Goal: Task Accomplishment & Management: Manage account settings

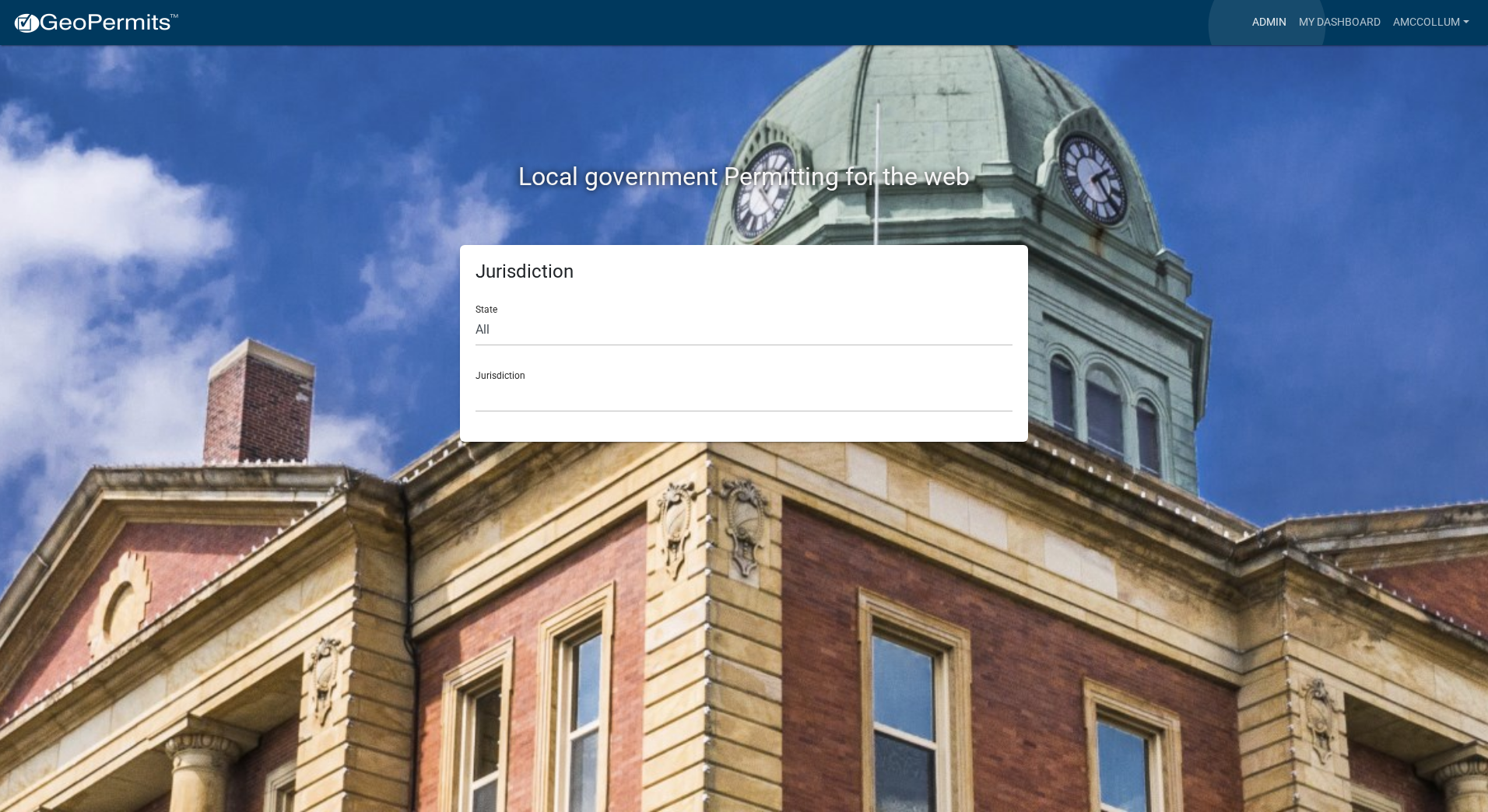
click at [1267, 26] on link "Admin" at bounding box center [1270, 23] width 47 height 29
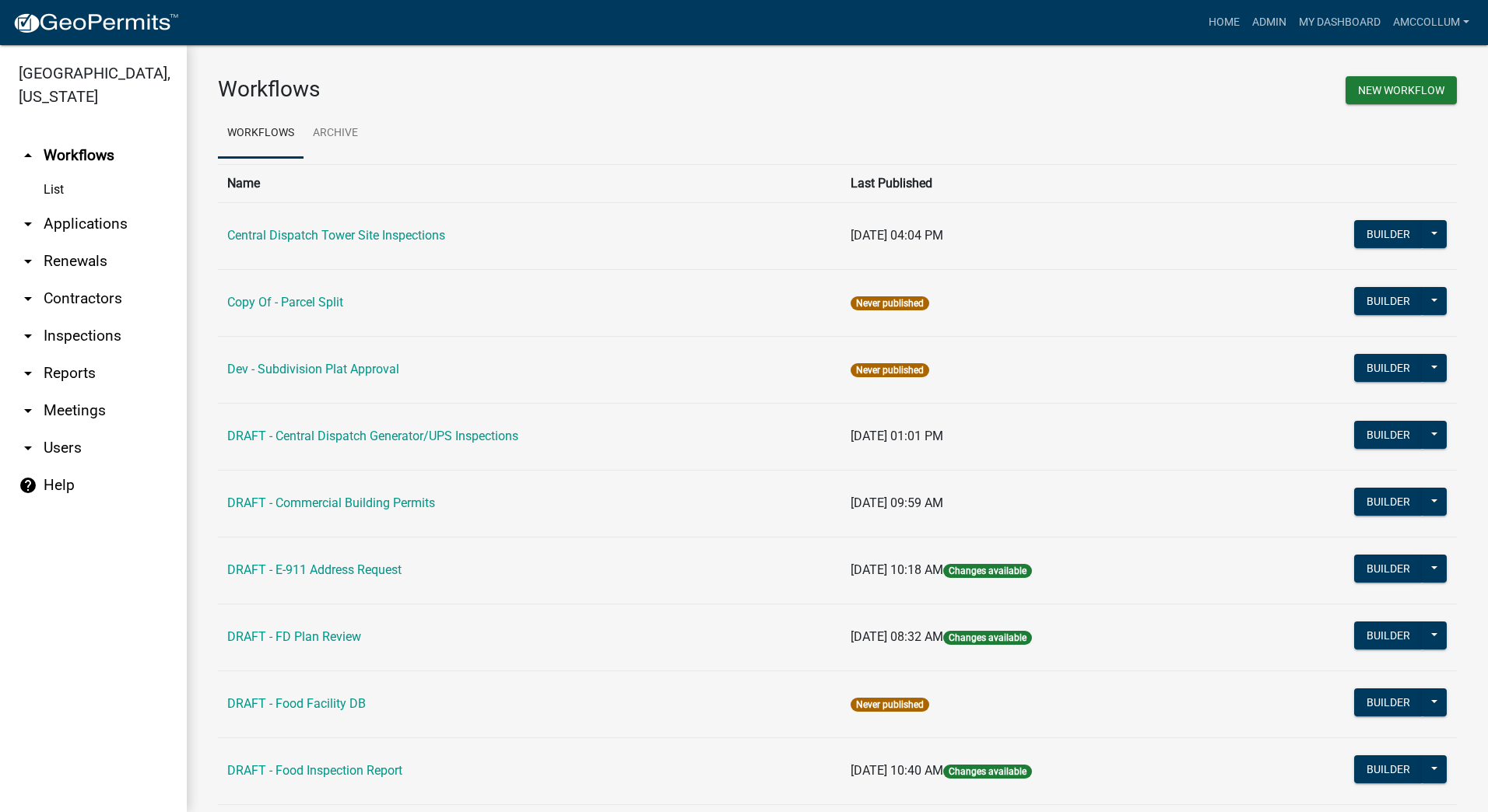
click at [82, 205] on link "arrow_drop_down Applications" at bounding box center [93, 224] width 187 height 37
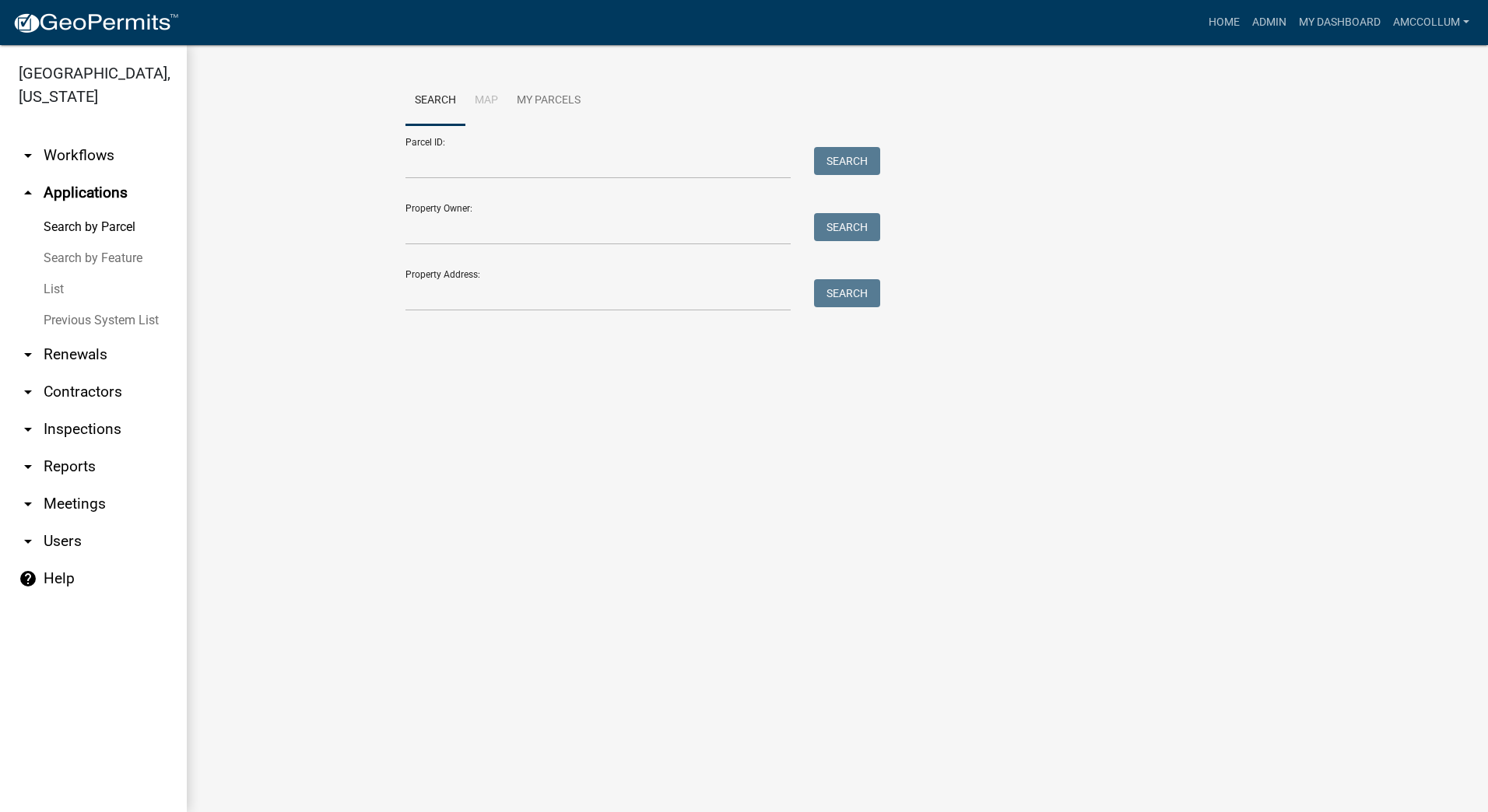
click at [43, 274] on link "List" at bounding box center [93, 290] width 187 height 31
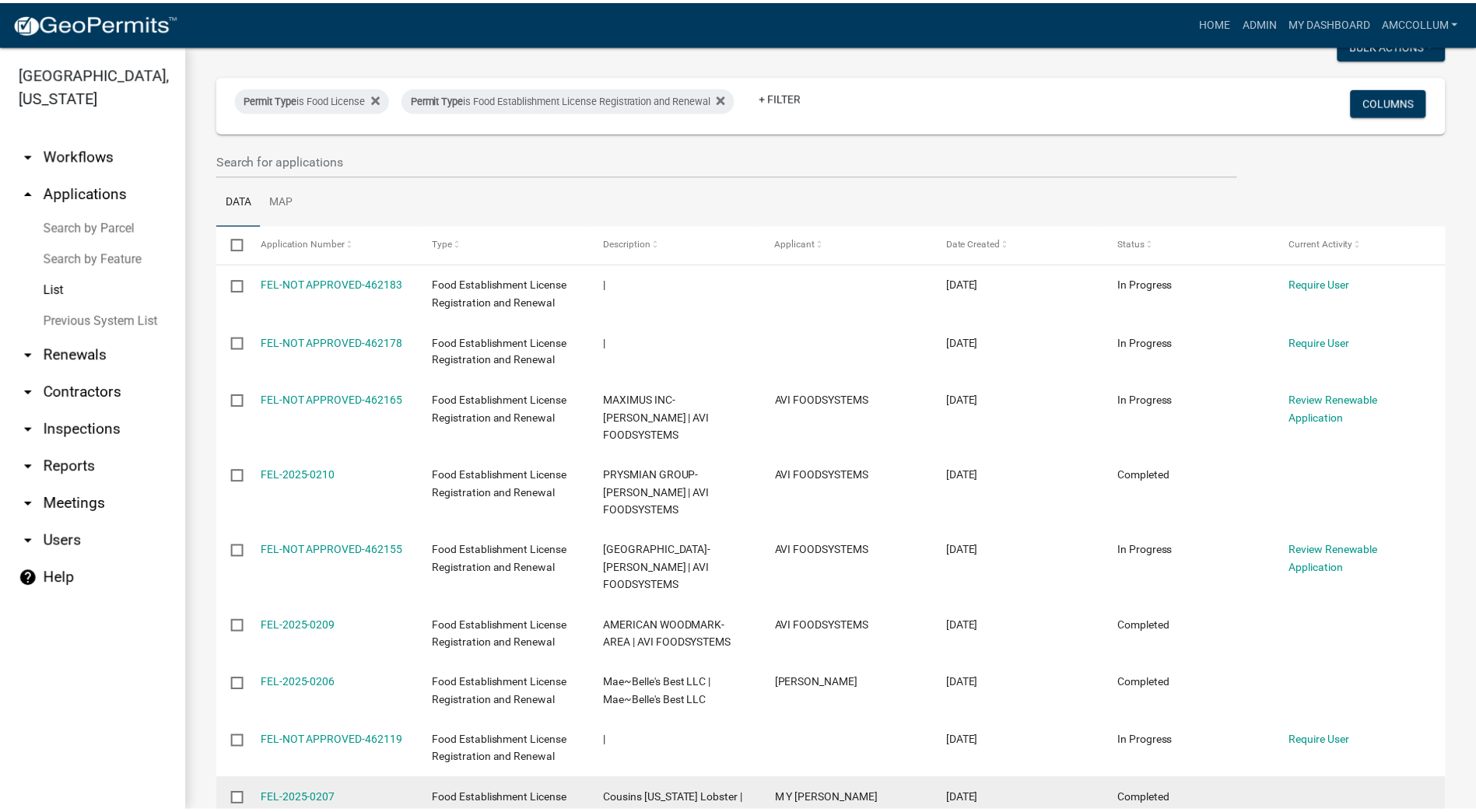
scroll to position [156, 0]
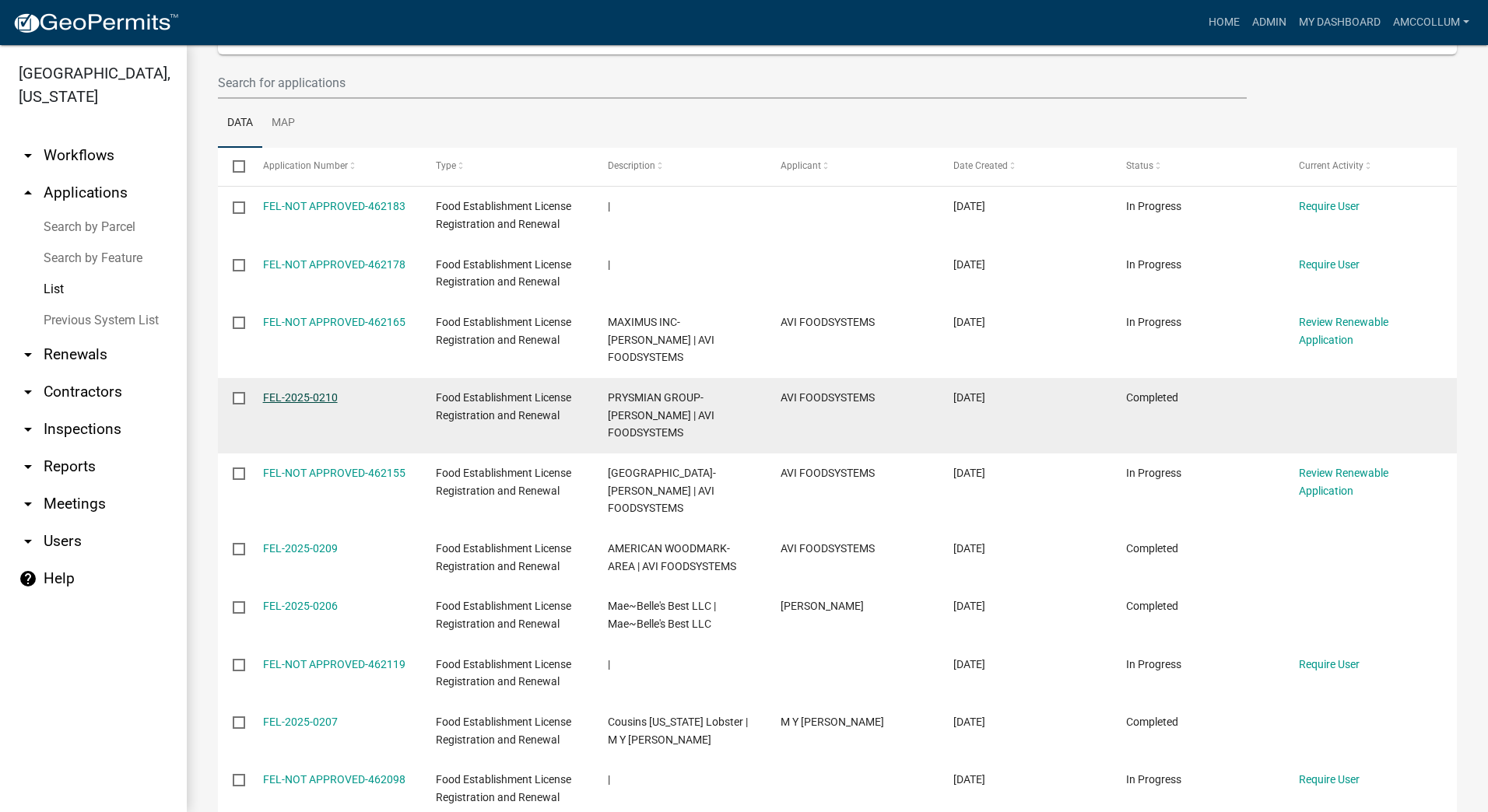
click at [295, 392] on link "FEL-2025-0210" at bounding box center [301, 398] width 75 height 13
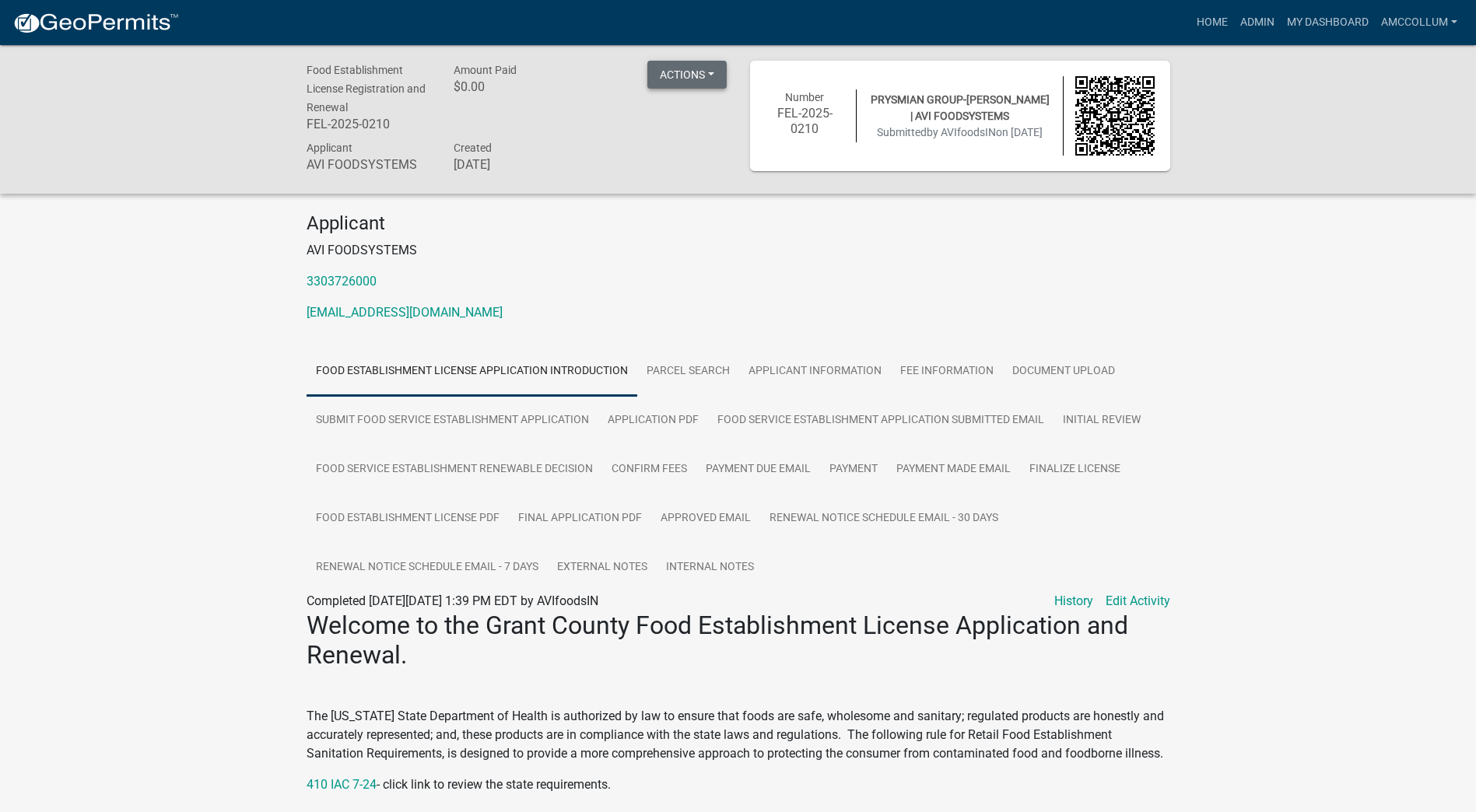
click at [714, 75] on button "Actions" at bounding box center [686, 75] width 80 height 28
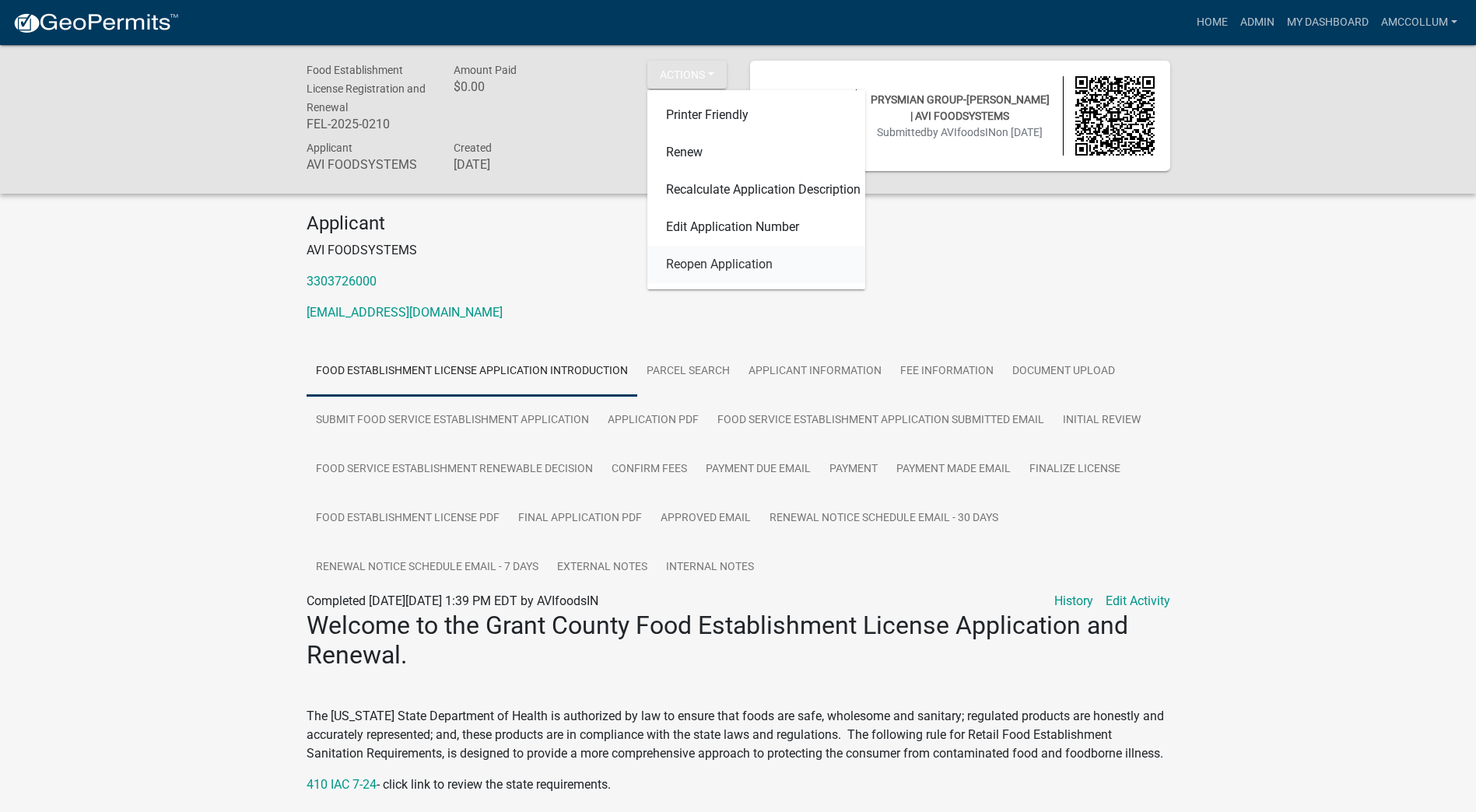
click at [733, 268] on link "Reopen Application" at bounding box center [756, 264] width 218 height 37
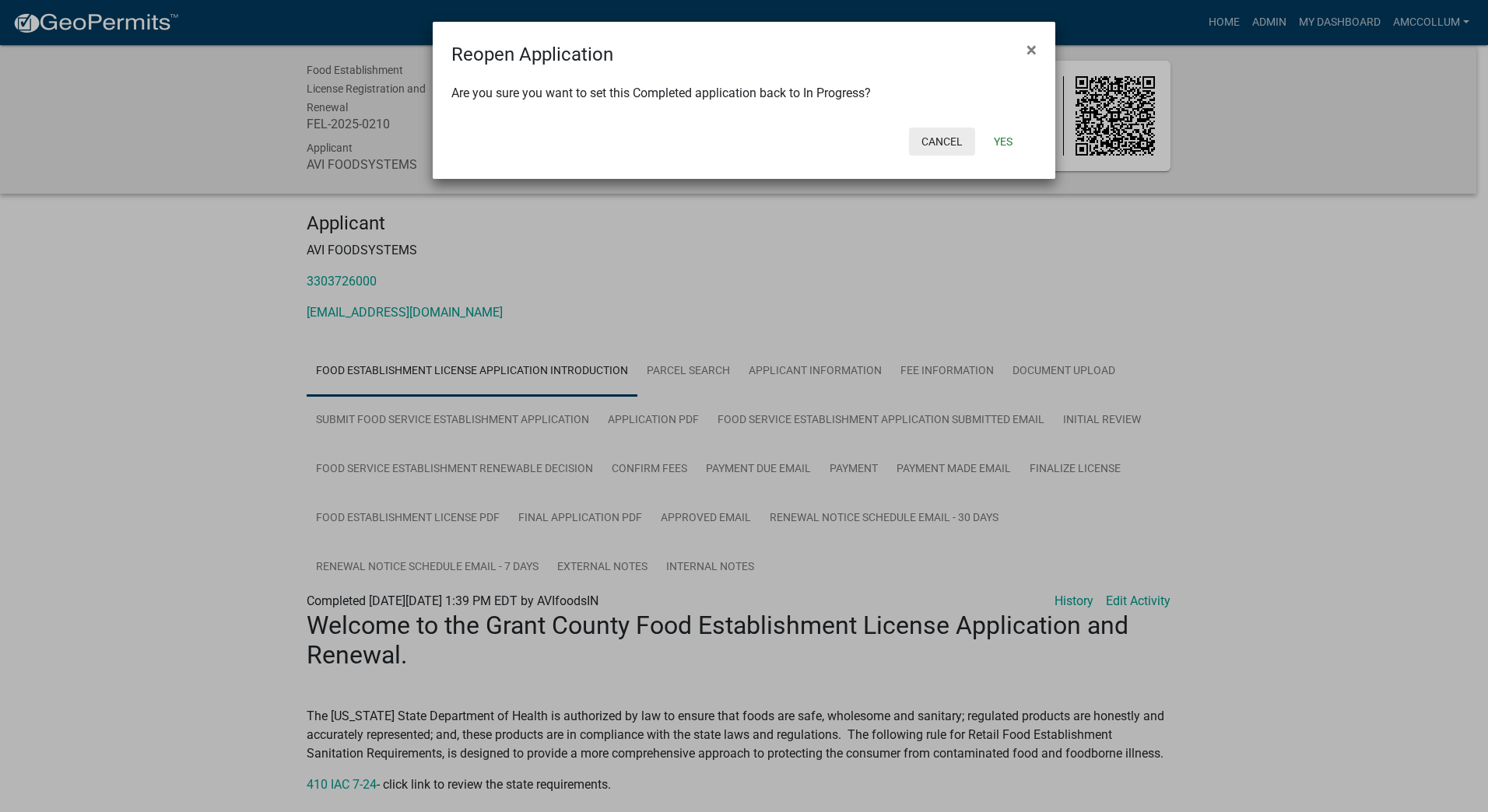
click at [937, 136] on button "Cancel" at bounding box center [942, 141] width 66 height 28
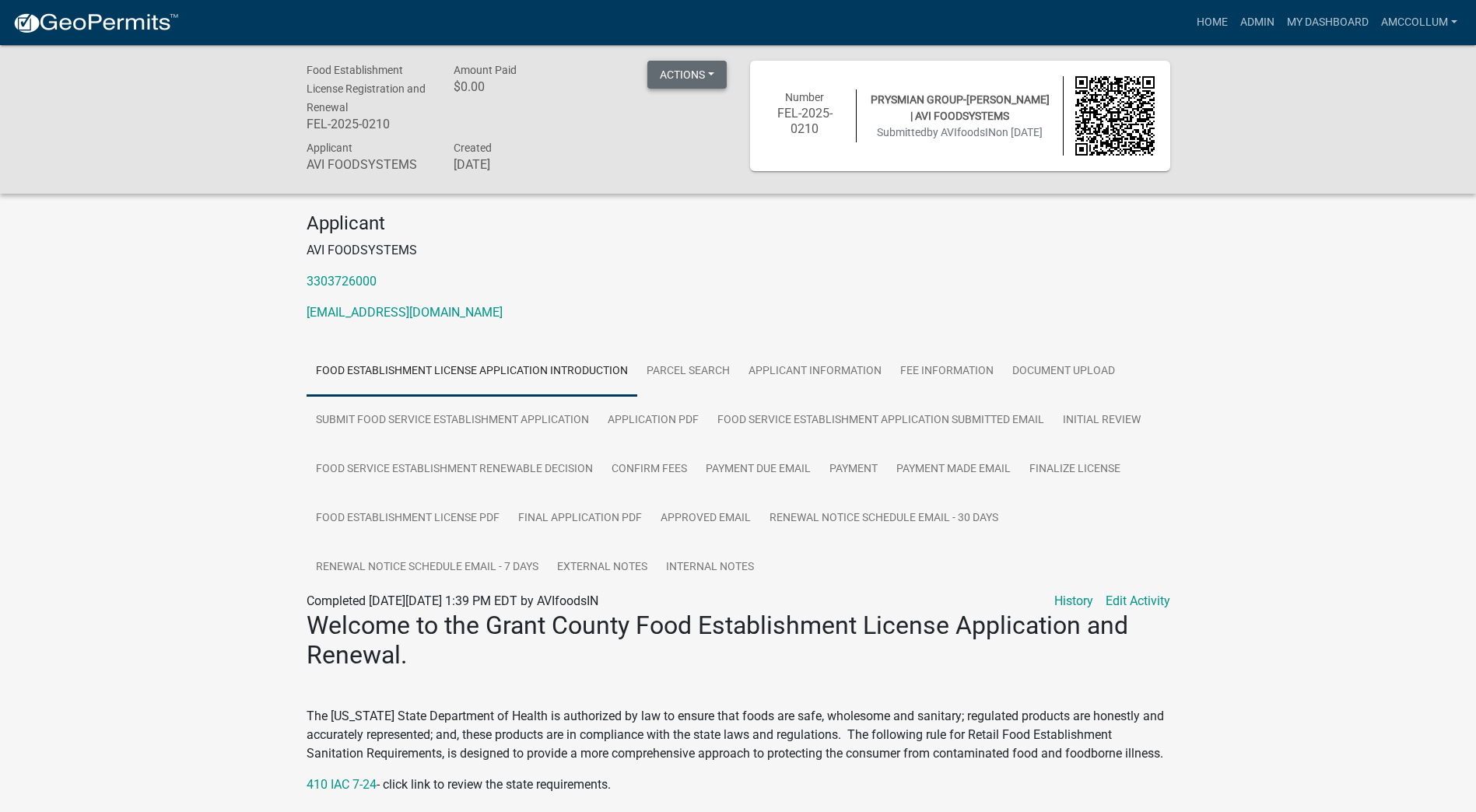
click at [711, 77] on button "Actions" at bounding box center [686, 75] width 80 height 28
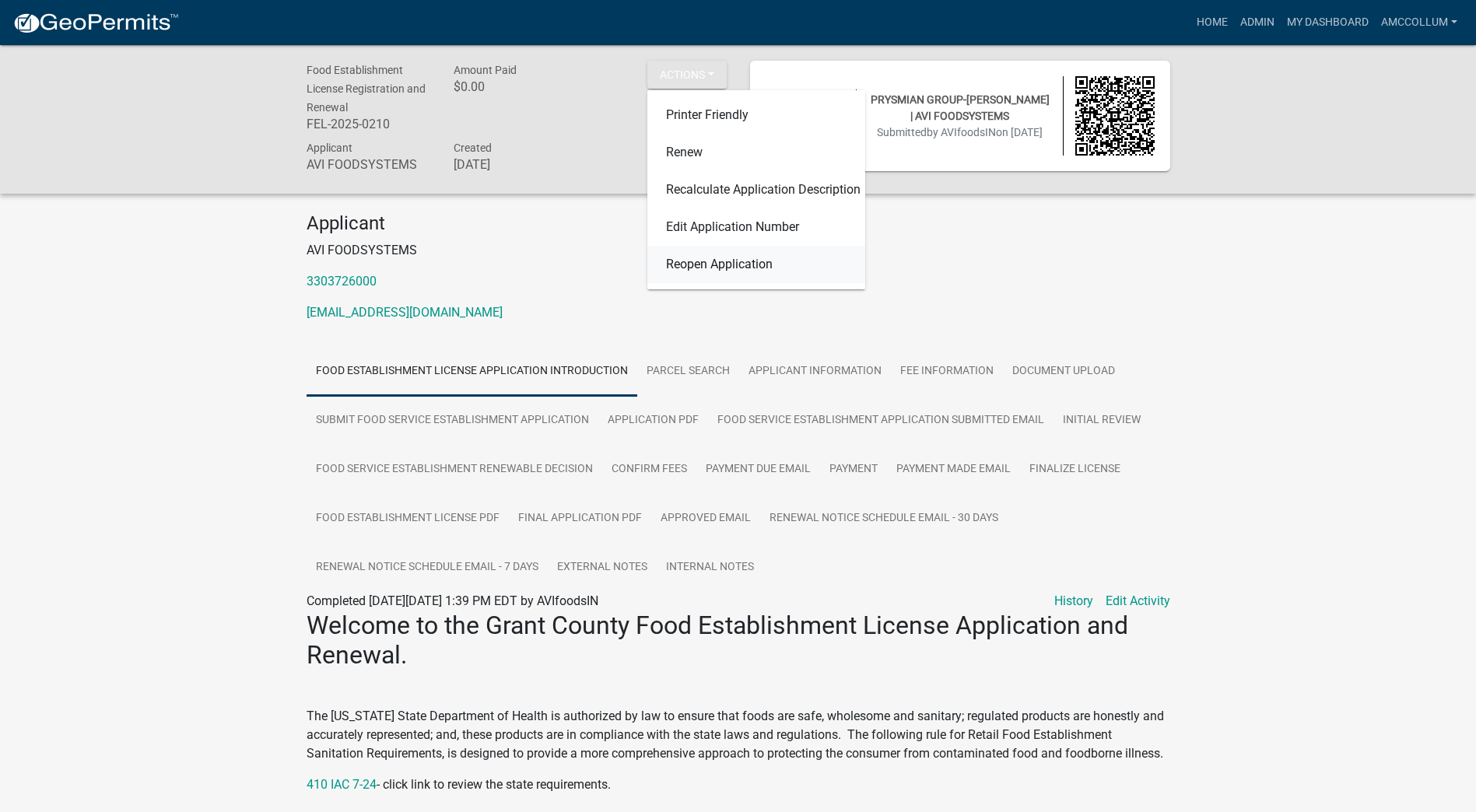
click at [716, 272] on link "Reopen Application" at bounding box center [756, 264] width 218 height 37
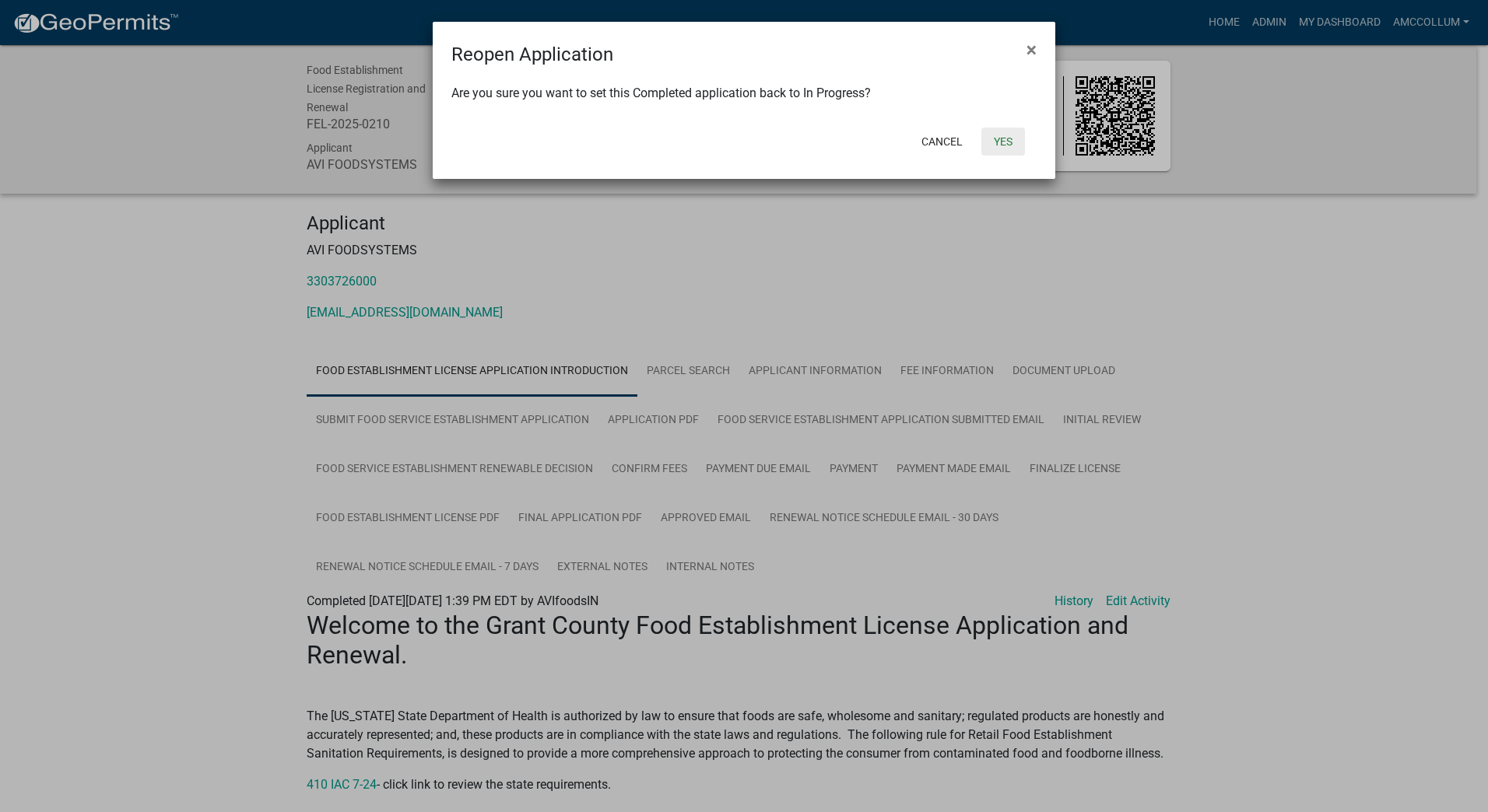
click at [995, 146] on button "Yes" at bounding box center [1003, 141] width 43 height 28
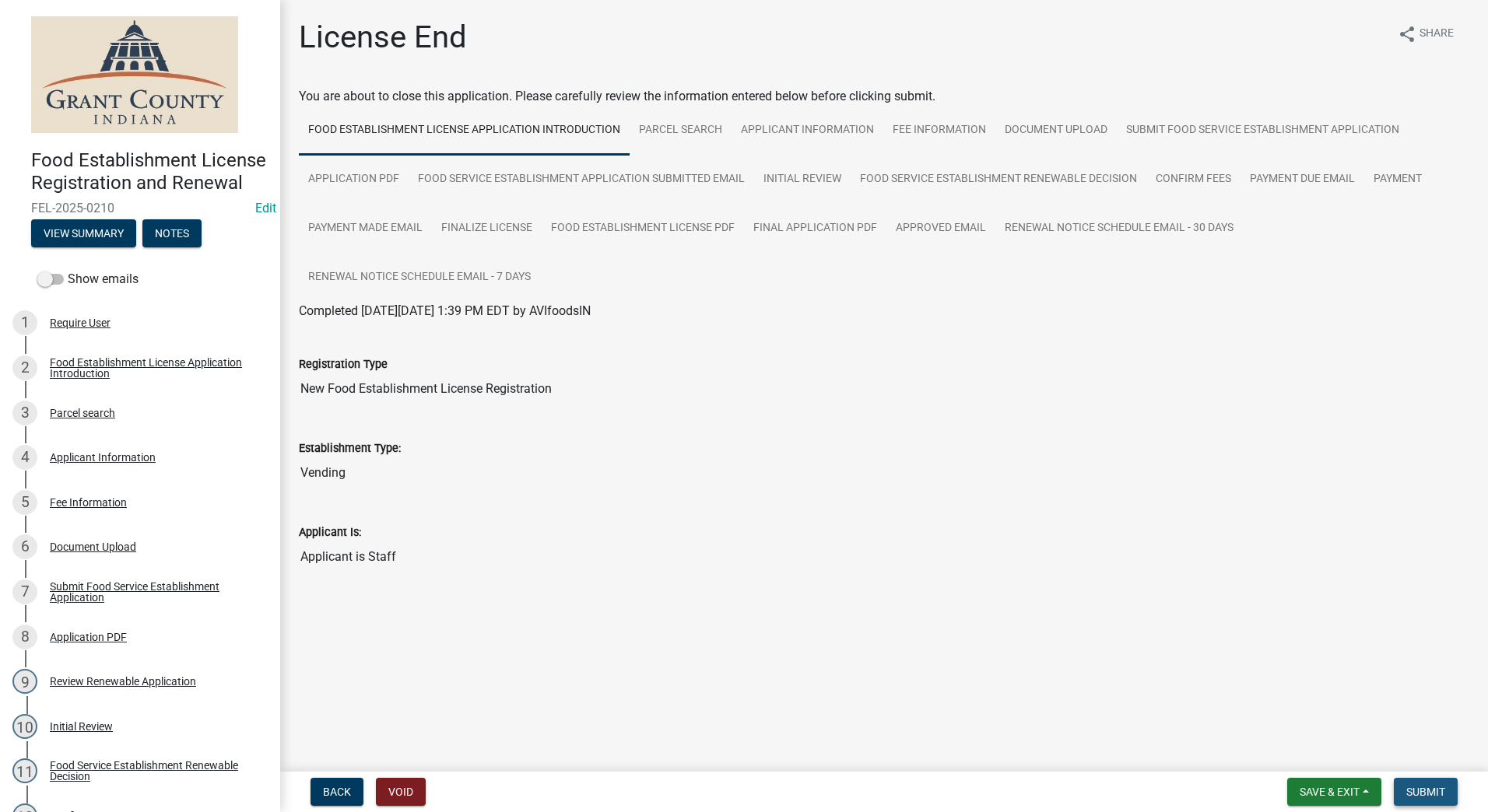
click at [1411, 786] on span "Submit" at bounding box center [1426, 791] width 39 height 13
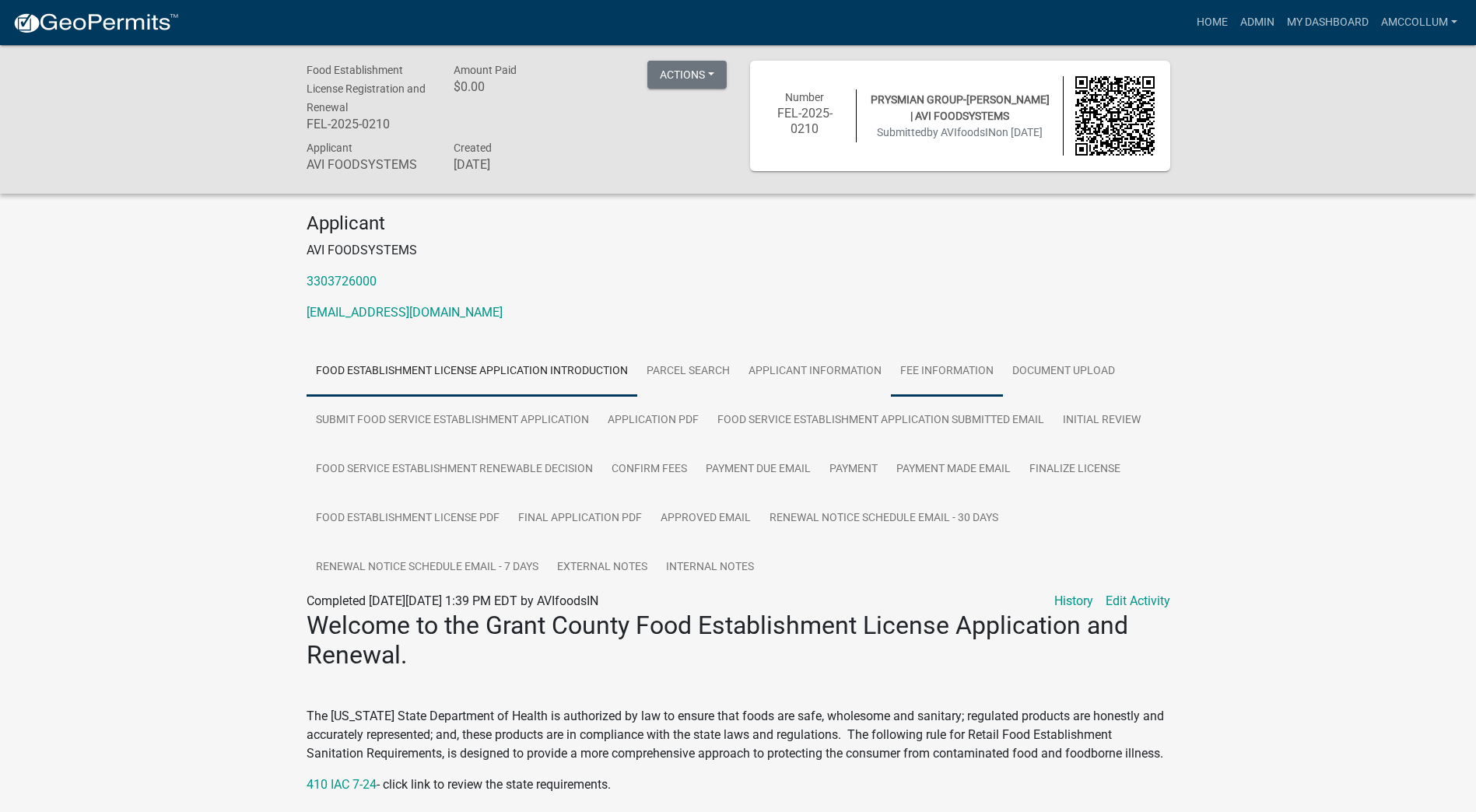
click at [916, 369] on link "Fee Information" at bounding box center [947, 371] width 112 height 50
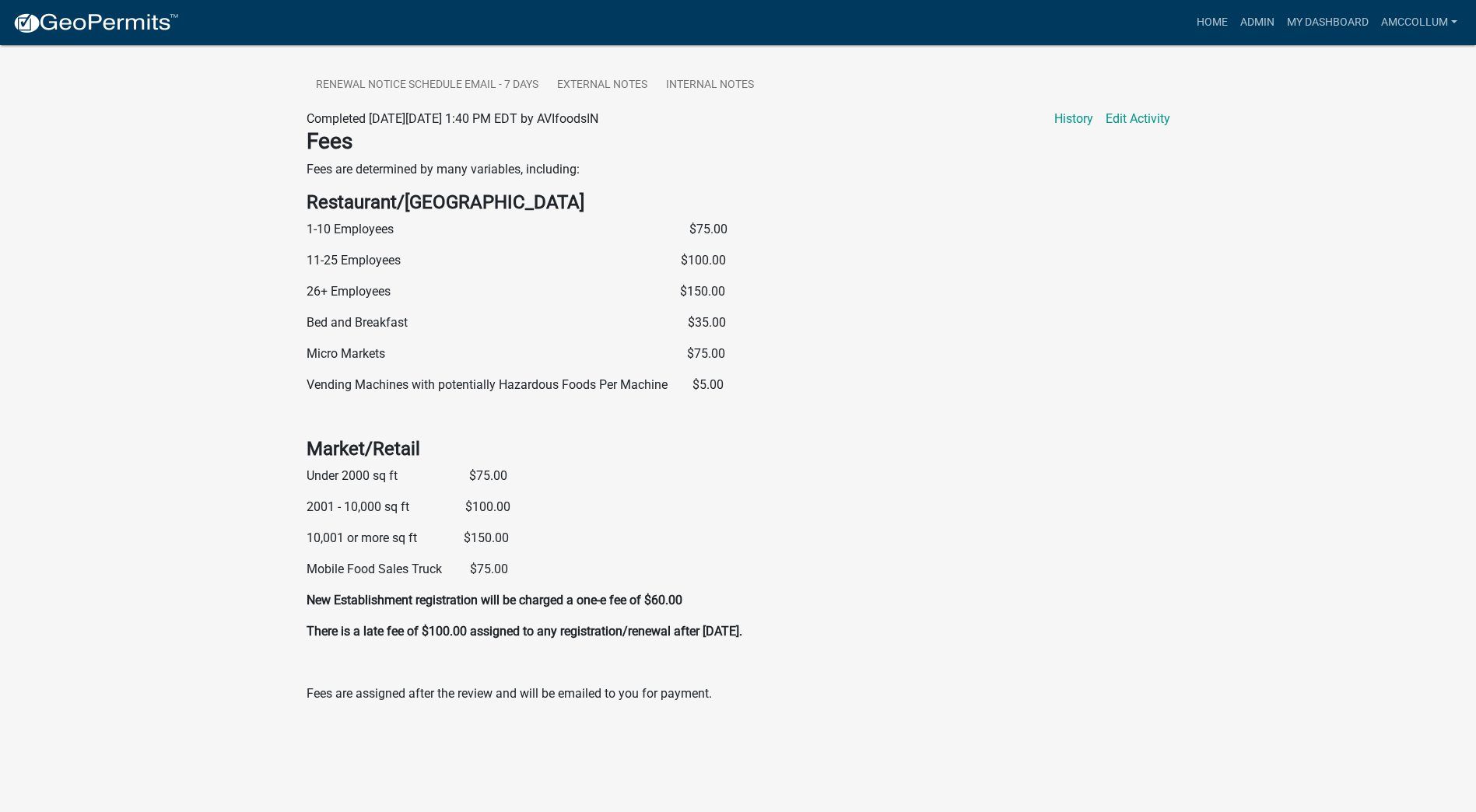
scroll to position [16, 0]
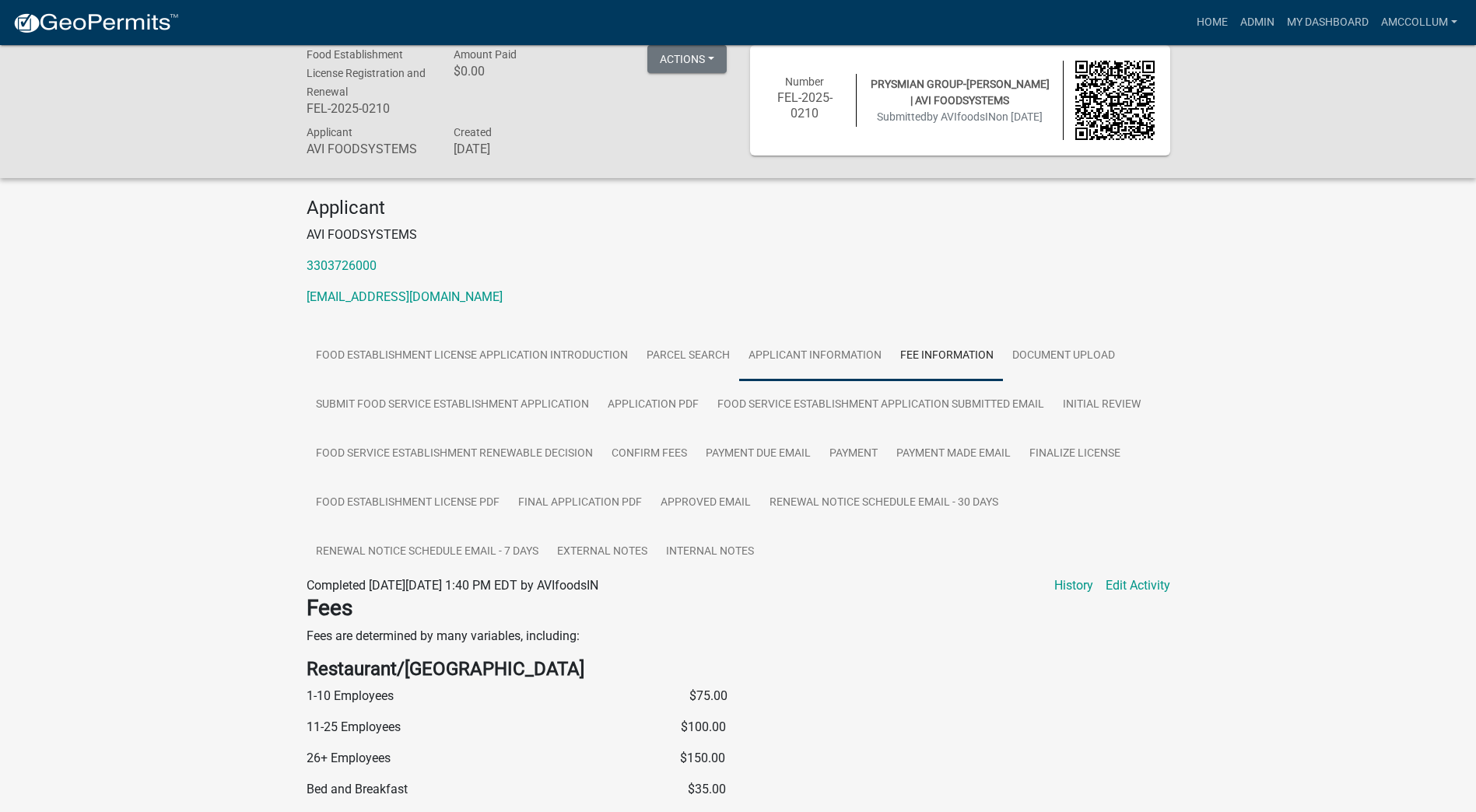
click at [767, 356] on link "Applicant Information" at bounding box center [815, 356] width 152 height 50
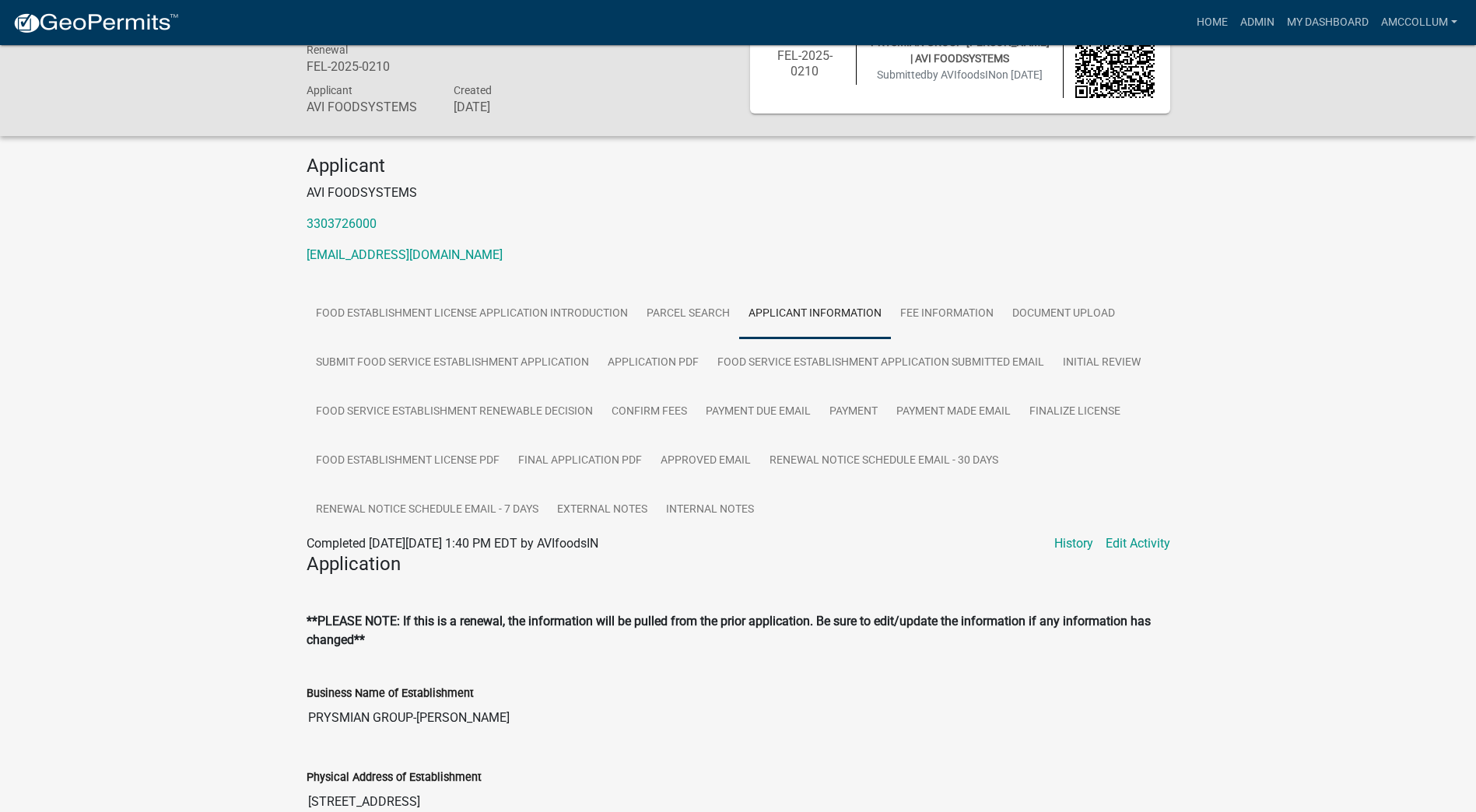
scroll to position [0, 0]
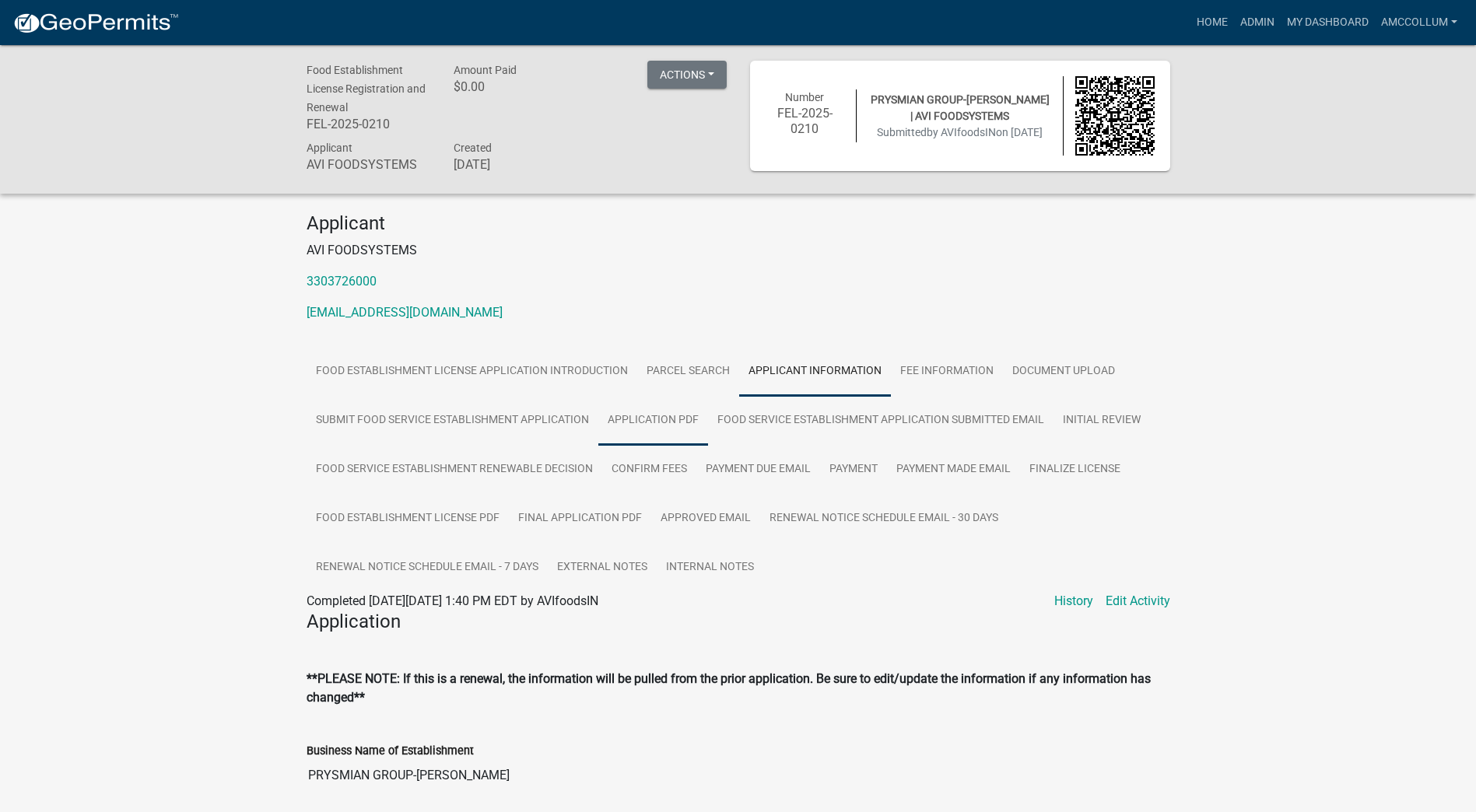
click at [645, 414] on link "Application PDF" at bounding box center [653, 420] width 110 height 50
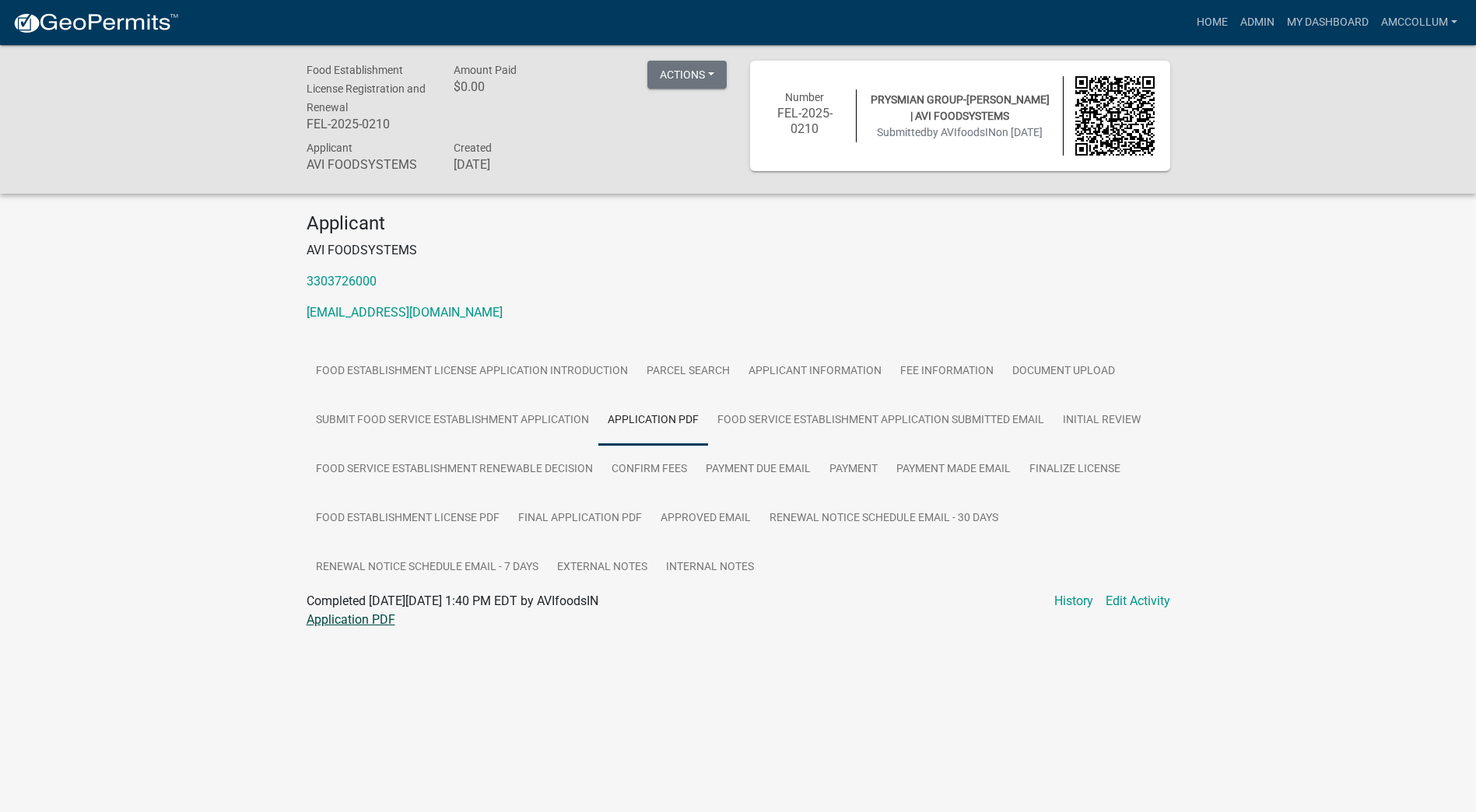
click at [345, 620] on link "Application PDF" at bounding box center [351, 620] width 88 height 15
click at [459, 466] on link "Food Service Establishment Renewable Decision" at bounding box center [454, 469] width 296 height 50
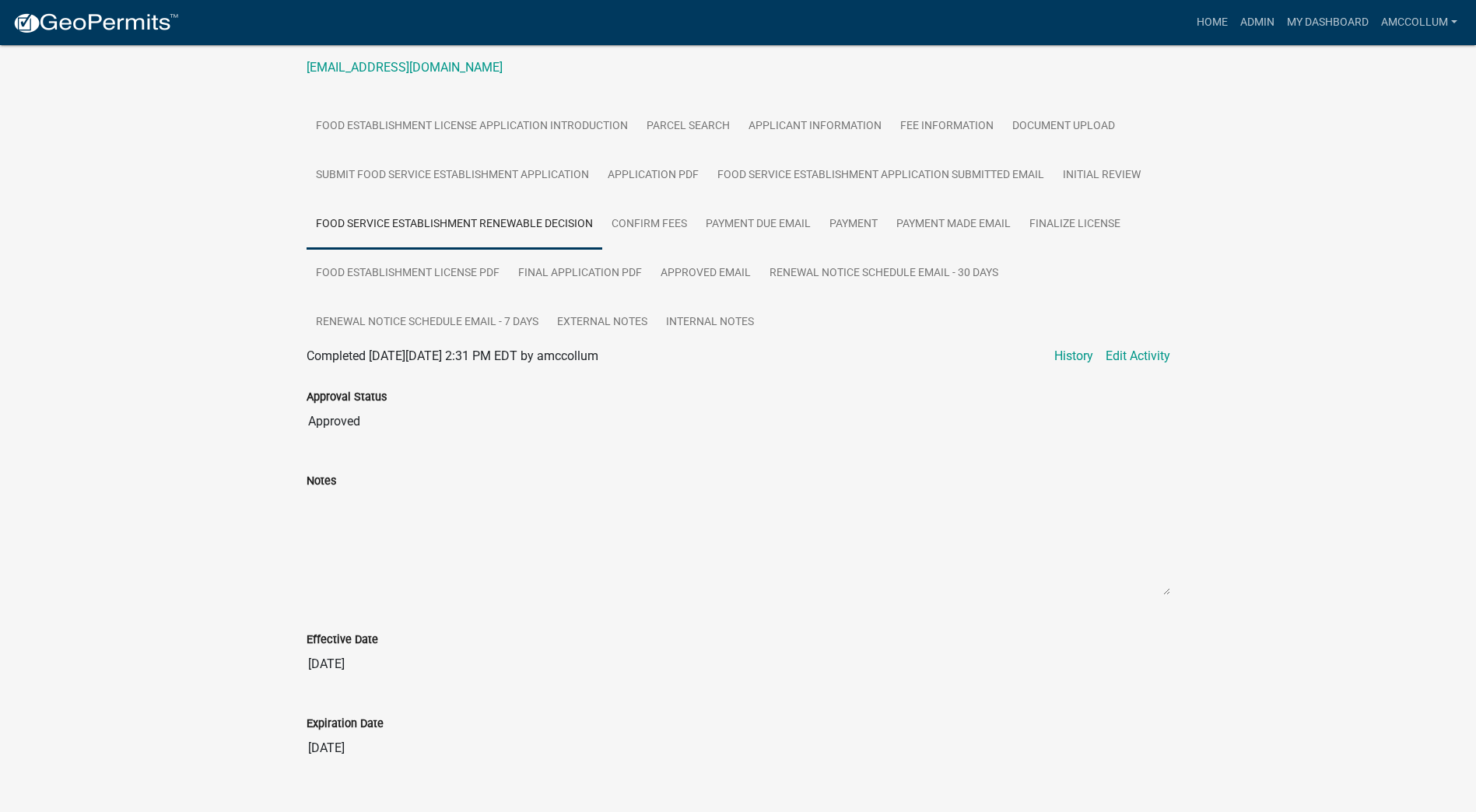
scroll to position [275, 0]
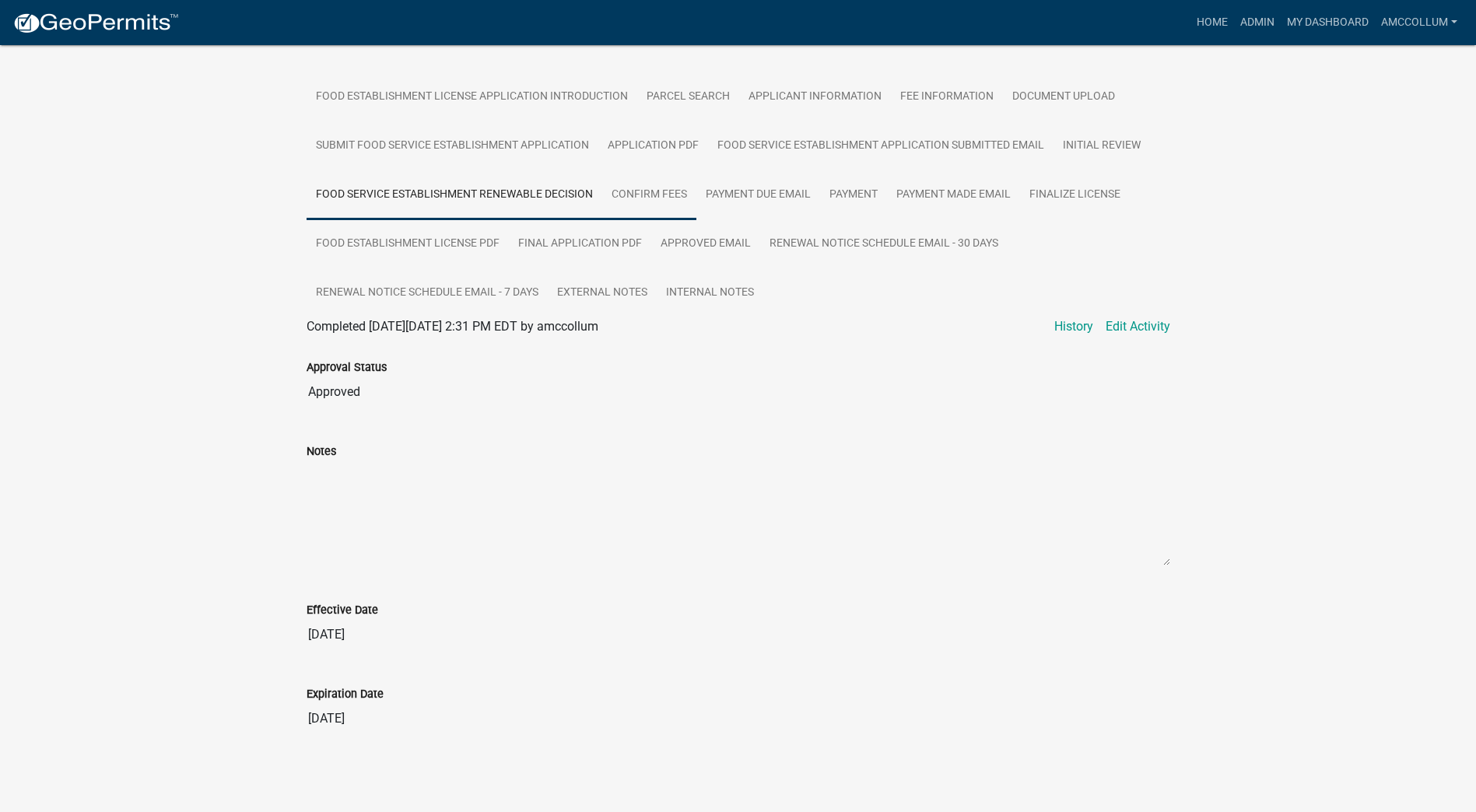
click at [638, 193] on link "Confirm Fees" at bounding box center [649, 195] width 94 height 50
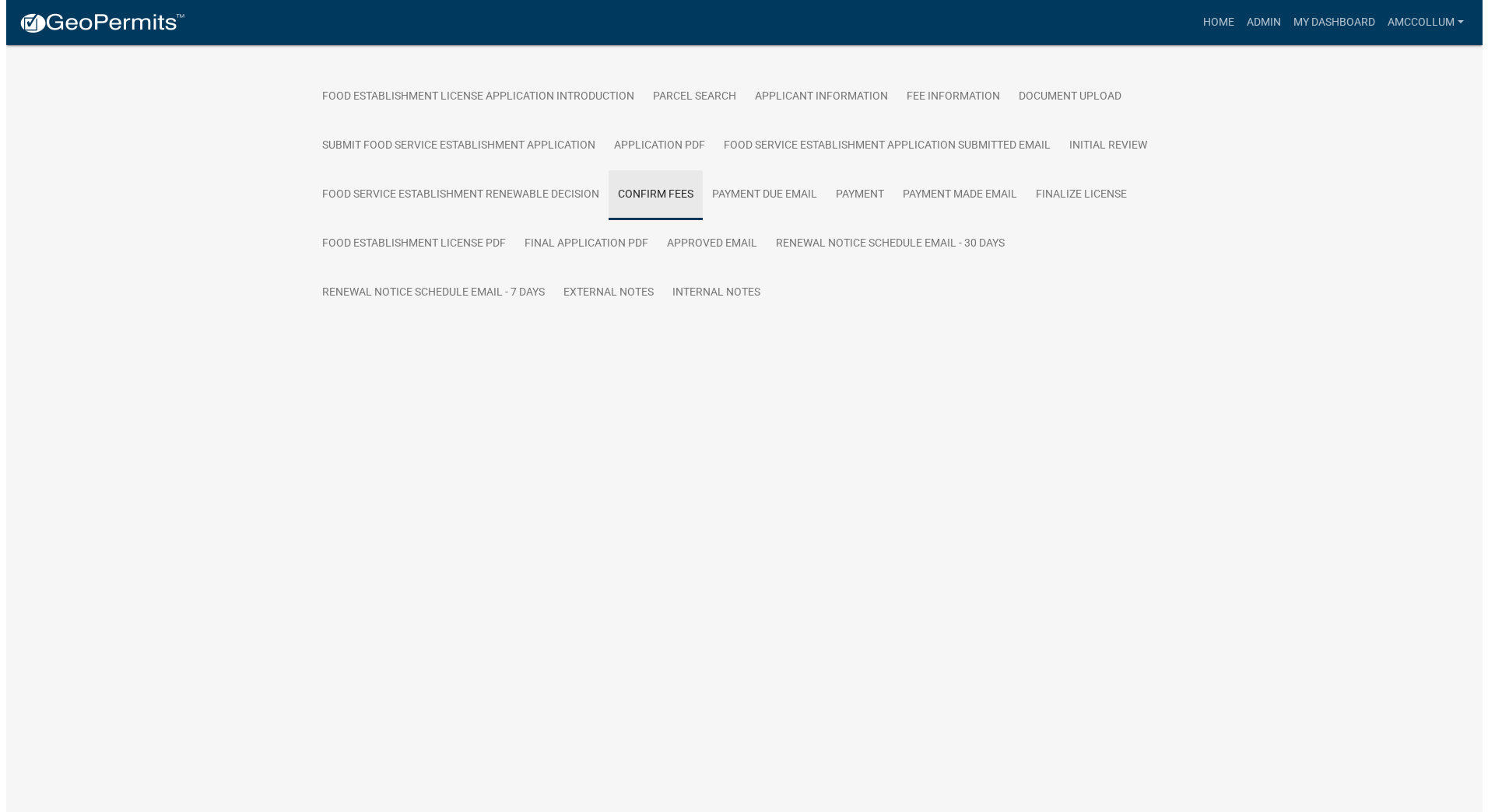
scroll to position [200, 0]
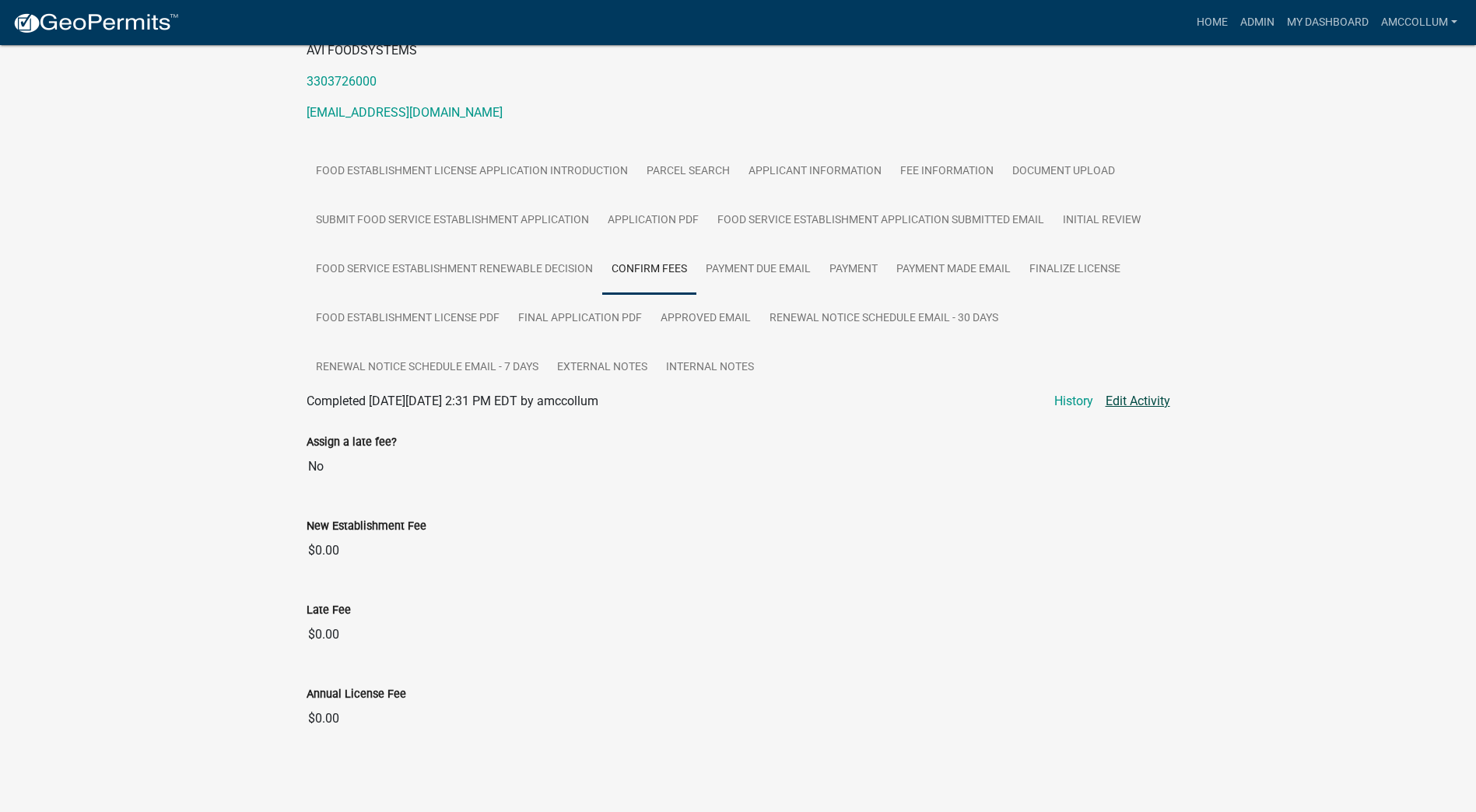
click at [1123, 400] on link "Edit Activity" at bounding box center [1138, 401] width 65 height 19
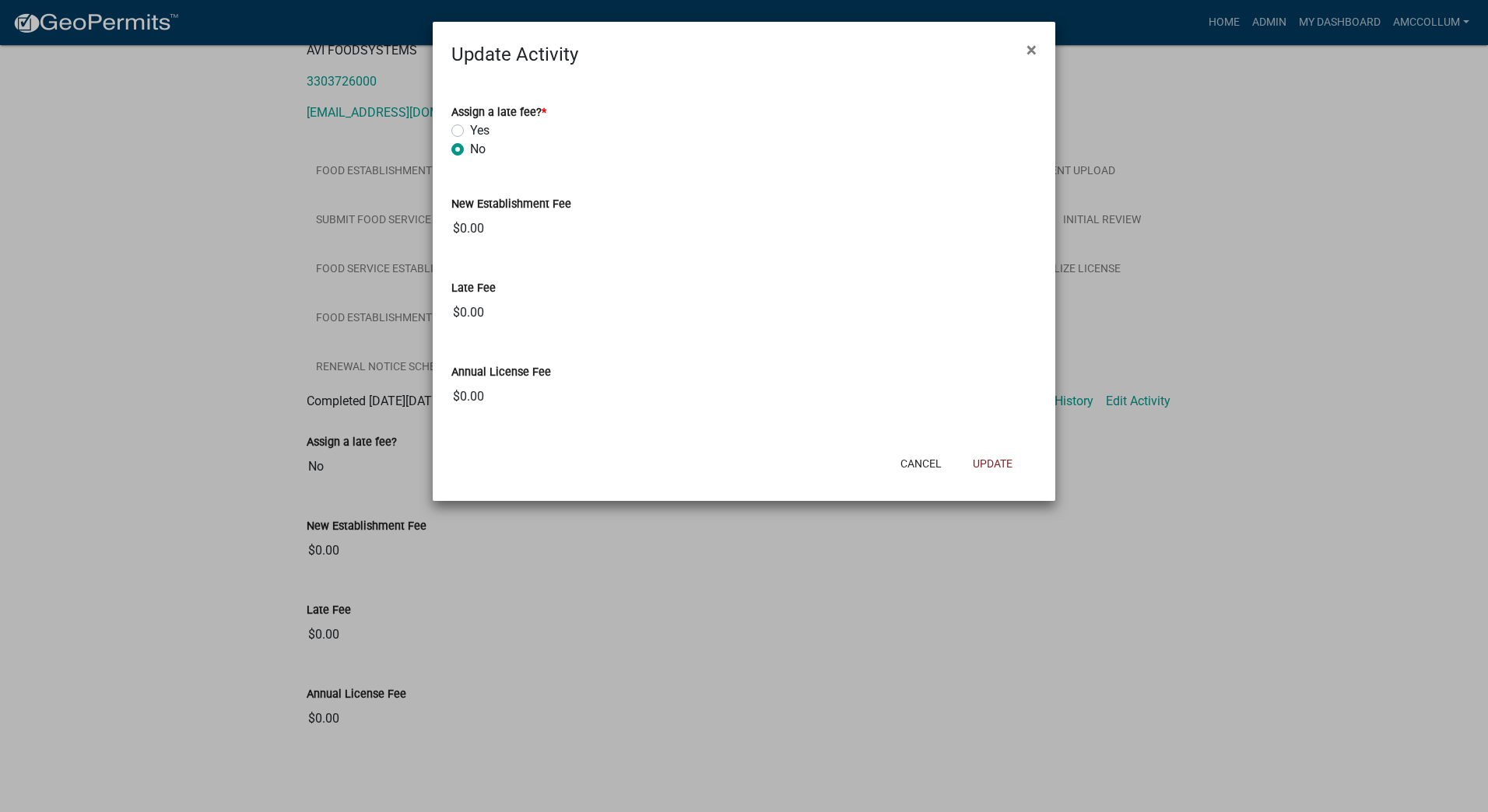
click at [525, 371] on label "Annual License Fee" at bounding box center [501, 372] width 99 height 11
click at [525, 703] on input "$0.00" at bounding box center [739, 719] width 864 height 31
click at [355, 712] on ngb-modal-window "Update Activity × Assign a late fee? * Yes No New Establishment Fee $0.00 Late …" at bounding box center [744, 406] width 1488 height 812
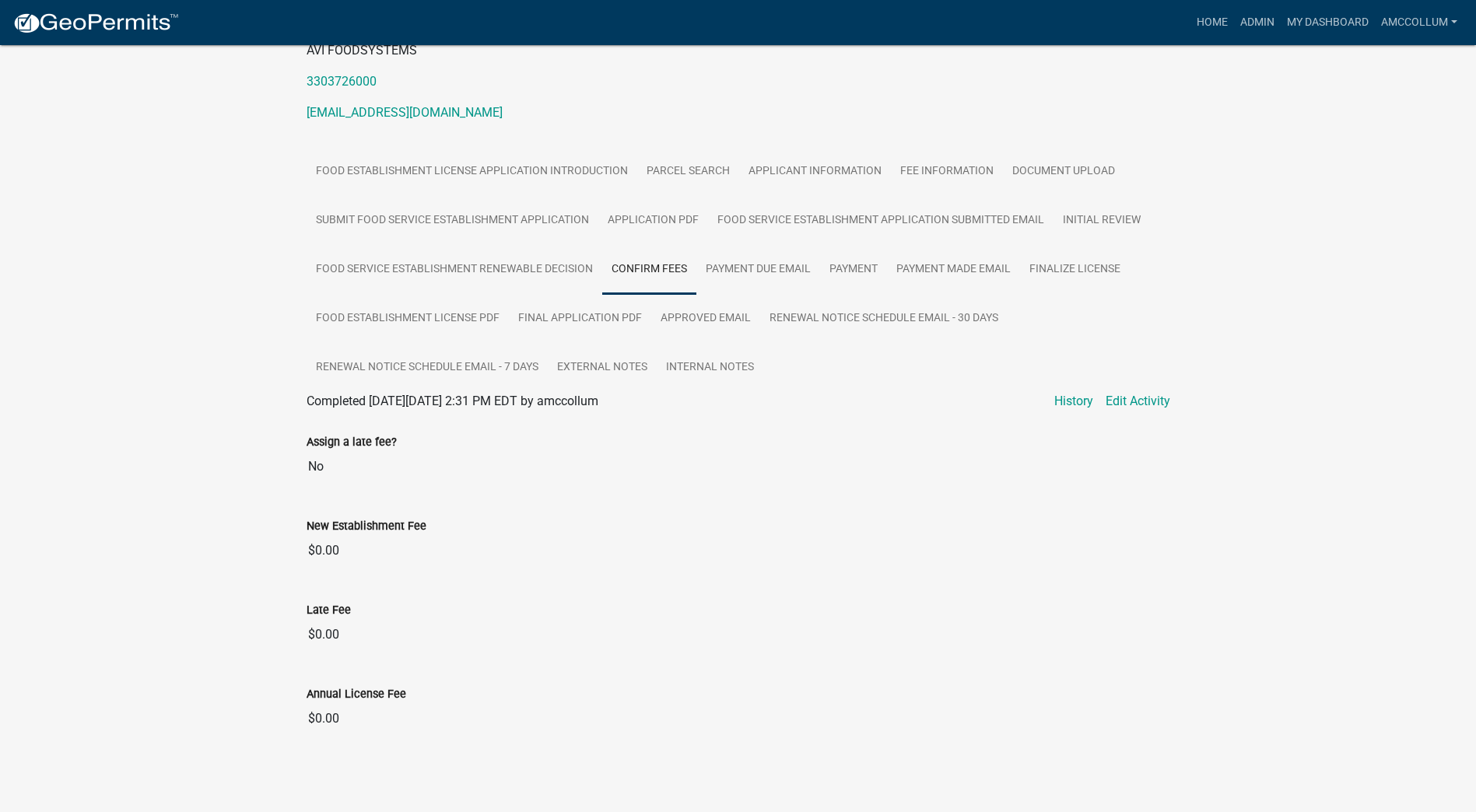
click at [328, 722] on input "$0.00" at bounding box center [738, 719] width 864 height 31
click at [324, 718] on input "$0.00" at bounding box center [738, 719] width 864 height 31
click at [383, 719] on input "$0.00" at bounding box center [738, 719] width 864 height 31
click at [1161, 718] on input "$0.00" at bounding box center [738, 719] width 864 height 31
click at [344, 718] on input "$0.00" at bounding box center [738, 719] width 864 height 31
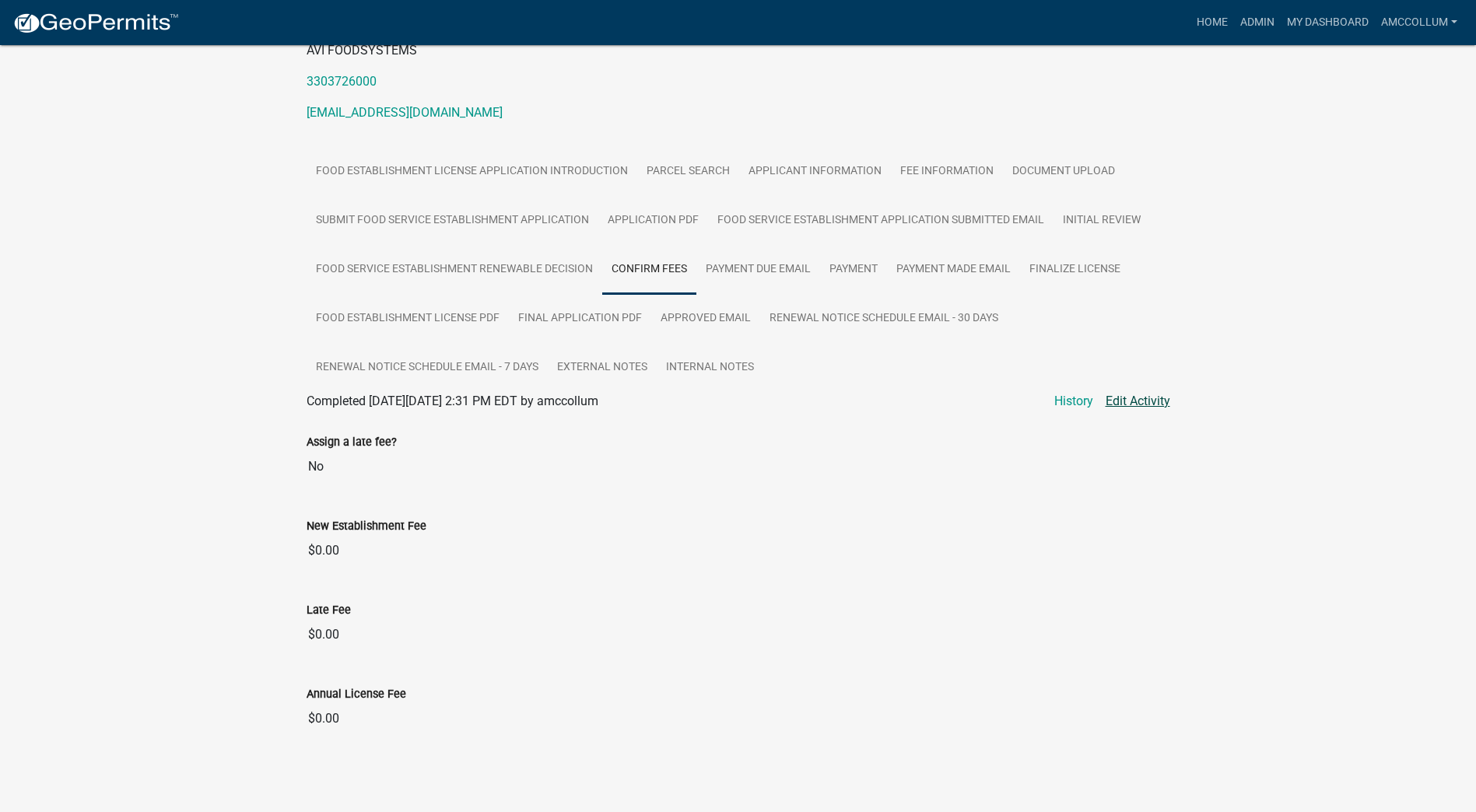
click at [1142, 403] on link "Edit Activity" at bounding box center [1138, 401] width 65 height 19
click at [1138, 403] on link "Edit Activity" at bounding box center [1138, 401] width 65 height 19
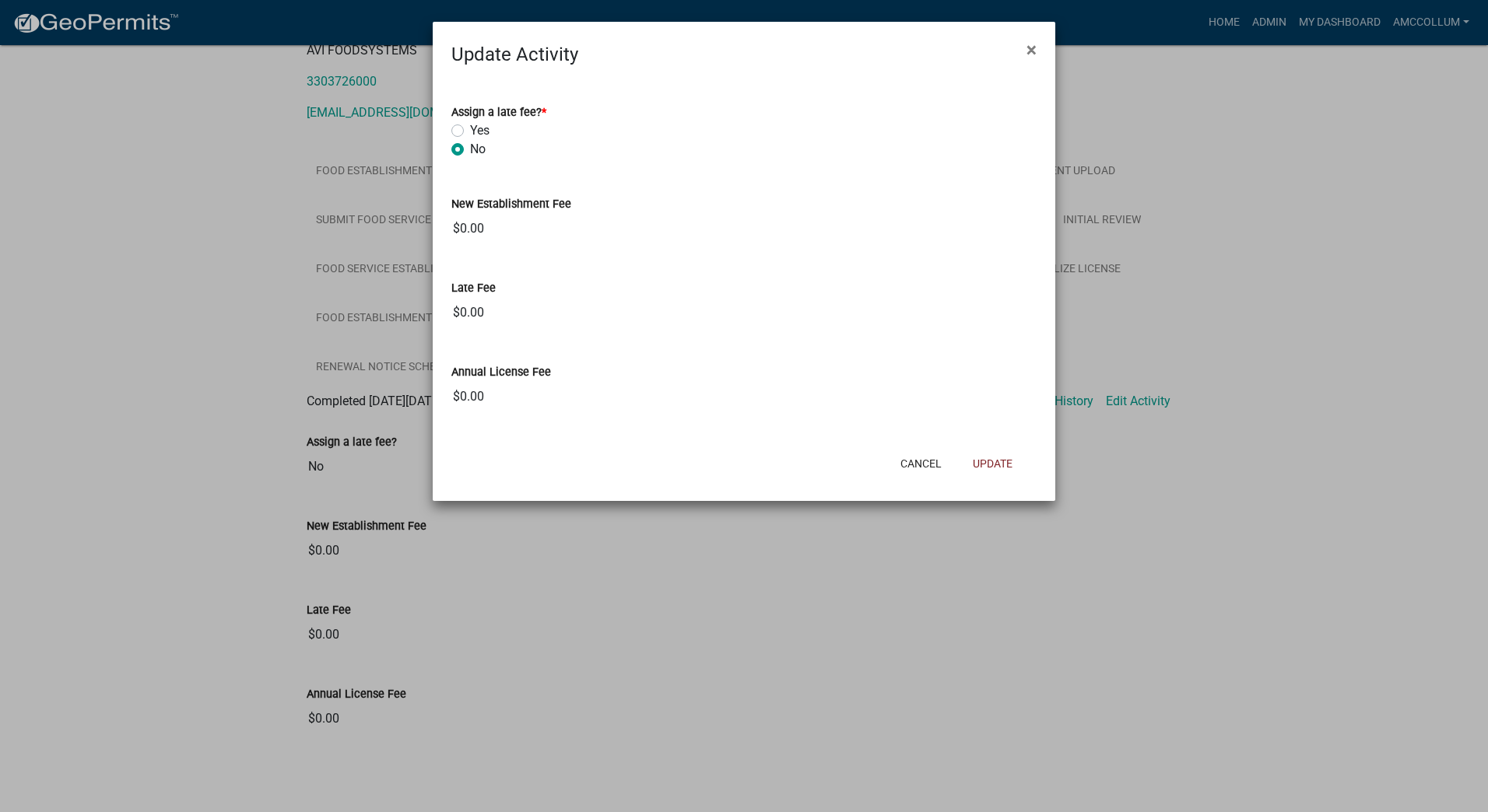
click at [740, 684] on ngb-modal-window "Update Activity × Assign a late fee? * Yes No New Establishment Fee $0.00 Late …" at bounding box center [744, 406] width 1488 height 812
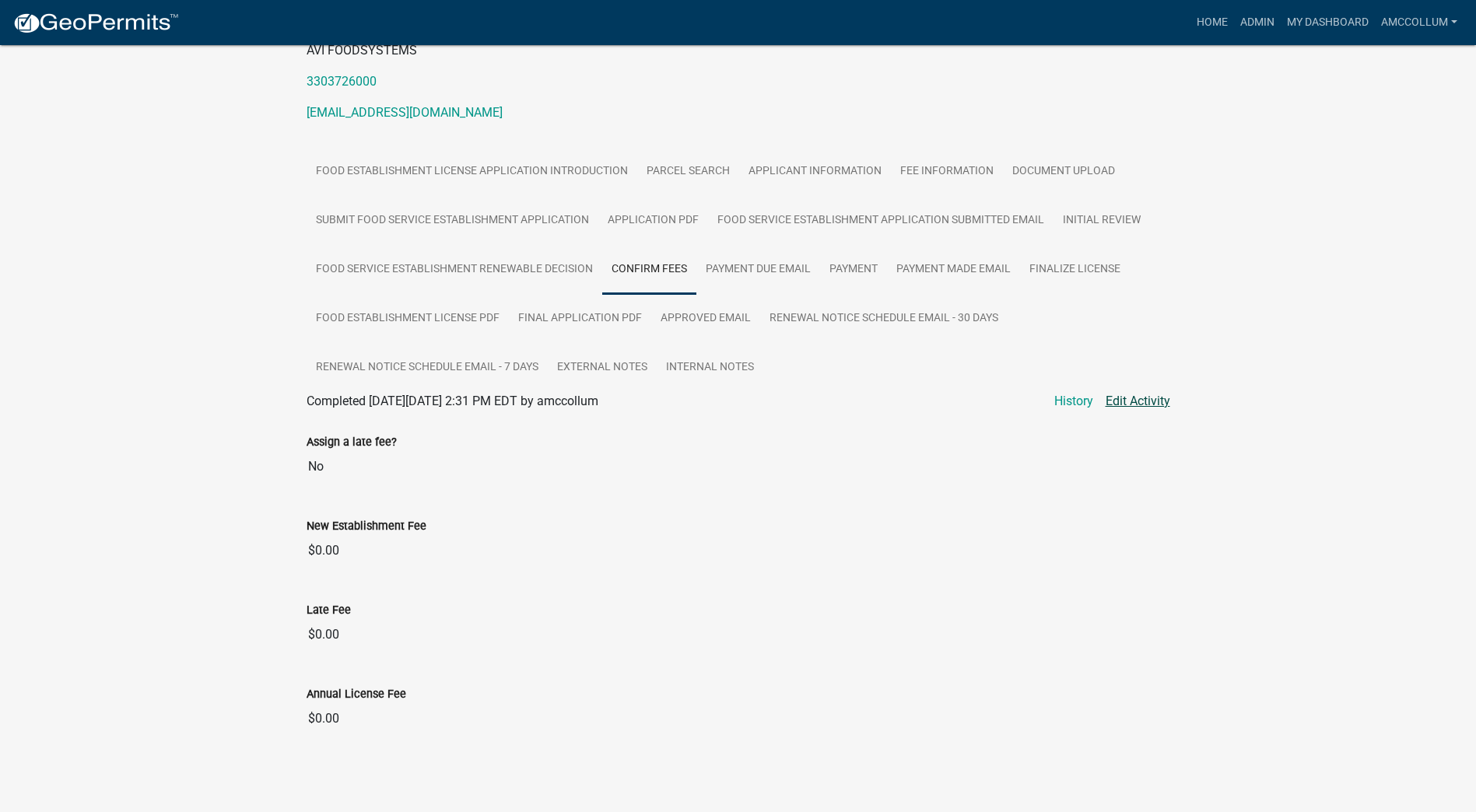
click at [1135, 395] on link "Edit Activity" at bounding box center [1138, 401] width 65 height 19
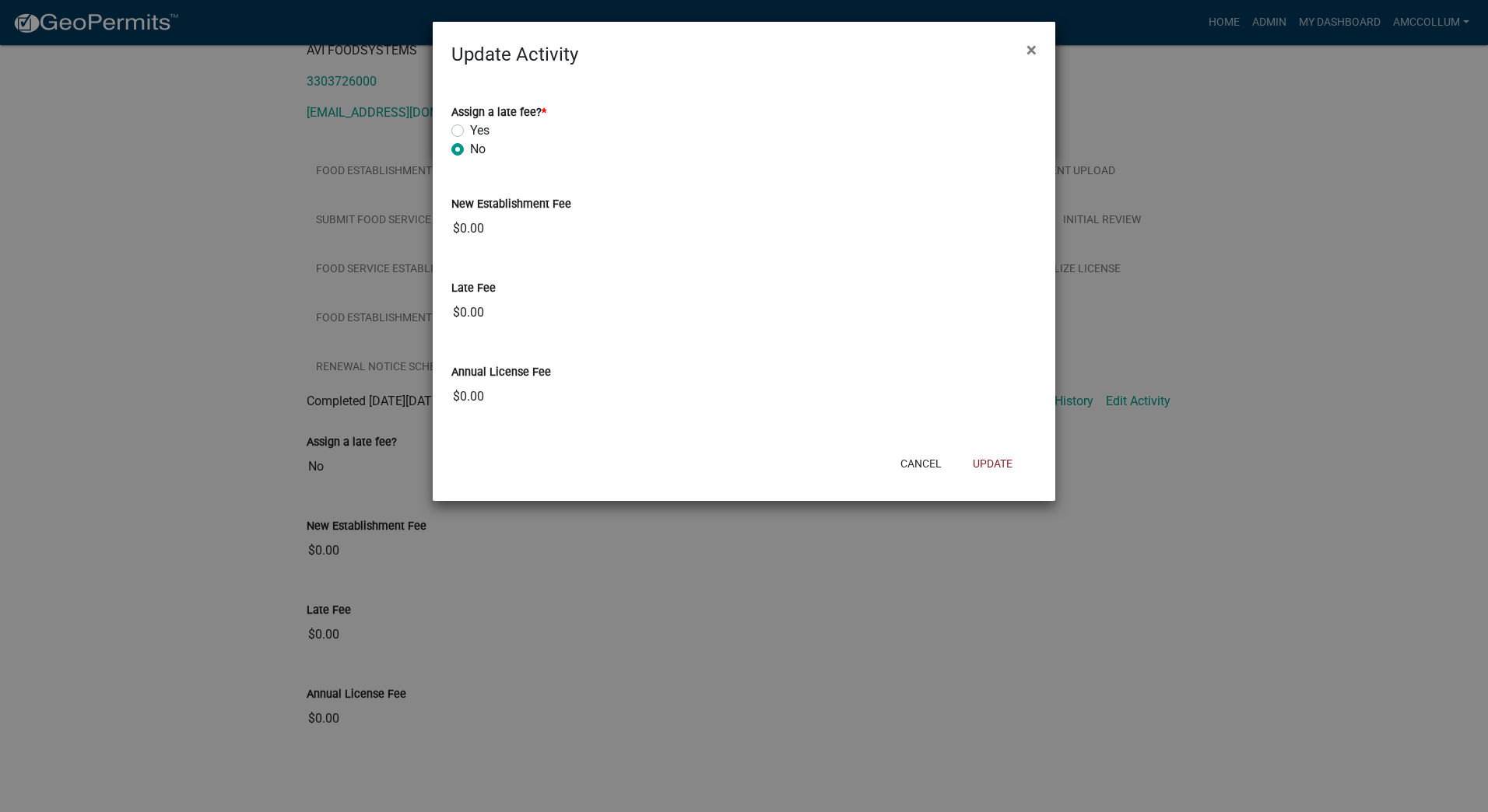
click at [488, 397] on input "$0.00" at bounding box center [744, 397] width 585 height 31
drag, startPoint x: 492, startPoint y: 395, endPoint x: 460, endPoint y: 401, distance: 32.6
click at [460, 401] on input "$0.00" at bounding box center [744, 397] width 585 height 31
drag, startPoint x: 460, startPoint y: 401, endPoint x: 727, endPoint y: 460, distance: 273.4
click at [727, 460] on div "Cancel Update" at bounding box center [846, 463] width 384 height 40
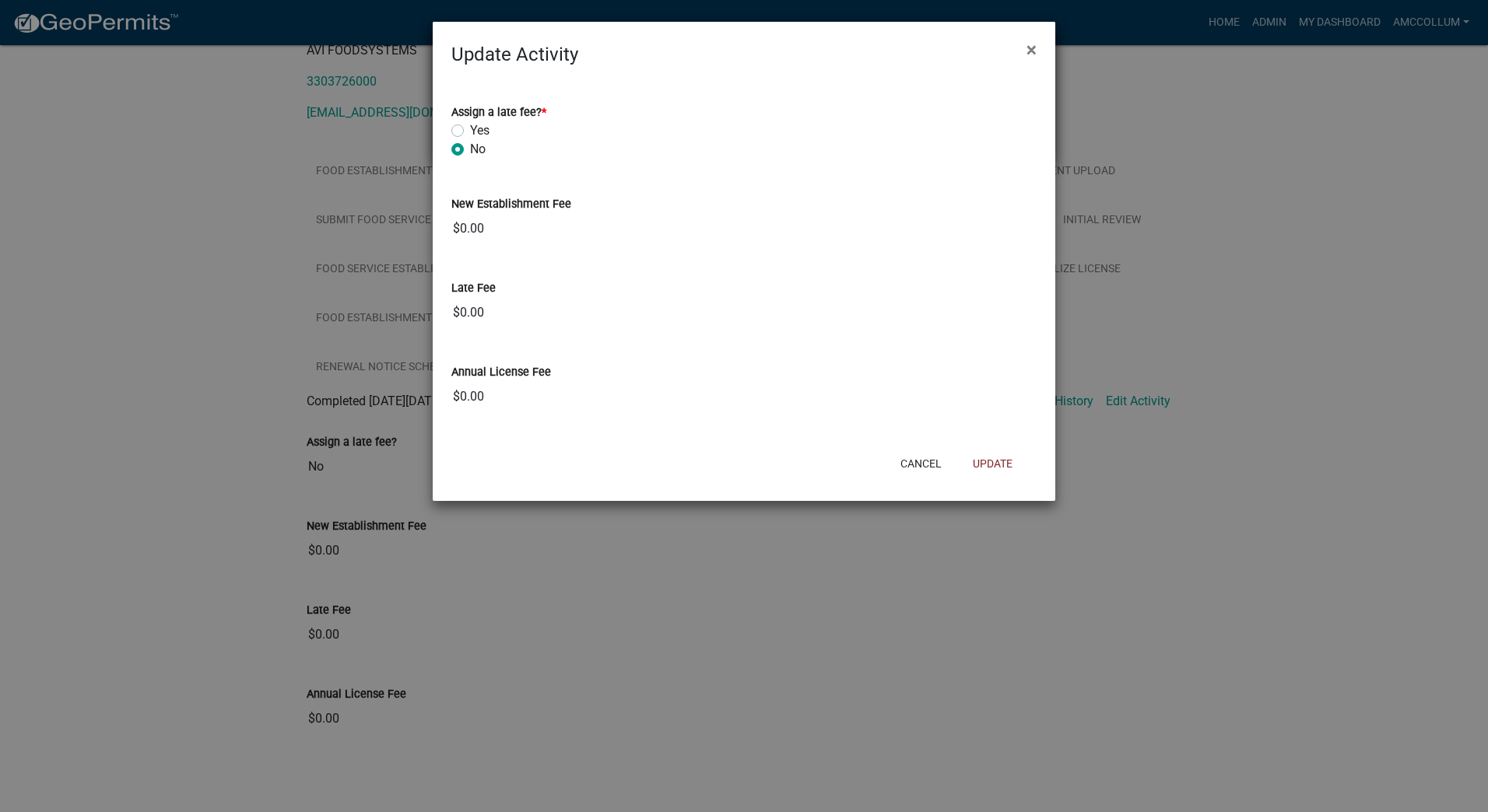
click at [820, 209] on div "New Establishment Fee" at bounding box center [744, 203] width 585 height 19
click at [465, 403] on input "$0.00" at bounding box center [744, 397] width 585 height 31
click at [990, 462] on button "Update" at bounding box center [993, 463] width 65 height 28
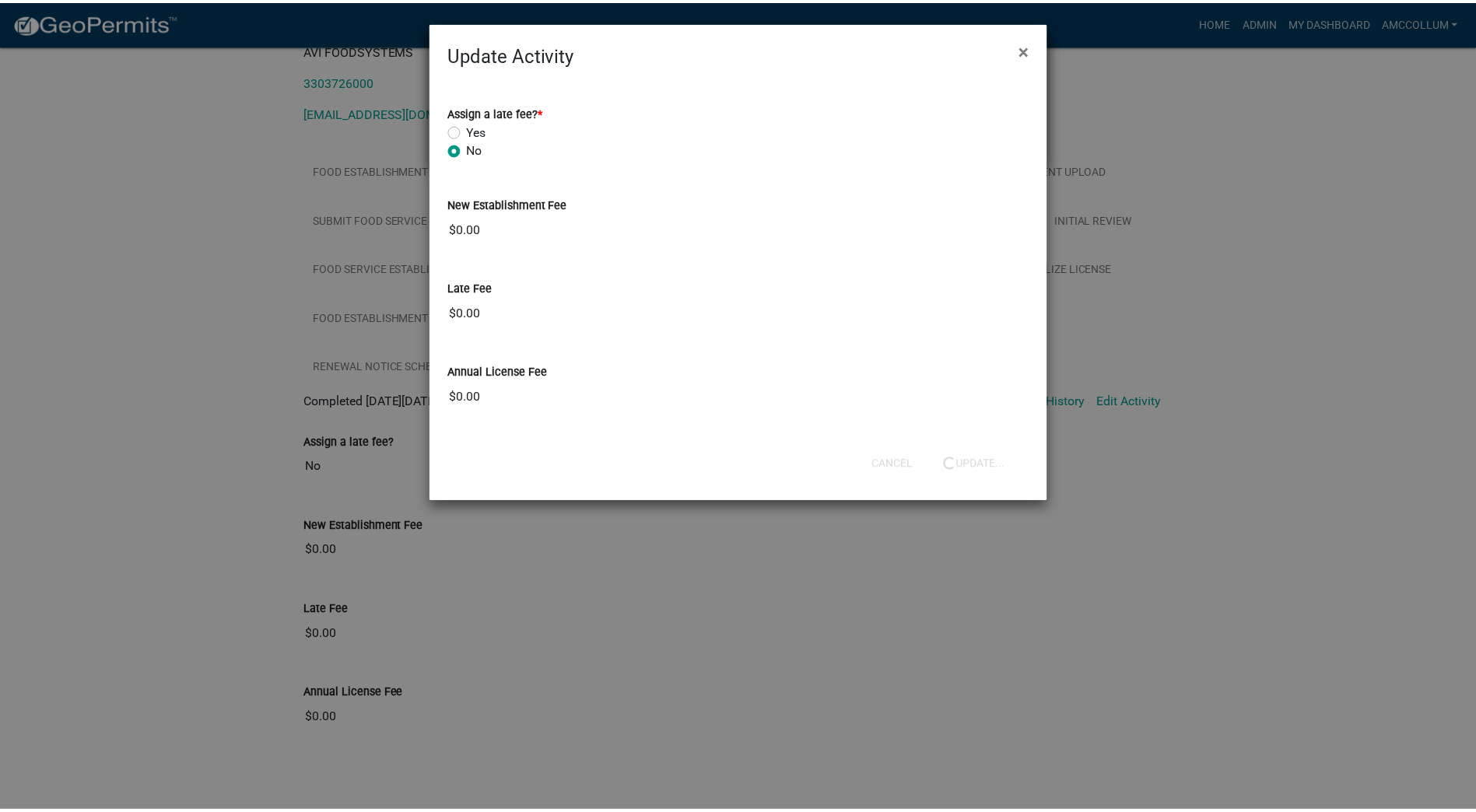
scroll to position [45, 0]
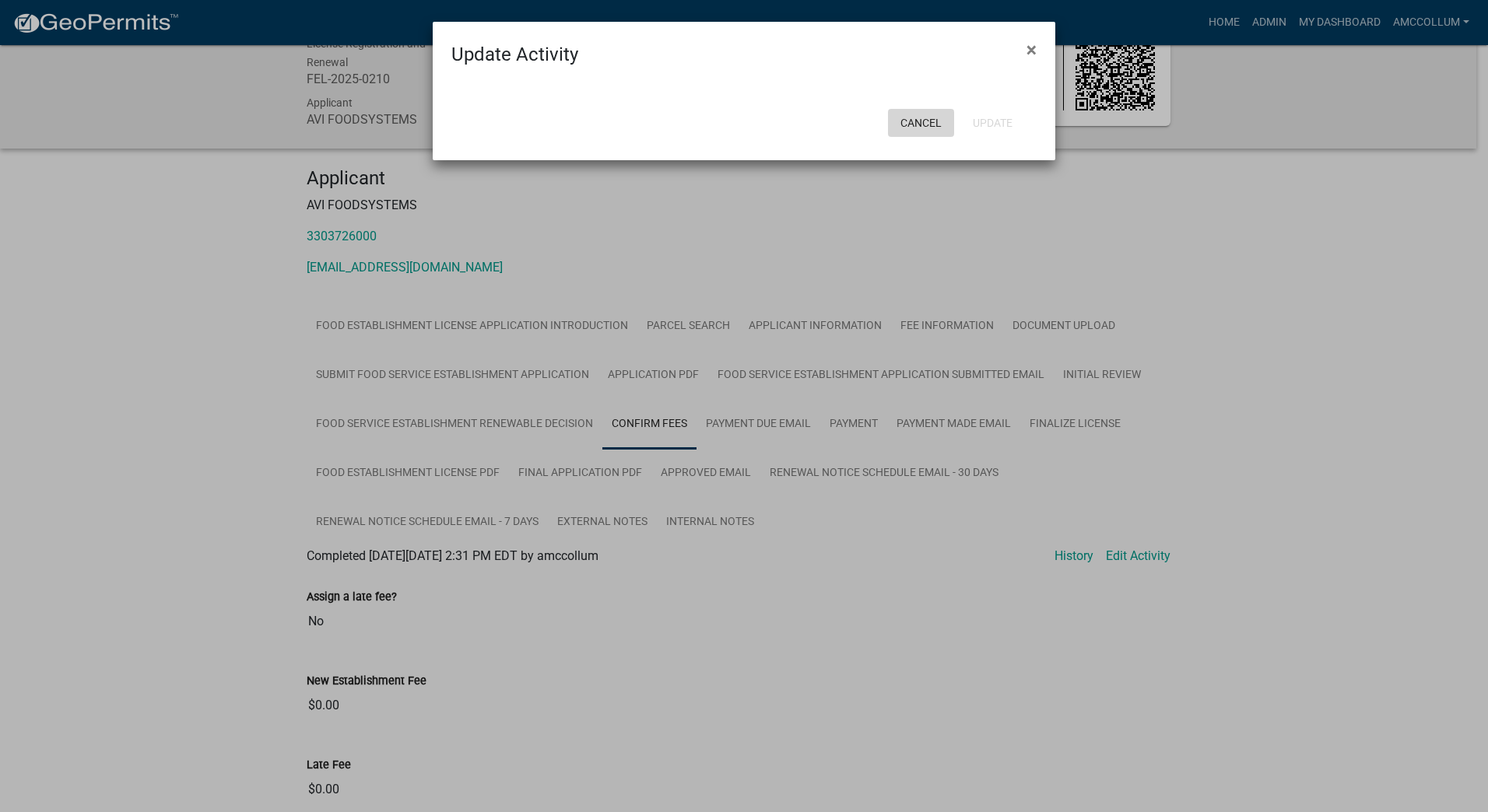
click at [925, 118] on button "Cancel" at bounding box center [920, 123] width 66 height 28
click at [1029, 50] on span "×" at bounding box center [1031, 50] width 10 height 22
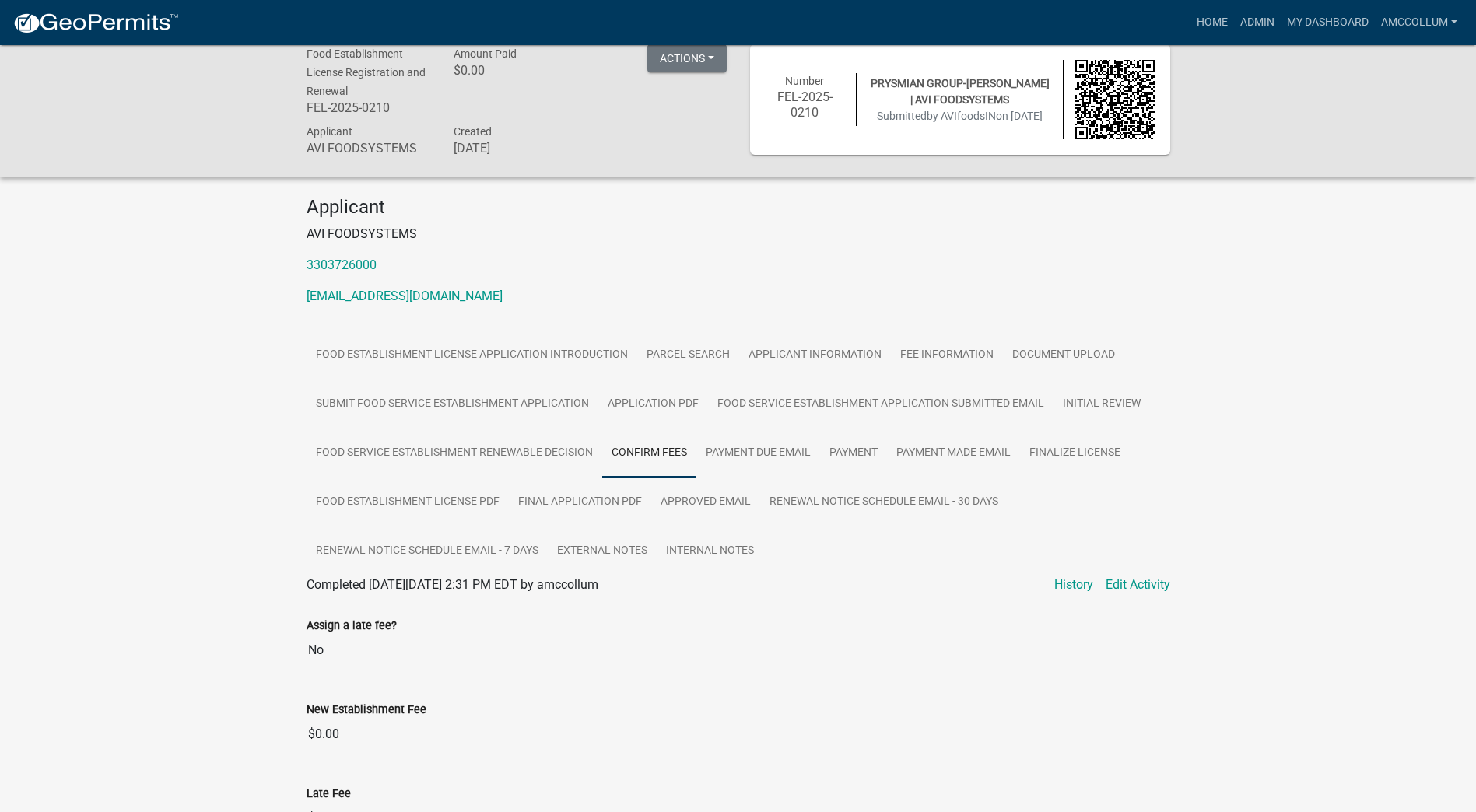
scroll to position [0, 0]
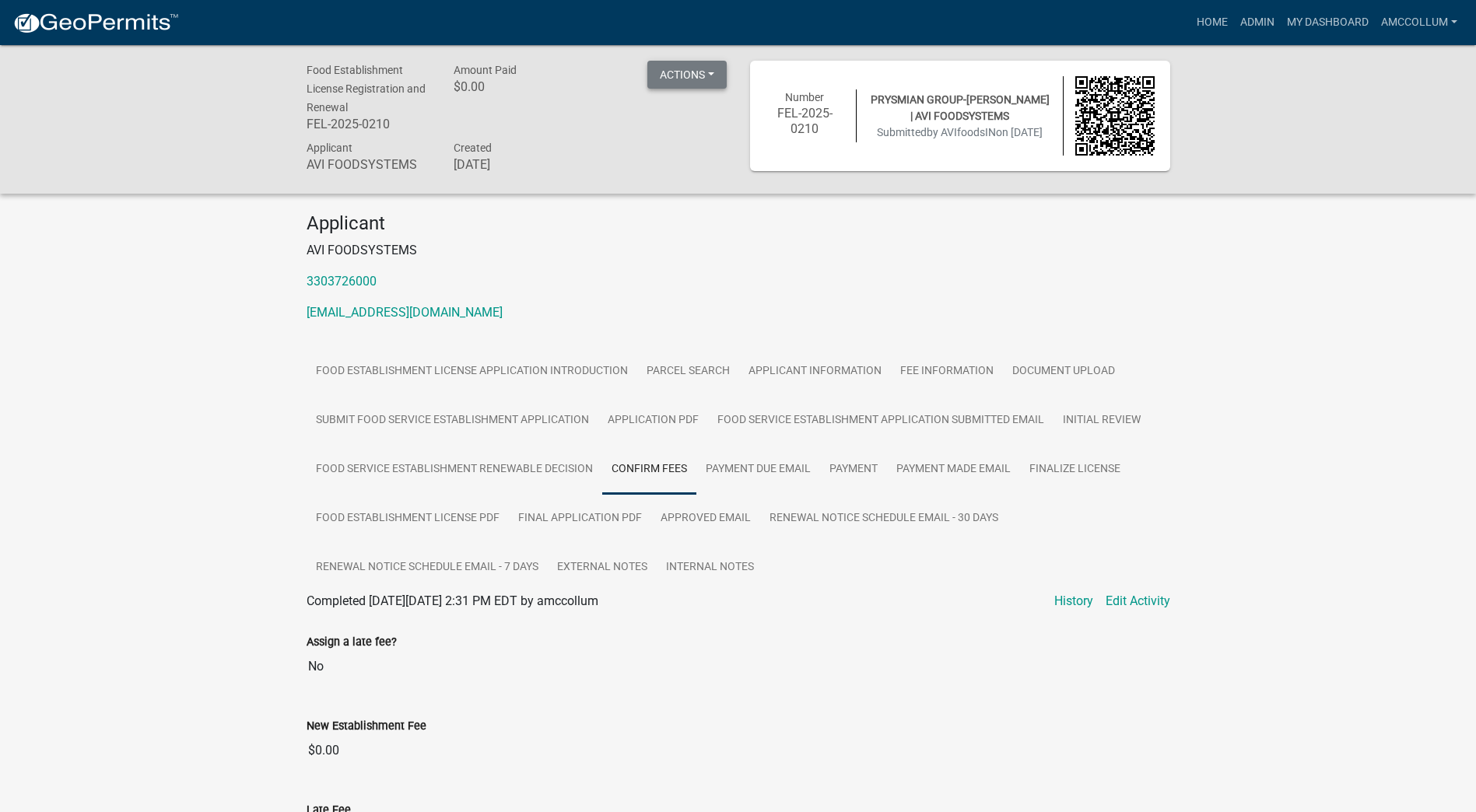
click at [709, 74] on button "Actions" at bounding box center [686, 75] width 80 height 28
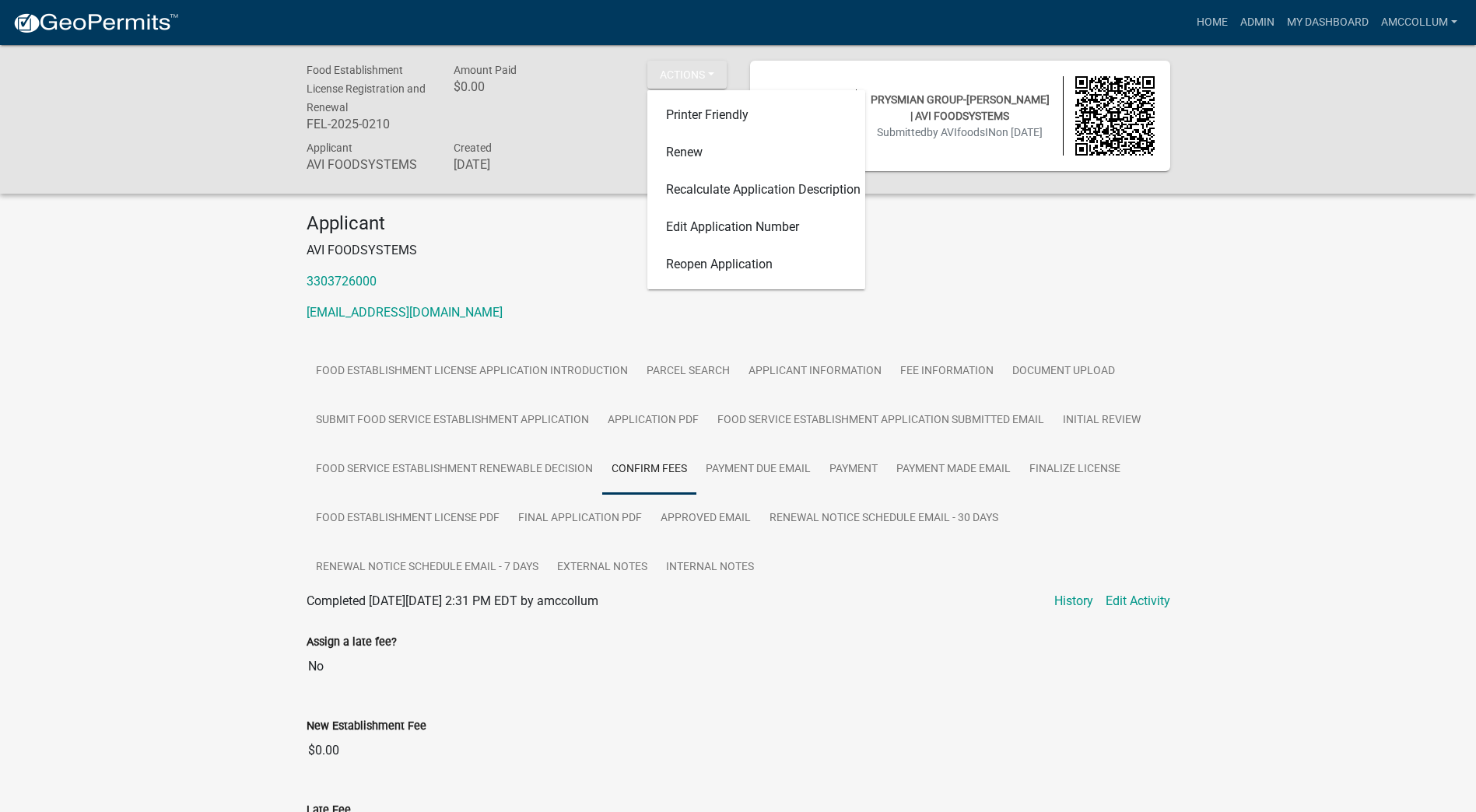
click at [952, 267] on div "Applicant AVI FOODSYSTEMS 3303726000 [EMAIL_ADDRESS][DOMAIN_NAME]" at bounding box center [738, 273] width 888 height 122
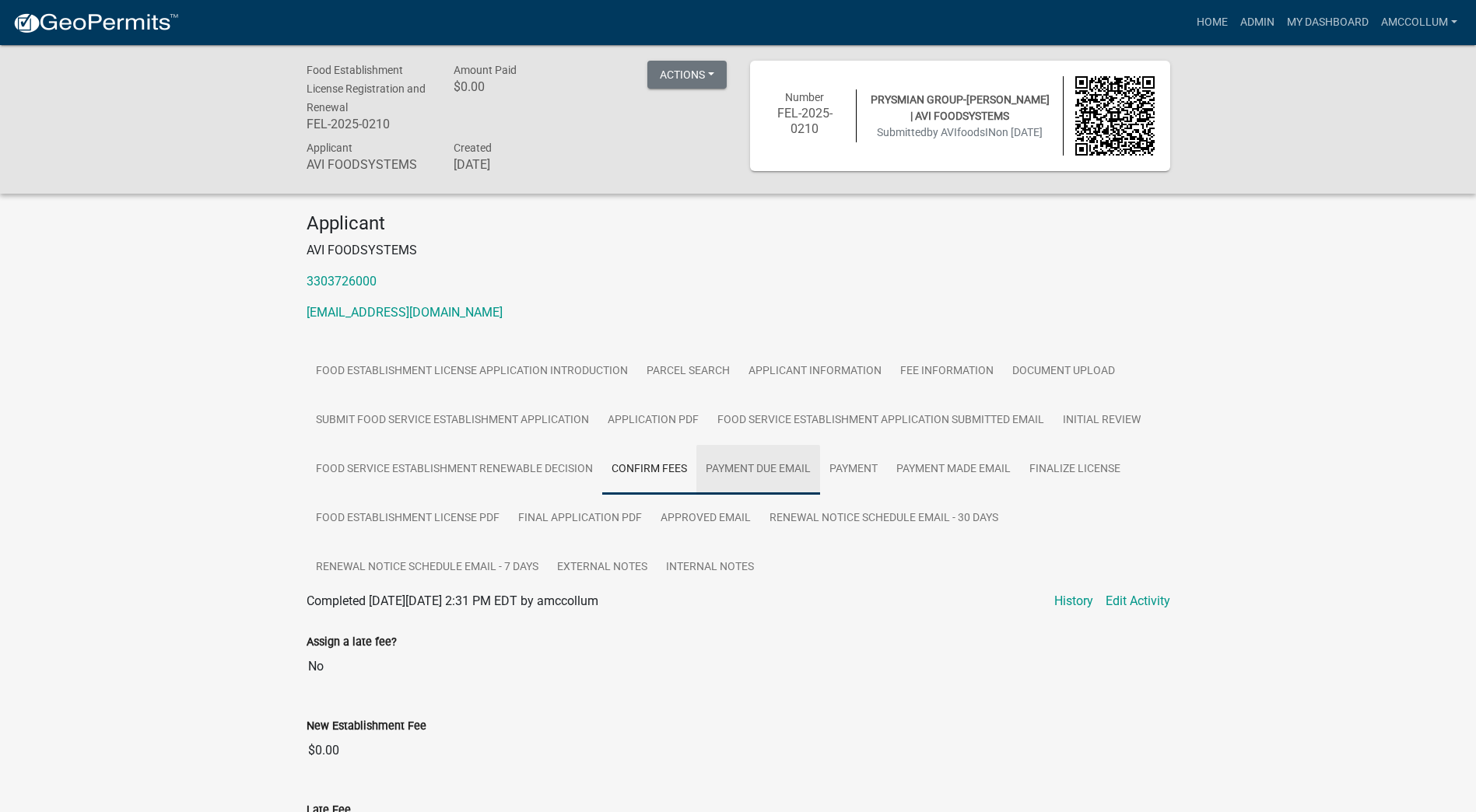
click at [781, 462] on link "Payment Due Email" at bounding box center [758, 469] width 124 height 50
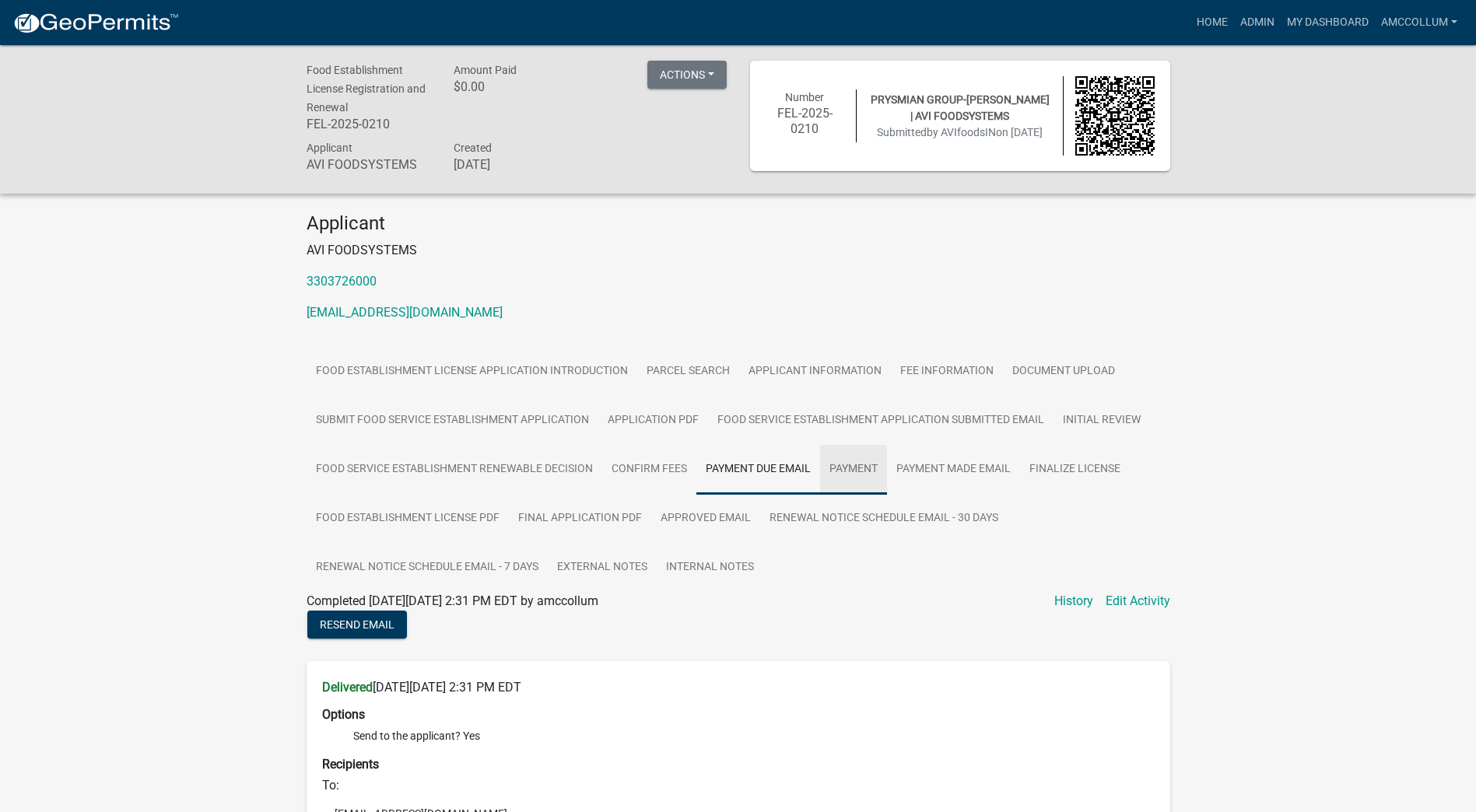
click at [847, 465] on link "Payment" at bounding box center [853, 469] width 67 height 50
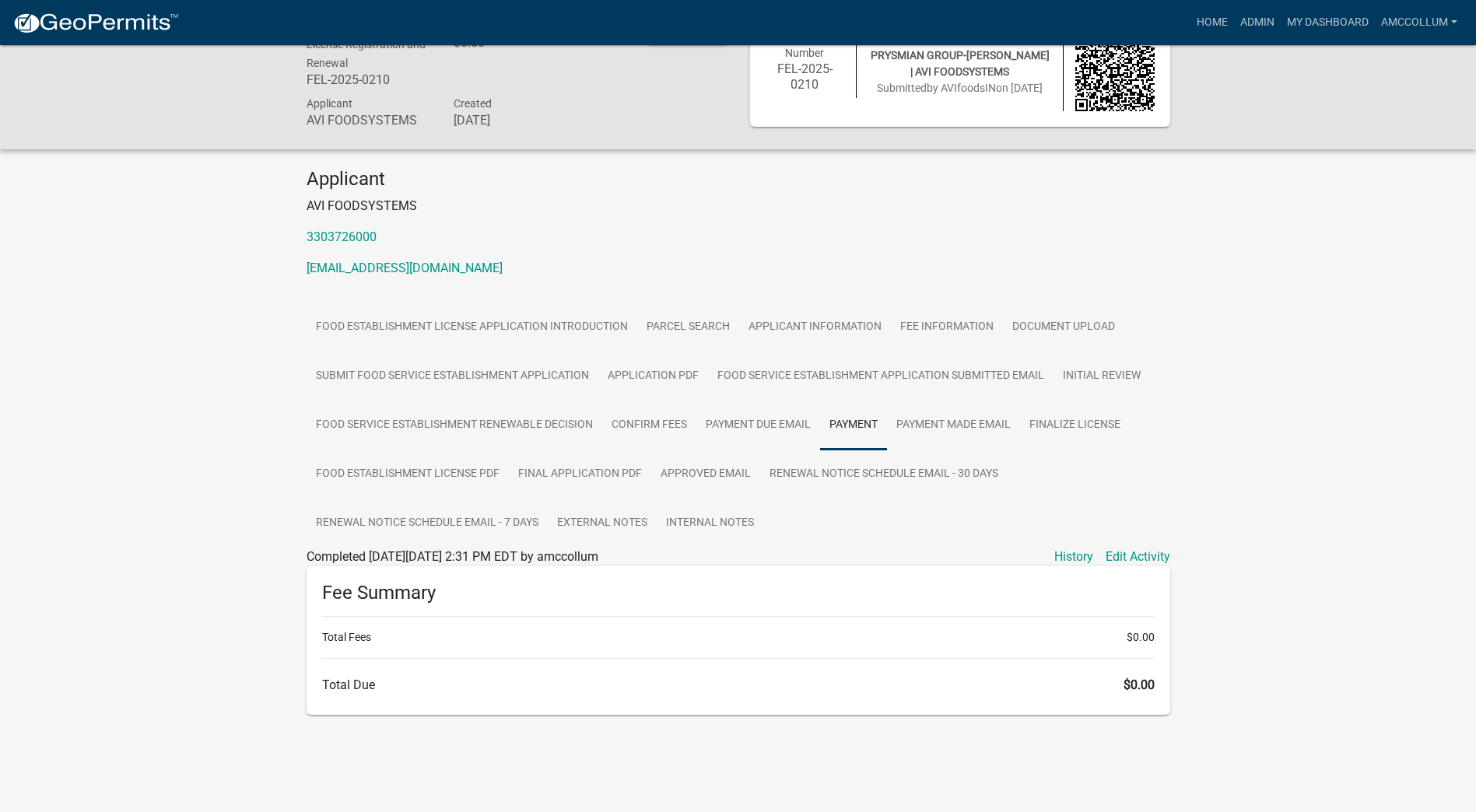
scroll to position [45, 0]
click at [1132, 553] on link "Edit Activity" at bounding box center [1138, 556] width 65 height 19
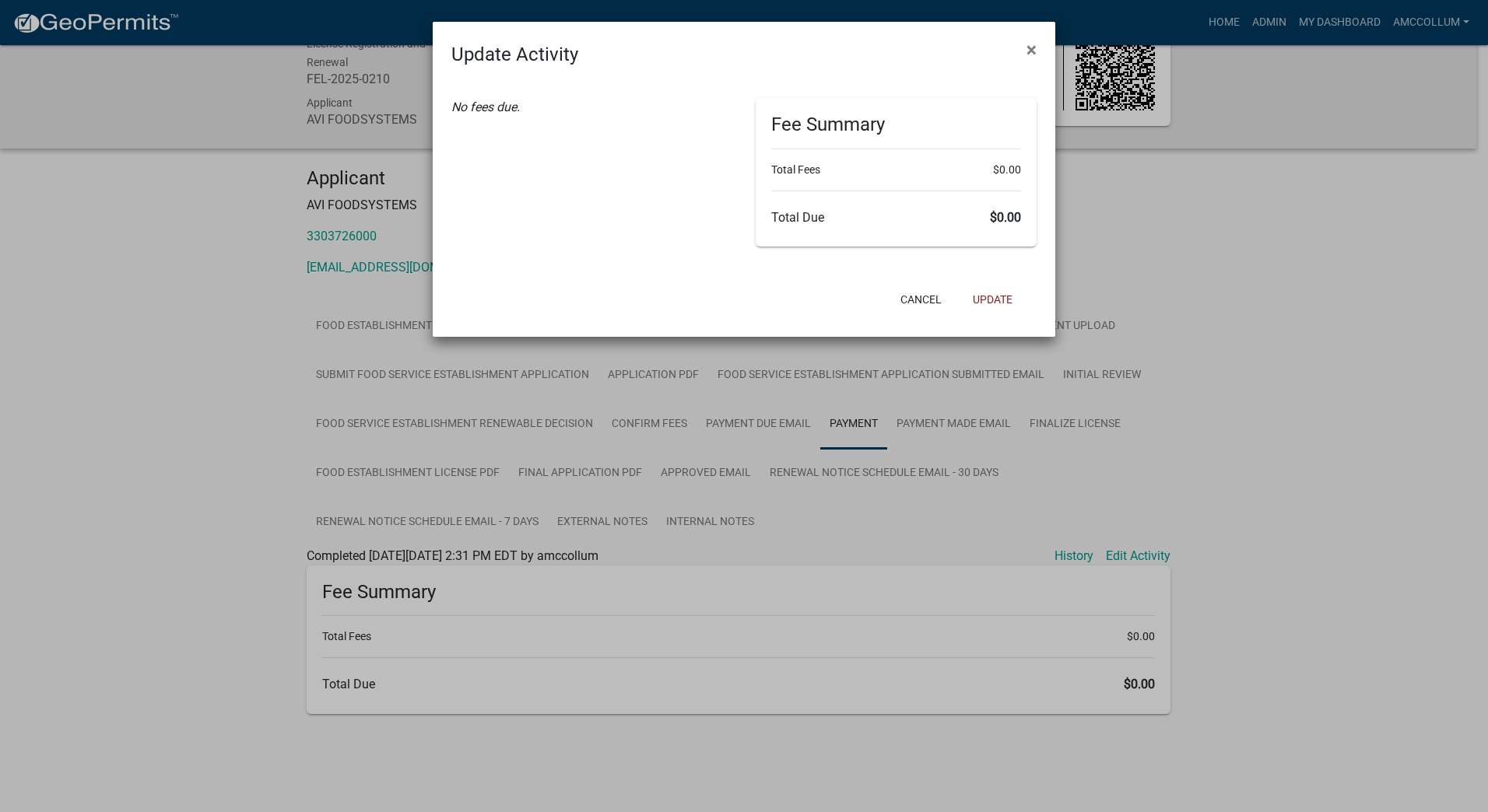
drag, startPoint x: 1019, startPoint y: 164, endPoint x: 977, endPoint y: 157, distance: 42.6
click at [977, 157] on div "Fee Summary Total Fees $0.00 Total Due $0.00" at bounding box center [897, 172] width 281 height 148
drag, startPoint x: 977, startPoint y: 157, endPoint x: 990, endPoint y: 217, distance: 61.4
click at [990, 217] on h6 "Total Due $0.00" at bounding box center [896, 217] width 249 height 15
drag, startPoint x: 1020, startPoint y: 217, endPoint x: 984, endPoint y: 220, distance: 36.1
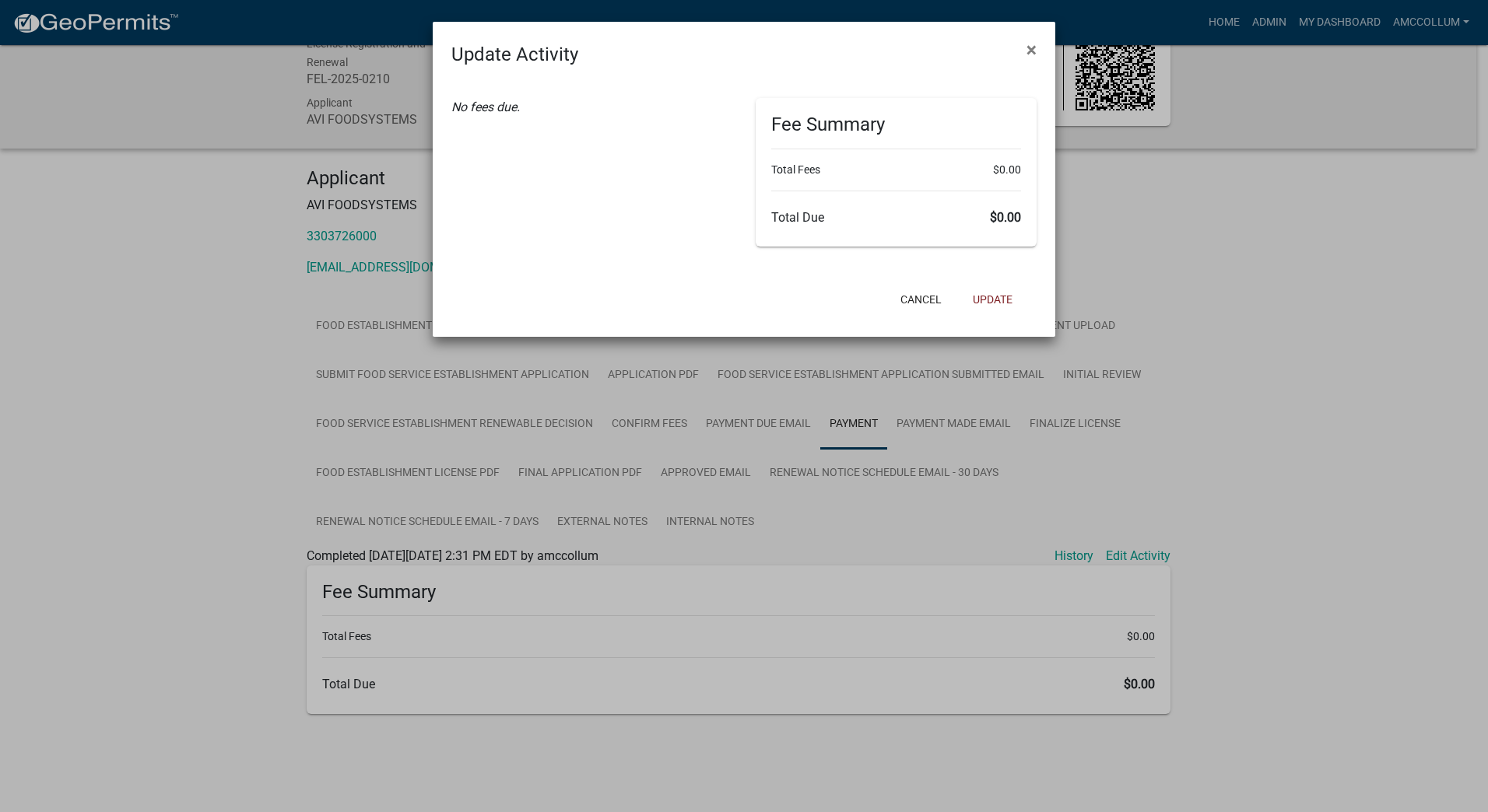
click at [984, 220] on h6 "Total Due $0.00" at bounding box center [896, 217] width 249 height 15
click at [1026, 50] on span "×" at bounding box center [1031, 50] width 10 height 22
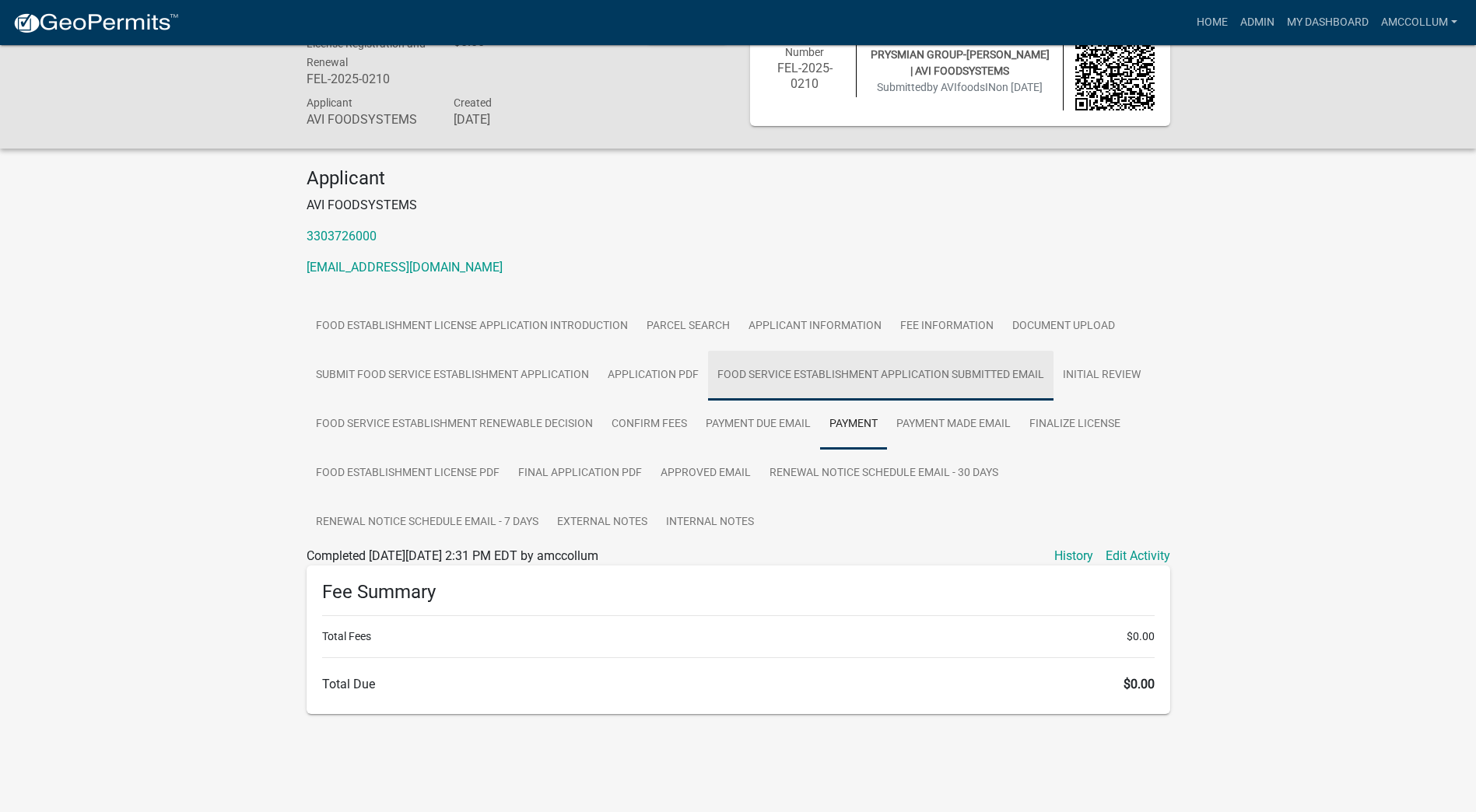
click at [767, 369] on link "Food Service Establishment Application Submitted Email" at bounding box center [881, 375] width 346 height 50
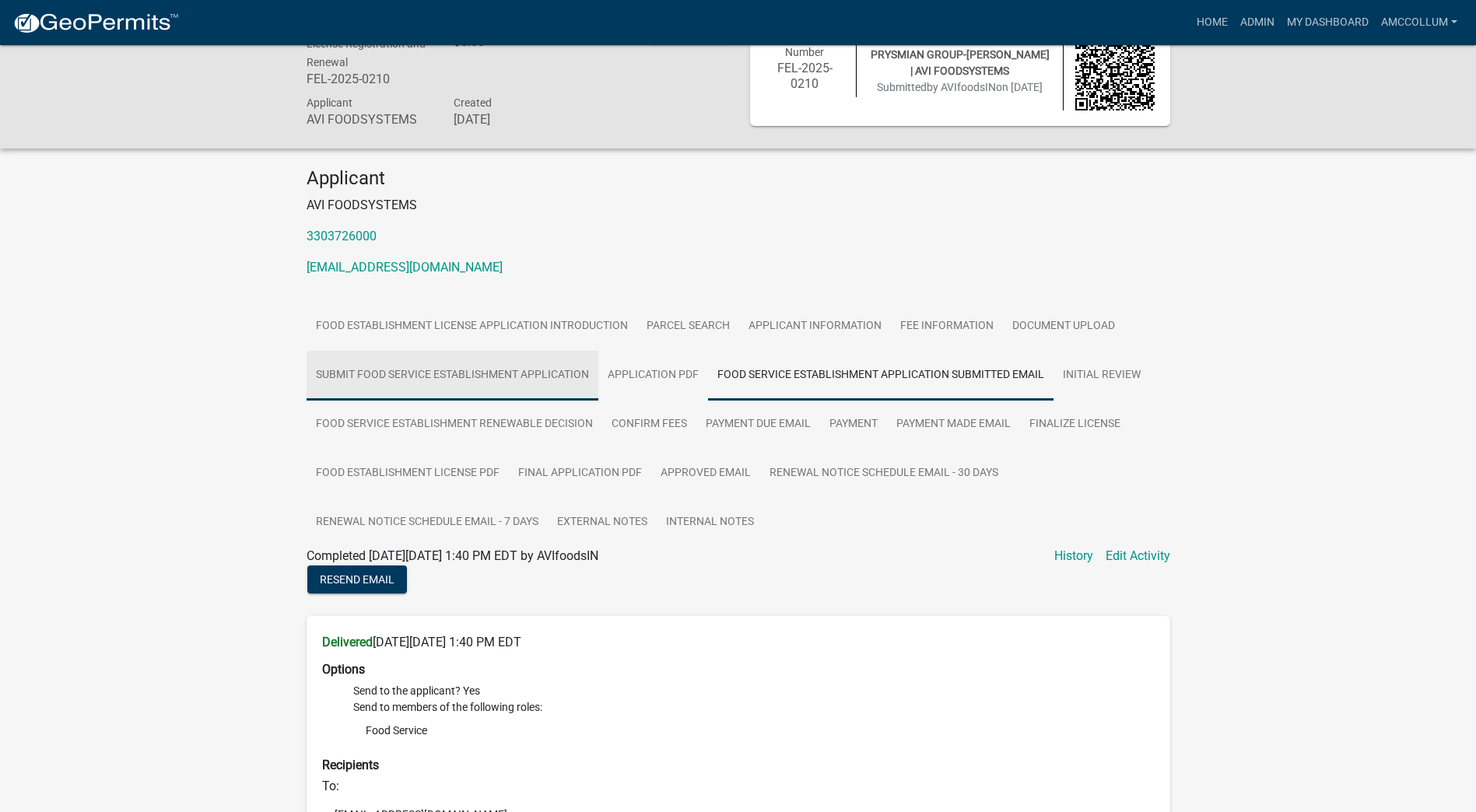
click at [478, 373] on link "Submit Food Service Establishment Application" at bounding box center [452, 375] width 292 height 50
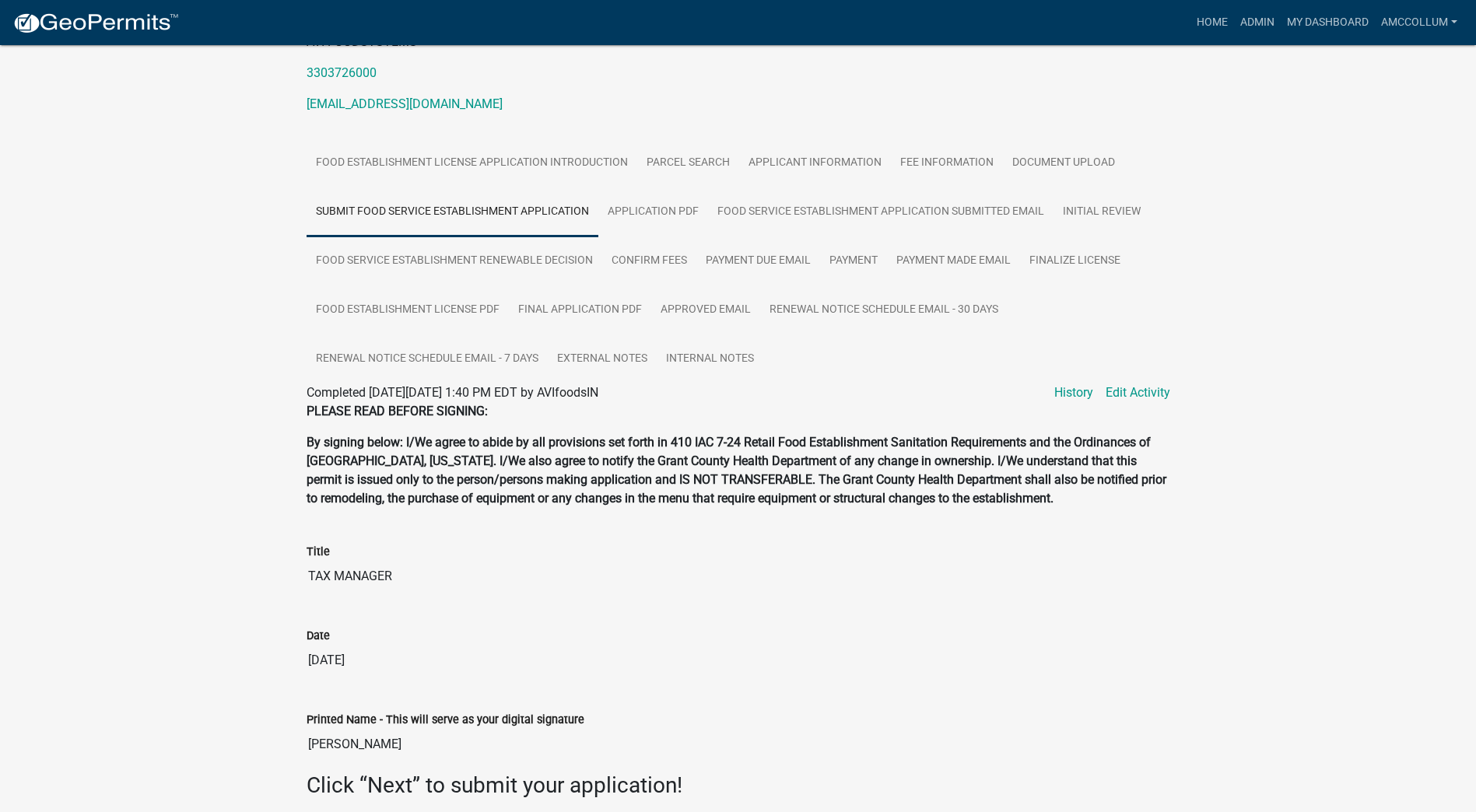
scroll to position [272, 0]
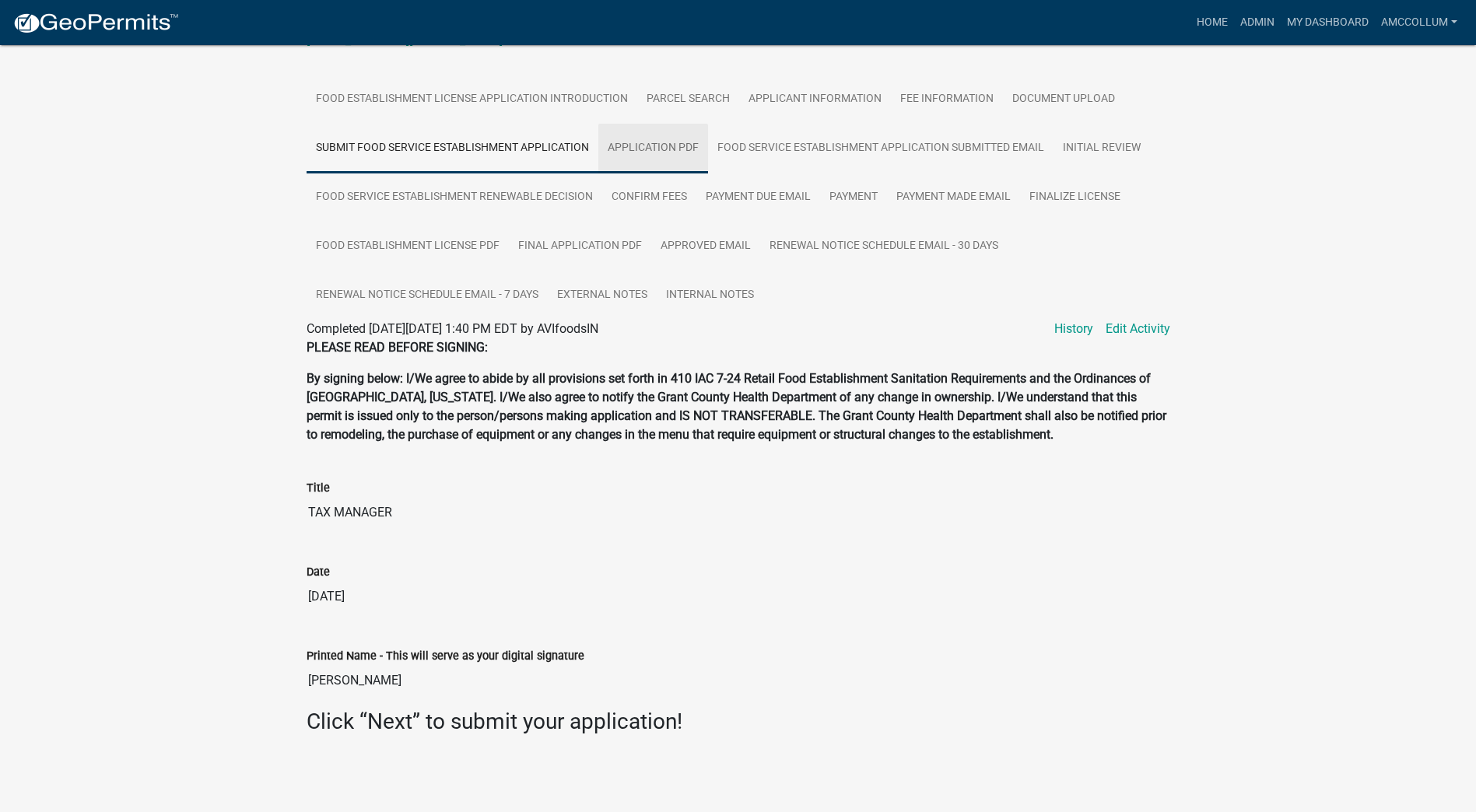
click at [636, 146] on link "Application PDF" at bounding box center [653, 148] width 110 height 50
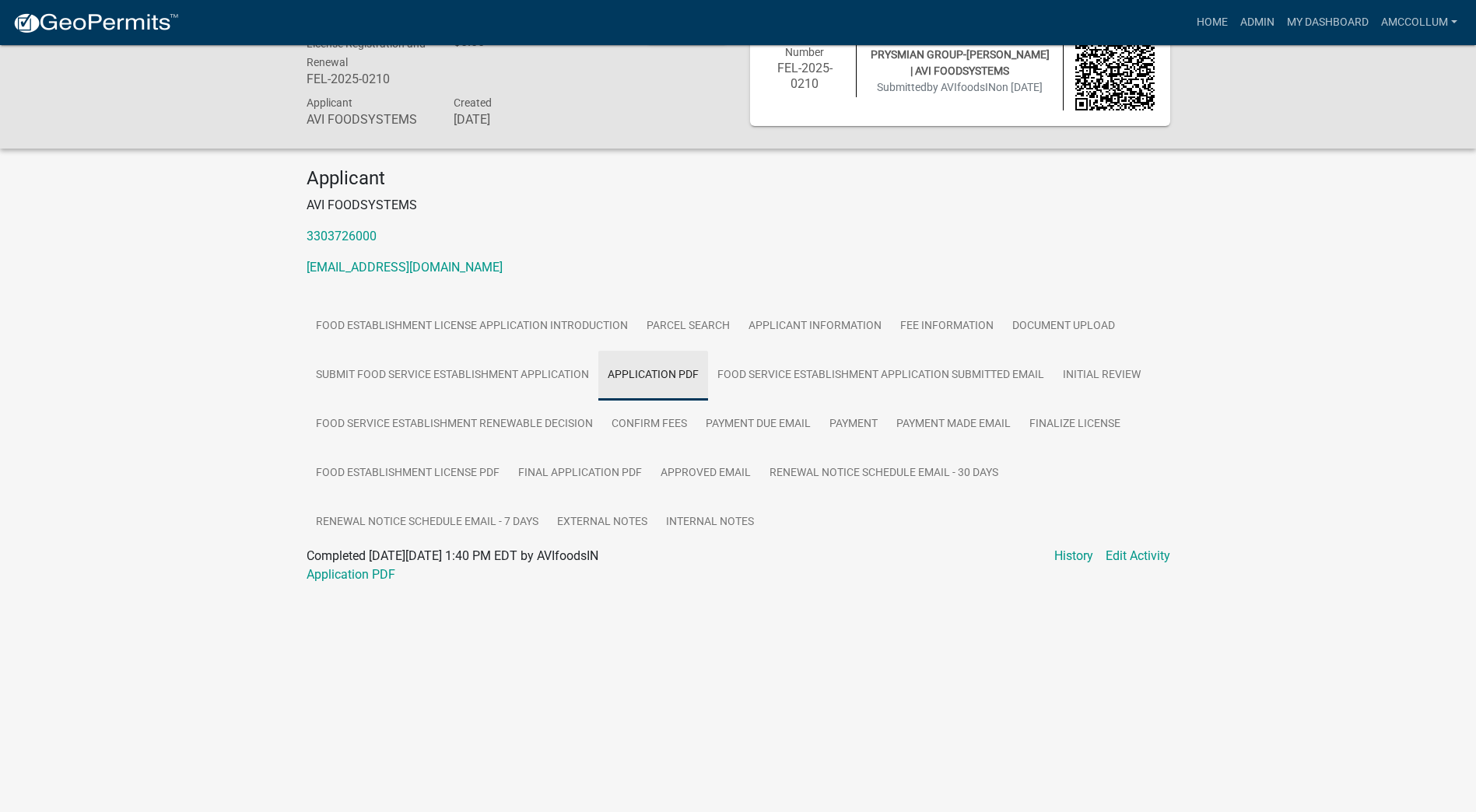
scroll to position [45, 0]
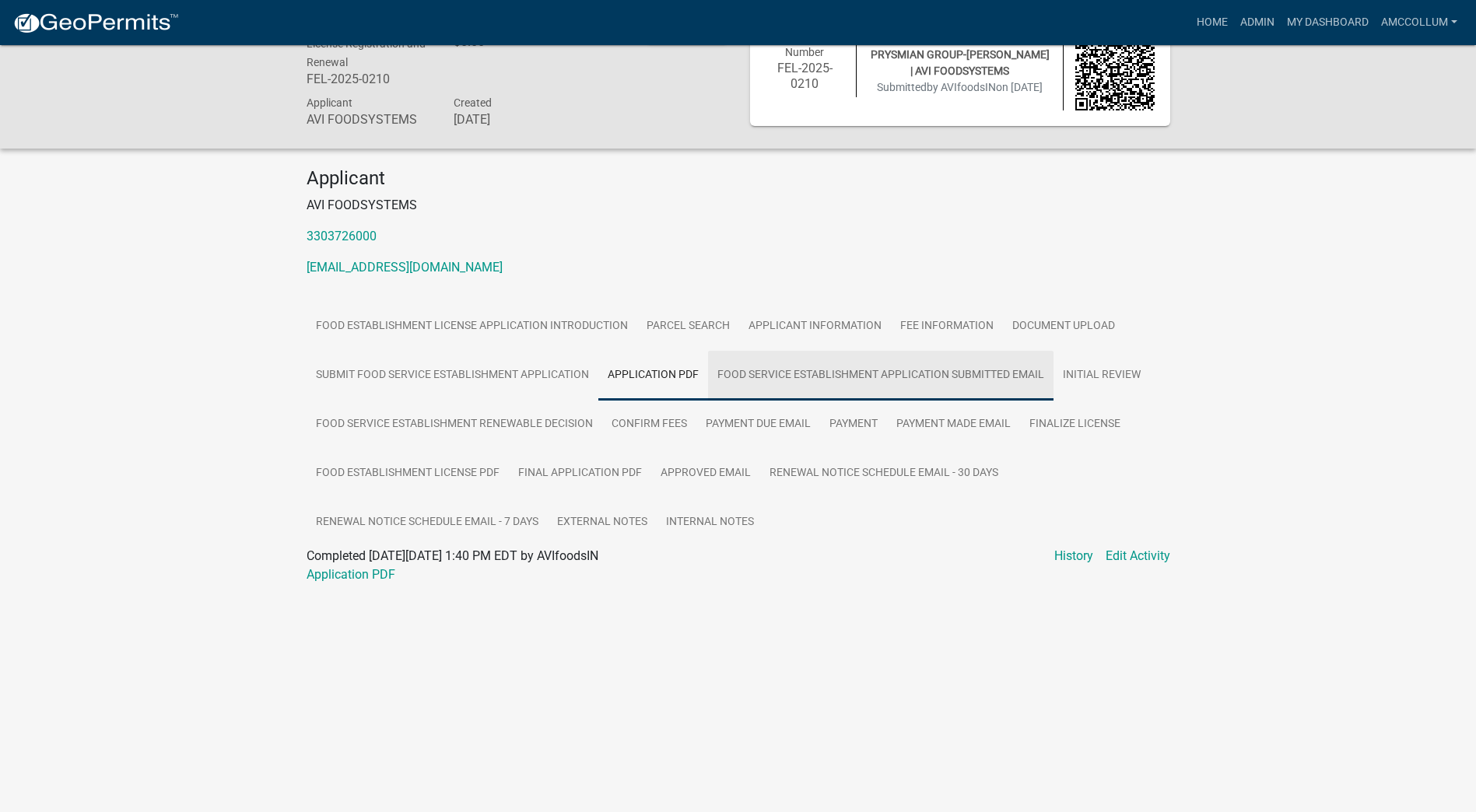
click at [774, 377] on link "Food Service Establishment Application Submitted Email" at bounding box center [881, 375] width 346 height 50
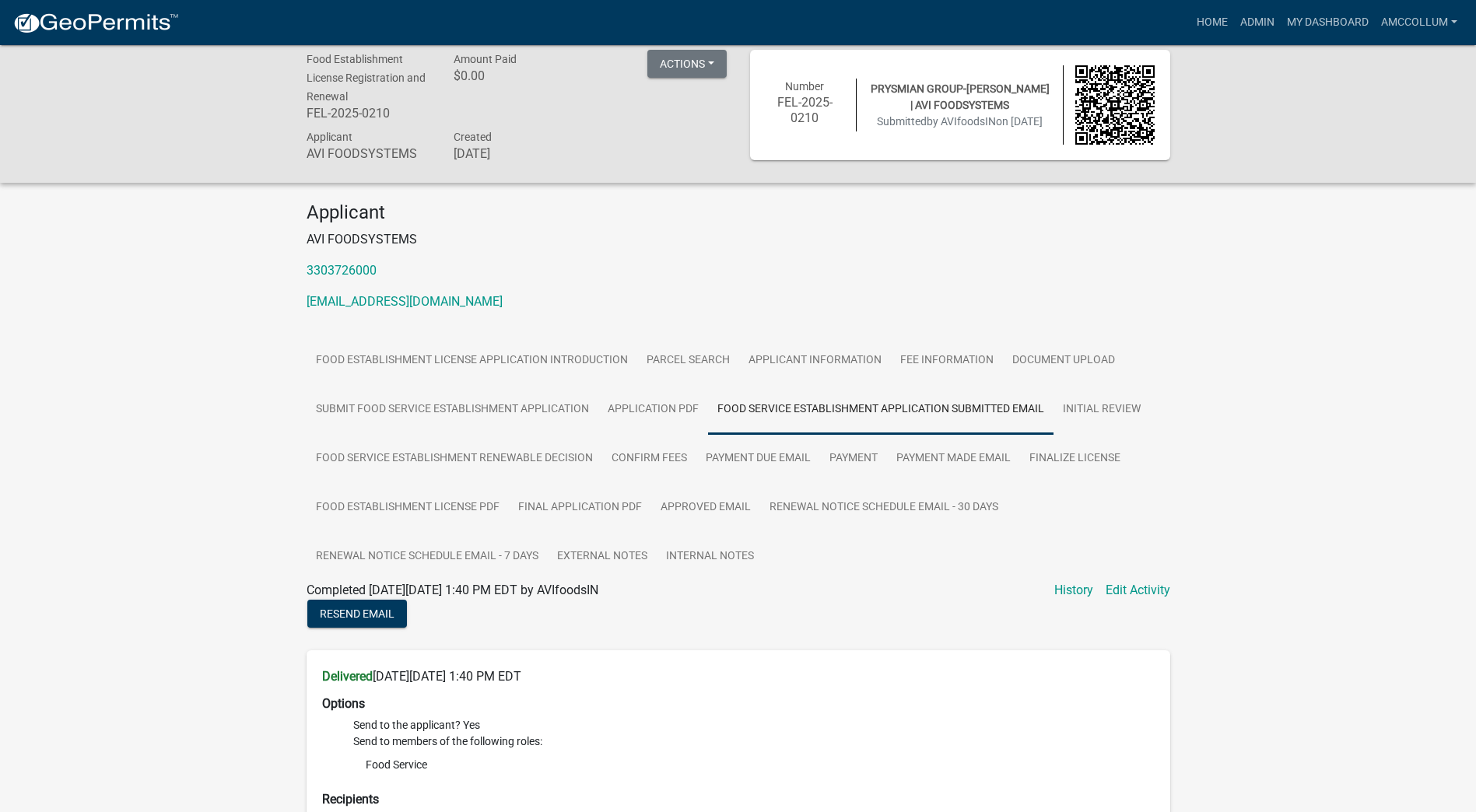
scroll to position [0, 0]
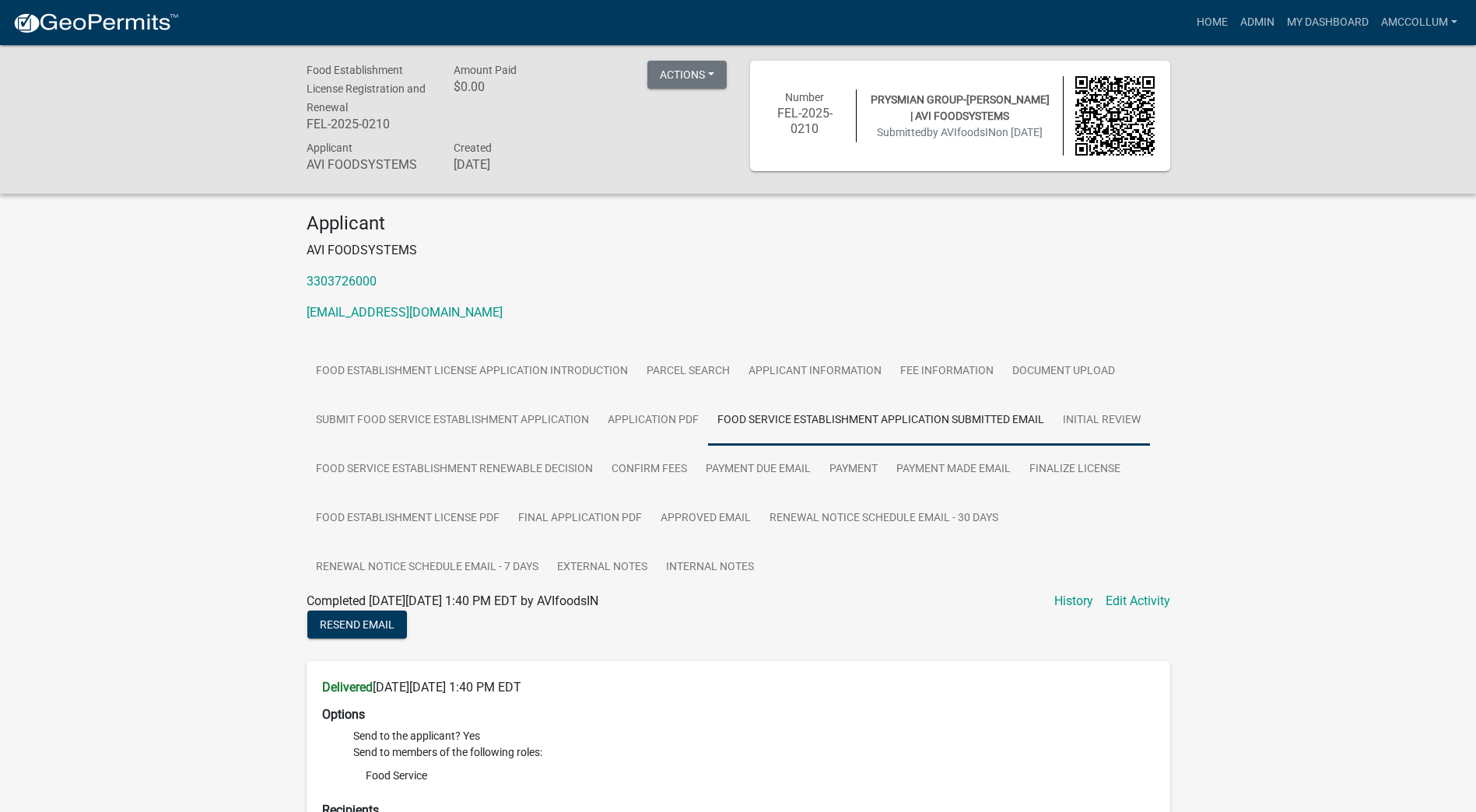
click at [1089, 420] on link "Initial Review" at bounding box center [1102, 420] width 96 height 50
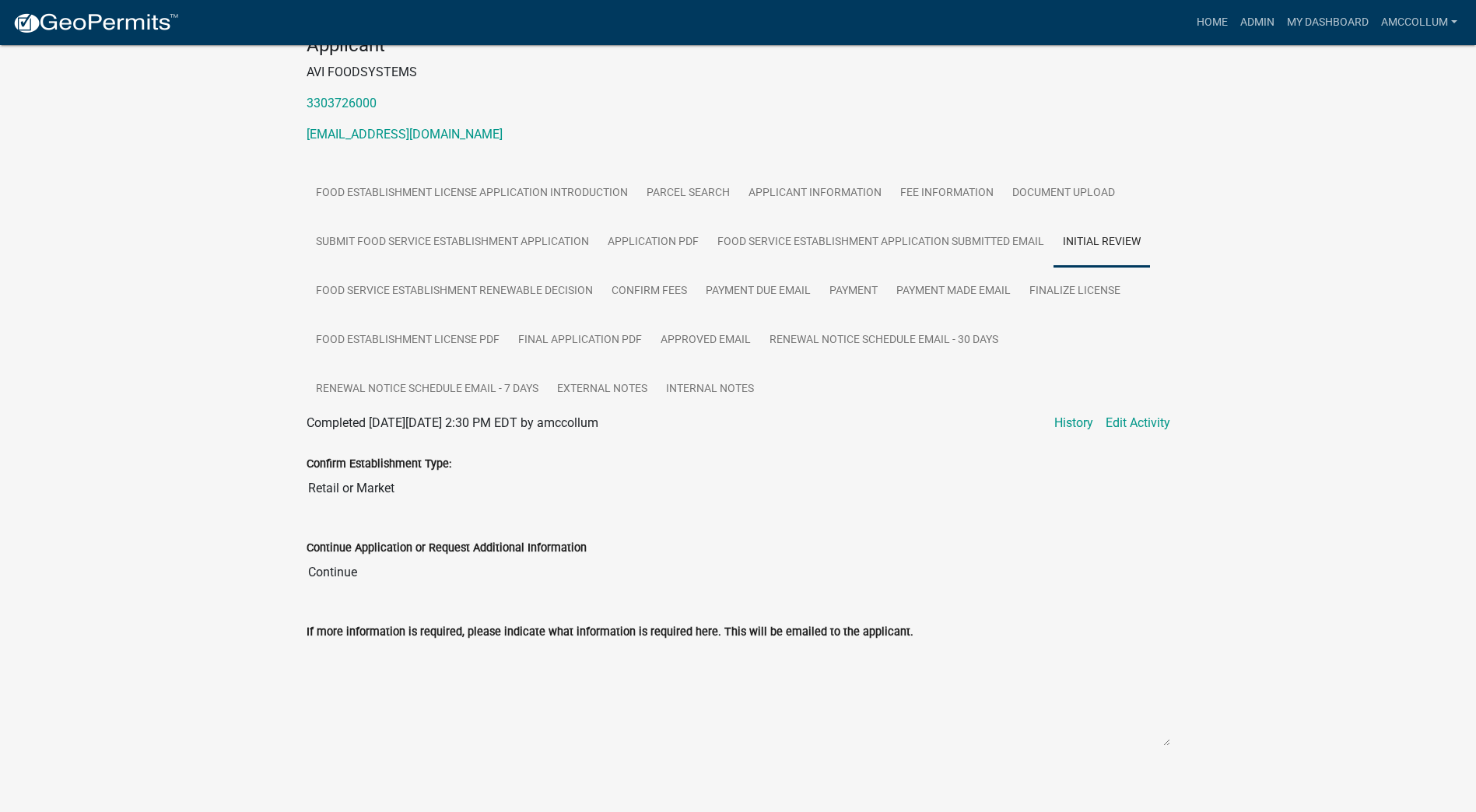
scroll to position [190, 0]
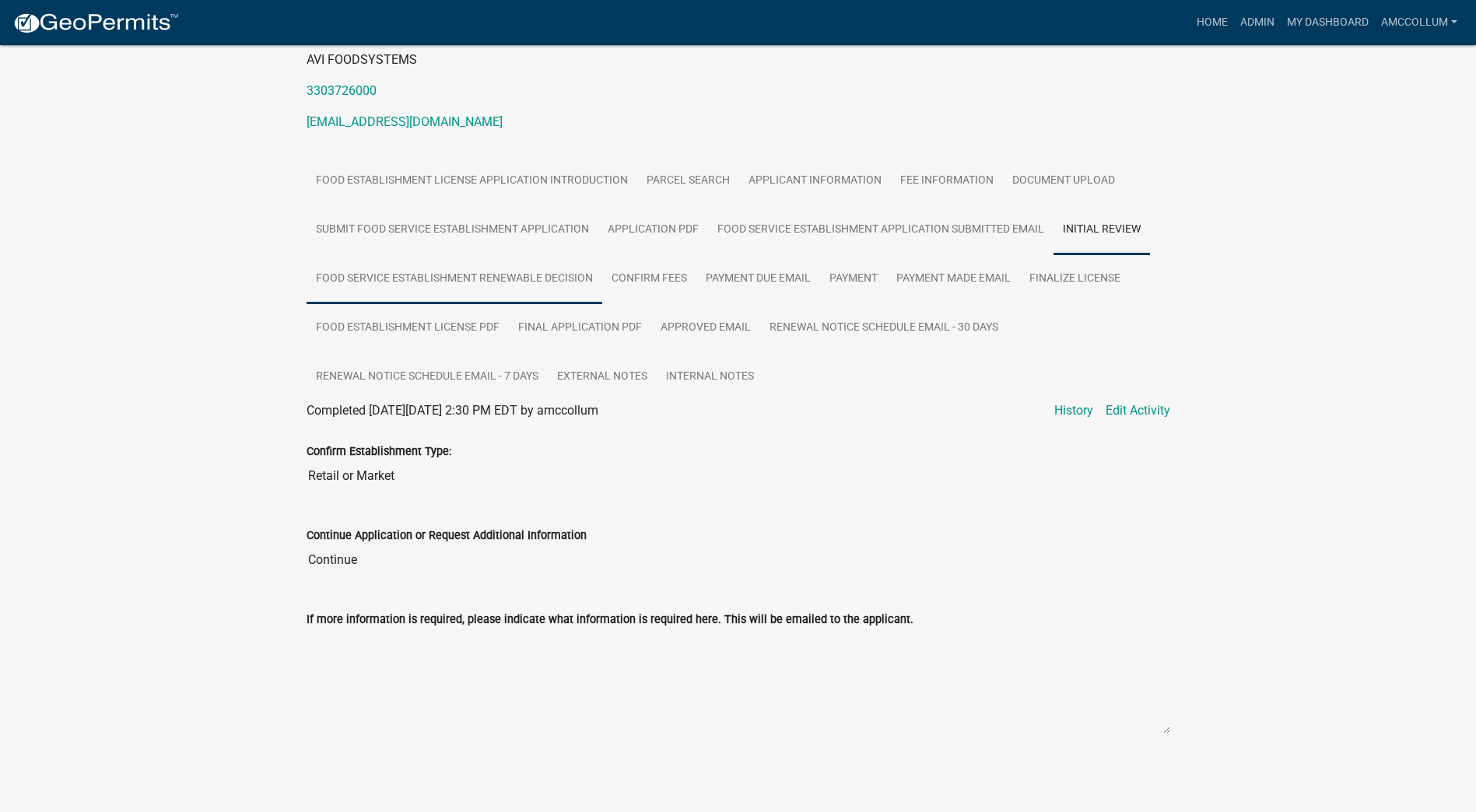
click at [424, 280] on link "Food Service Establishment Renewable Decision" at bounding box center [454, 279] width 296 height 50
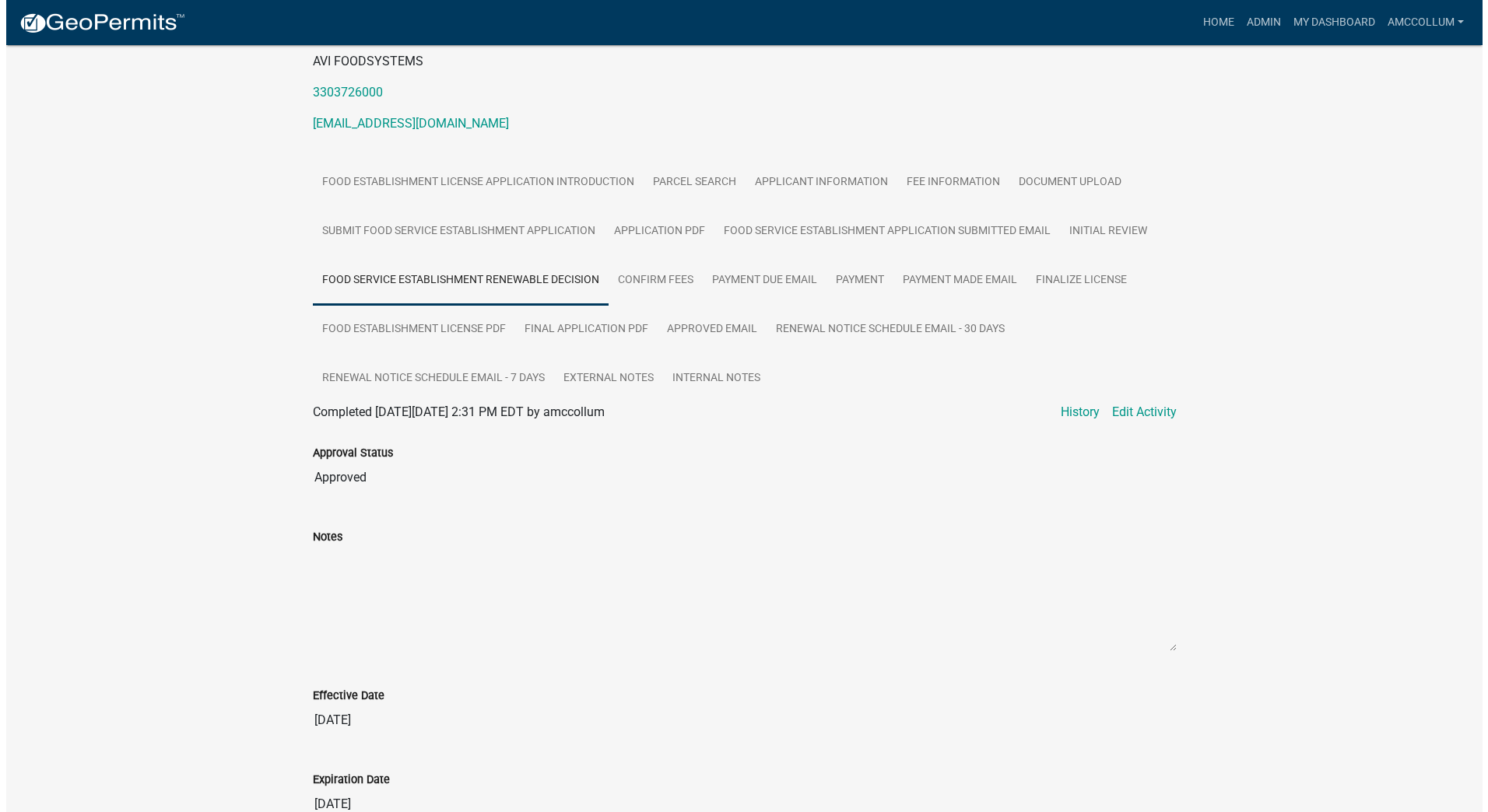
scroll to position [0, 0]
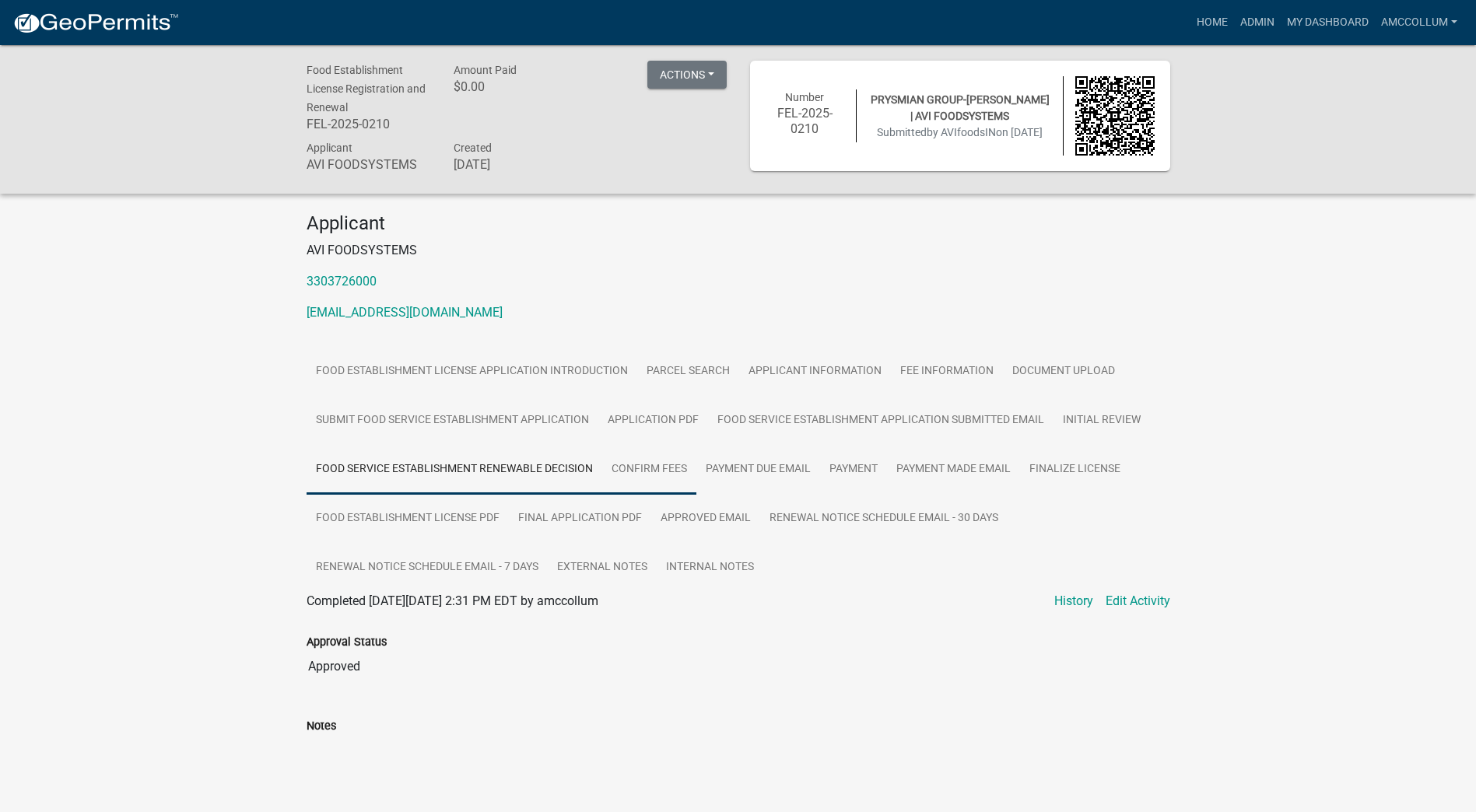
click at [651, 467] on link "Confirm Fees" at bounding box center [649, 469] width 94 height 50
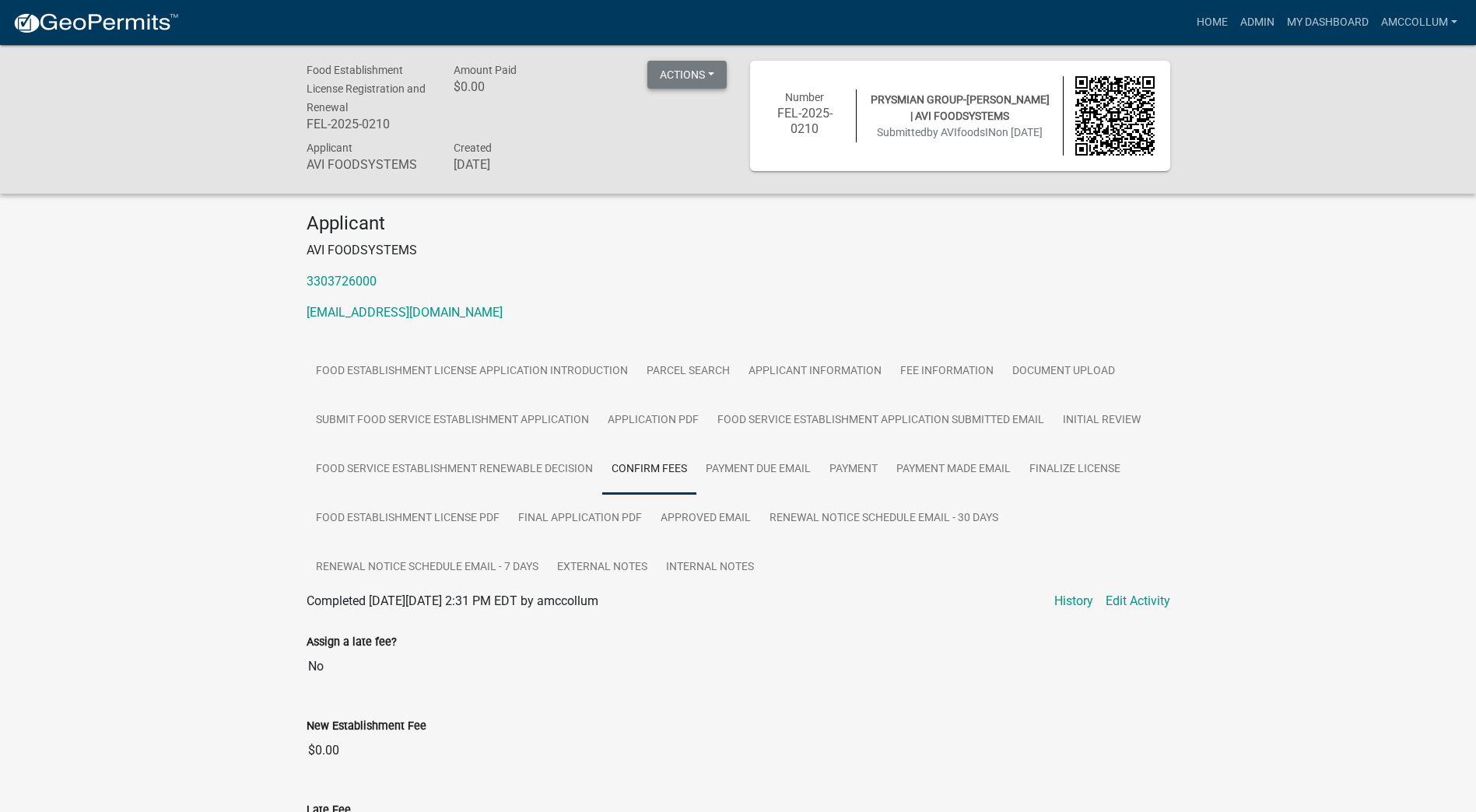
click at [717, 77] on button "Actions" at bounding box center [686, 75] width 80 height 28
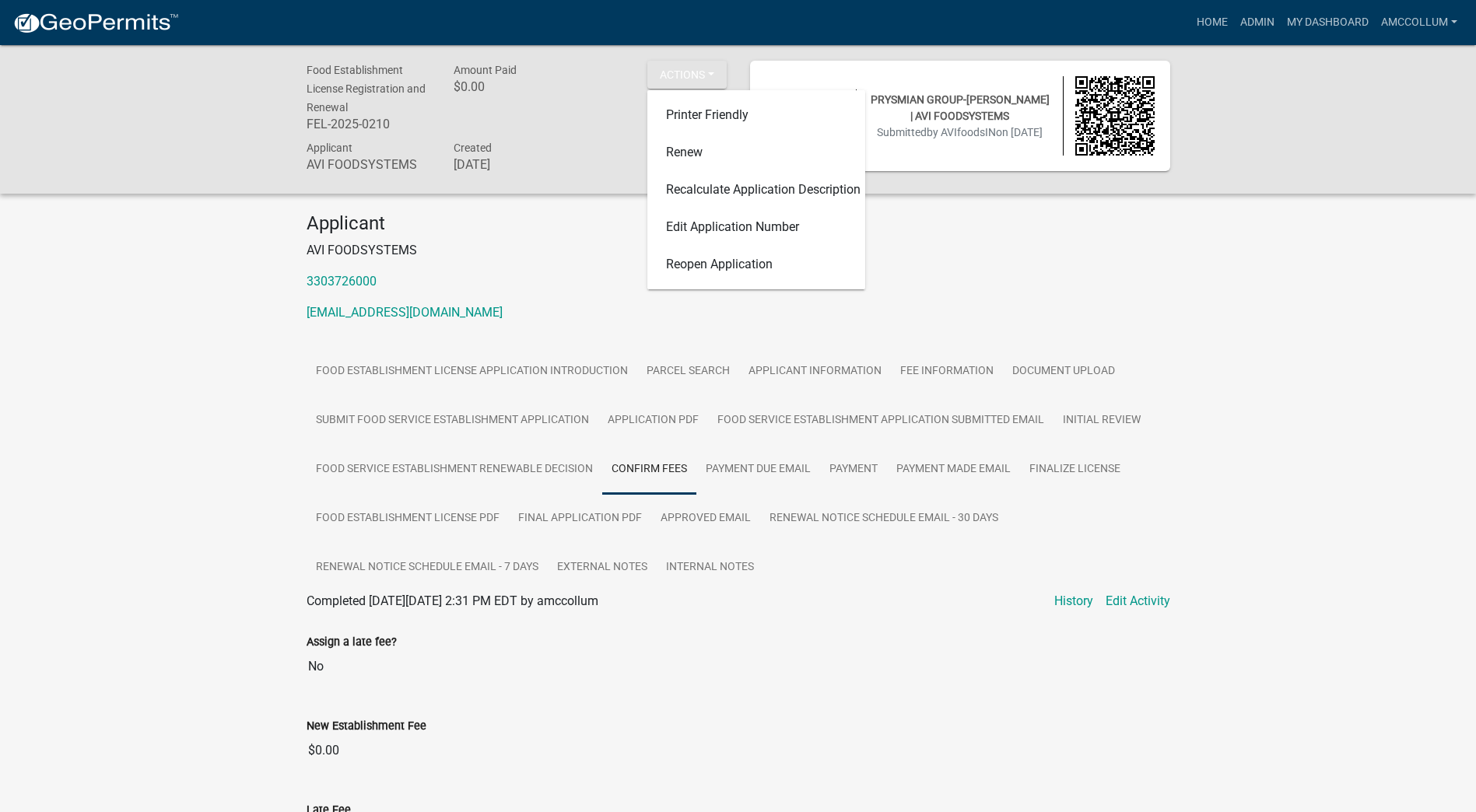
click at [996, 227] on h4 "Applicant" at bounding box center [738, 223] width 864 height 23
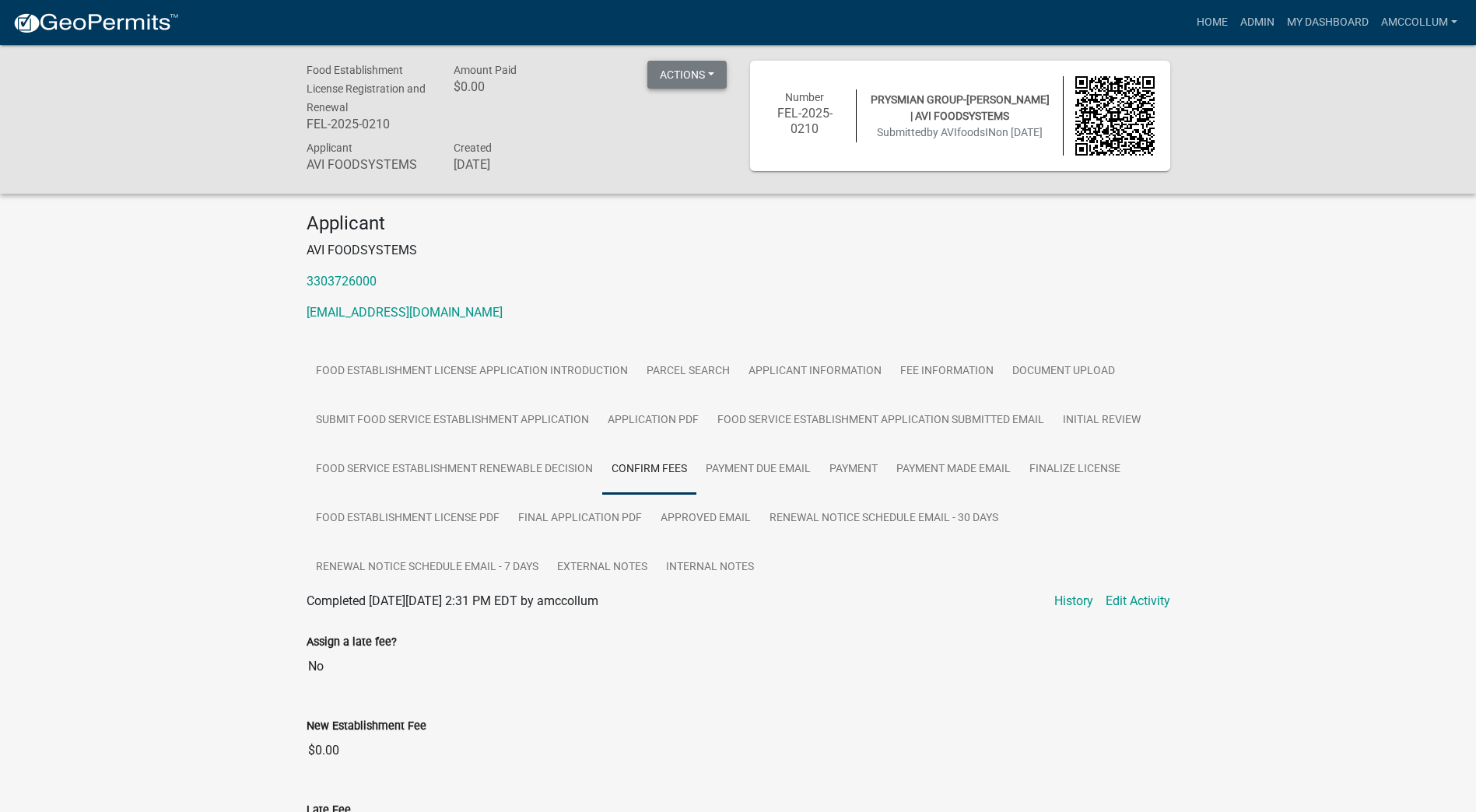
click at [705, 78] on button "Actions" at bounding box center [686, 75] width 80 height 28
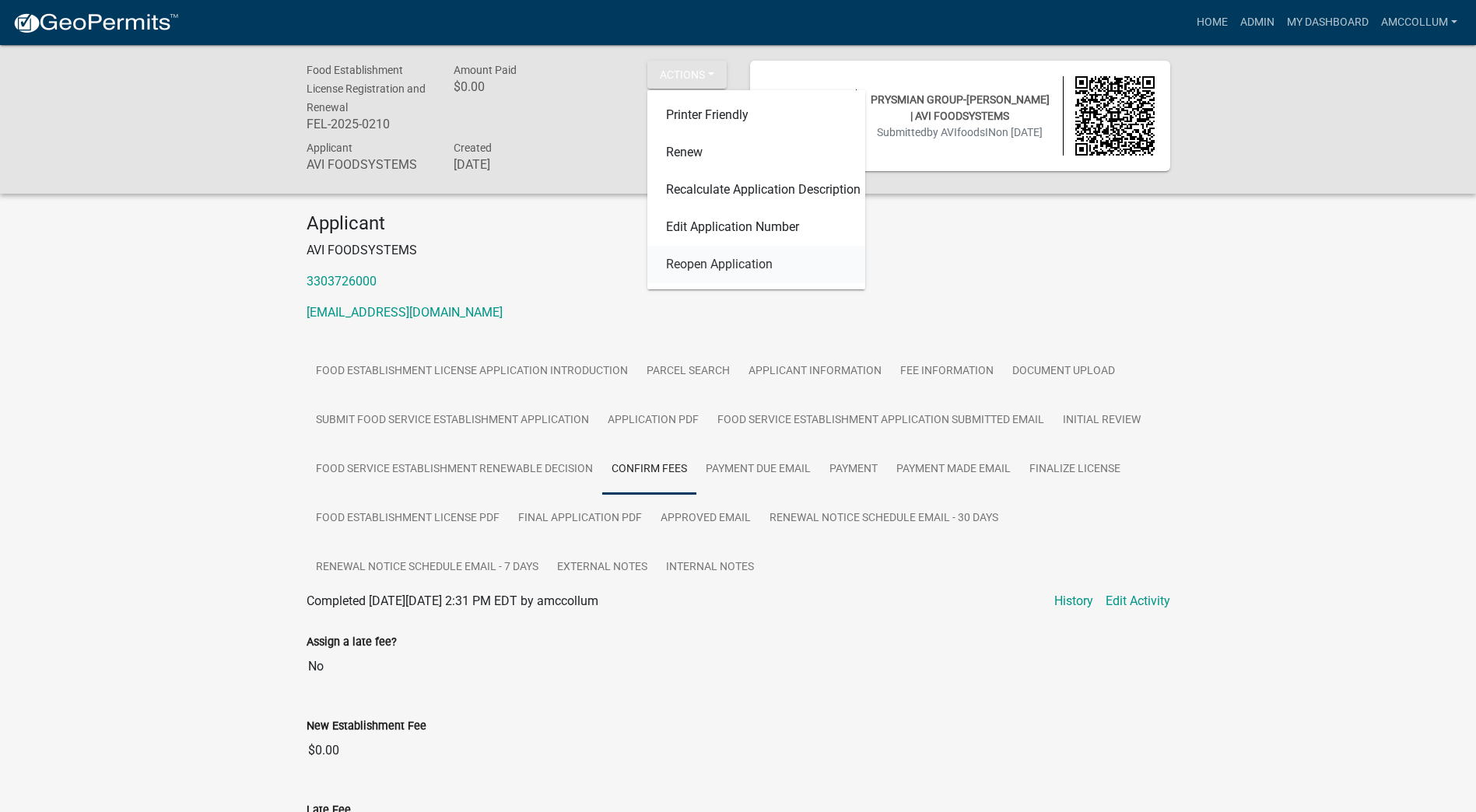
click at [681, 270] on link "Reopen Application" at bounding box center [756, 264] width 218 height 37
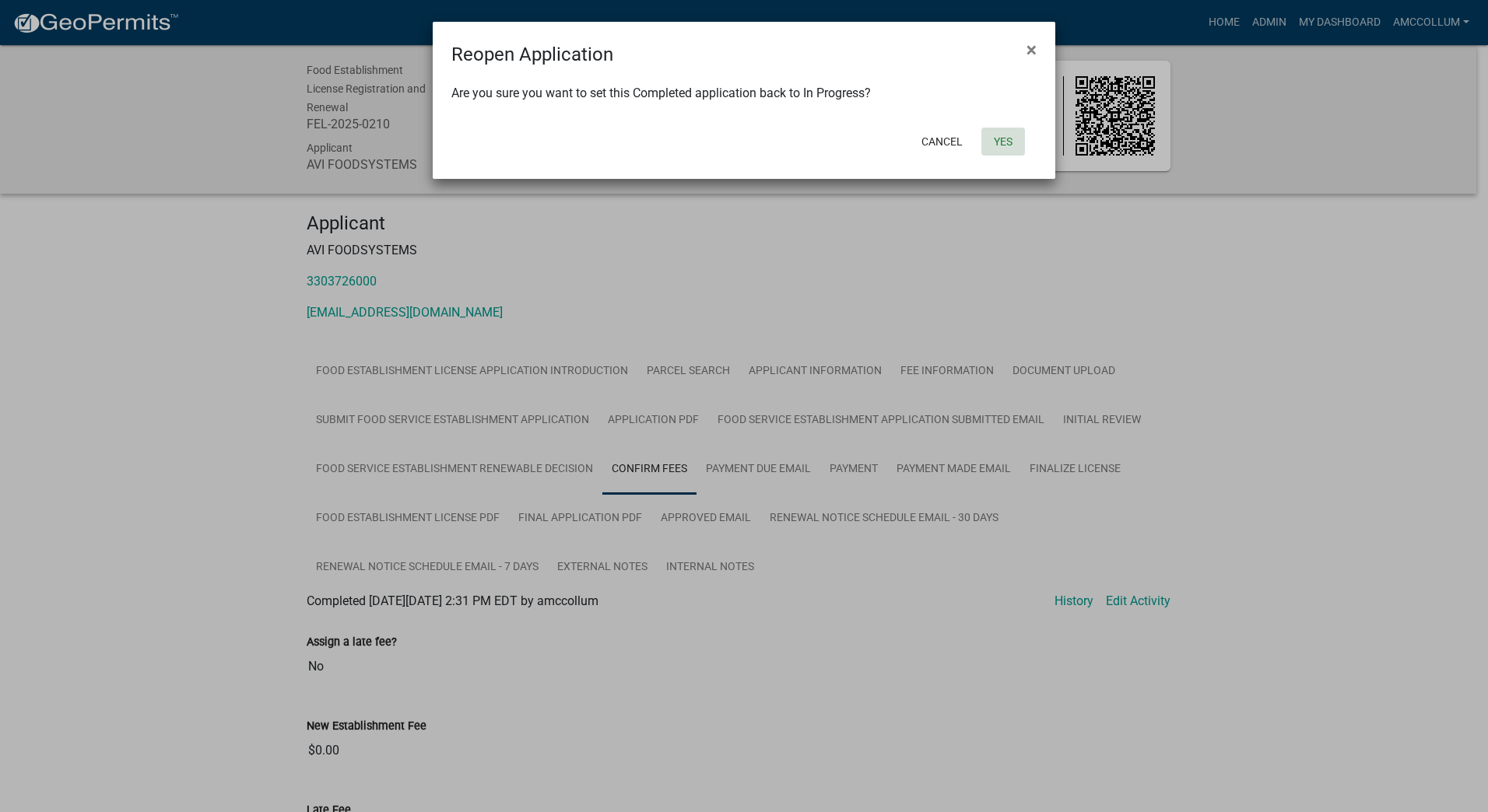
click at [997, 145] on button "Yes" at bounding box center [1003, 141] width 43 height 28
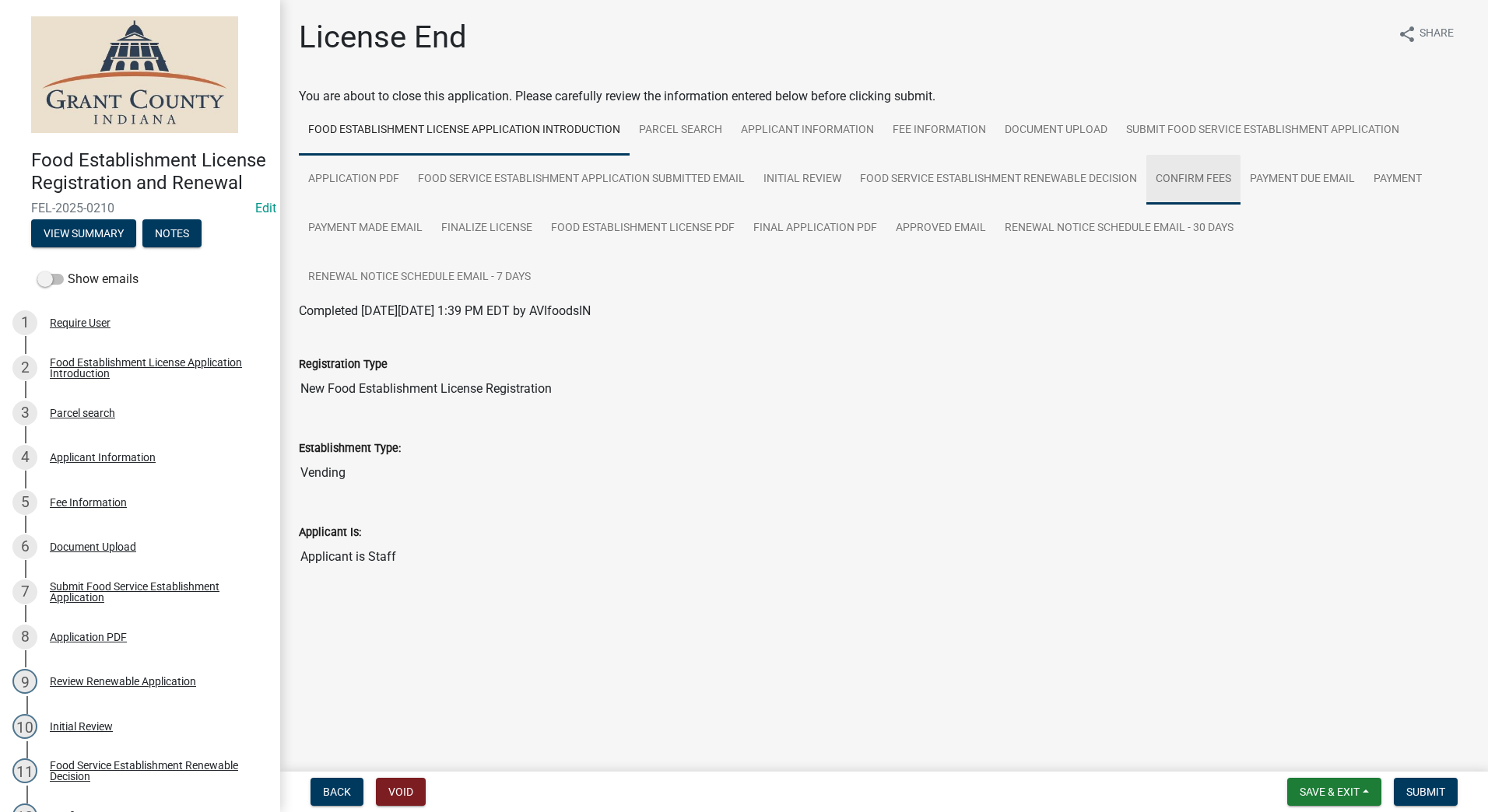
click at [1187, 179] on link "Confirm Fees" at bounding box center [1193, 180] width 94 height 50
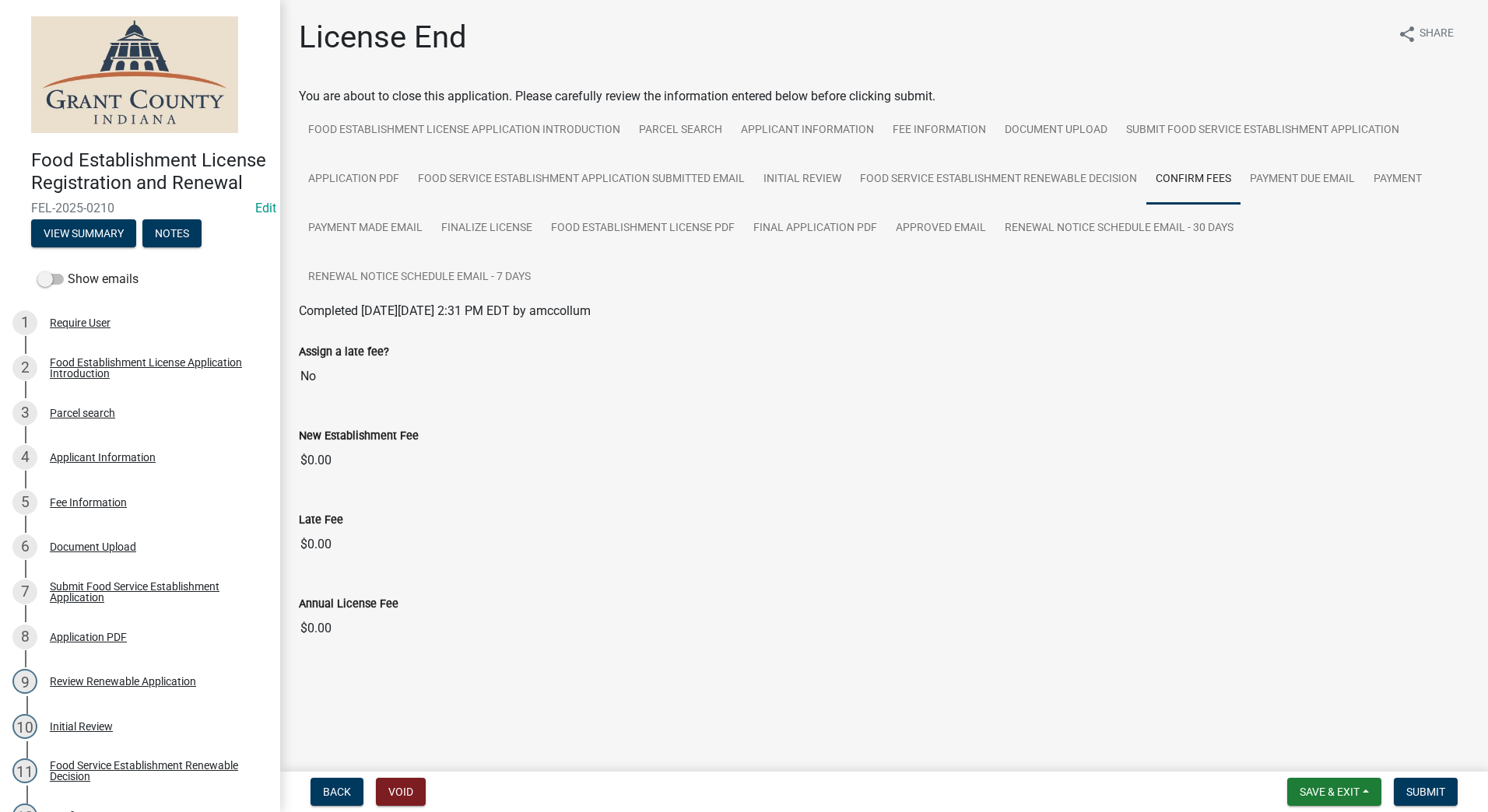
click at [334, 630] on input "$0.00" at bounding box center [884, 629] width 1171 height 31
click at [1461, 623] on input "$0.00" at bounding box center [884, 629] width 1171 height 31
click at [339, 631] on input "$0.00" at bounding box center [884, 629] width 1171 height 31
drag, startPoint x: 339, startPoint y: 631, endPoint x: 345, endPoint y: 684, distance: 53.3
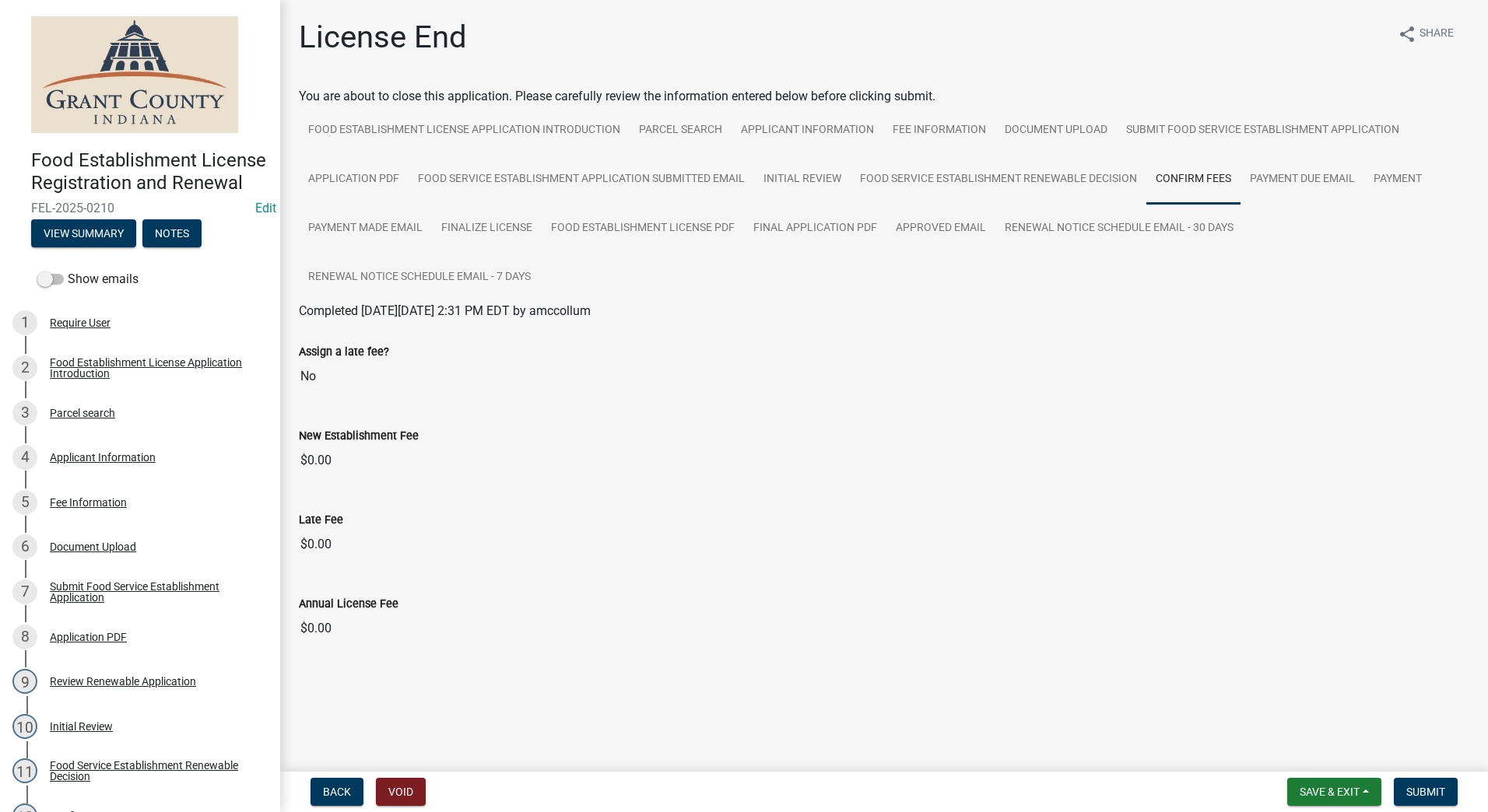
click at [345, 684] on div "License End share Share You are about to close this application. Please careful…" at bounding box center [884, 353] width 1194 height 671
click at [916, 133] on link "Fee Information" at bounding box center [940, 131] width 112 height 50
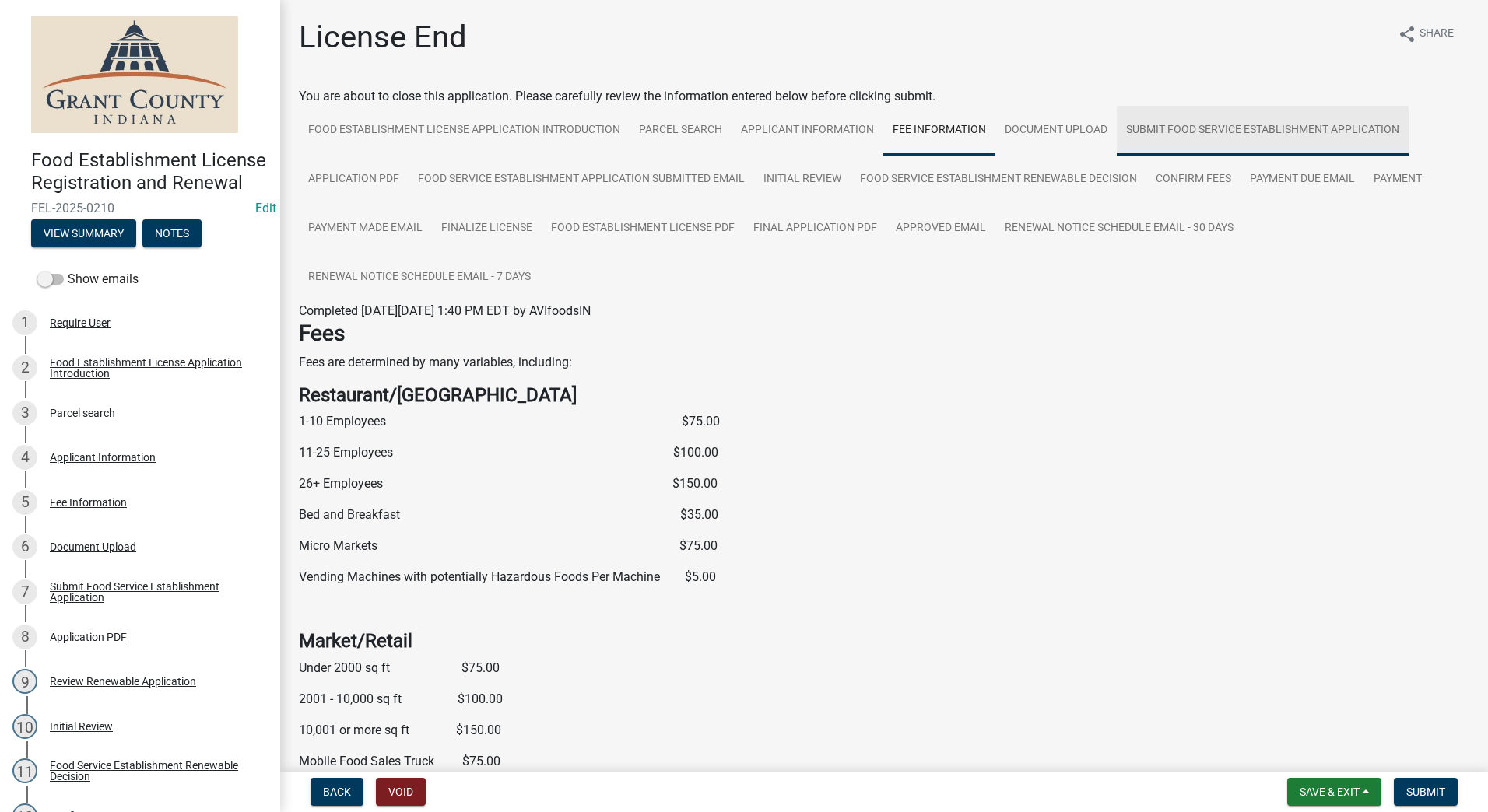
click at [1150, 134] on link "Submit Food Service Establishment Application" at bounding box center [1262, 131] width 292 height 50
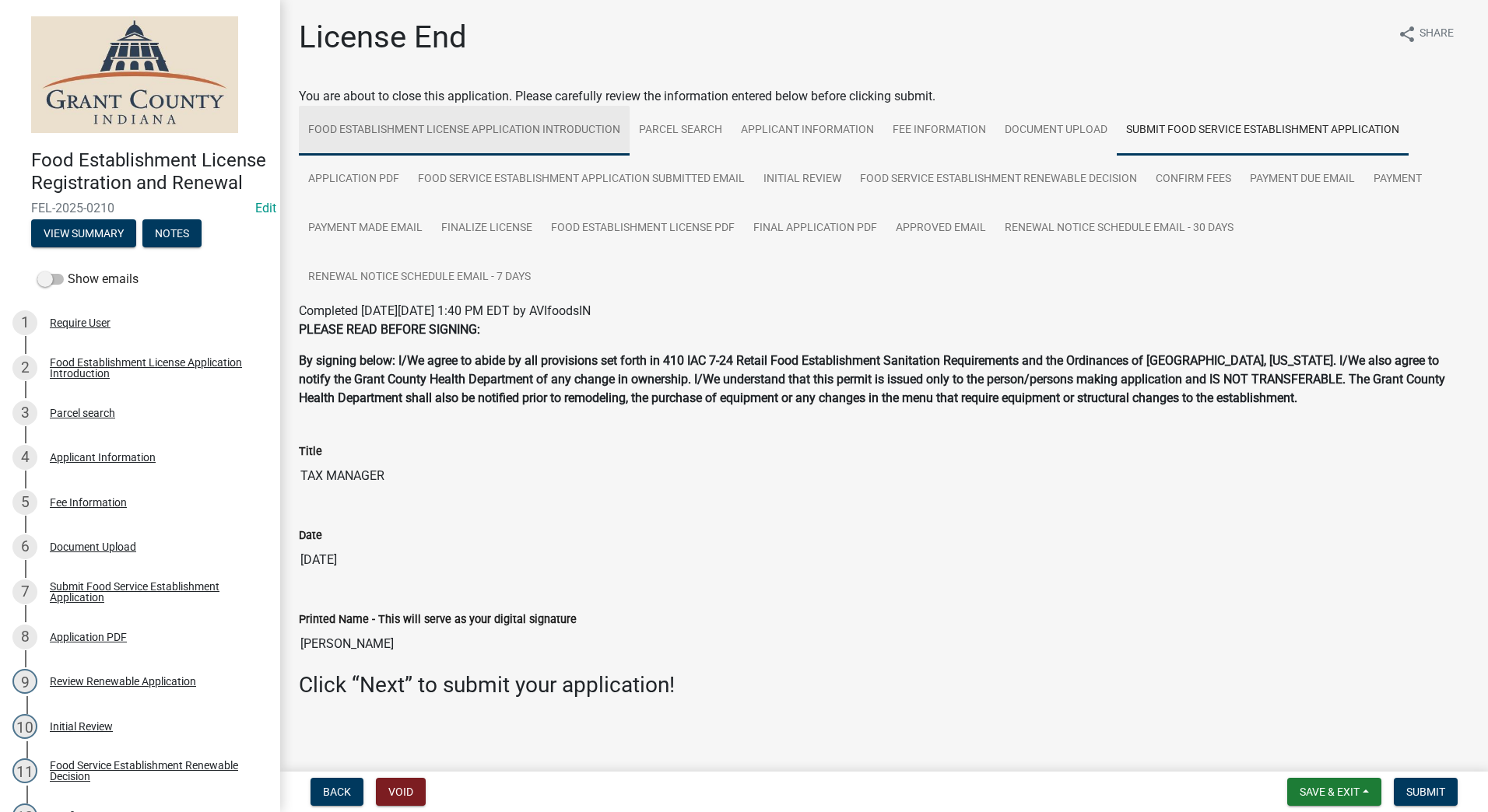
click at [550, 126] on link "Food Establishment License Application Introduction" at bounding box center [464, 131] width 331 height 50
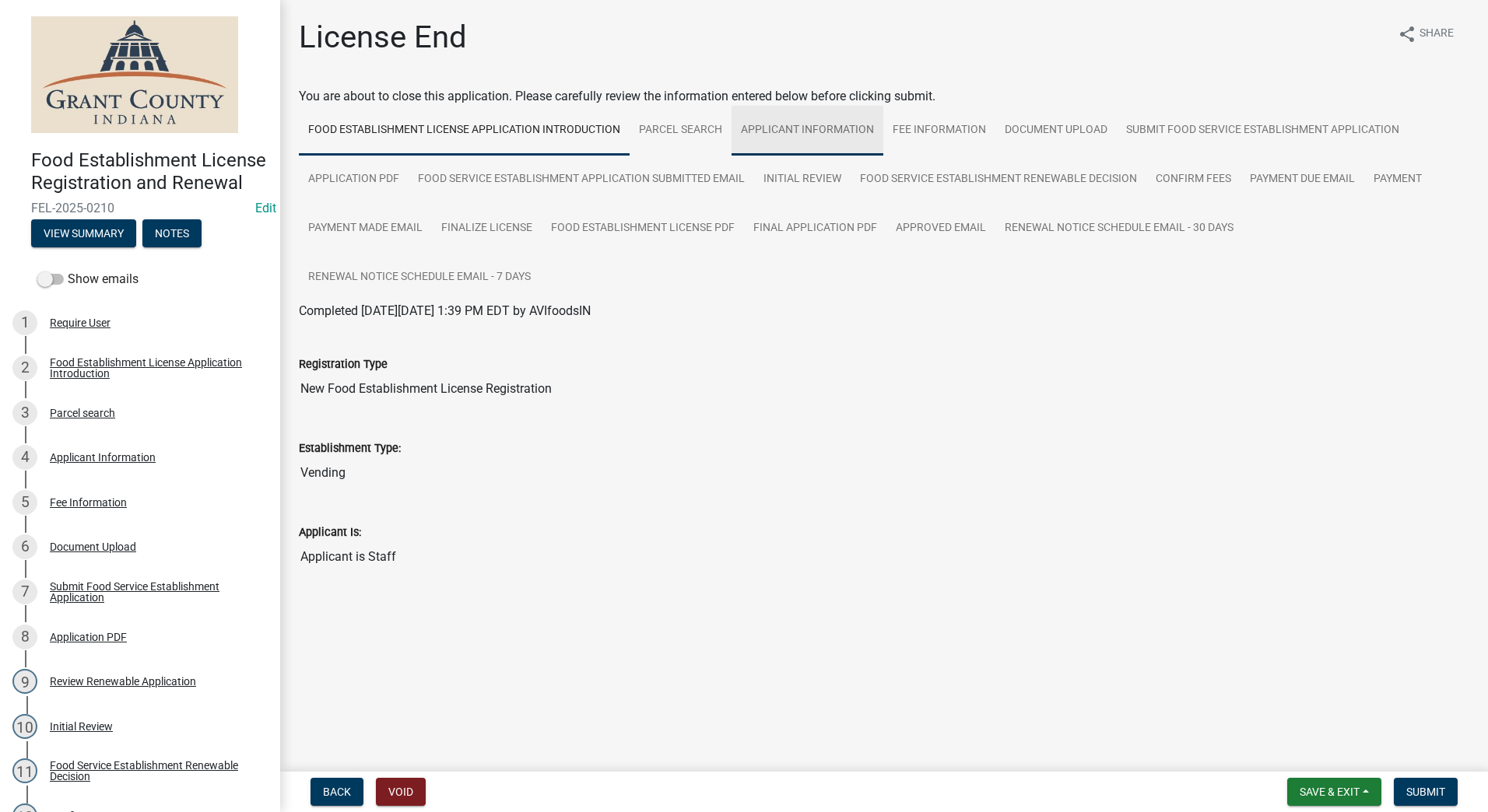
click at [806, 130] on link "Applicant Information" at bounding box center [807, 131] width 152 height 50
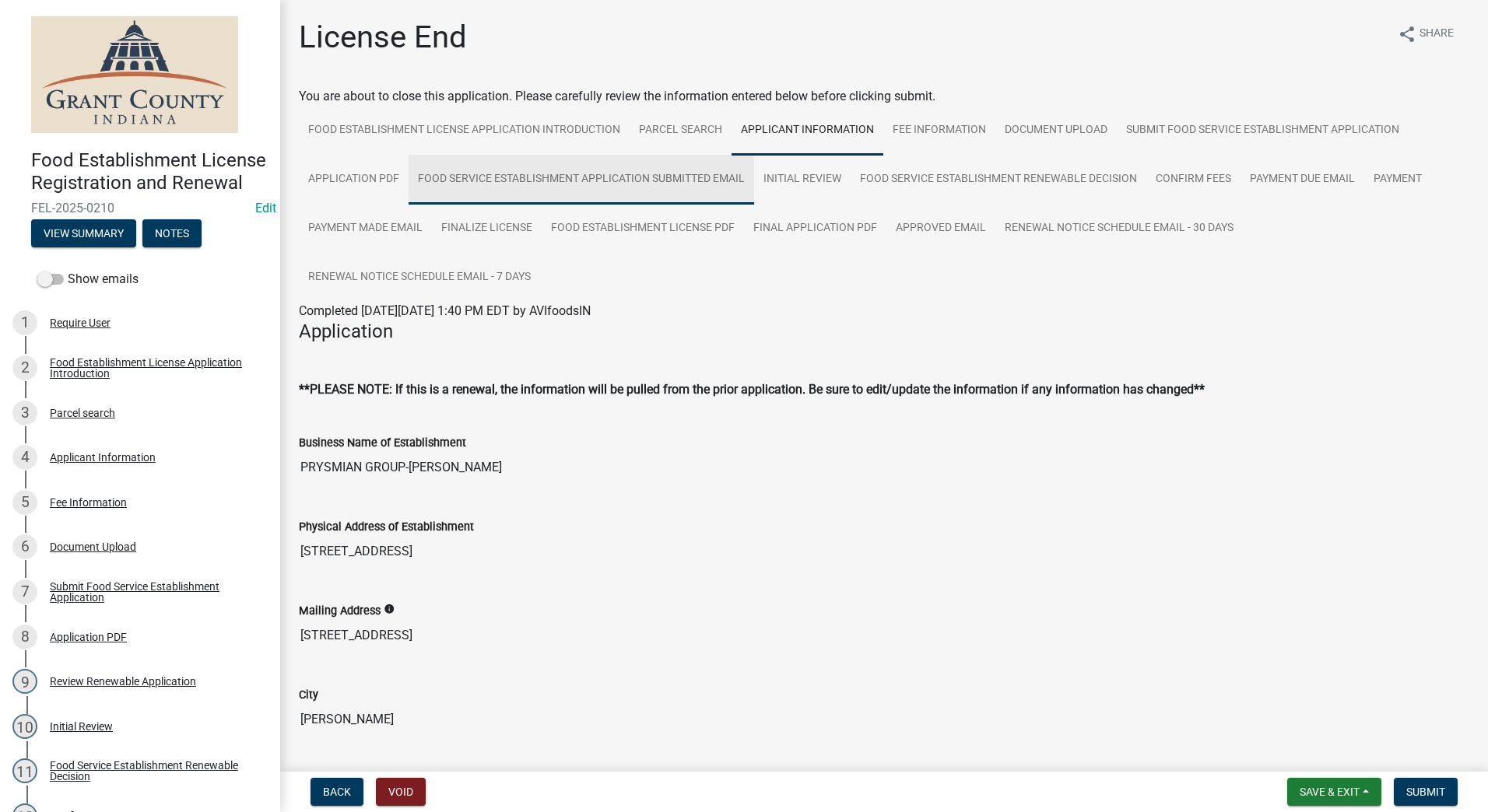
click at [498, 181] on link "Food Service Establishment Application Submitted Email" at bounding box center [581, 180] width 346 height 50
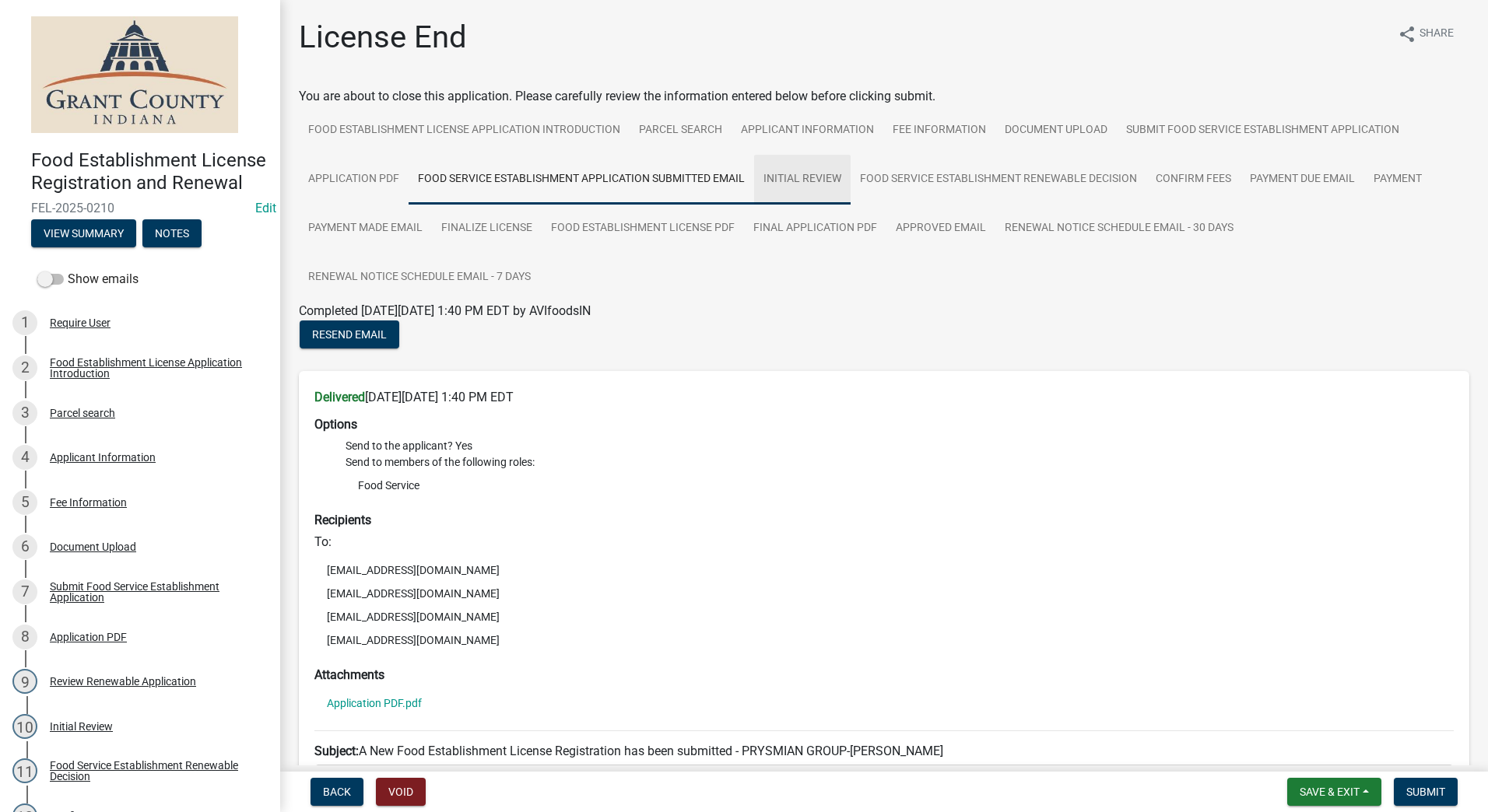
click at [808, 178] on link "Initial Review" at bounding box center [802, 180] width 96 height 50
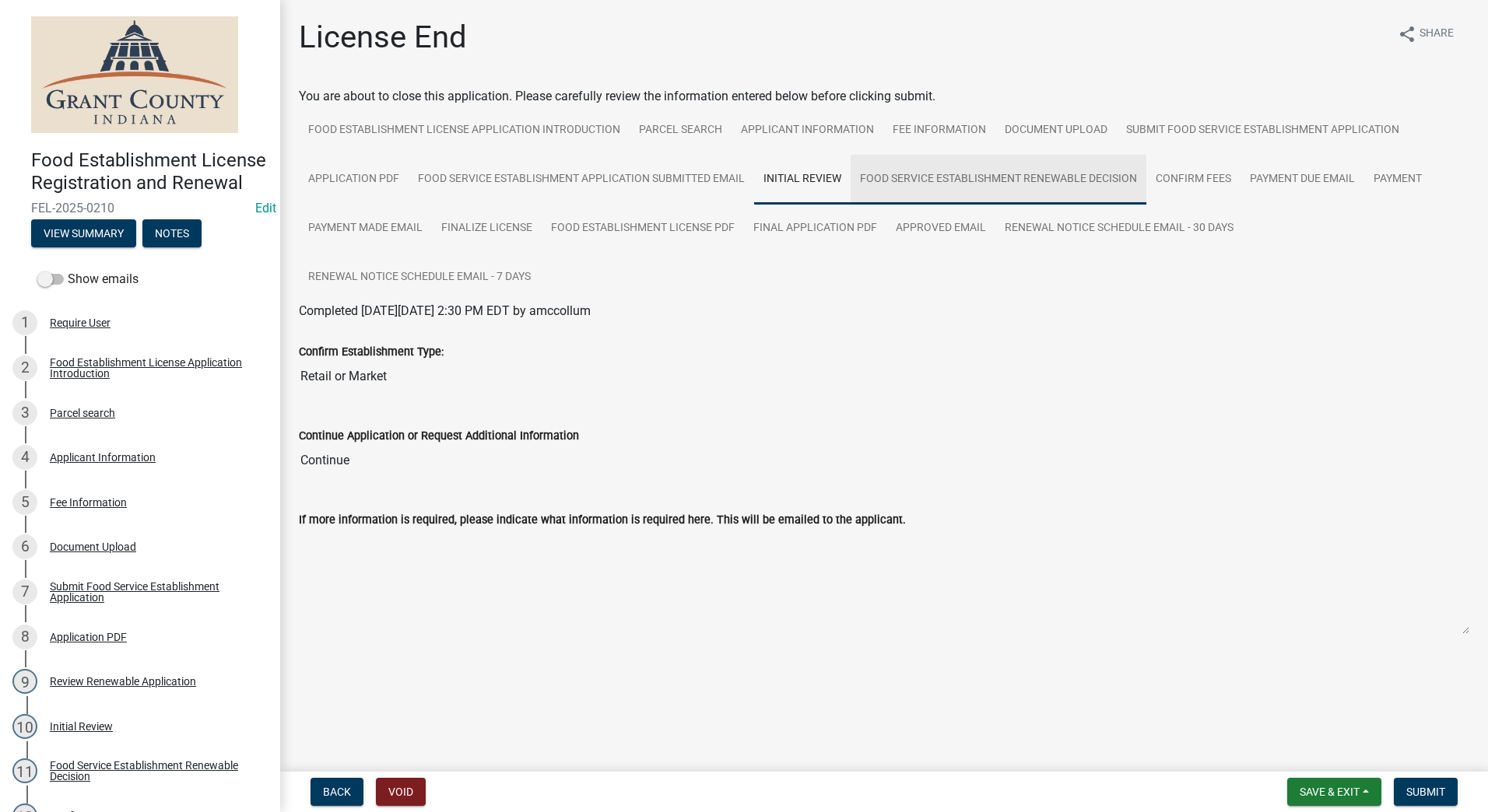
click at [921, 175] on link "Food Service Establishment Renewable Decision" at bounding box center [998, 180] width 296 height 50
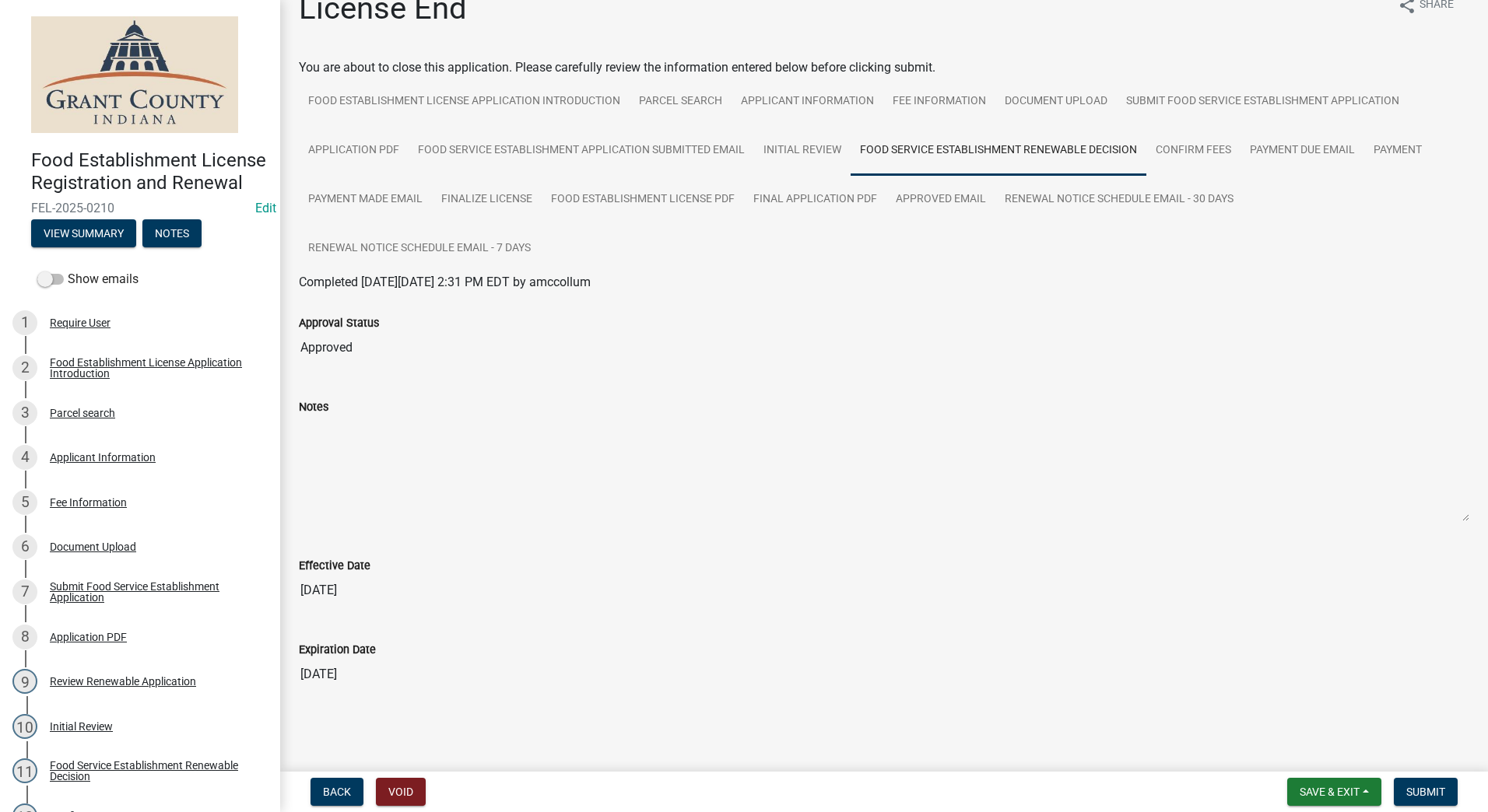
scroll to position [45, 0]
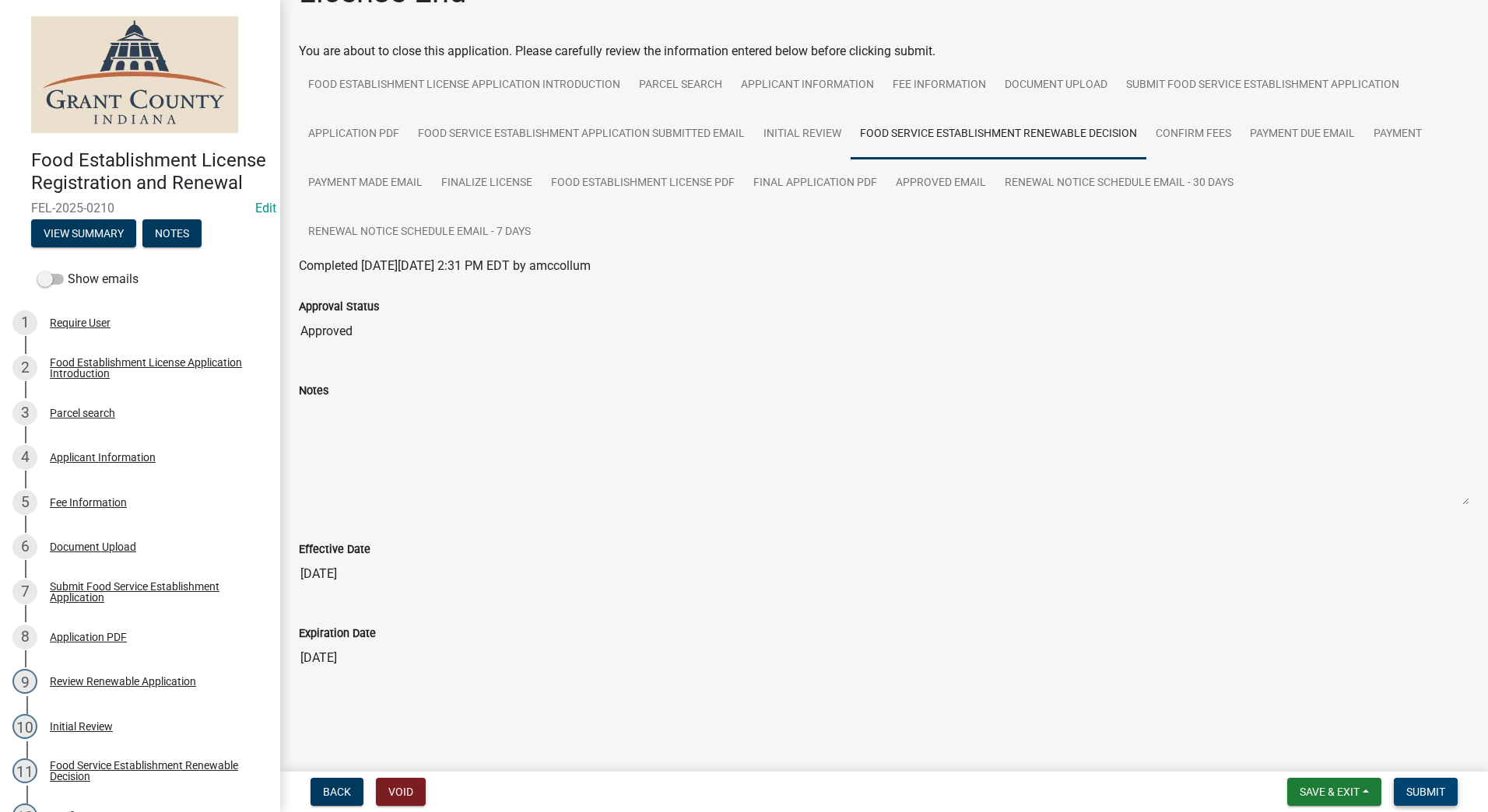
click at [1425, 786] on span "Submit" at bounding box center [1426, 791] width 39 height 13
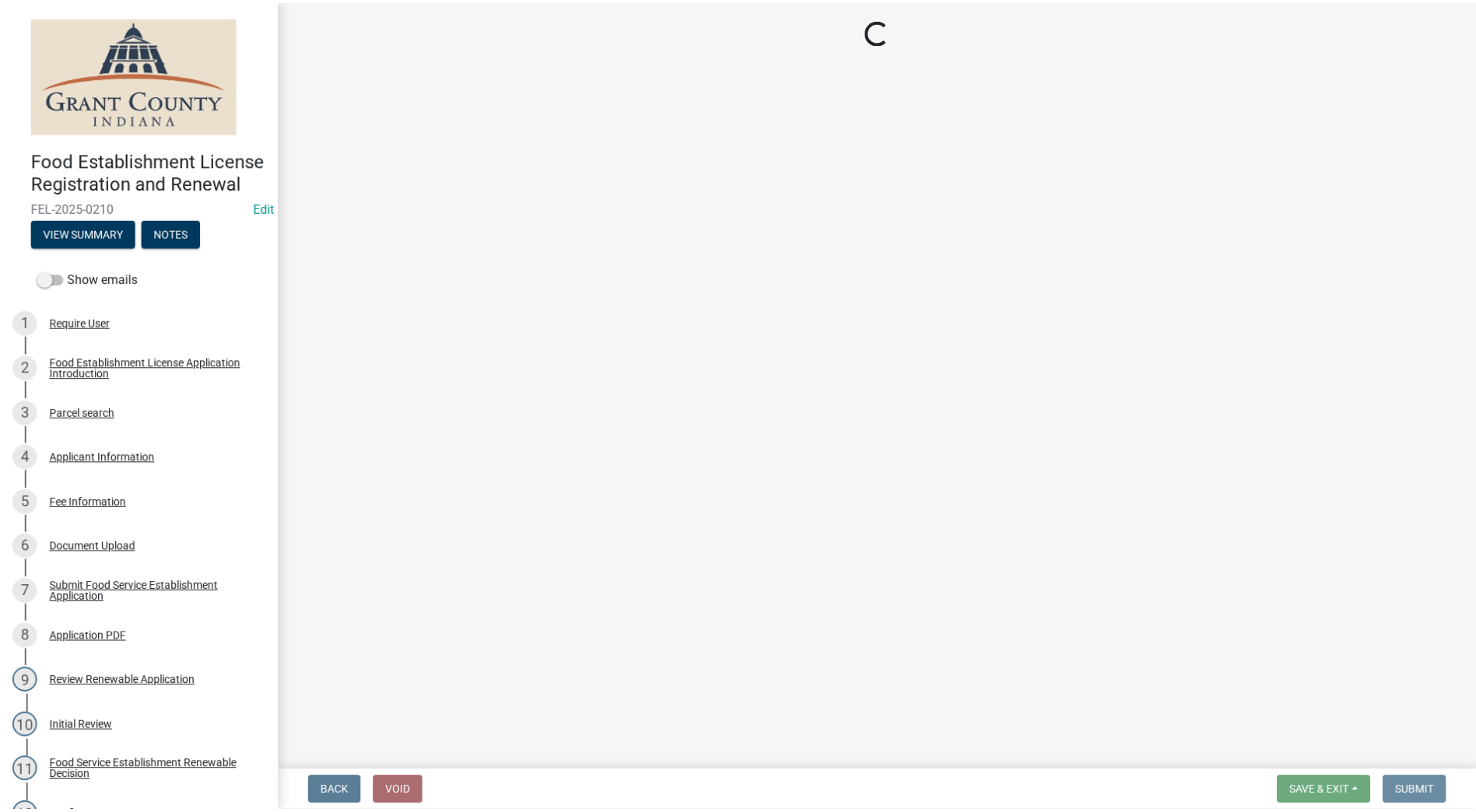
scroll to position [0, 0]
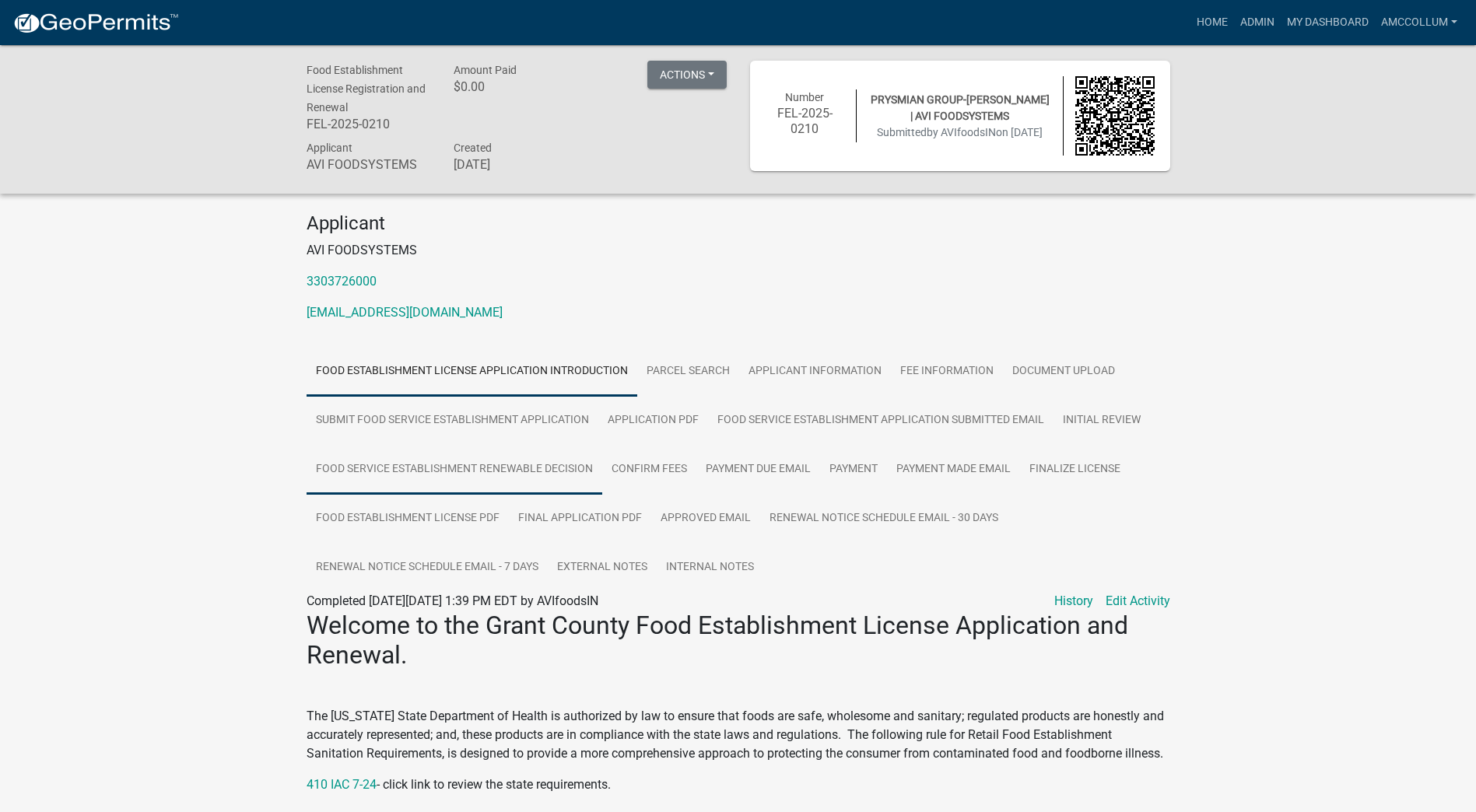
click at [531, 467] on link "Food Service Establishment Renewable Decision" at bounding box center [454, 469] width 296 height 50
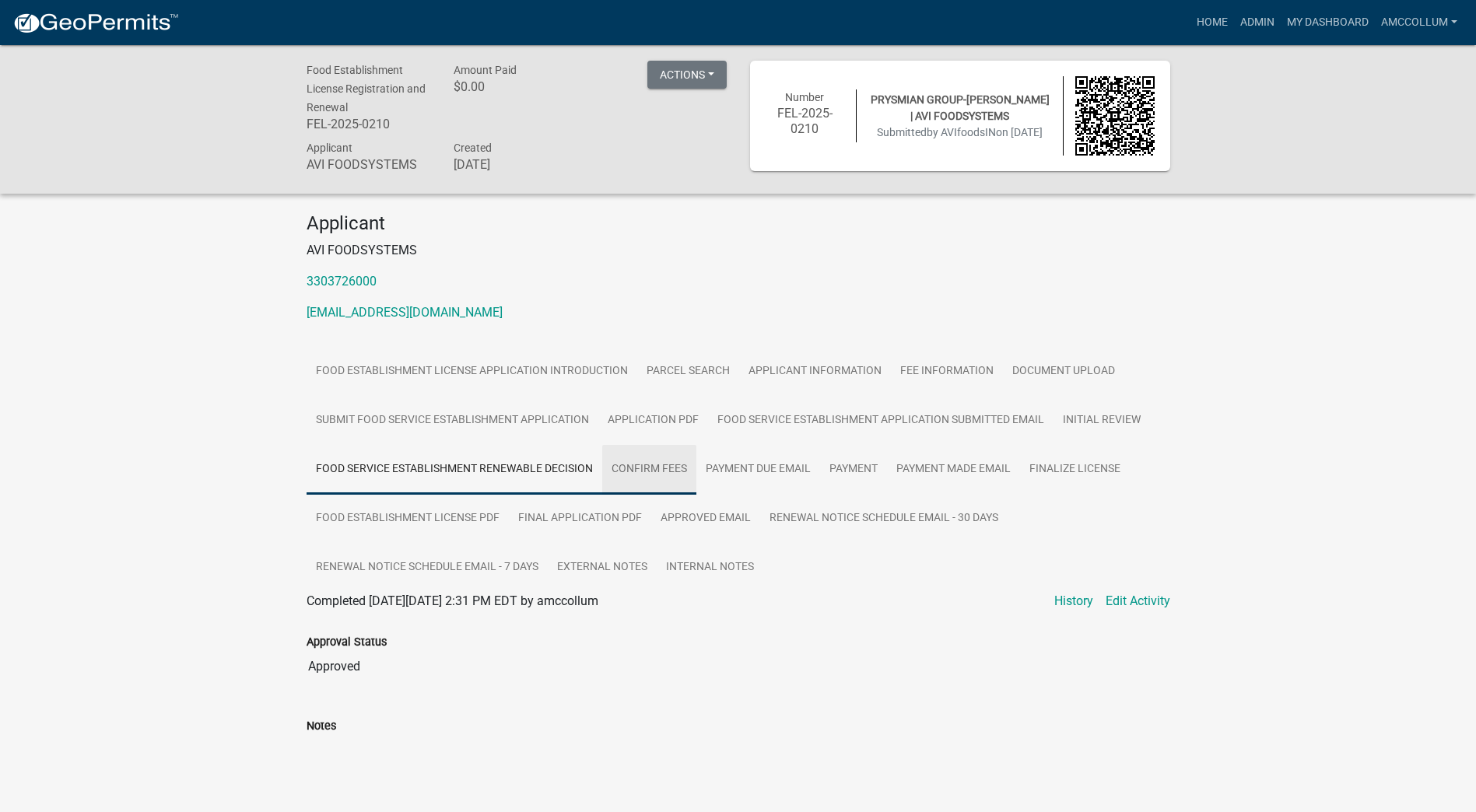
click at [641, 467] on link "Confirm Fees" at bounding box center [649, 469] width 94 height 50
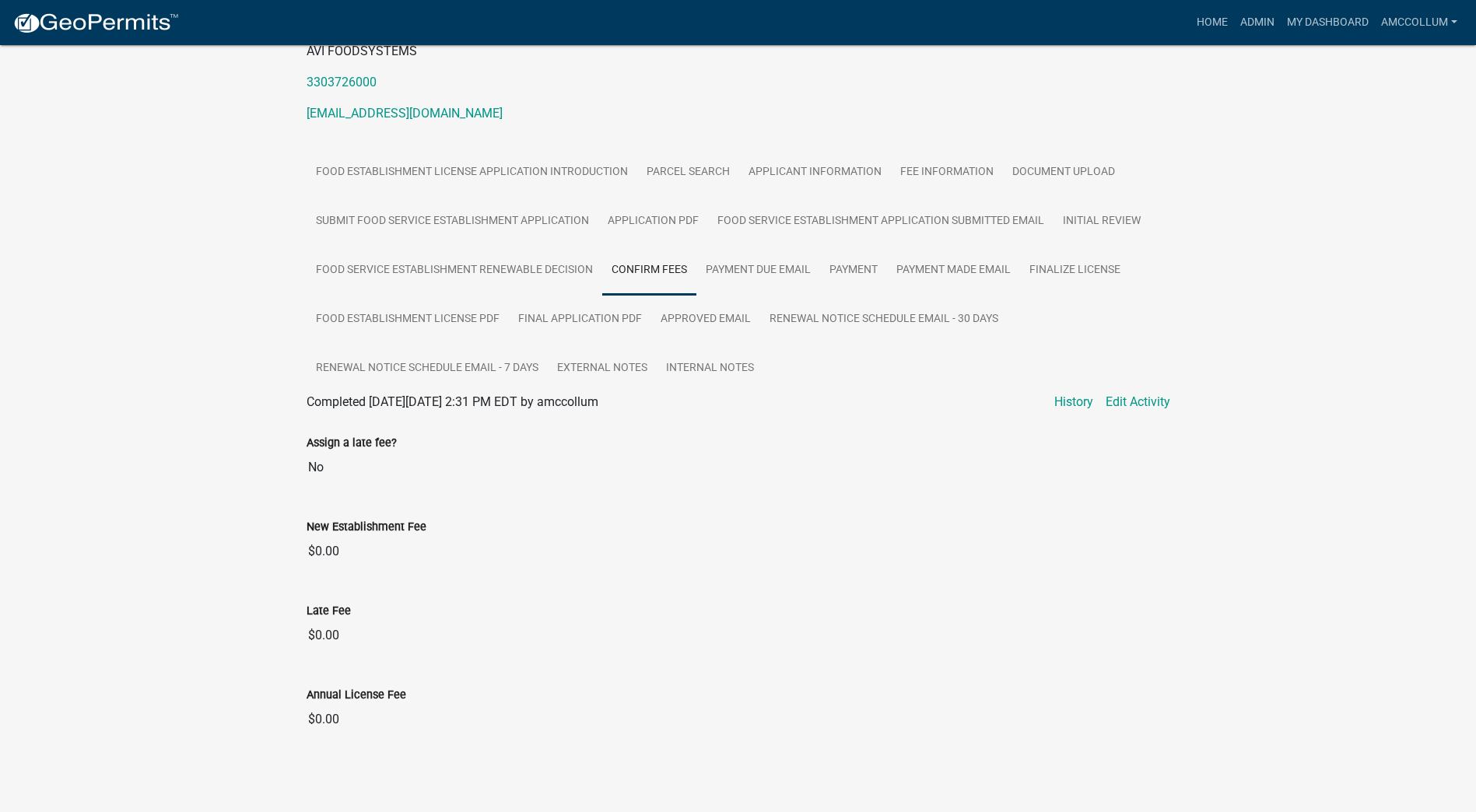
scroll to position [200, 0]
click at [1121, 404] on link "Edit Activity" at bounding box center [1138, 401] width 65 height 19
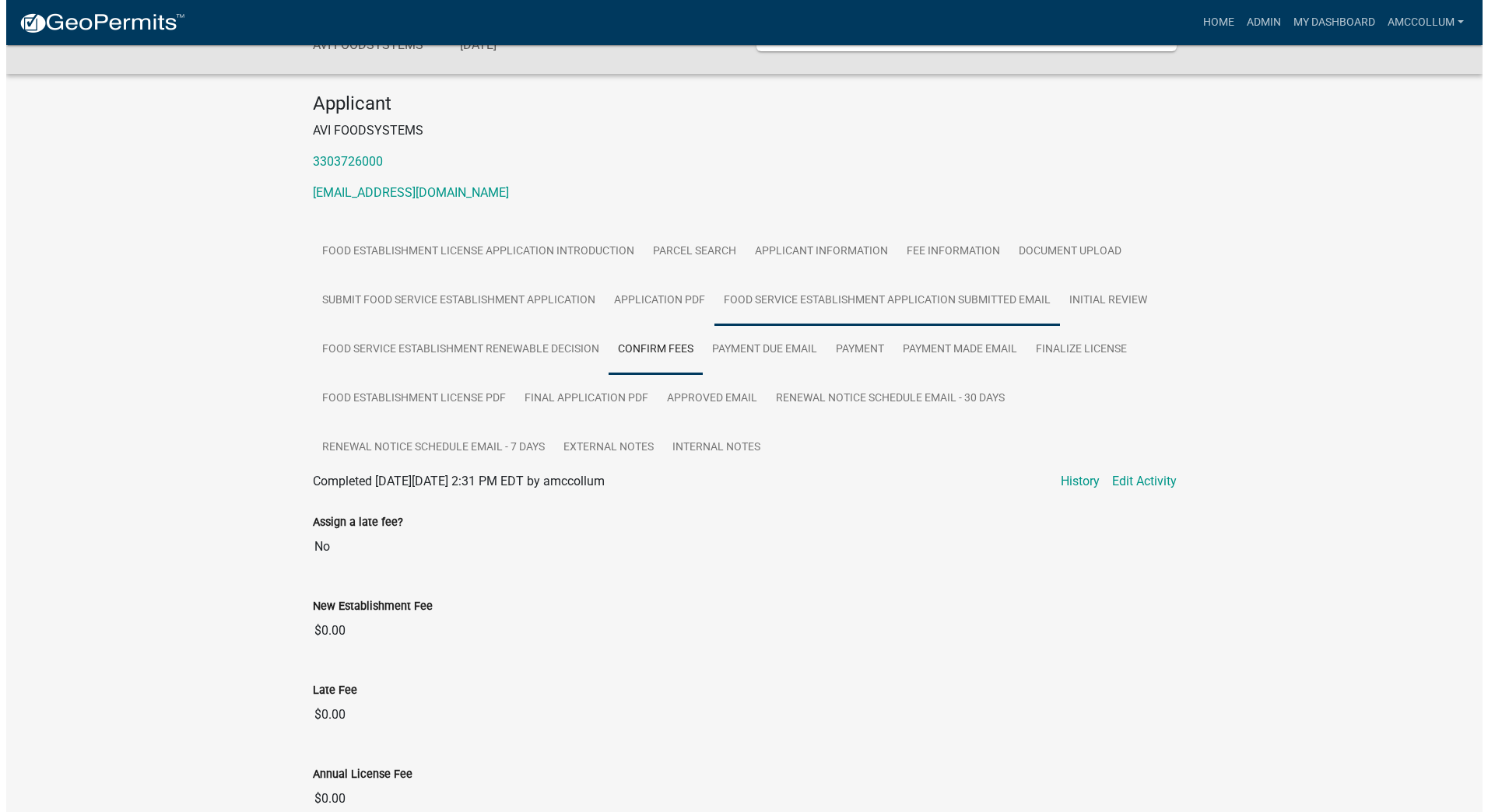
scroll to position [0, 0]
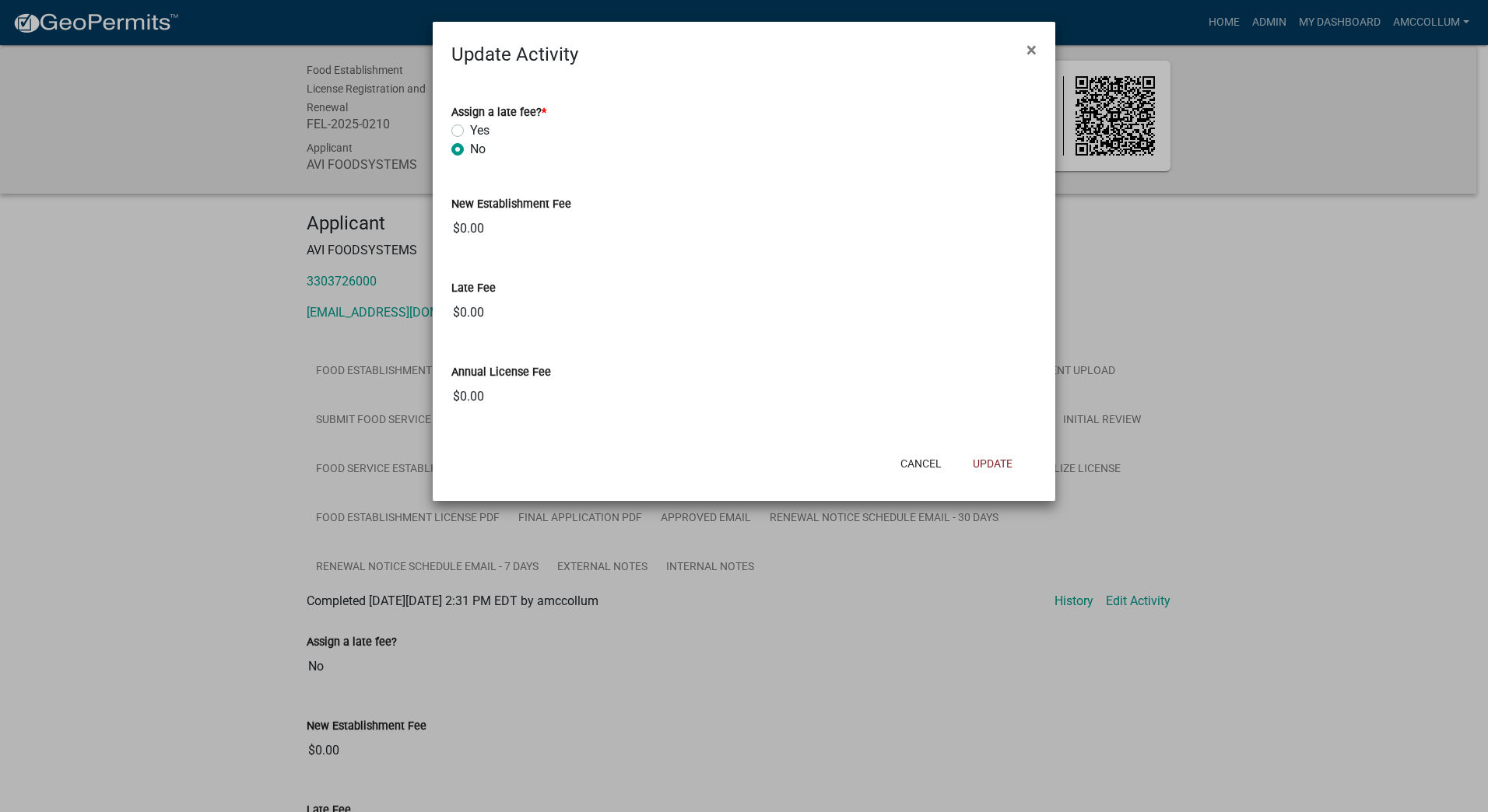
click at [470, 131] on label "Yes" at bounding box center [480, 131] width 20 height 19
click at [470, 131] on input "Yes" at bounding box center [475, 127] width 10 height 10
radio input "true"
click at [470, 153] on label "No" at bounding box center [478, 149] width 16 height 19
click at [470, 150] on input "No" at bounding box center [475, 145] width 10 height 10
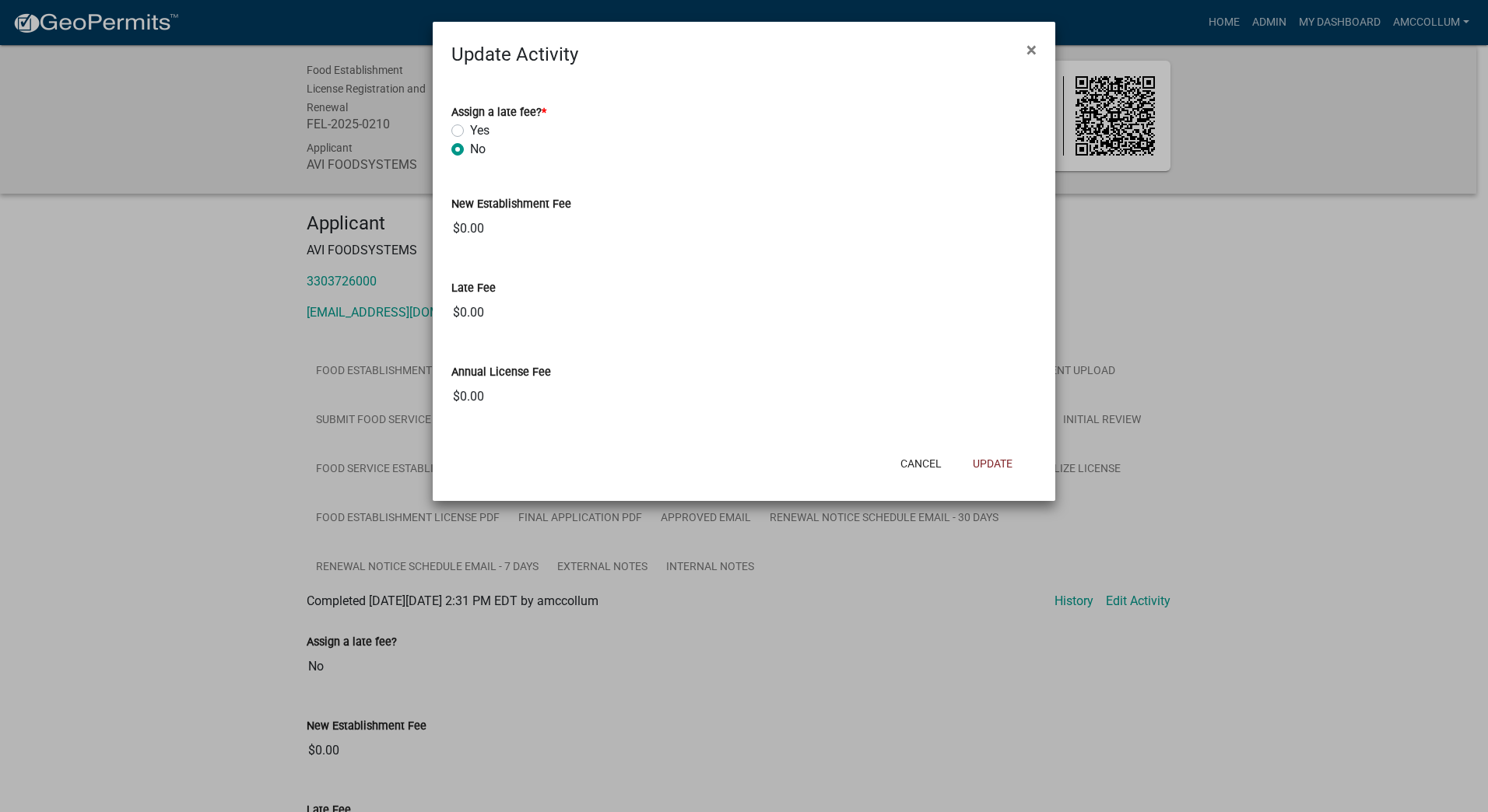
radio input "true"
click at [497, 224] on input "$0.00" at bounding box center [744, 229] width 585 height 31
click at [520, 308] on input "$0.00" at bounding box center [744, 313] width 585 height 31
click at [1031, 313] on input "$0.00" at bounding box center [744, 313] width 585 height 31
click at [1026, 309] on input "$0.00" at bounding box center [744, 313] width 585 height 31
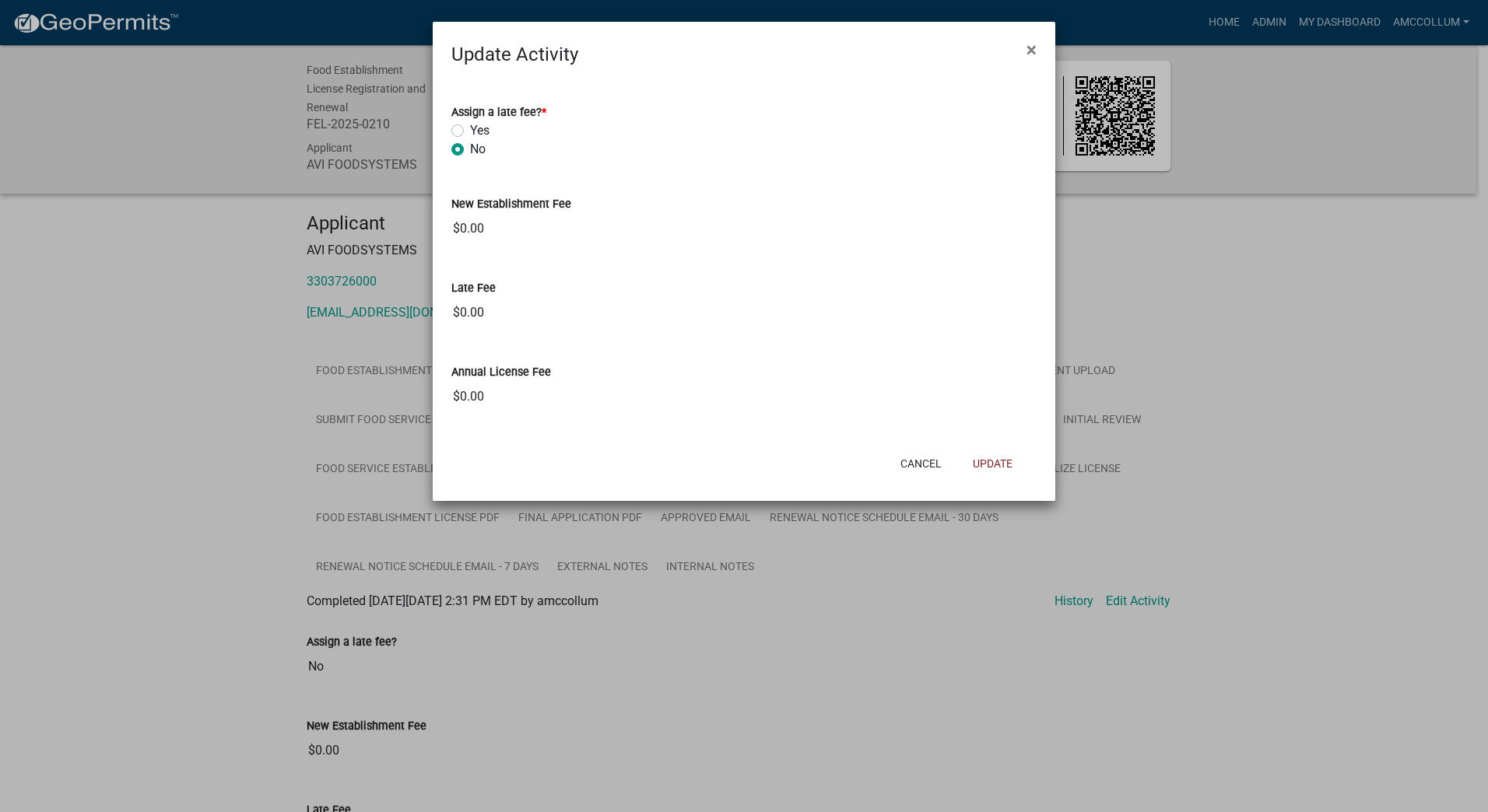
click at [493, 402] on input "$0.00" at bounding box center [744, 397] width 585 height 31
drag, startPoint x: 491, startPoint y: 397, endPoint x: 441, endPoint y: 393, distance: 50.2
click at [441, 393] on div "Annual License Fee $0.00" at bounding box center [744, 376] width 609 height 72
click at [573, 445] on div at bounding box center [540, 463] width 203 height 40
drag, startPoint x: 500, startPoint y: 400, endPoint x: 455, endPoint y: 393, distance: 45.5
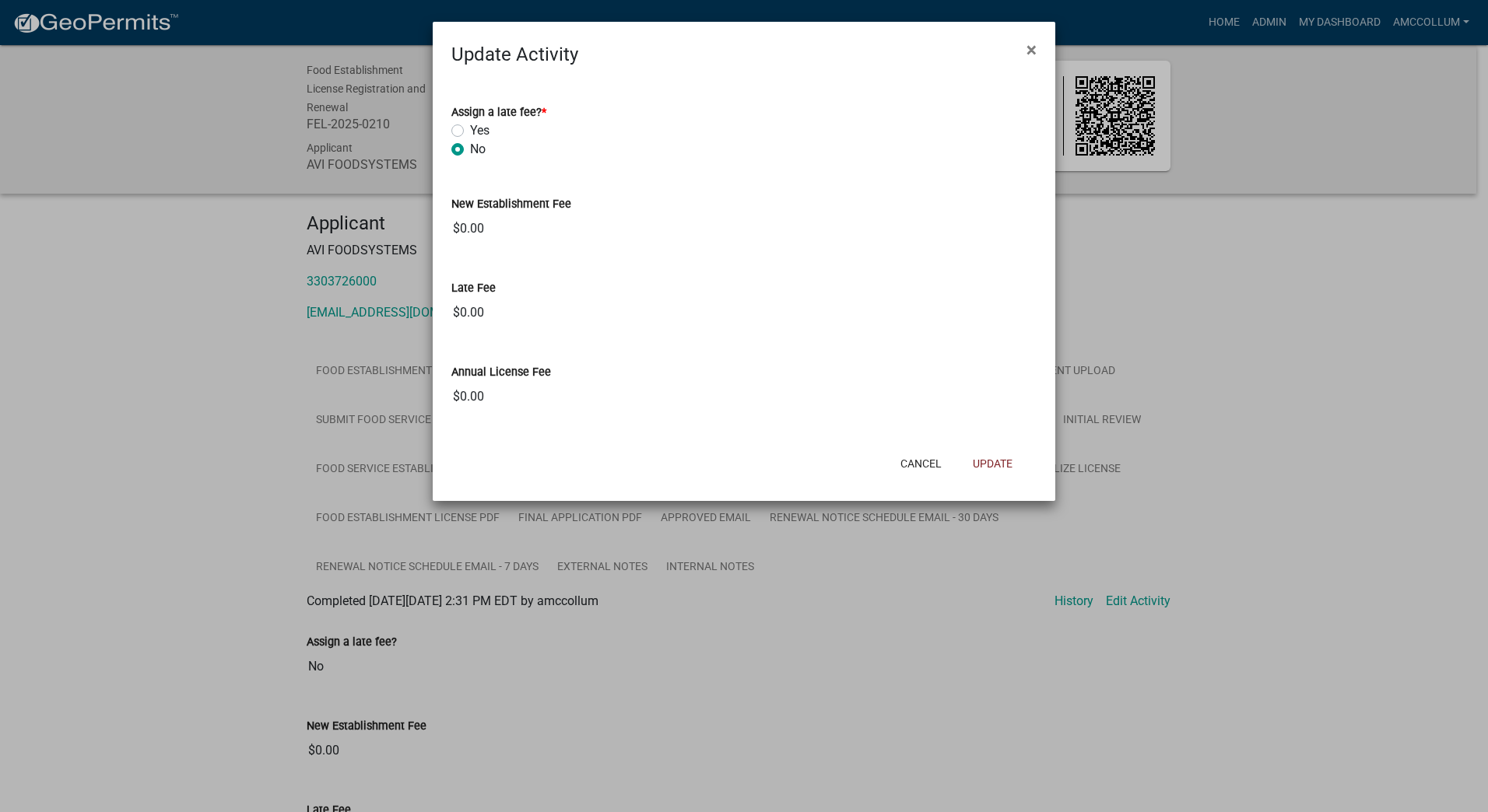
click at [455, 393] on input "$0.00" at bounding box center [744, 397] width 585 height 31
click at [1020, 401] on input "$0.00" at bounding box center [744, 397] width 585 height 31
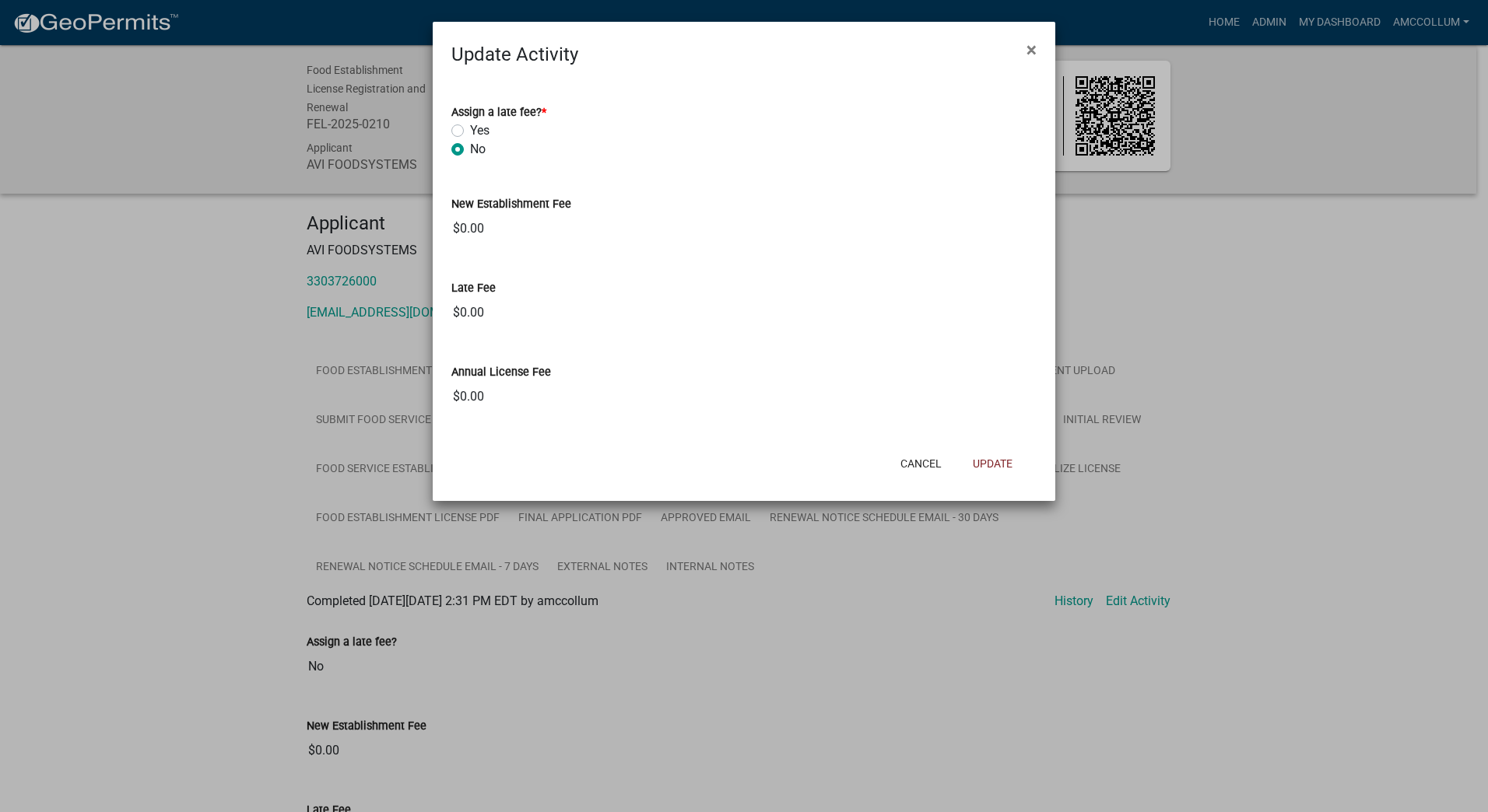
click at [1020, 401] on input "$0.00" at bounding box center [744, 397] width 585 height 31
drag, startPoint x: 1037, startPoint y: 39, endPoint x: 1033, endPoint y: 47, distance: 8.9
click at [1033, 47] on button "×" at bounding box center [1032, 50] width 35 height 43
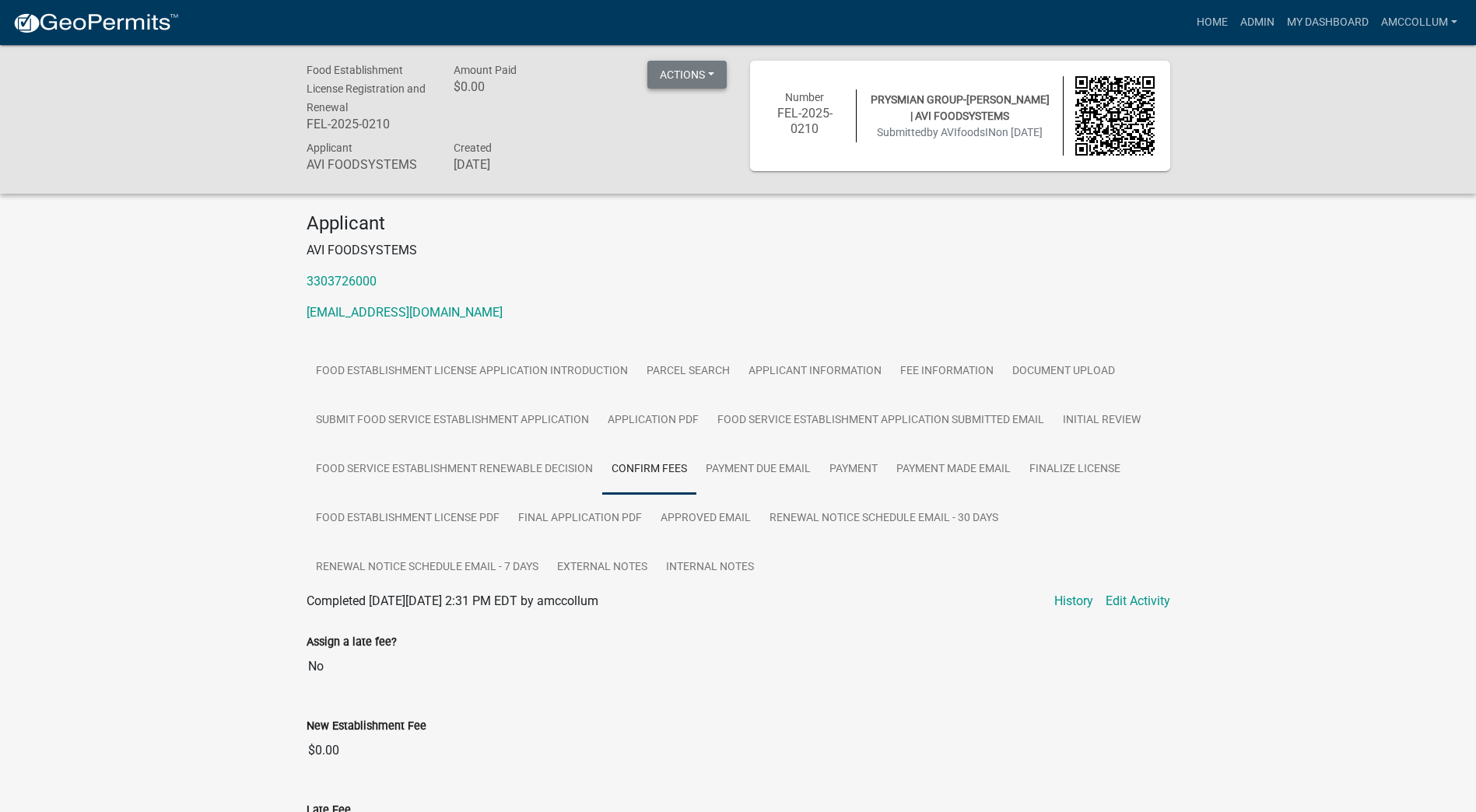
click at [715, 78] on button "Actions" at bounding box center [686, 75] width 80 height 28
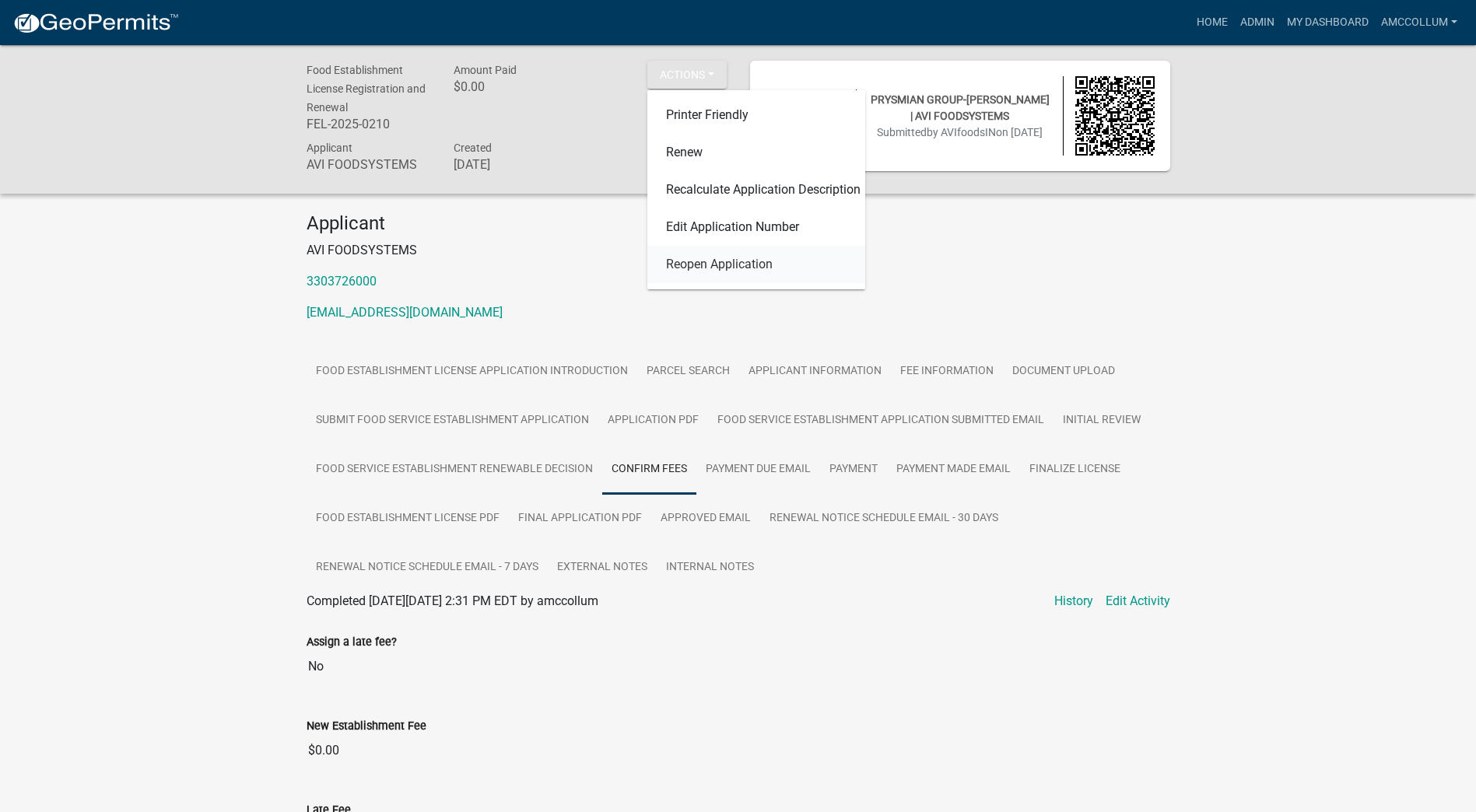
click at [738, 267] on link "Reopen Application" at bounding box center [756, 264] width 218 height 37
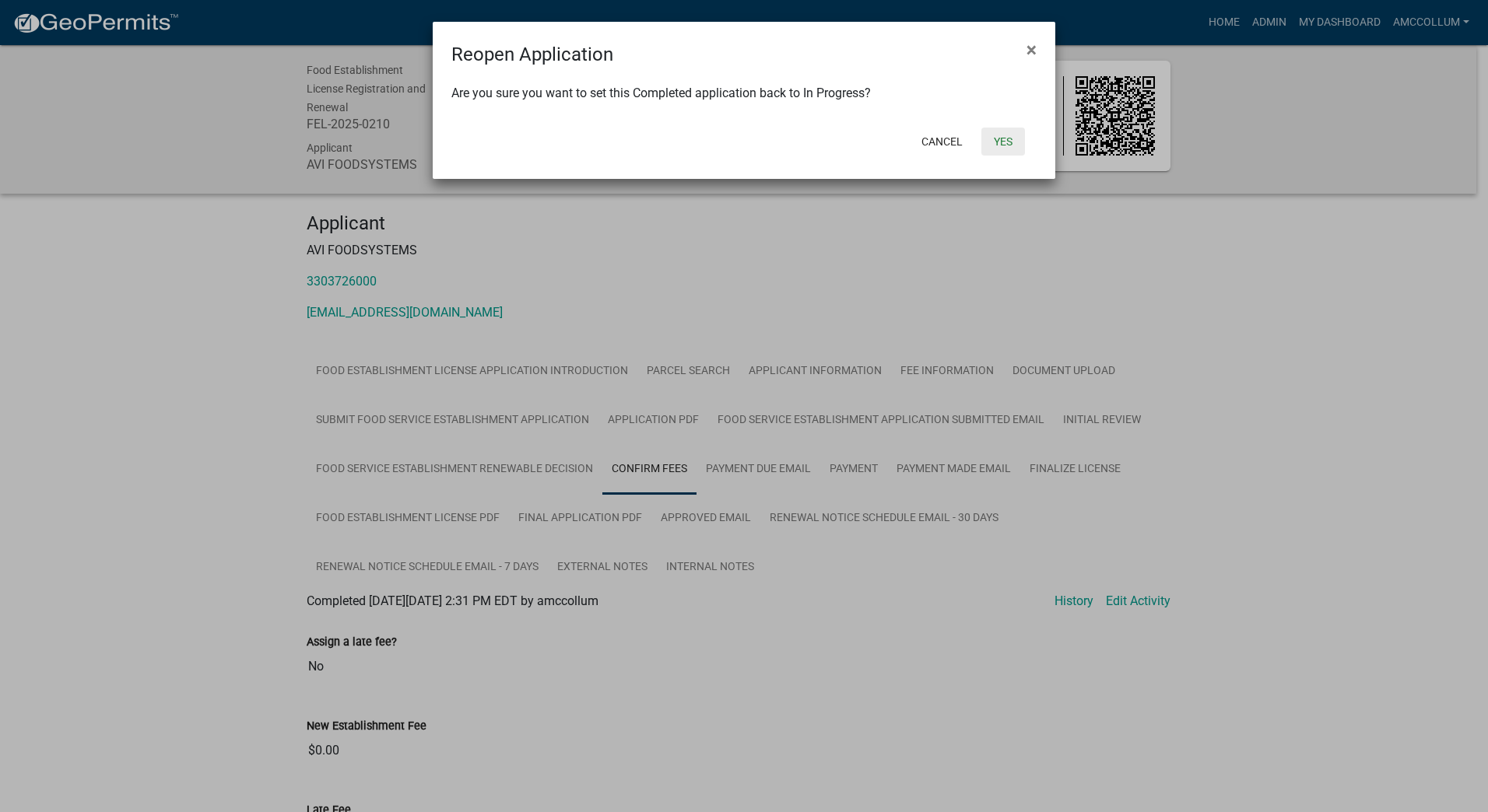
click at [1006, 136] on button "Yes" at bounding box center [1003, 141] width 43 height 28
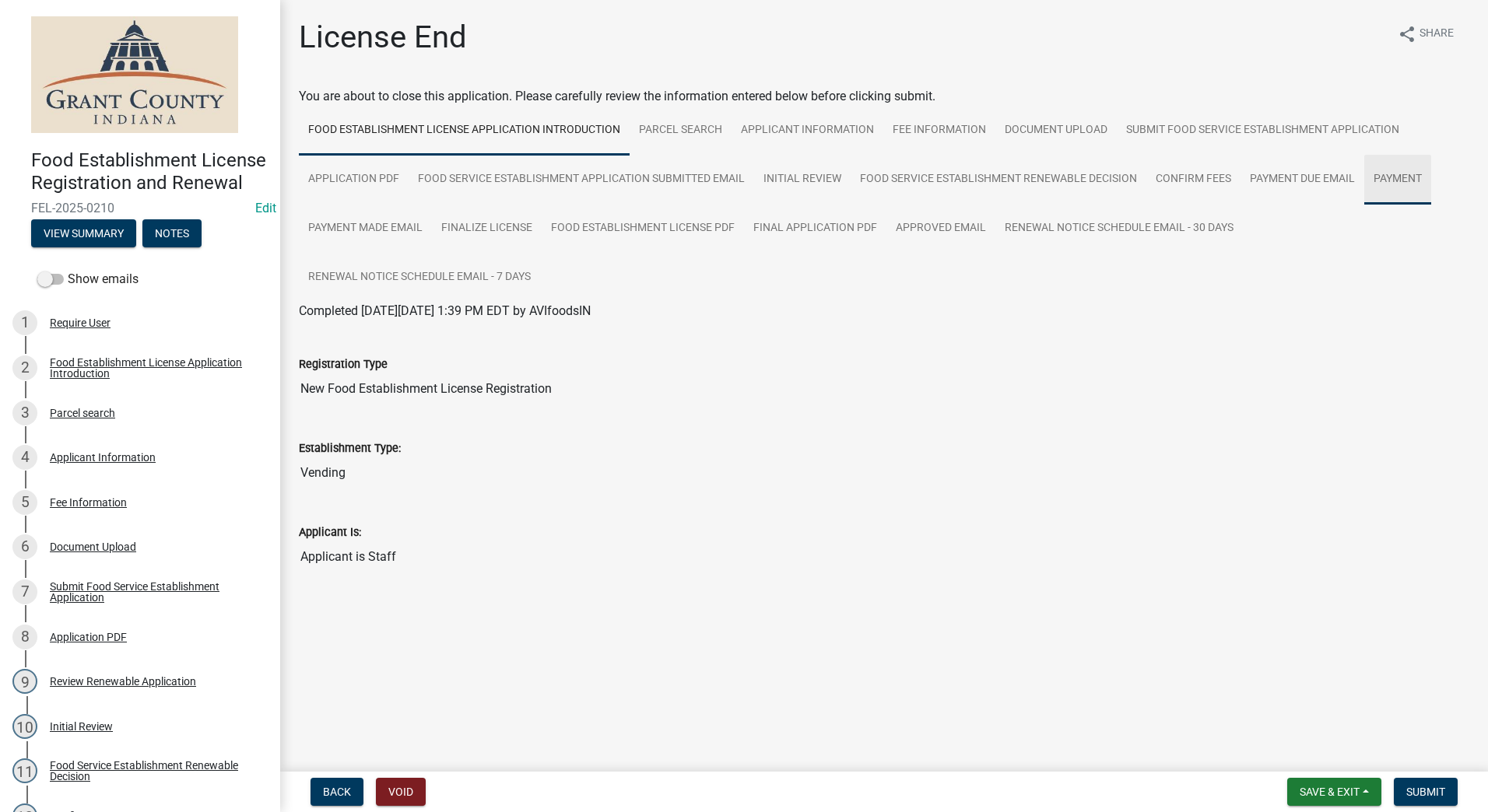
click at [1399, 173] on link "Payment" at bounding box center [1398, 180] width 67 height 50
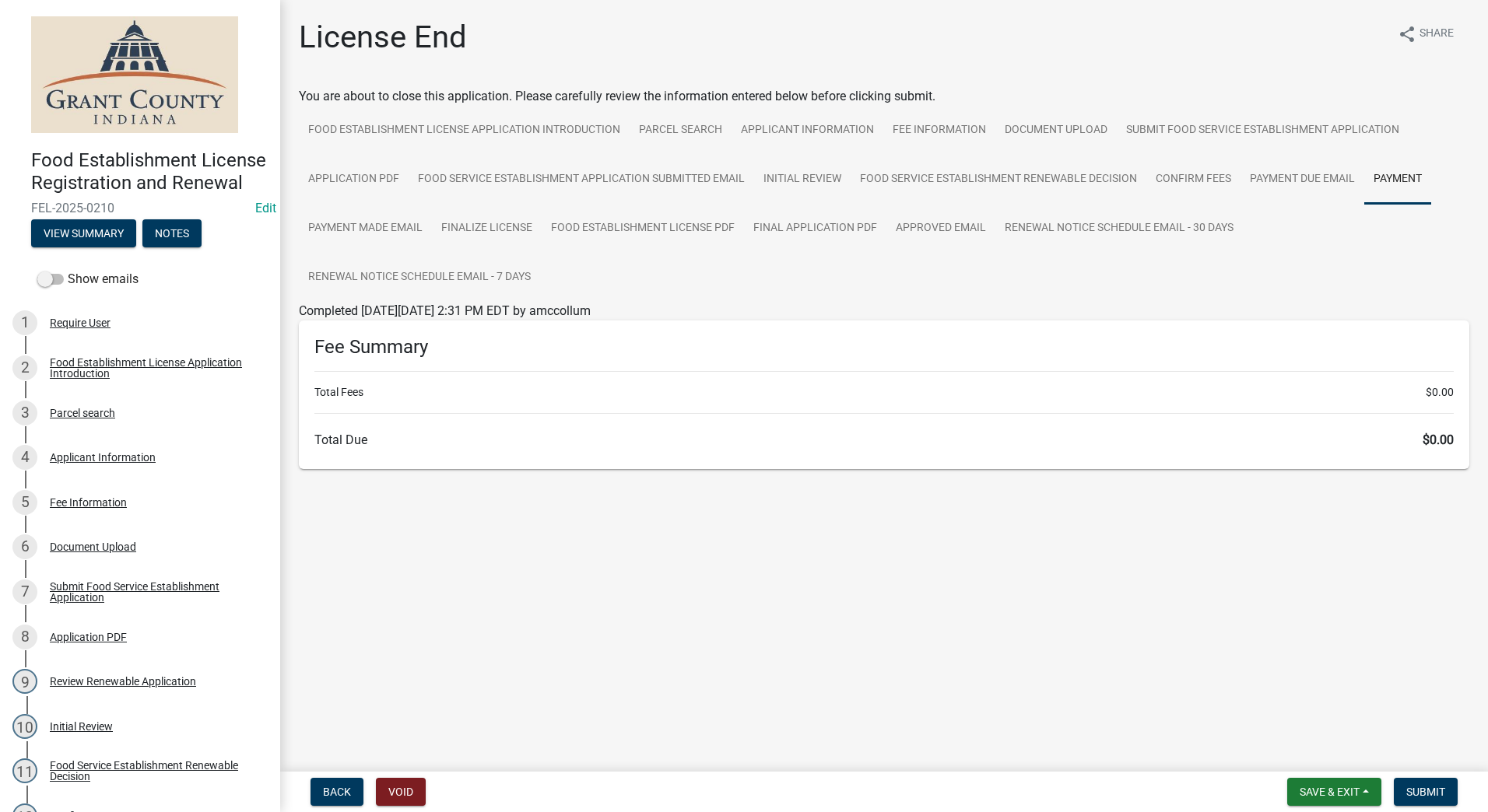
click at [1439, 389] on span "$0.00" at bounding box center [1440, 393] width 28 height 17
drag, startPoint x: 1451, startPoint y: 388, endPoint x: 1407, endPoint y: 392, distance: 44.2
click at [1407, 392] on li "Total Fees $0.00" at bounding box center [884, 393] width 1139 height 17
drag, startPoint x: 1407, startPoint y: 392, endPoint x: 1388, endPoint y: 443, distance: 54.4
click at [1388, 443] on h6 "Total Due $0.00" at bounding box center [884, 440] width 1139 height 15
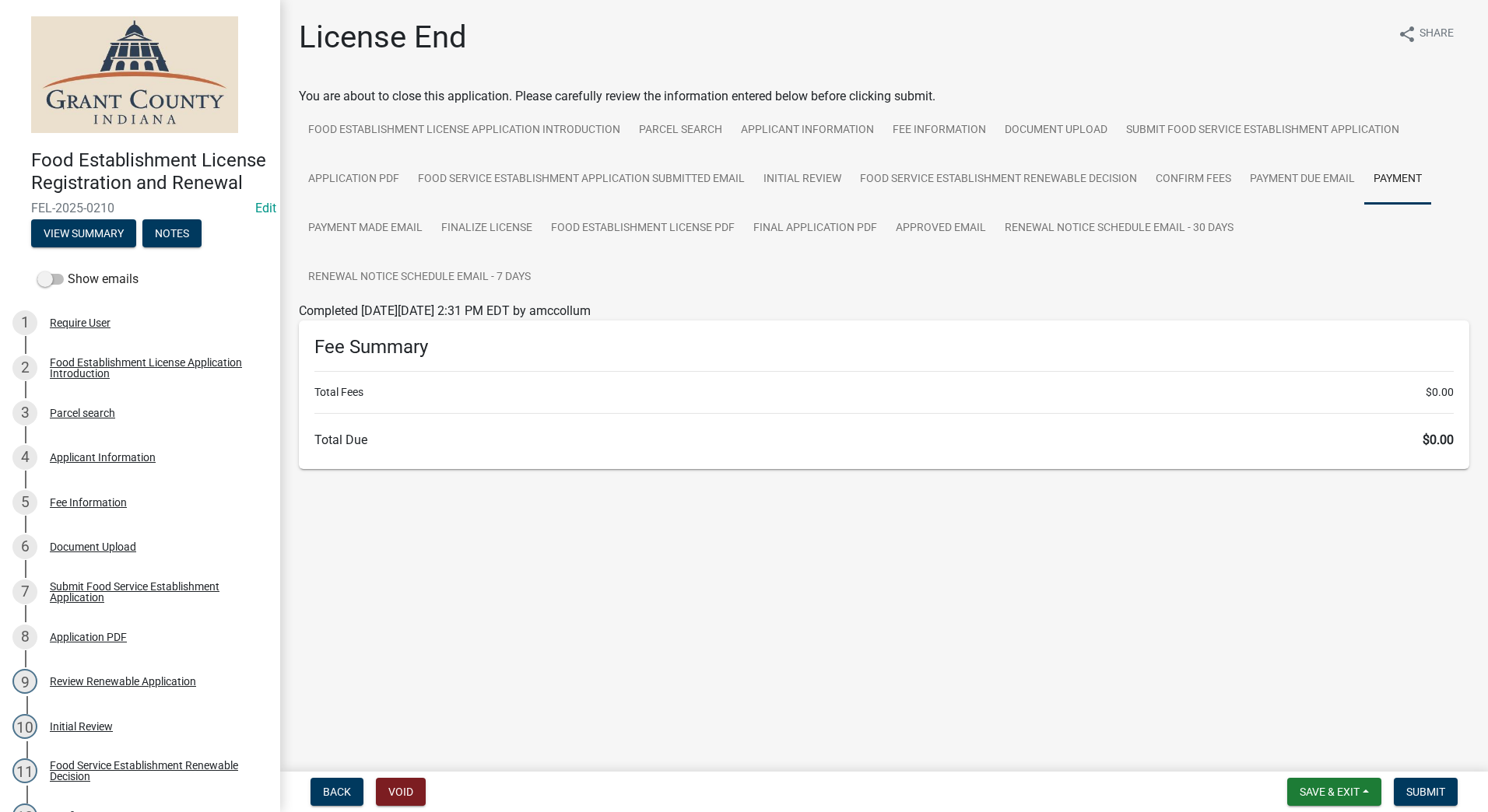
click at [915, 578] on main "License End share Share You are about to close this application. Please careful…" at bounding box center [884, 383] width 1208 height 766
click at [1203, 175] on link "Confirm Fees" at bounding box center [1193, 180] width 94 height 50
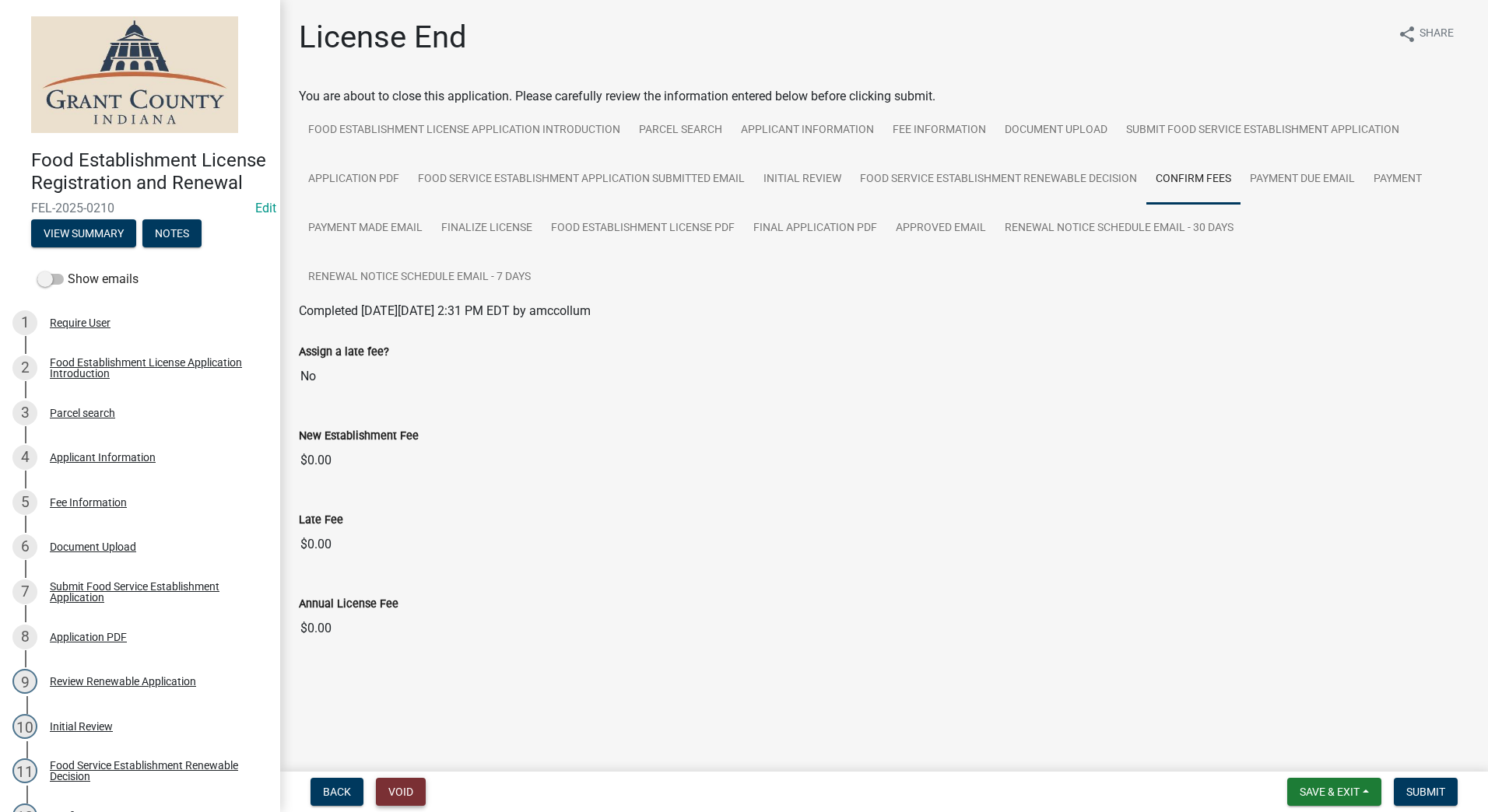
click at [407, 789] on button "Void" at bounding box center [401, 792] width 50 height 28
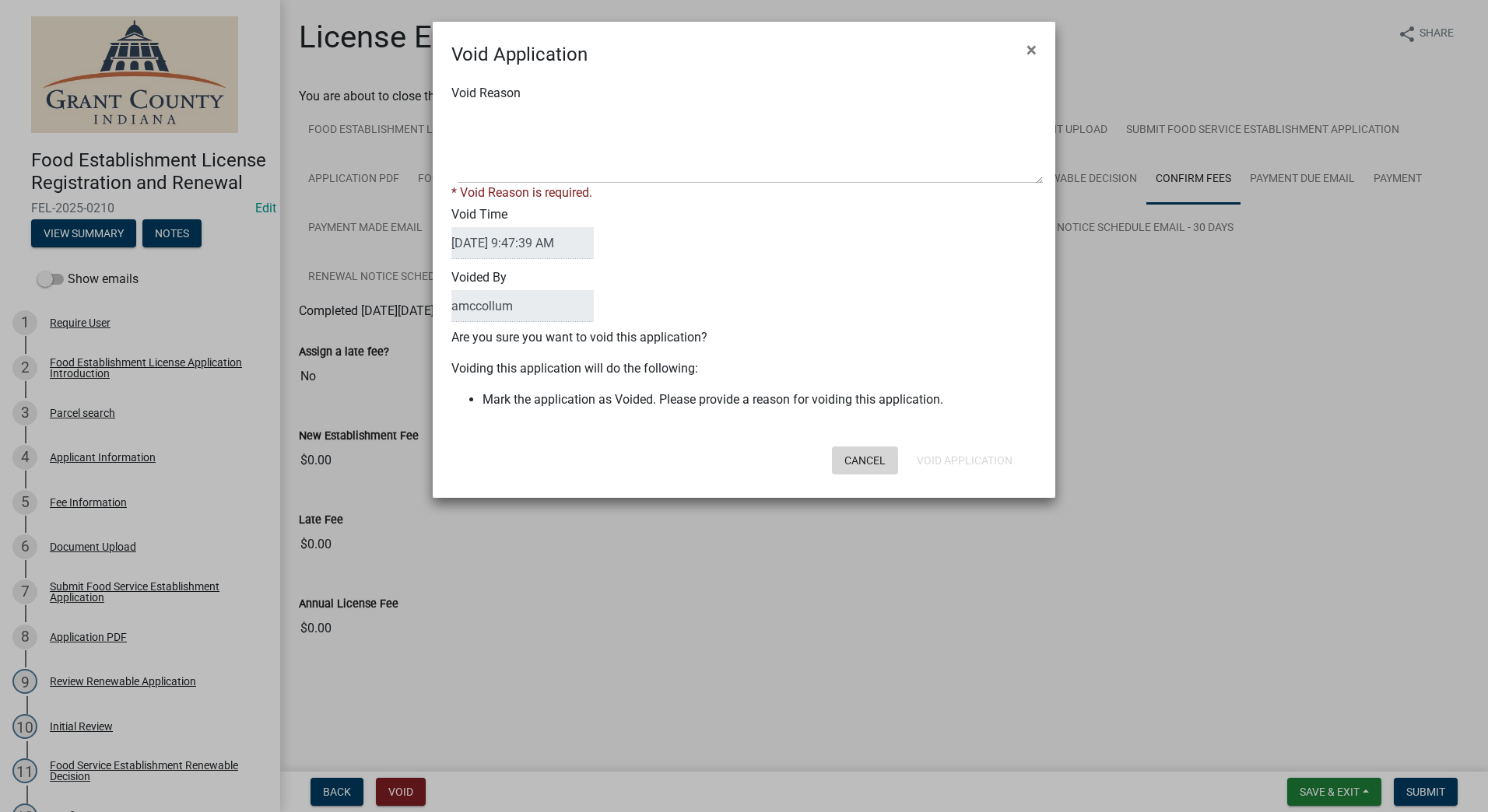
click at [861, 460] on button "Cancel" at bounding box center [864, 460] width 66 height 28
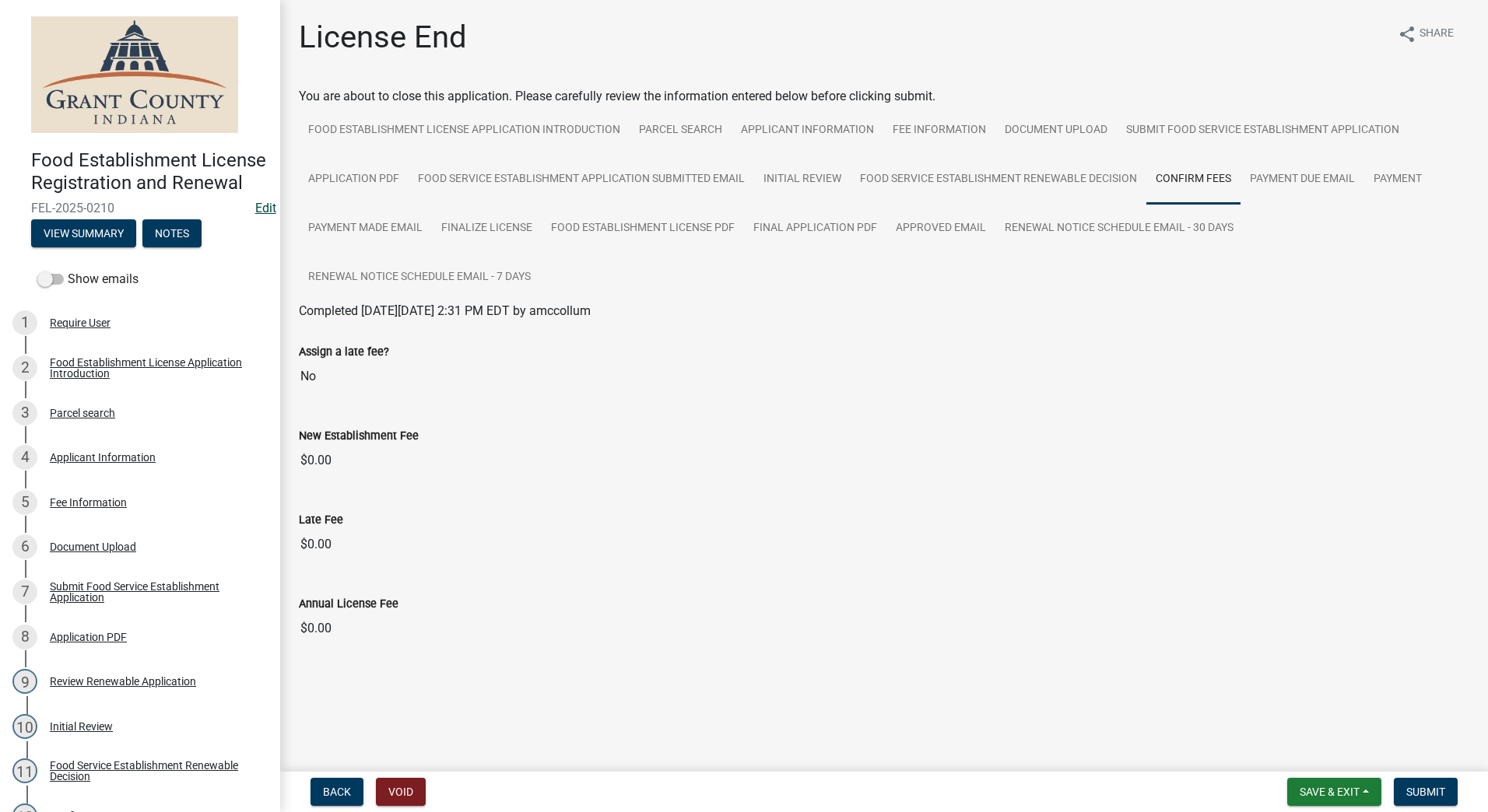
click at [255, 216] on link "Edit" at bounding box center [265, 207] width 21 height 15
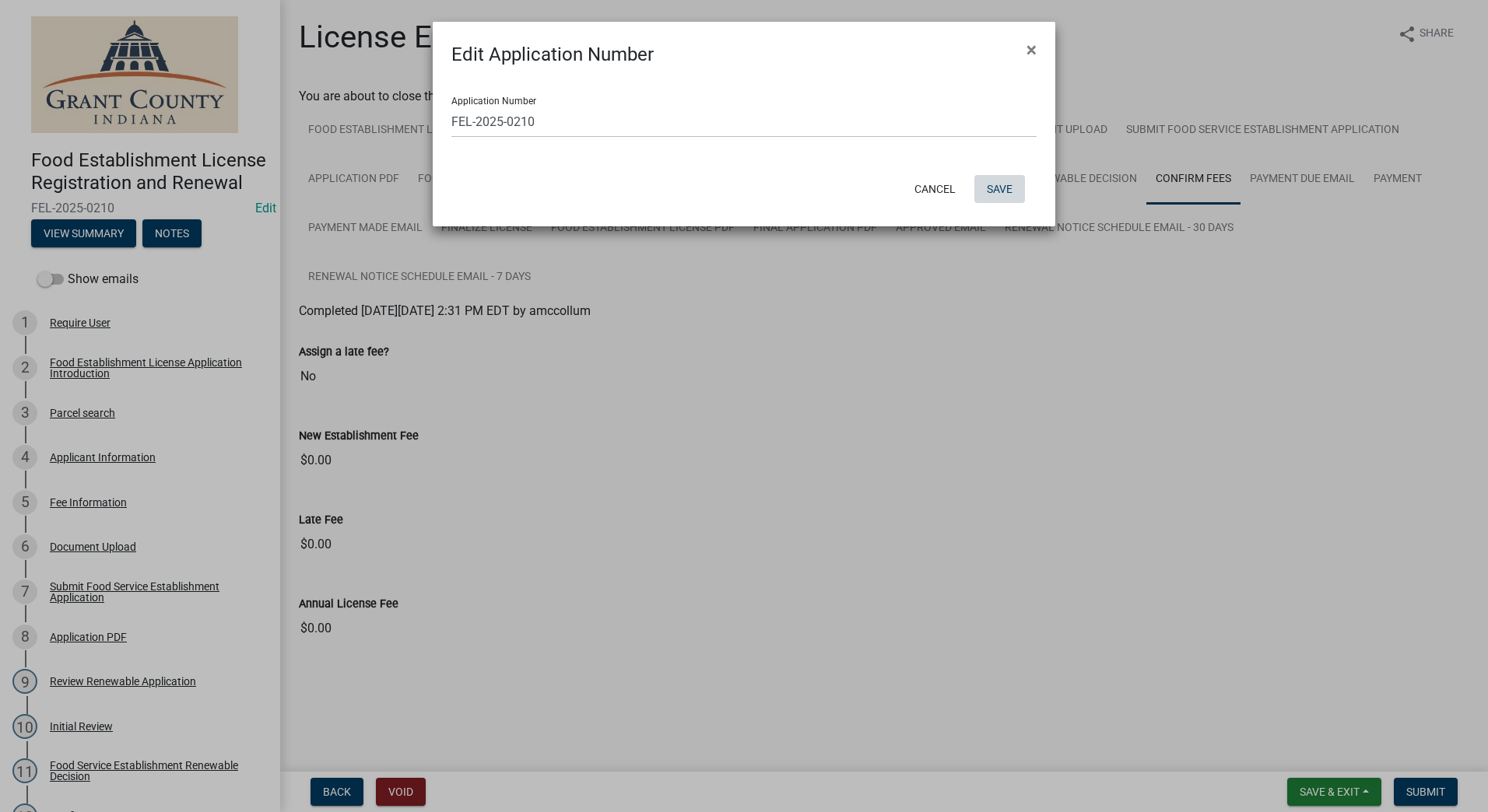
click at [1000, 186] on button "Save" at bounding box center [1000, 189] width 51 height 28
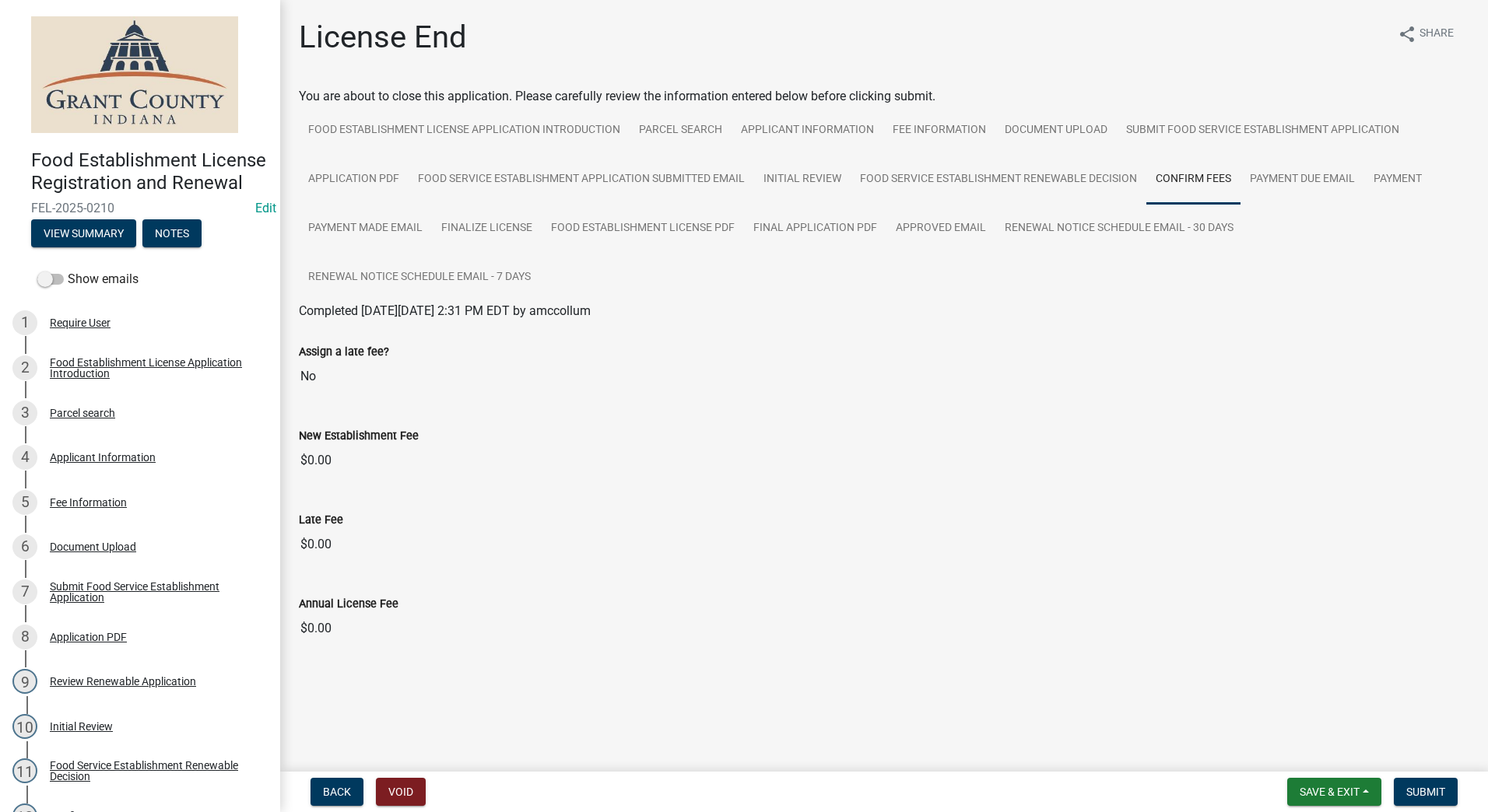
drag, startPoint x: 344, startPoint y: 632, endPoint x: 287, endPoint y: 642, distance: 57.9
click at [287, 642] on div "Annual License Fee $0.00" at bounding box center [884, 615] width 1194 height 84
drag, startPoint x: 287, startPoint y: 642, endPoint x: 510, endPoint y: 719, distance: 235.9
click at [510, 719] on main "License End share Share You are about to close this application. Please careful…" at bounding box center [884, 383] width 1208 height 766
click at [1391, 178] on link "Payment" at bounding box center [1398, 180] width 67 height 50
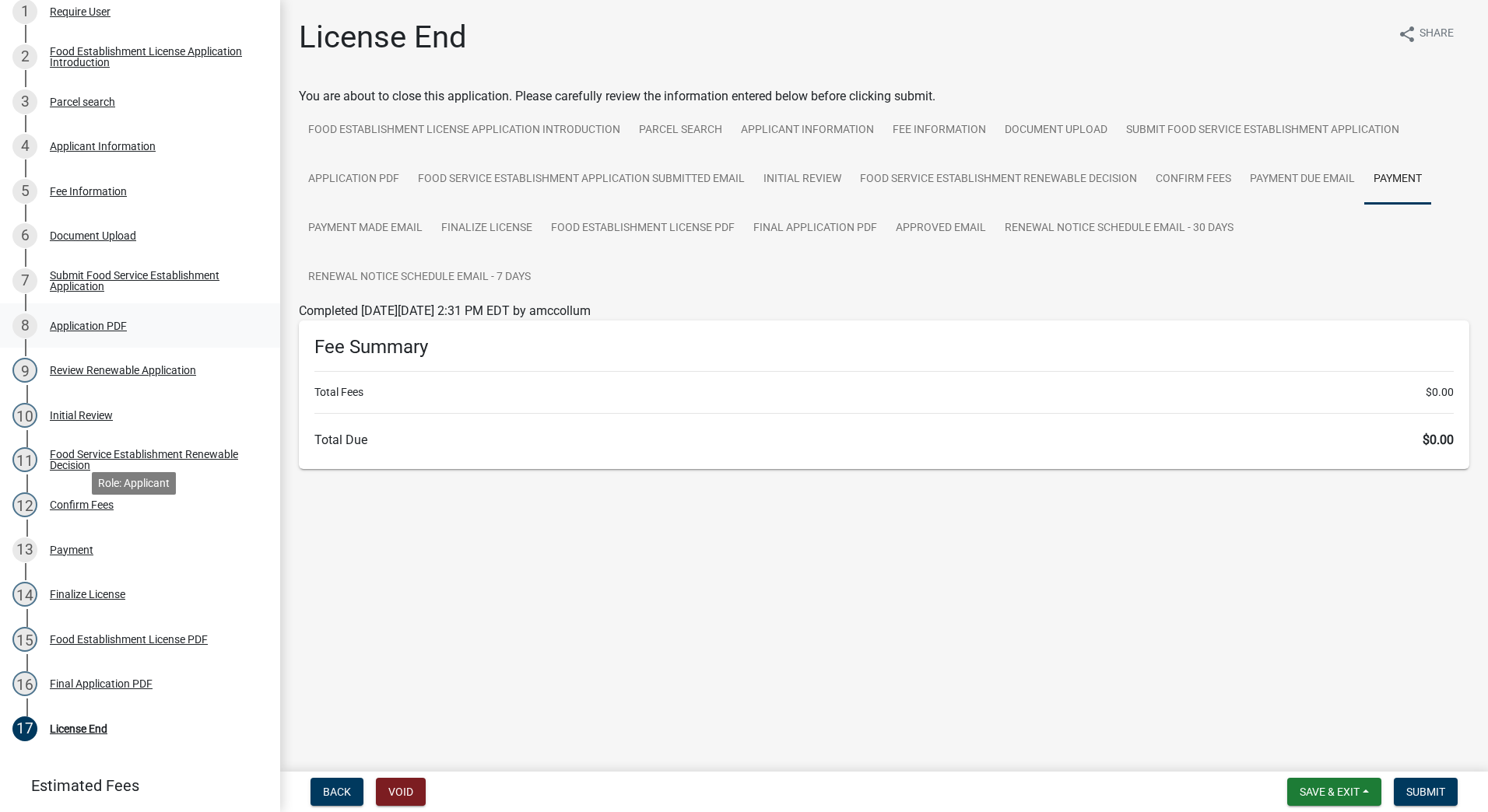
scroll to position [382, 0]
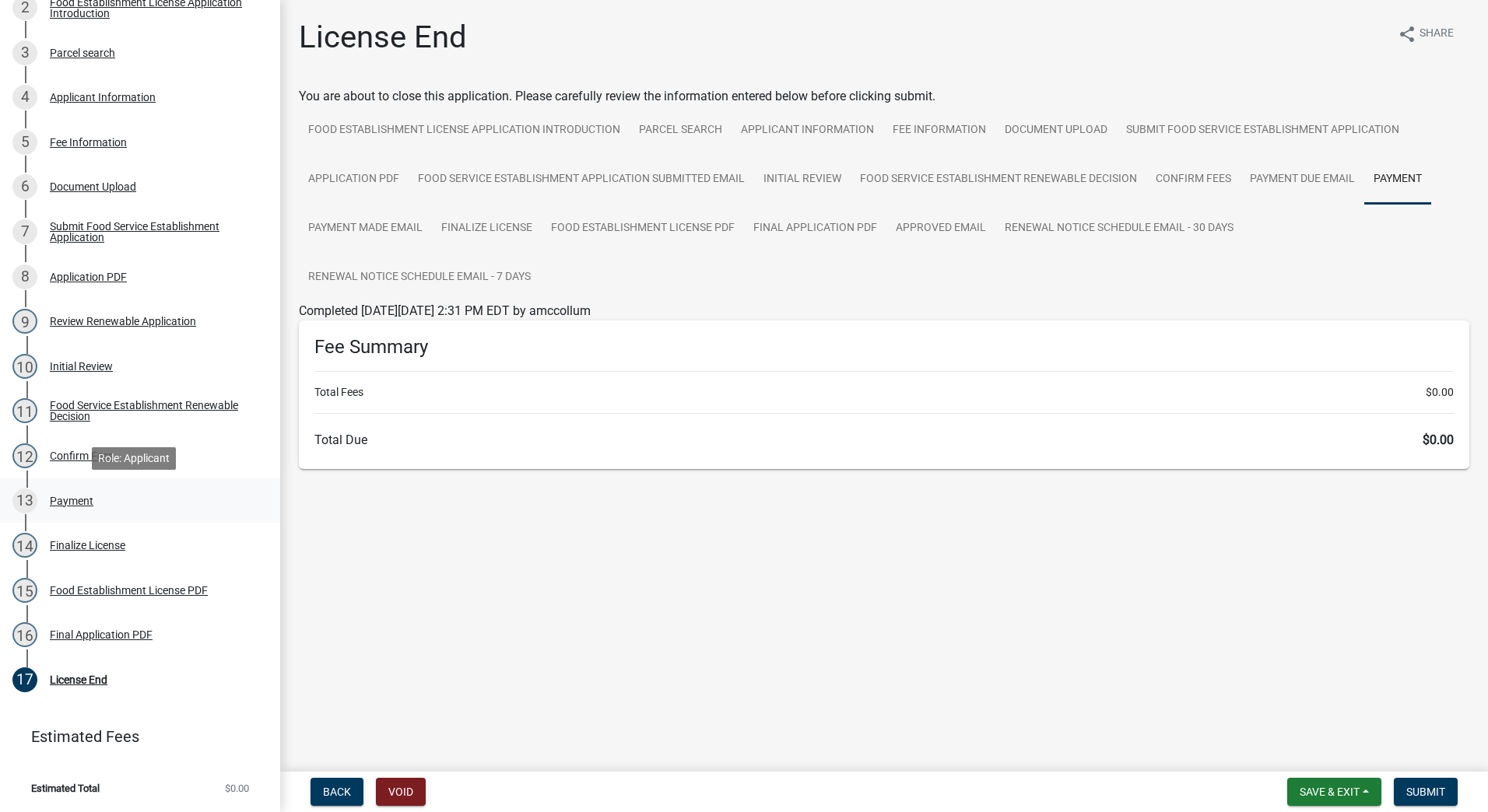
click at [84, 486] on link "13 Payment" at bounding box center [139, 501] width 280 height 45
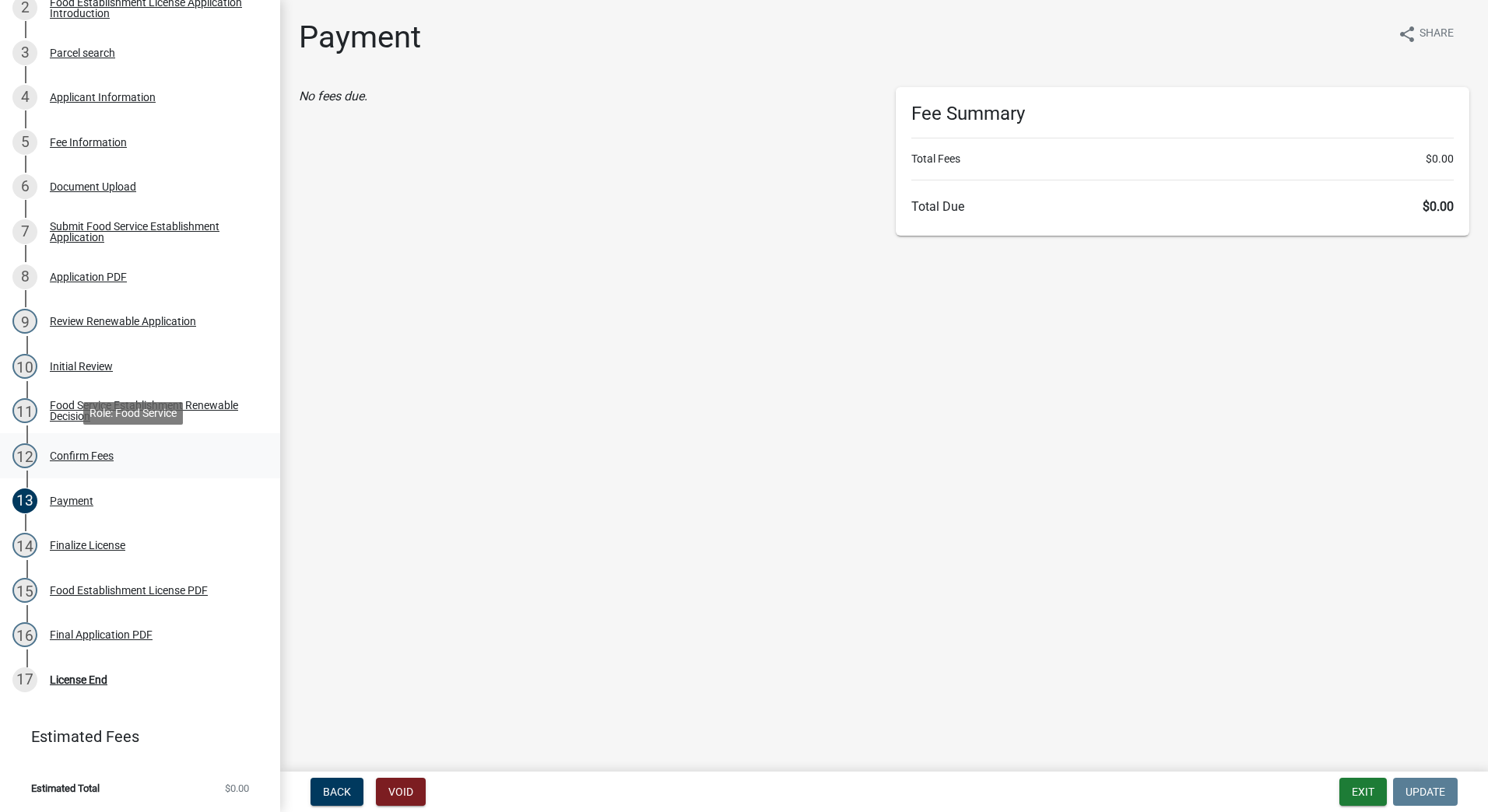
click at [78, 459] on div "Confirm Fees" at bounding box center [82, 456] width 64 height 11
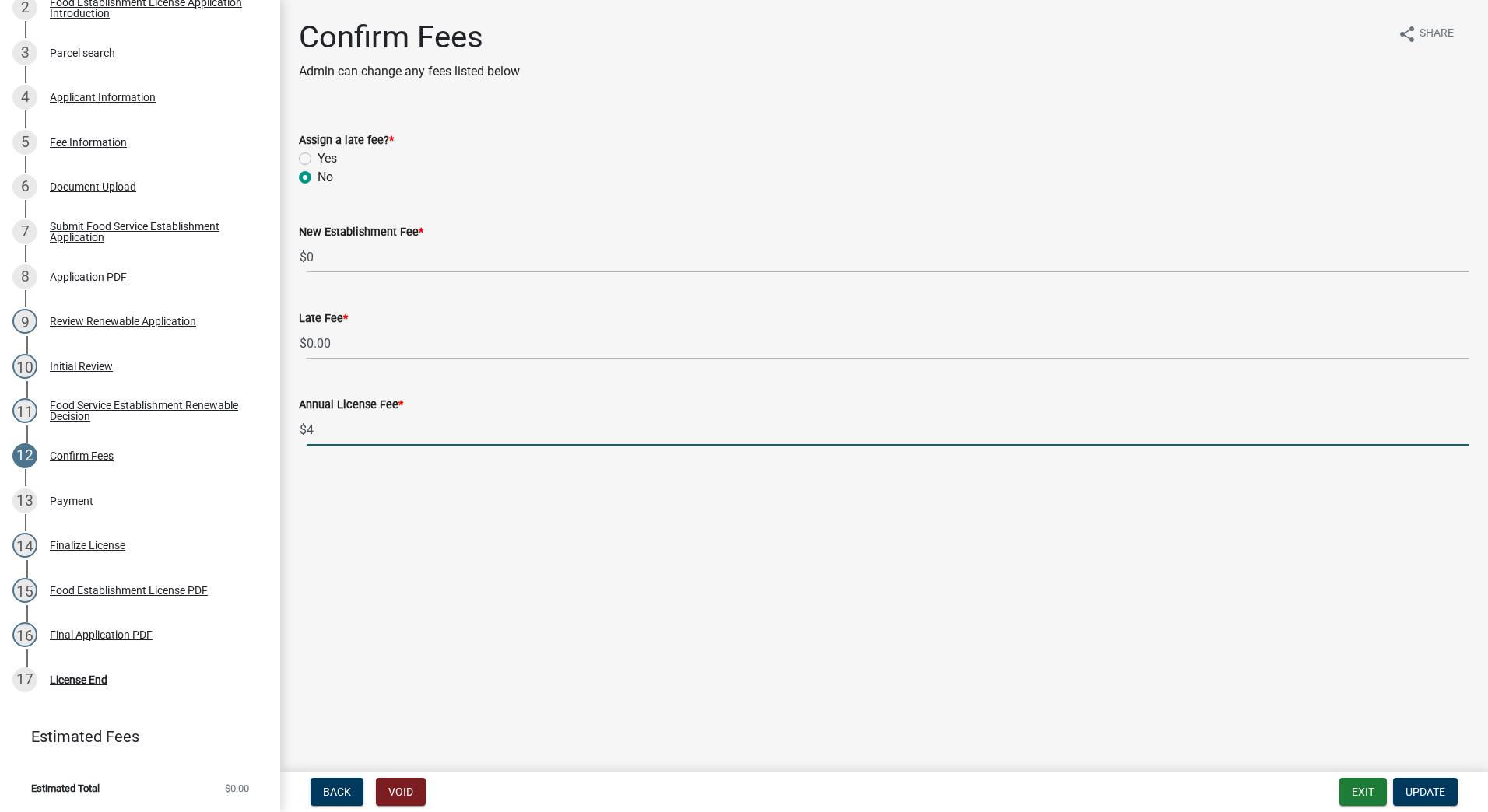
click at [1465, 426] on input "4" at bounding box center [888, 430] width 1163 height 31
type input "5"
click at [1465, 426] on input "5" at bounding box center [888, 430] width 1163 height 31
click at [1352, 535] on main "Confirm Fees Admin can change any fees listed below share Share Assign a late f…" at bounding box center [884, 383] width 1208 height 766
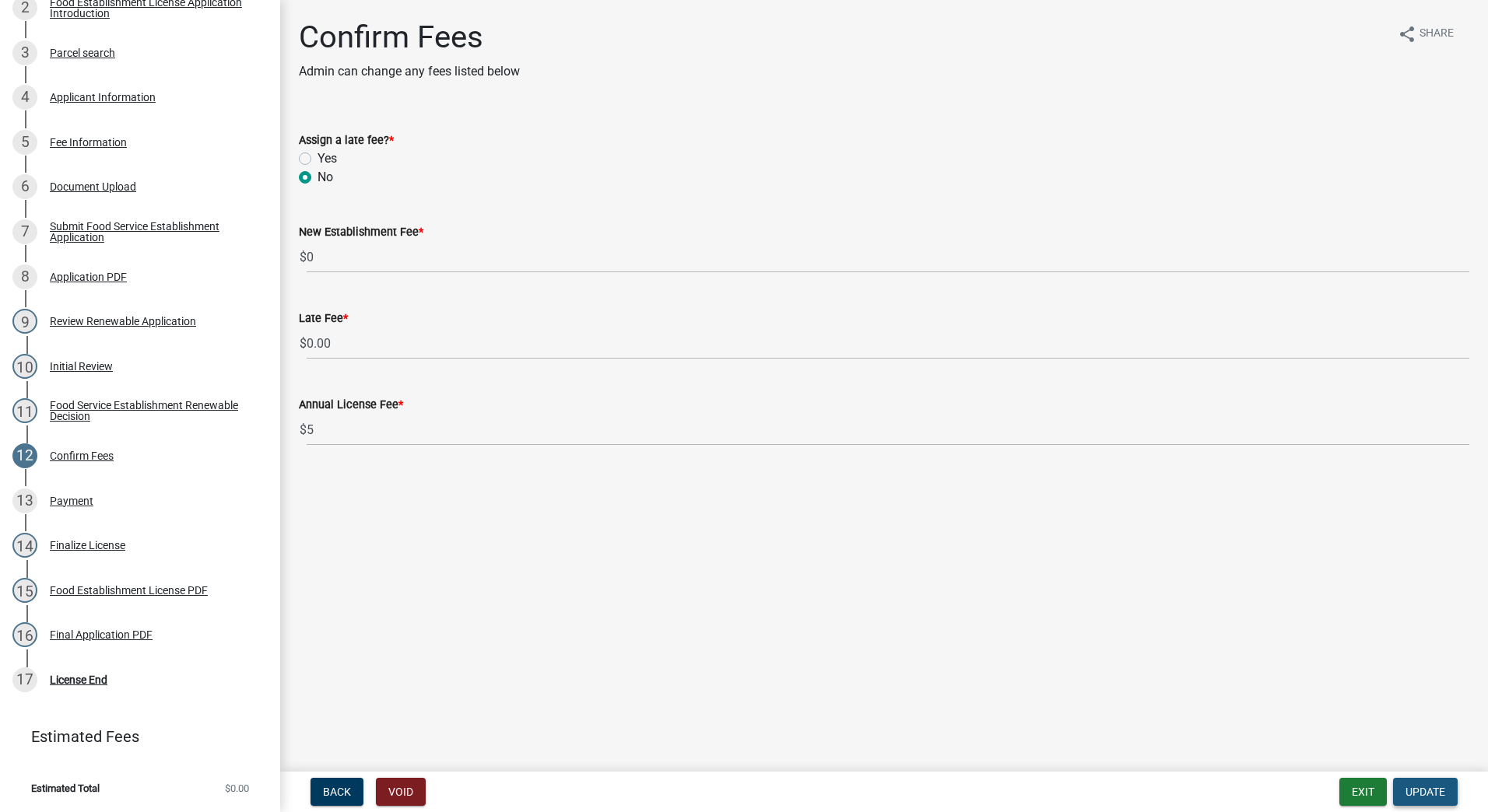
click at [1417, 795] on span "Update" at bounding box center [1425, 791] width 39 height 13
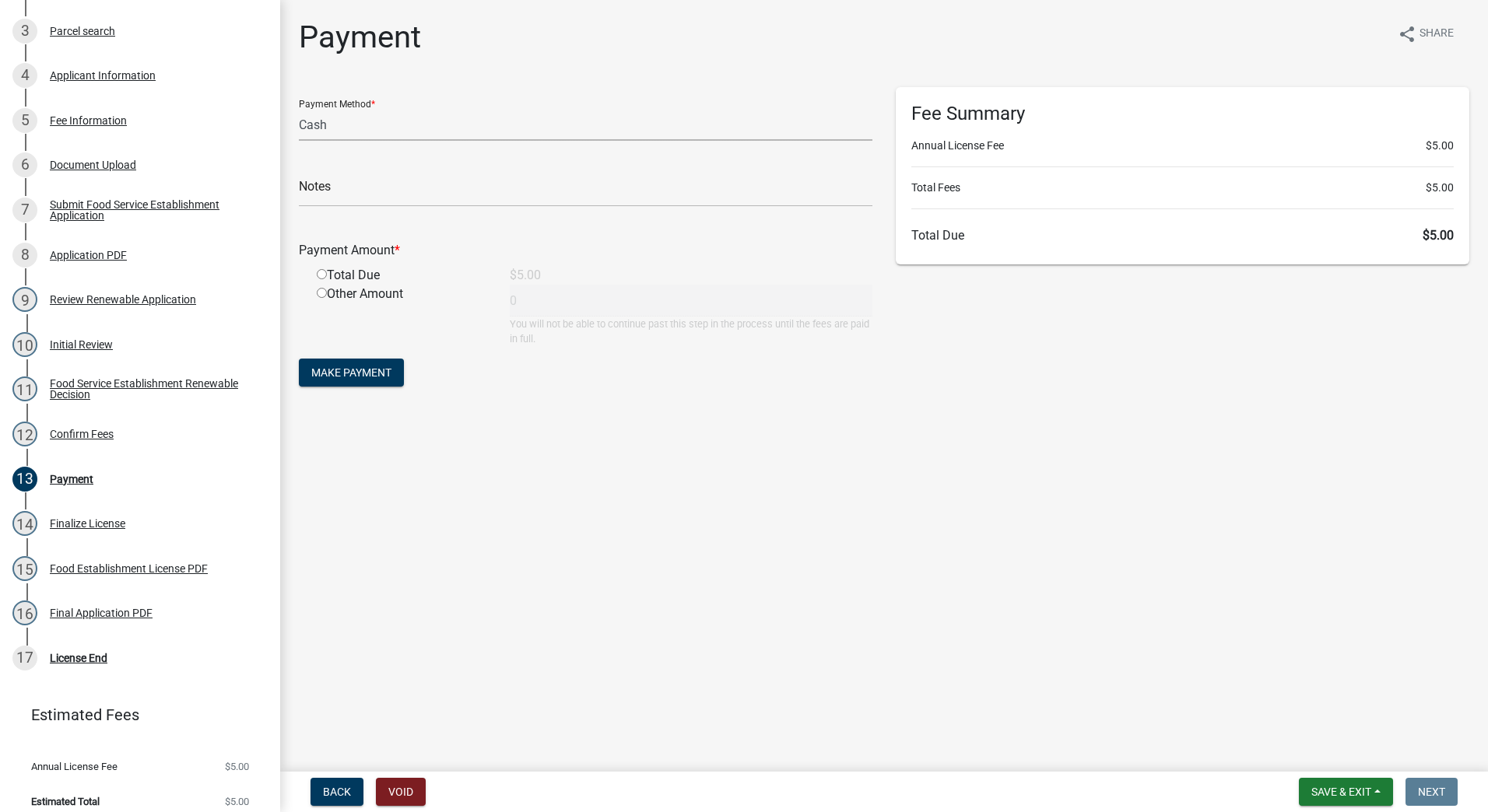
click at [460, 126] on select "Credit Card POS Check Cash" at bounding box center [585, 125] width 574 height 31
select select "0: 2"
click at [299, 109] on select "Credit Card POS Check Cash" at bounding box center [585, 125] width 574 height 31
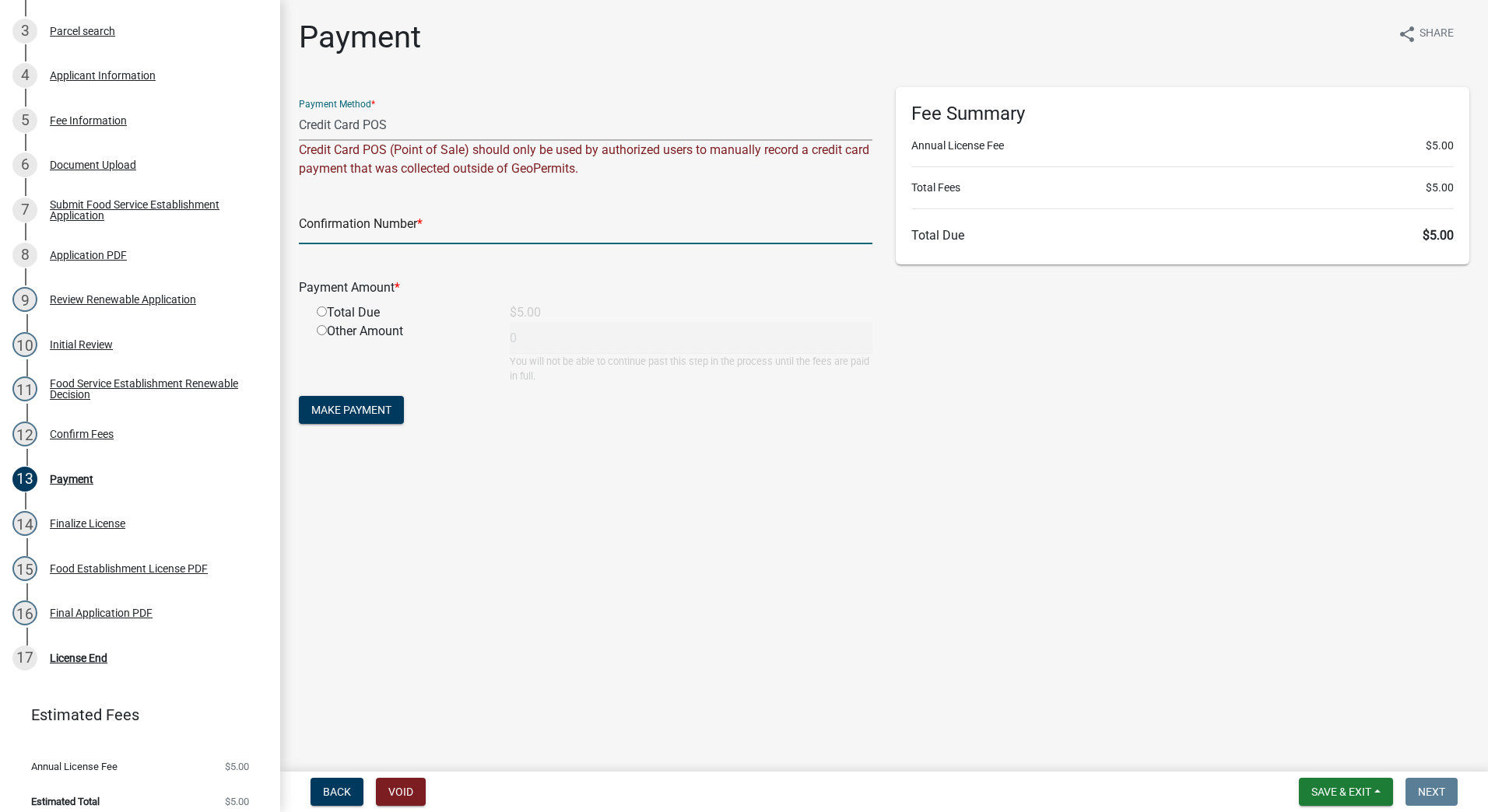
click at [479, 223] on input "text" at bounding box center [585, 228] width 574 height 31
type input "14808537"
click at [322, 314] on input "radio" at bounding box center [322, 311] width 10 height 10
radio input "true"
type input "5"
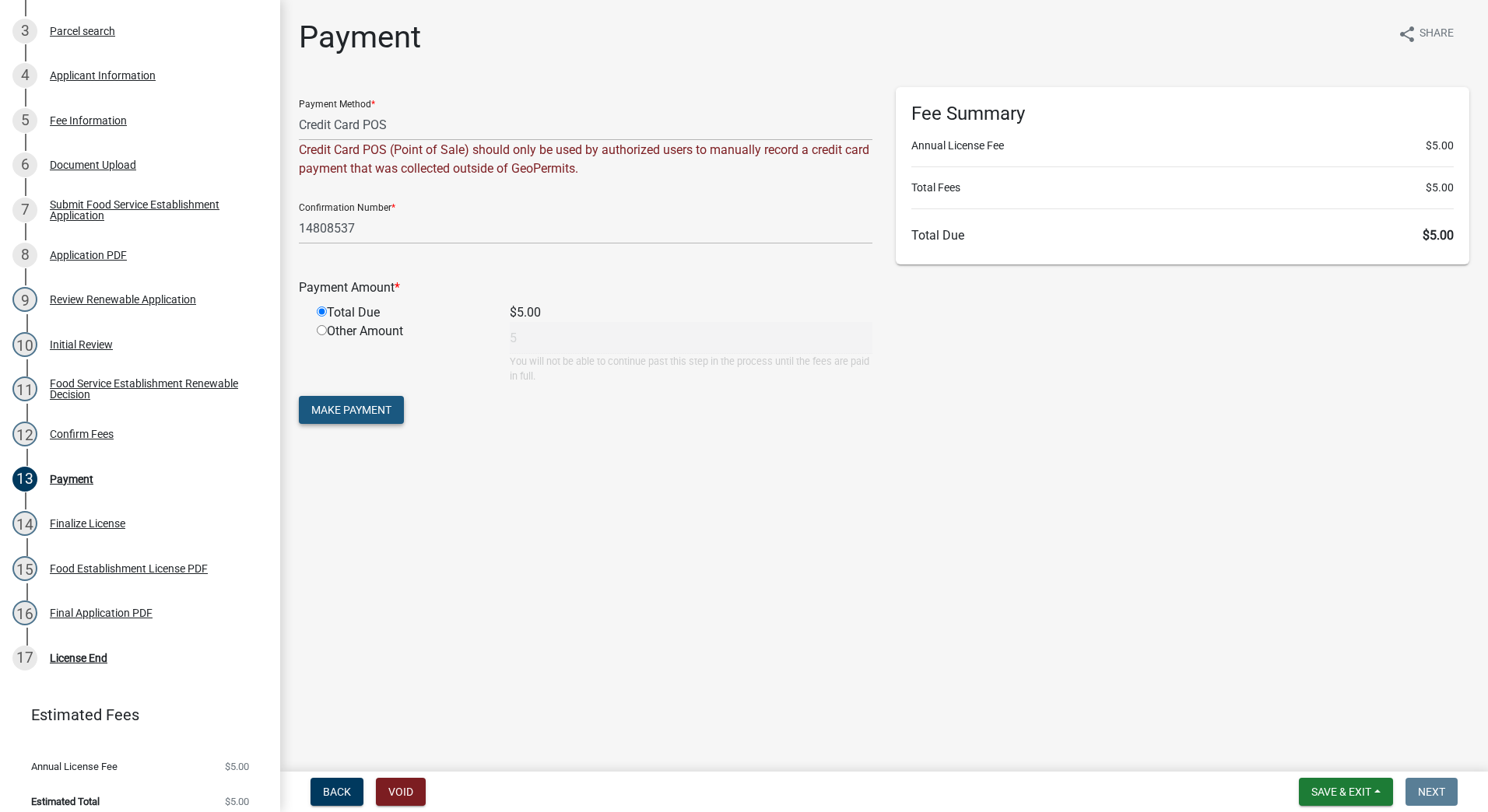
click at [345, 409] on span "Make Payment" at bounding box center [352, 409] width 81 height 13
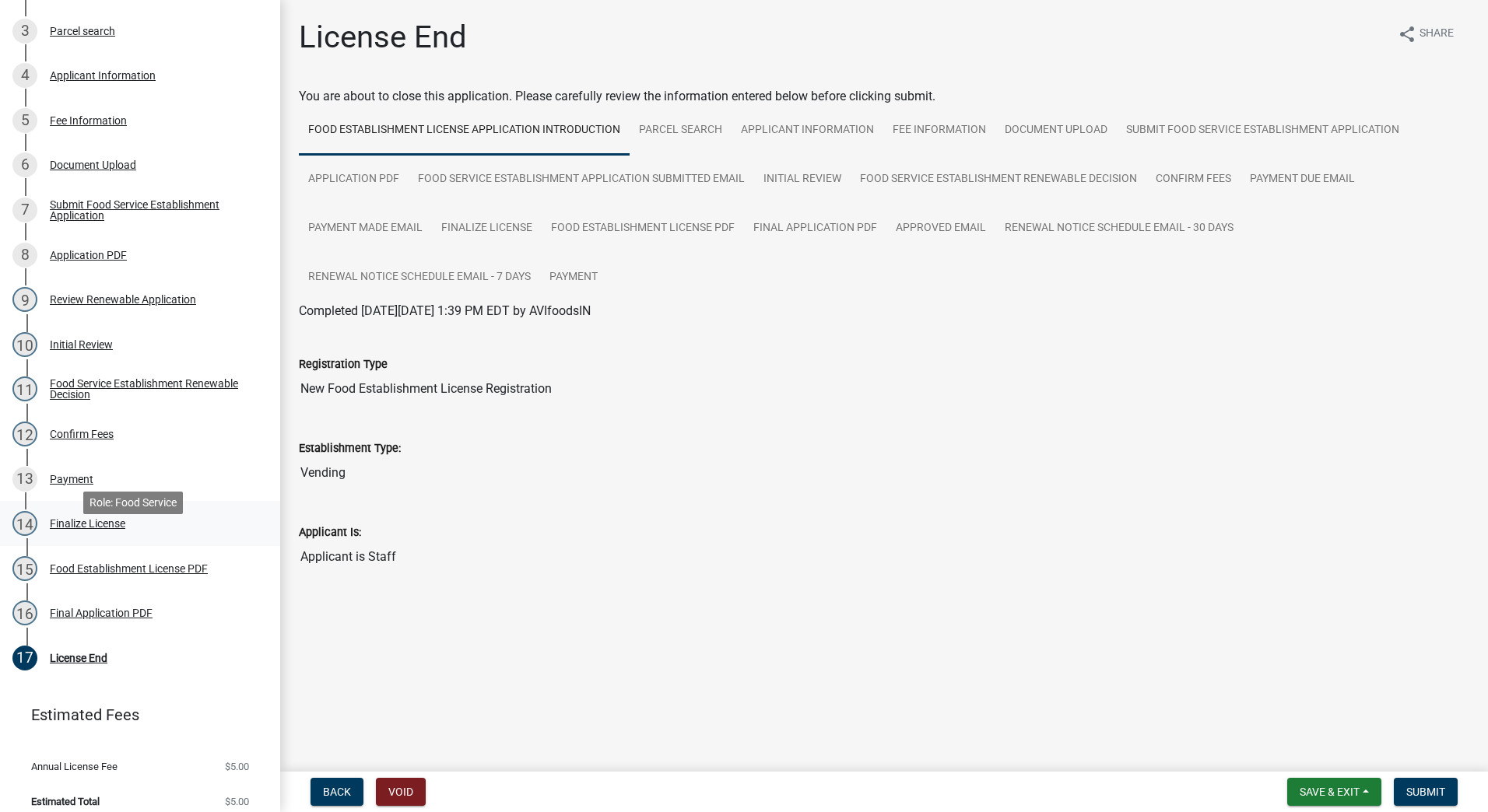
click at [28, 536] on div "14" at bounding box center [25, 523] width 25 height 25
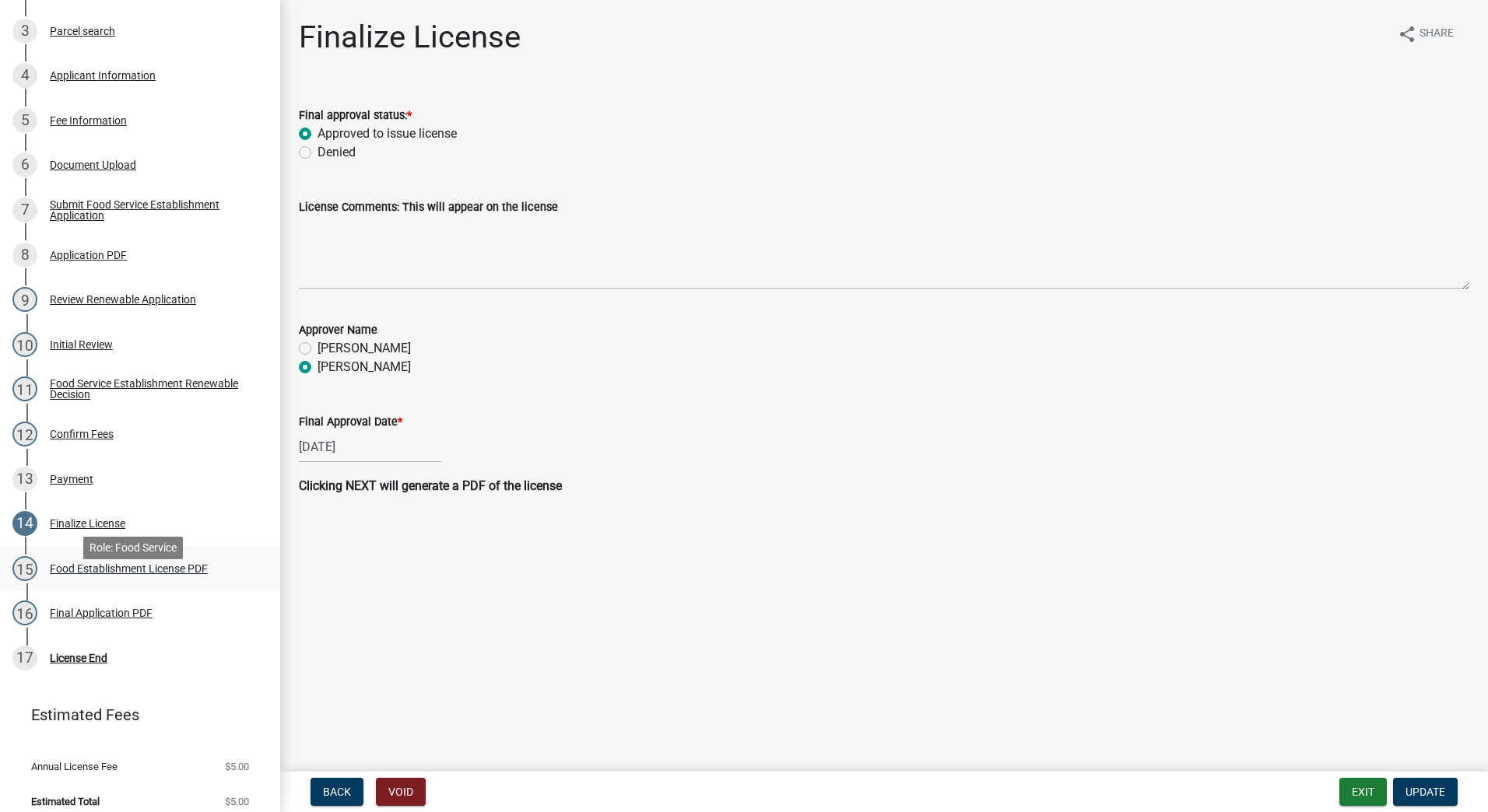
click at [75, 574] on div "Food Establishment License PDF" at bounding box center [129, 568] width 158 height 11
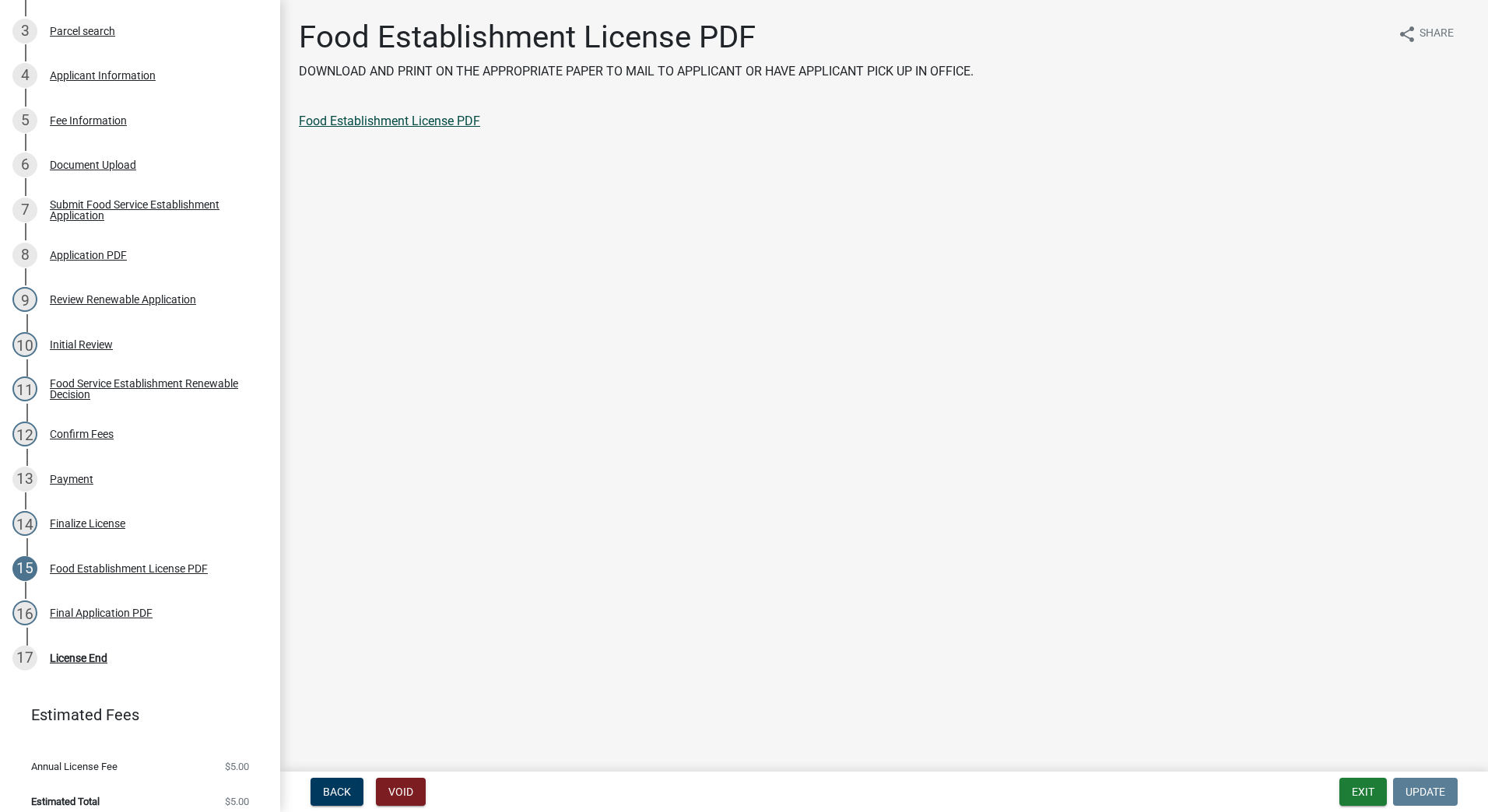
click at [404, 120] on link "Food Establishment License PDF" at bounding box center [389, 121] width 182 height 15
click at [32, 625] on div "16" at bounding box center [25, 613] width 25 height 25
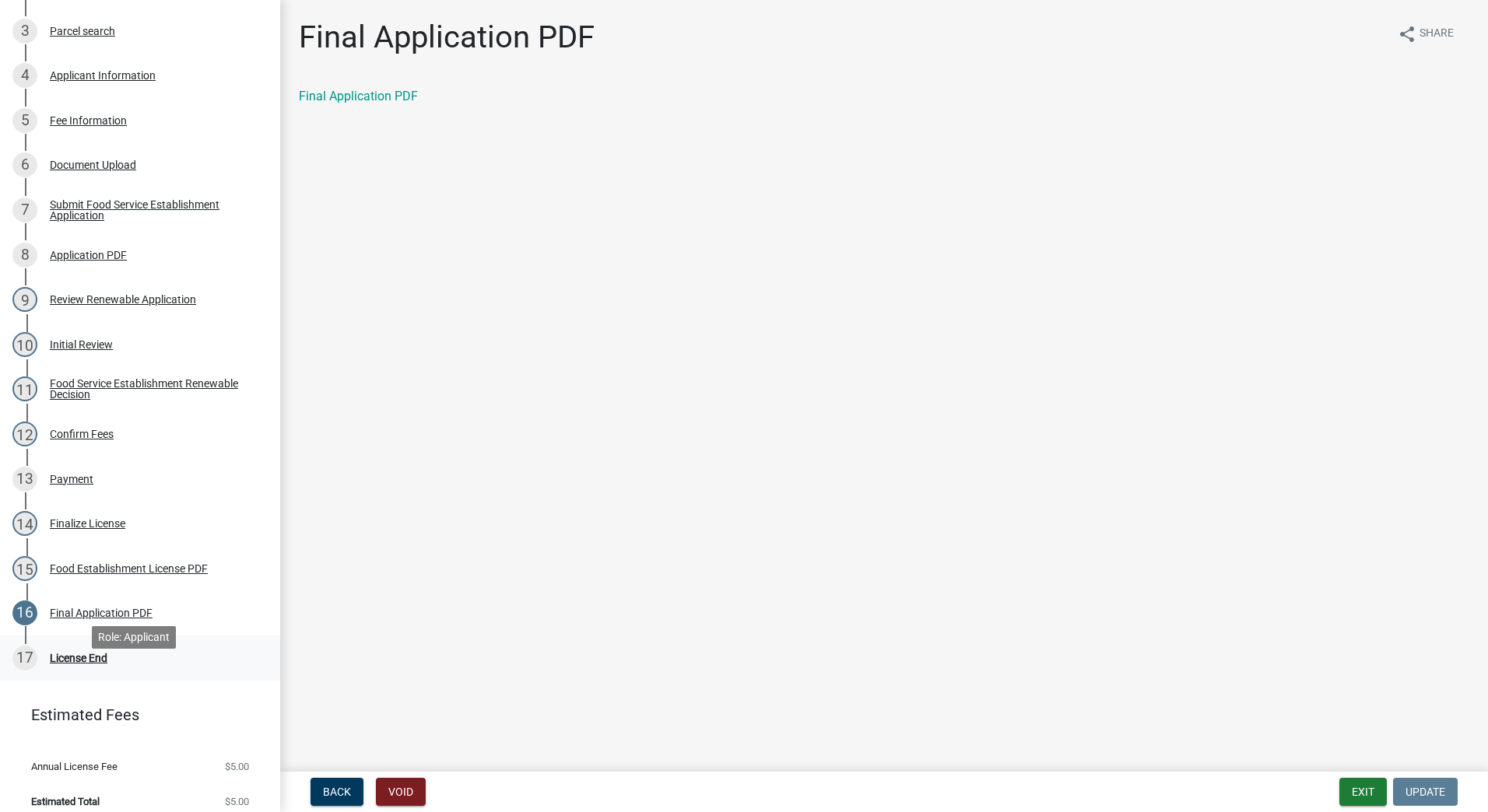
click at [44, 671] on div "17 License End" at bounding box center [134, 658] width 243 height 25
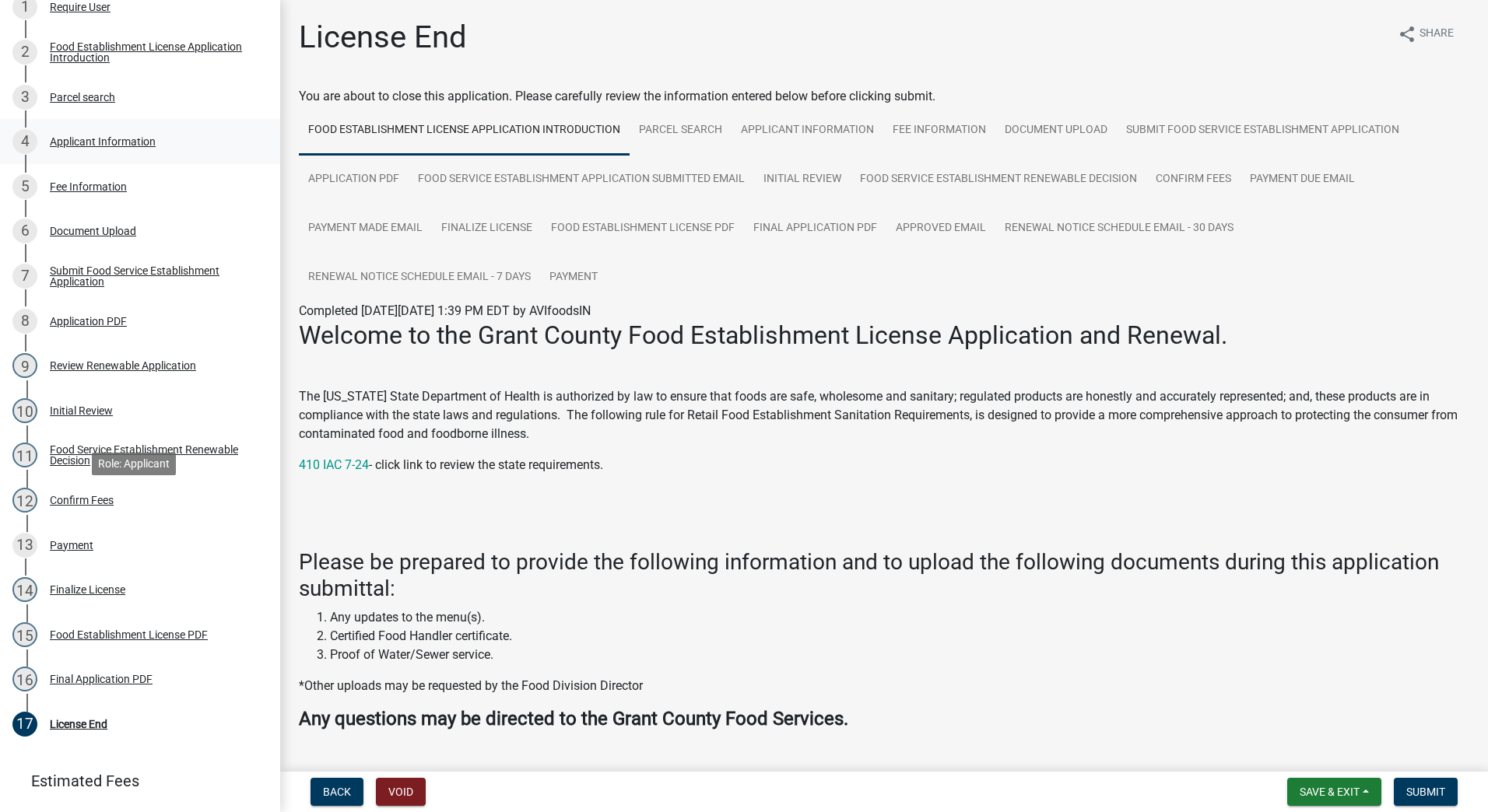
scroll to position [0, 0]
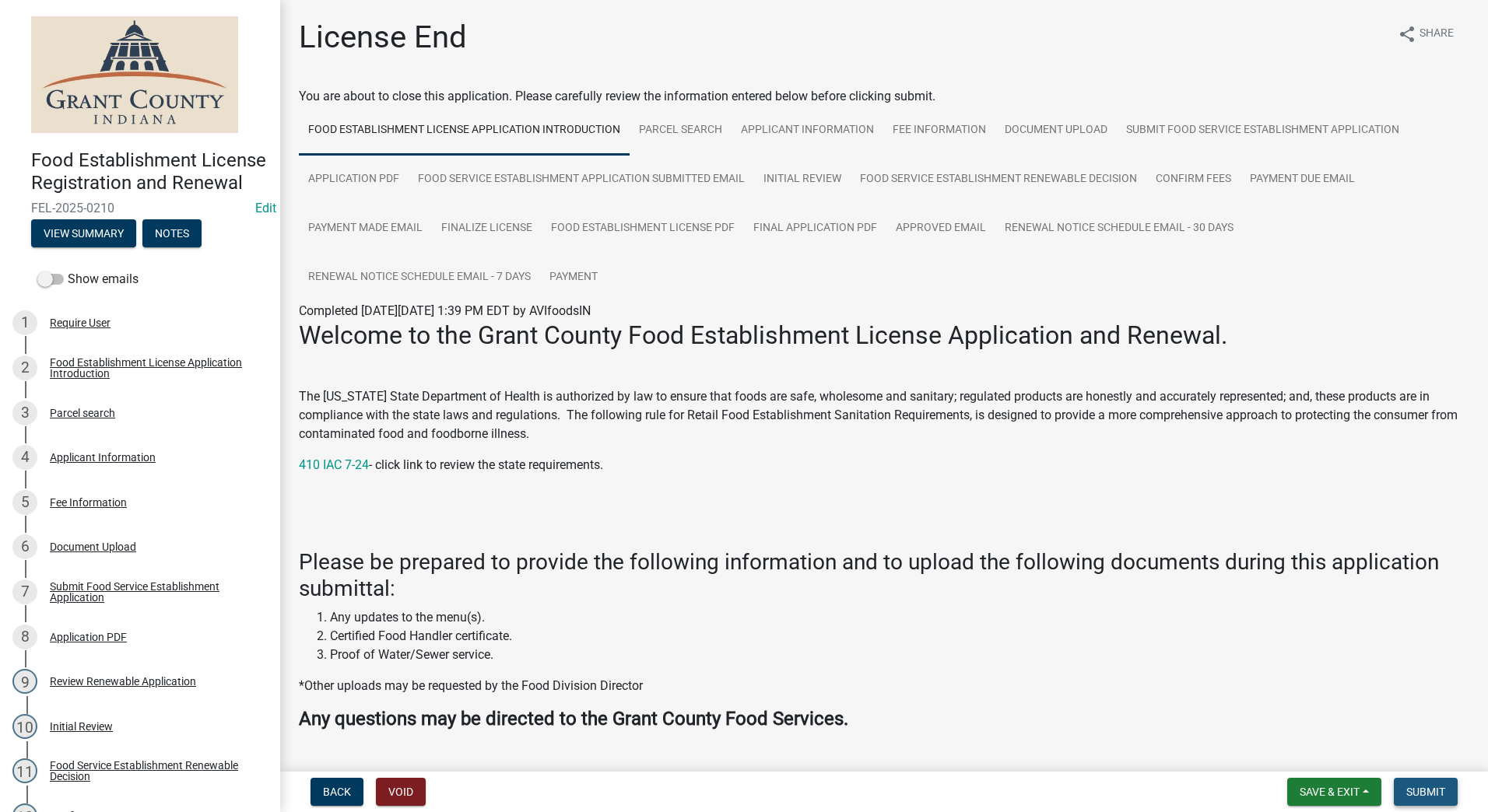
click at [1413, 790] on span "Submit" at bounding box center [1426, 791] width 39 height 13
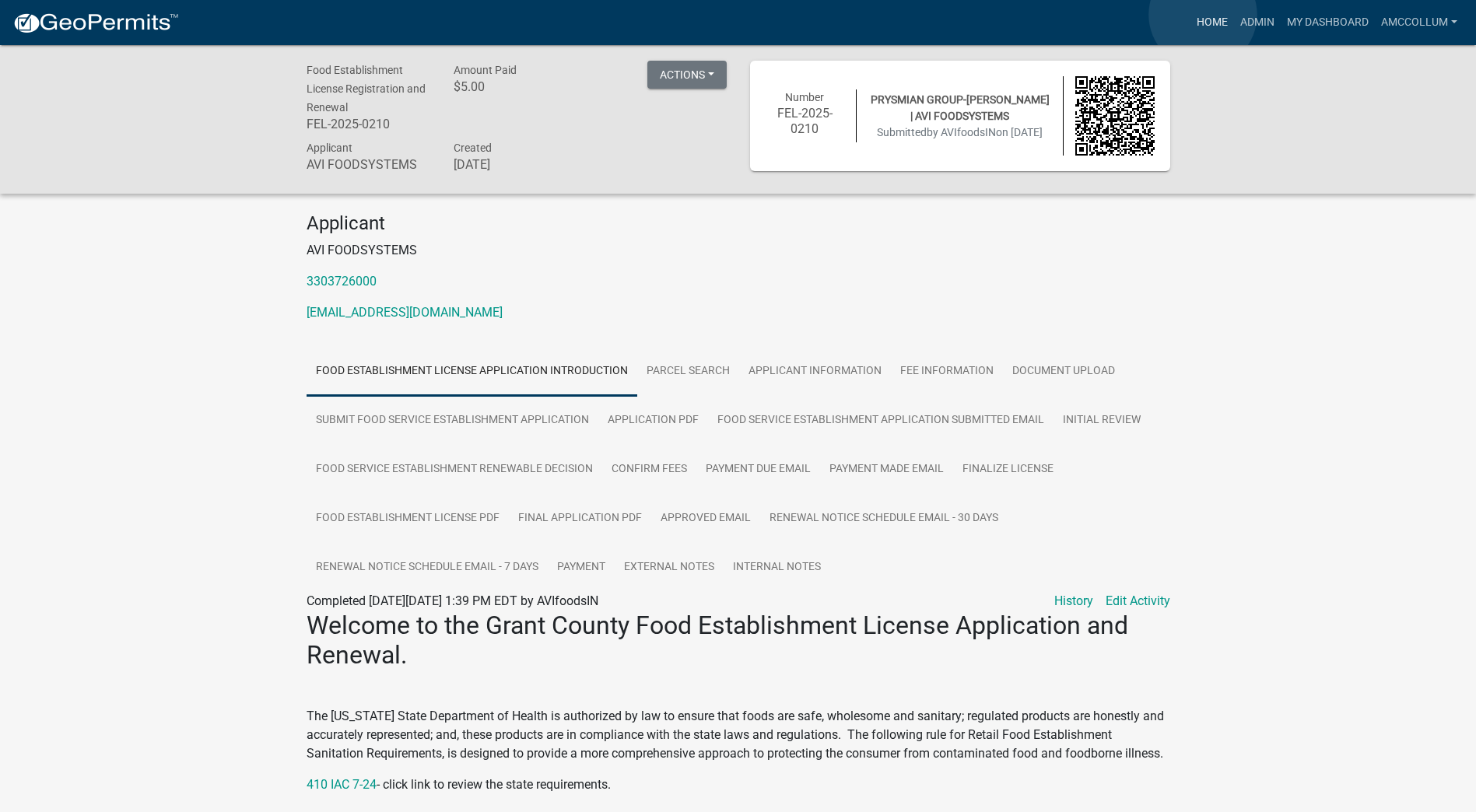
click at [1203, 15] on link "Home" at bounding box center [1213, 23] width 43 height 29
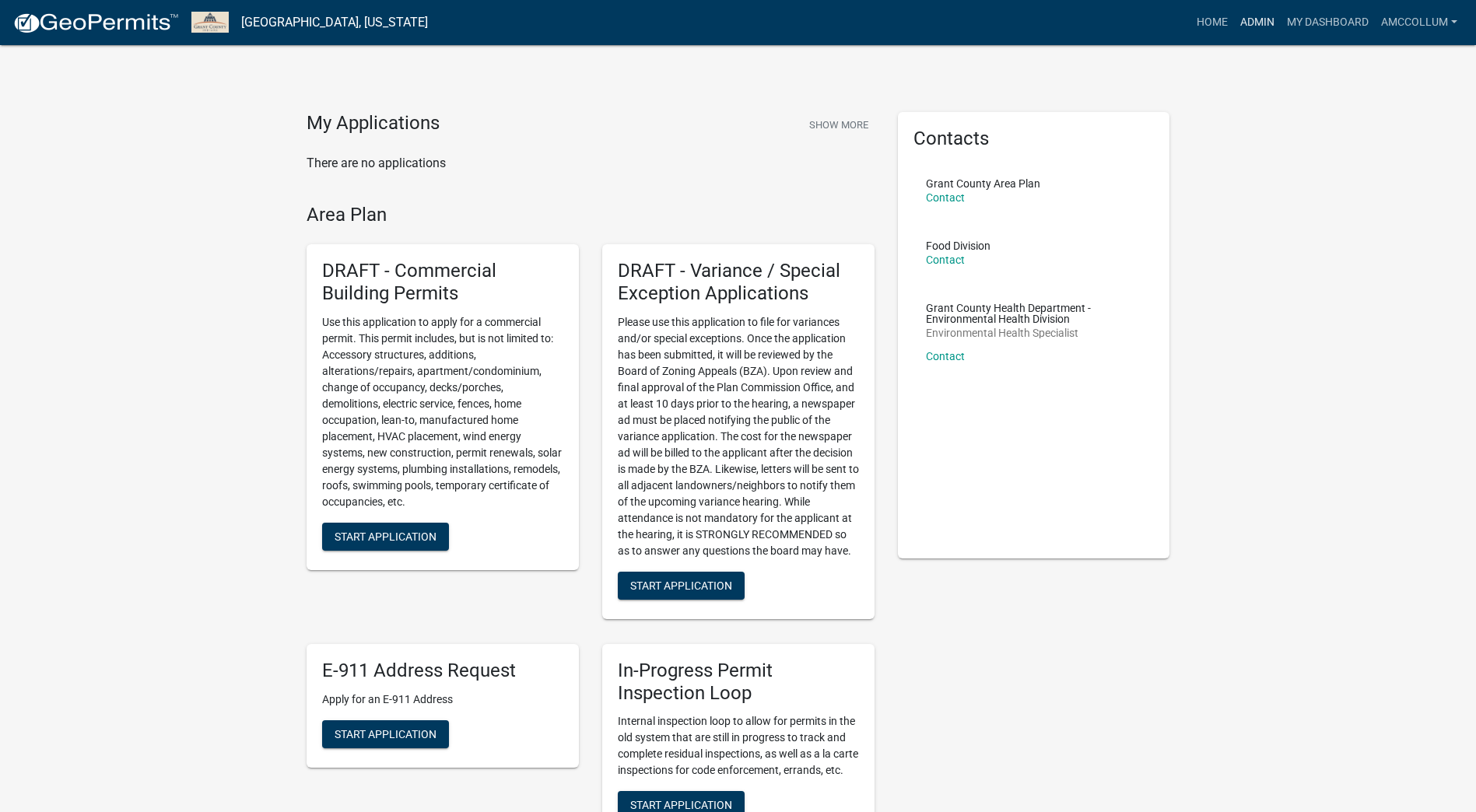
click at [1248, 28] on link "Admin" at bounding box center [1258, 23] width 47 height 29
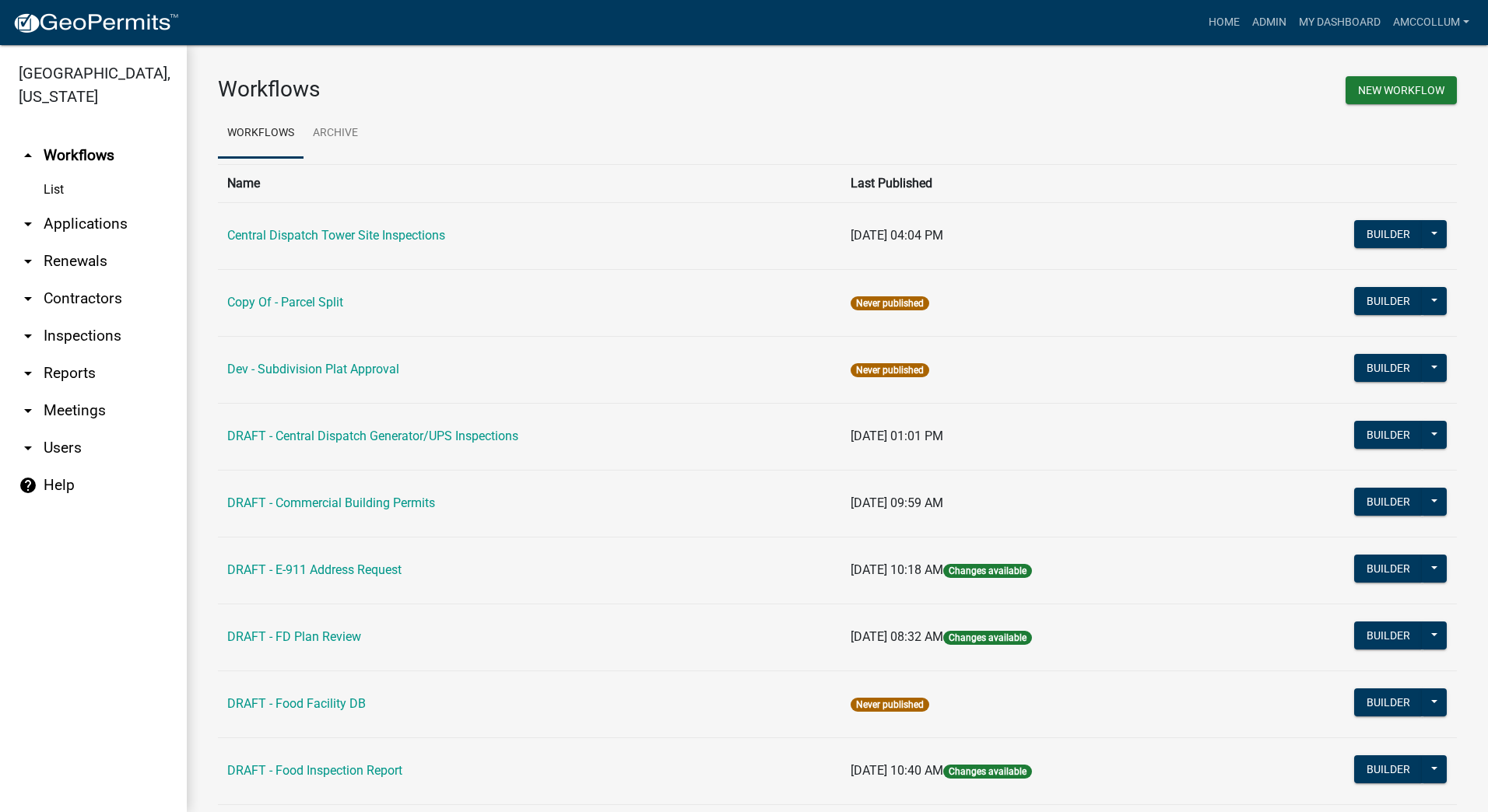
click at [92, 205] on link "arrow_drop_down Applications" at bounding box center [93, 224] width 187 height 37
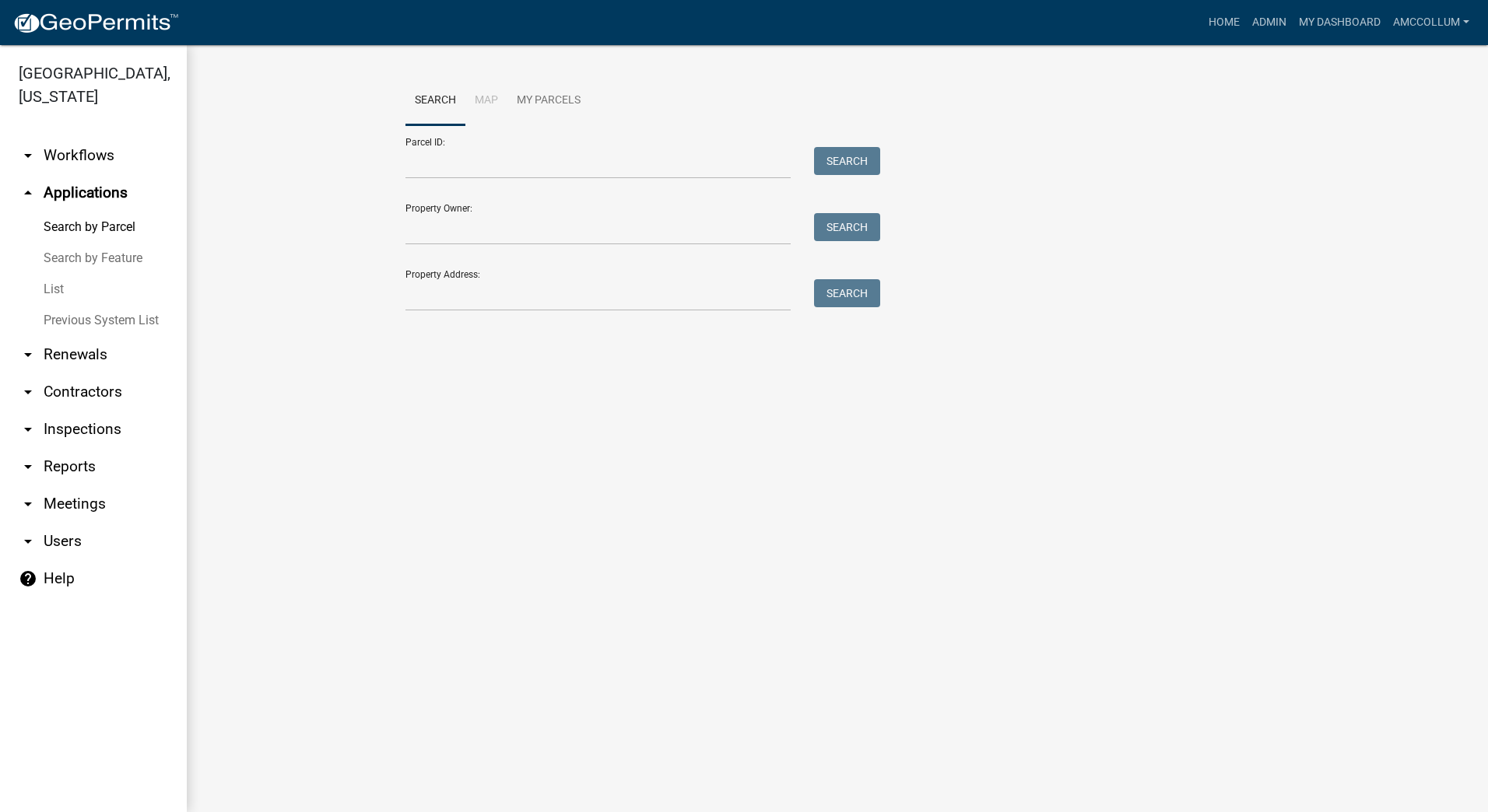
click at [47, 274] on link "List" at bounding box center [93, 290] width 187 height 31
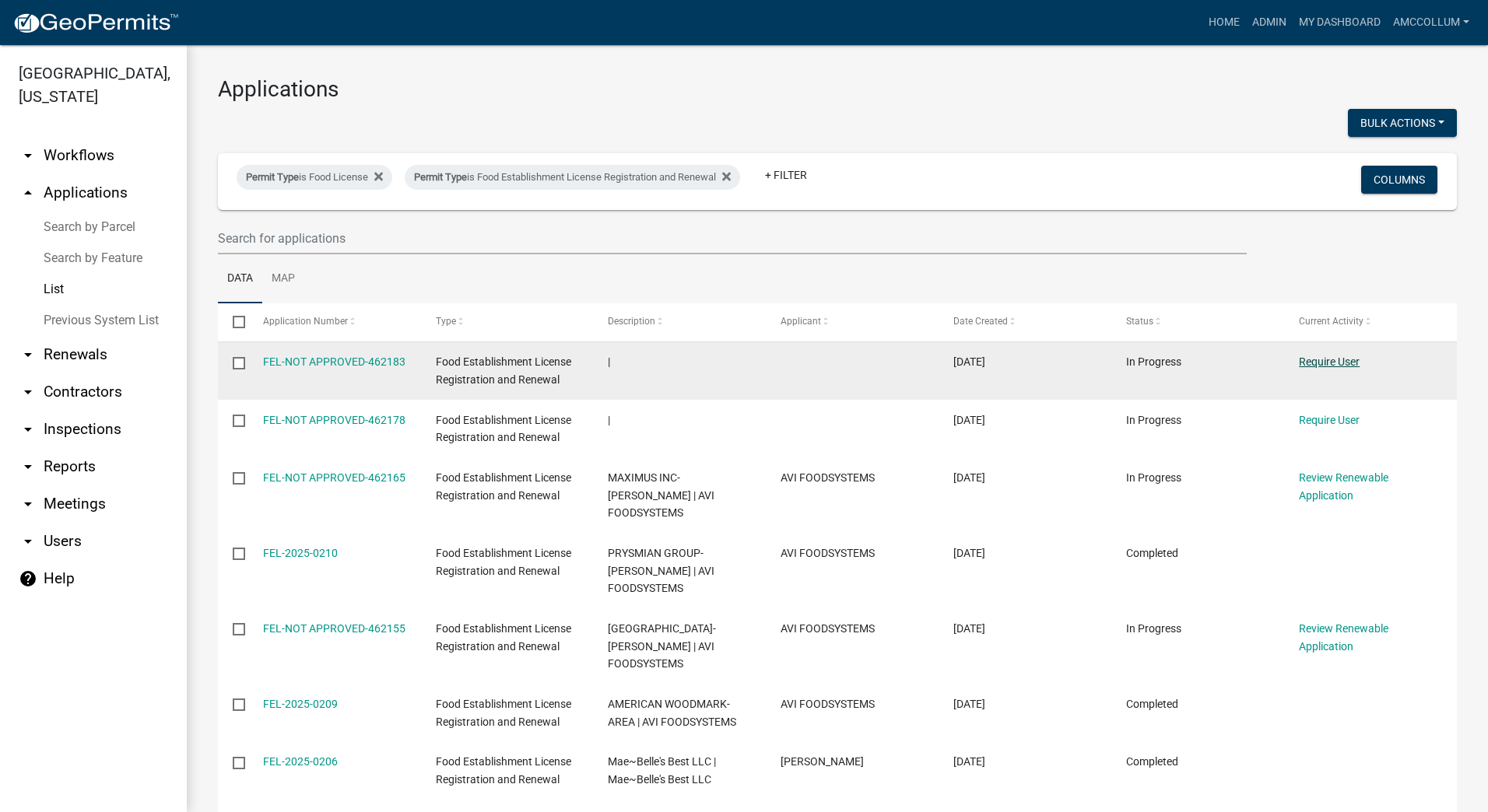
click at [1331, 356] on link "Require User" at bounding box center [1330, 361] width 61 height 13
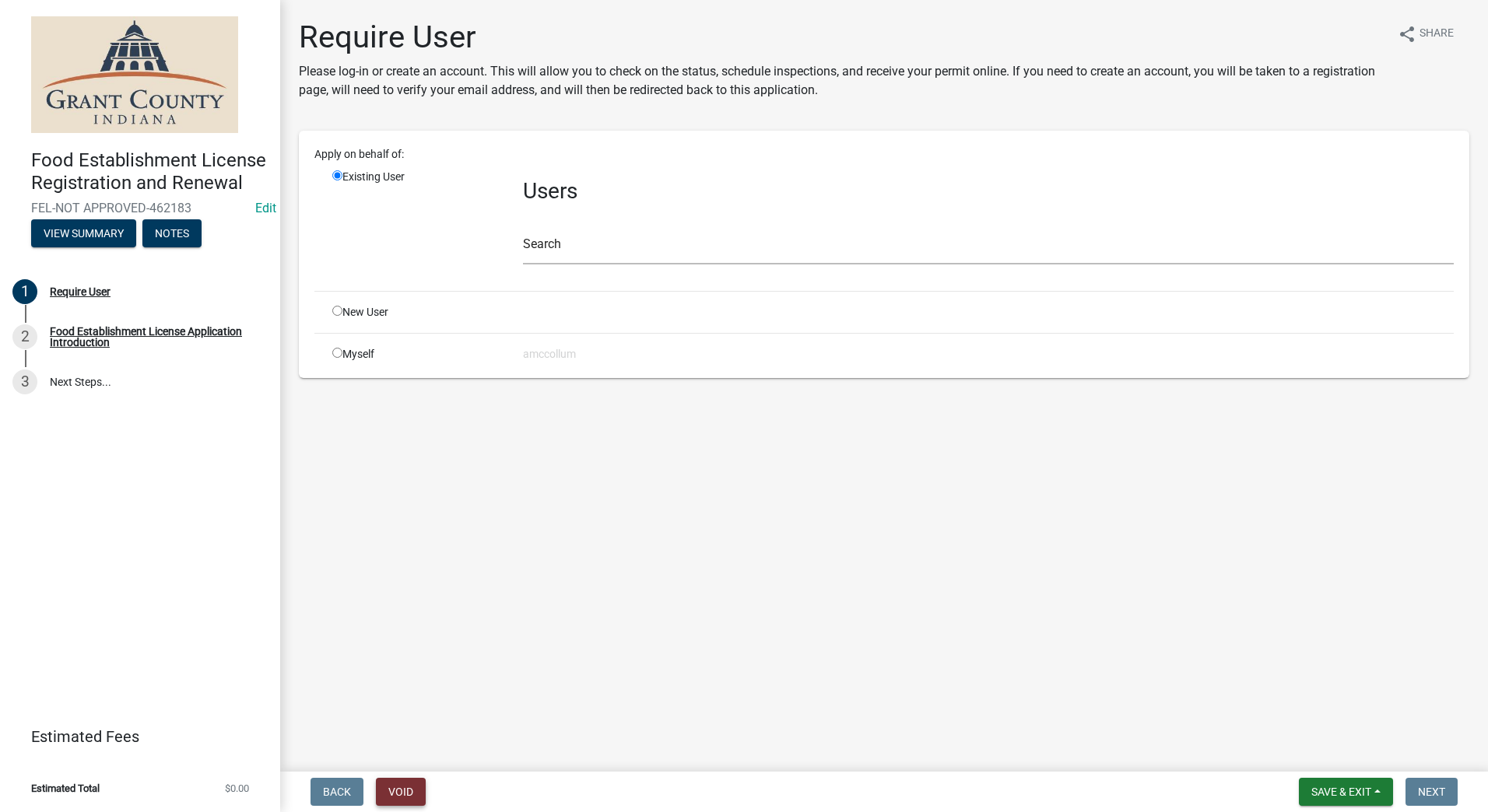
click at [400, 792] on button "Void" at bounding box center [401, 792] width 50 height 28
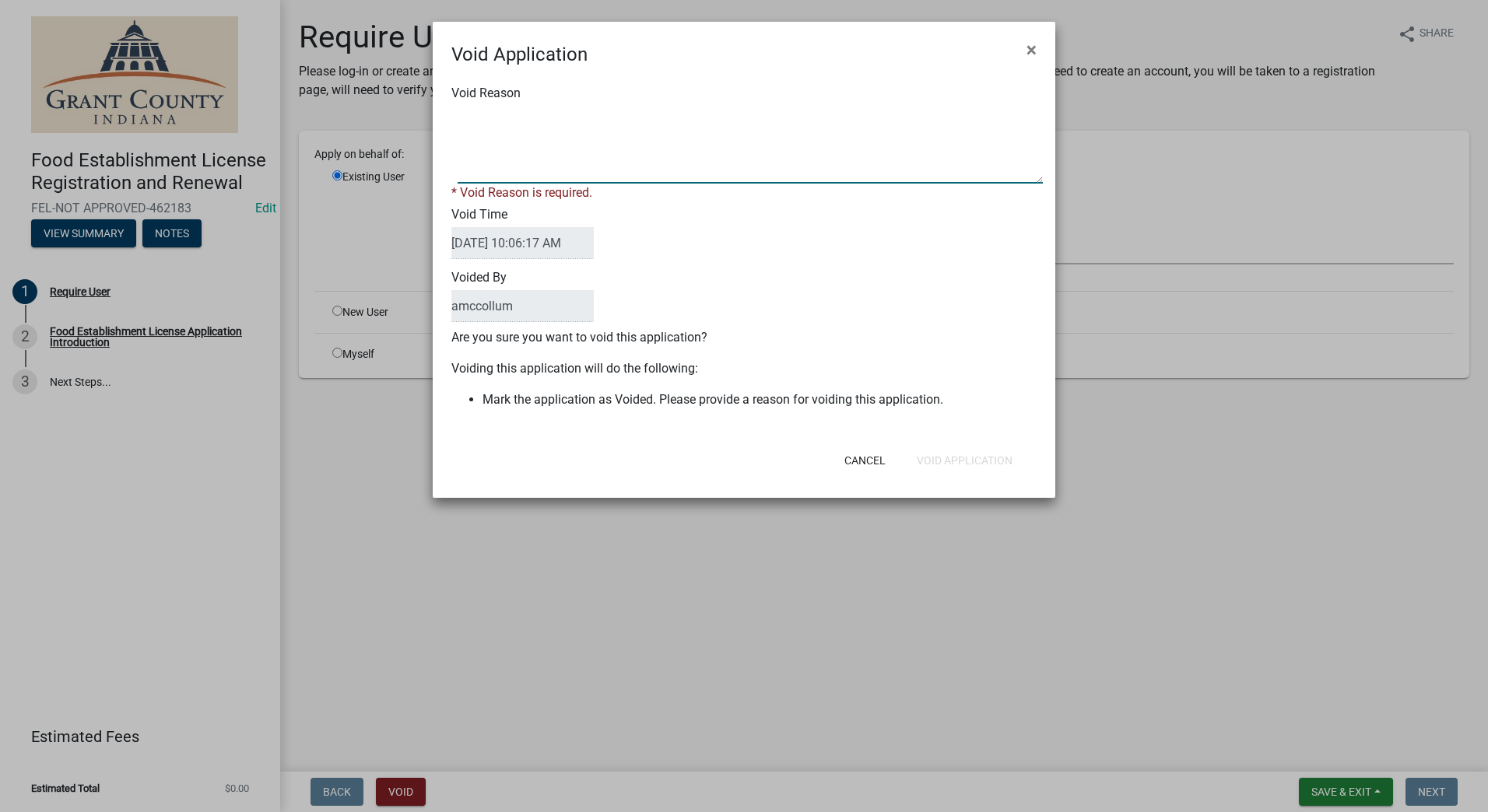
click at [732, 151] on textarea "Void Reason" at bounding box center [750, 144] width 585 height 78
type textarea "Test"
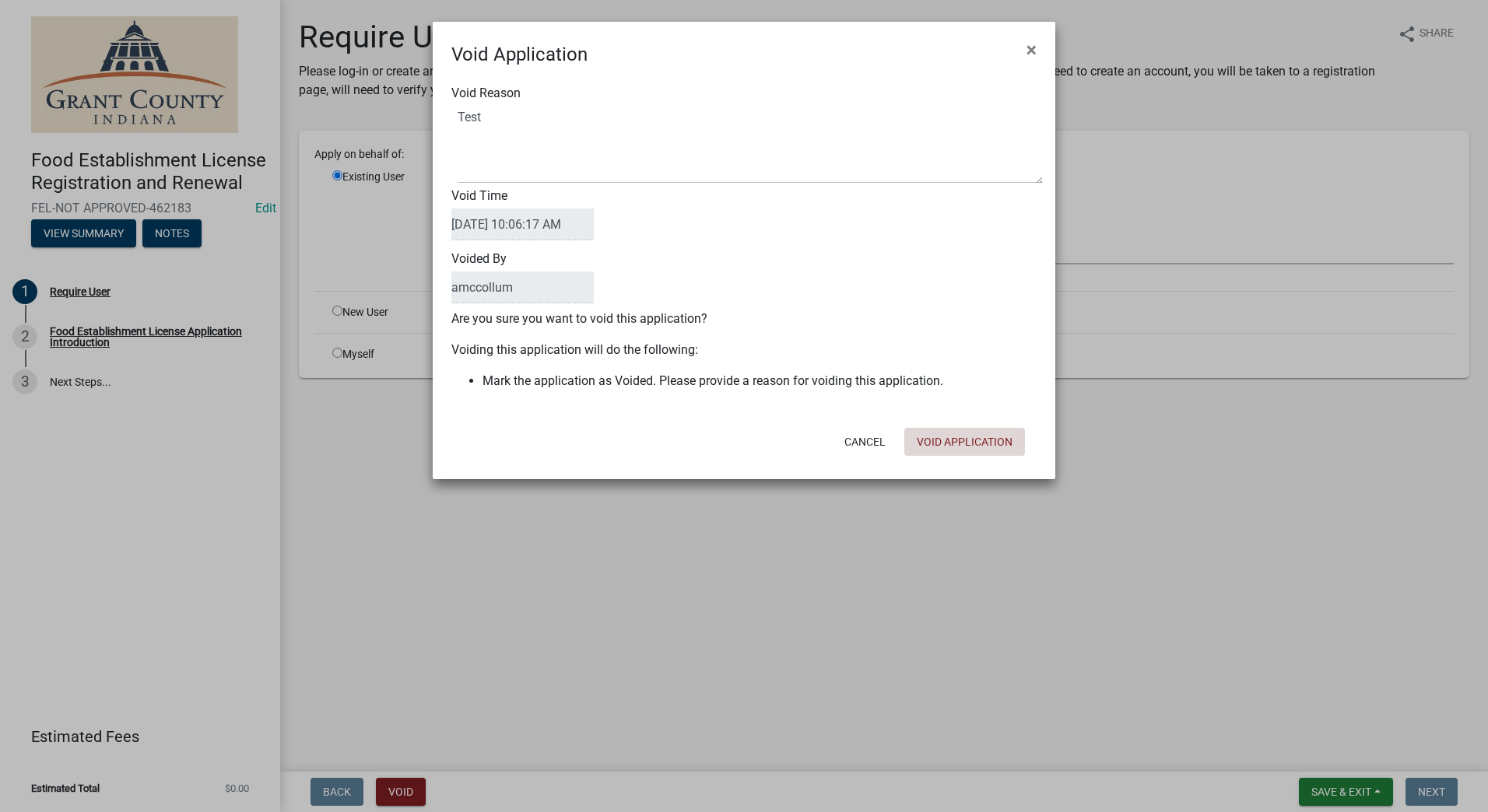
click at [933, 460] on div "Cancel Void Application" at bounding box center [846, 442] width 384 height 40
click at [943, 443] on button "Void Application" at bounding box center [964, 442] width 121 height 28
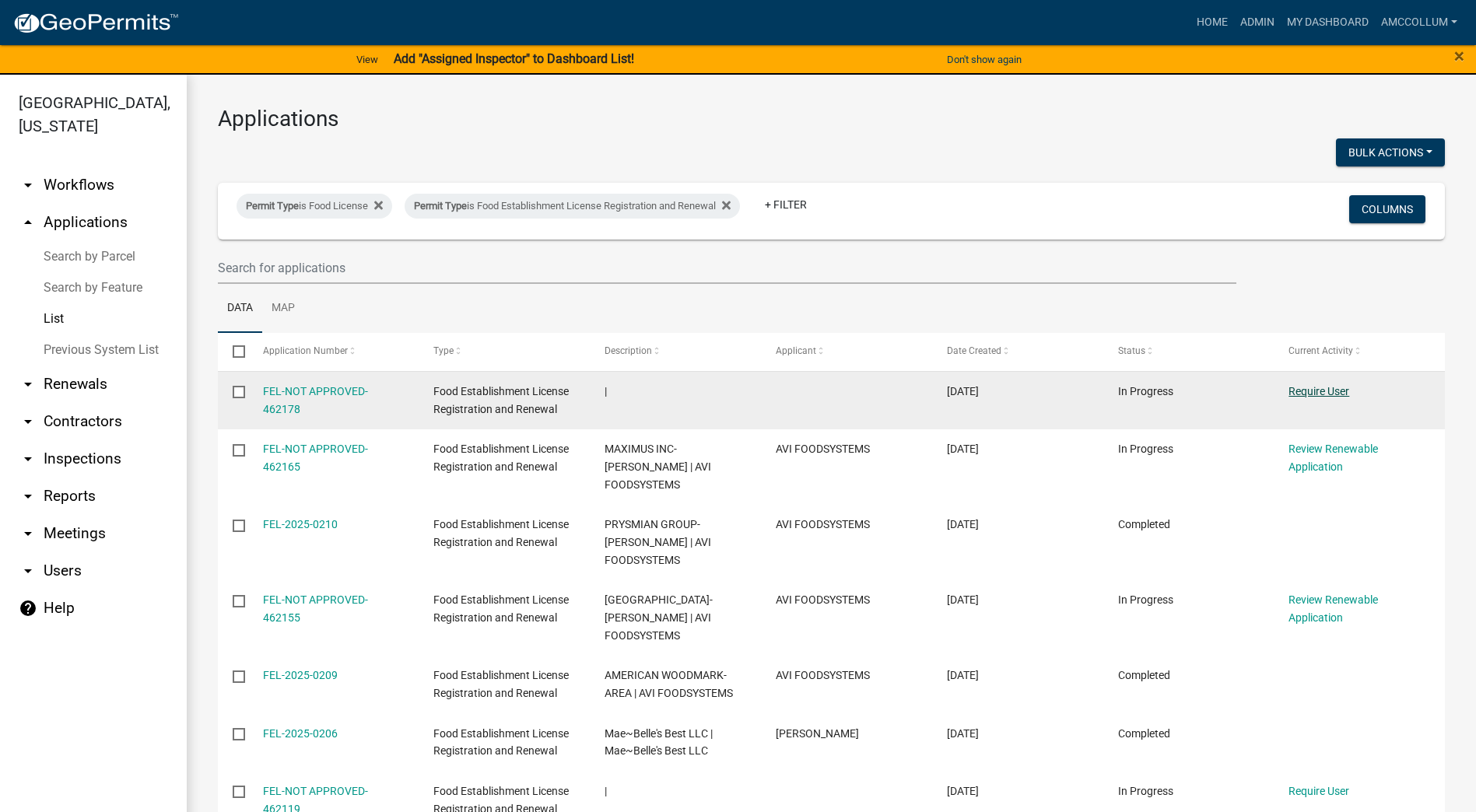
click at [1321, 392] on link "Require User" at bounding box center [1319, 391] width 61 height 13
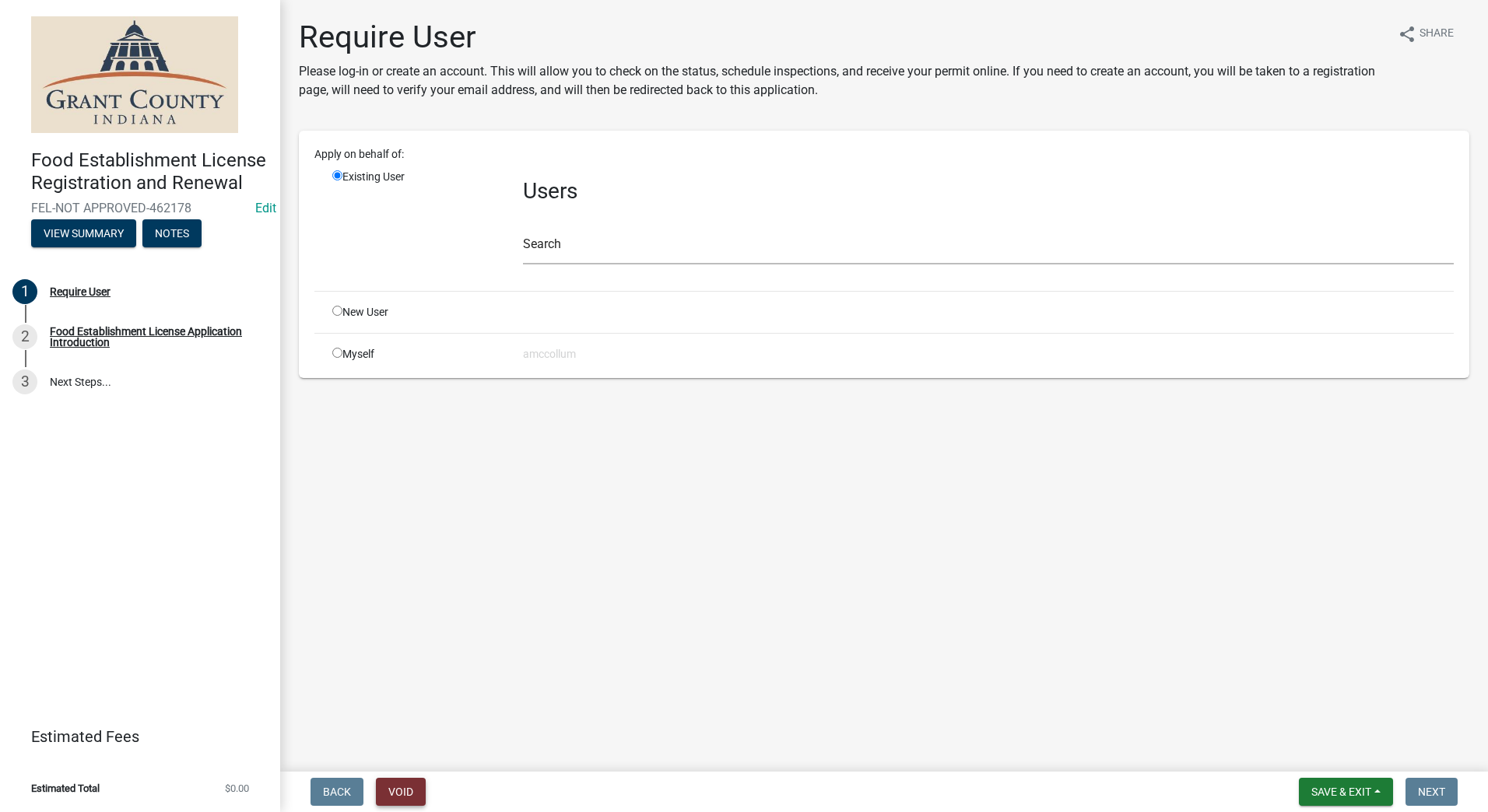
click at [400, 784] on button "Void" at bounding box center [401, 792] width 50 height 28
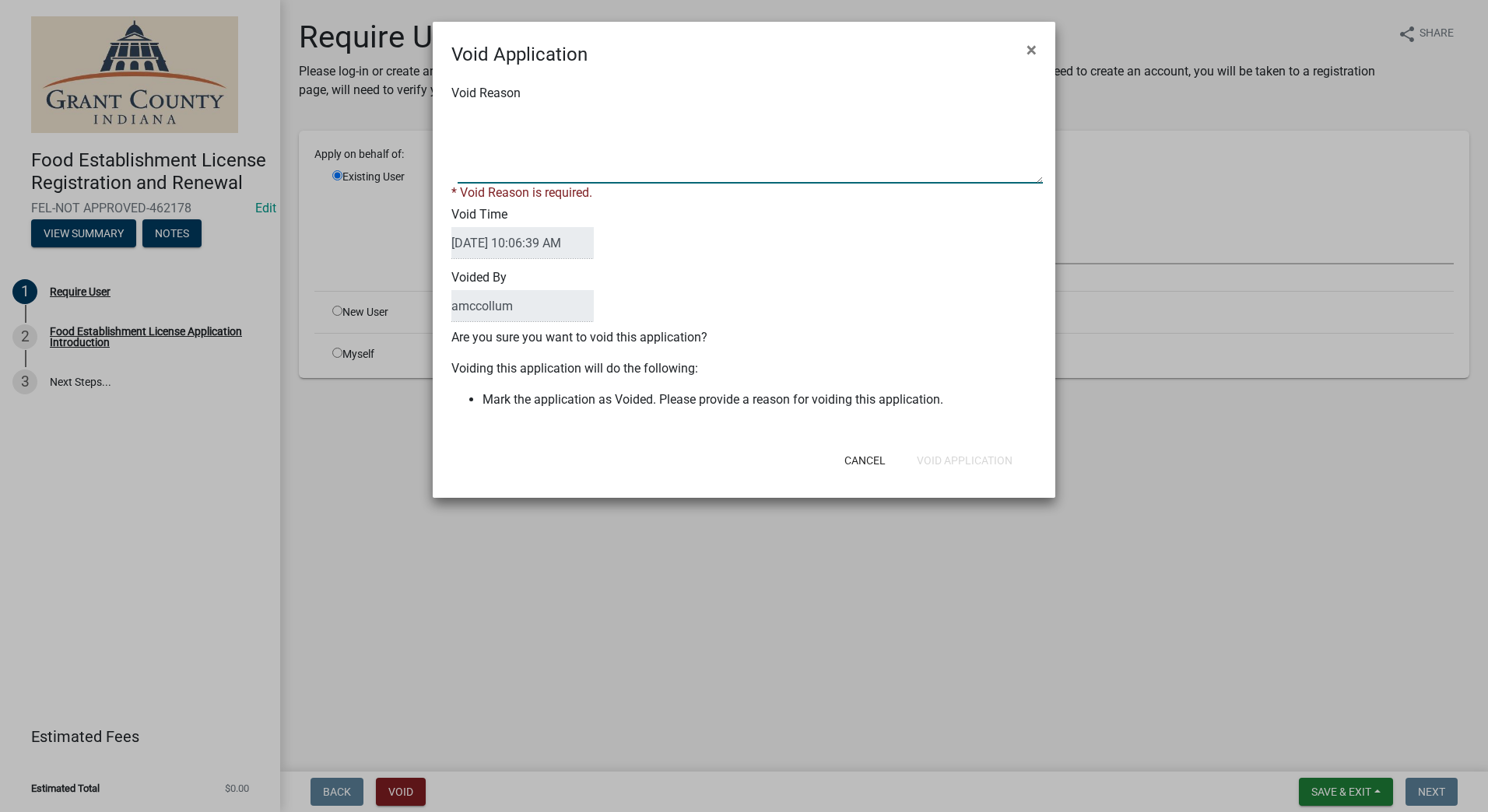
click at [642, 126] on textarea "Void Reason" at bounding box center [750, 144] width 585 height 78
type textarea "Test"
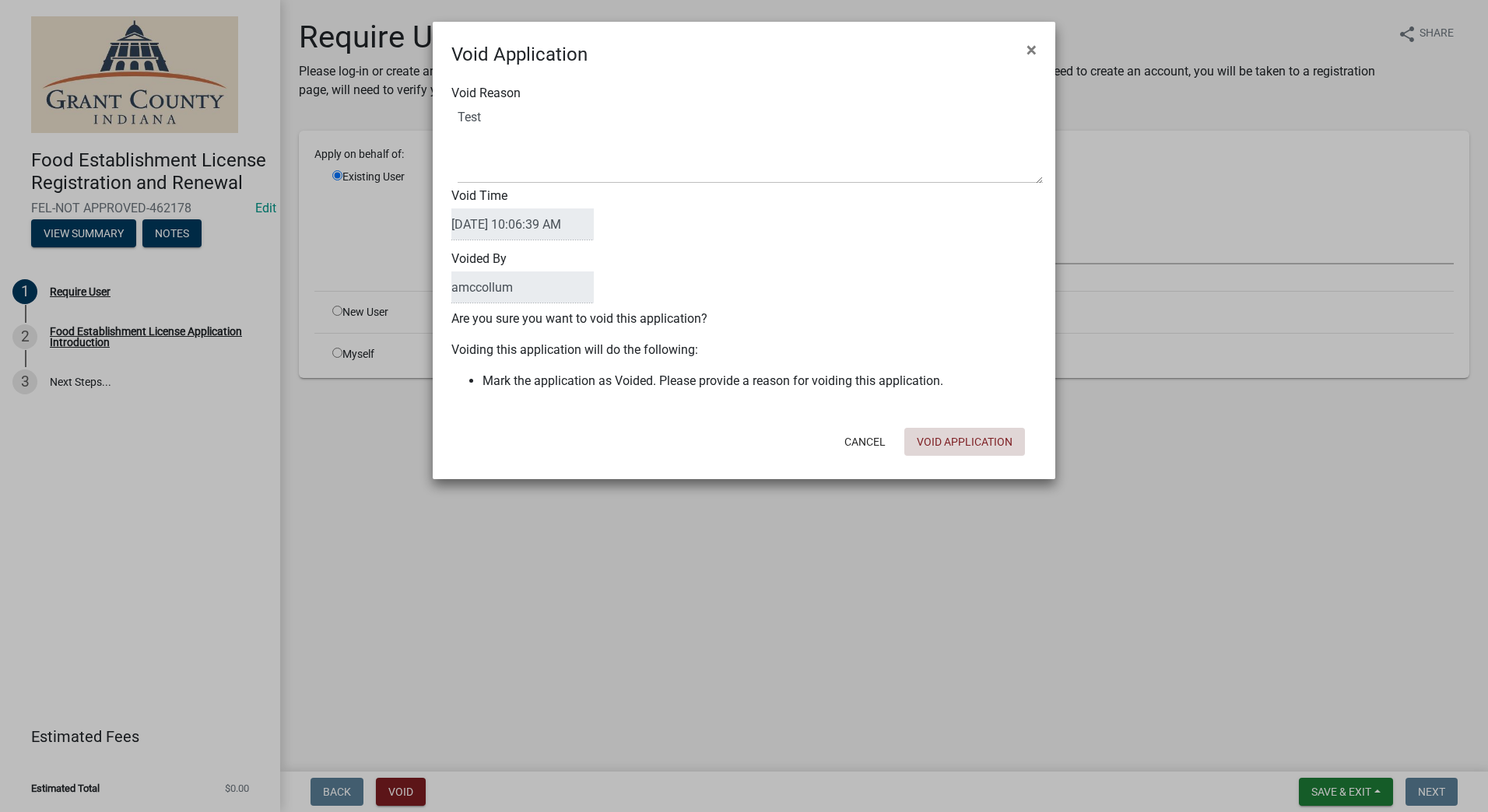
click at [952, 460] on div "Cancel Void Application" at bounding box center [846, 442] width 384 height 40
click at [949, 446] on button "Void Application" at bounding box center [964, 442] width 121 height 28
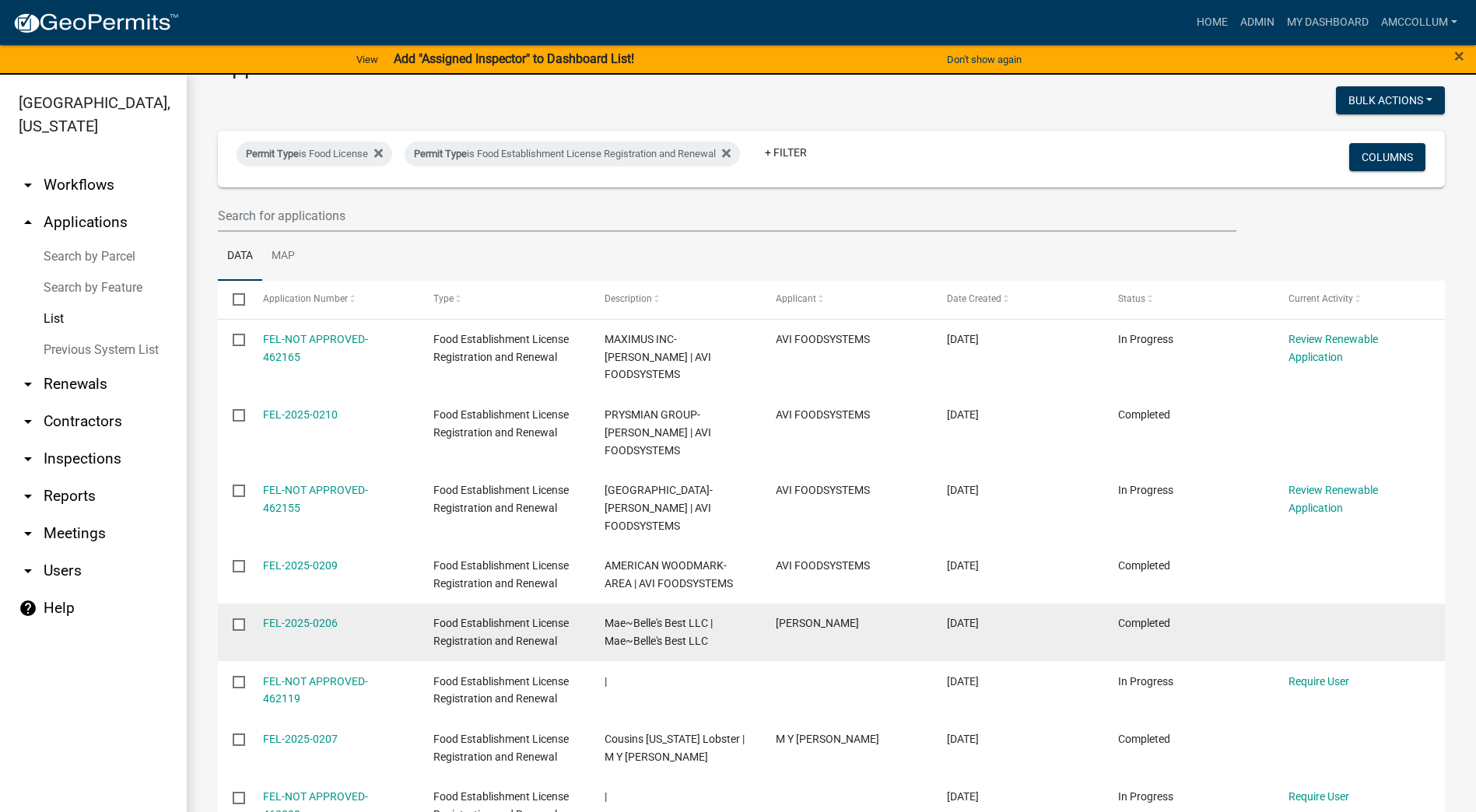
scroll to position [78, 0]
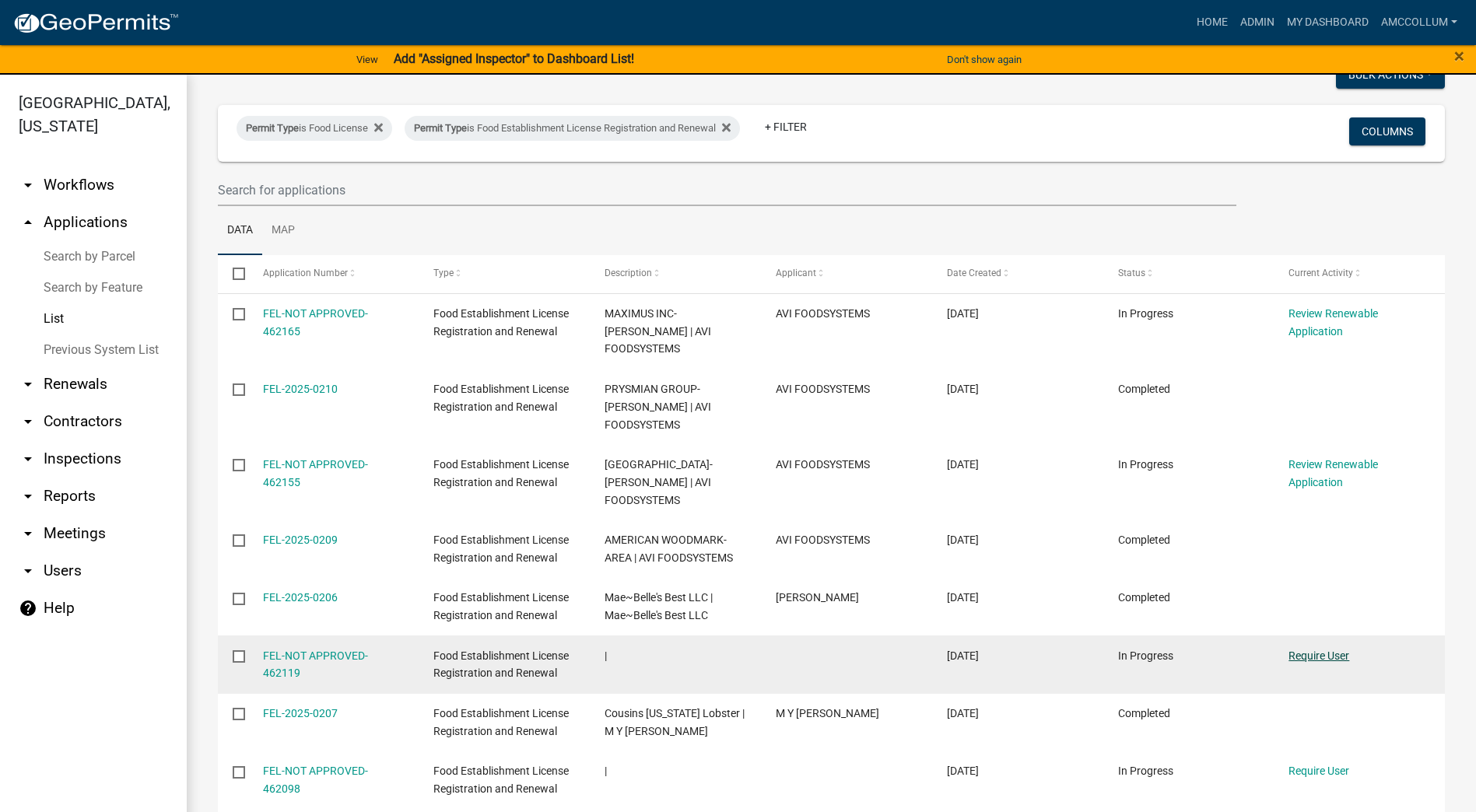
click at [1311, 650] on link "Require User" at bounding box center [1319, 656] width 61 height 13
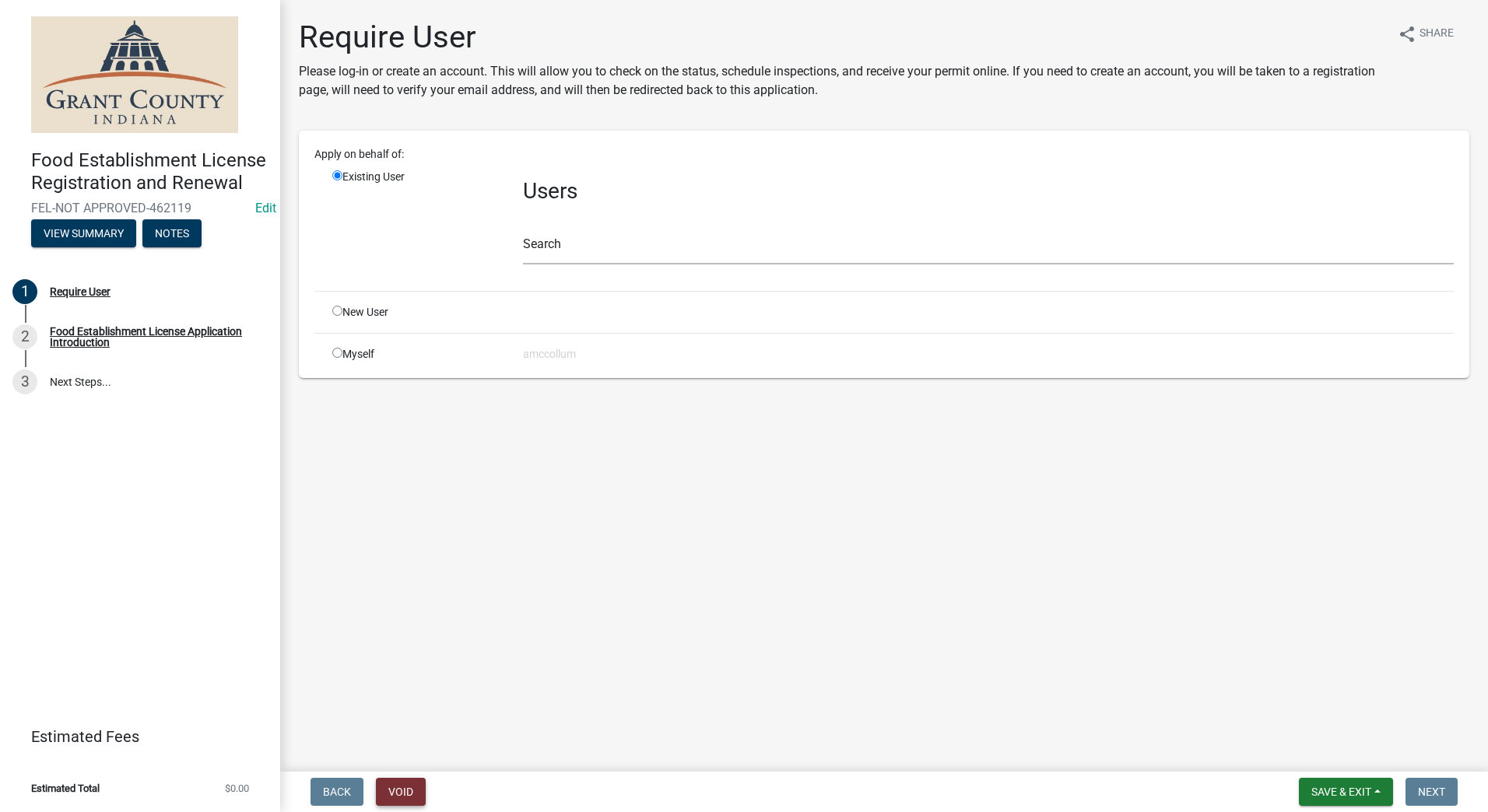
click at [400, 785] on button "Void" at bounding box center [401, 792] width 50 height 28
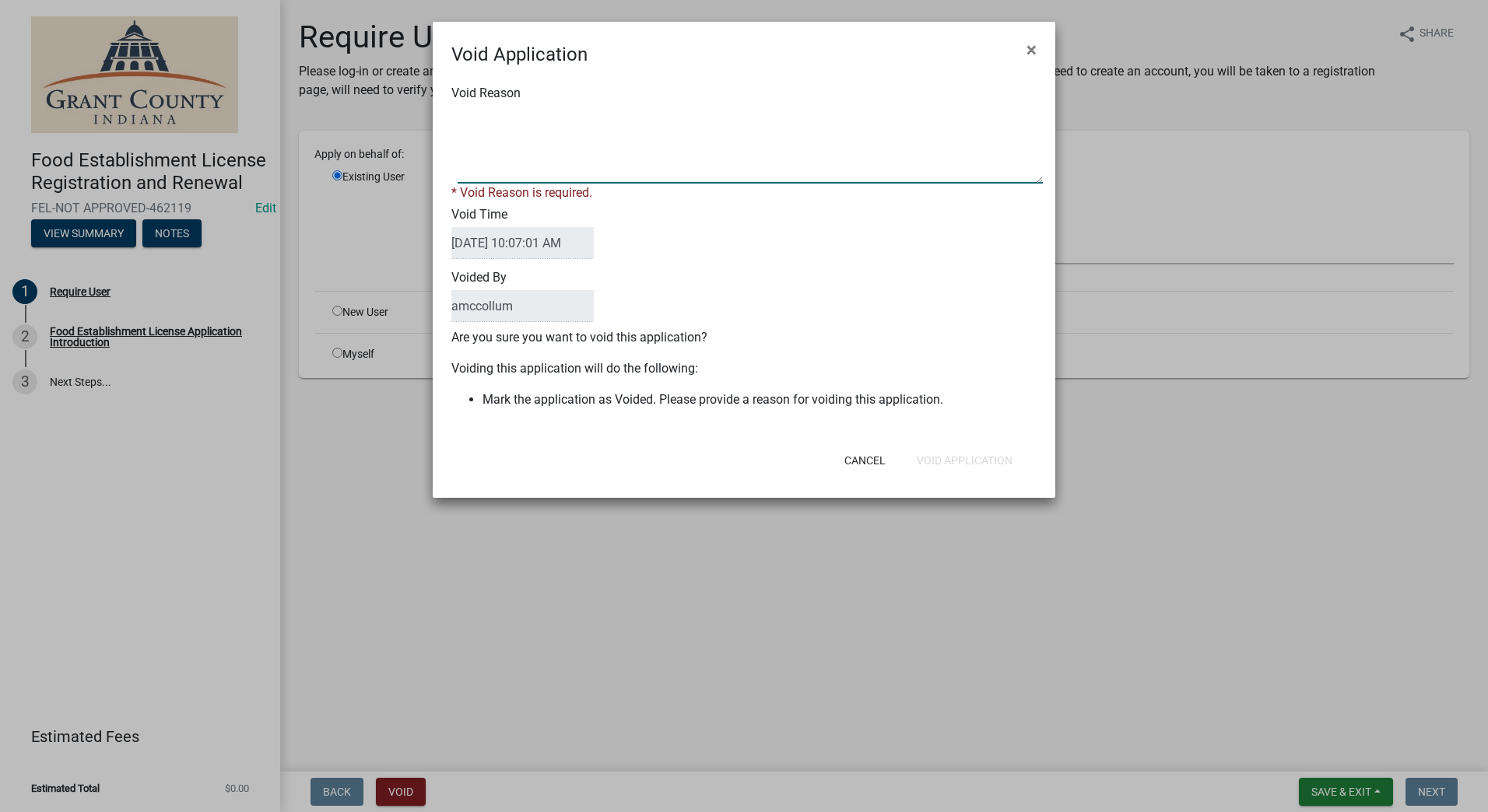
click at [484, 135] on textarea "Void Reason" at bounding box center [750, 144] width 585 height 78
type textarea "t"
type textarea "Test"
click at [970, 460] on div "Cancel Void Application" at bounding box center [846, 460] width 384 height 40
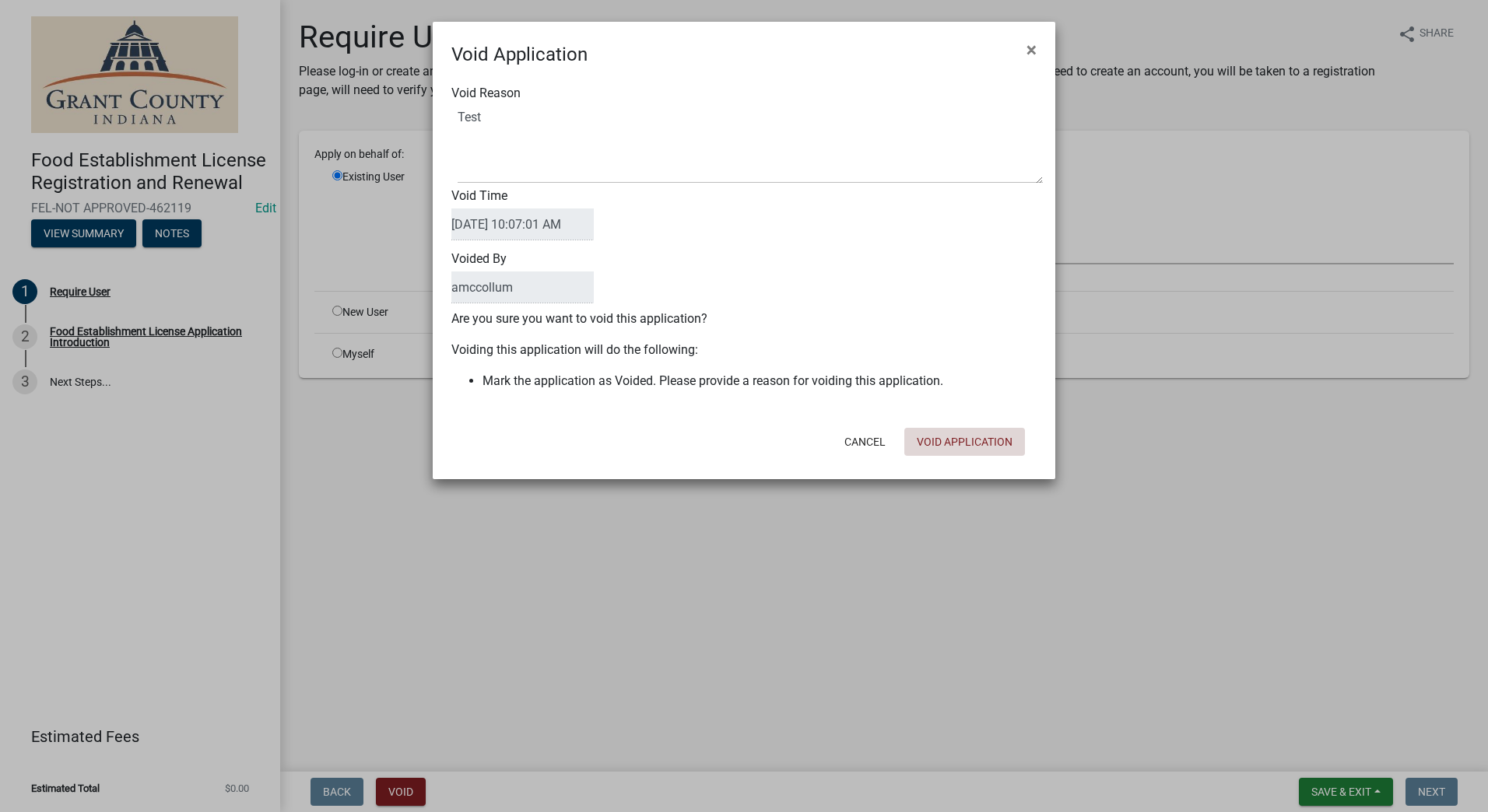
click at [962, 437] on button "Void Application" at bounding box center [964, 442] width 121 height 28
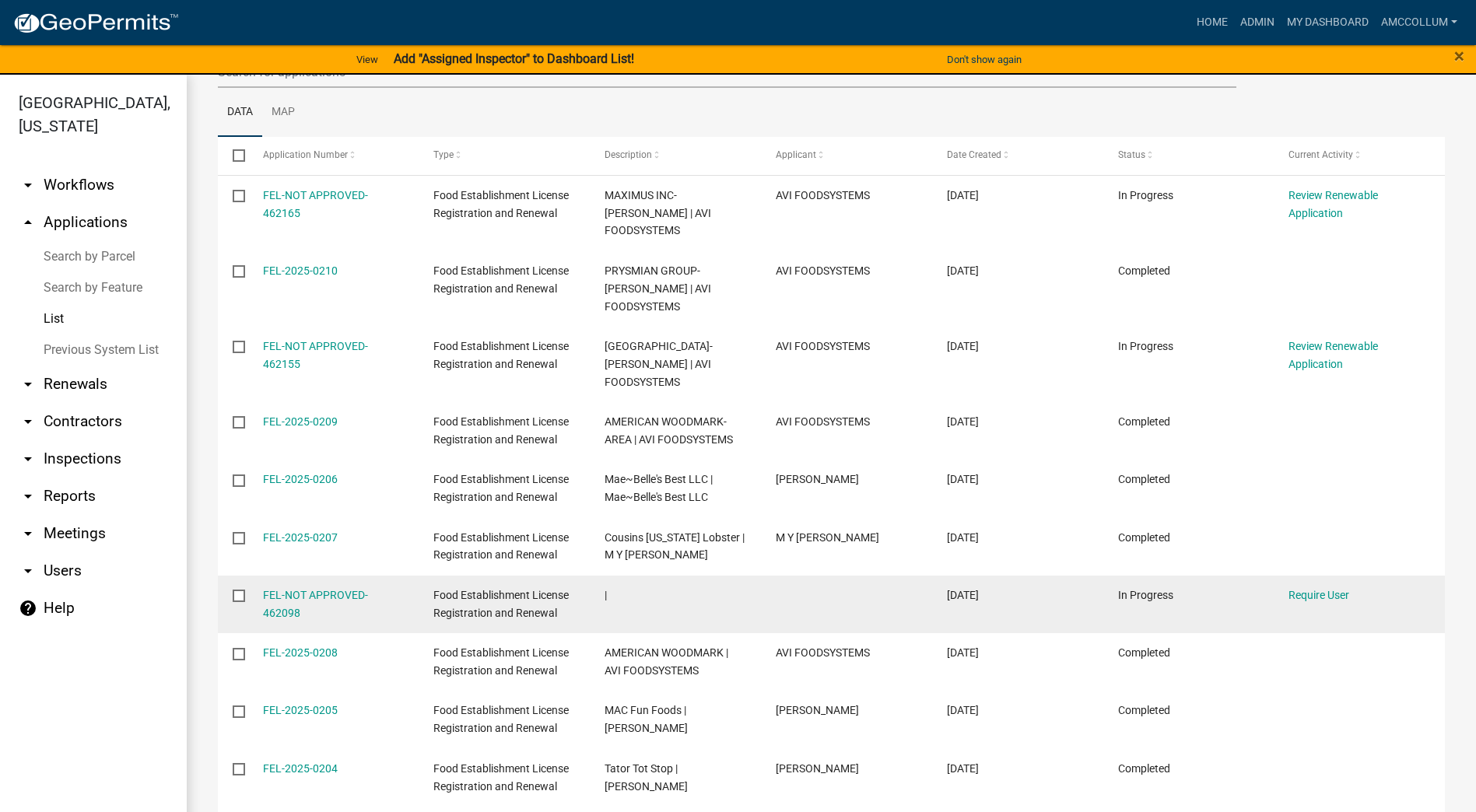
scroll to position [234, 0]
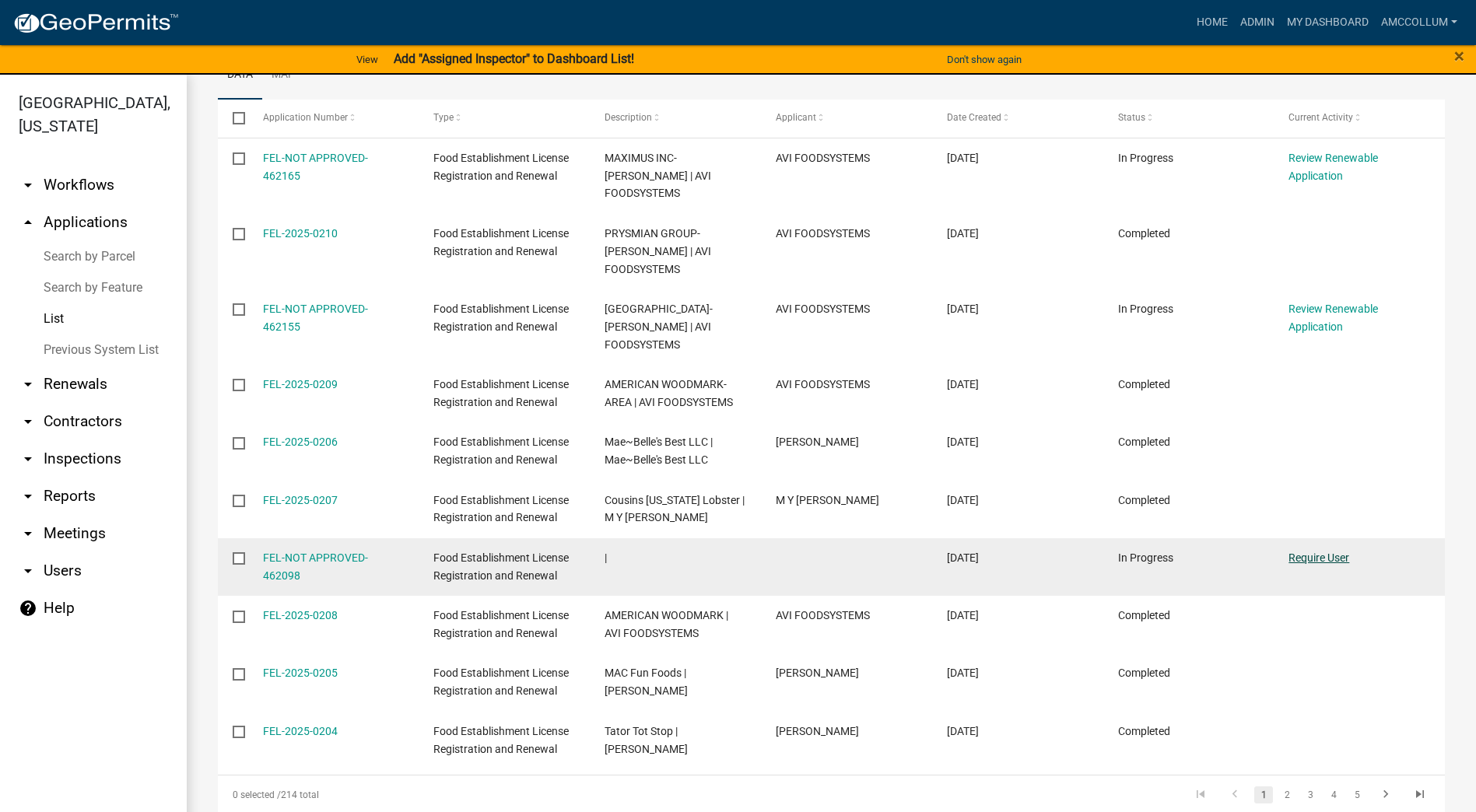
click at [1306, 552] on link "Require User" at bounding box center [1319, 558] width 61 height 13
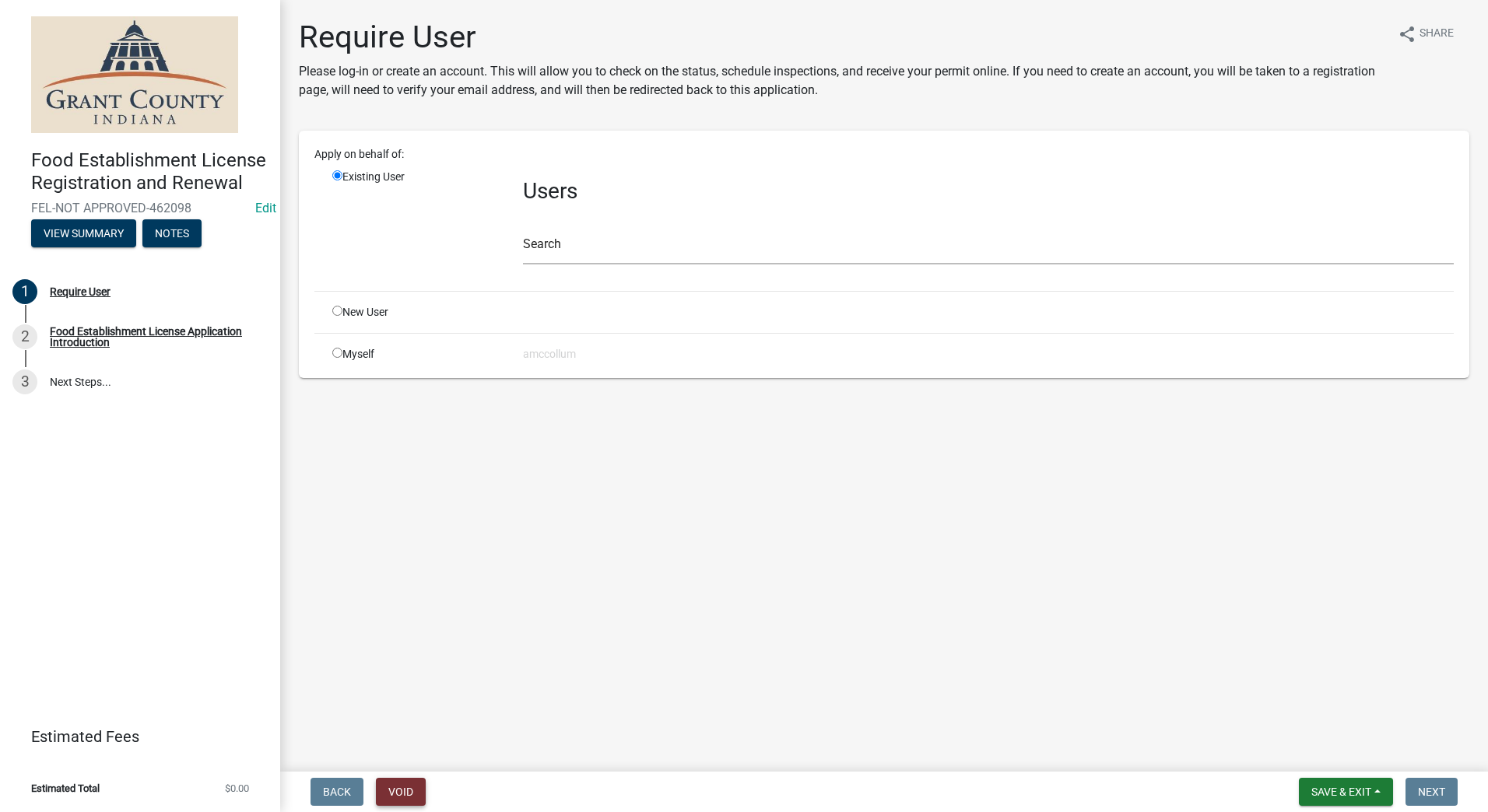
click at [404, 789] on button "Void" at bounding box center [401, 792] width 50 height 28
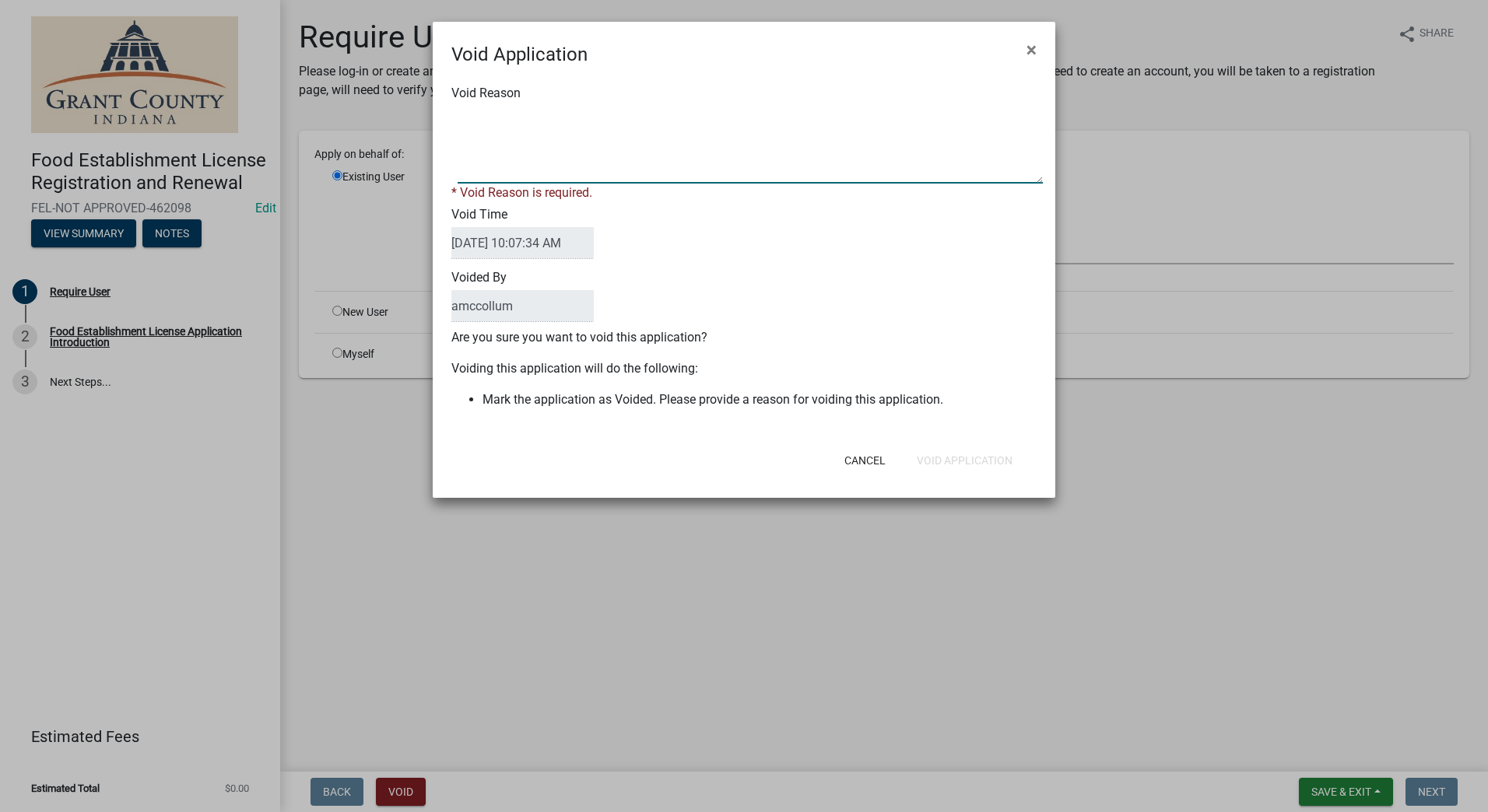
click at [730, 156] on textarea "Void Reason" at bounding box center [750, 144] width 585 height 78
type textarea "t"
type textarea "Test"
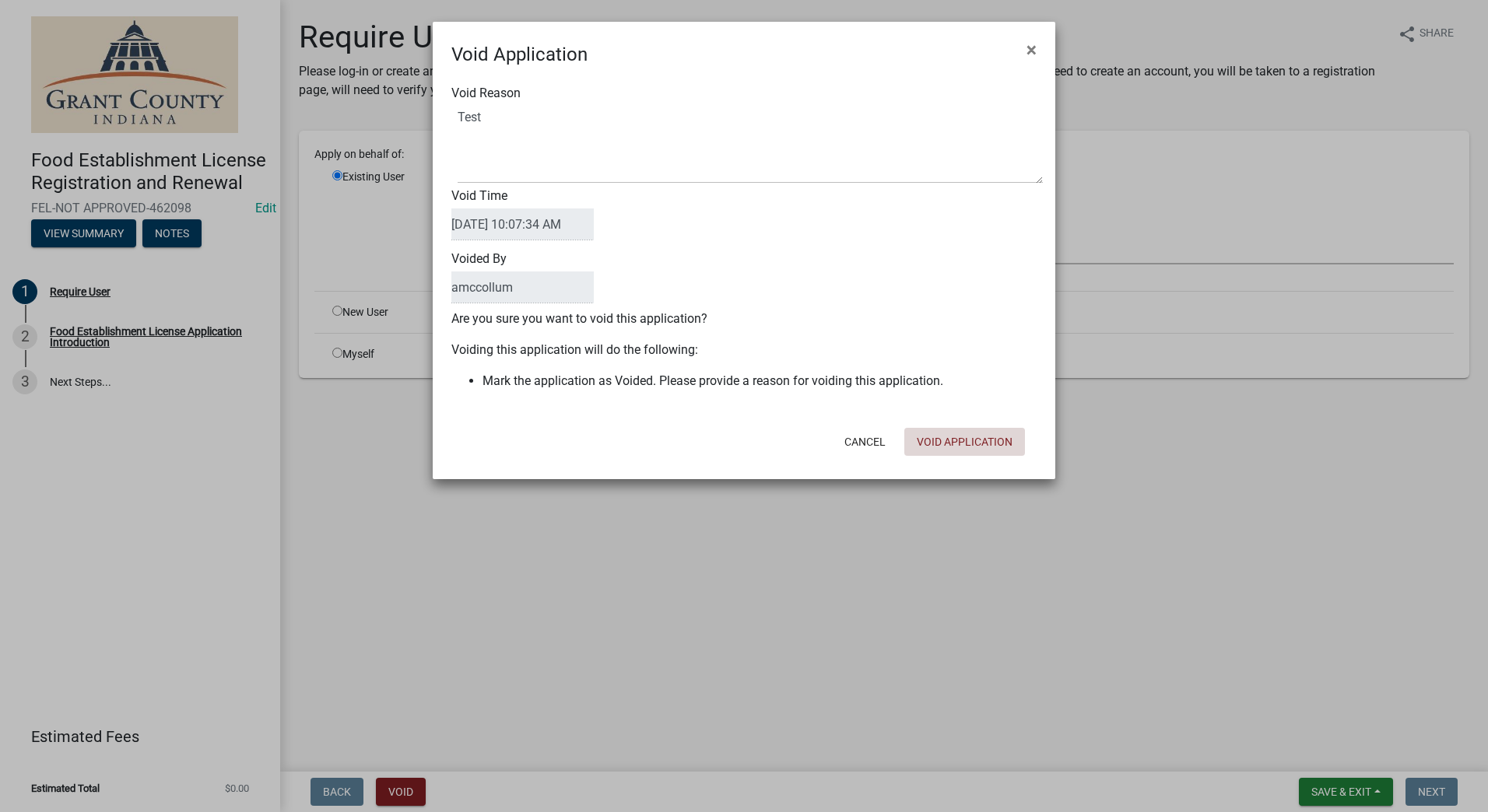
click at [956, 462] on form "Void Application × Void Reason Void Time [DATE] 10:07:34 AM Voided By amccollum…" at bounding box center [744, 244] width 623 height 444
click at [944, 445] on button "Void Application" at bounding box center [964, 442] width 121 height 28
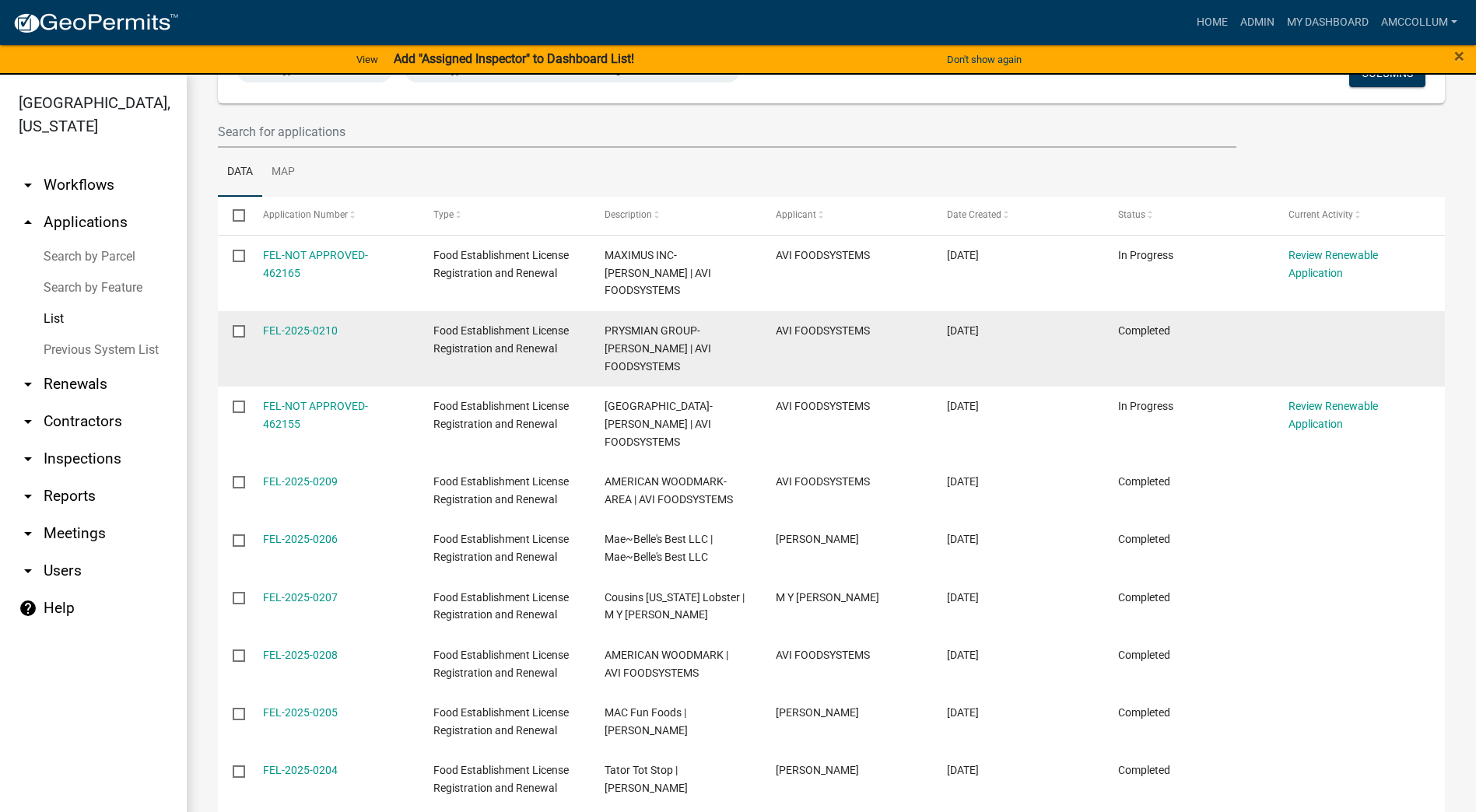
scroll to position [279, 0]
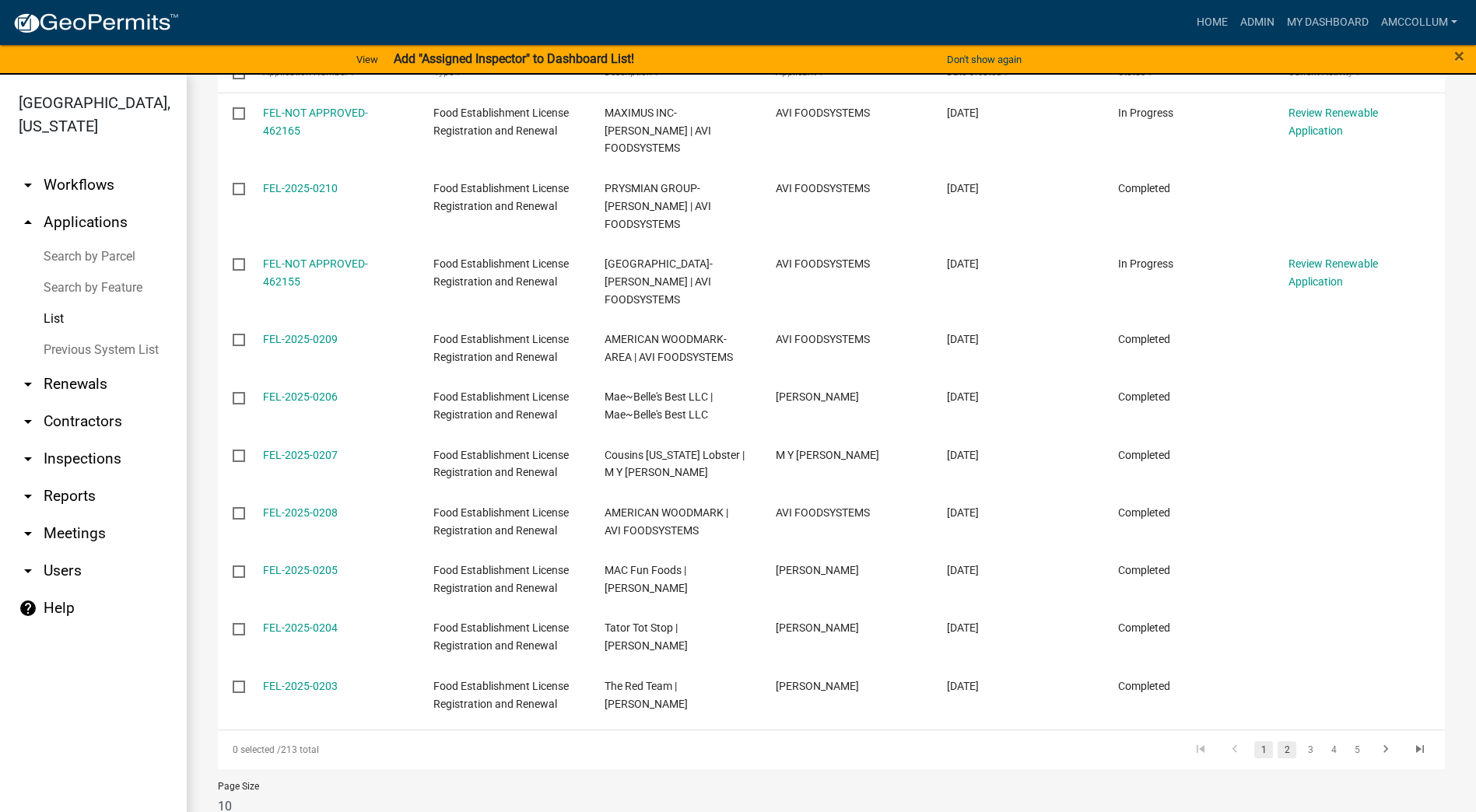
click at [1278, 741] on link "2" at bounding box center [1286, 749] width 19 height 17
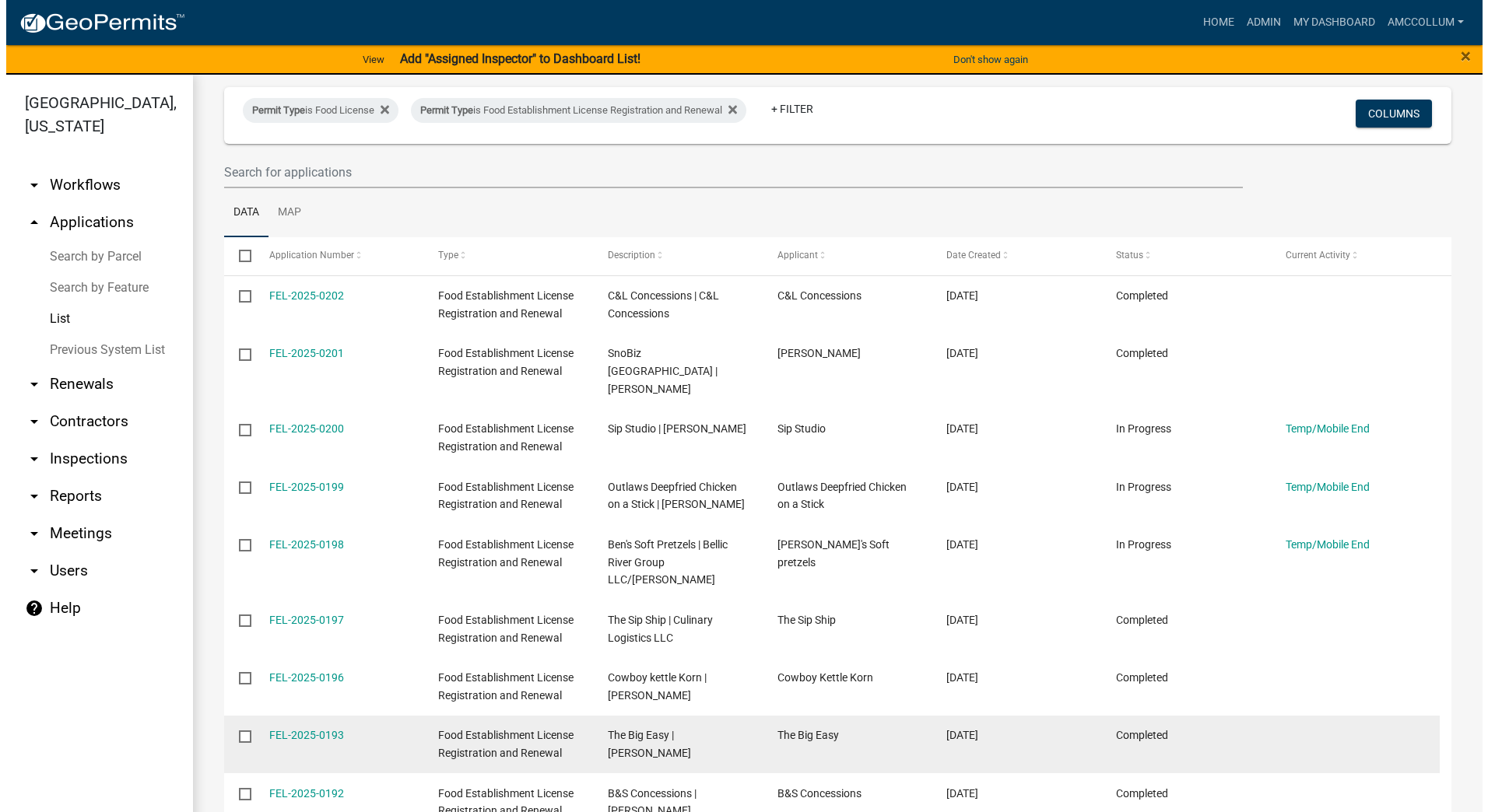
scroll to position [45, 0]
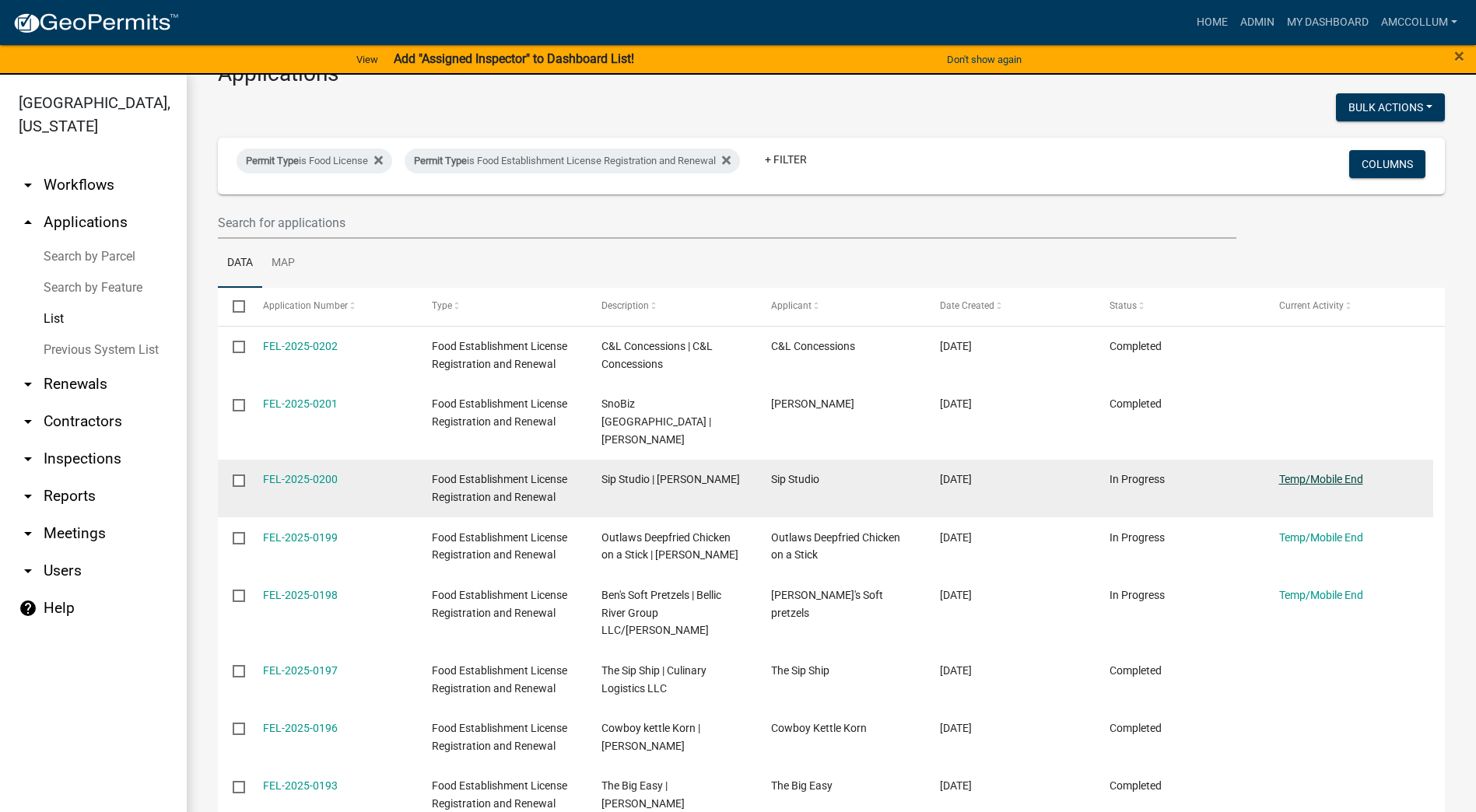
click at [1303, 473] on link "Temp/Mobile End" at bounding box center [1322, 479] width 84 height 13
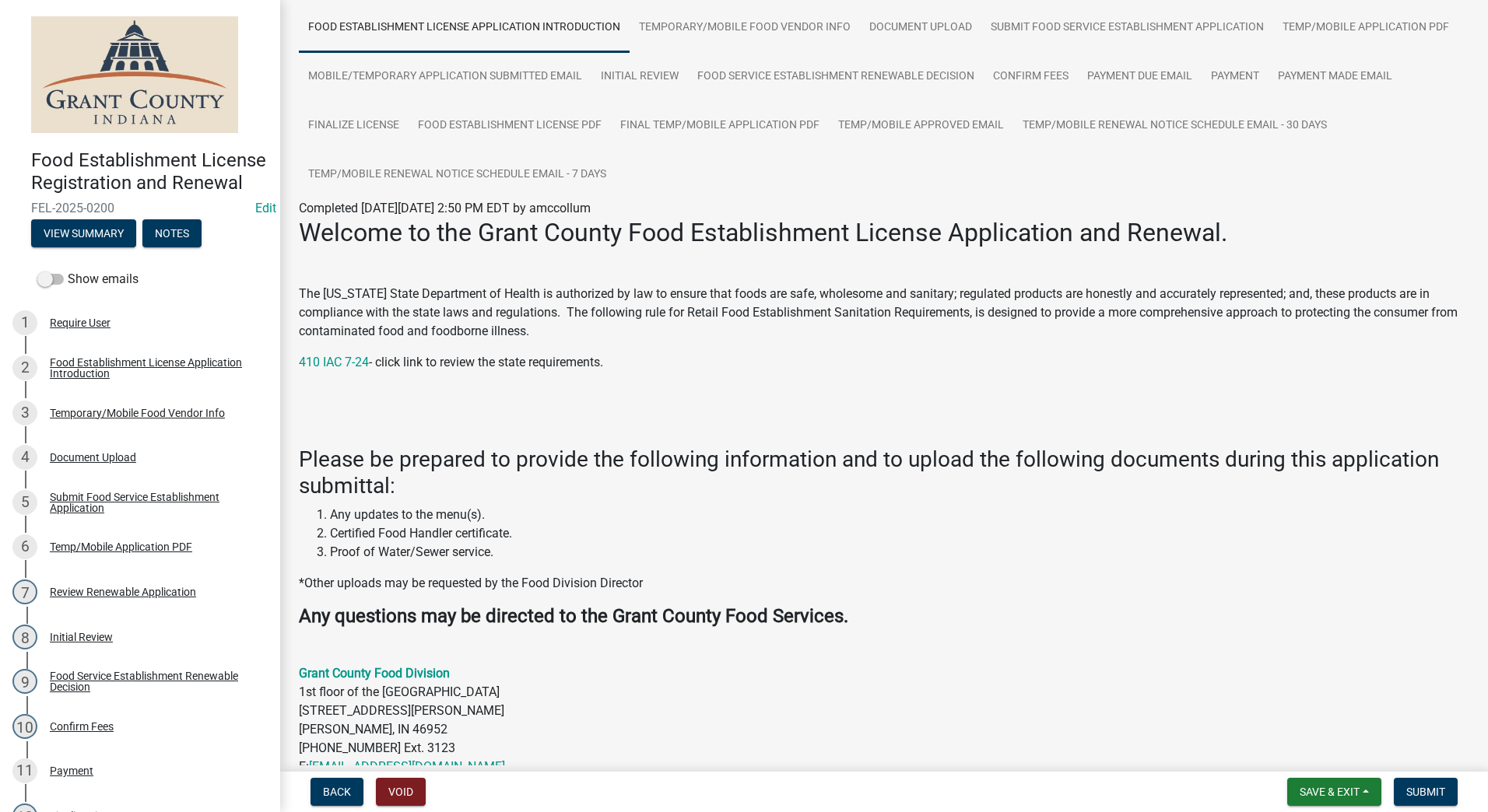
scroll to position [81, 0]
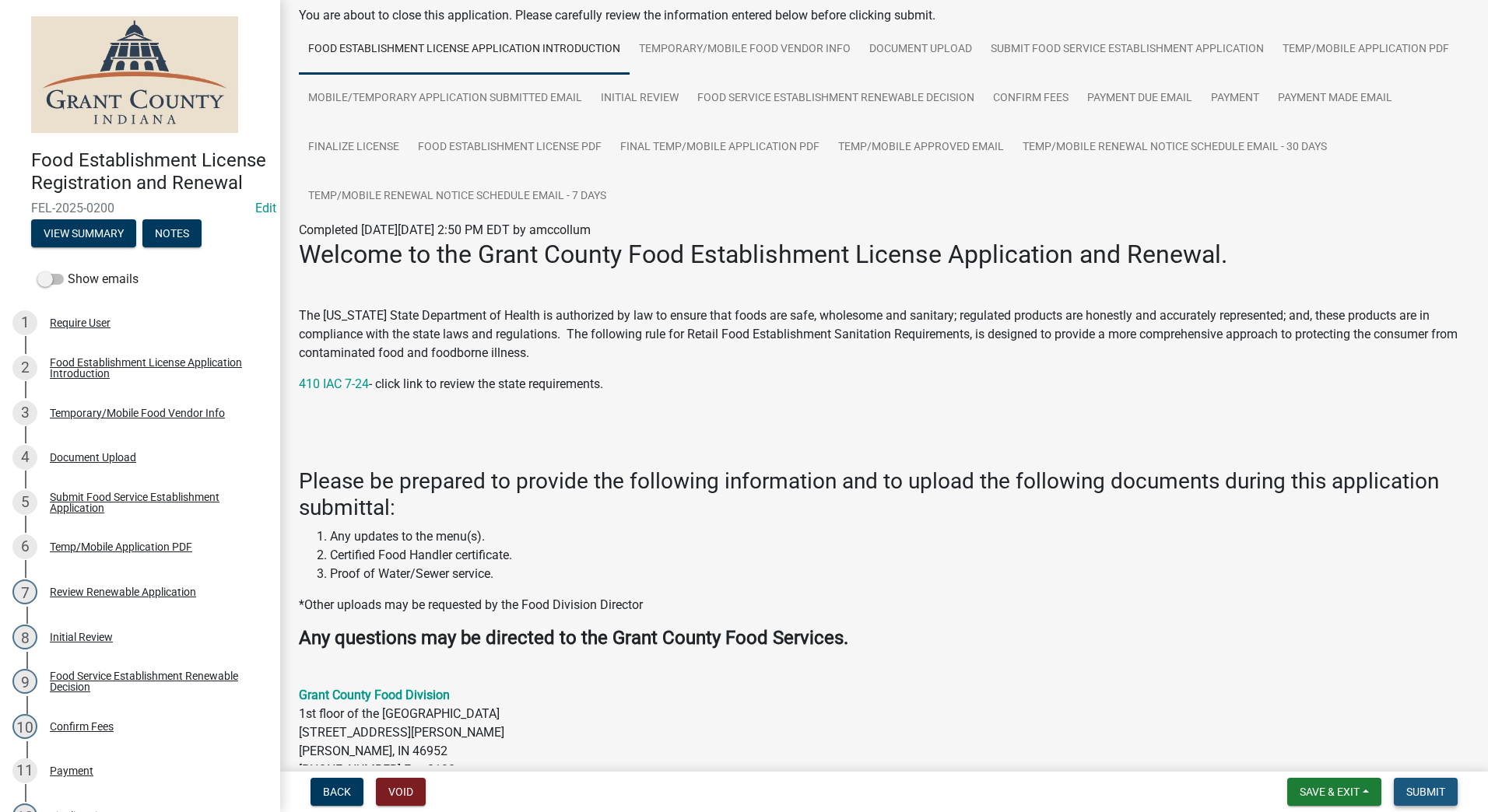
click at [1416, 787] on span "Submit" at bounding box center [1426, 791] width 39 height 13
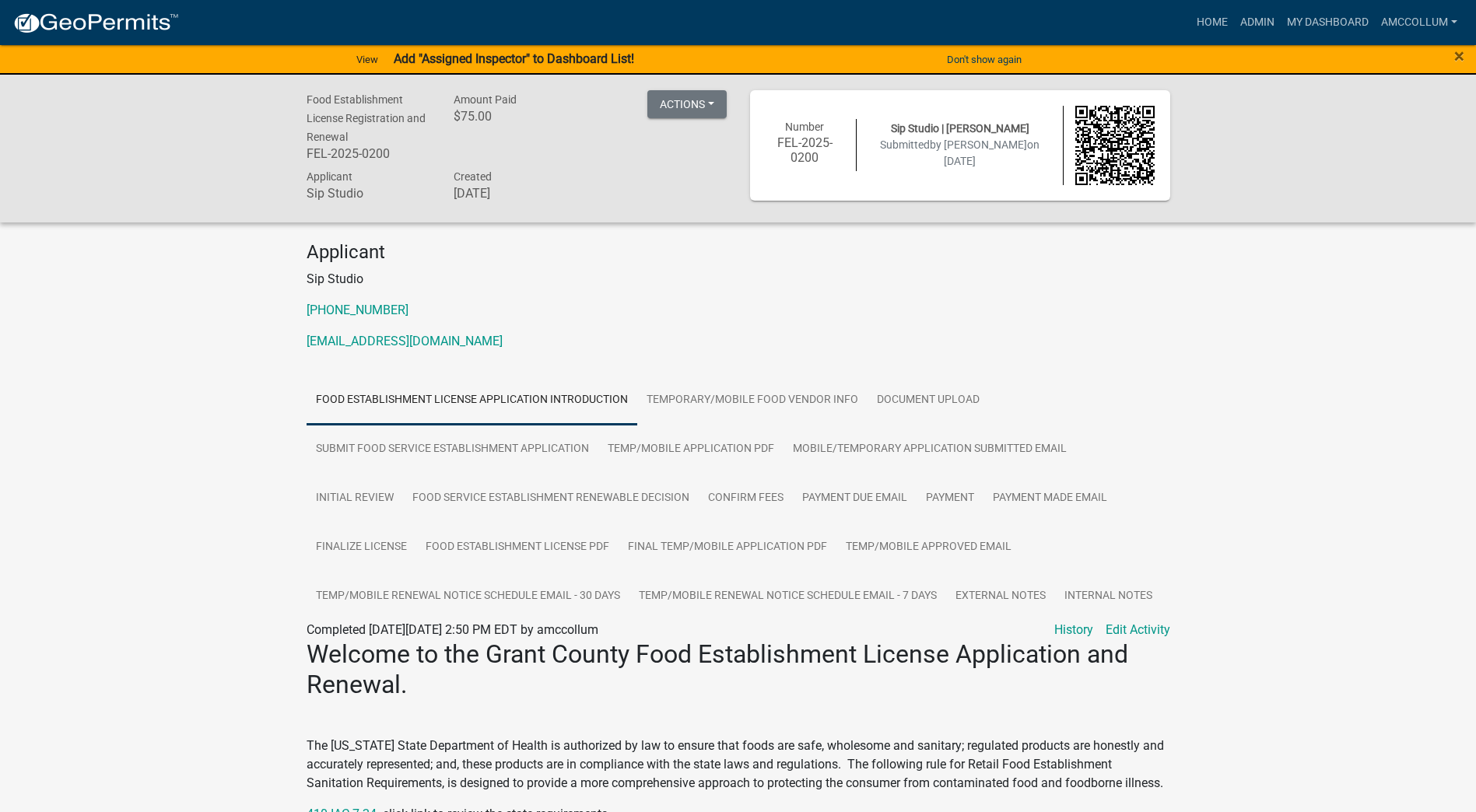
click at [1467, 55] on div "×" at bounding box center [1414, 59] width 123 height 32
click at [1211, 18] on link "Home" at bounding box center [1213, 23] width 43 height 29
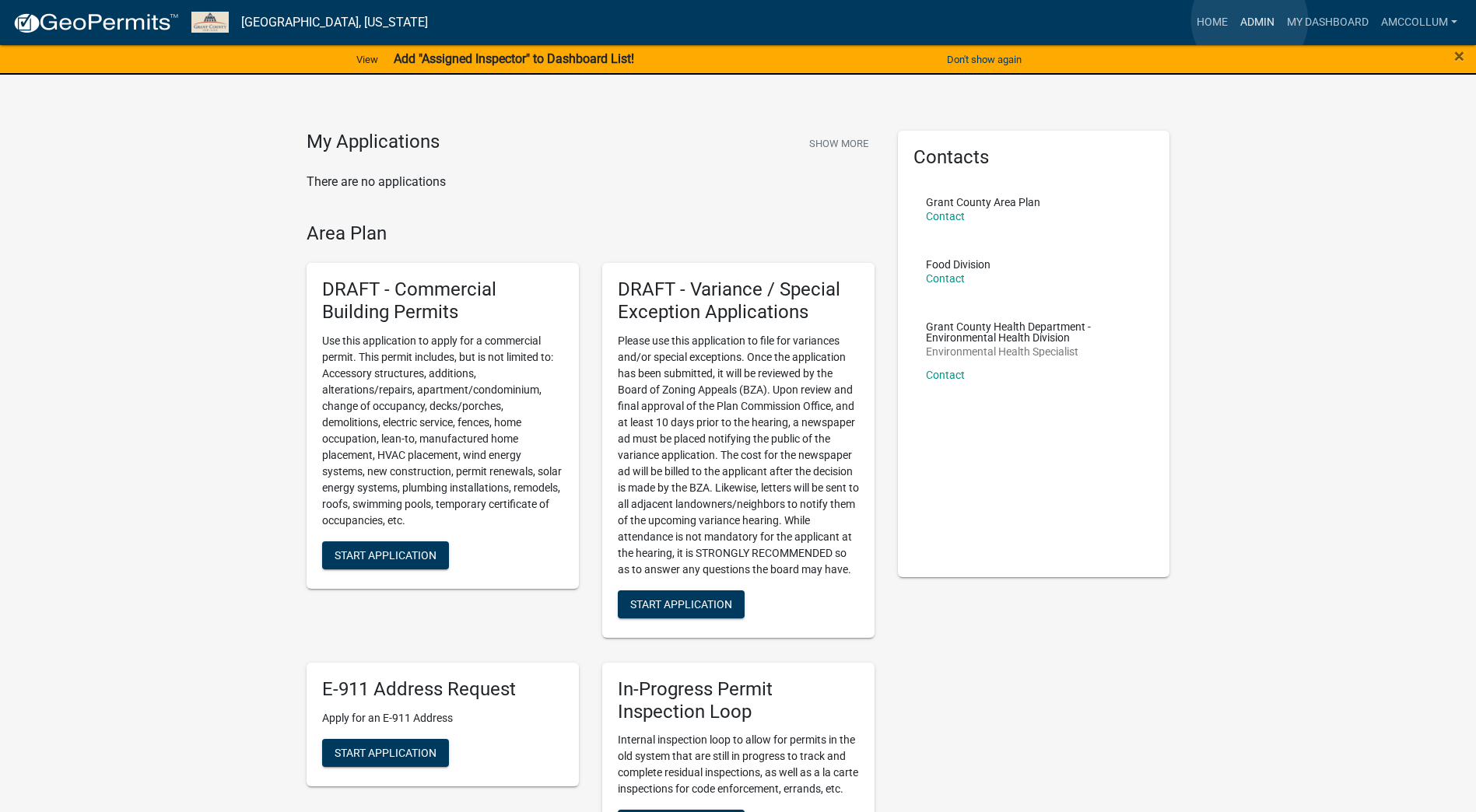
click at [1250, 21] on link "Admin" at bounding box center [1258, 23] width 47 height 29
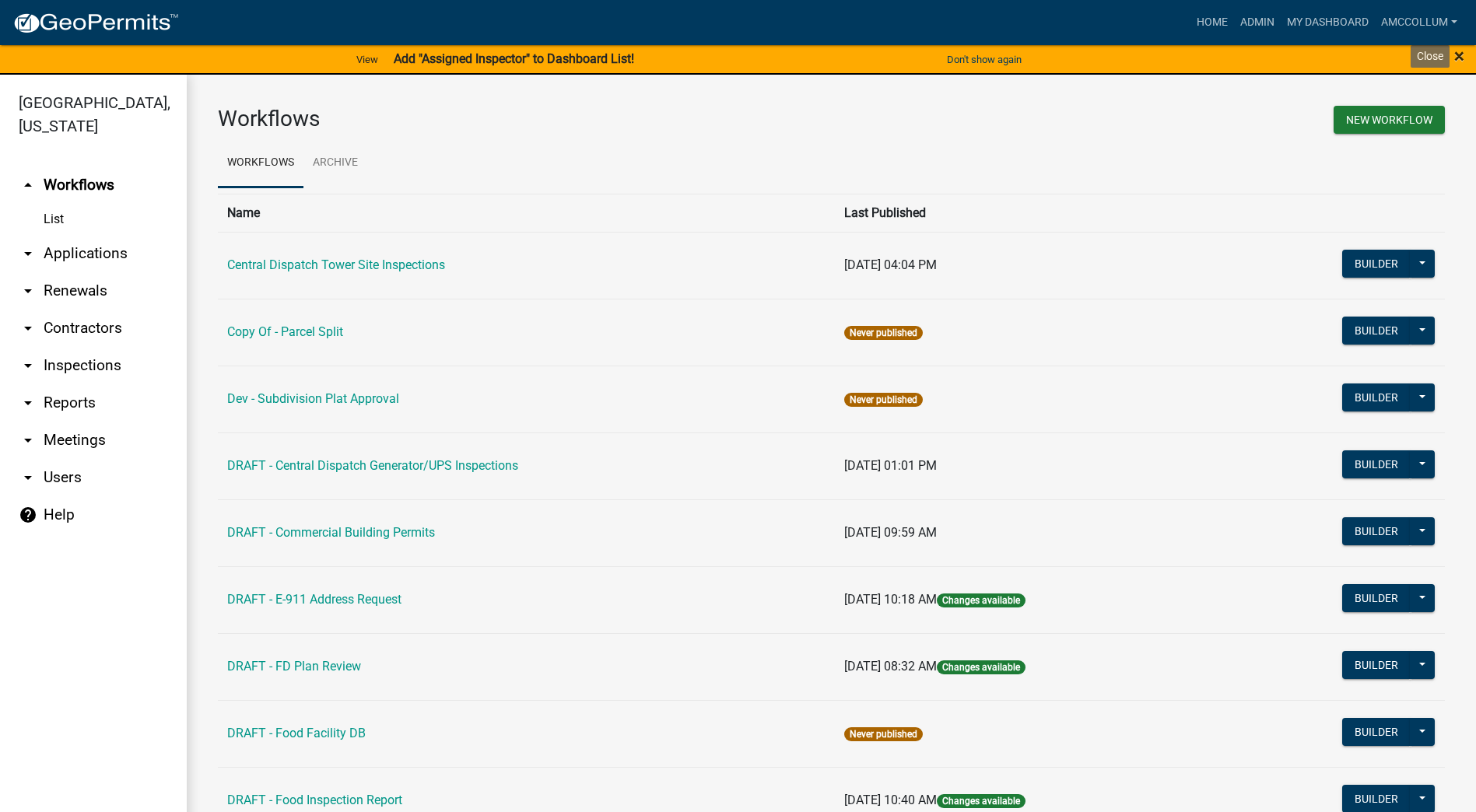
click at [1462, 52] on span "×" at bounding box center [1459, 56] width 10 height 22
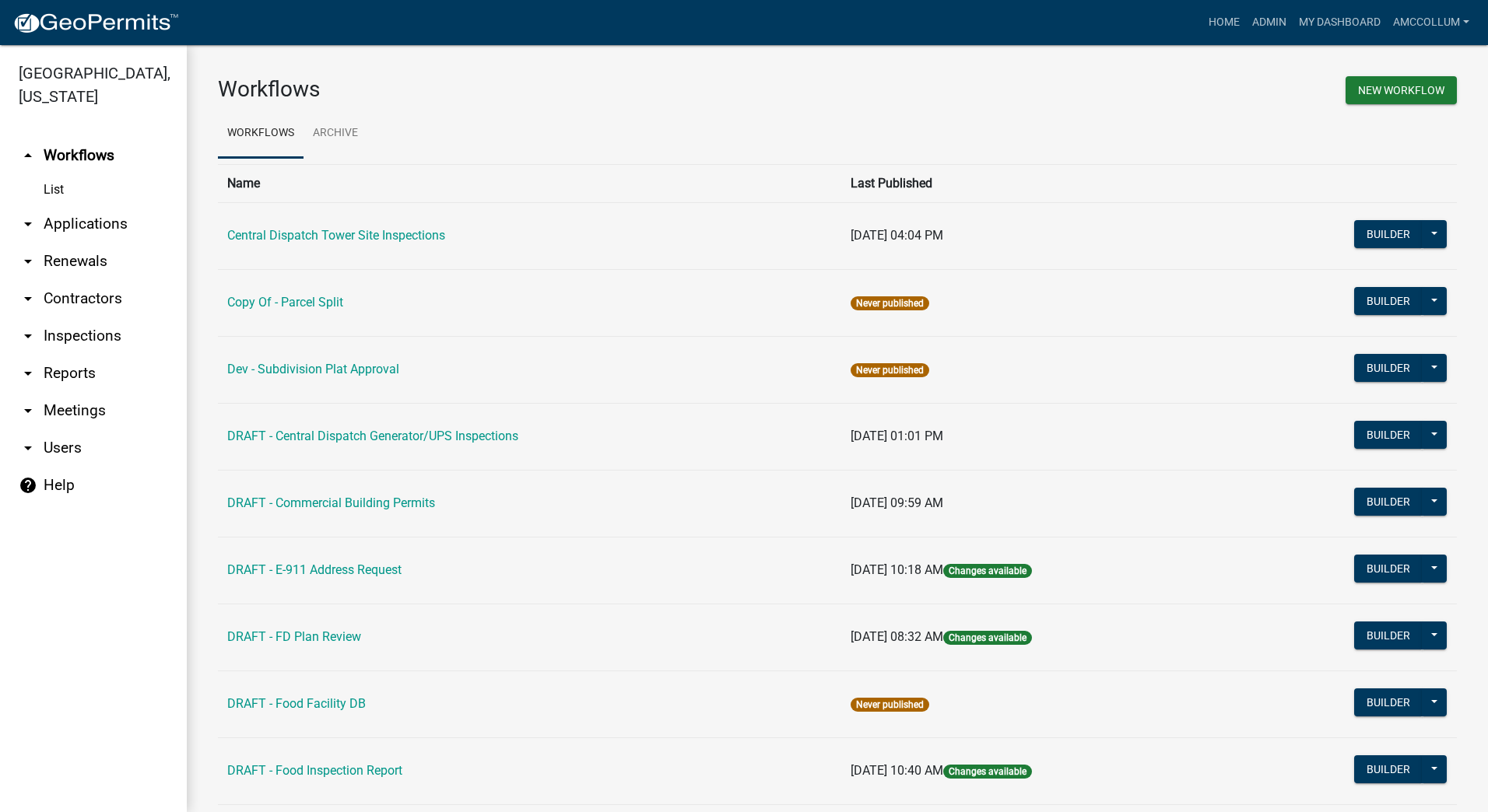
click at [65, 205] on link "arrow_drop_down Applications" at bounding box center [93, 224] width 187 height 37
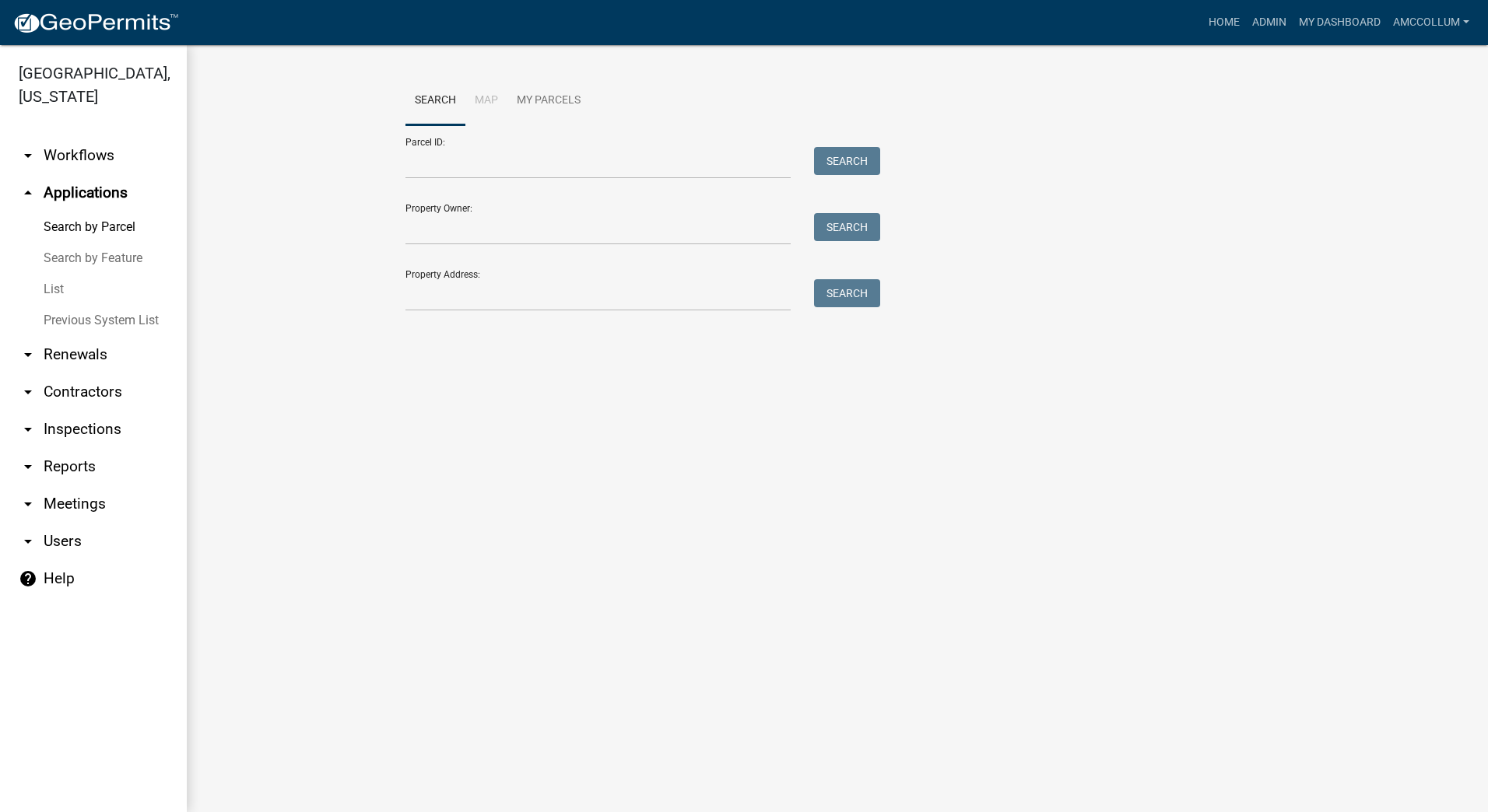
click at [54, 274] on link "List" at bounding box center [93, 290] width 187 height 31
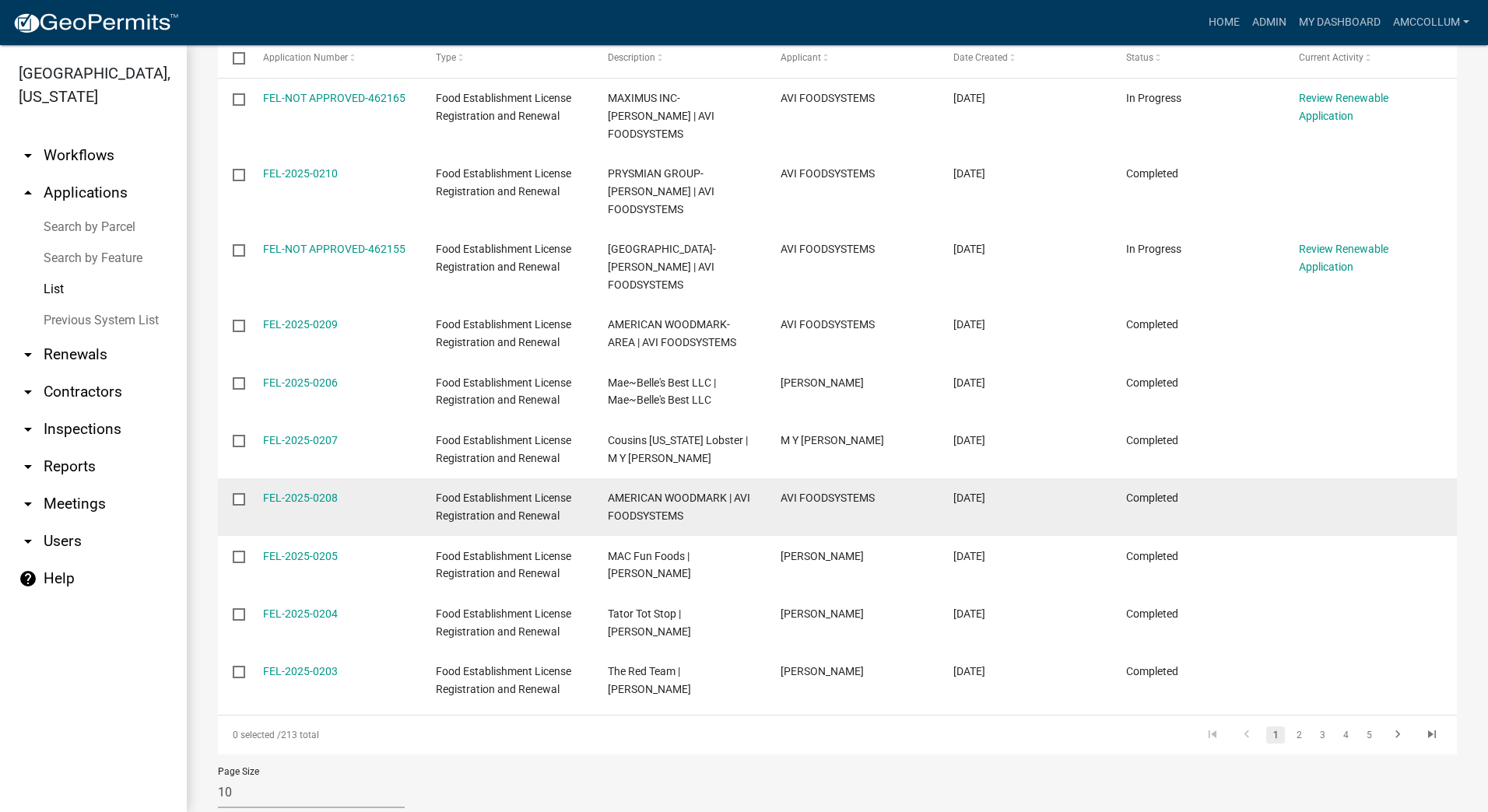
scroll to position [268, 0]
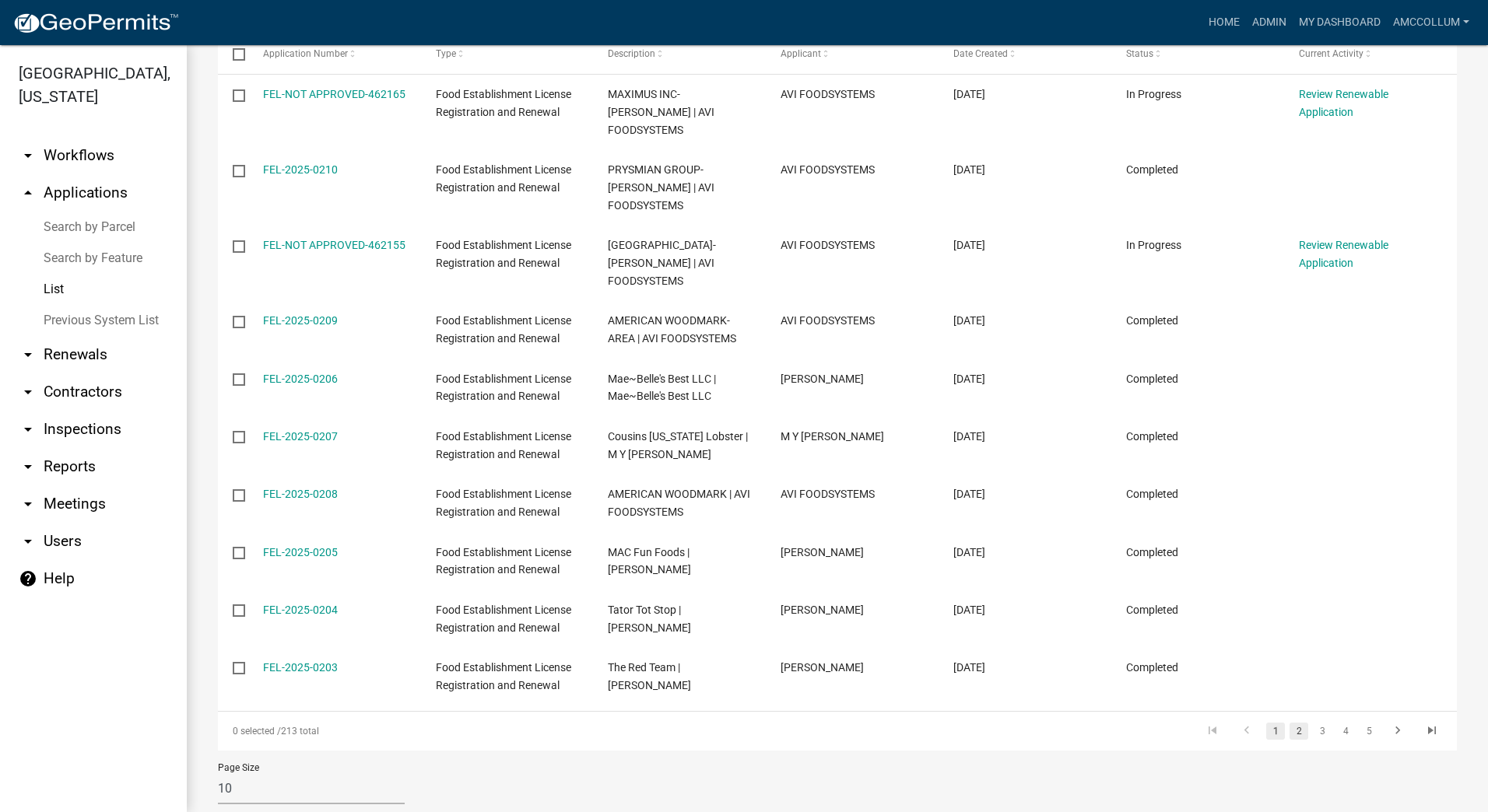
click at [1290, 723] on link "2" at bounding box center [1298, 731] width 19 height 17
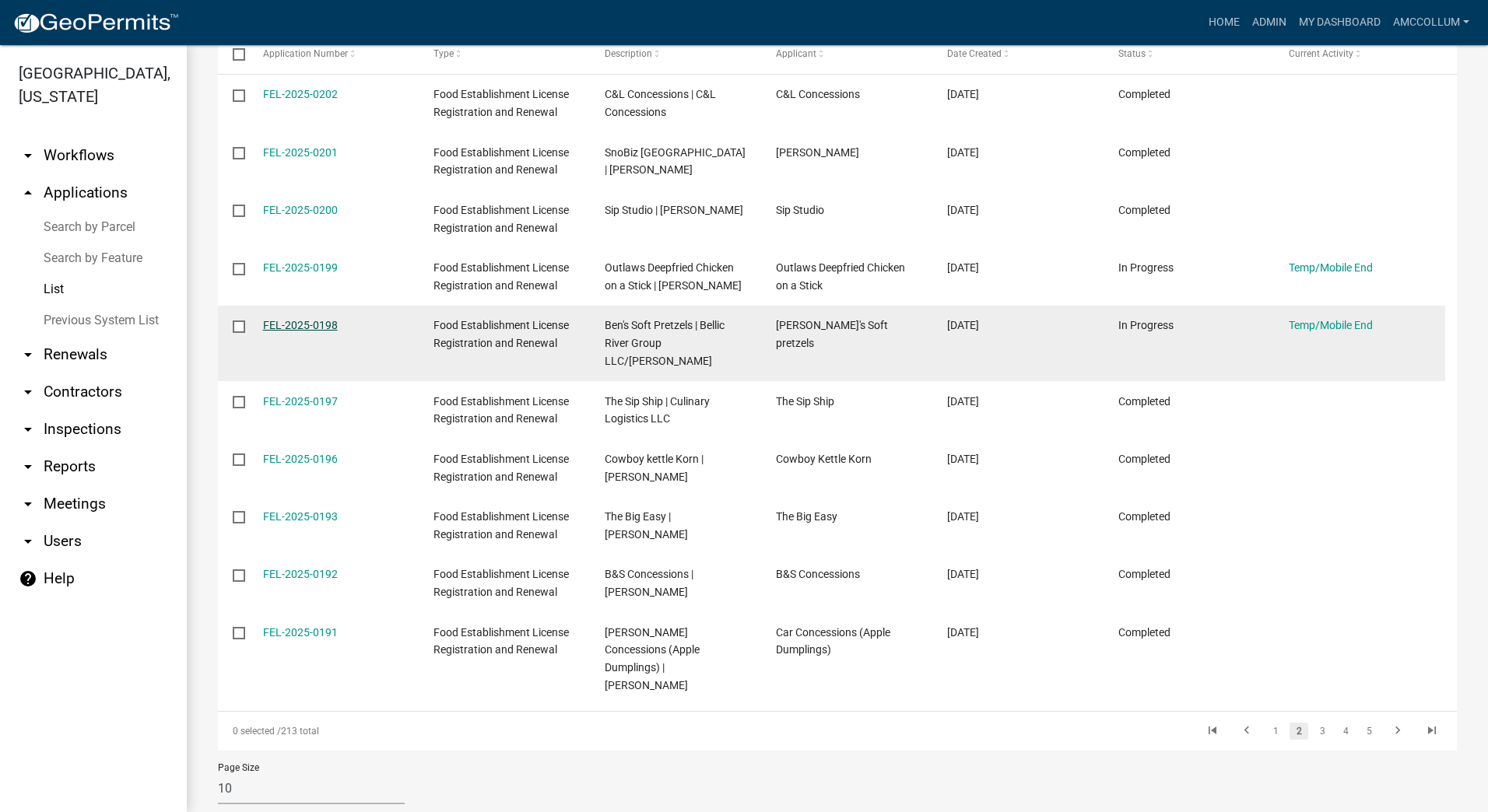
click at [299, 332] on link "FEL-2025-0198" at bounding box center [301, 325] width 75 height 13
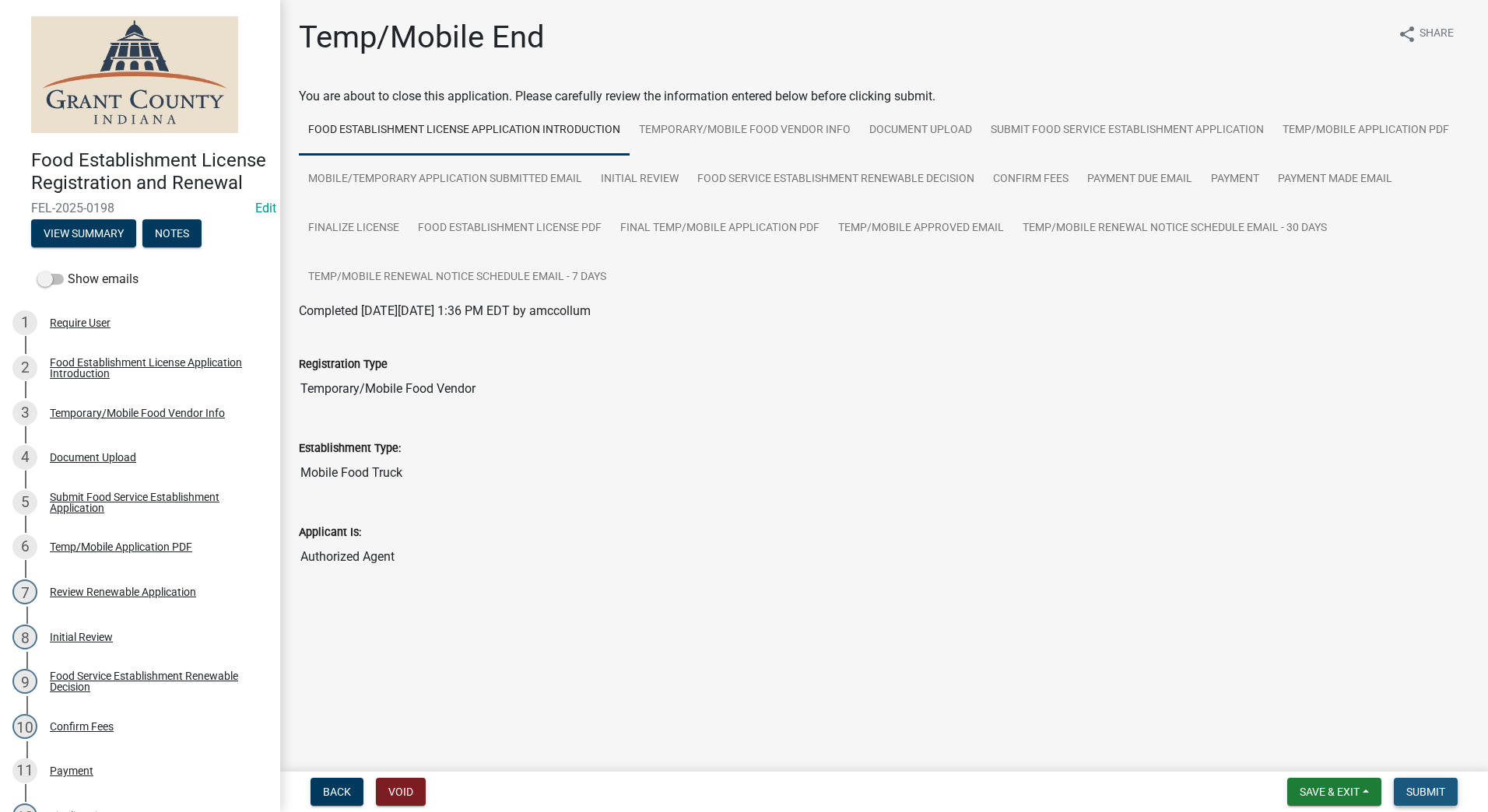
click at [1420, 785] on span "Submit" at bounding box center [1426, 791] width 39 height 13
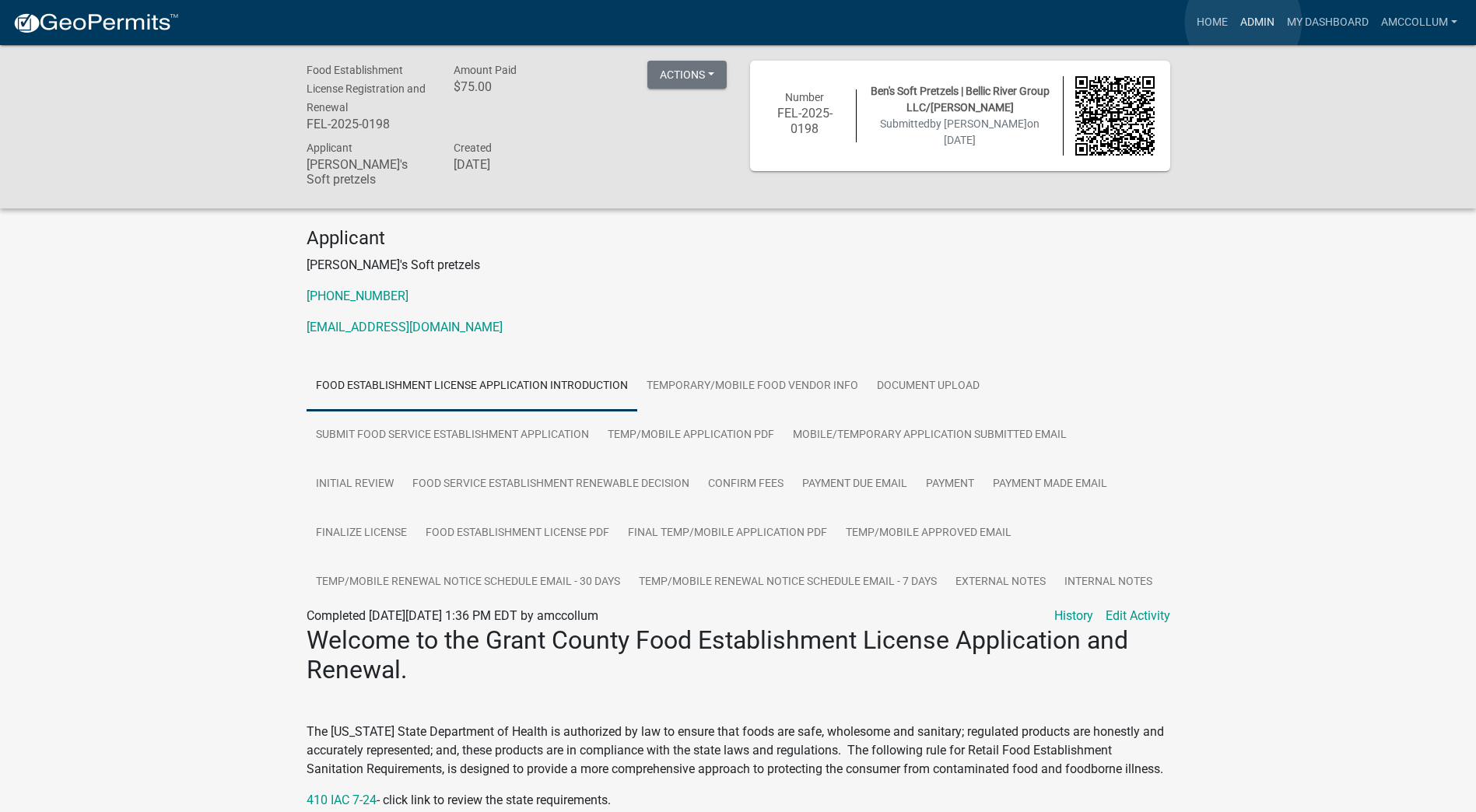
click at [1244, 22] on link "Admin" at bounding box center [1258, 23] width 47 height 29
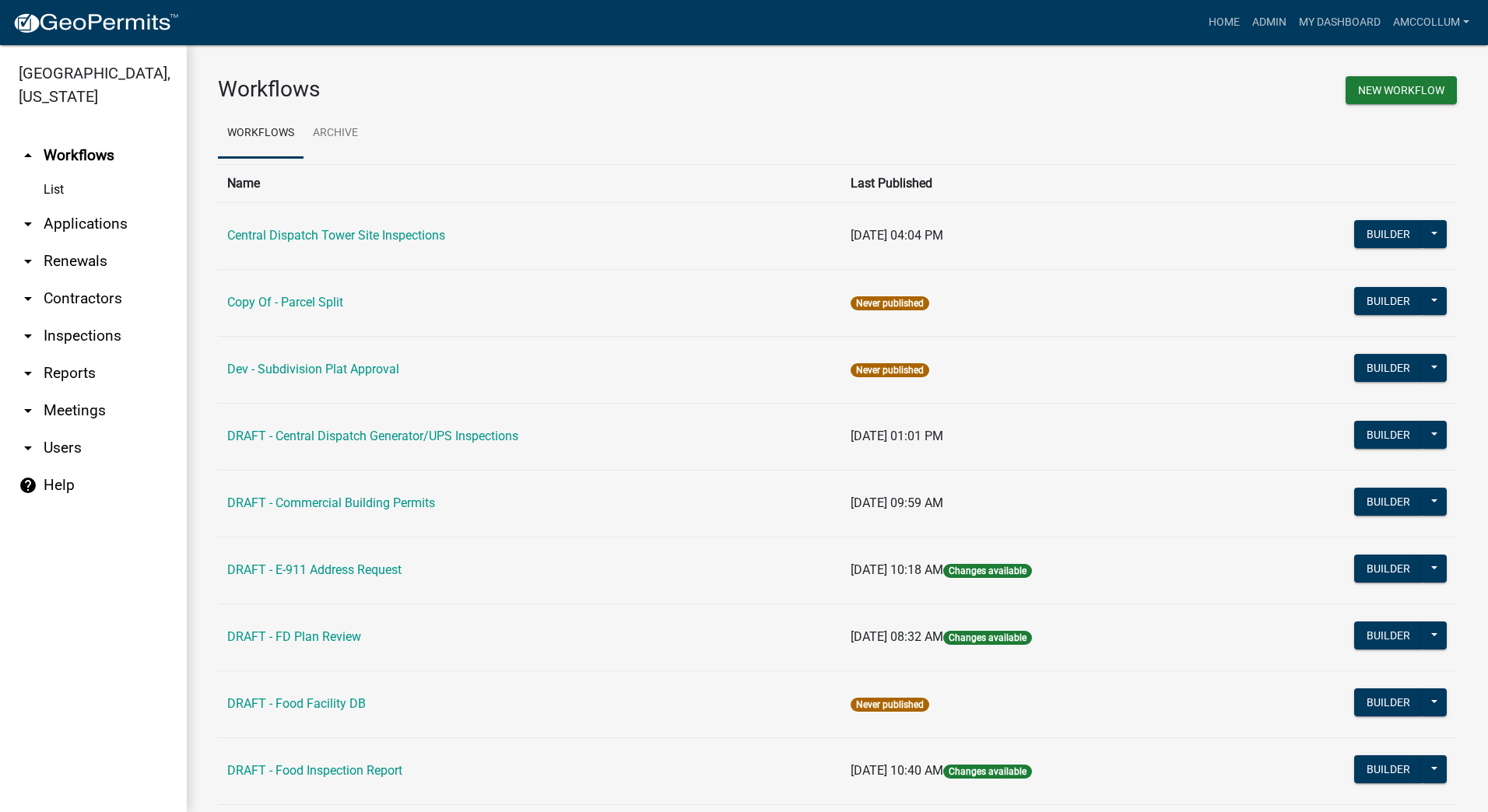
click at [89, 205] on link "arrow_drop_down Applications" at bounding box center [93, 224] width 187 height 37
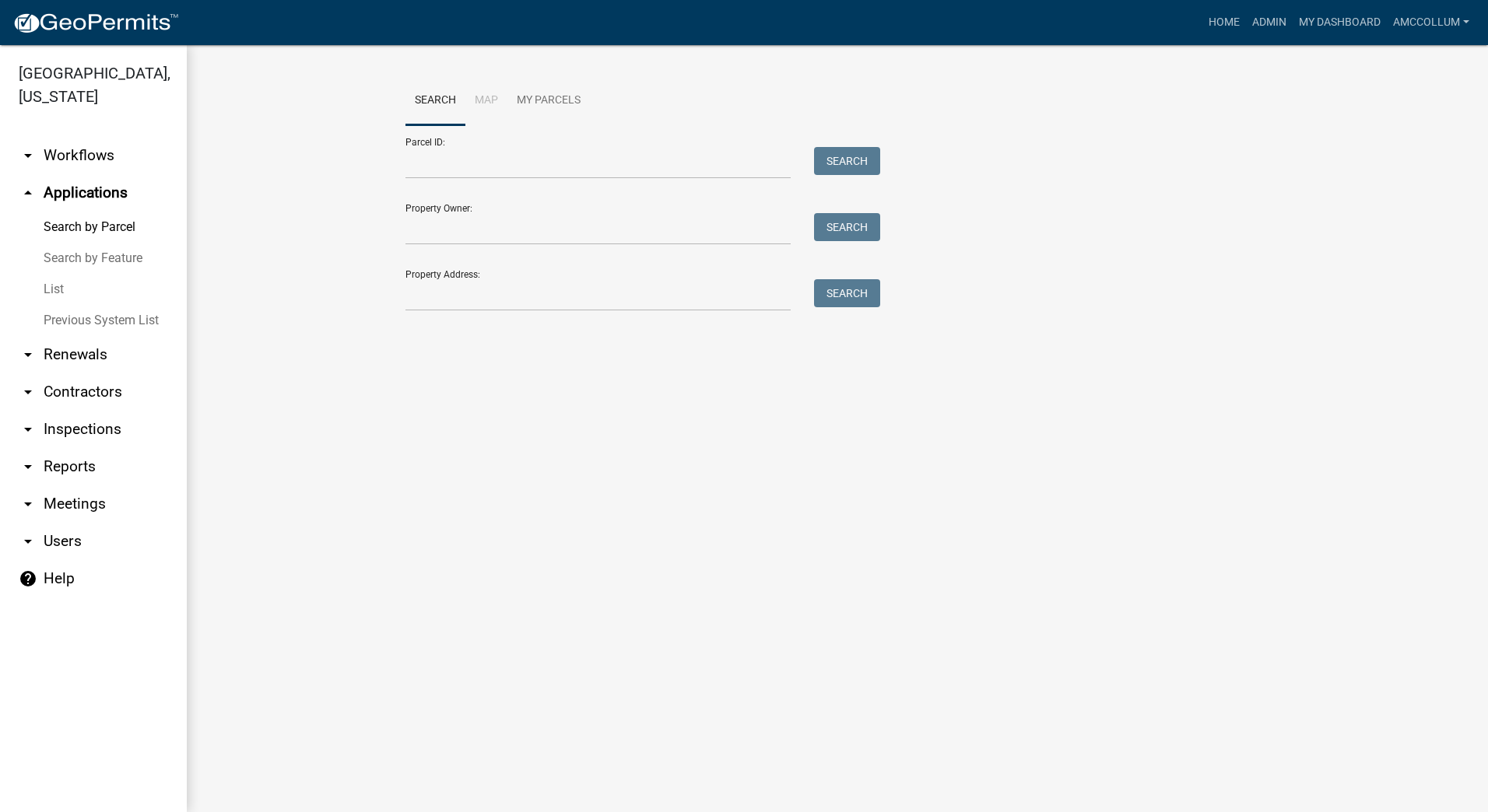
click at [48, 274] on link "List" at bounding box center [93, 290] width 187 height 31
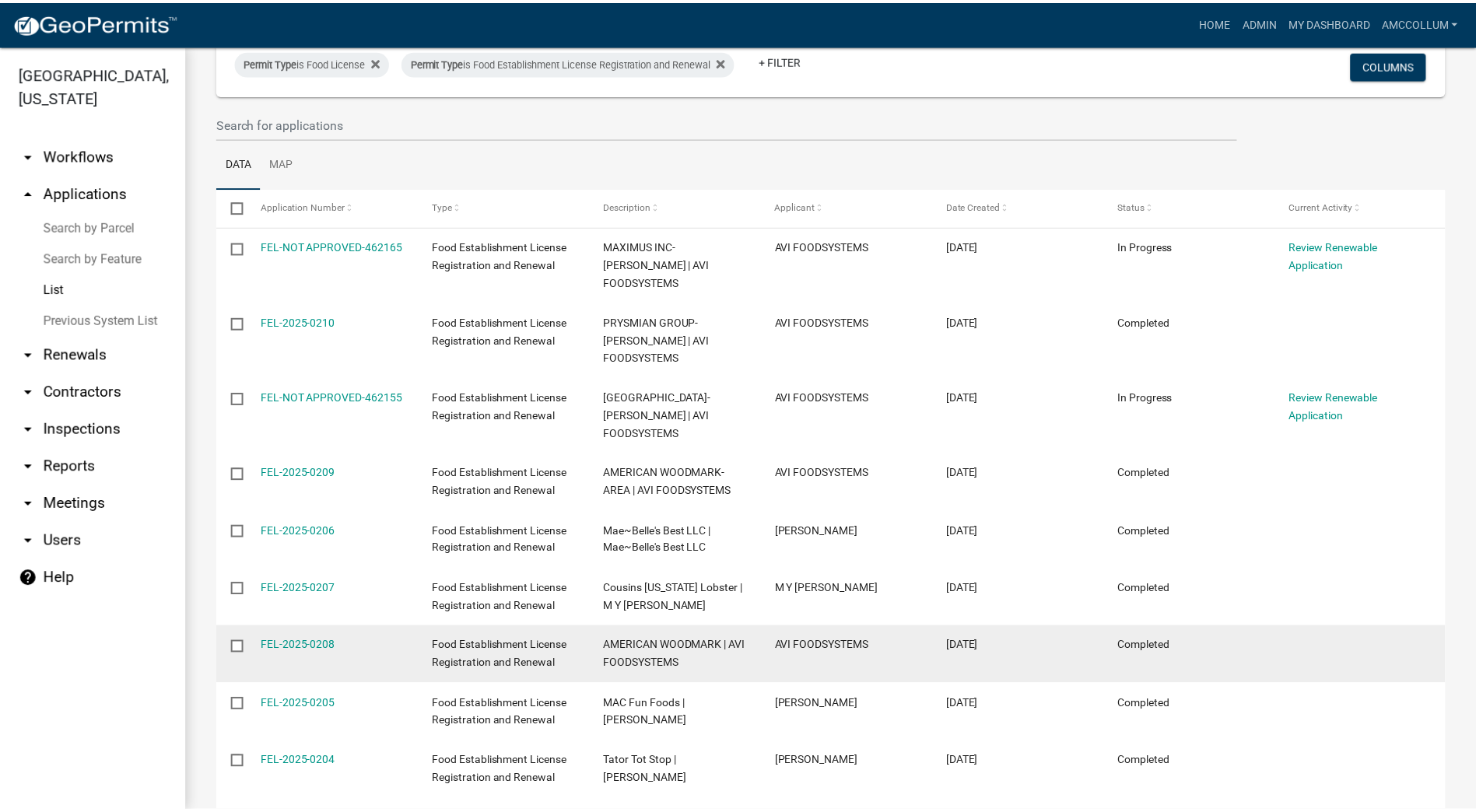
scroll to position [268, 0]
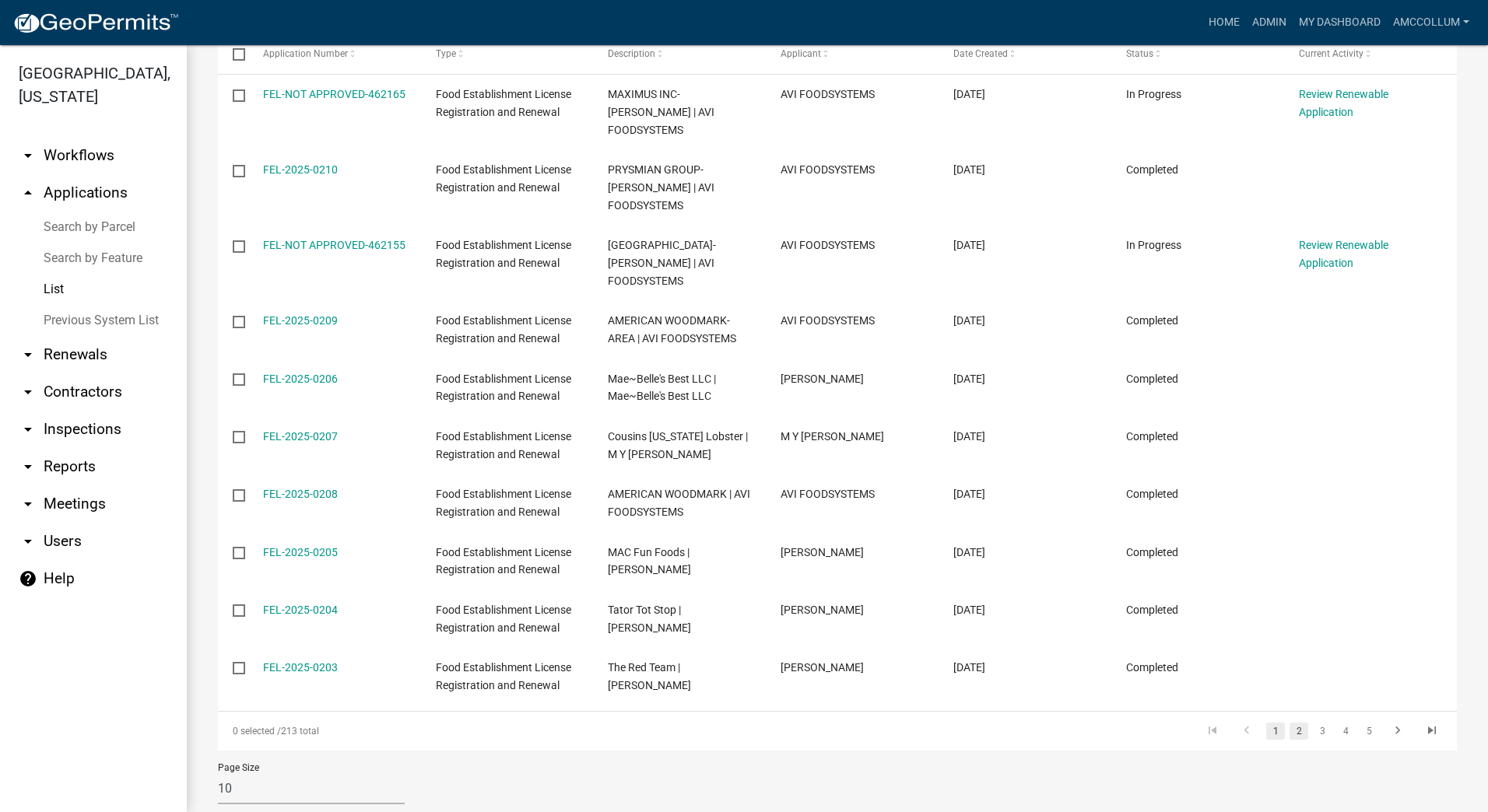
click at [1290, 723] on link "2" at bounding box center [1298, 731] width 19 height 17
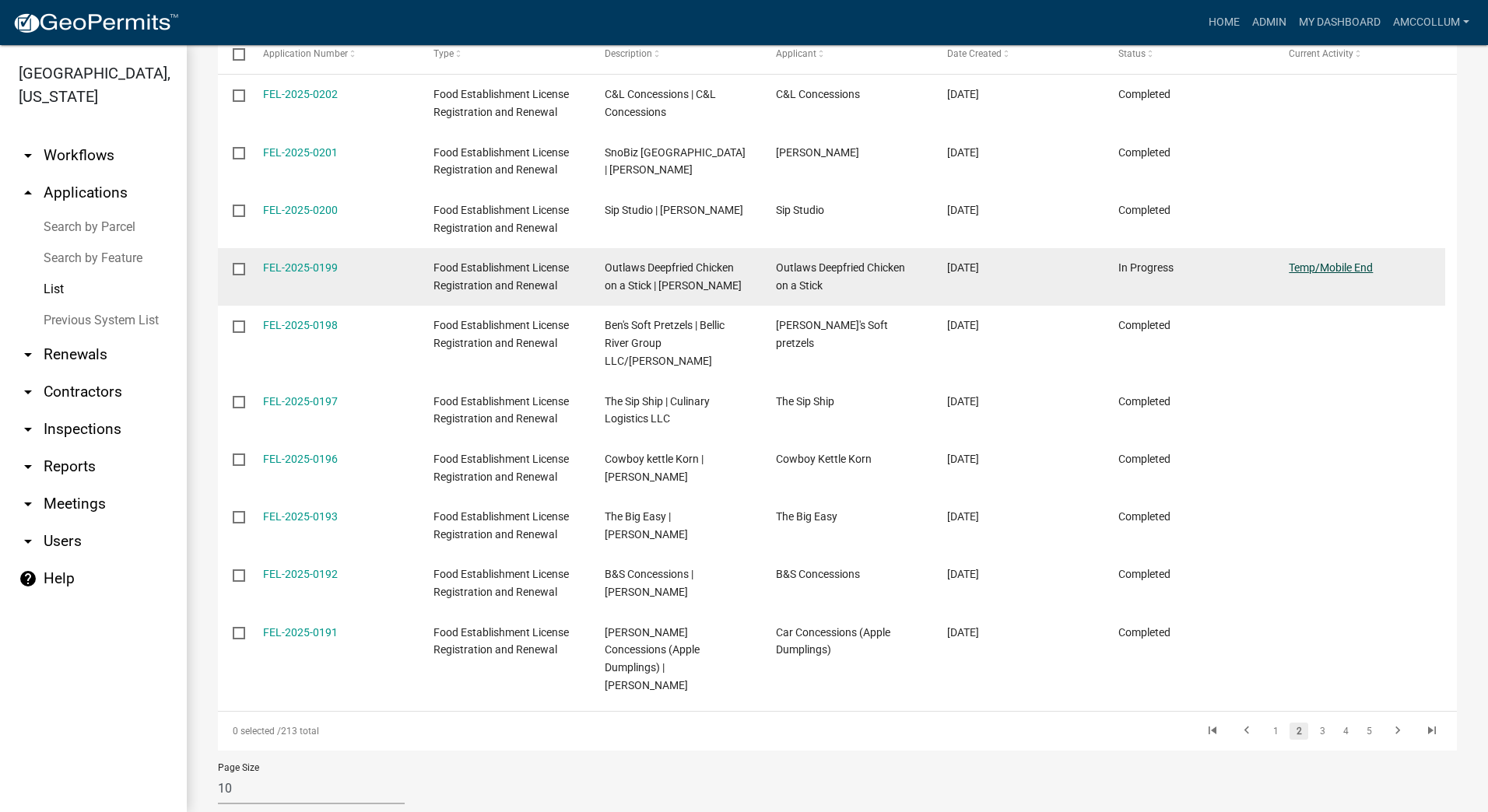
click at [1330, 269] on link "Temp/Mobile End" at bounding box center [1331, 267] width 84 height 13
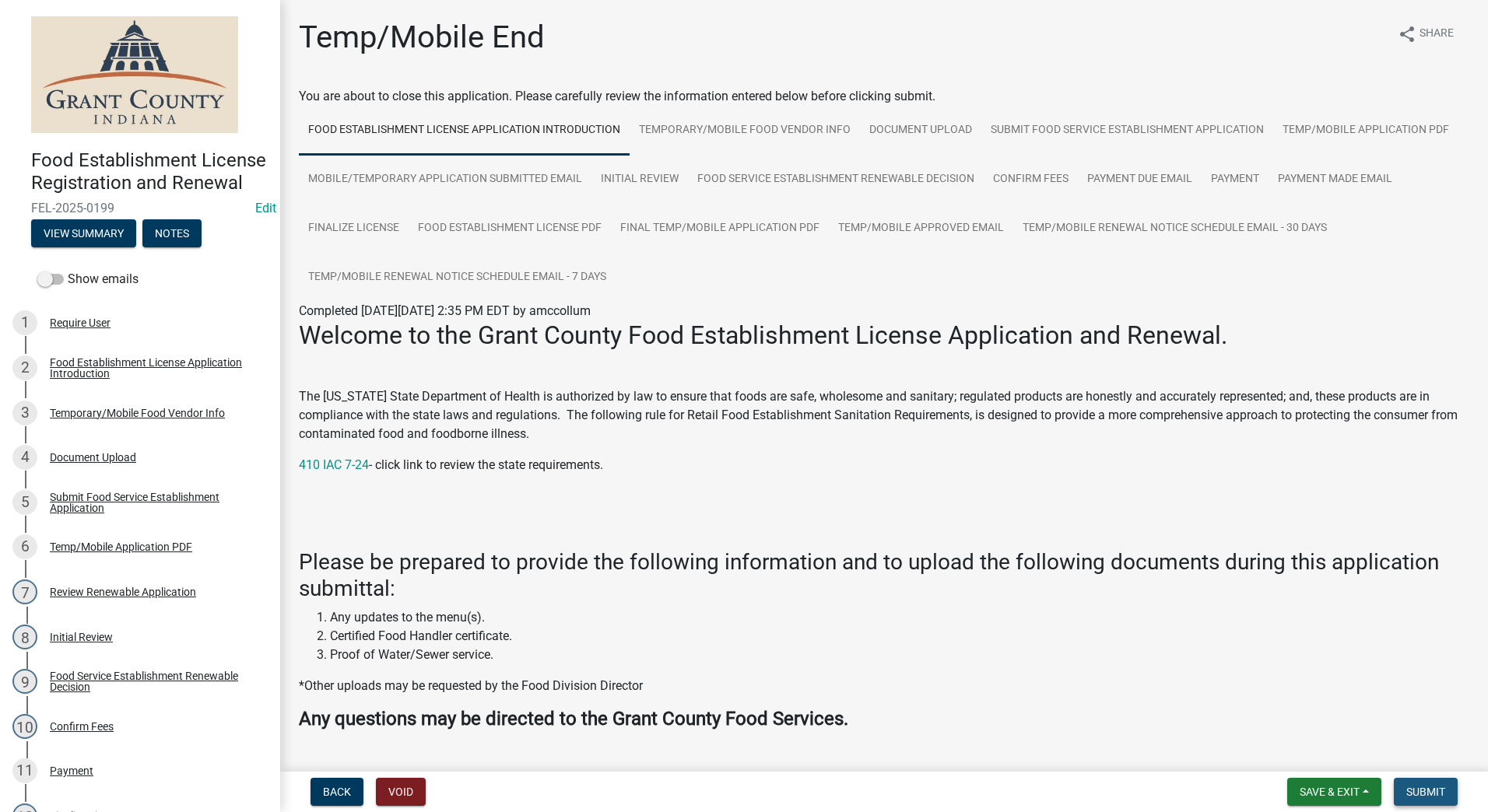
click at [1423, 786] on span "Submit" at bounding box center [1426, 791] width 39 height 13
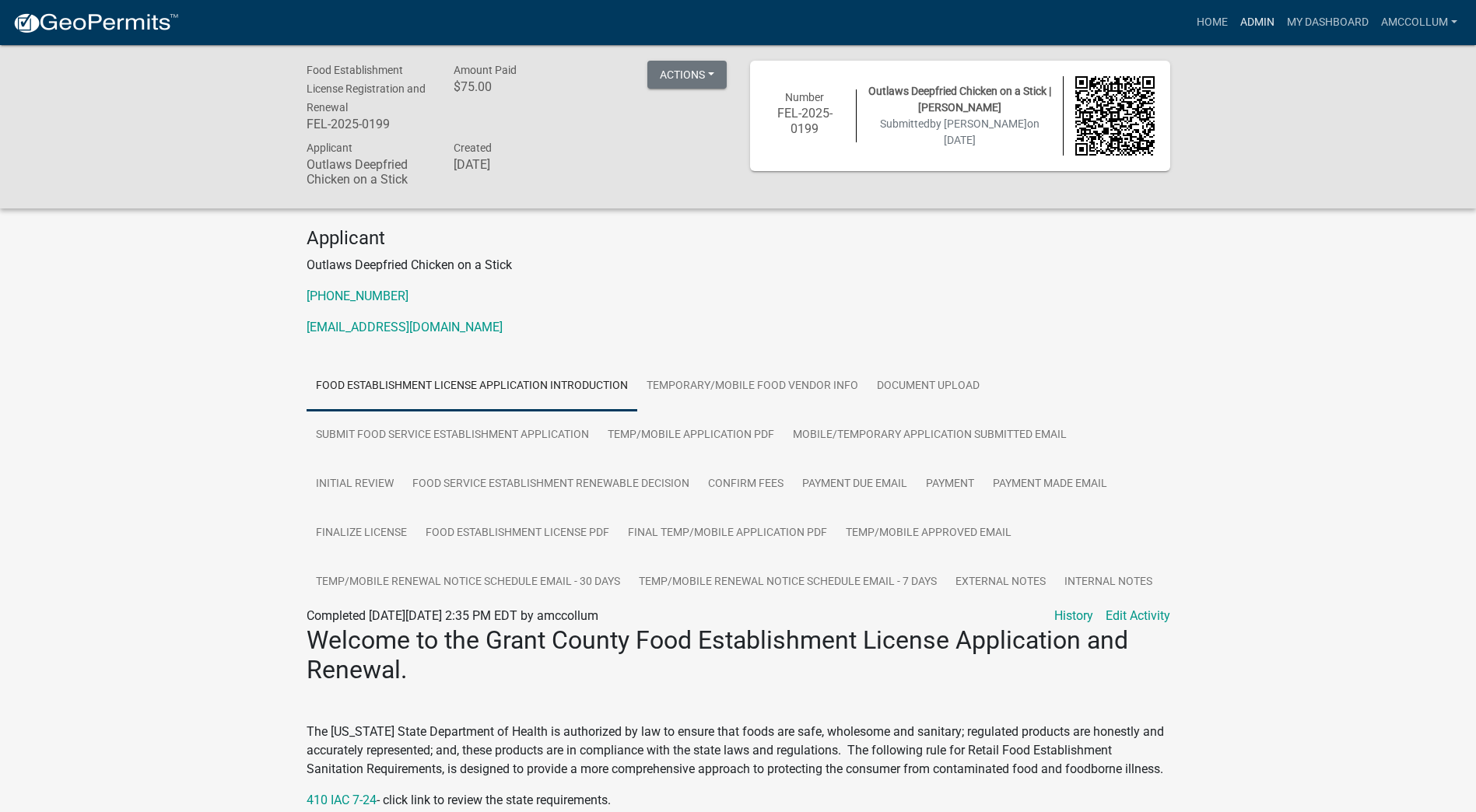
click at [1256, 17] on link "Admin" at bounding box center [1258, 23] width 47 height 29
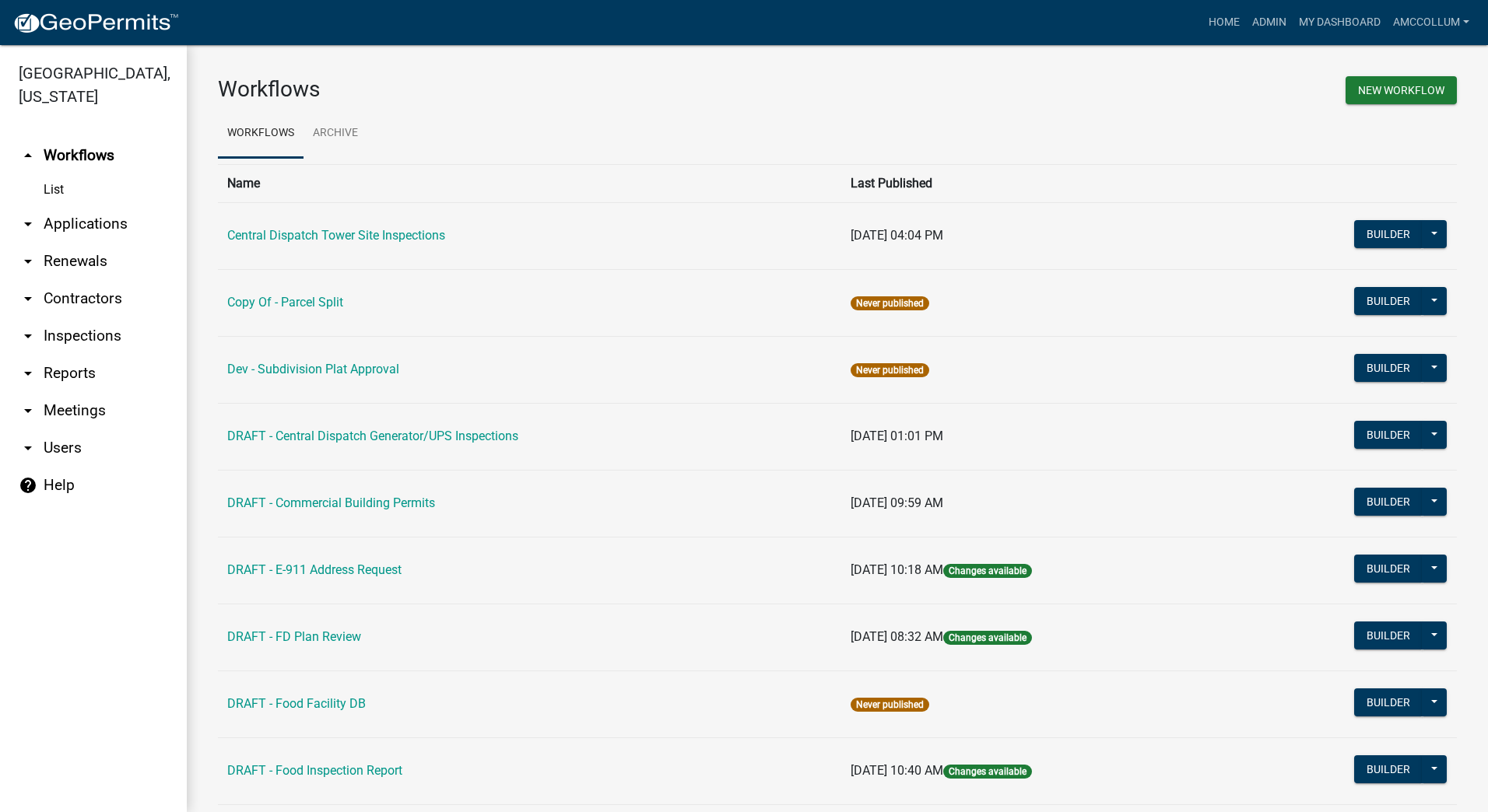
click at [94, 205] on link "arrow_drop_down Applications" at bounding box center [93, 224] width 187 height 37
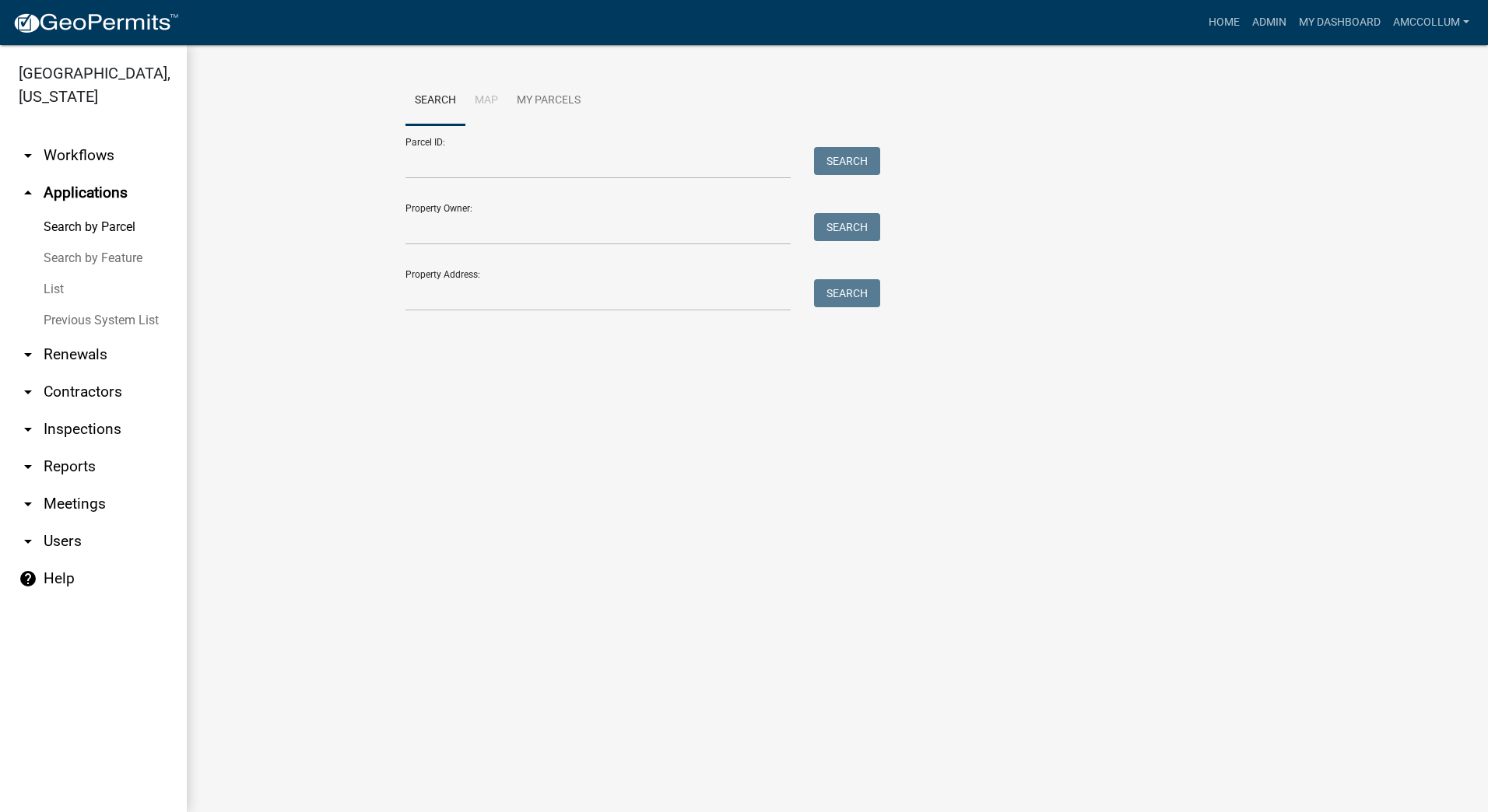
click at [52, 274] on link "List" at bounding box center [93, 290] width 187 height 31
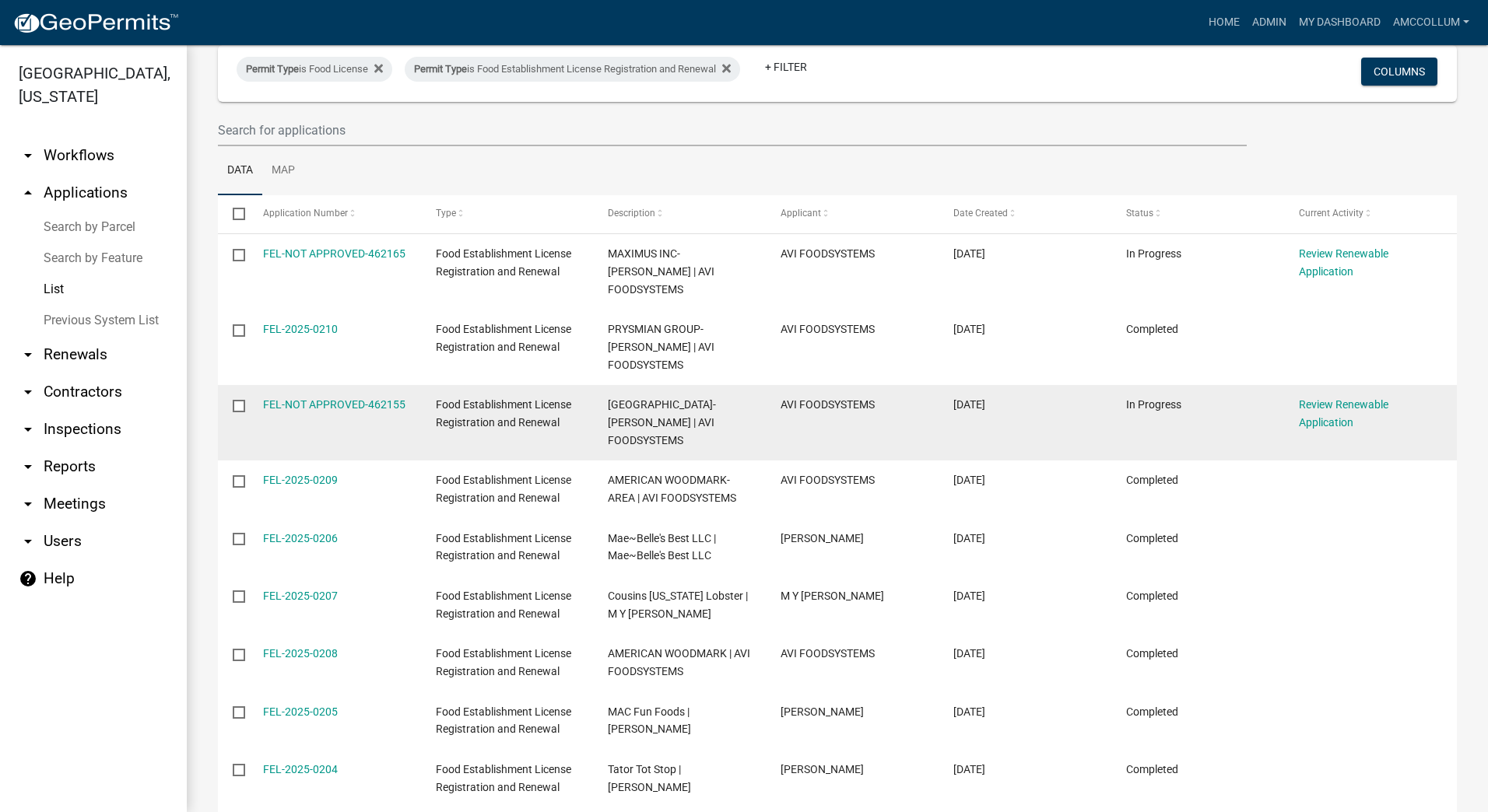
scroll to position [268, 0]
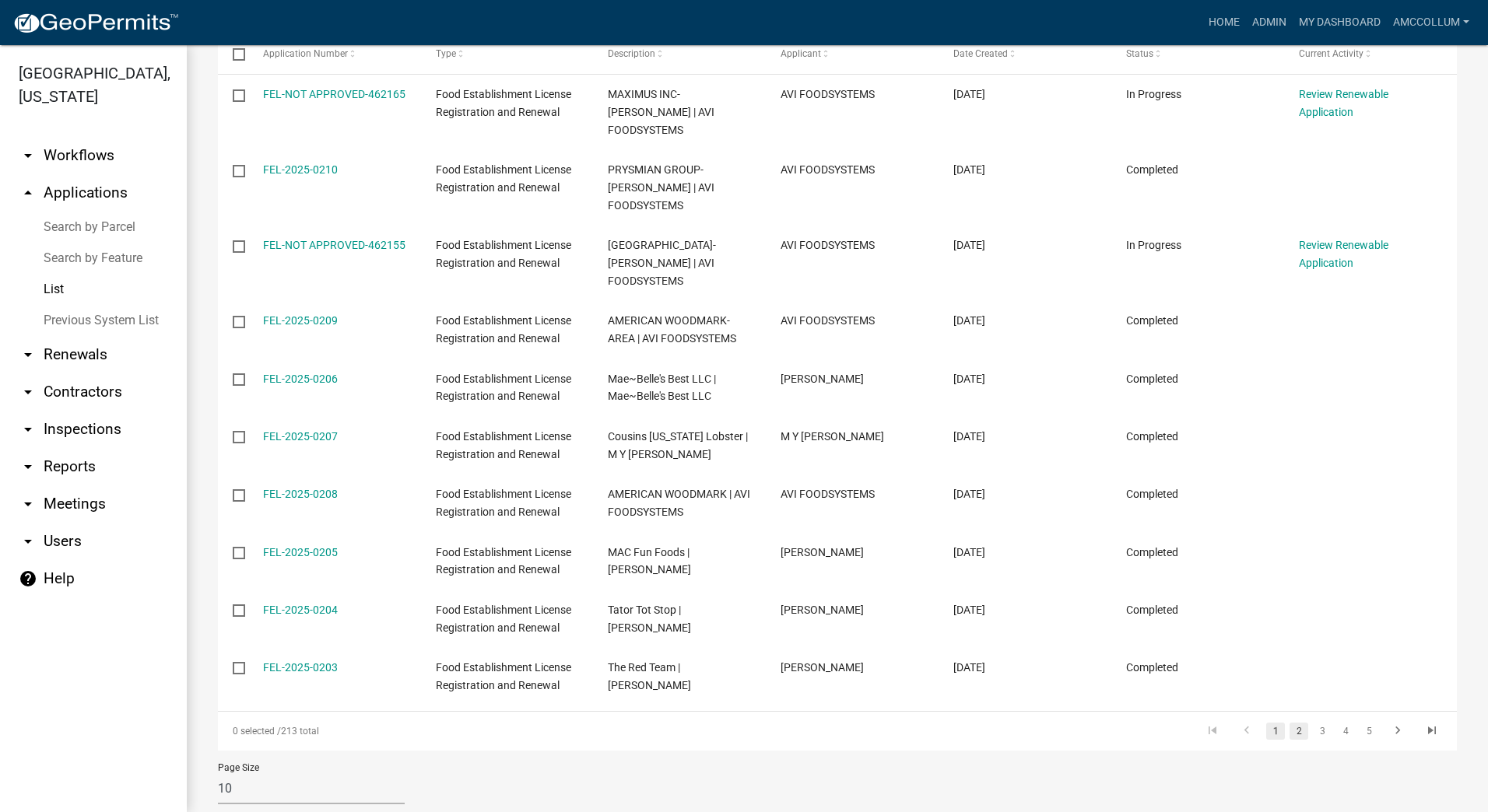
click at [1290, 723] on link "2" at bounding box center [1298, 731] width 19 height 17
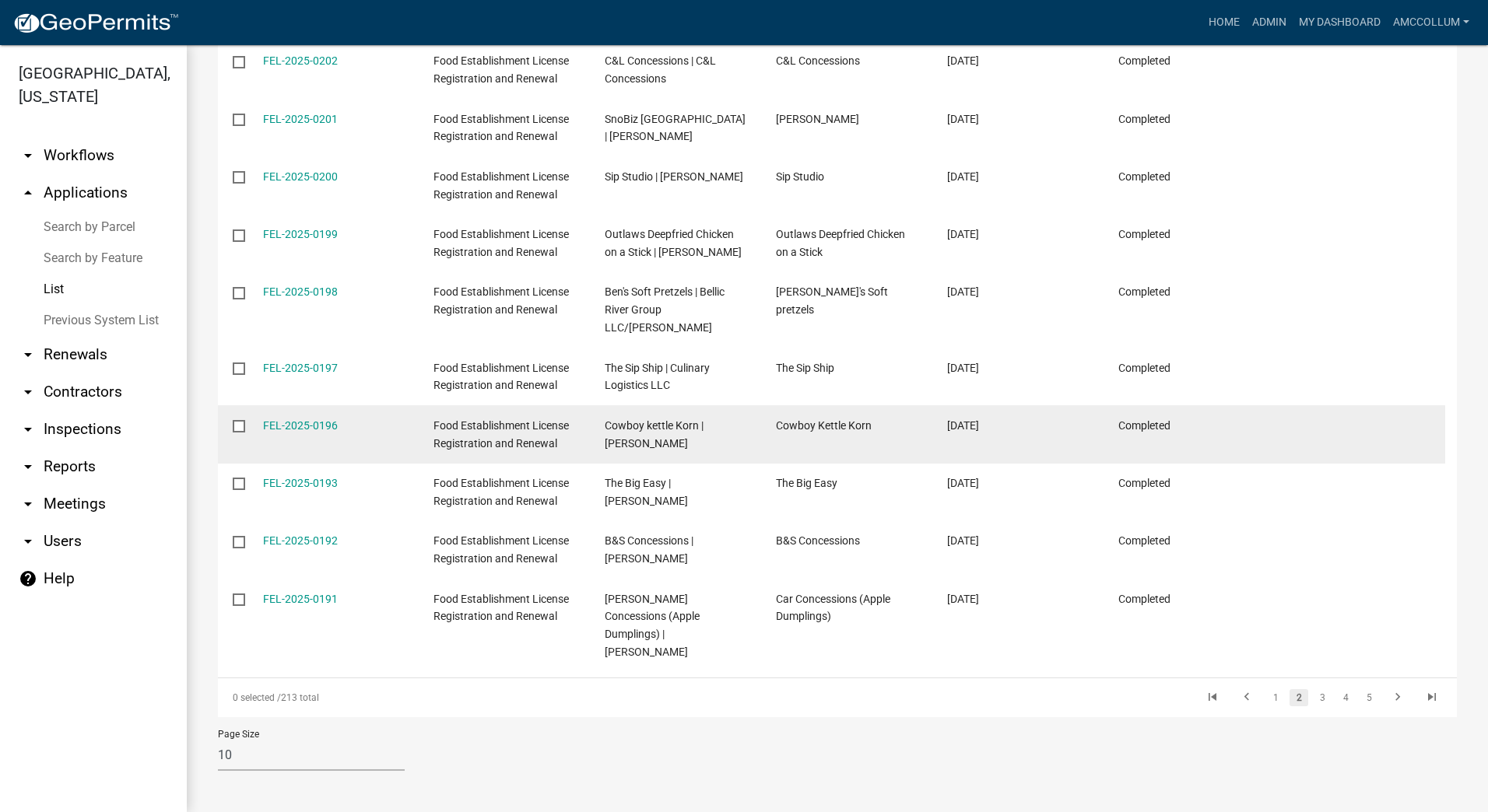
scroll to position [303, 0]
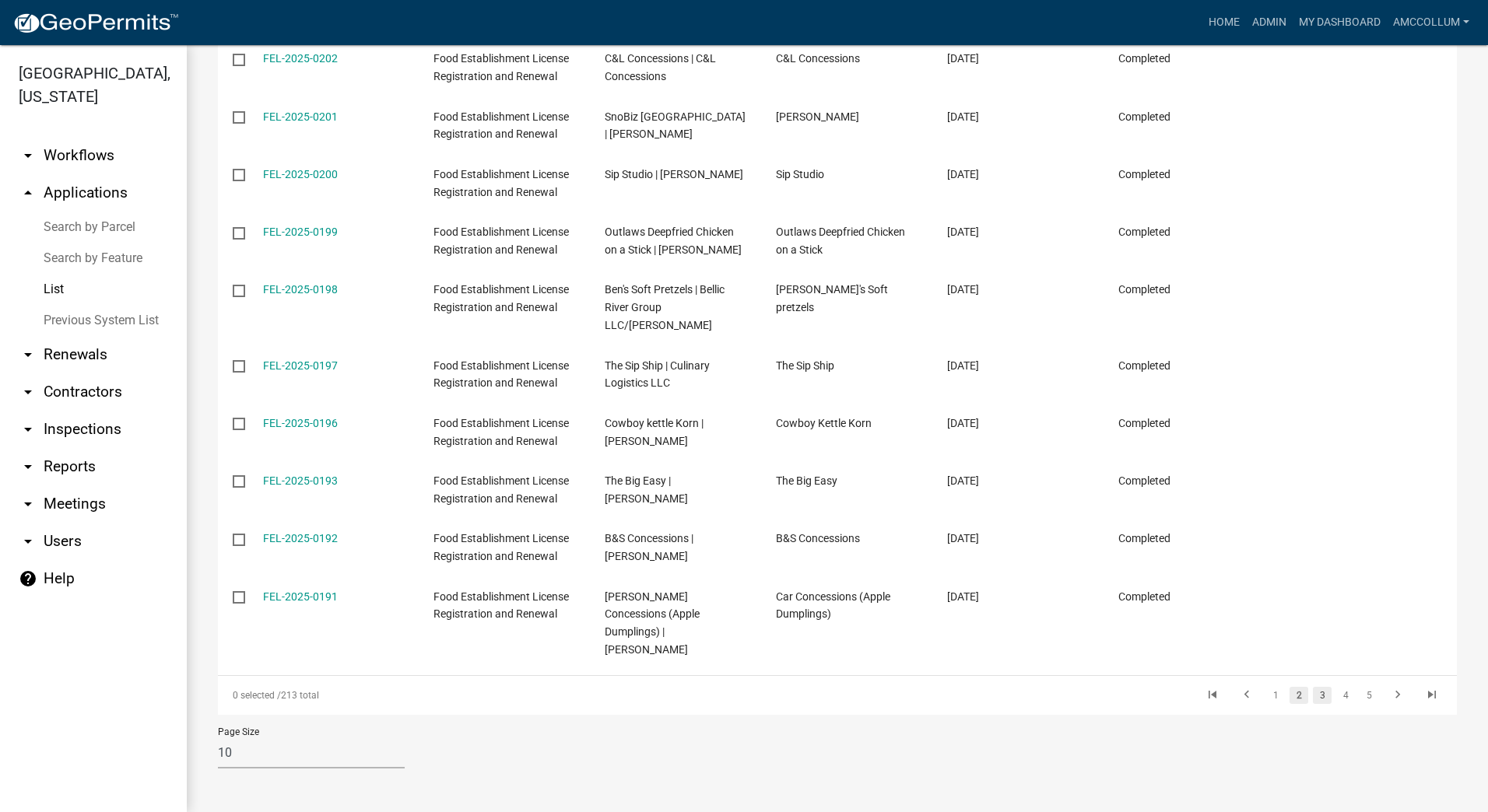
click at [1313, 697] on link "3" at bounding box center [1322, 695] width 19 height 17
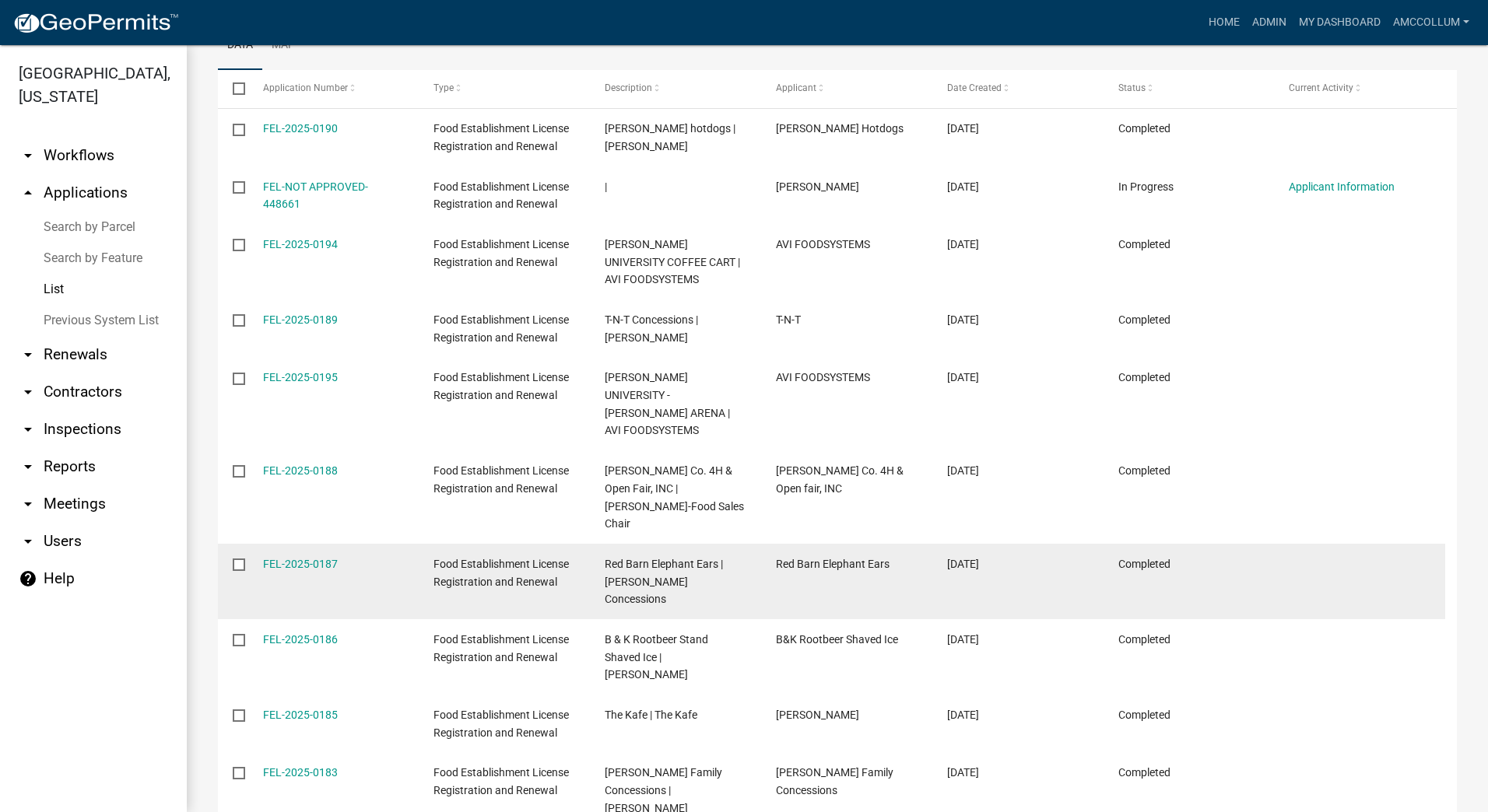
scroll to position [303, 0]
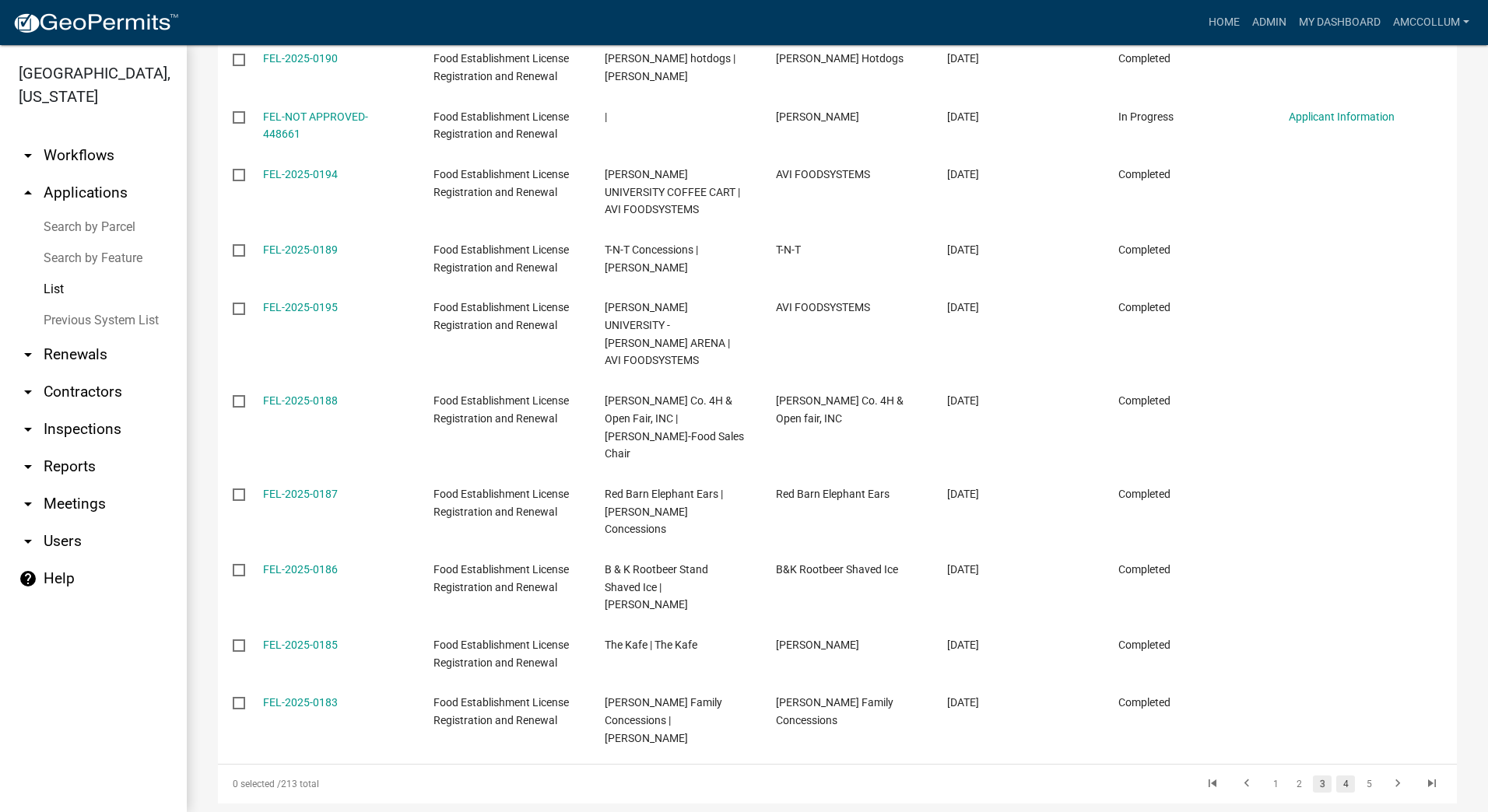
click at [1337, 776] on link "4" at bounding box center [1346, 784] width 19 height 17
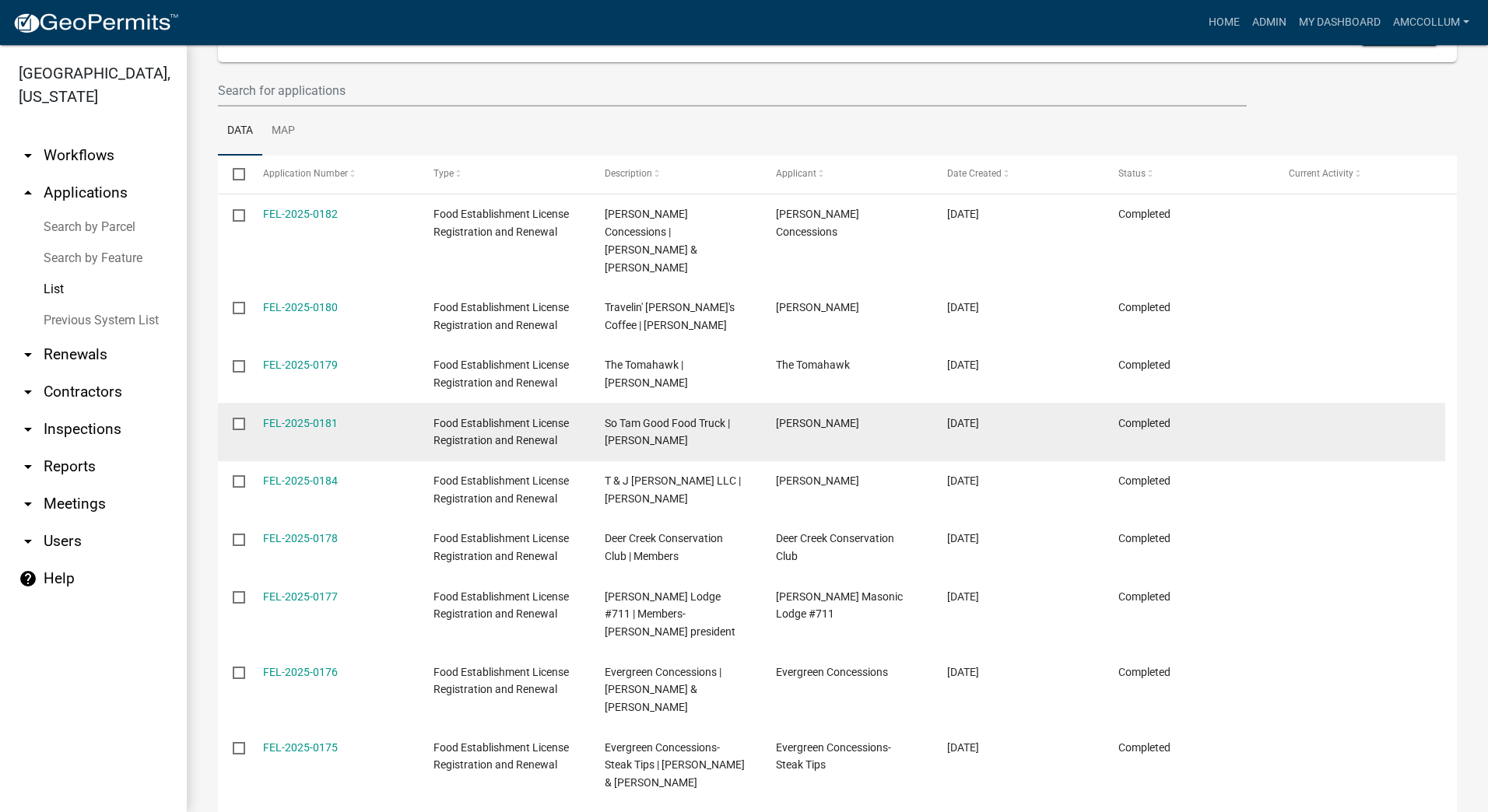
scroll to position [286, 0]
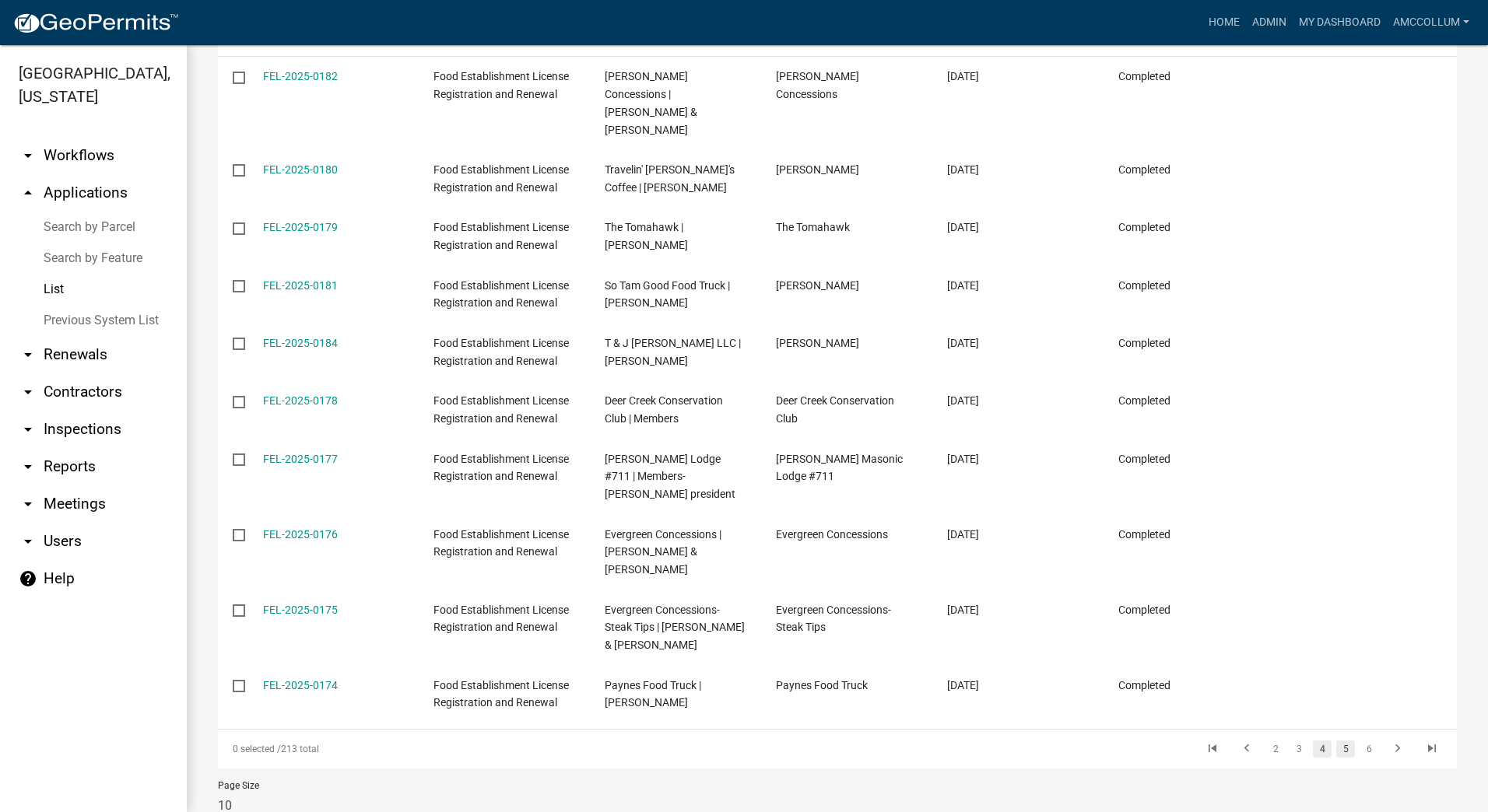
click at [1337, 741] on link "5" at bounding box center [1346, 749] width 19 height 17
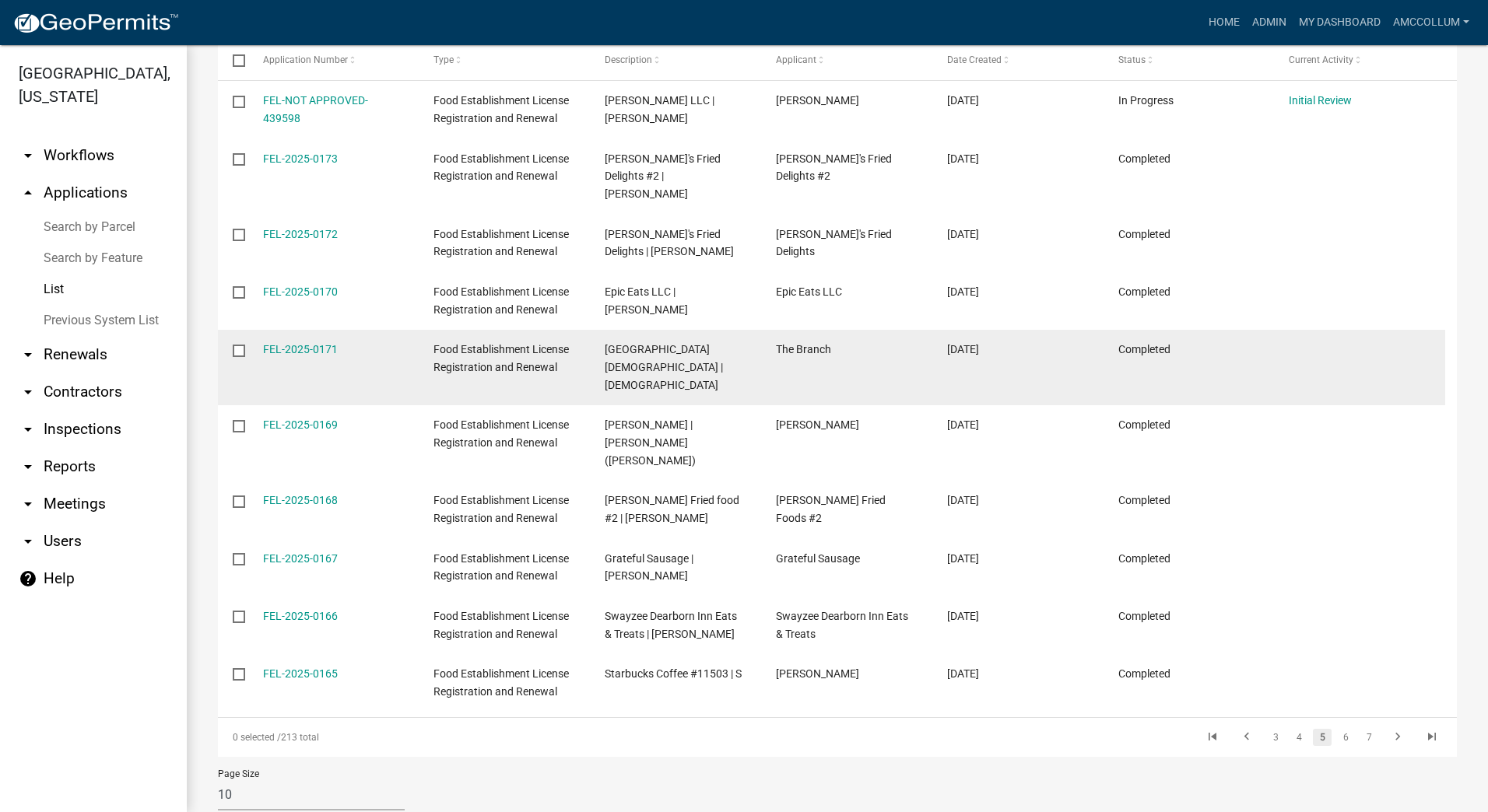
scroll to position [268, 0]
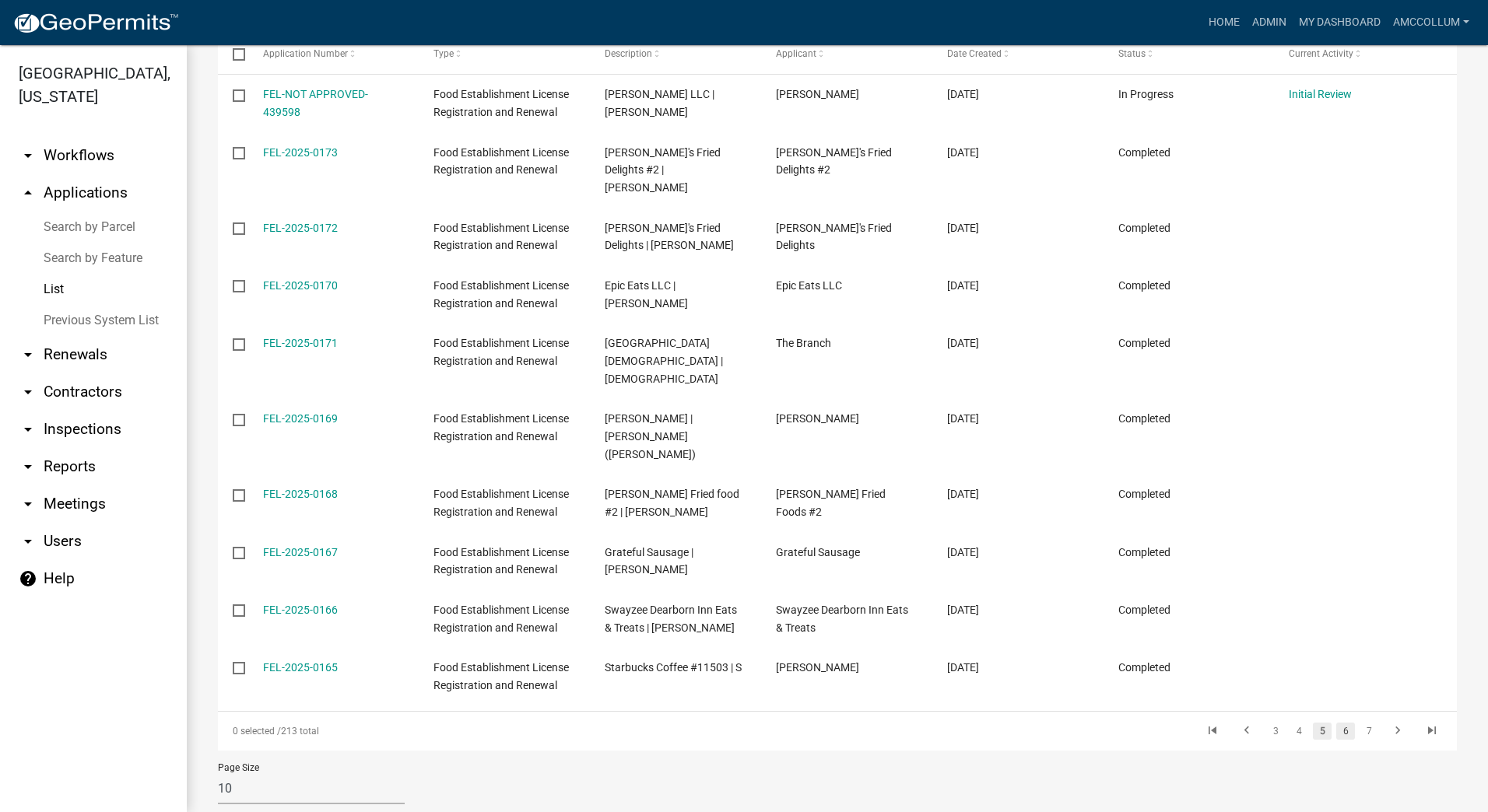
click at [1337, 723] on link "6" at bounding box center [1346, 731] width 19 height 17
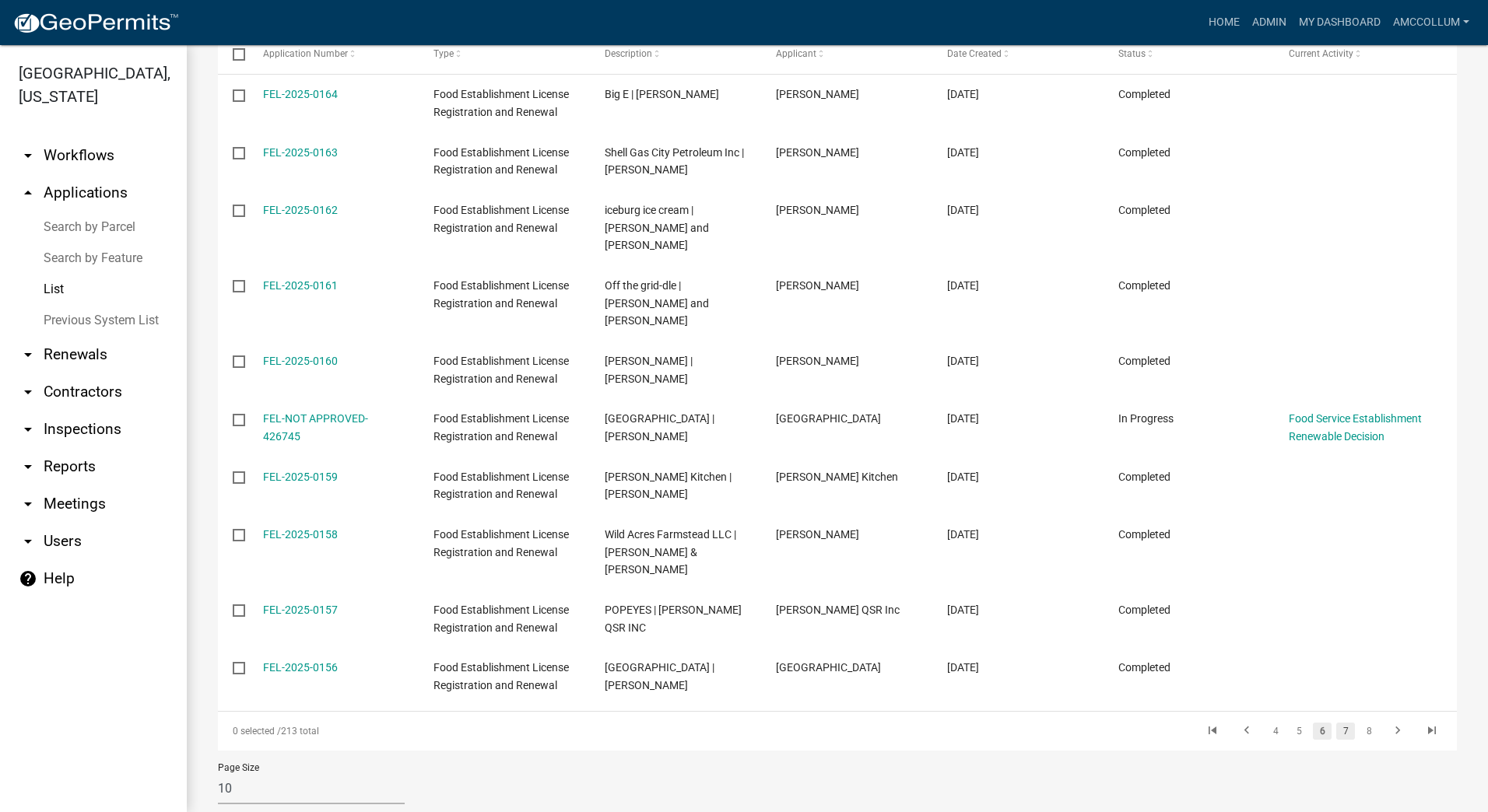
click at [1337, 723] on link "7" at bounding box center [1346, 731] width 19 height 17
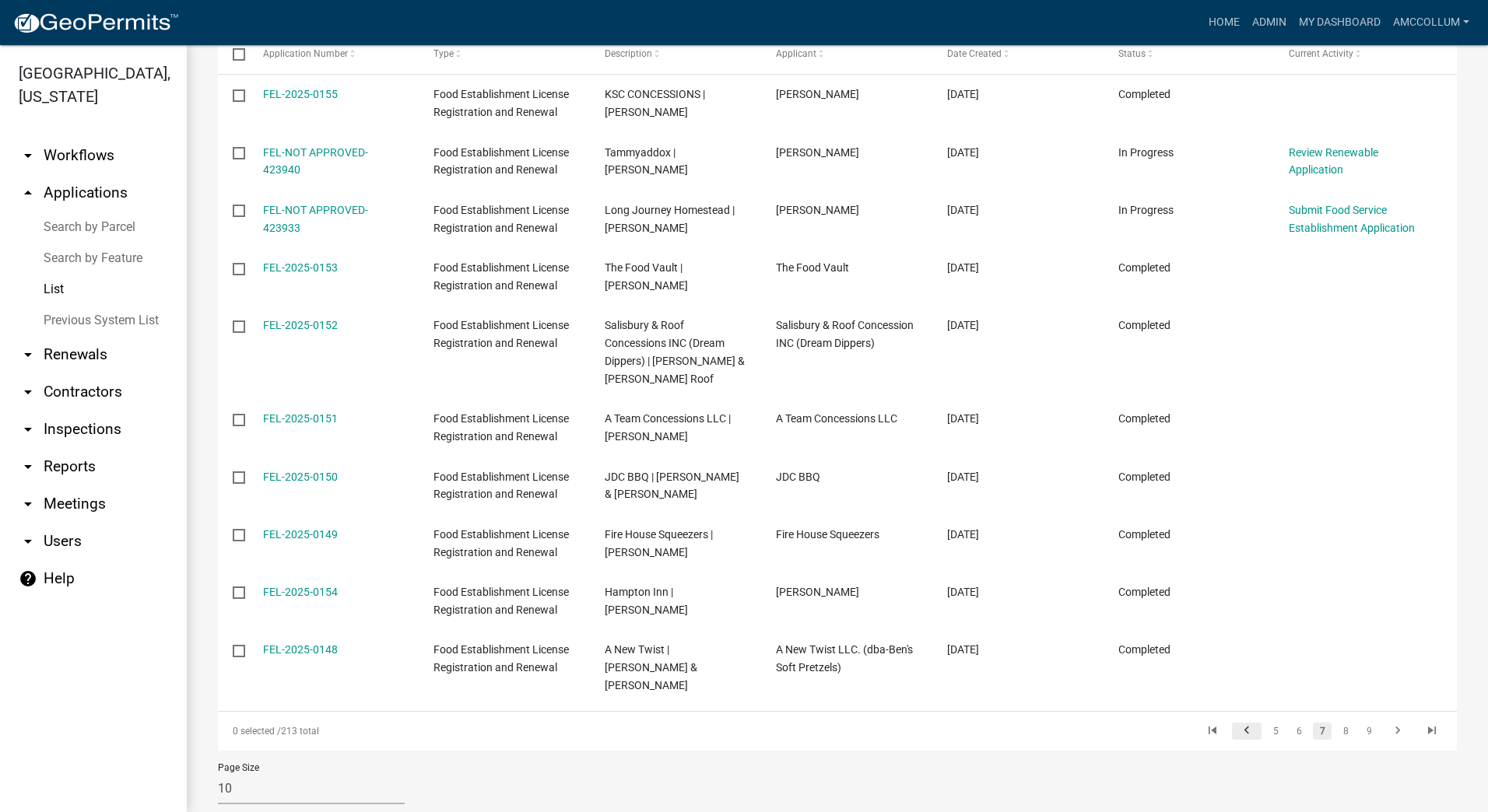
click at [1237, 724] on icon "go to previous page" at bounding box center [1246, 732] width 21 height 19
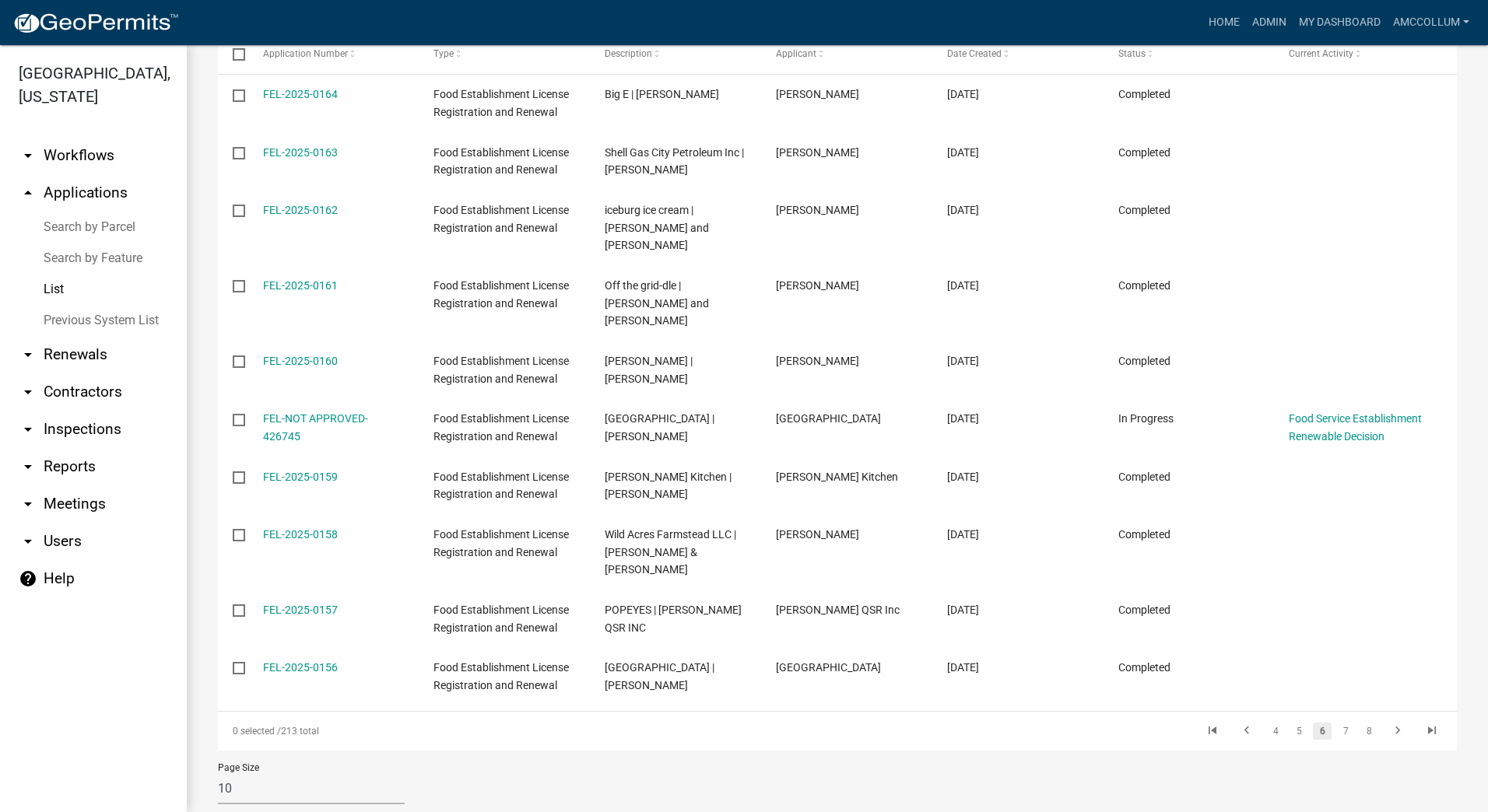
click at [1240, 719] on li at bounding box center [1246, 731] width 34 height 27
click at [1237, 724] on icon "go to previous page" at bounding box center [1246, 732] width 21 height 19
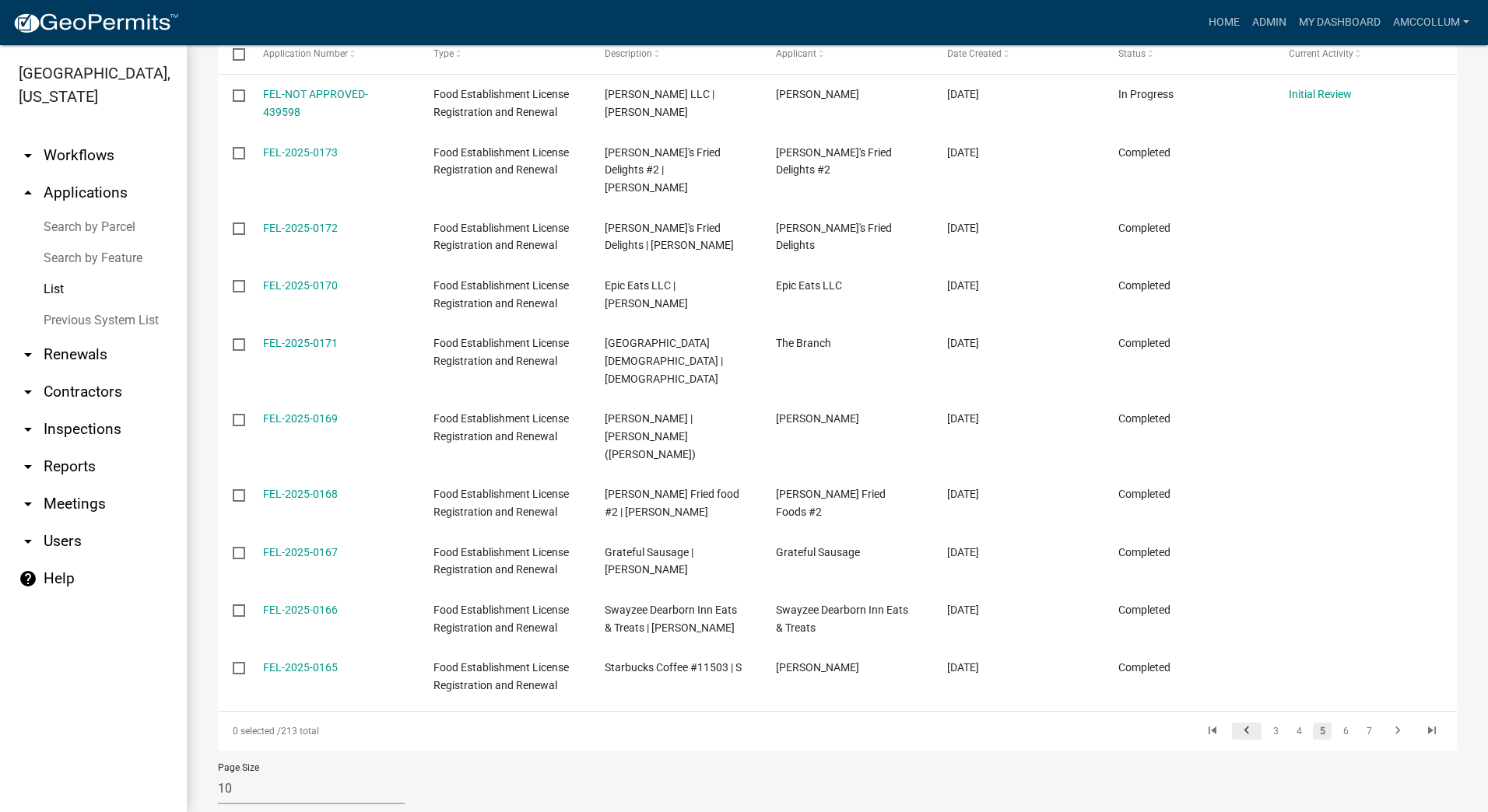
click at [1237, 724] on icon "go to previous page" at bounding box center [1246, 732] width 21 height 19
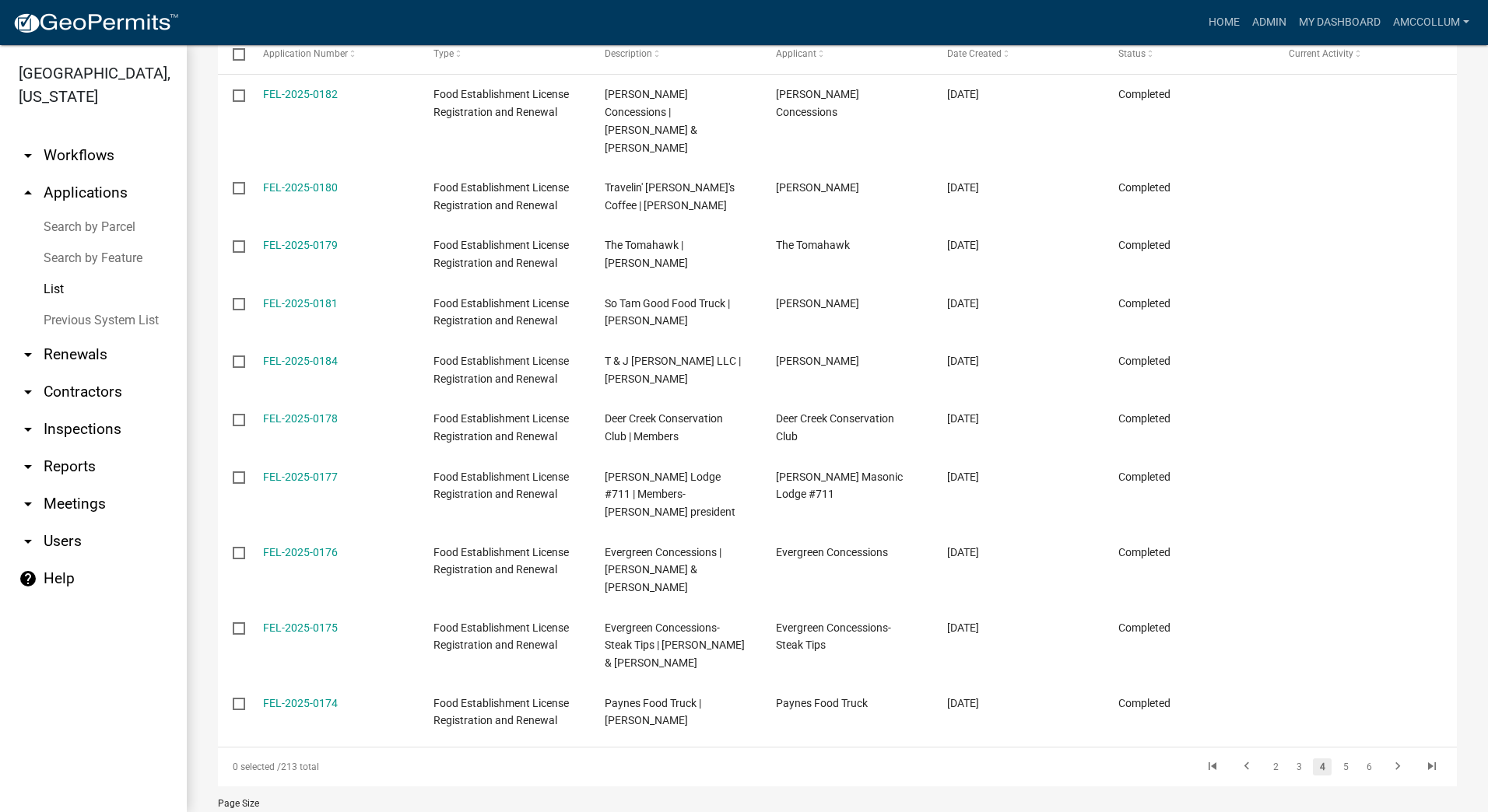
click at [1236, 748] on div "0 selected / 213 total 2 3 4 5 6" at bounding box center [838, 768] width 1240 height 39
click at [1237, 760] on icon "go to previous page" at bounding box center [1246, 769] width 21 height 19
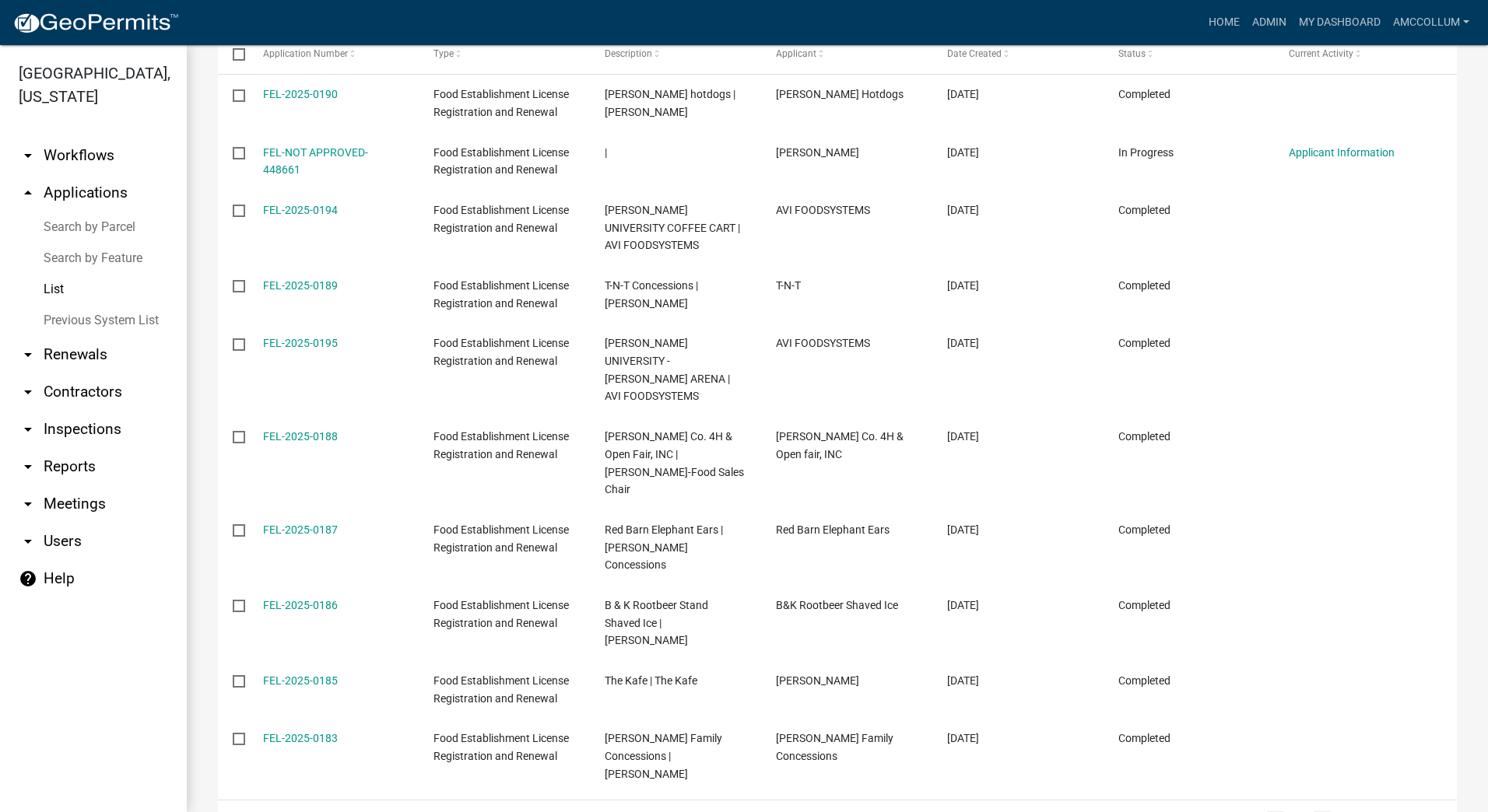
click at [1266, 812] on link "1" at bounding box center [1275, 820] width 19 height 17
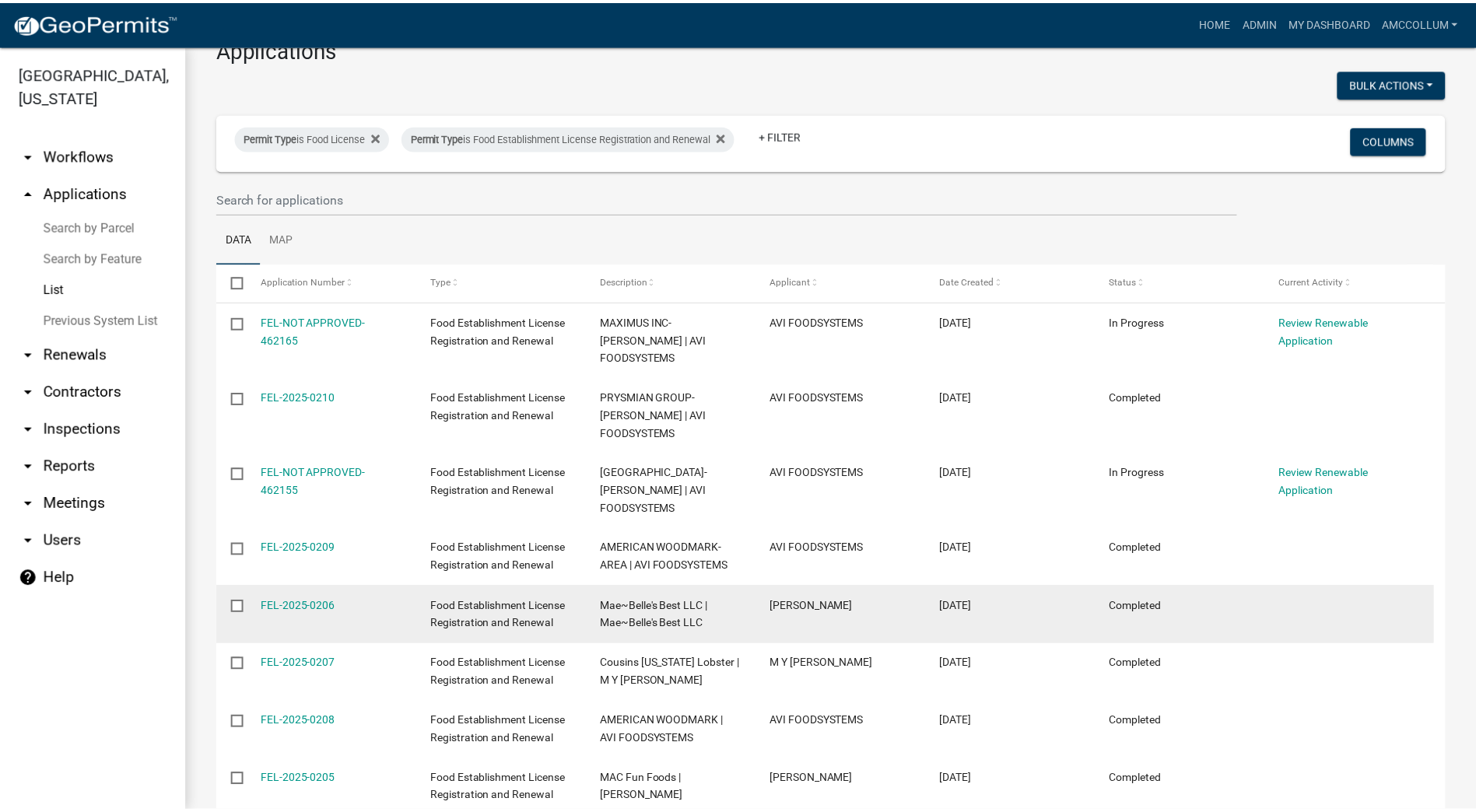
scroll to position [156, 0]
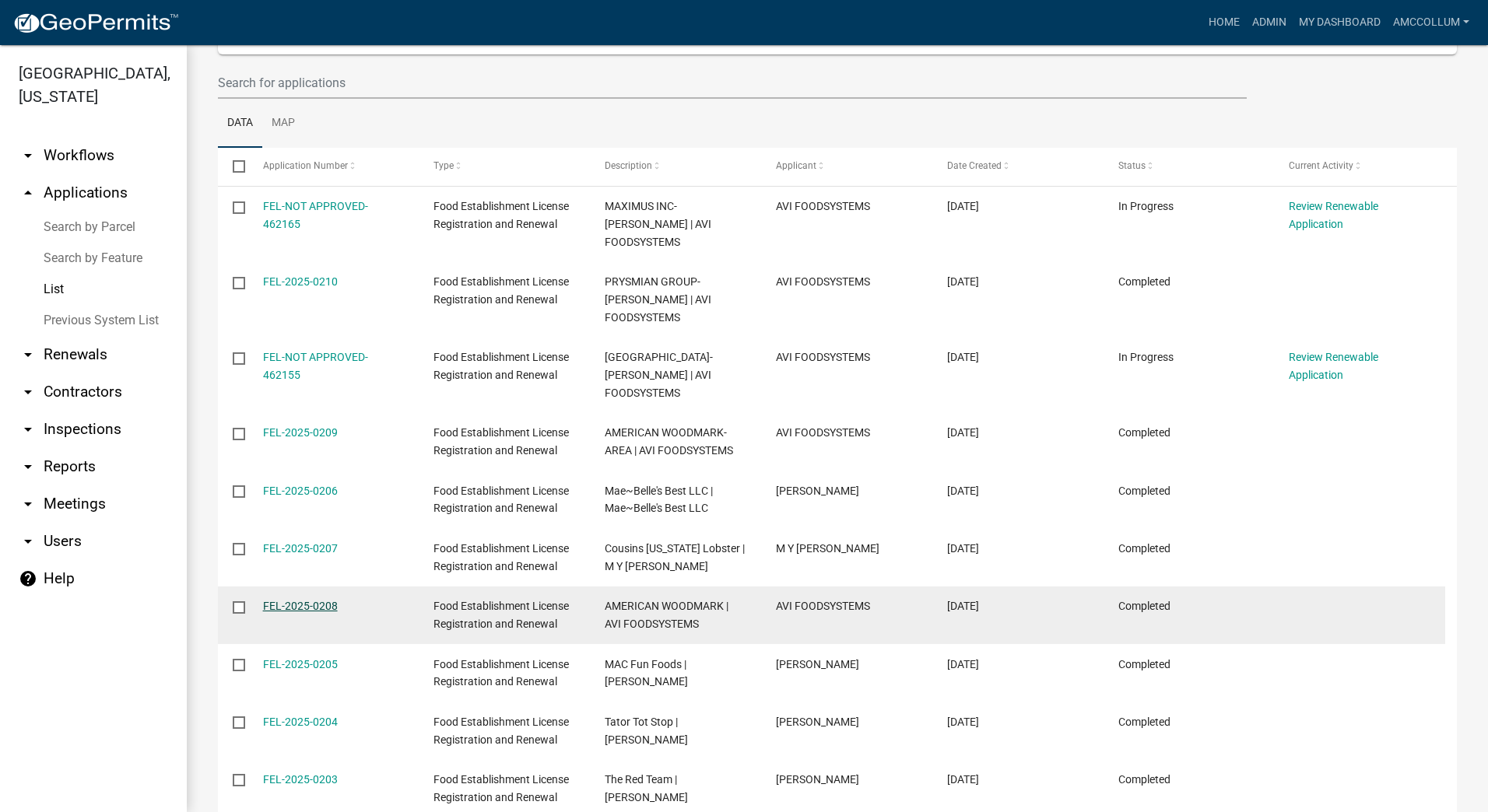
click at [292, 600] on link "FEL-2025-0208" at bounding box center [301, 606] width 75 height 13
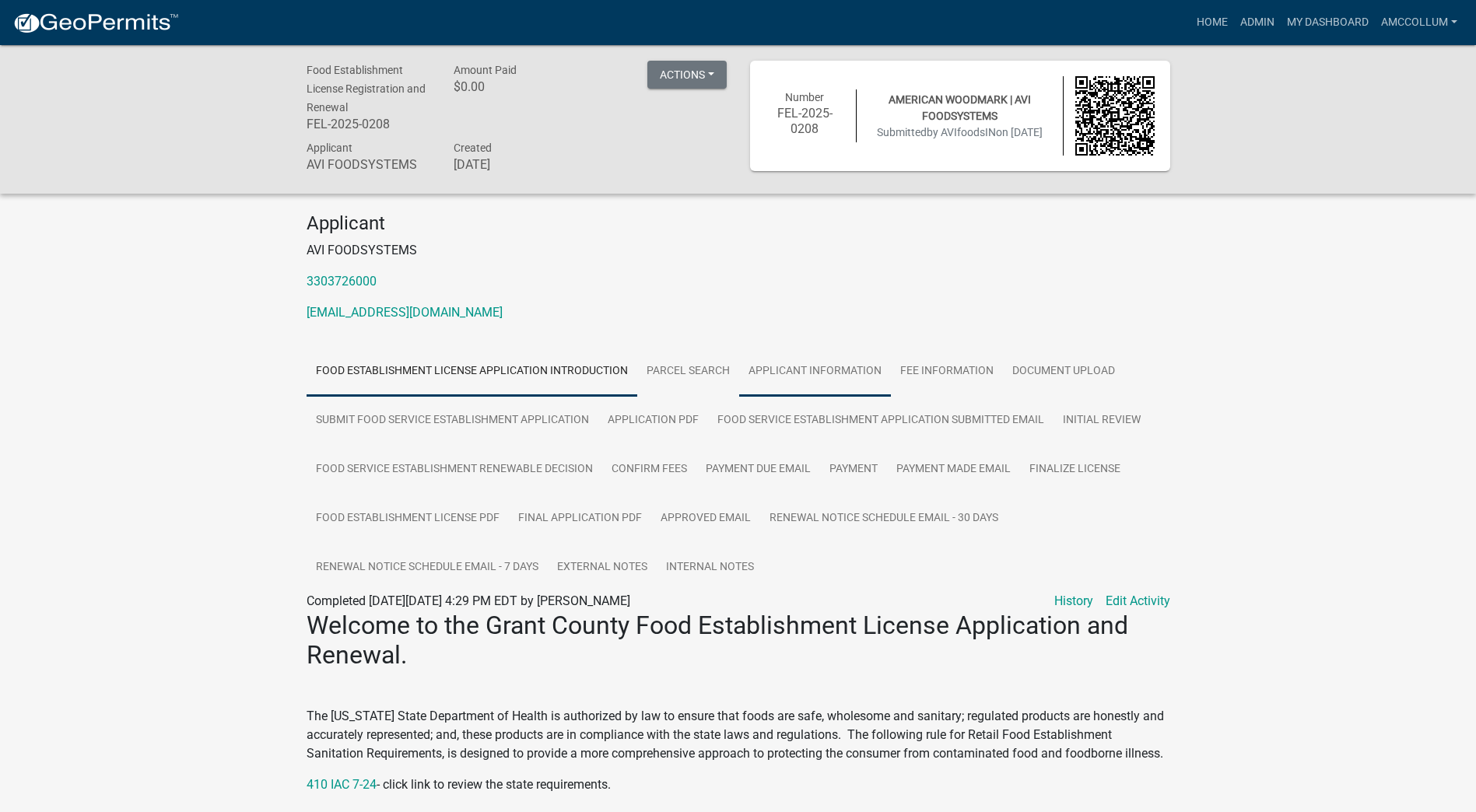
click at [787, 372] on link "Applicant Information" at bounding box center [815, 371] width 152 height 50
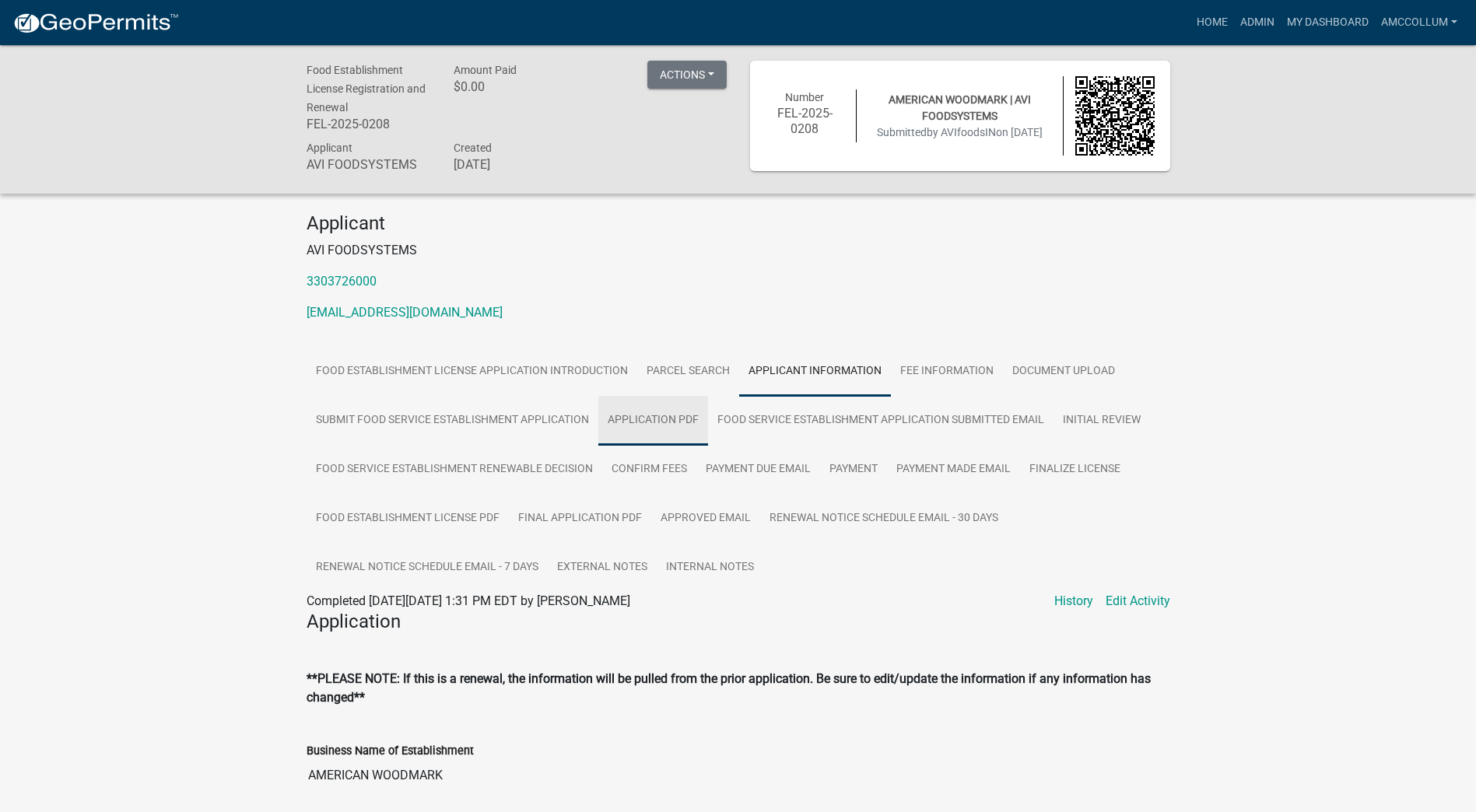
click at [644, 420] on link "Application PDF" at bounding box center [653, 420] width 110 height 50
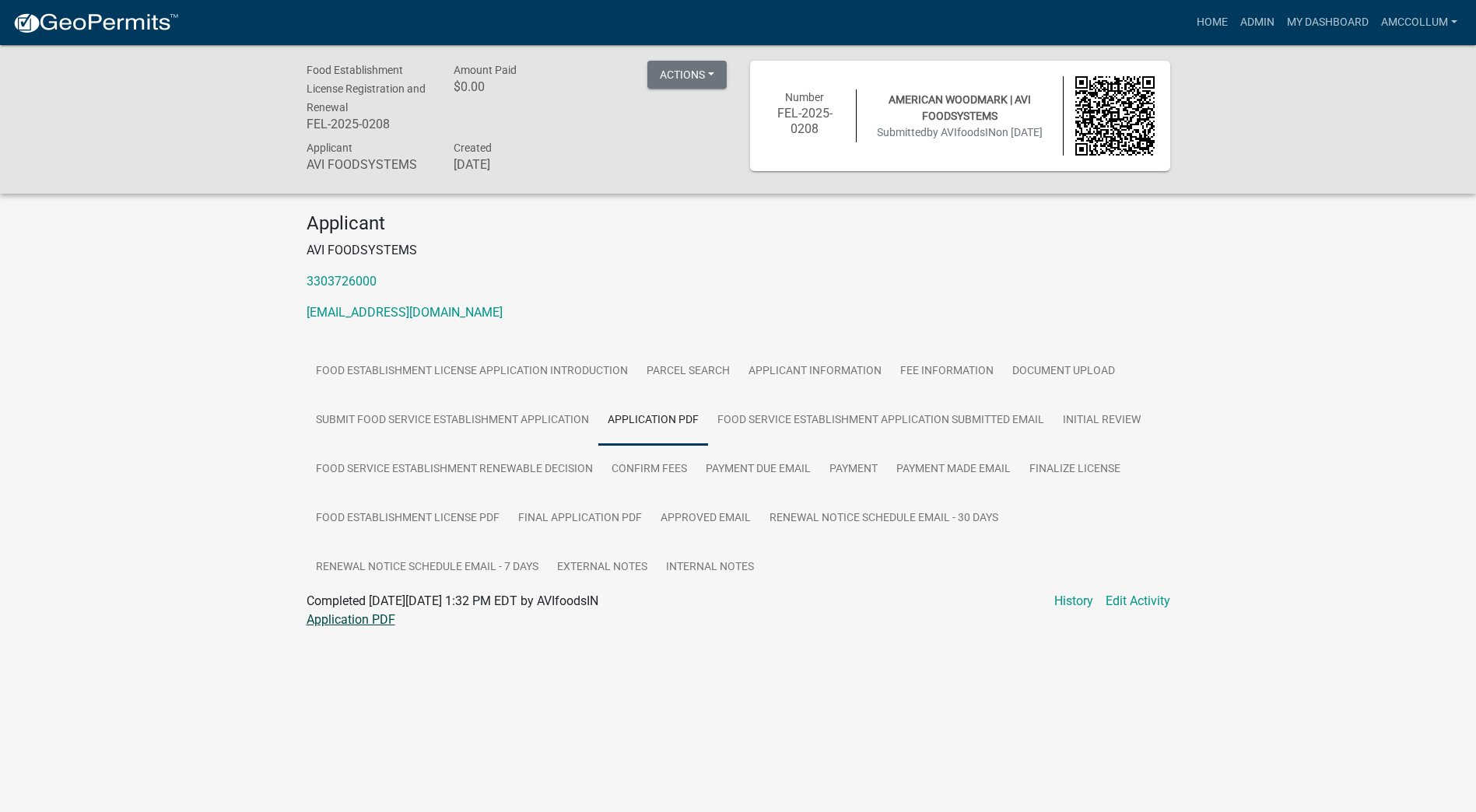
click at [326, 622] on link "Application PDF" at bounding box center [351, 620] width 88 height 15
click at [639, 466] on link "Confirm Fees" at bounding box center [649, 469] width 94 height 50
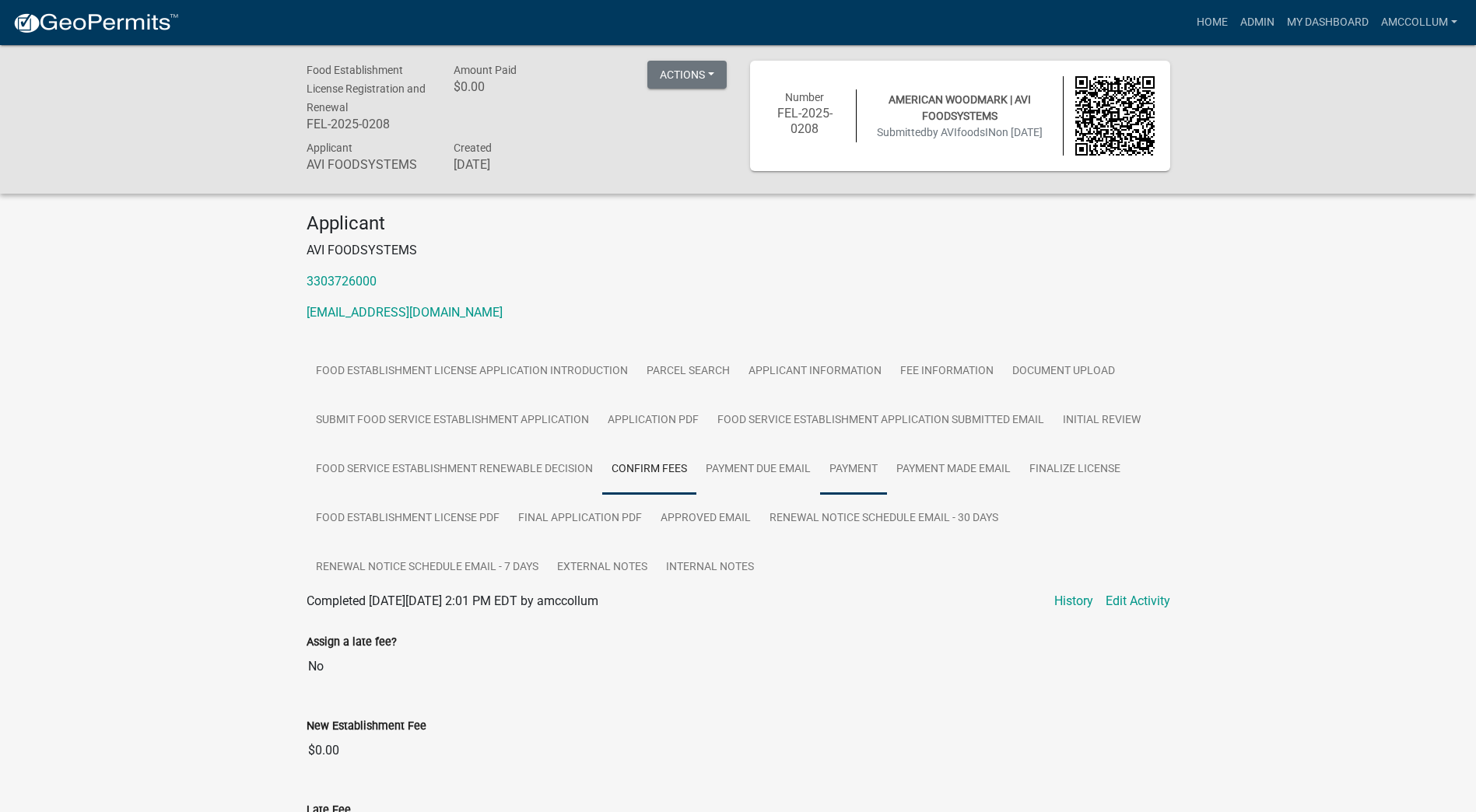
click at [847, 466] on link "Payment" at bounding box center [853, 469] width 67 height 50
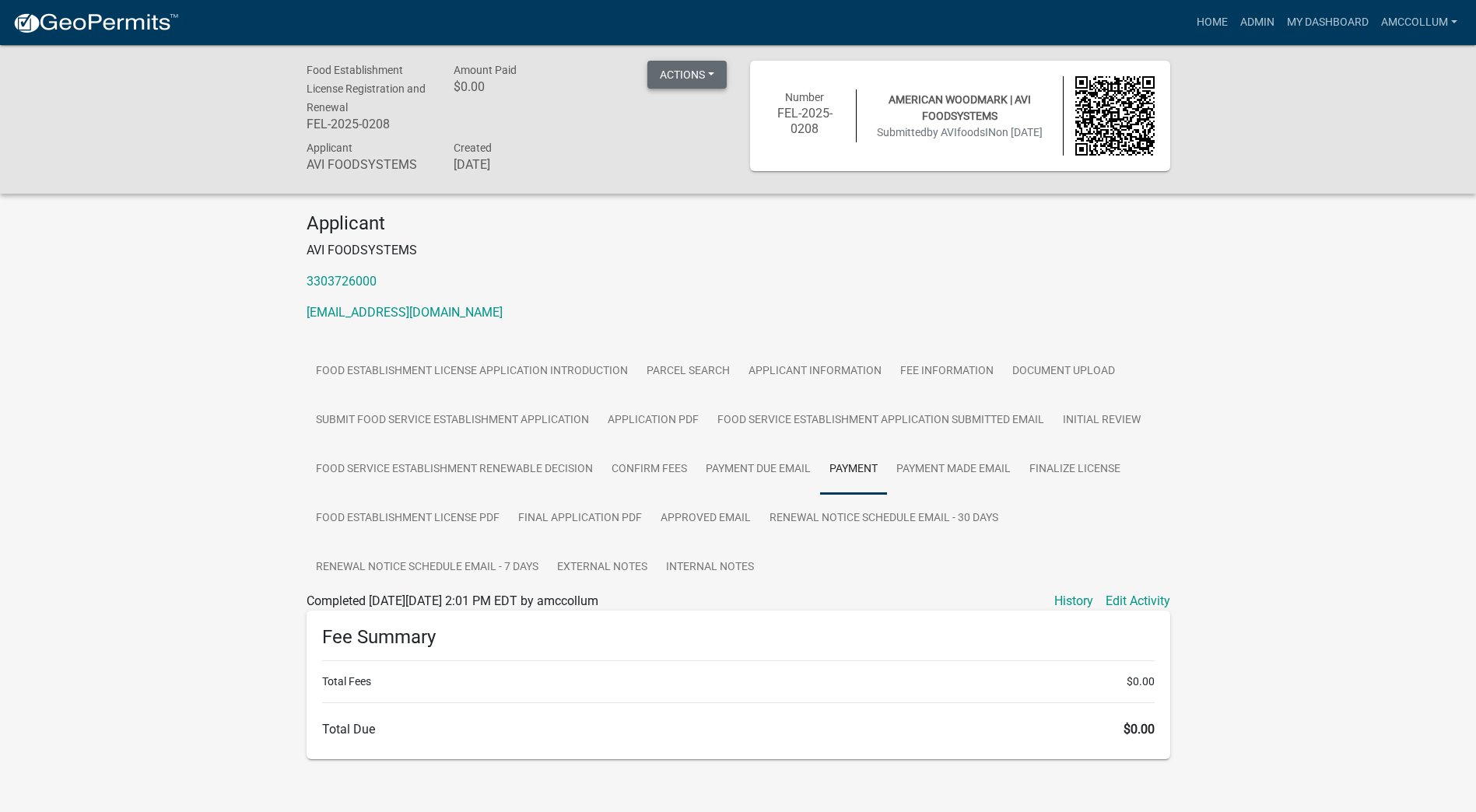
click at [711, 71] on button "Actions" at bounding box center [686, 75] width 80 height 28
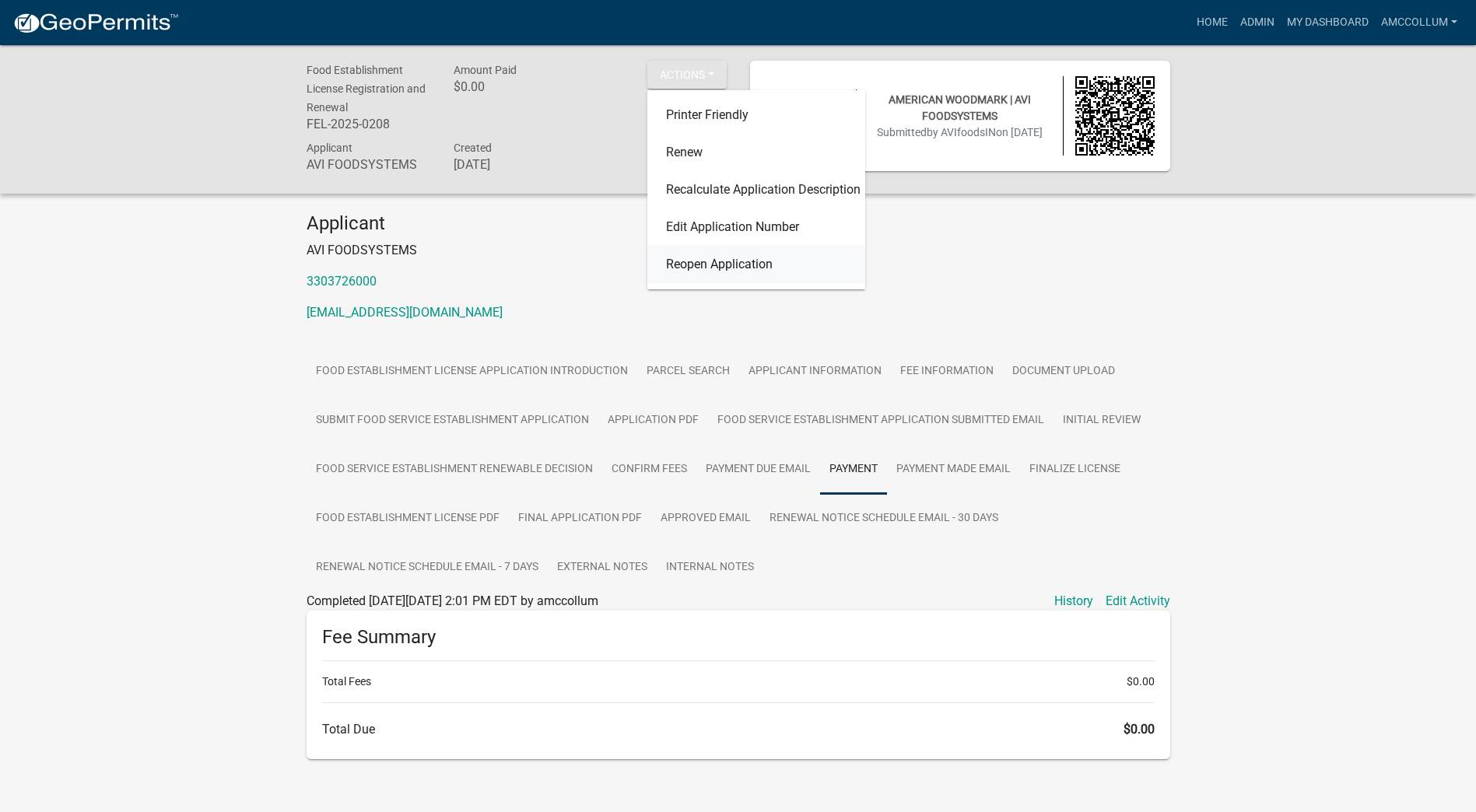
click at [681, 270] on link "Reopen Application" at bounding box center [756, 264] width 218 height 37
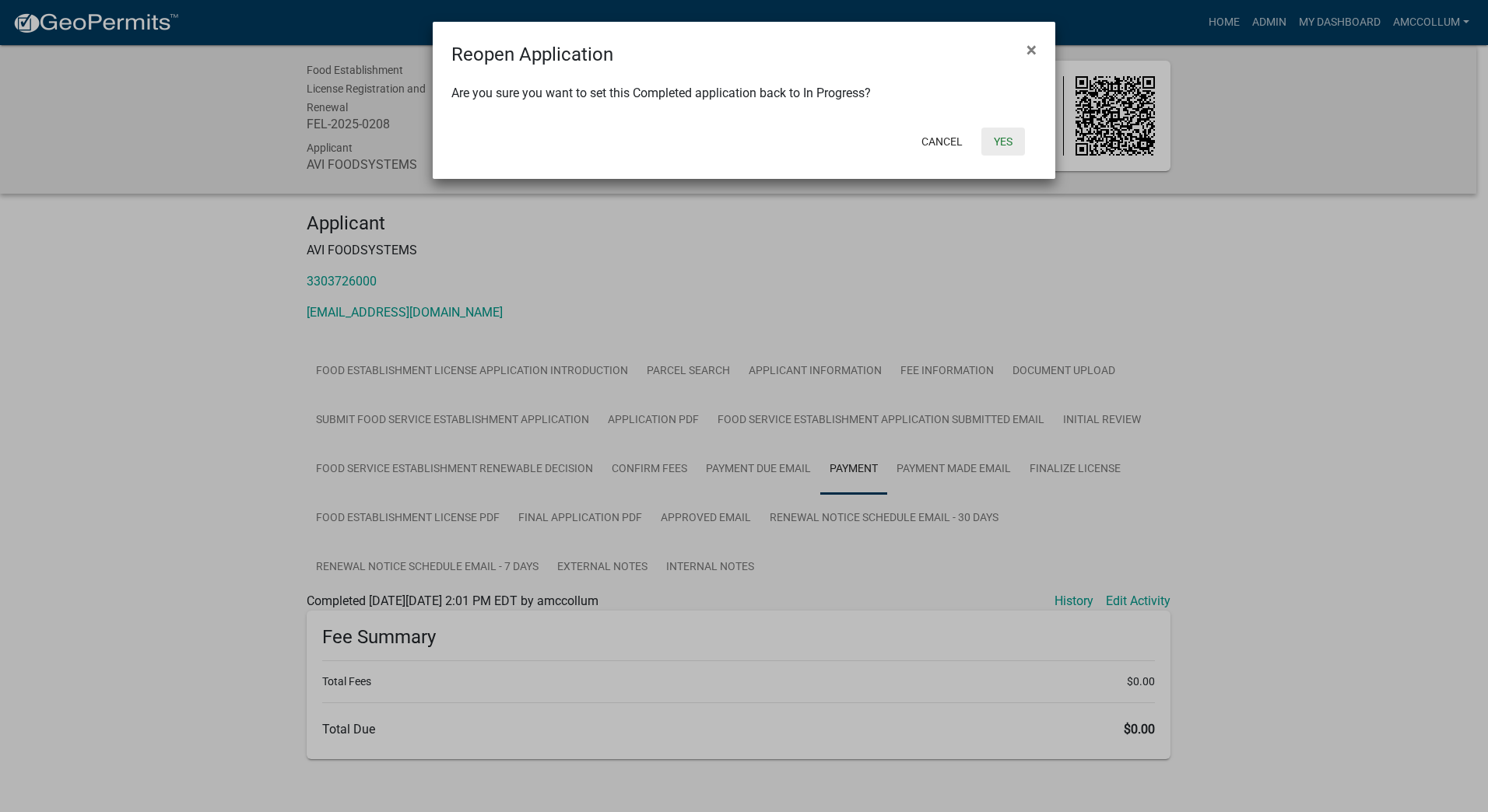
click at [998, 148] on button "Yes" at bounding box center [1003, 141] width 43 height 28
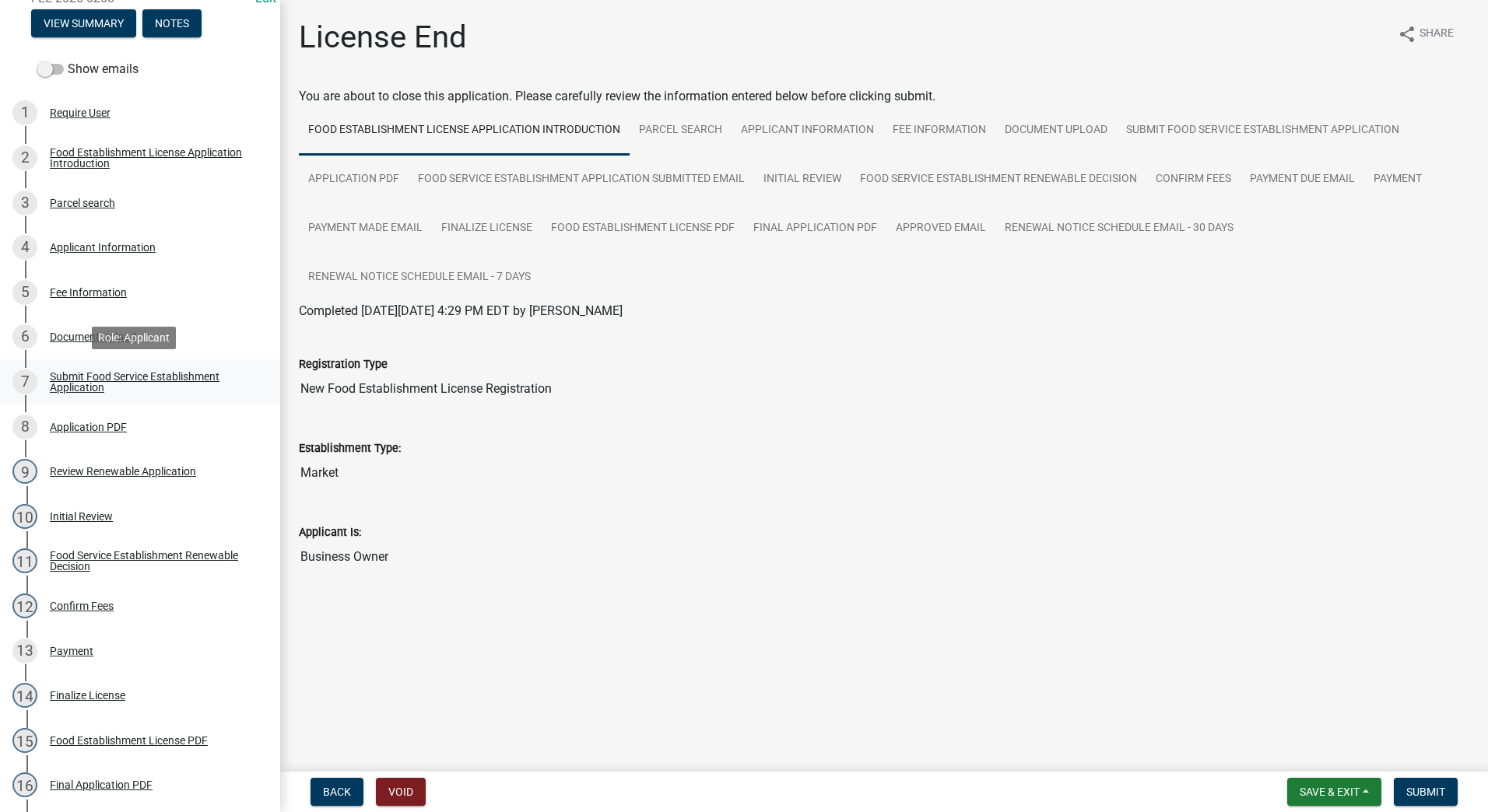
scroll to position [234, 0]
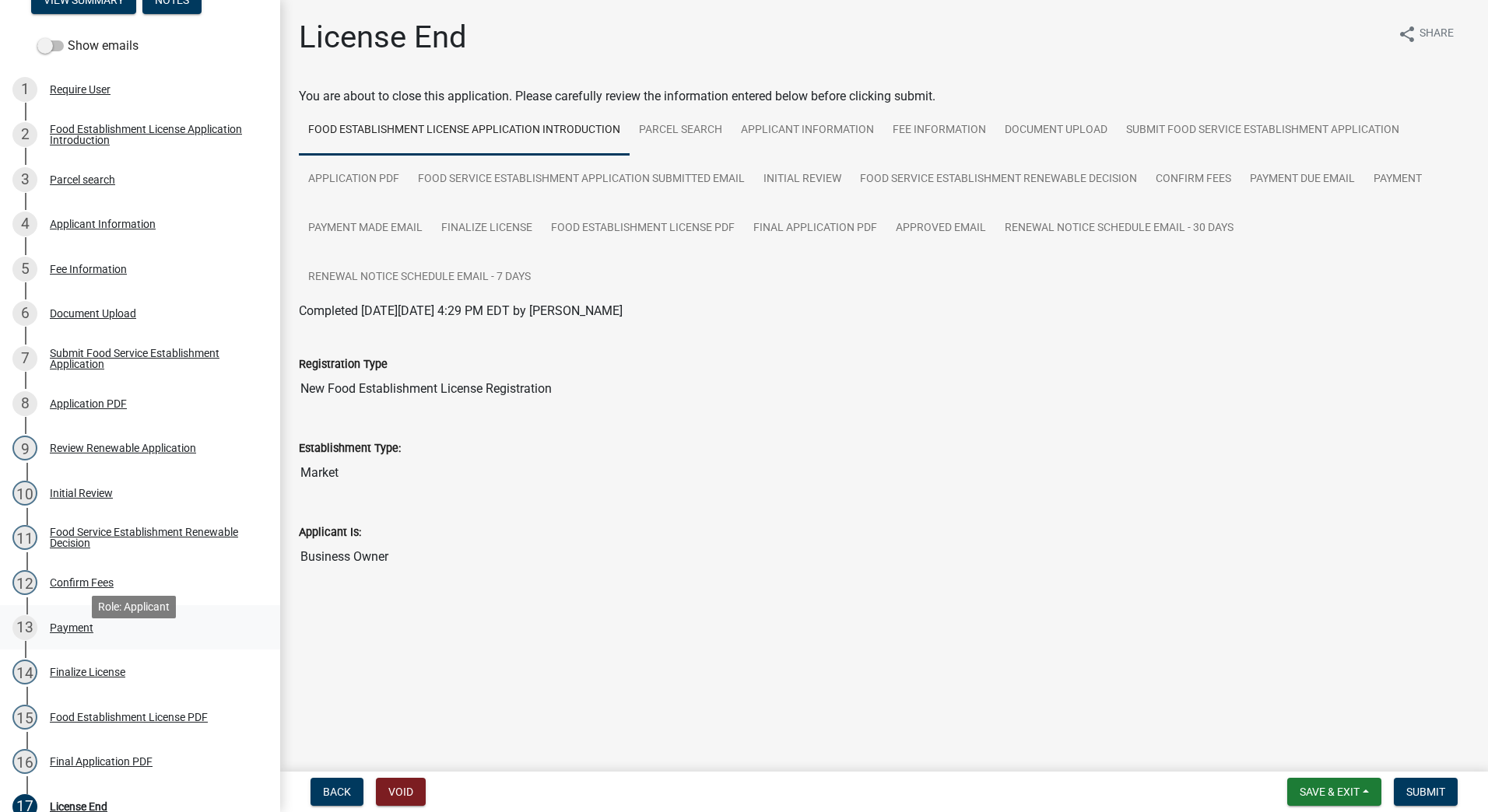
click at [40, 640] on div "13 Payment" at bounding box center [134, 627] width 243 height 25
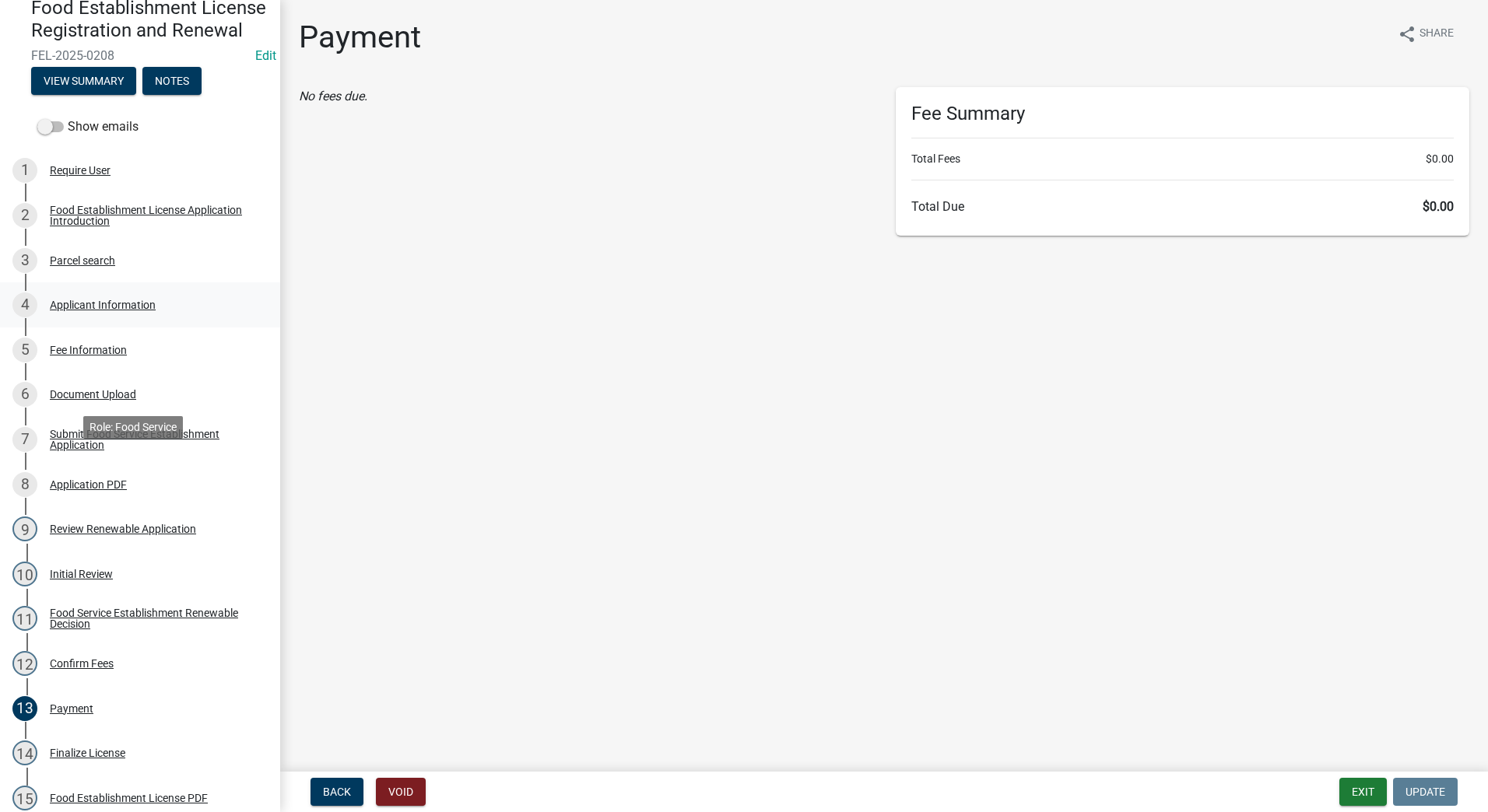
scroll to position [0, 0]
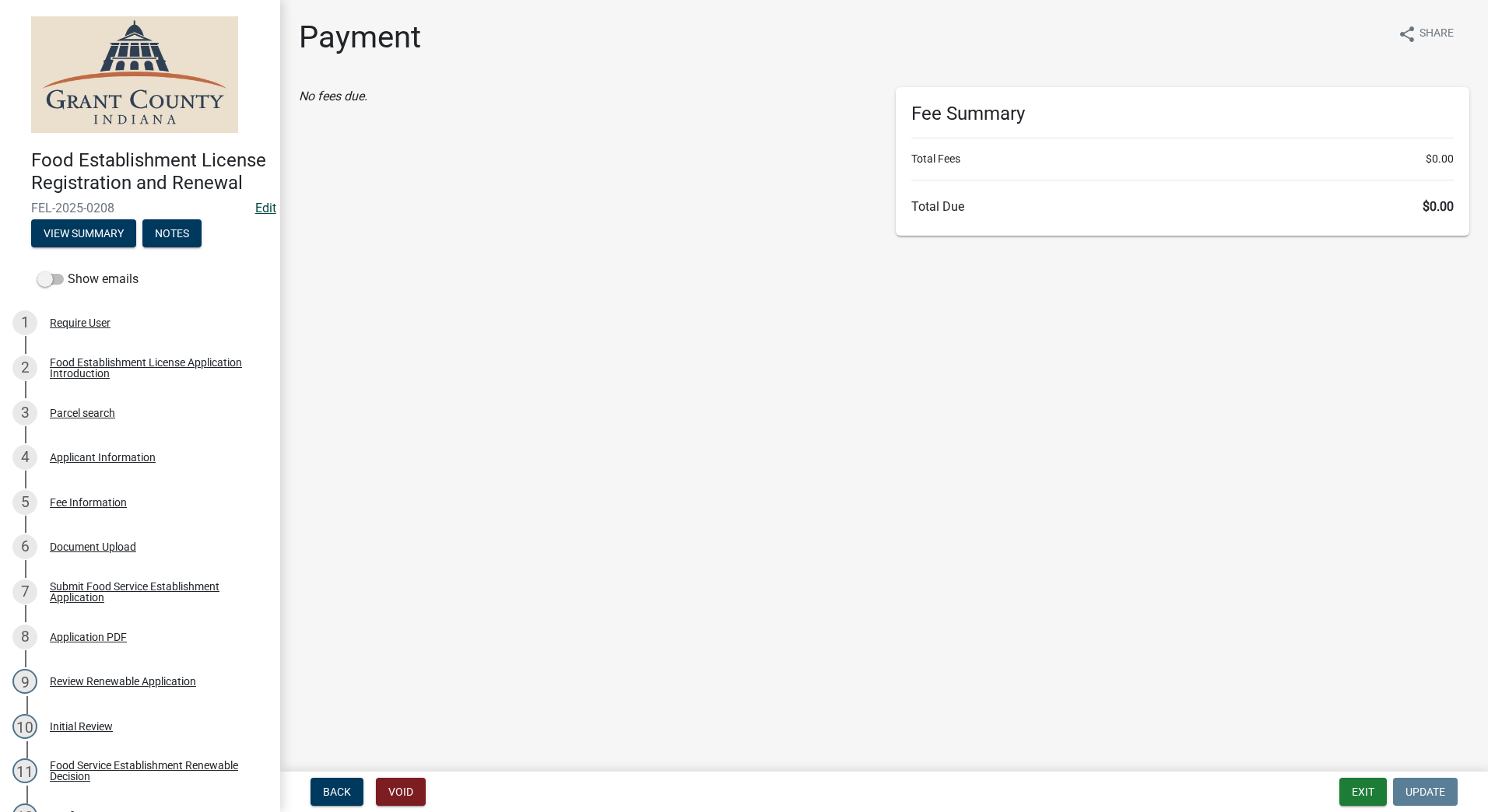
click at [255, 216] on link "Edit" at bounding box center [265, 207] width 21 height 15
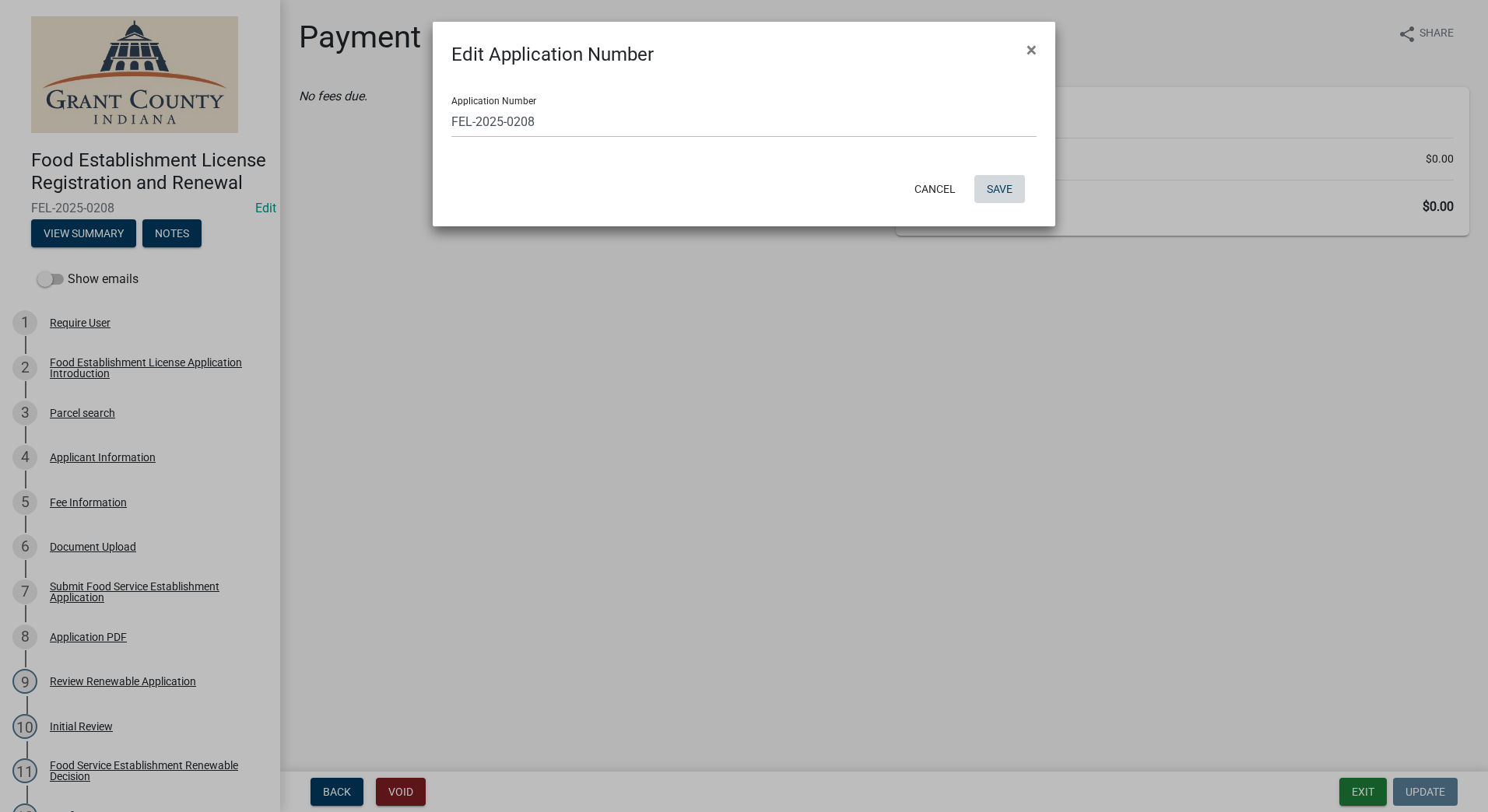
click at [1004, 183] on button "Save" at bounding box center [1000, 189] width 51 height 28
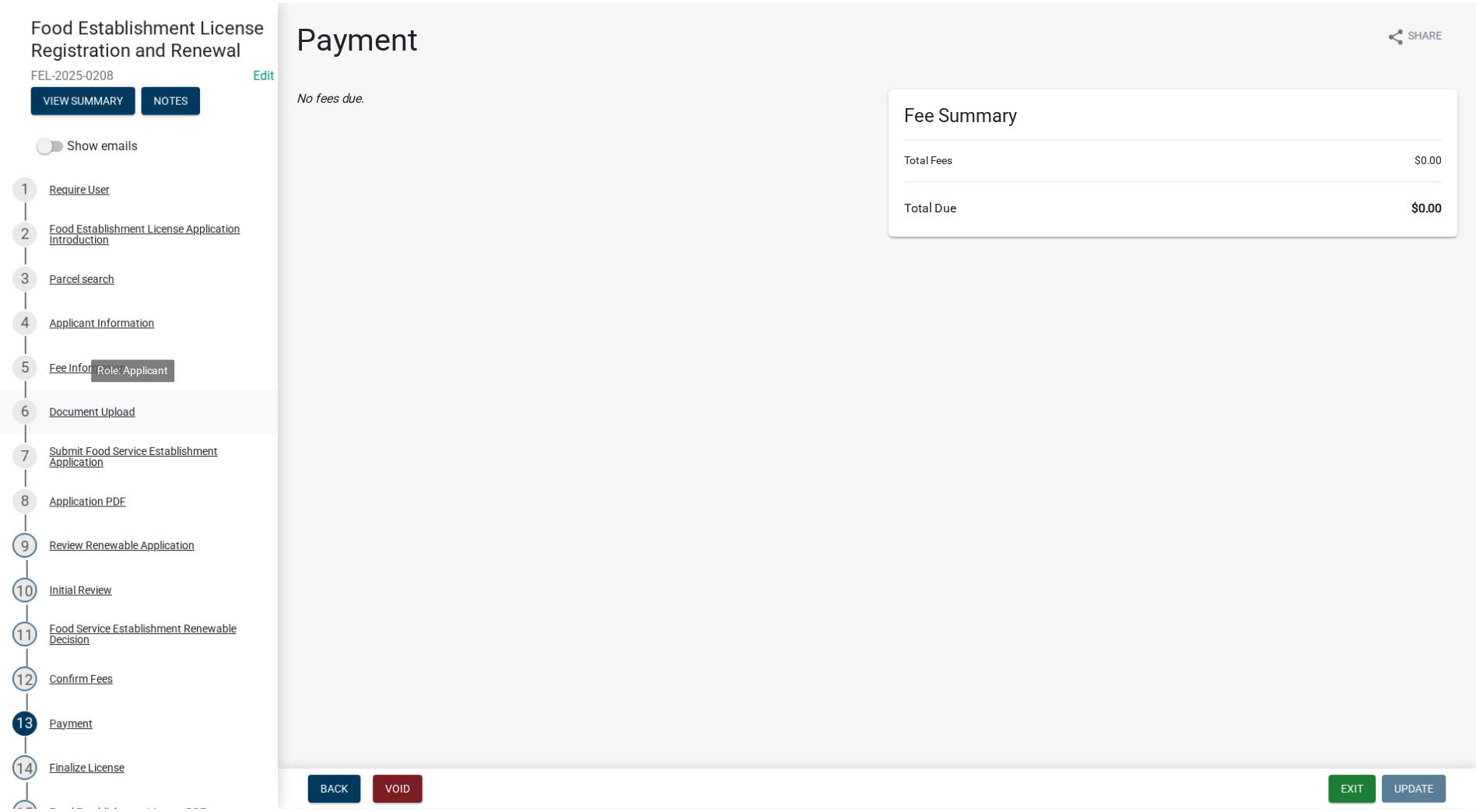
scroll to position [156, 0]
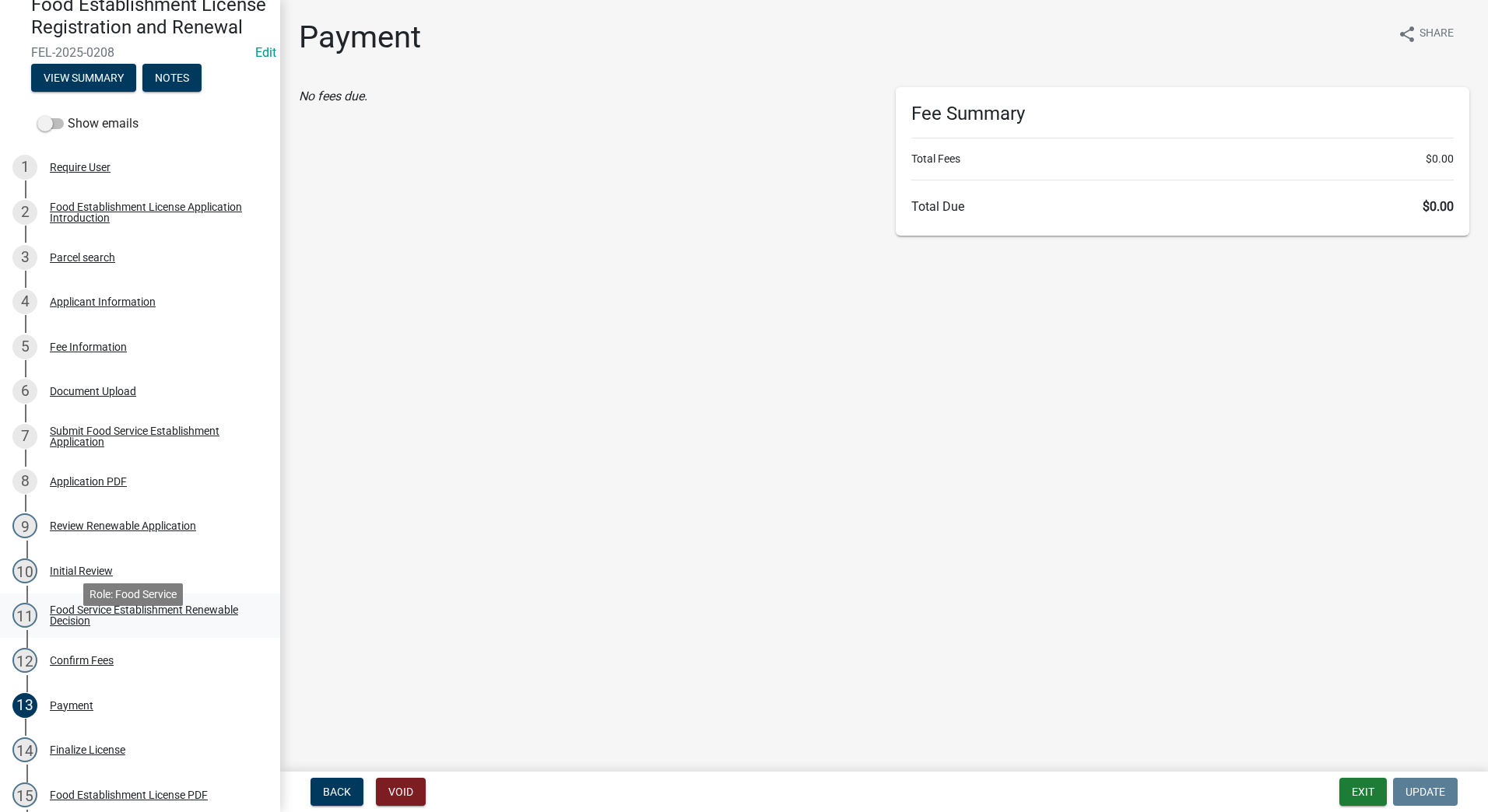
click at [74, 626] on div "Food Service Establishment Renewable Decision" at bounding box center [152, 616] width 205 height 22
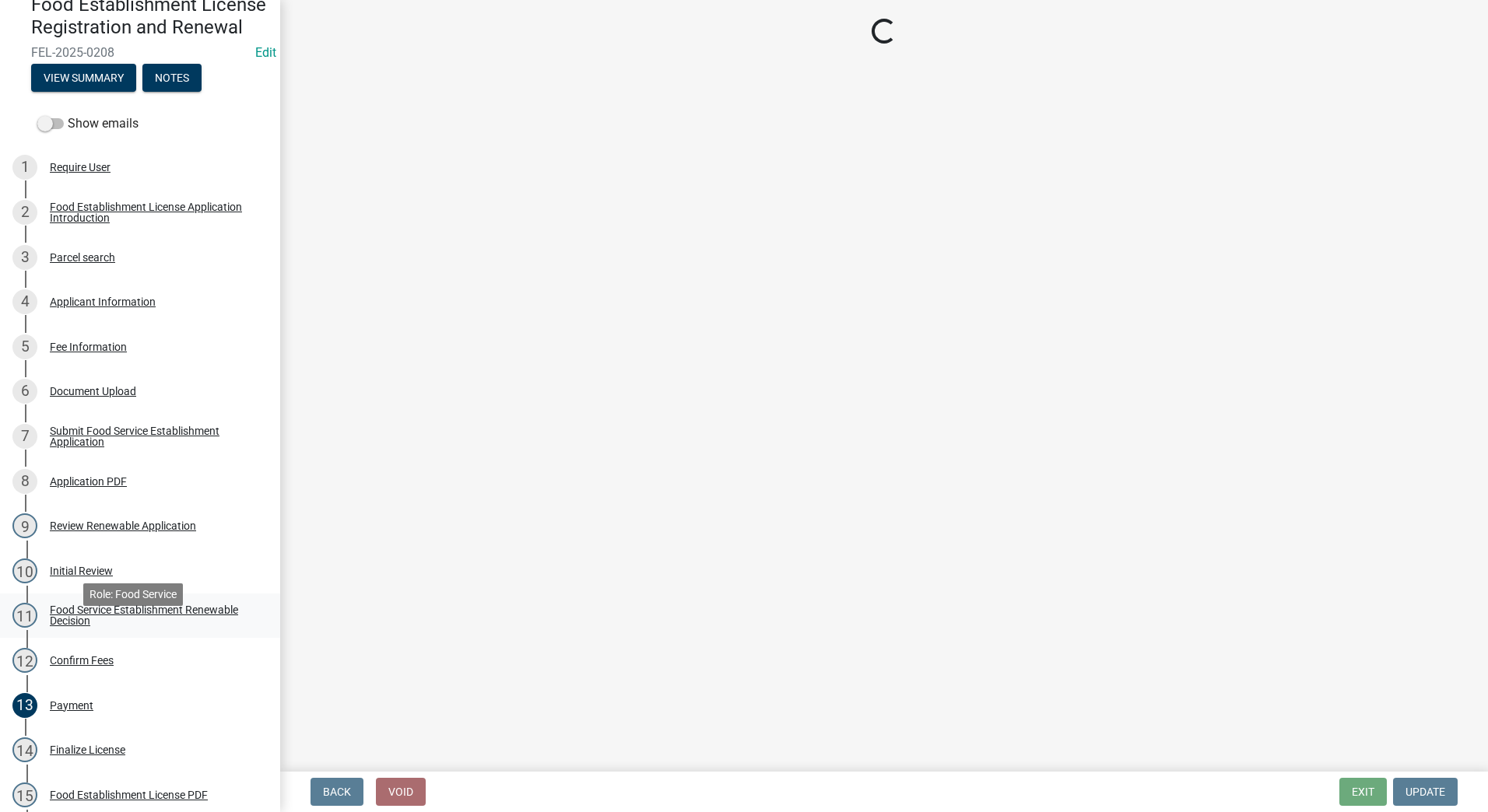
select select "f8bc5ebe-de22-4857-900a-5f4c078c3457"
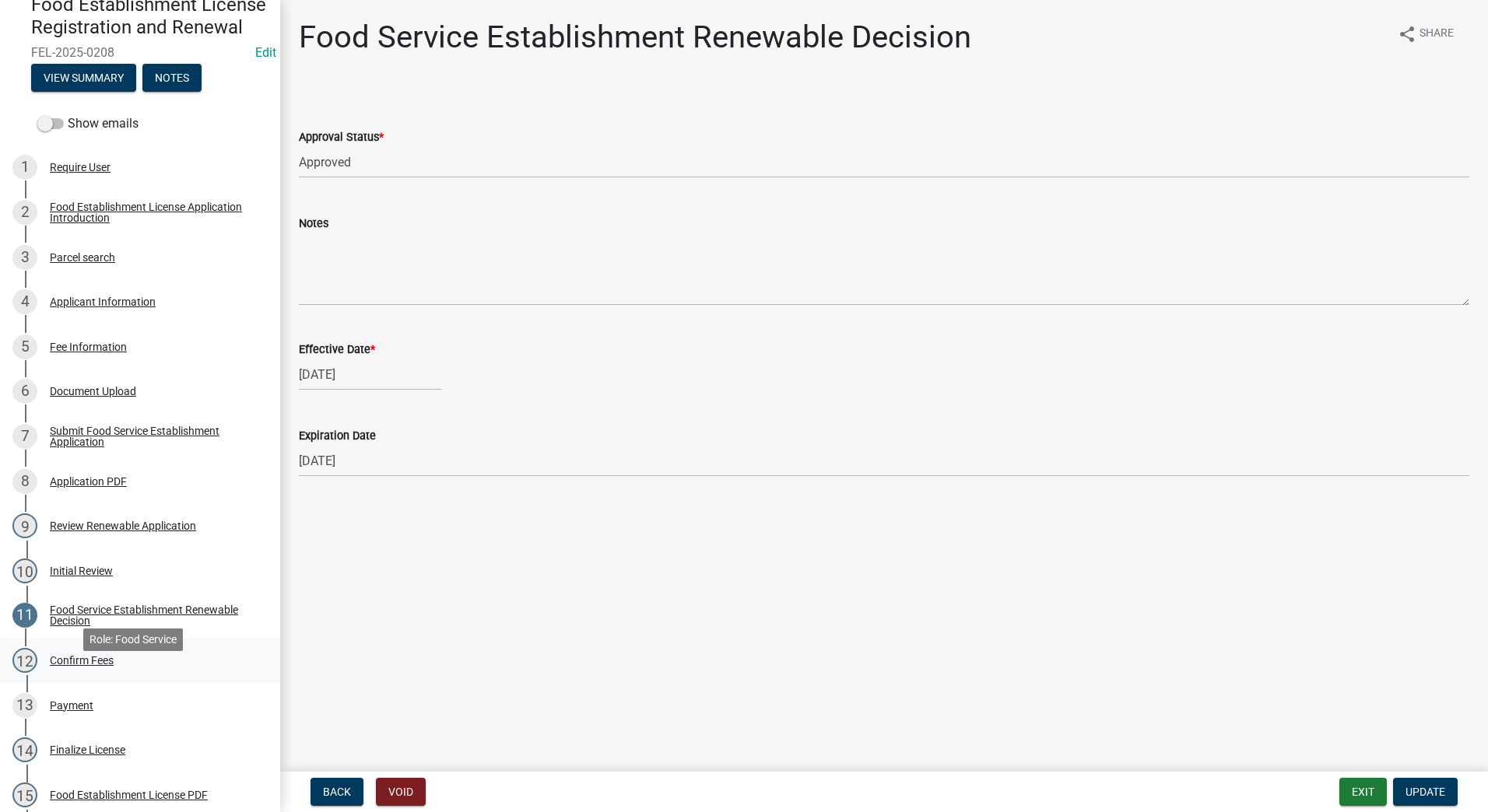
click at [61, 666] on div "Confirm Fees" at bounding box center [82, 660] width 64 height 11
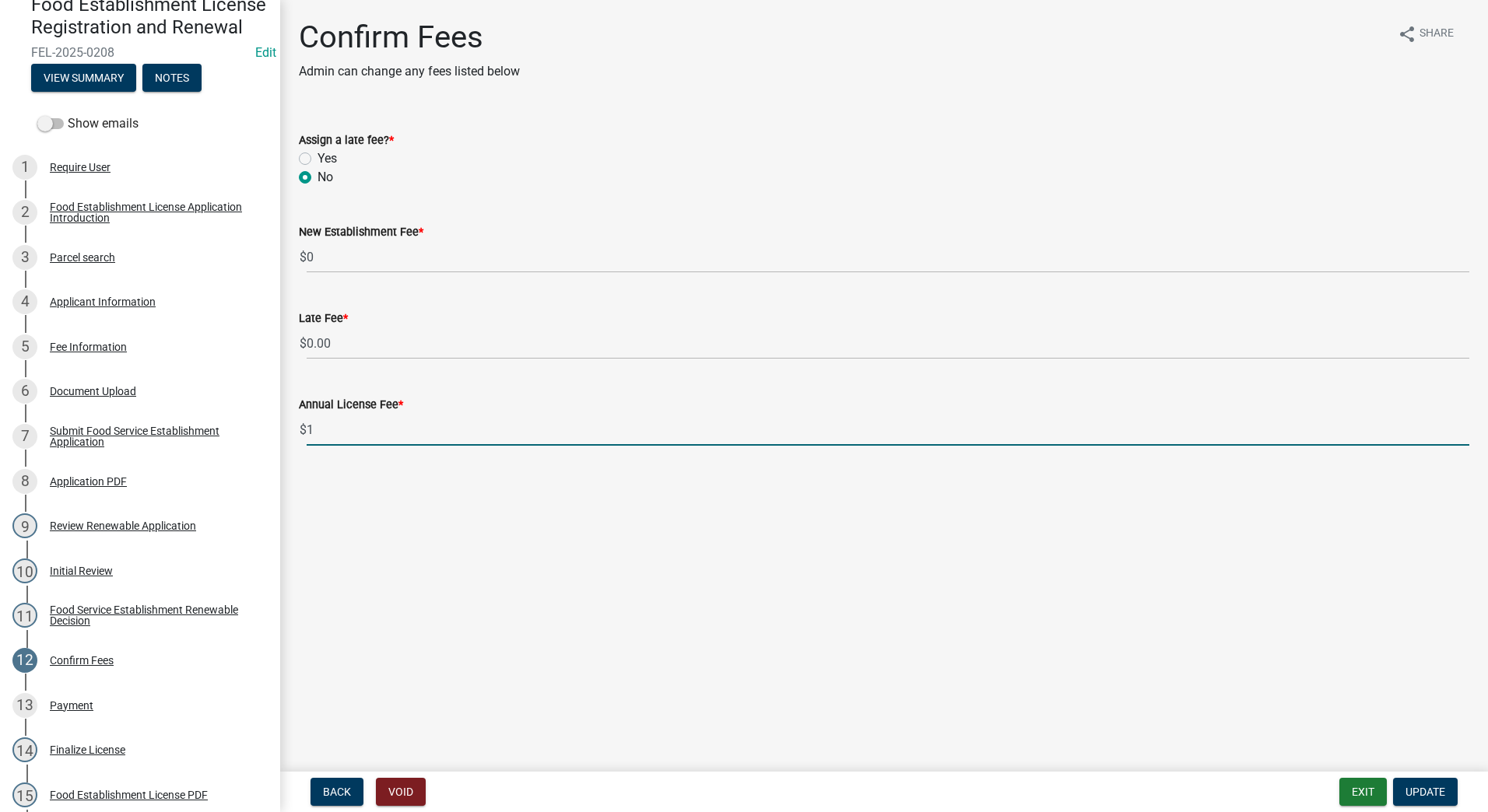
click at [1462, 427] on input "1" at bounding box center [888, 430] width 1163 height 31
click at [1461, 425] on input "2" at bounding box center [888, 430] width 1163 height 31
click at [1461, 425] on input "3" at bounding box center [888, 430] width 1163 height 31
click at [1461, 425] on input "4" at bounding box center [888, 430] width 1163 height 31
type input "5"
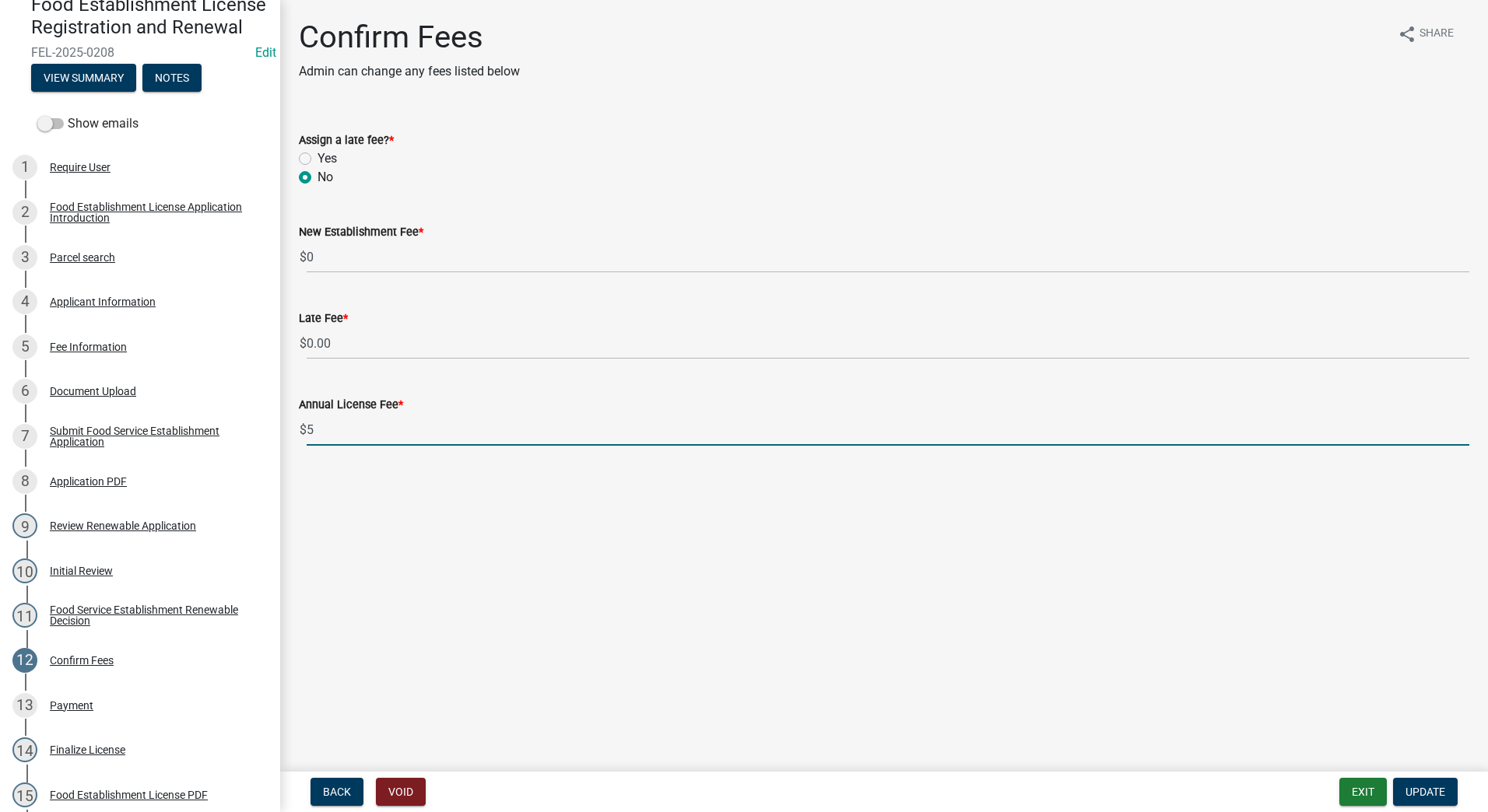
click at [1461, 425] on input "5" at bounding box center [888, 430] width 1163 height 31
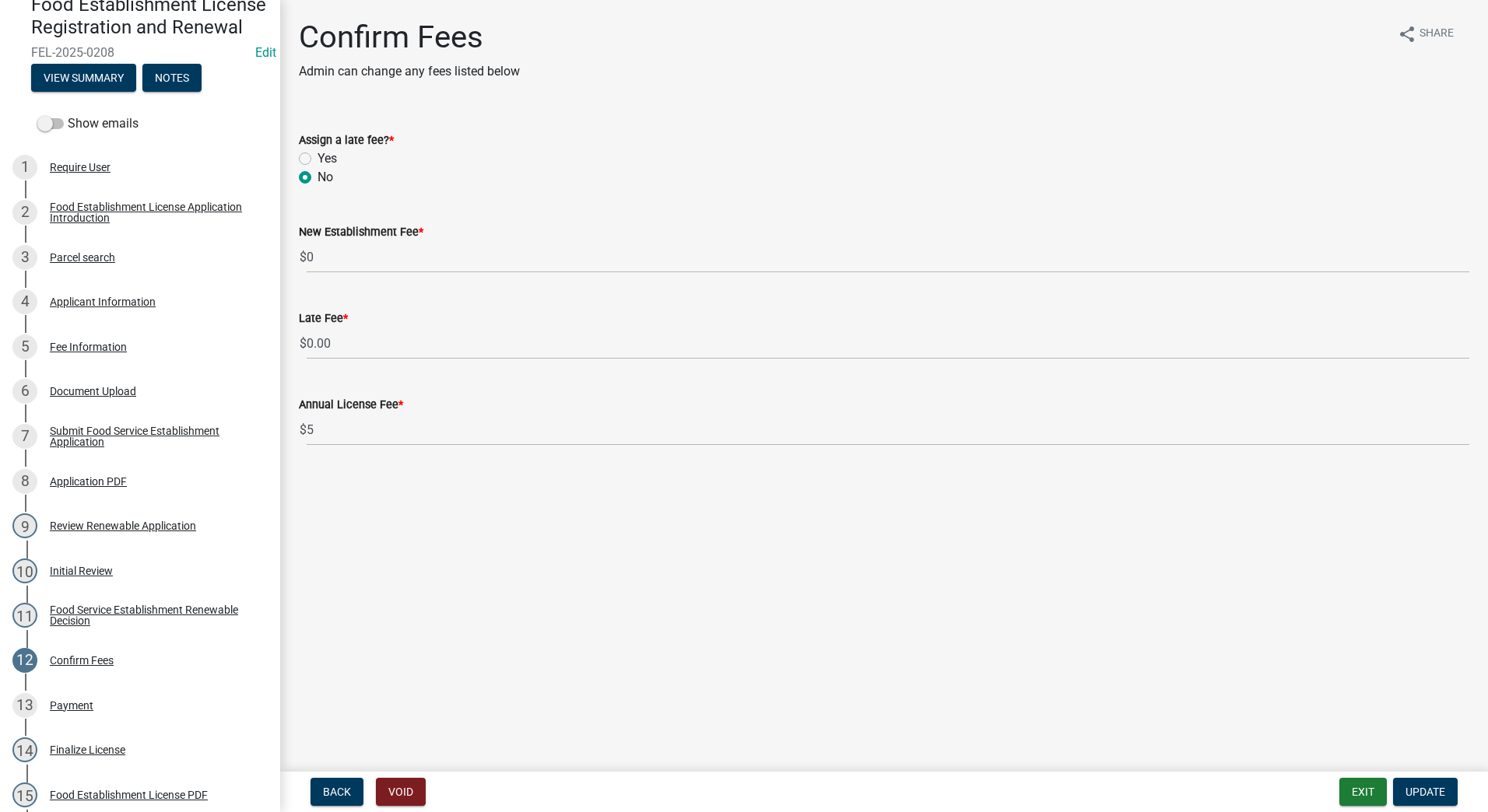
click at [1350, 557] on main "Confirm Fees Admin can change any fees listed below share Share Assign a late f…" at bounding box center [884, 383] width 1208 height 766
click at [1412, 795] on span "Update" at bounding box center [1425, 791] width 39 height 13
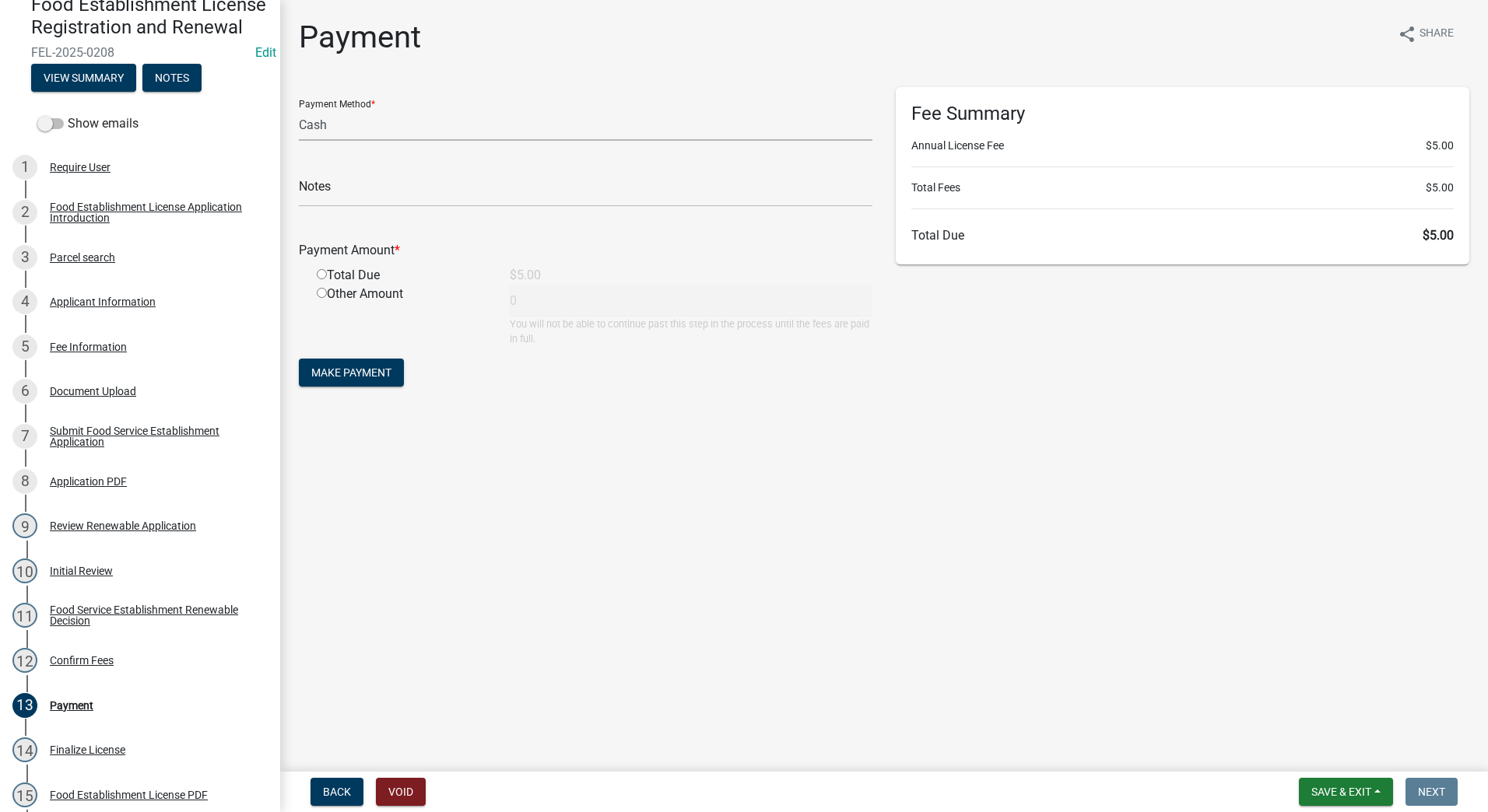
click at [587, 126] on select "Credit Card POS Check Cash" at bounding box center [585, 125] width 574 height 31
select select "0: 2"
click at [299, 109] on select "Credit Card POS Check Cash" at bounding box center [585, 125] width 574 height 31
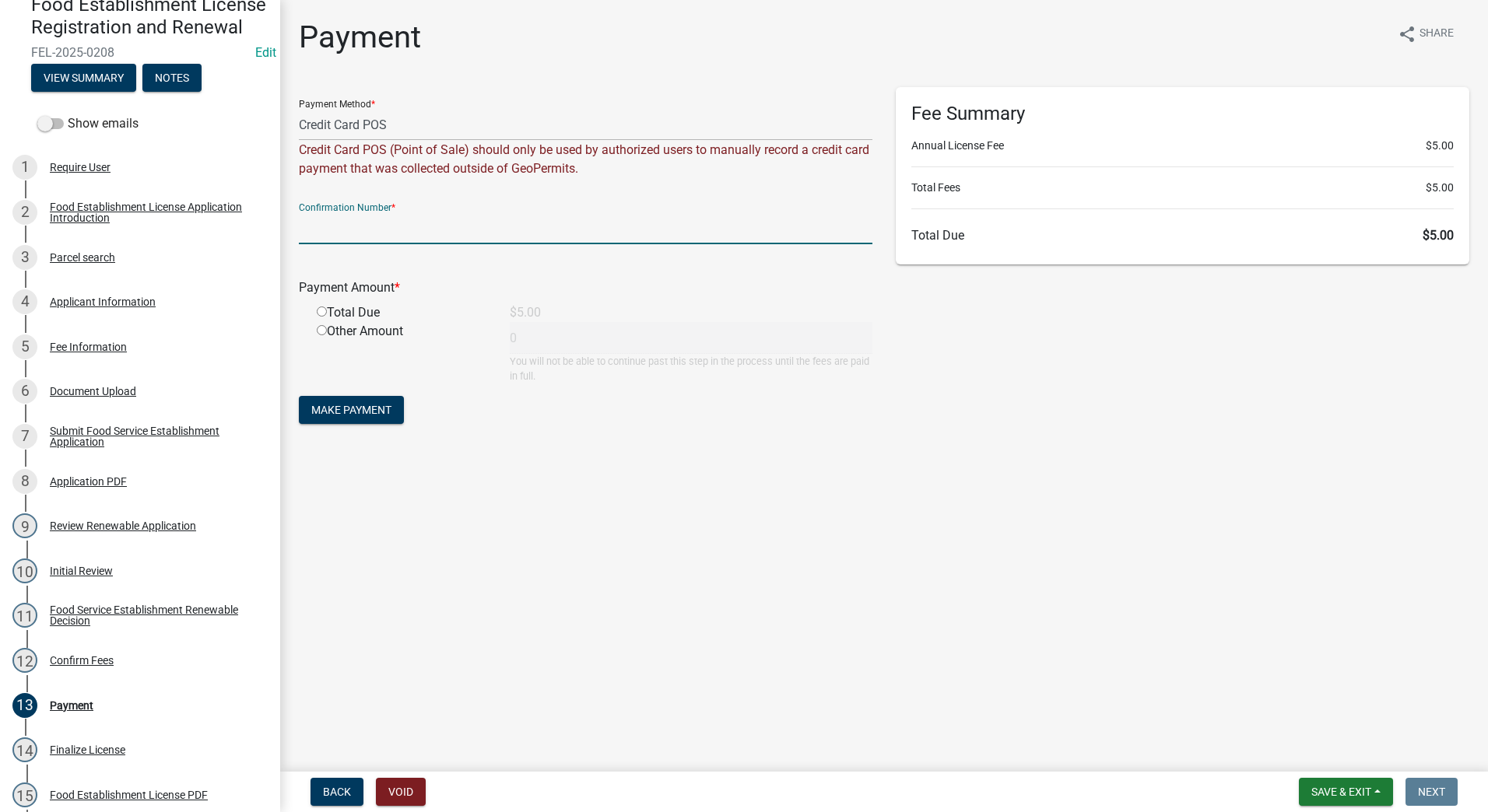
click at [571, 234] on input "text" at bounding box center [585, 228] width 574 height 31
type input "14808537"
click at [318, 313] on input "radio" at bounding box center [322, 311] width 10 height 10
radio input "true"
type input "5"
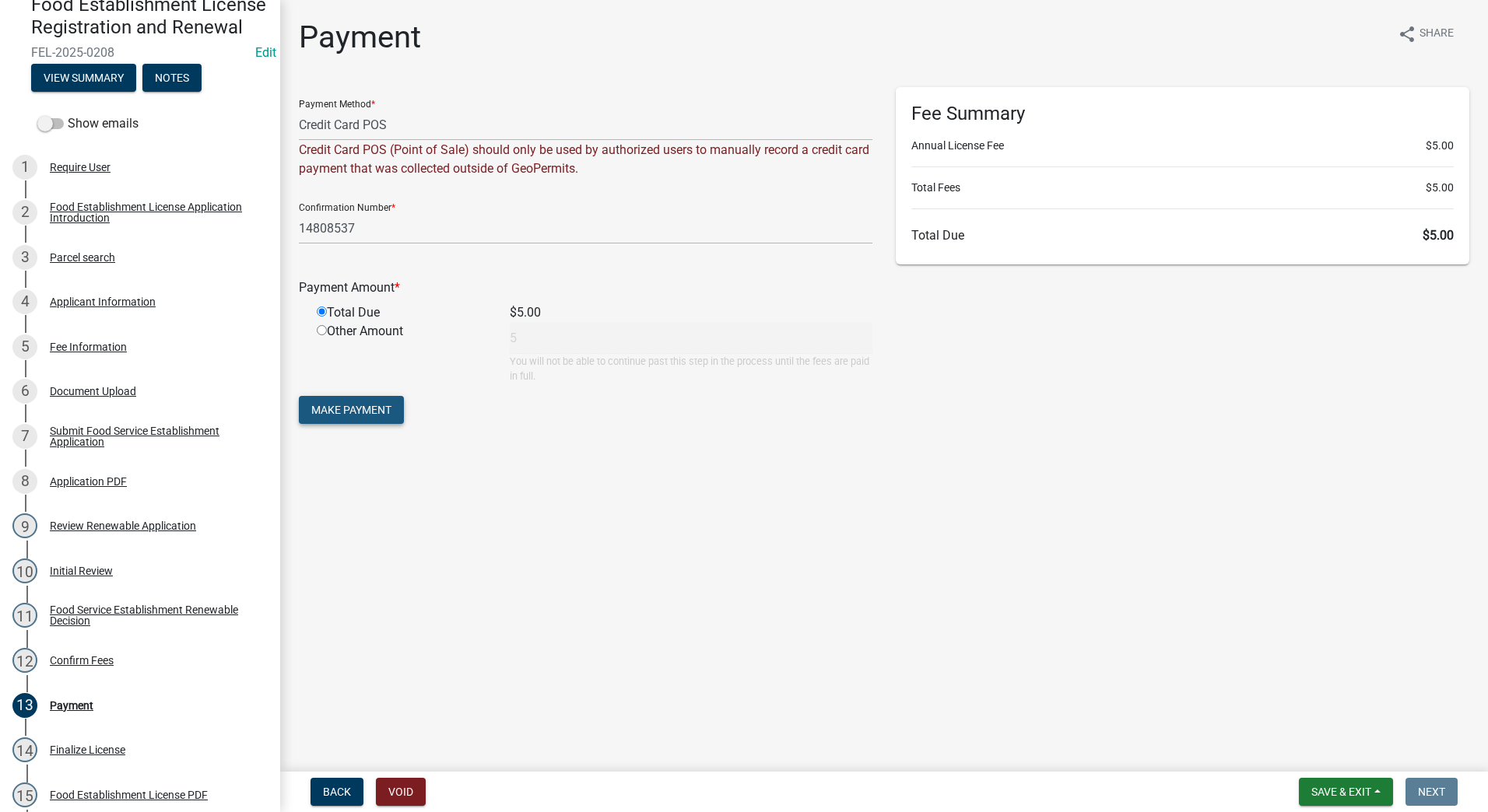
click at [362, 403] on button "Make Payment" at bounding box center [351, 409] width 105 height 28
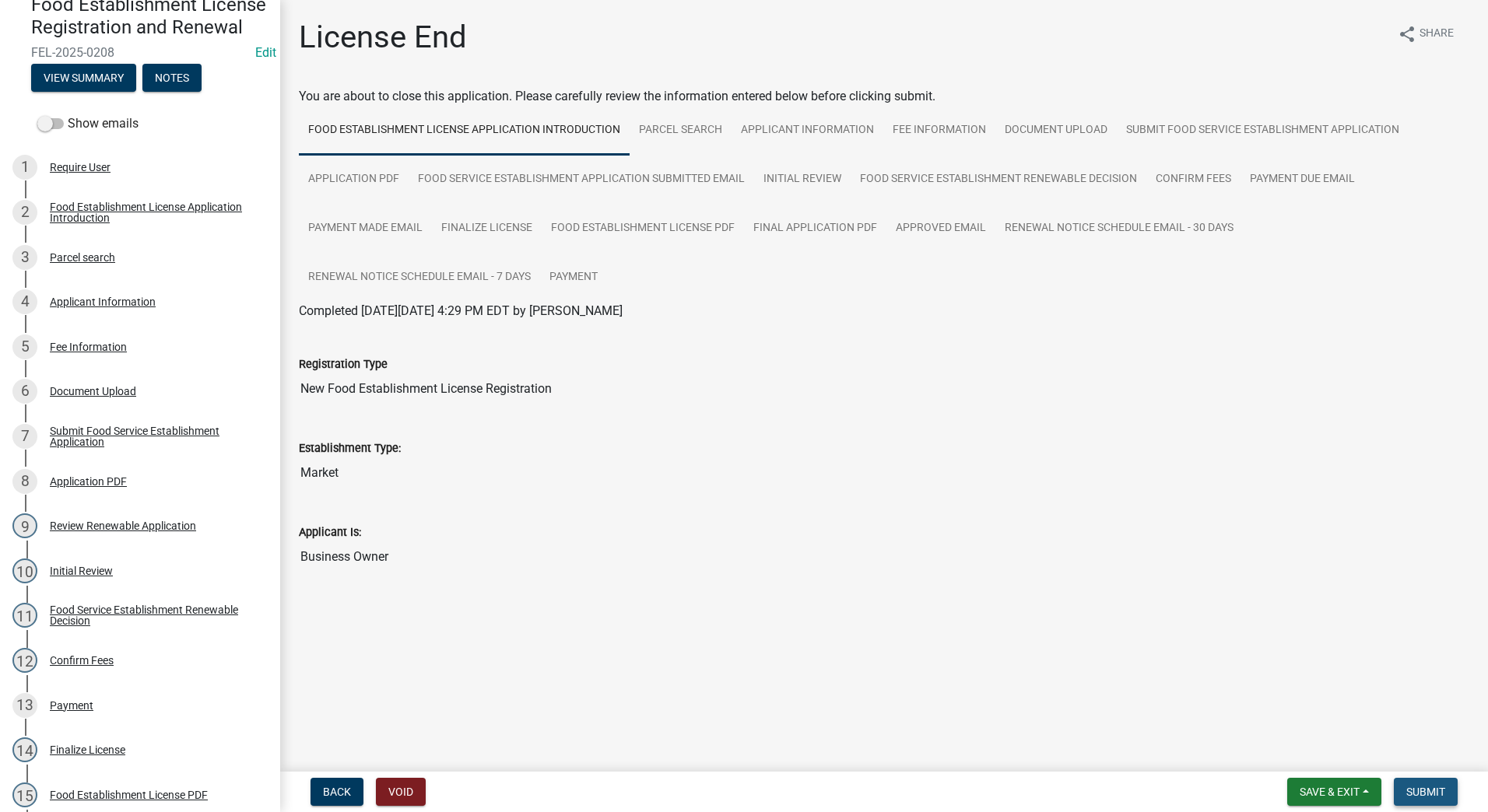
click at [1432, 790] on span "Submit" at bounding box center [1426, 791] width 39 height 13
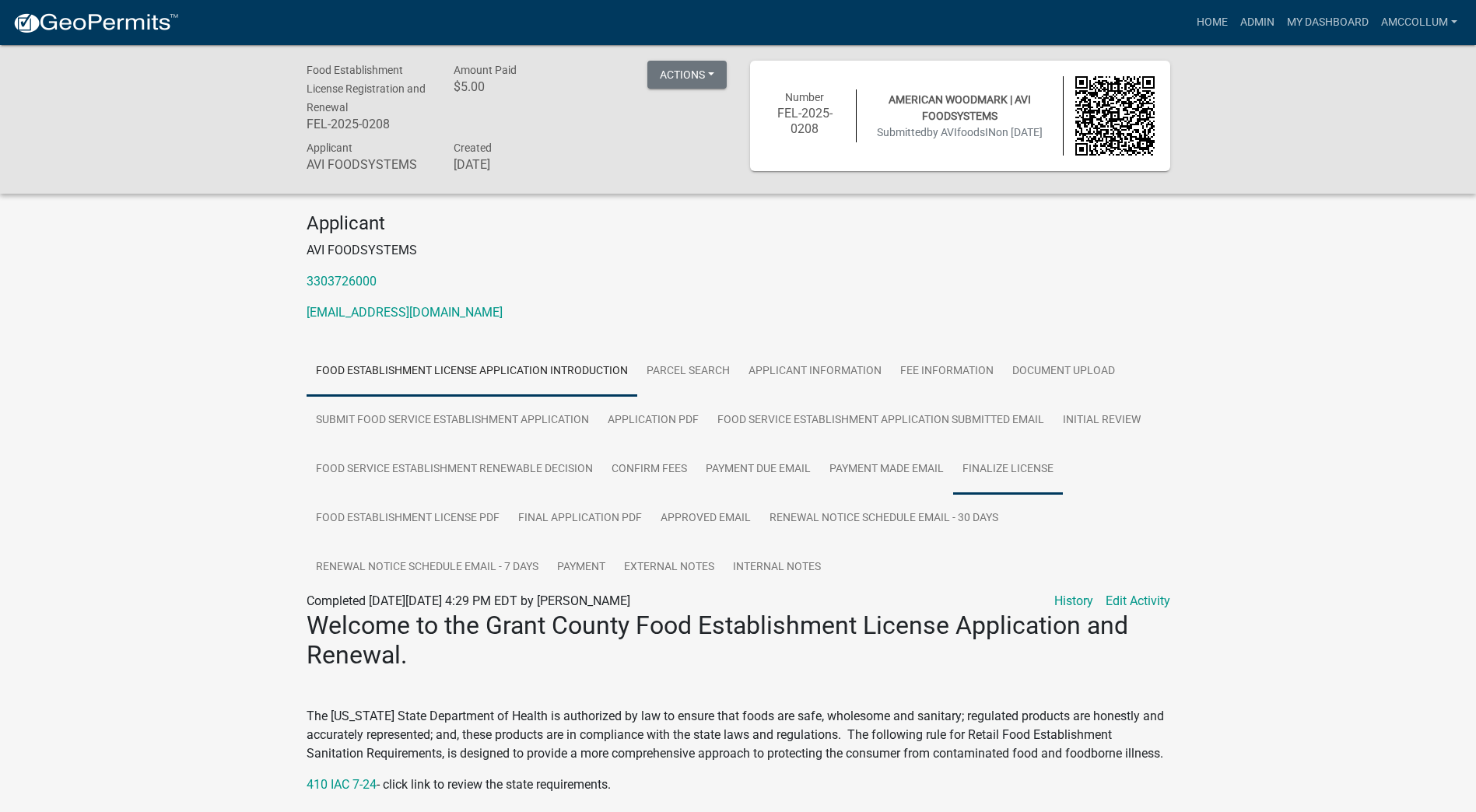
click at [1002, 466] on link "Finalize License" at bounding box center [1009, 469] width 110 height 50
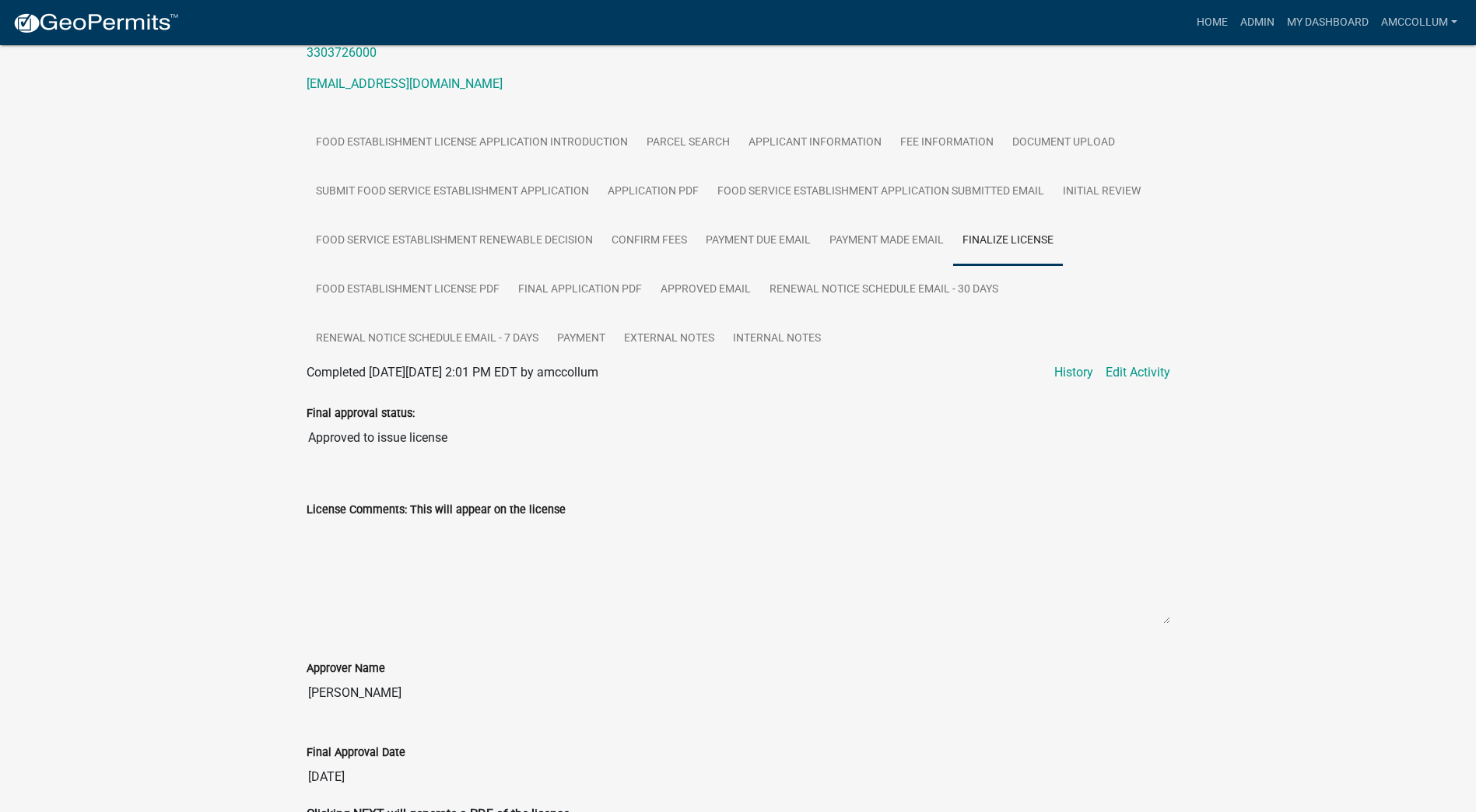
scroll to position [318, 0]
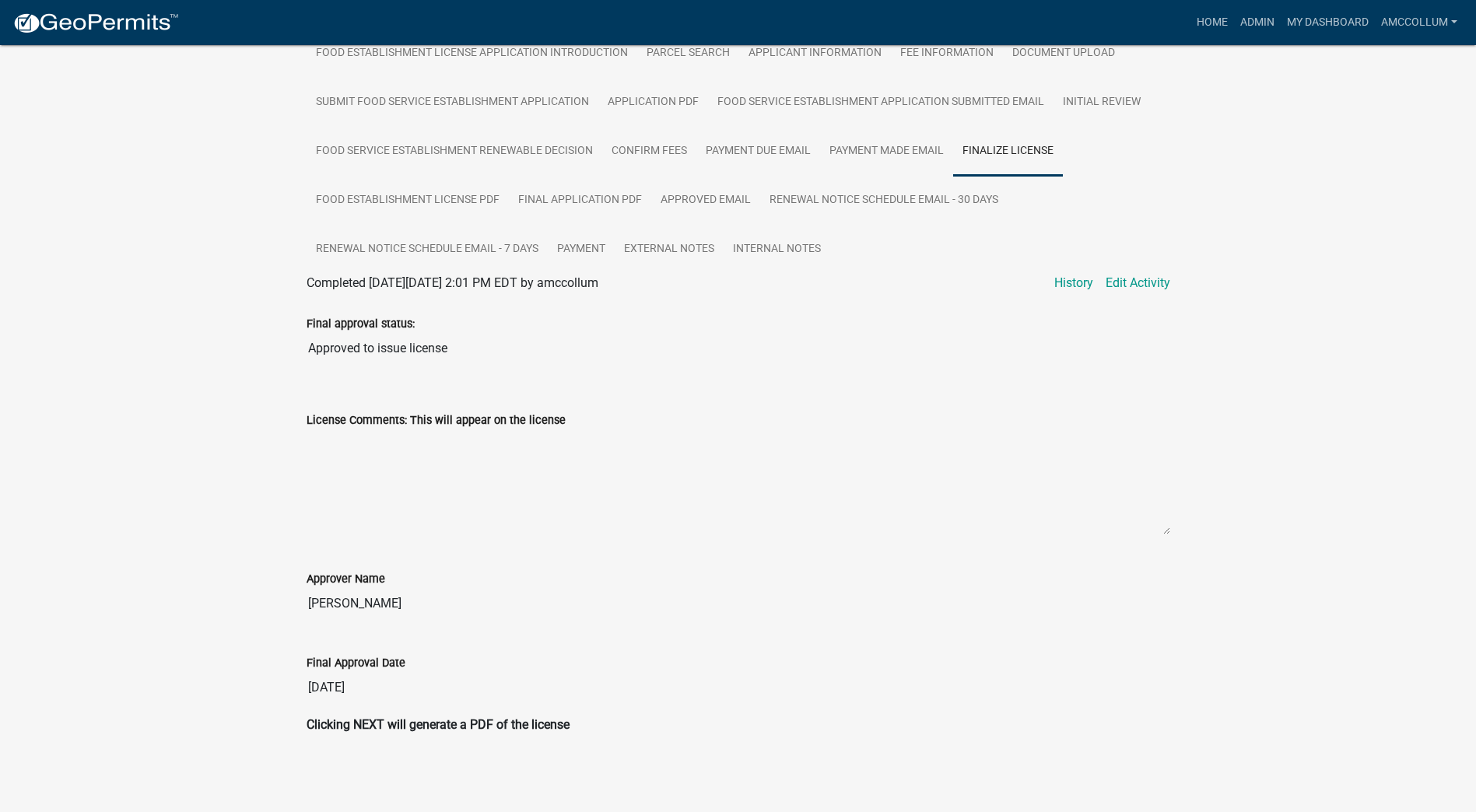
click at [484, 723] on strong "Clicking NEXT will generate a PDF of the license" at bounding box center [438, 725] width 263 height 15
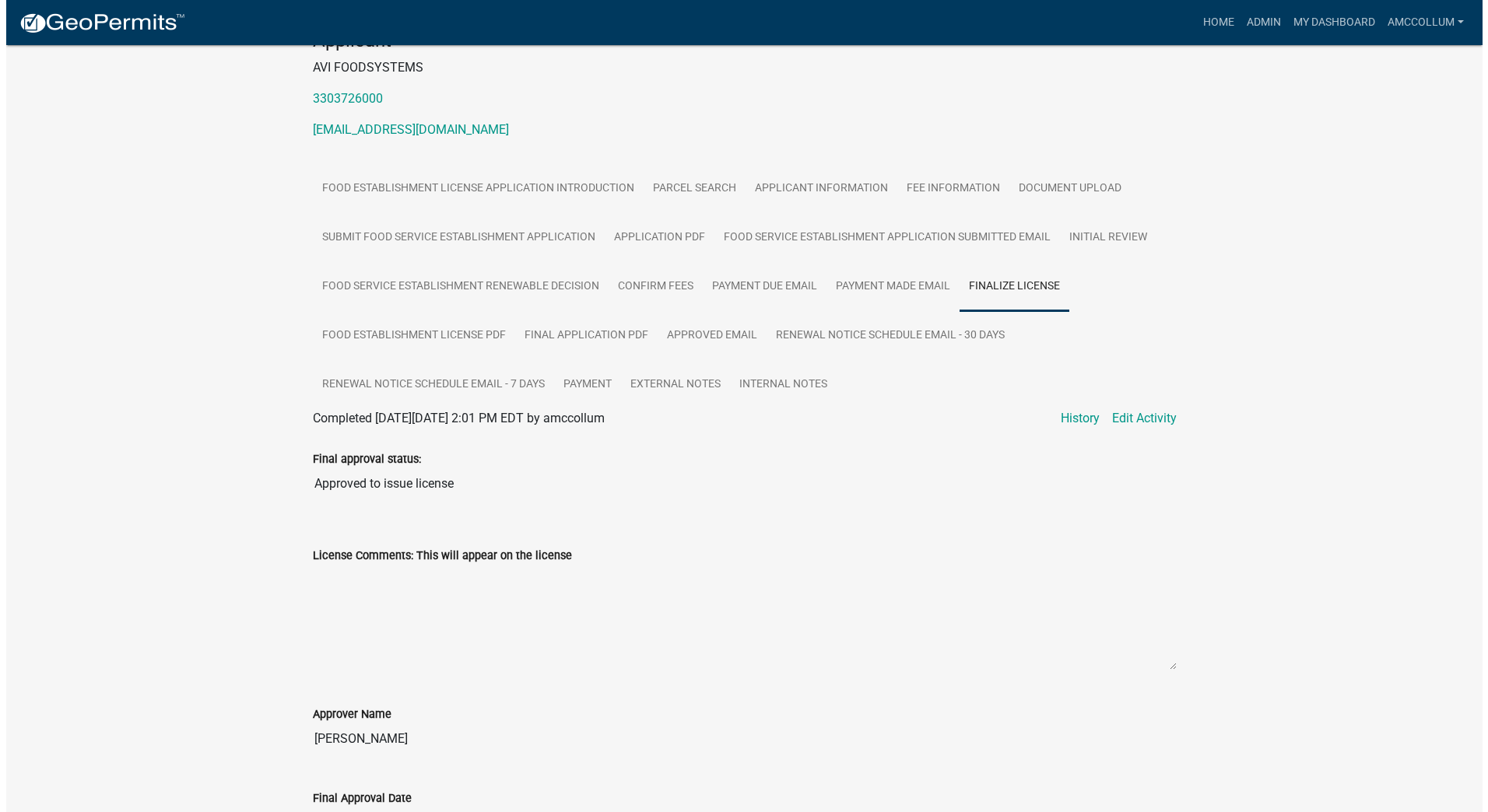
scroll to position [0, 0]
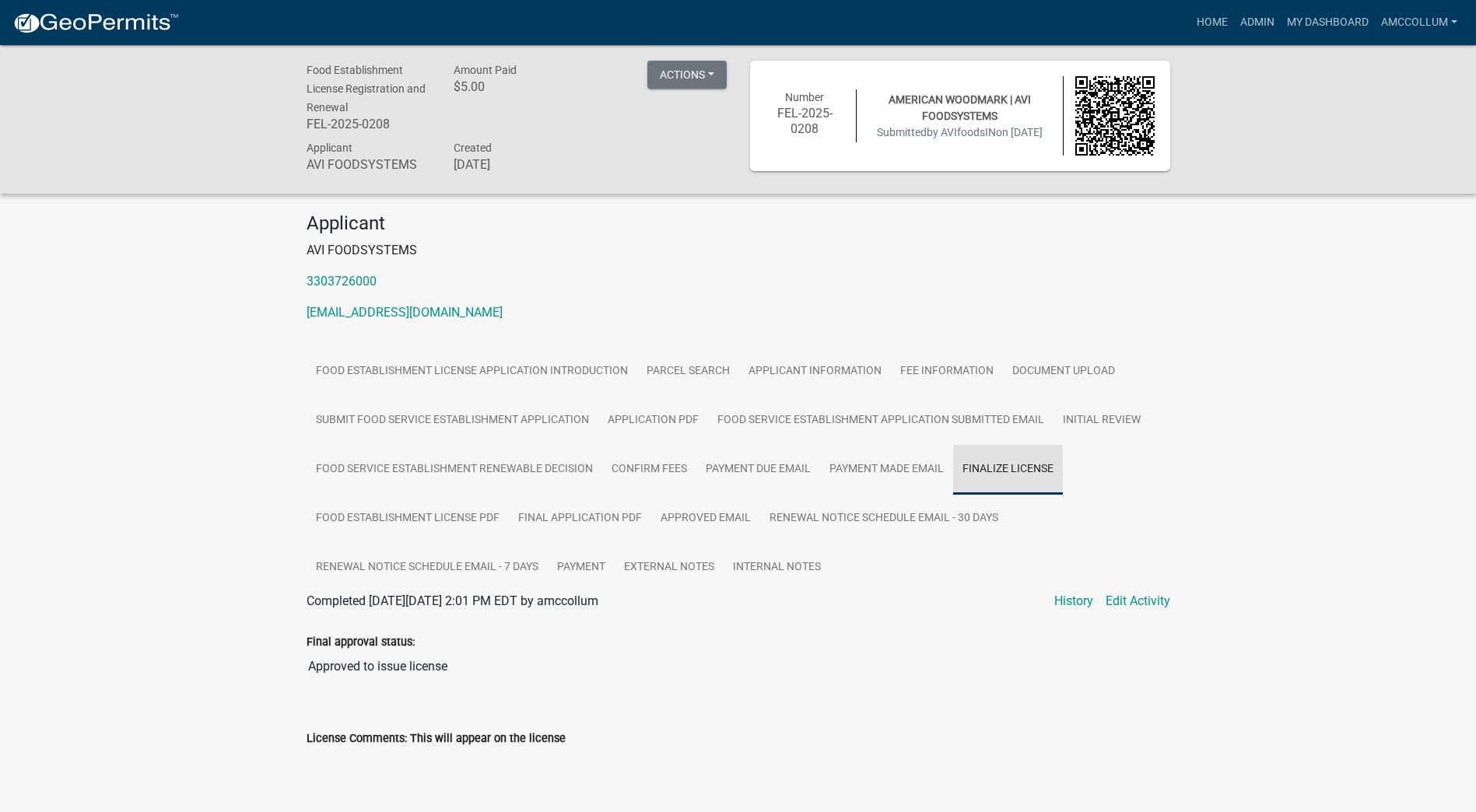
click at [1000, 472] on link "Finalize License" at bounding box center [1009, 469] width 110 height 50
click at [716, 73] on button "Actions" at bounding box center [686, 75] width 80 height 28
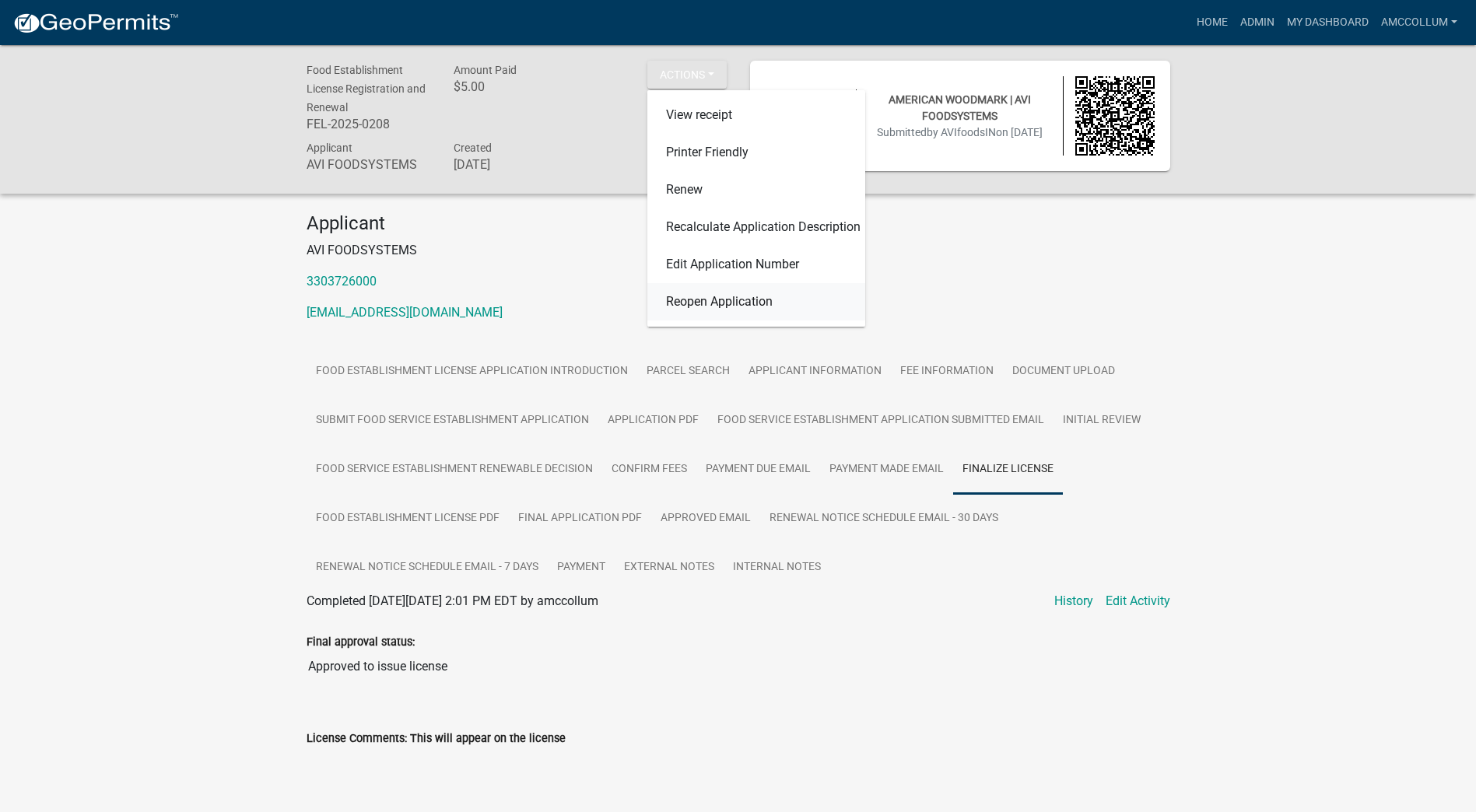
click at [711, 304] on link "Reopen Application" at bounding box center [756, 301] width 218 height 37
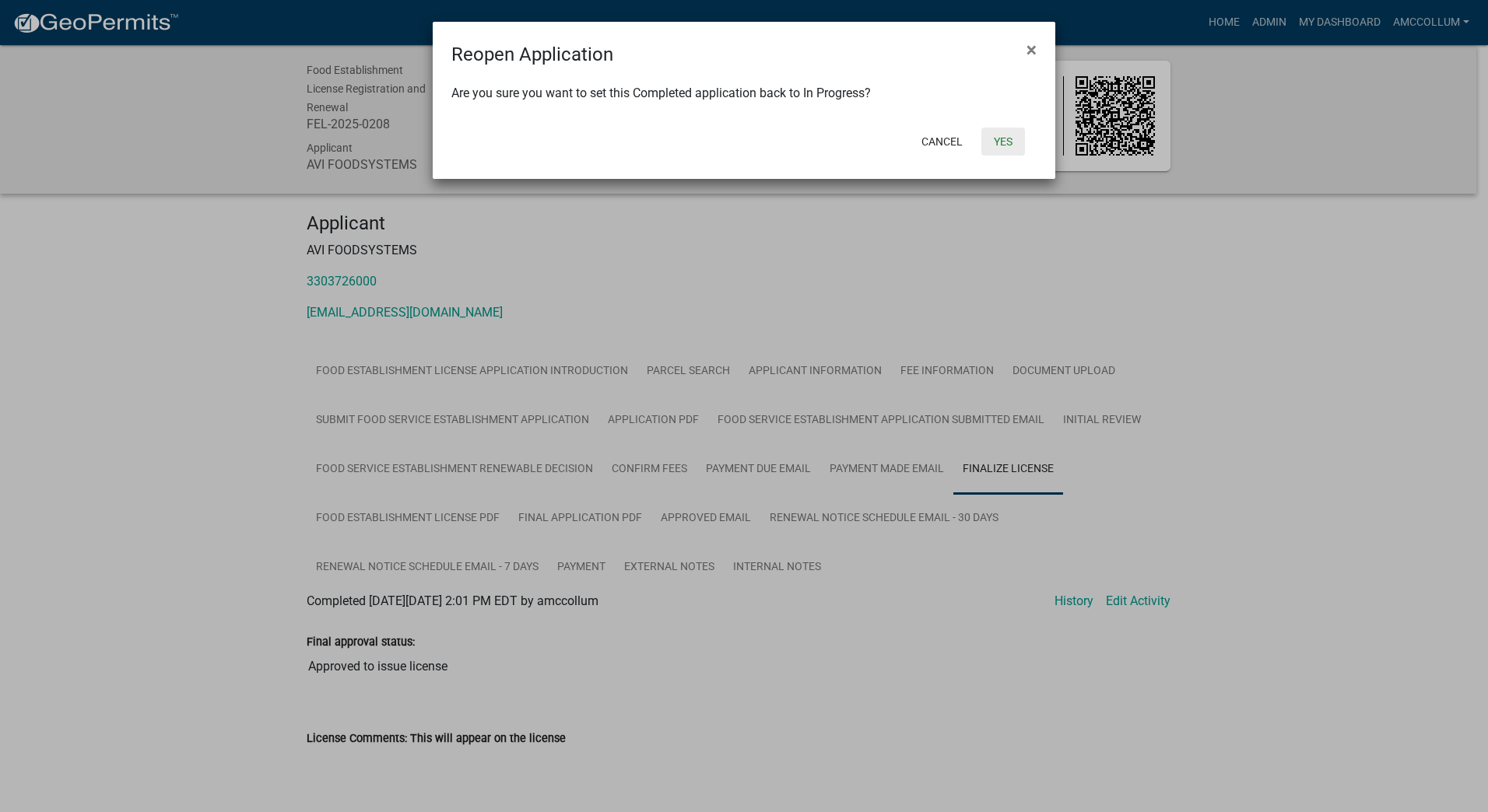
click at [1004, 140] on button "Yes" at bounding box center [1003, 141] width 43 height 28
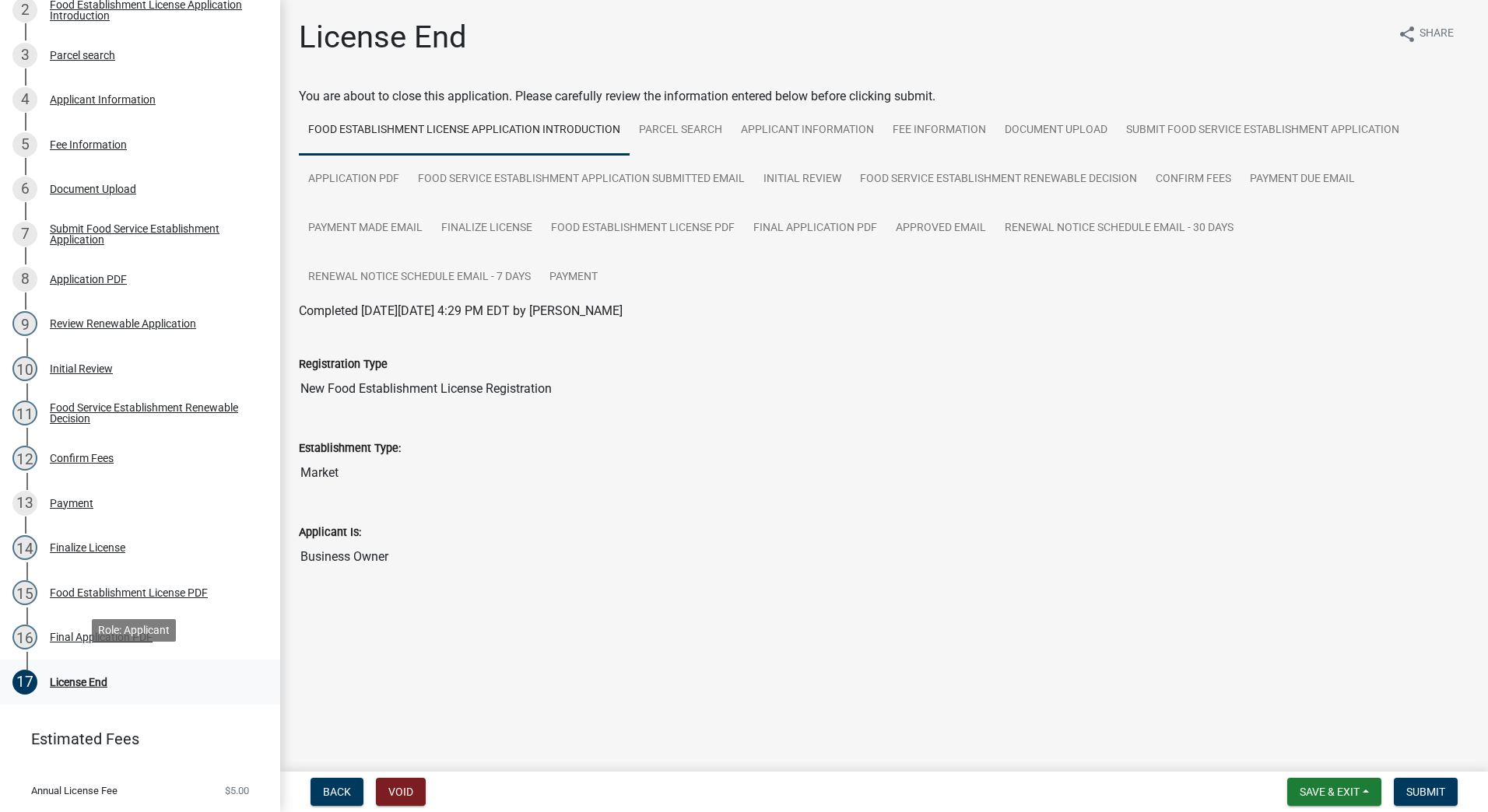
scroll to position [389, 0]
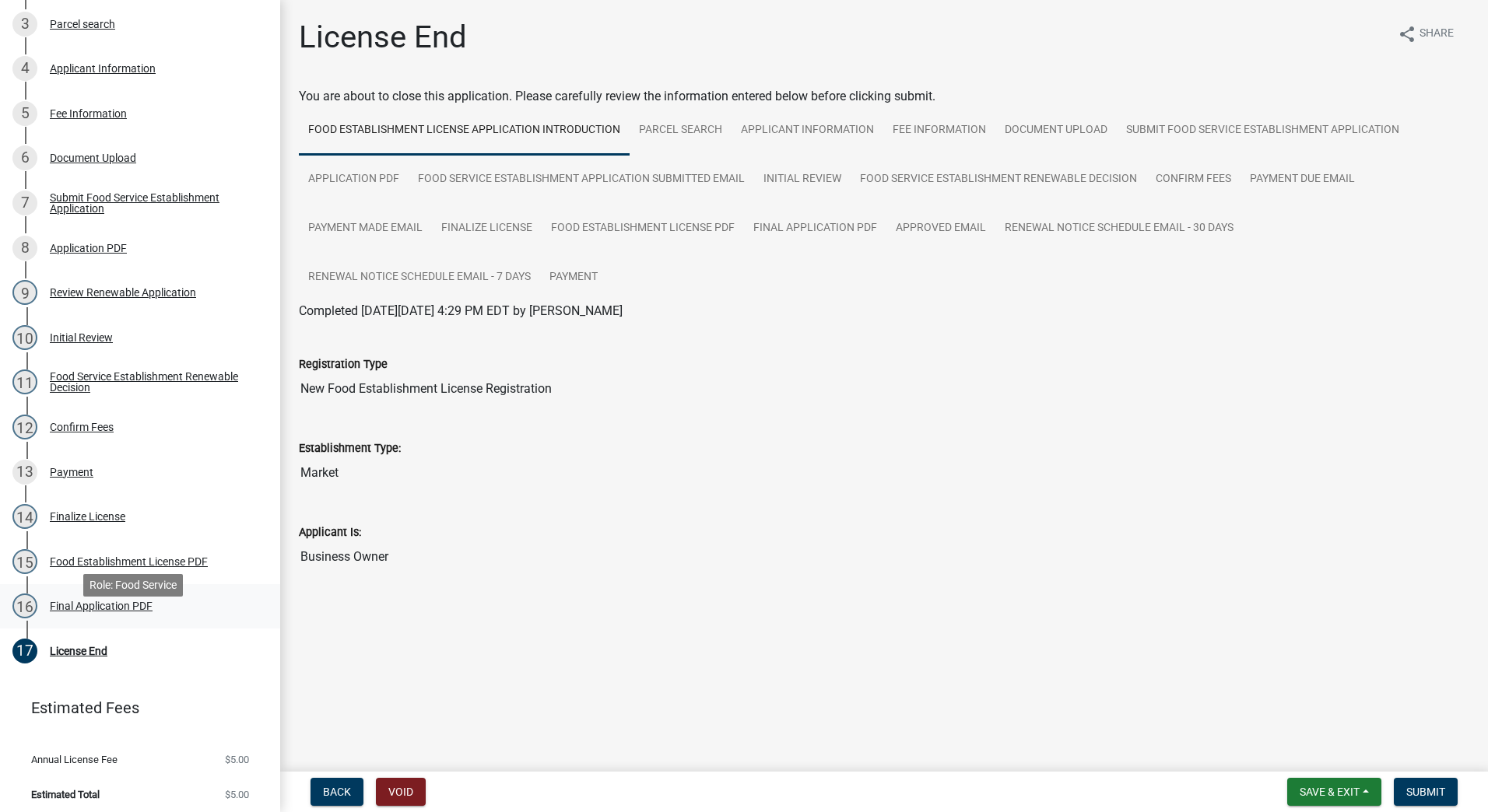
click at [111, 612] on div "Final Application PDF" at bounding box center [101, 606] width 103 height 11
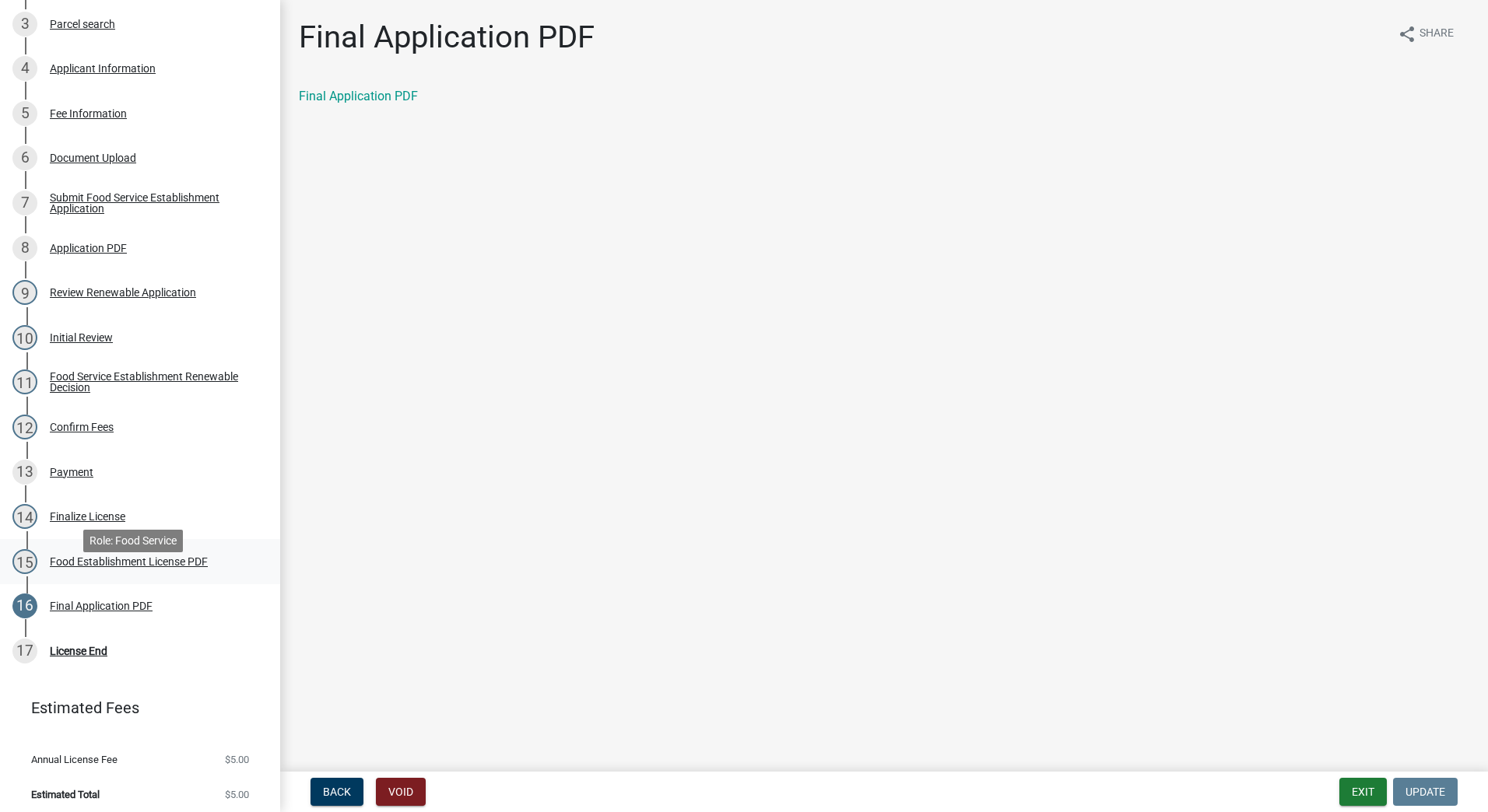
click at [116, 568] on div "Food Establishment License PDF" at bounding box center [129, 562] width 158 height 11
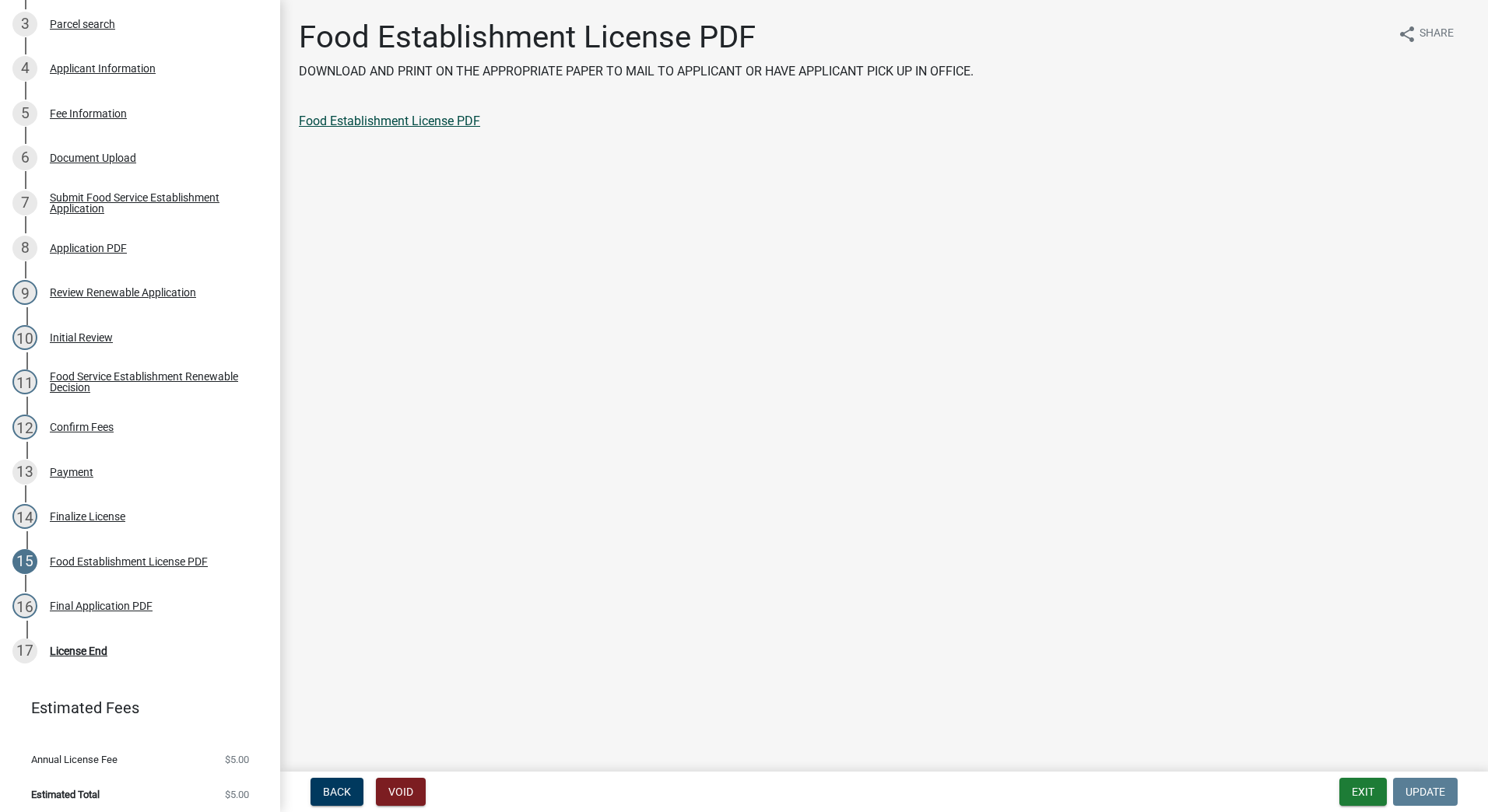
click at [372, 121] on link "Food Establishment License PDF" at bounding box center [389, 121] width 182 height 15
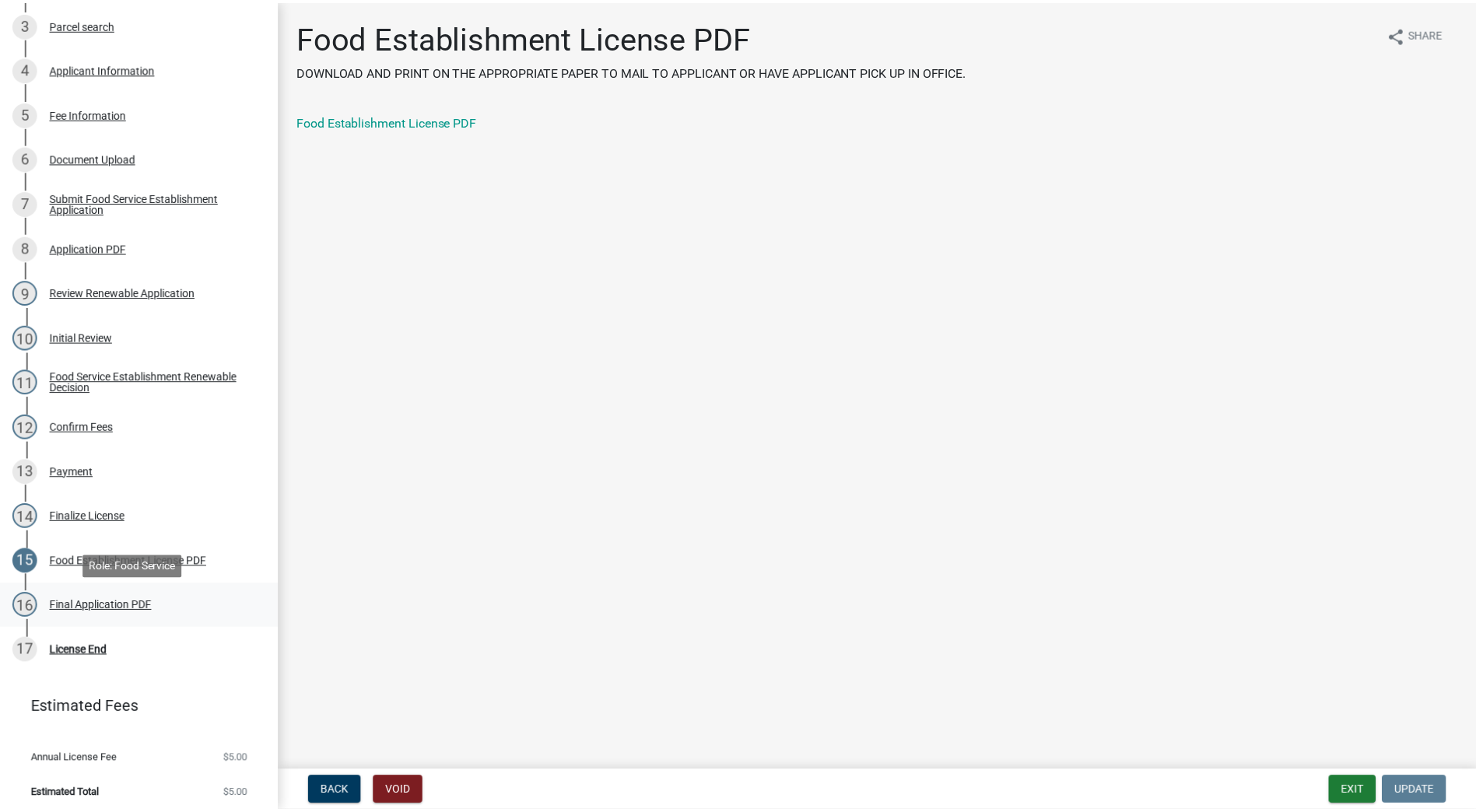
scroll to position [417, 0]
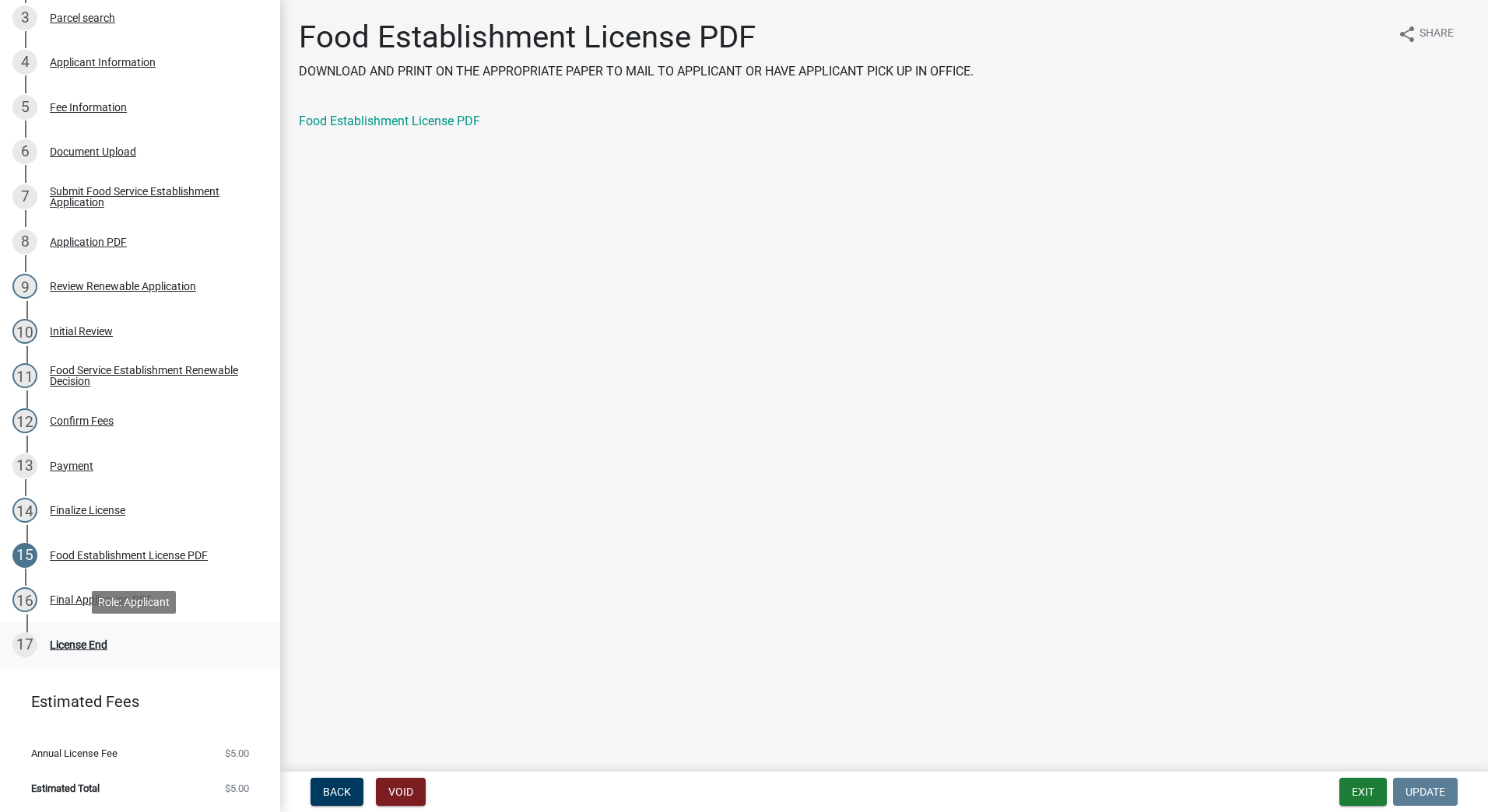
click at [82, 648] on div "License End" at bounding box center [79, 644] width 58 height 11
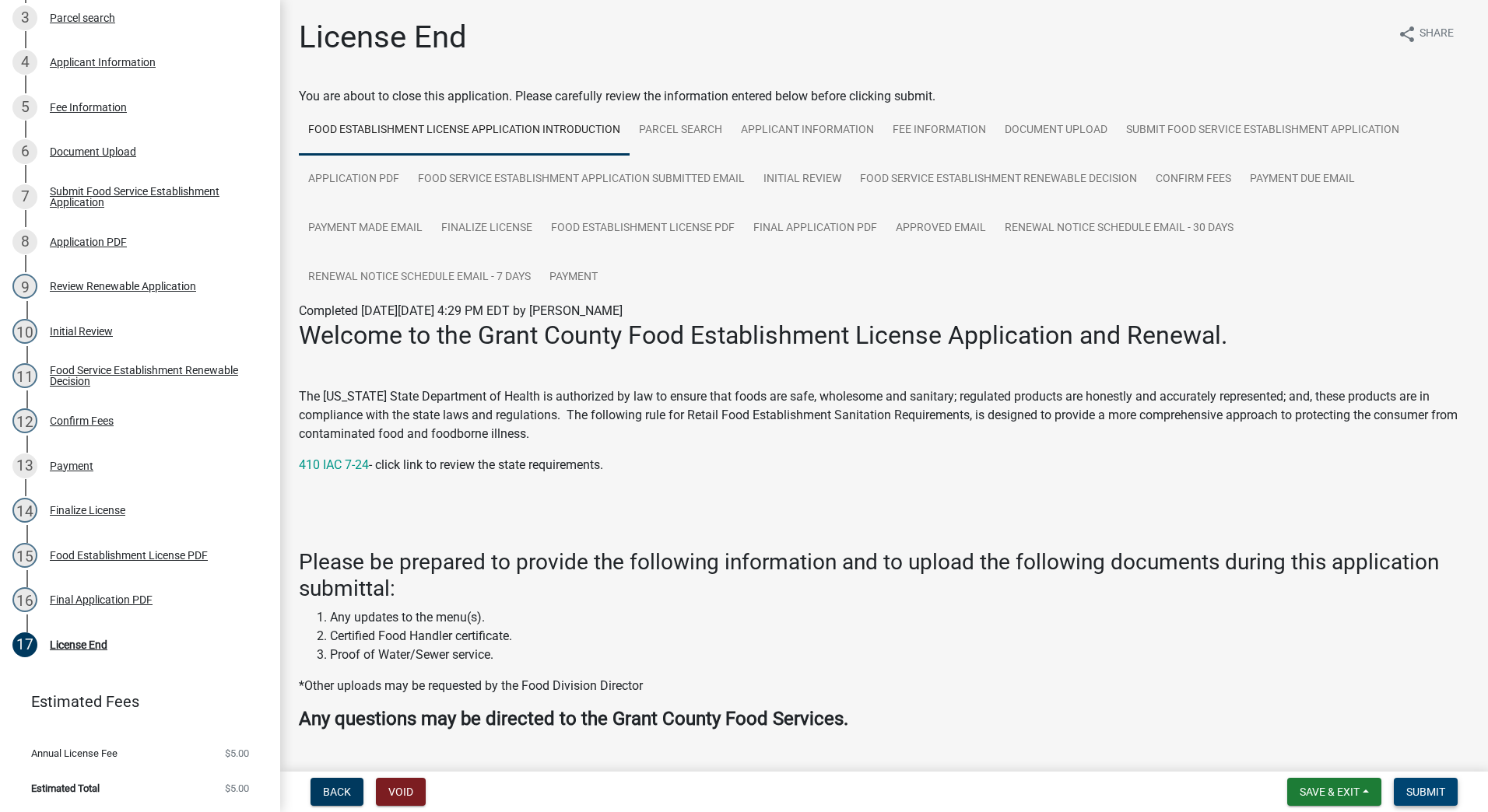
click at [1426, 794] on span "Submit" at bounding box center [1426, 791] width 39 height 13
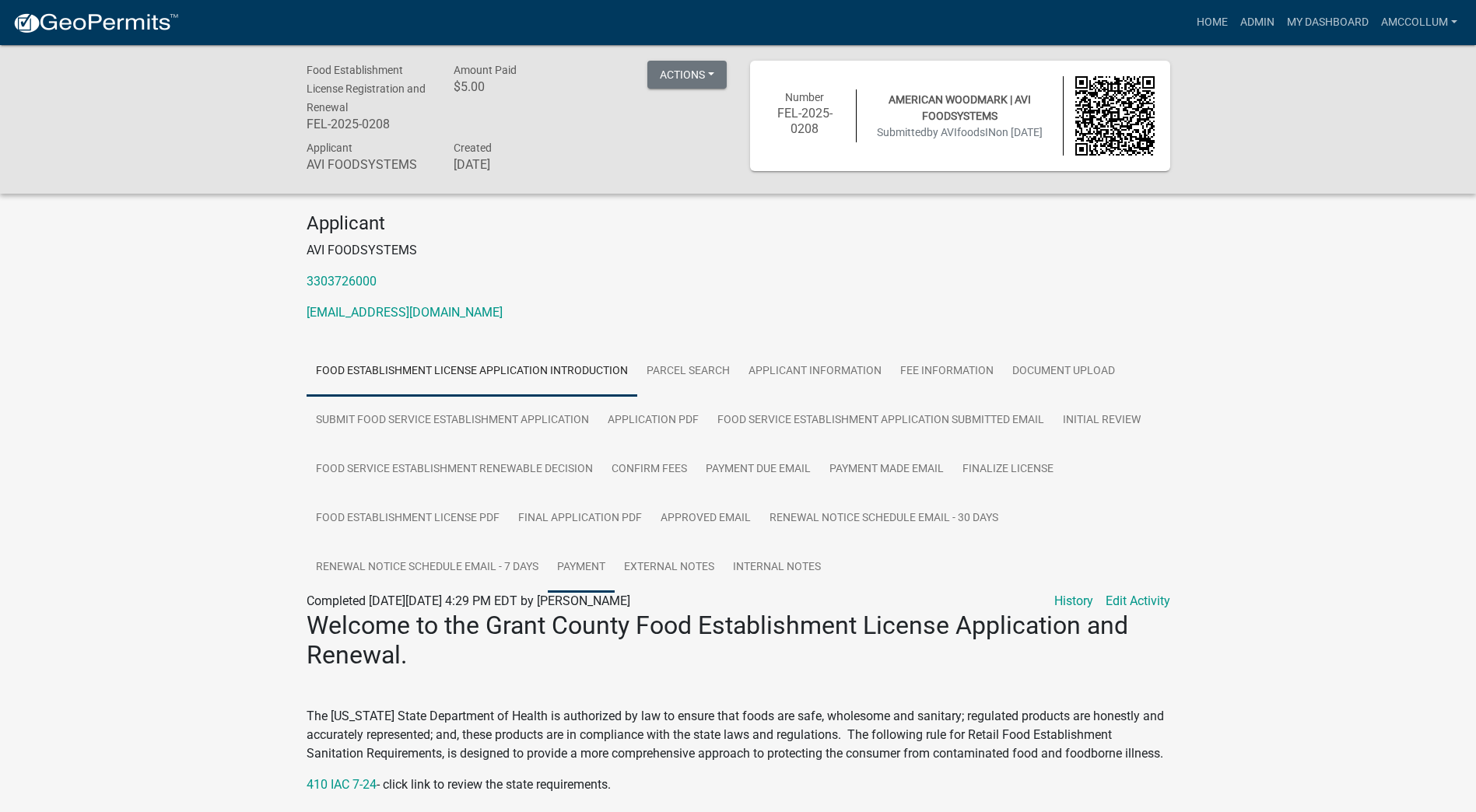
click at [580, 564] on link "Payment" at bounding box center [581, 568] width 67 height 50
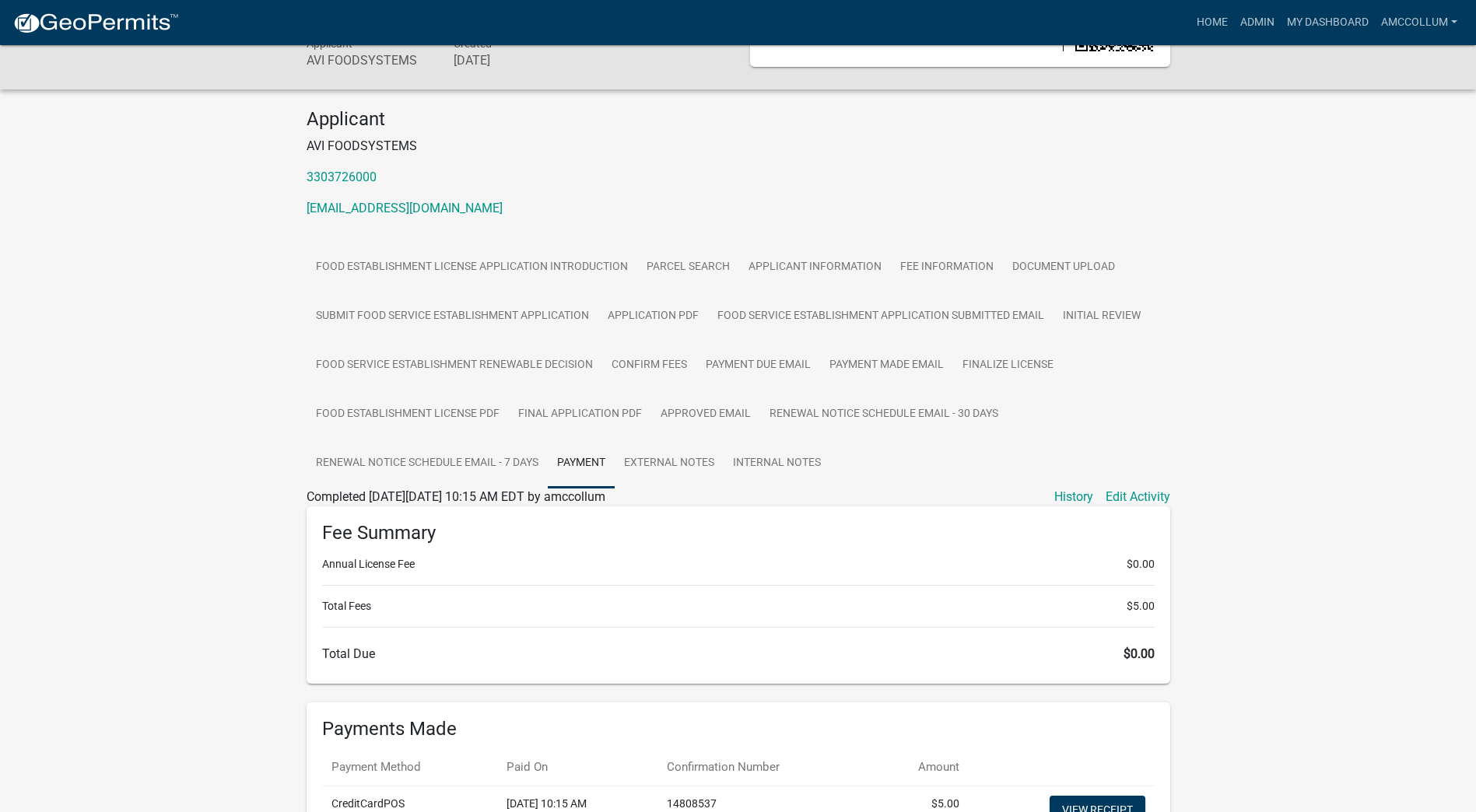
scroll to position [258, 0]
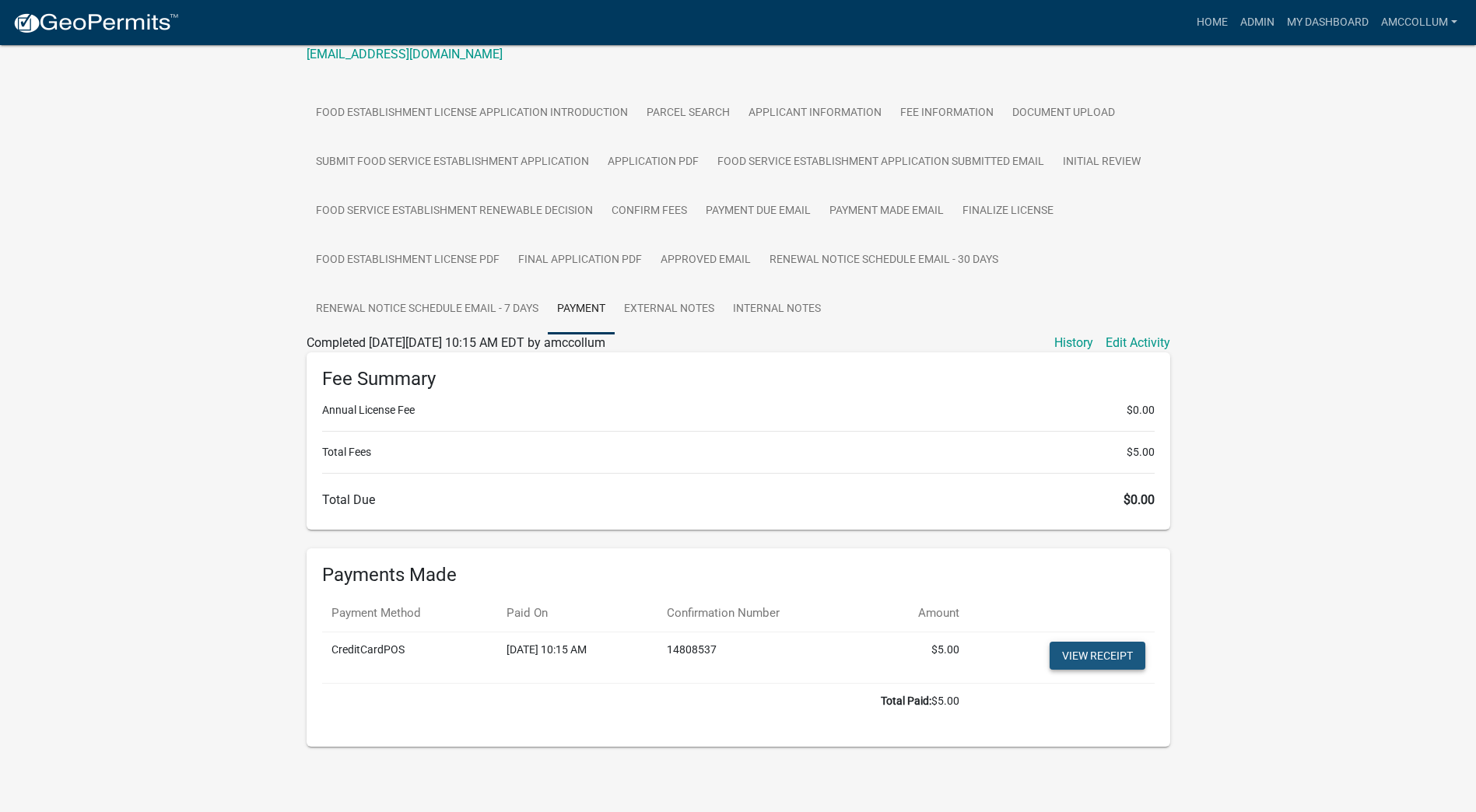
click at [1087, 654] on link "View receipt" at bounding box center [1097, 656] width 95 height 28
click at [1255, 19] on link "Admin" at bounding box center [1258, 23] width 47 height 29
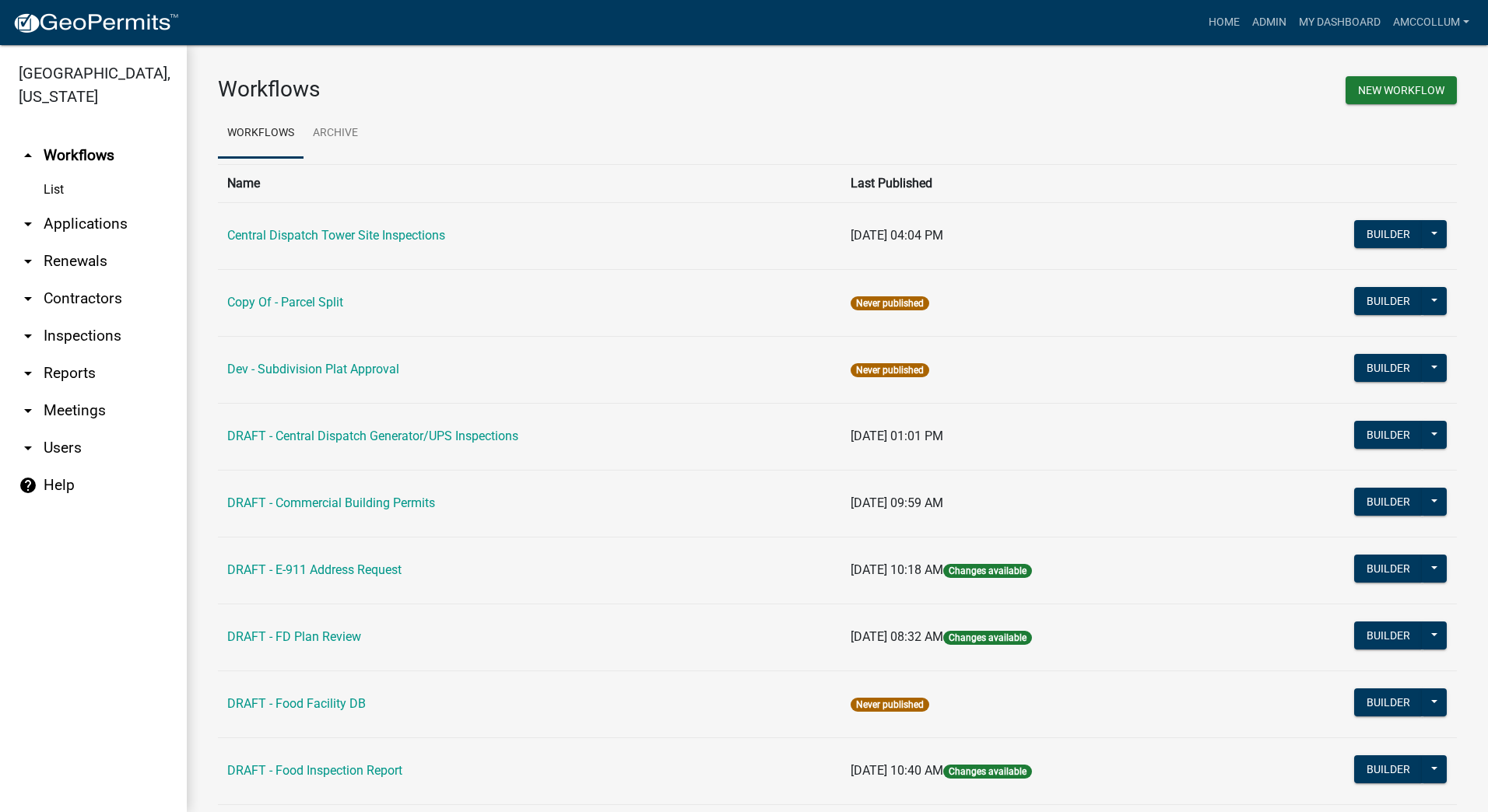
click at [84, 205] on link "arrow_drop_down Applications" at bounding box center [93, 224] width 187 height 37
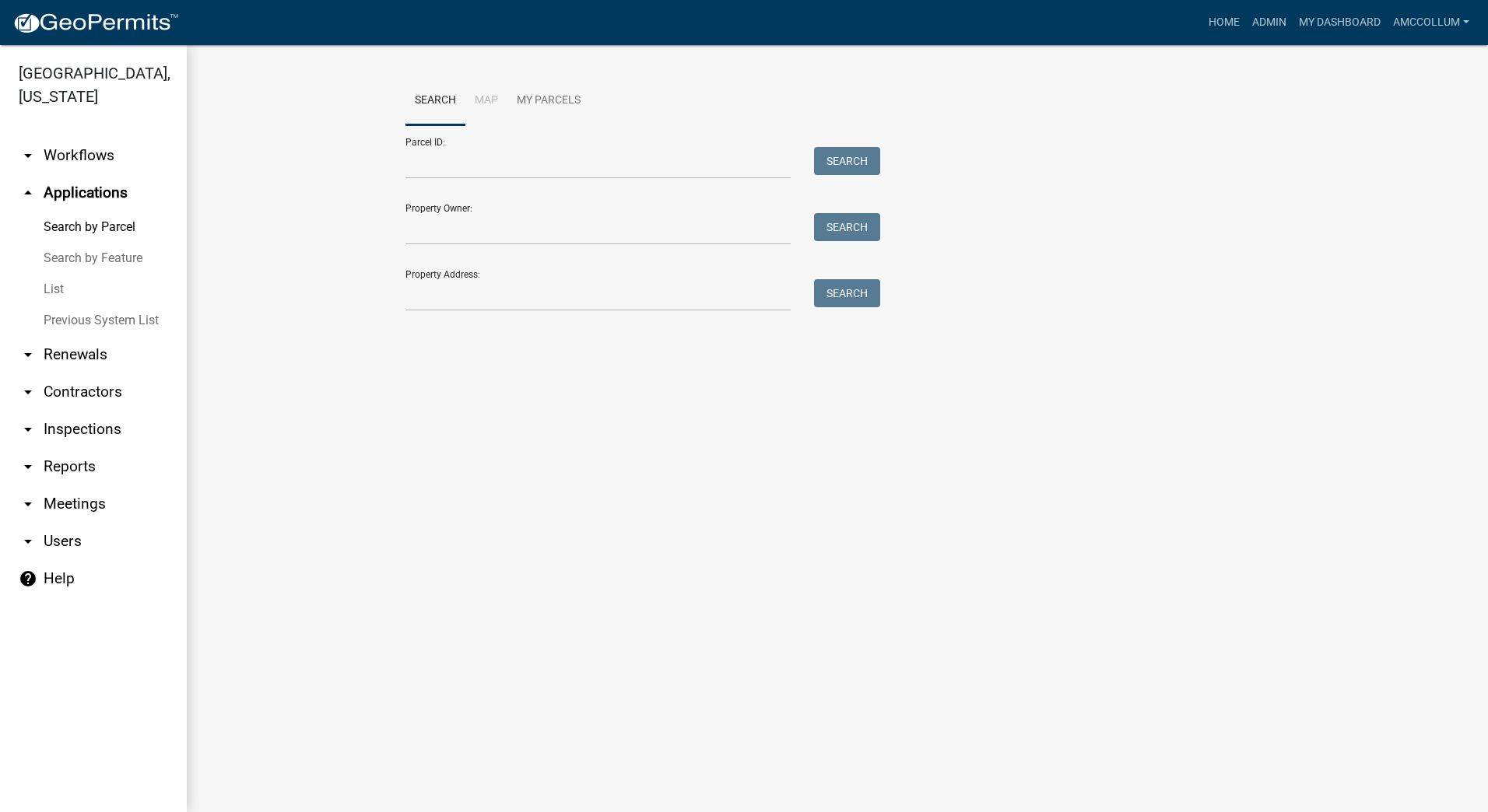
click at [51, 274] on link "List" at bounding box center [93, 290] width 187 height 31
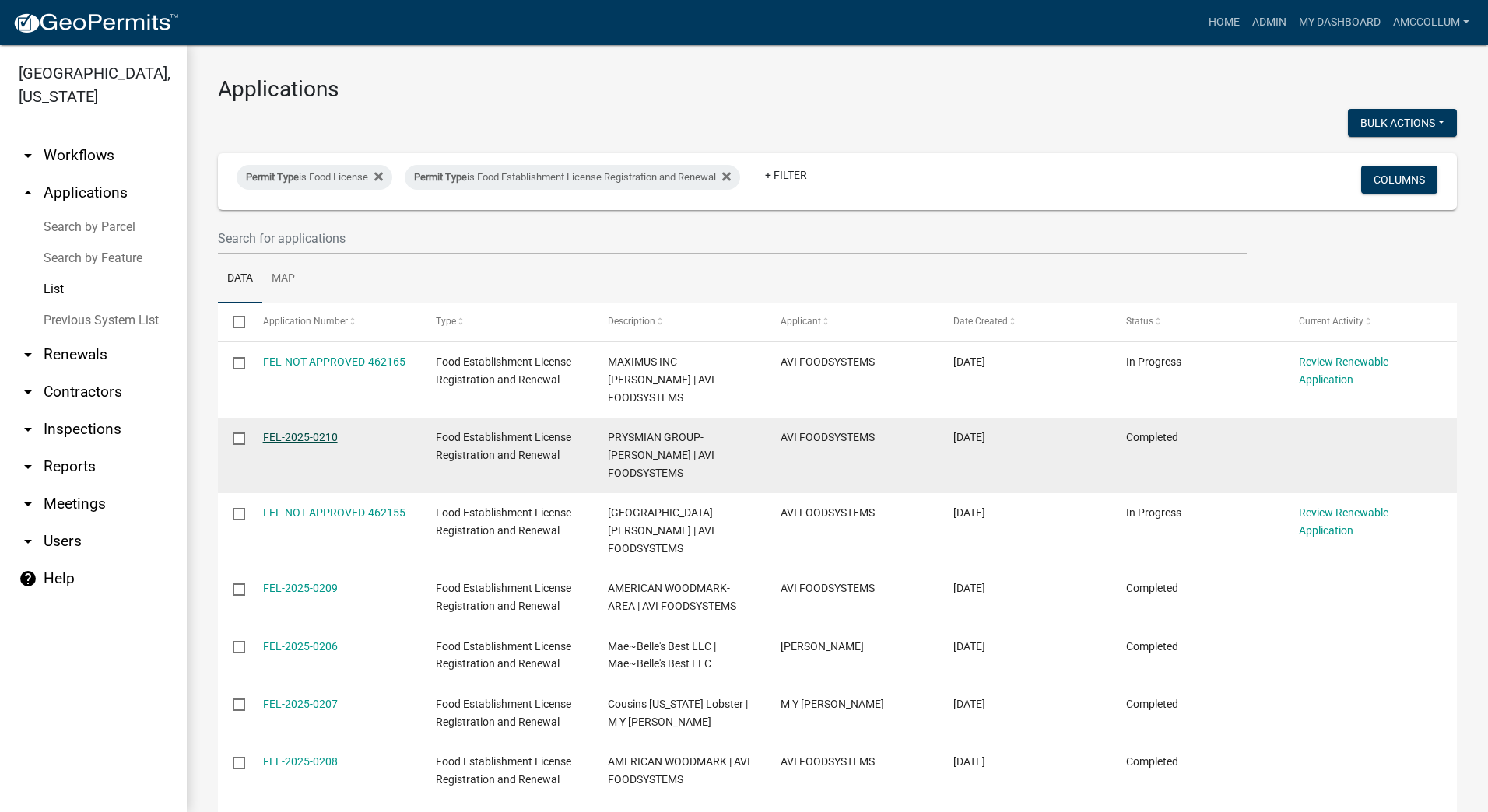
click at [291, 431] on link "FEL-2025-0210" at bounding box center [301, 437] width 75 height 13
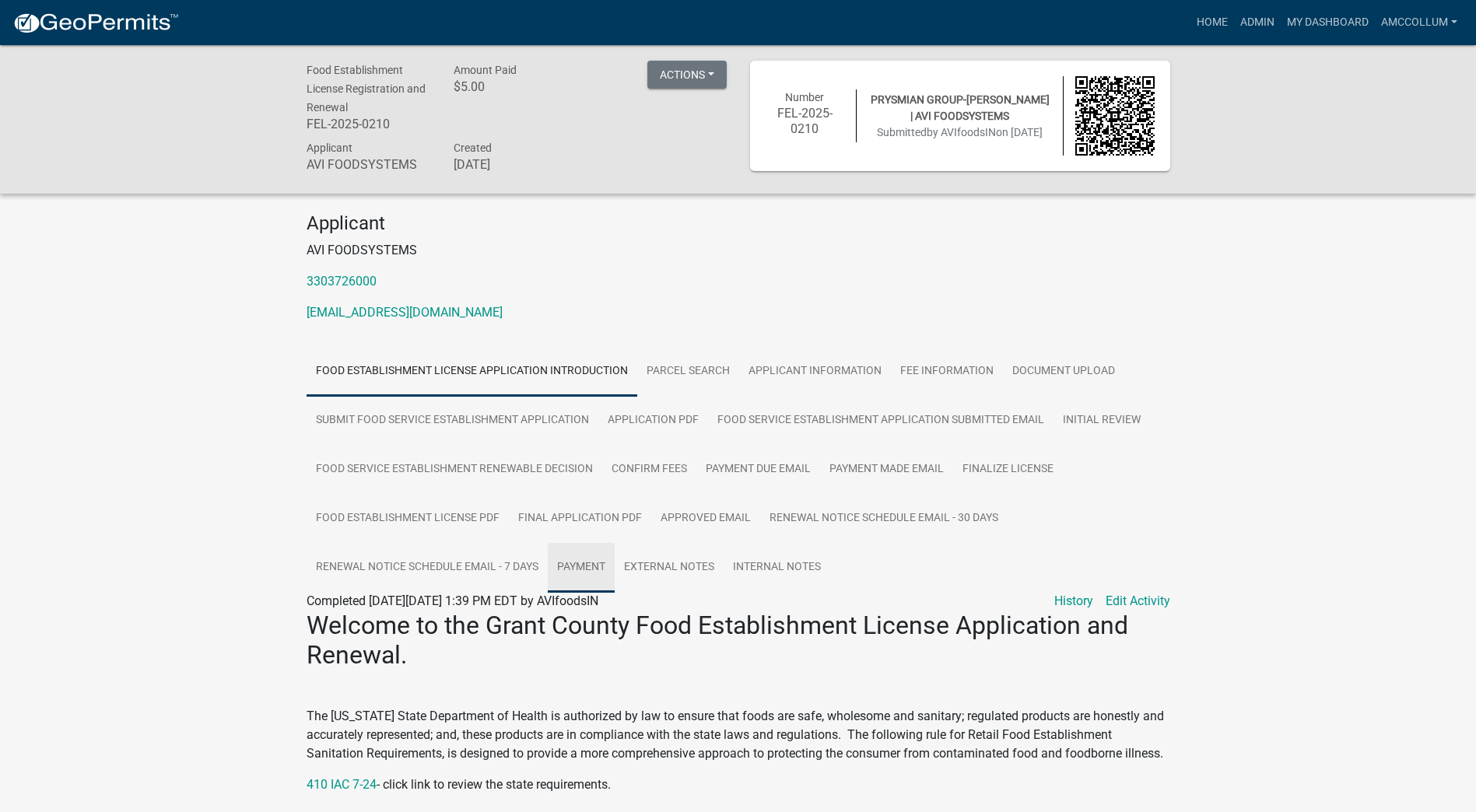
click at [585, 562] on link "Payment" at bounding box center [581, 568] width 67 height 50
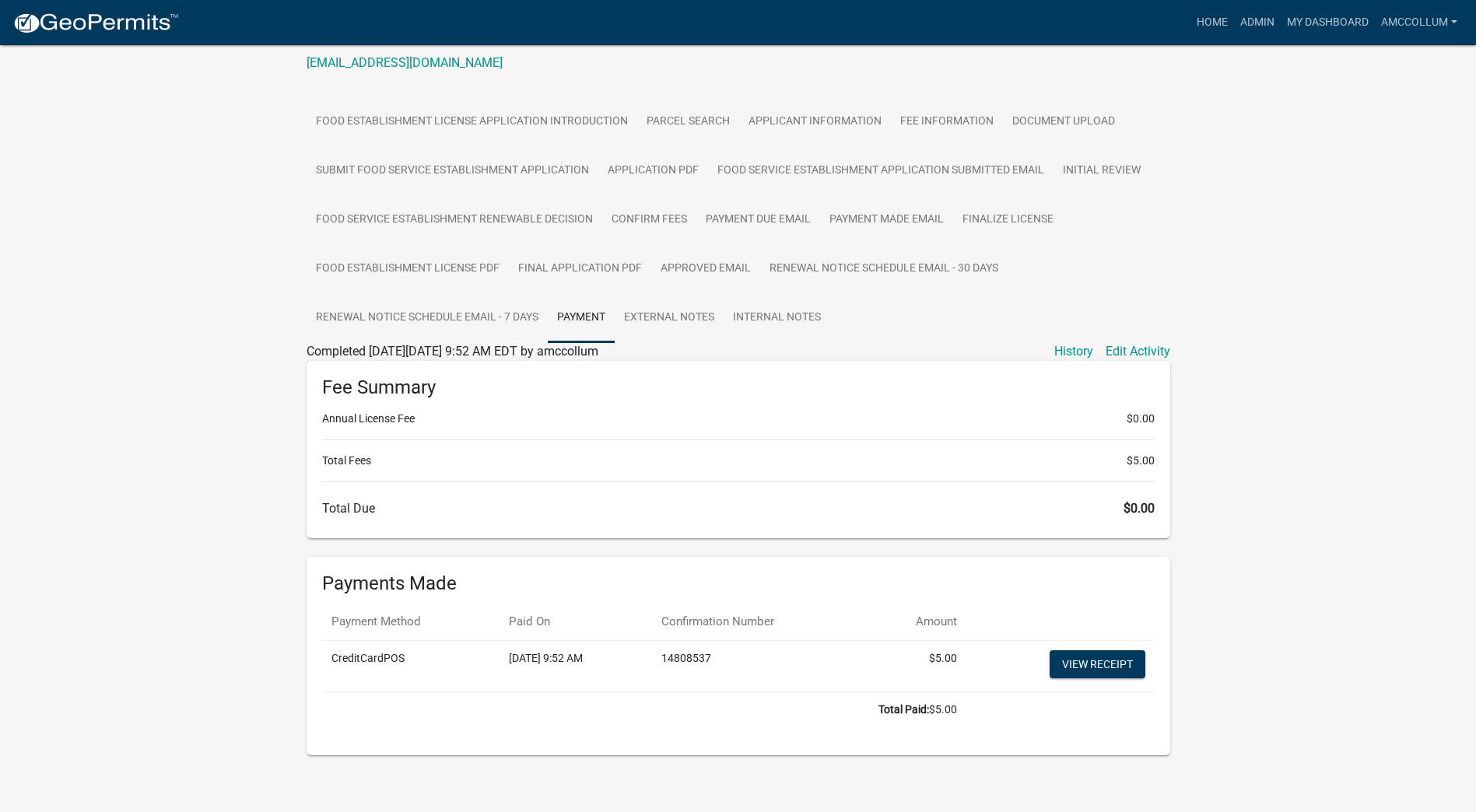
scroll to position [258, 0]
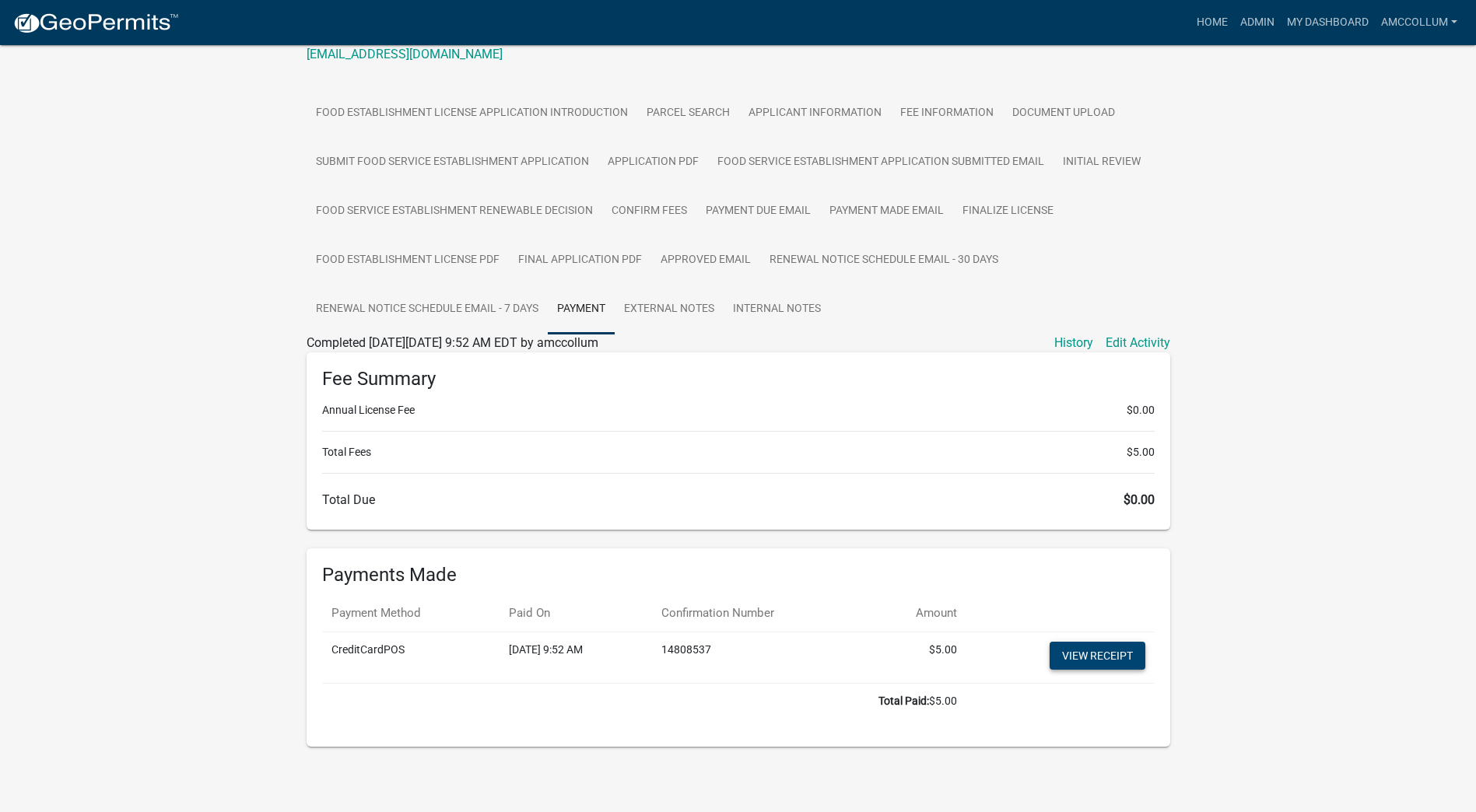
click at [1063, 651] on link "View receipt" at bounding box center [1097, 656] width 95 height 28
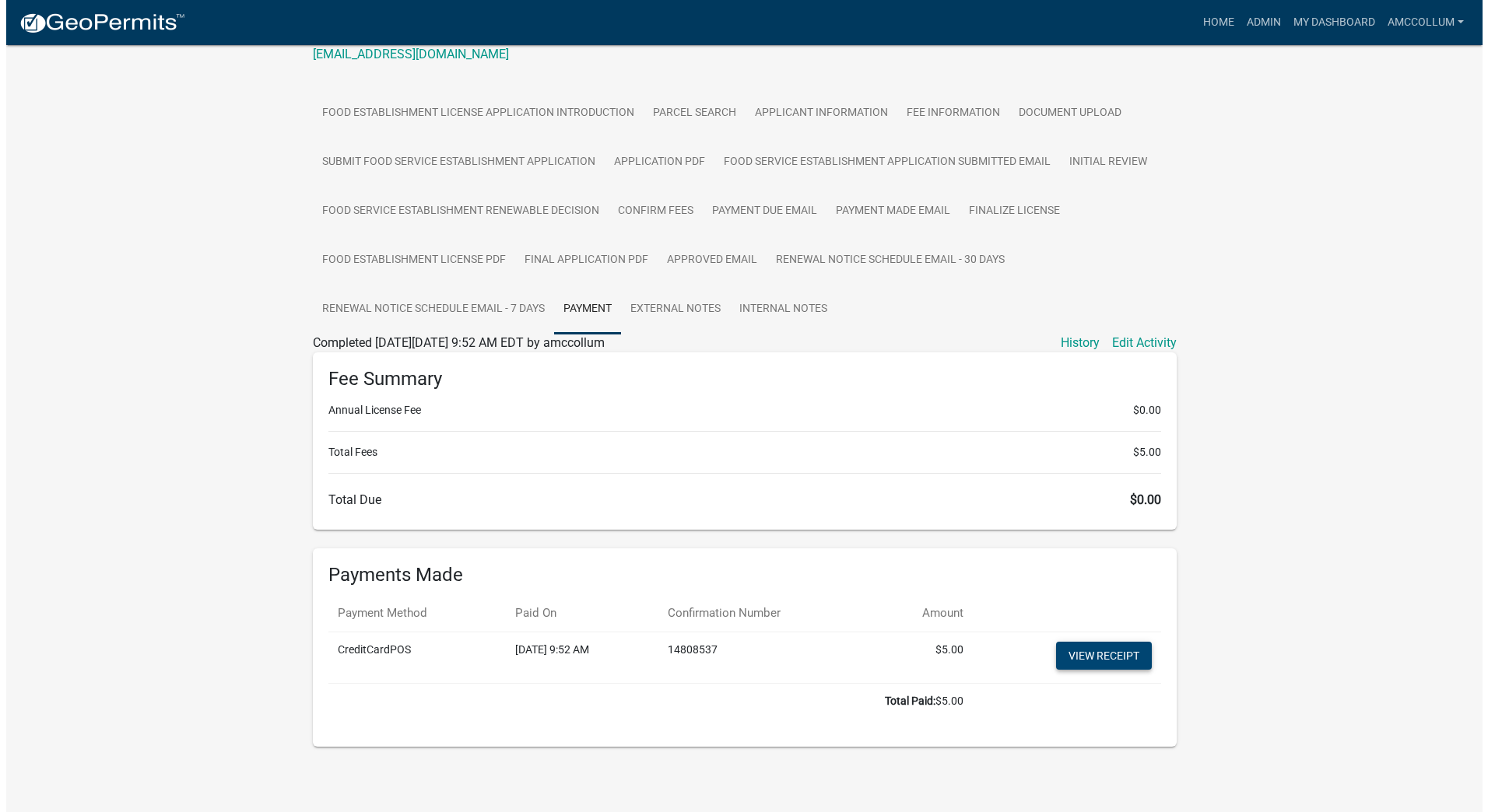
scroll to position [0, 0]
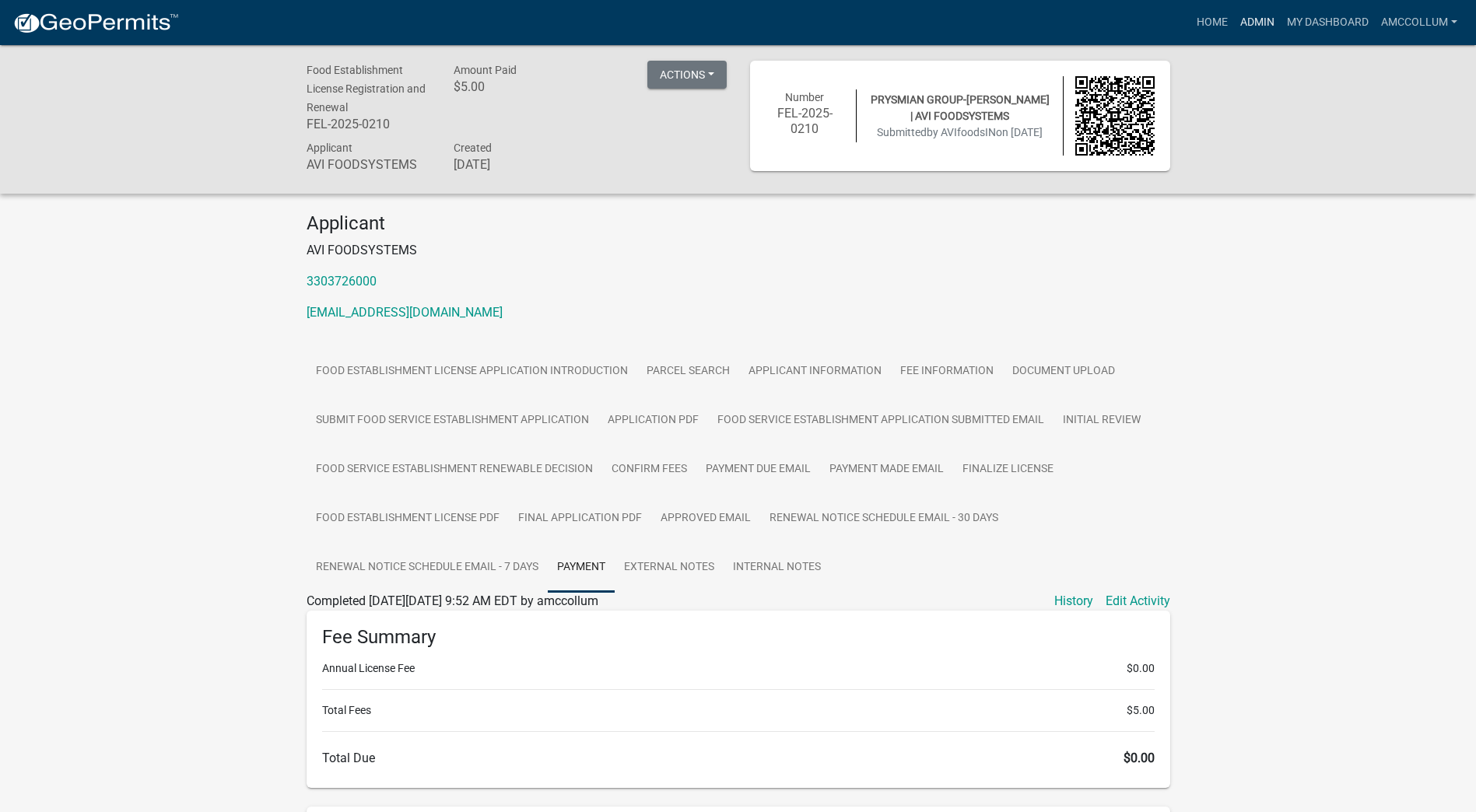
click at [1255, 20] on link "Admin" at bounding box center [1258, 23] width 47 height 29
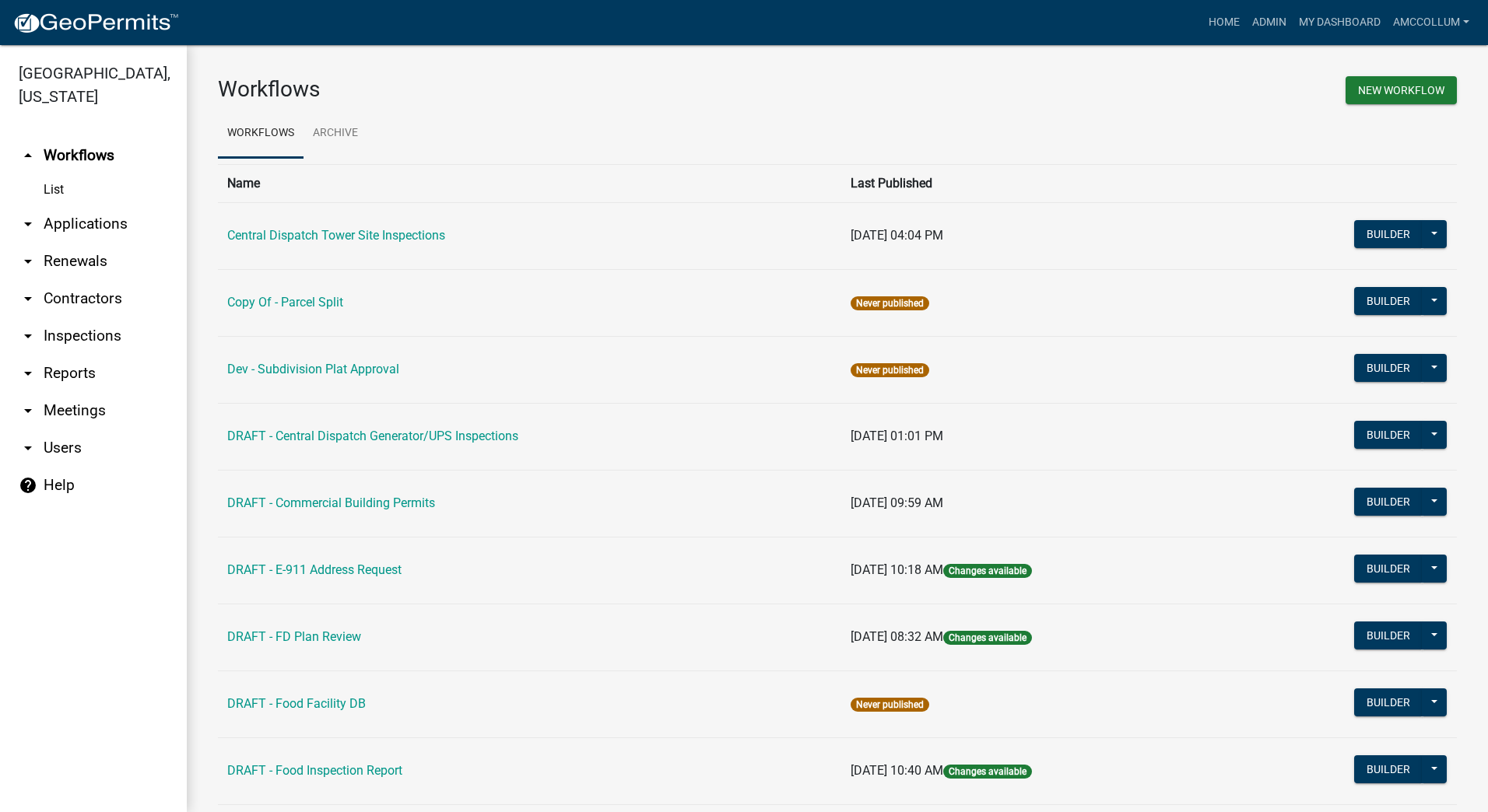
click at [82, 205] on link "arrow_drop_down Applications" at bounding box center [93, 224] width 187 height 37
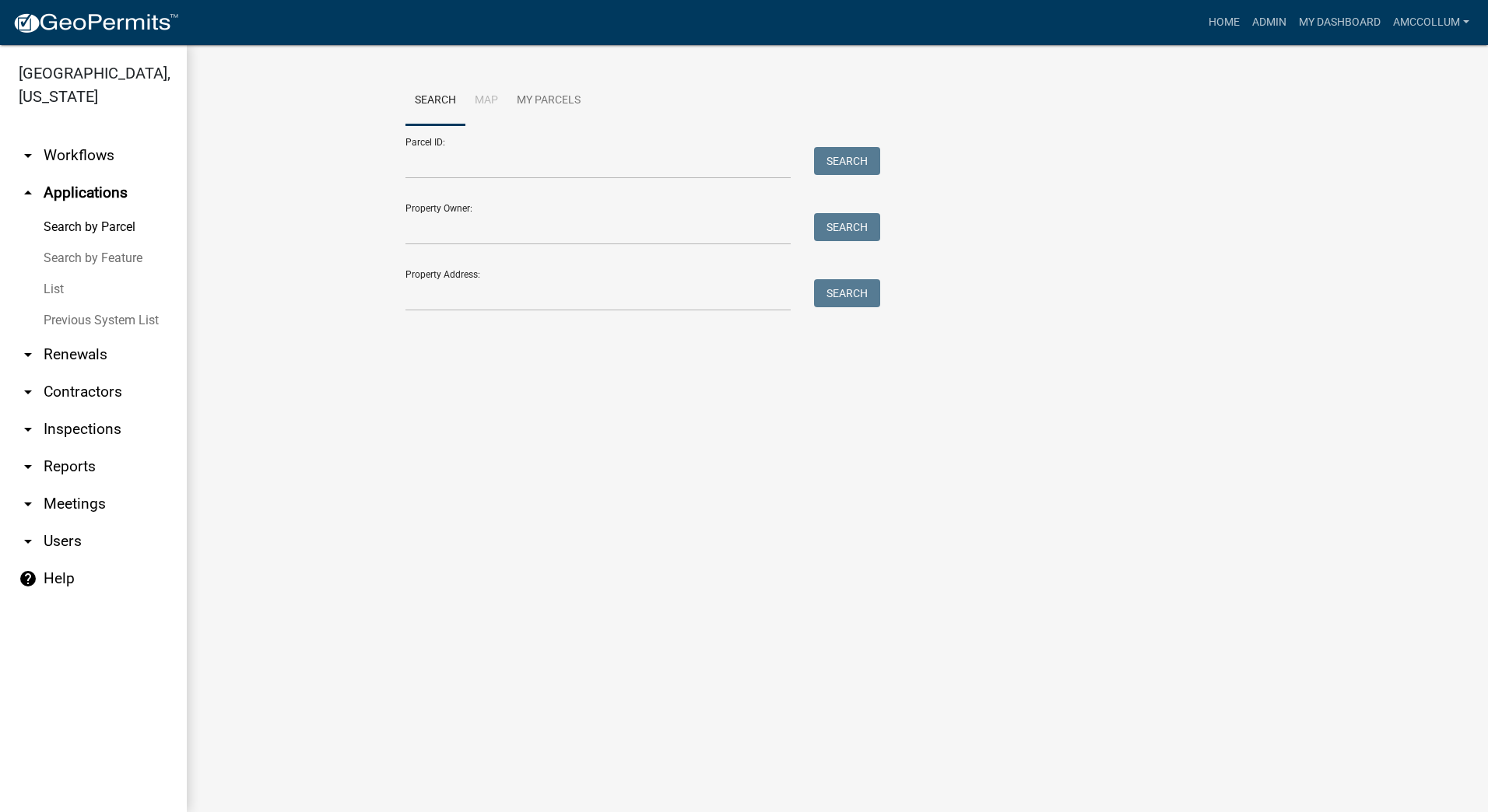
click at [54, 274] on link "List" at bounding box center [93, 290] width 187 height 31
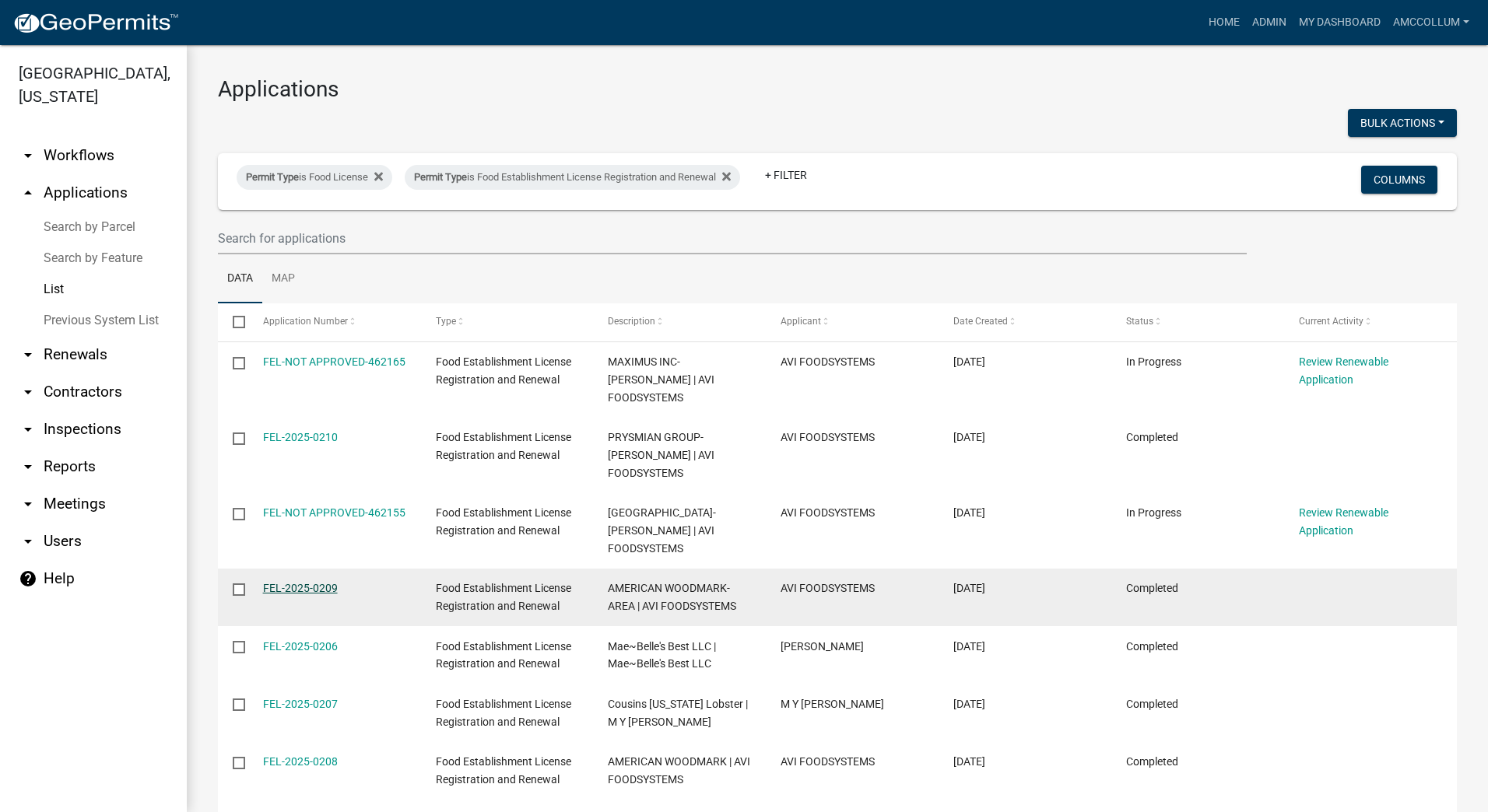
click at [287, 582] on link "FEL-2025-0209" at bounding box center [301, 588] width 75 height 13
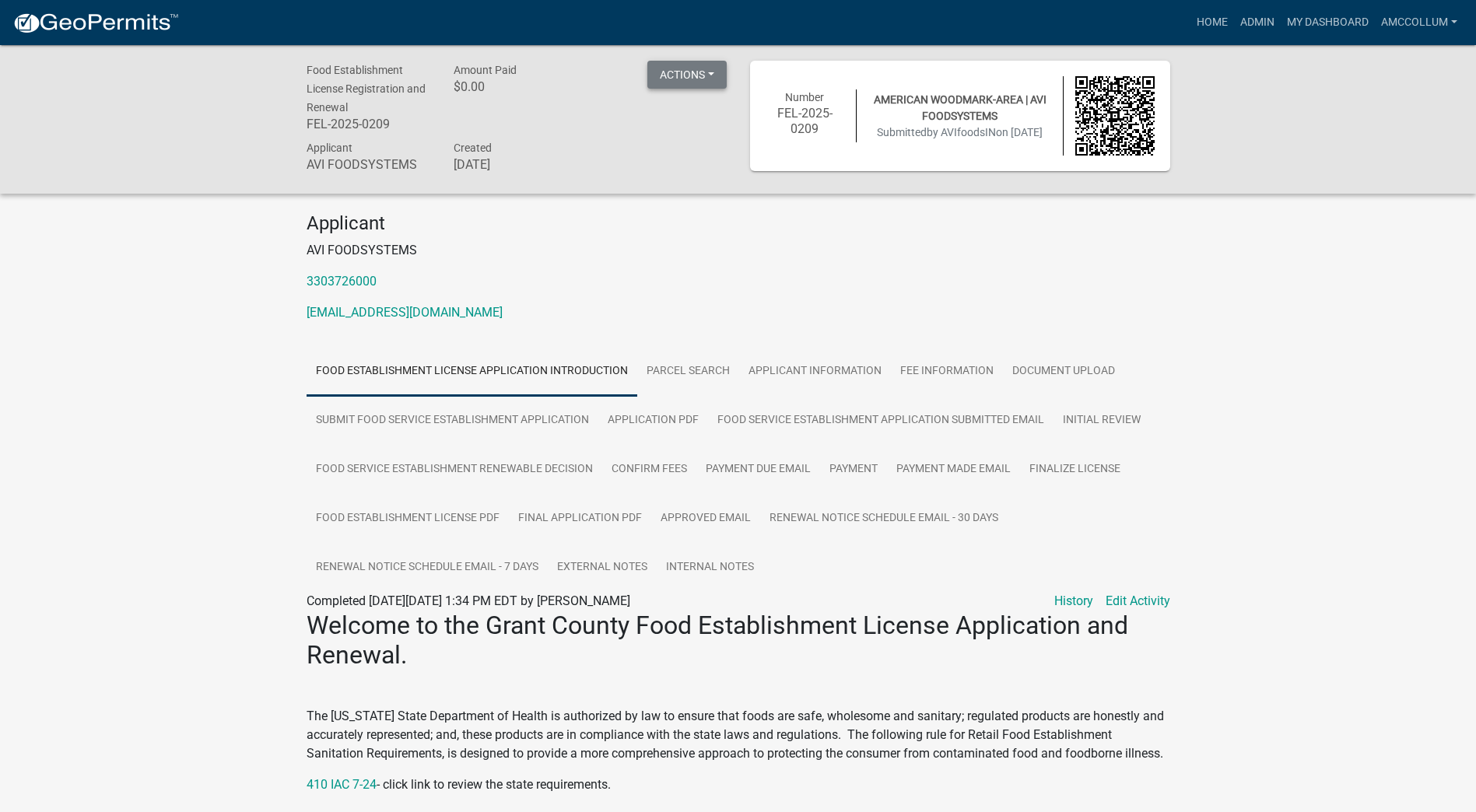
click at [708, 73] on button "Actions" at bounding box center [686, 75] width 80 height 28
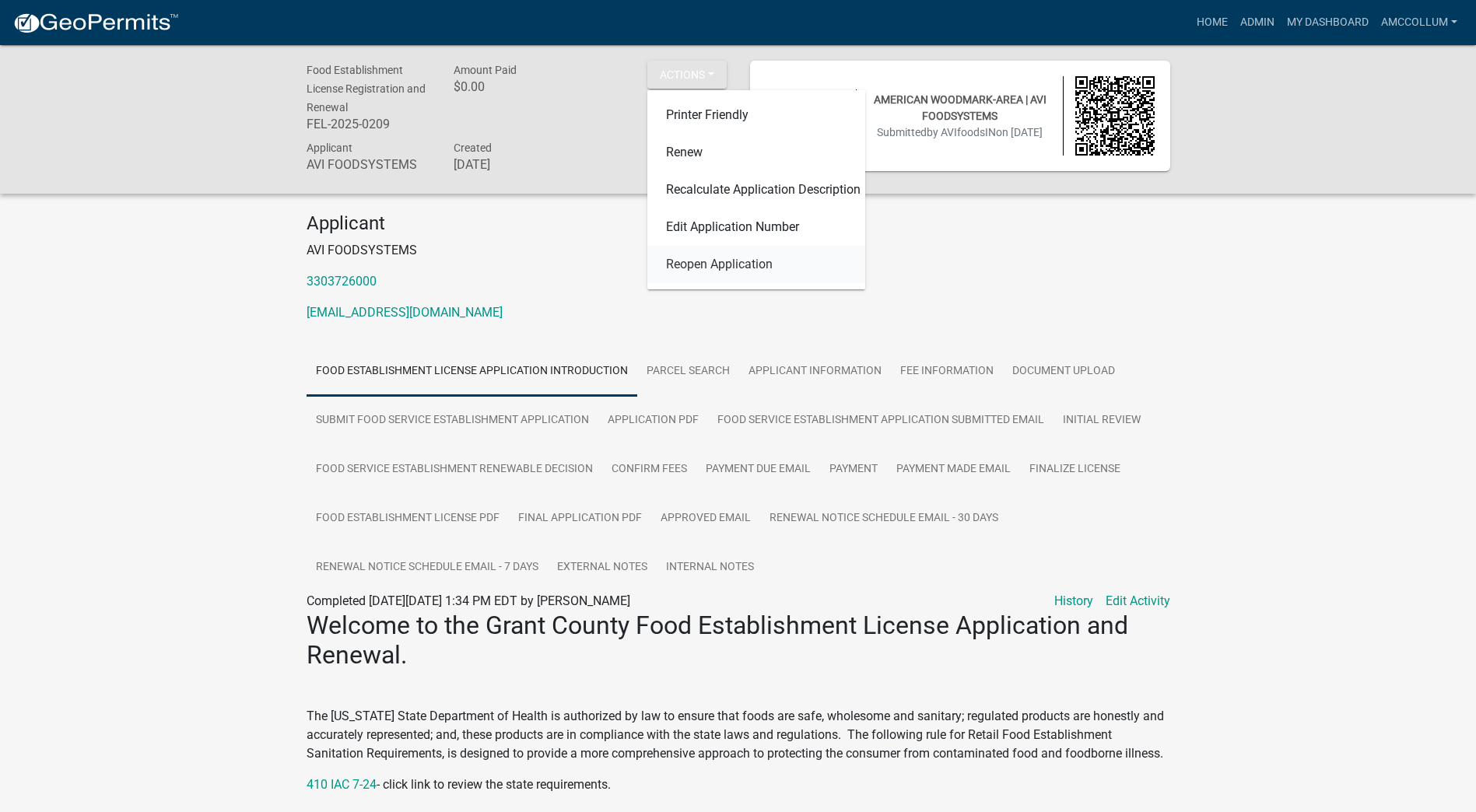
click at [738, 268] on link "Reopen Application" at bounding box center [756, 264] width 218 height 37
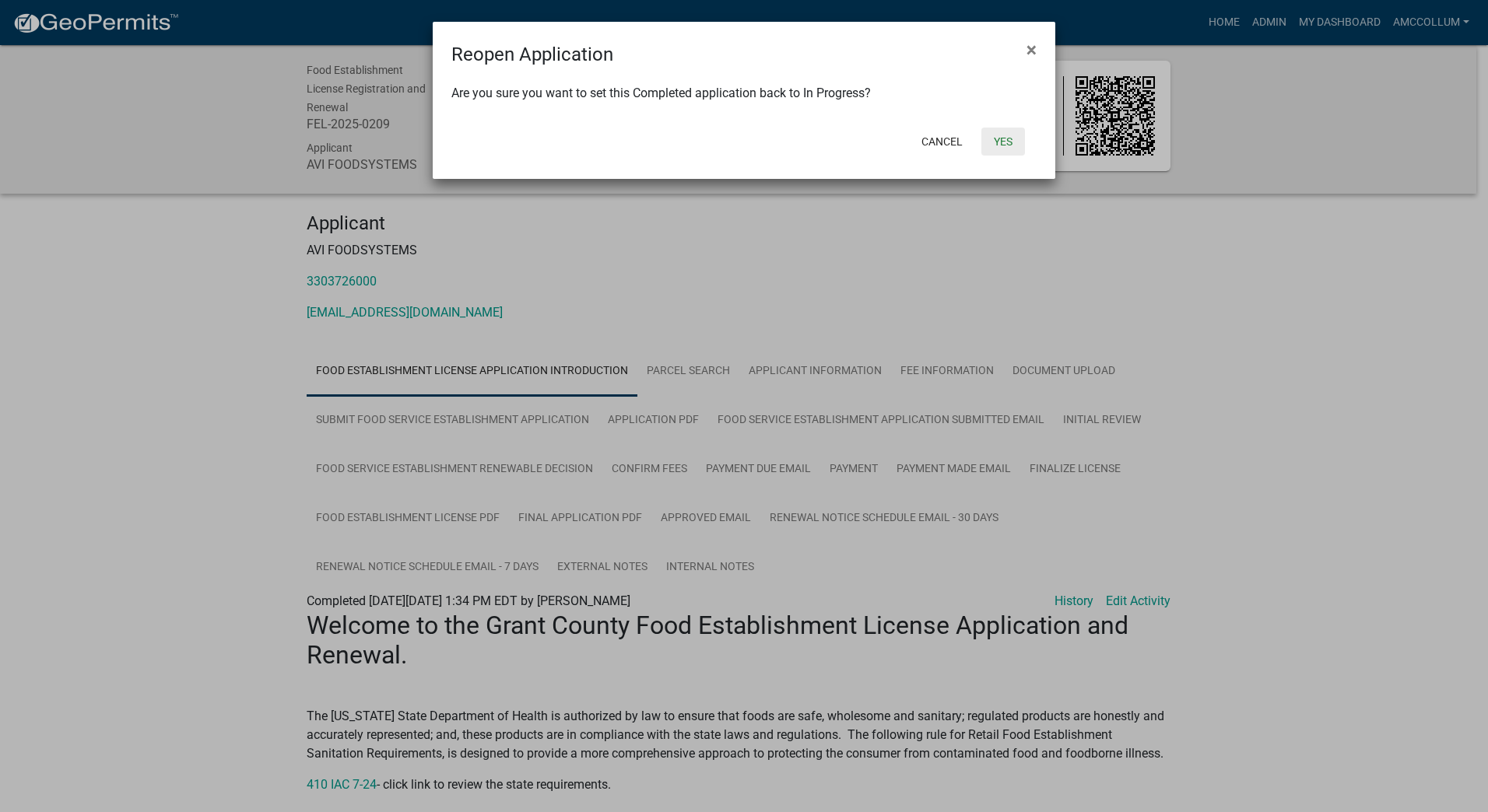
click at [1007, 140] on button "Yes" at bounding box center [1003, 141] width 43 height 28
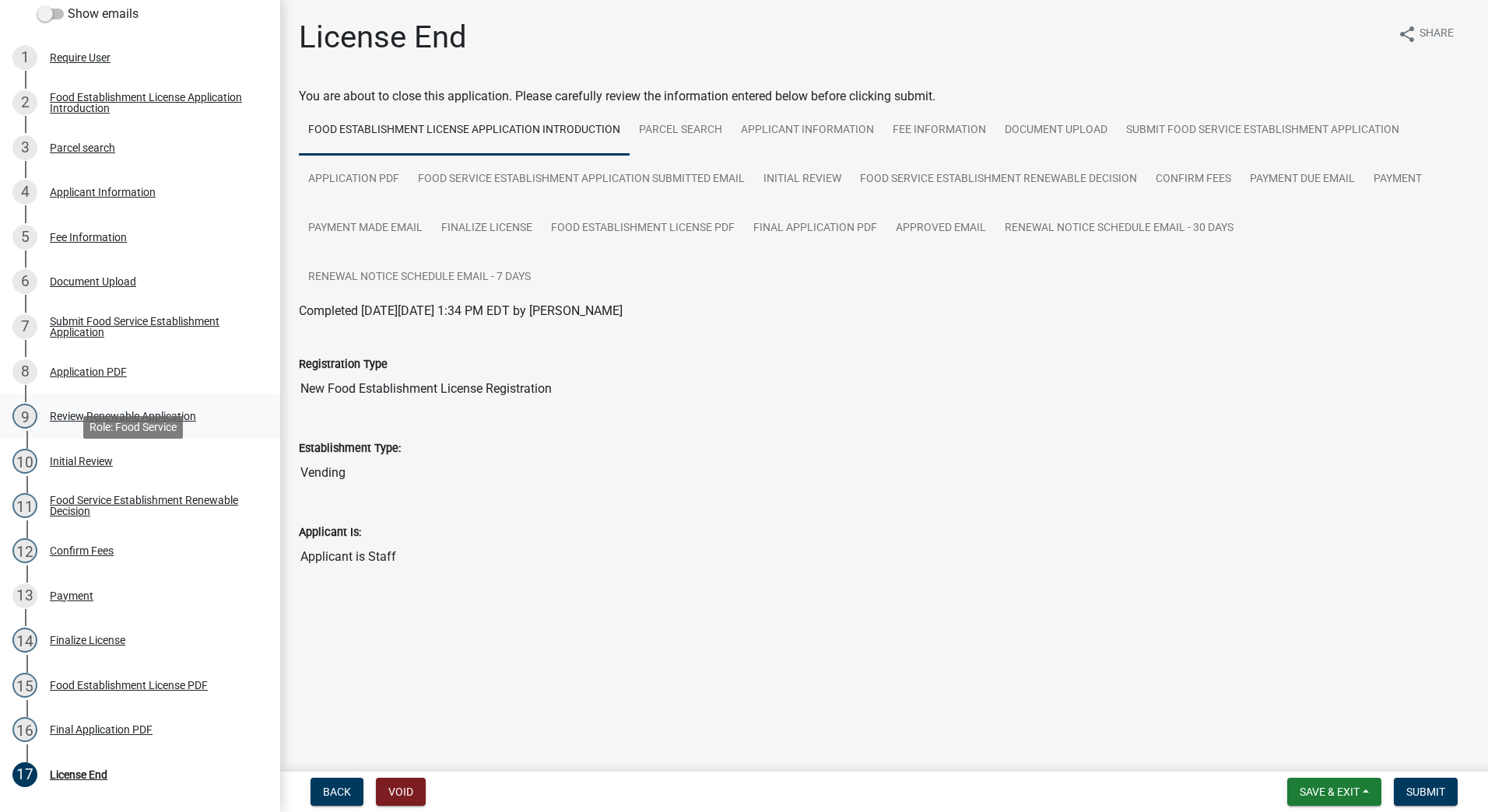
scroll to position [311, 0]
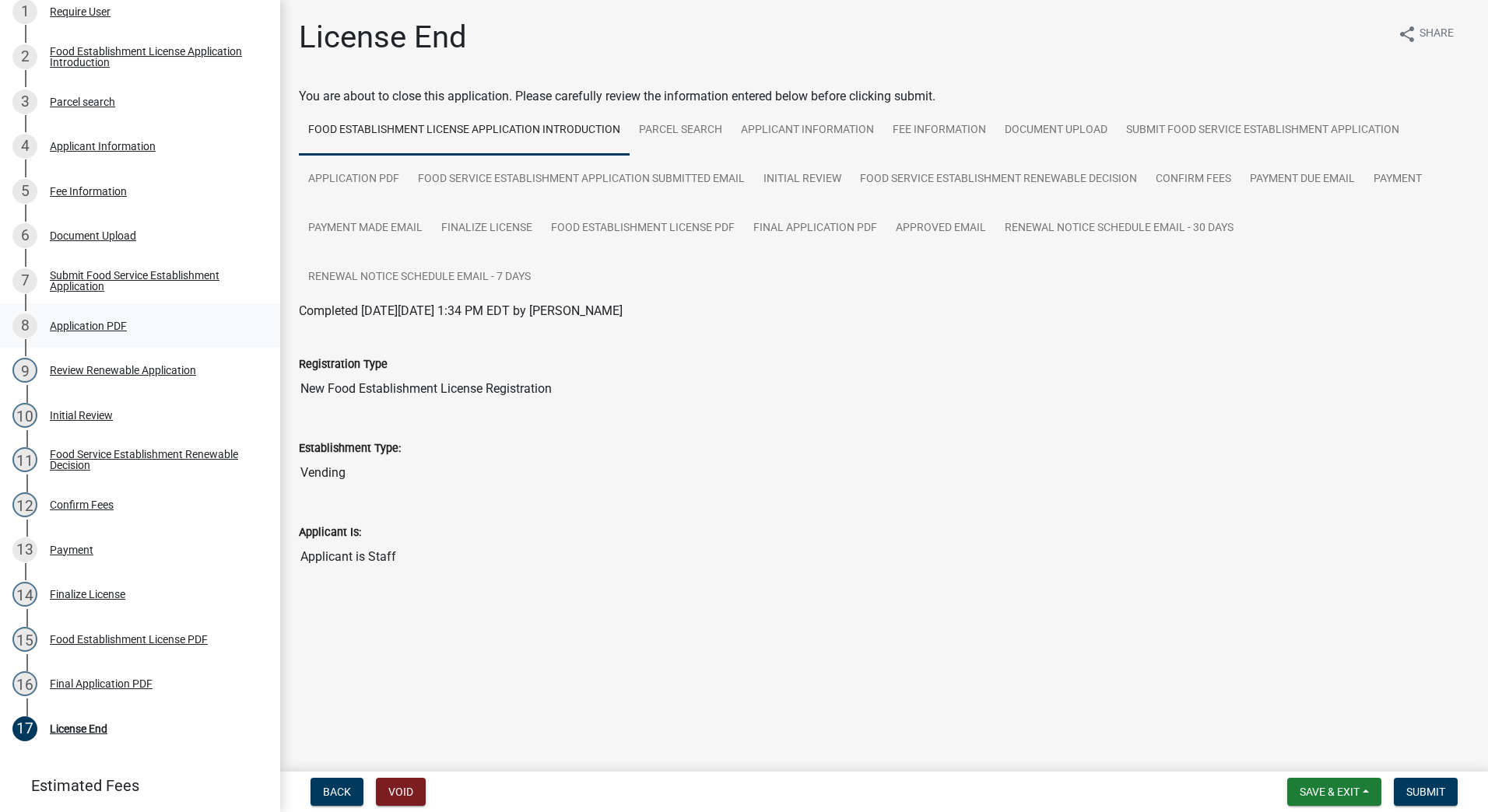
click at [94, 332] on div "Application PDF" at bounding box center [88, 326] width 77 height 11
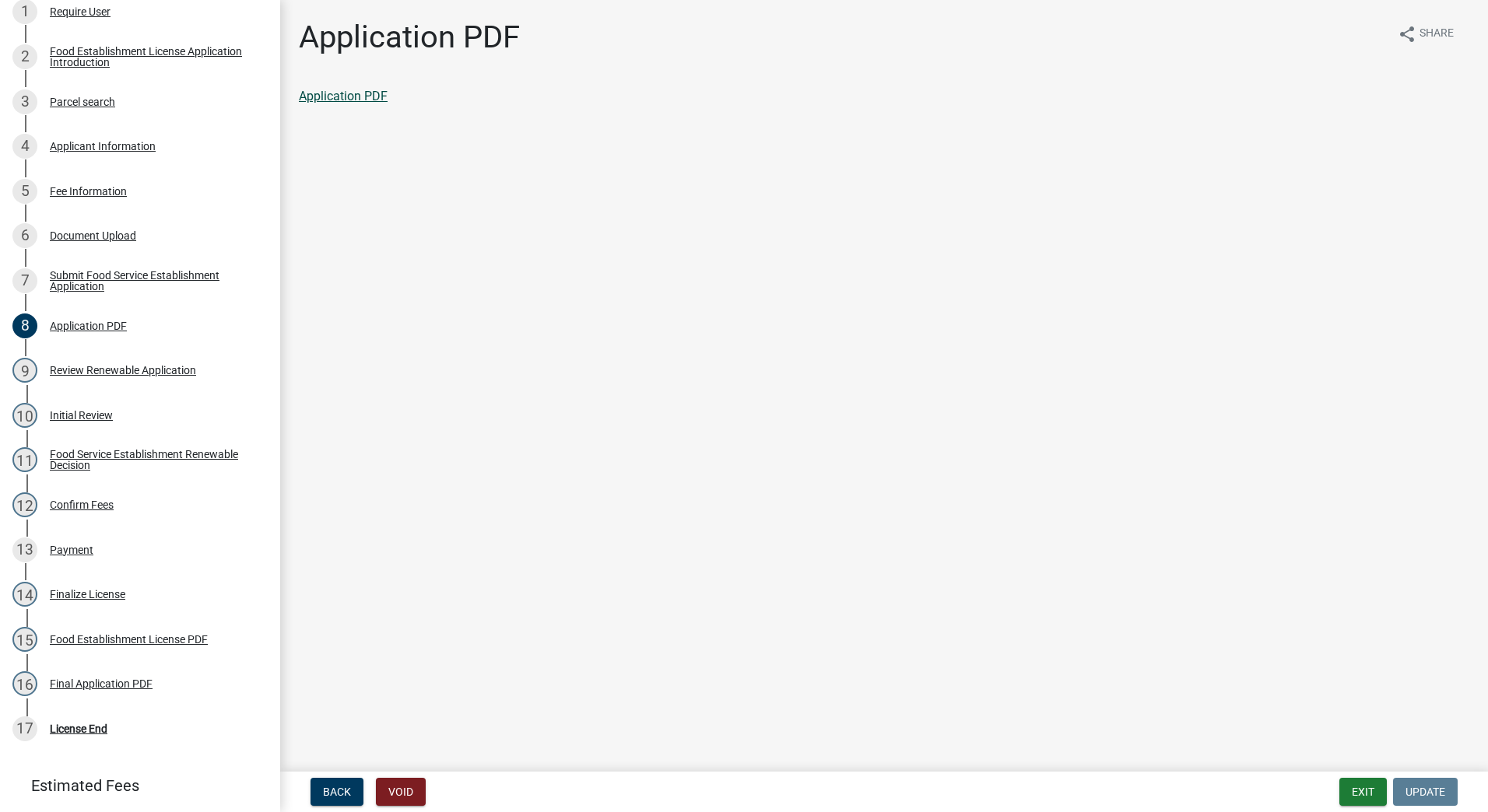
click at [317, 99] on link "Application PDF" at bounding box center [343, 95] width 88 height 15
click at [66, 511] on div "Confirm Fees" at bounding box center [82, 505] width 64 height 11
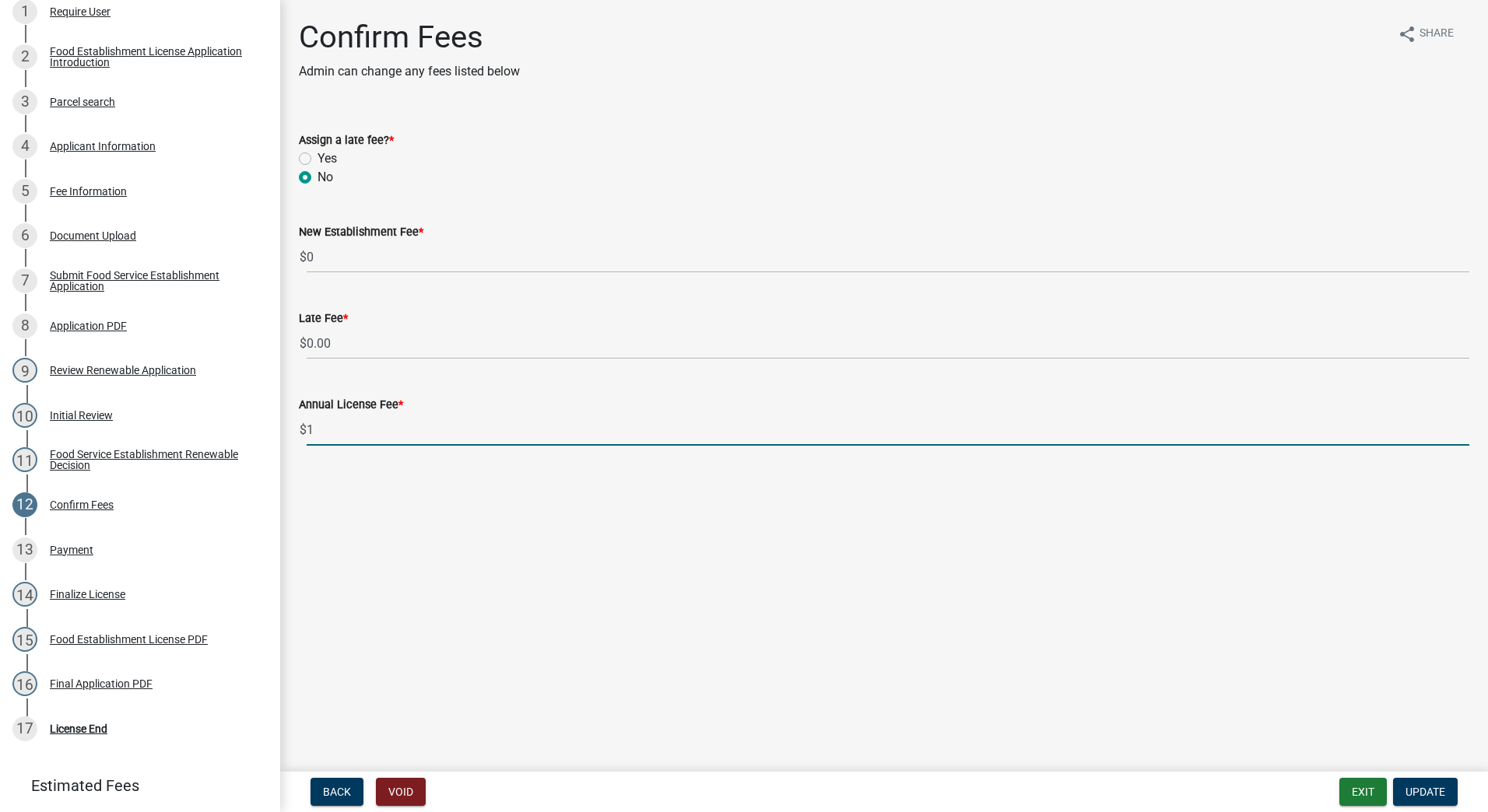
click at [1463, 428] on input "1" at bounding box center [888, 430] width 1163 height 31
click at [1463, 428] on input "2" at bounding box center [888, 430] width 1163 height 31
click at [1463, 428] on input "3" at bounding box center [888, 430] width 1163 height 31
click at [1463, 428] on input "4" at bounding box center [888, 430] width 1163 height 31
type input "5"
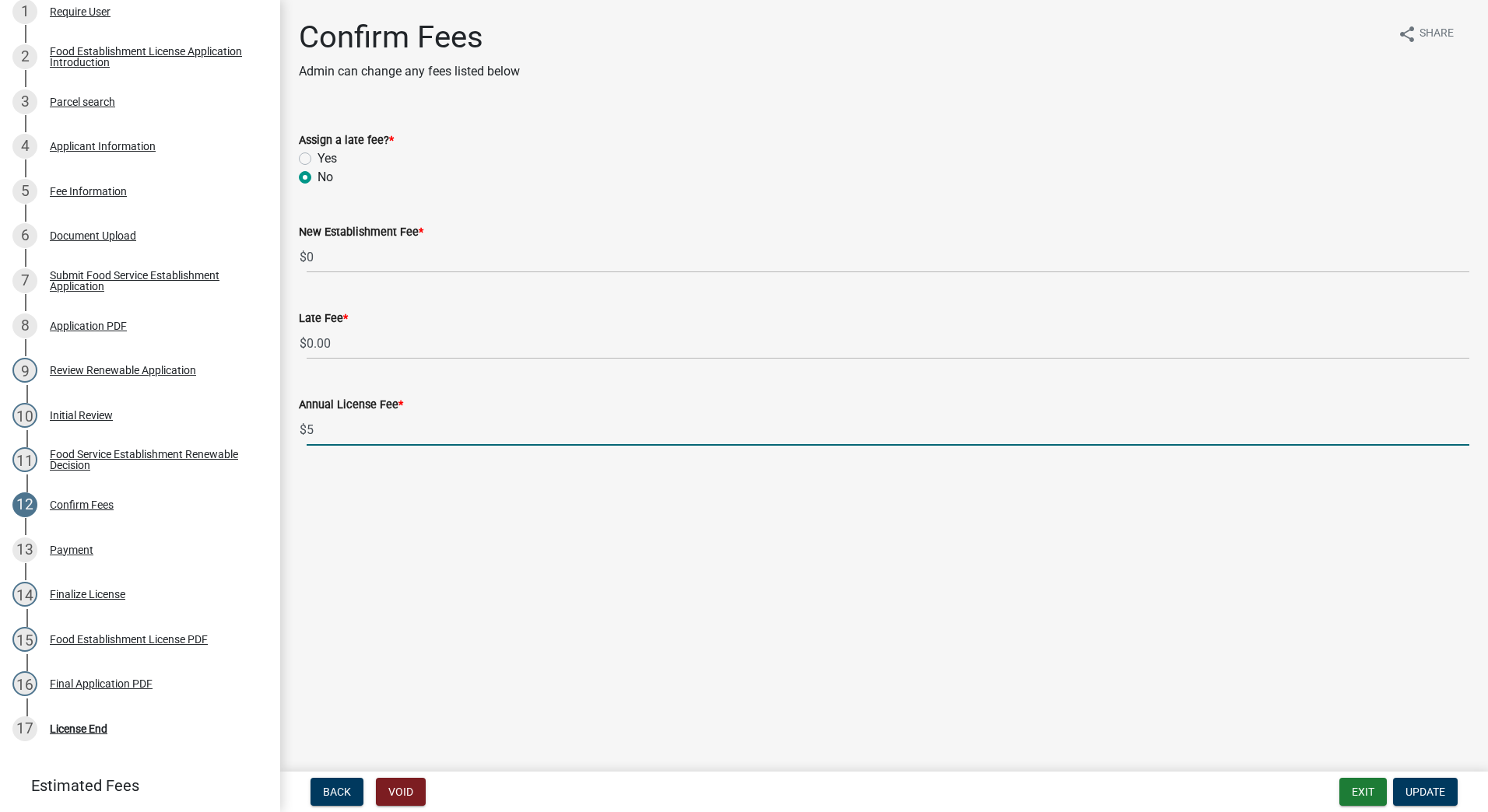
click at [1463, 428] on input "5" at bounding box center [888, 430] width 1163 height 31
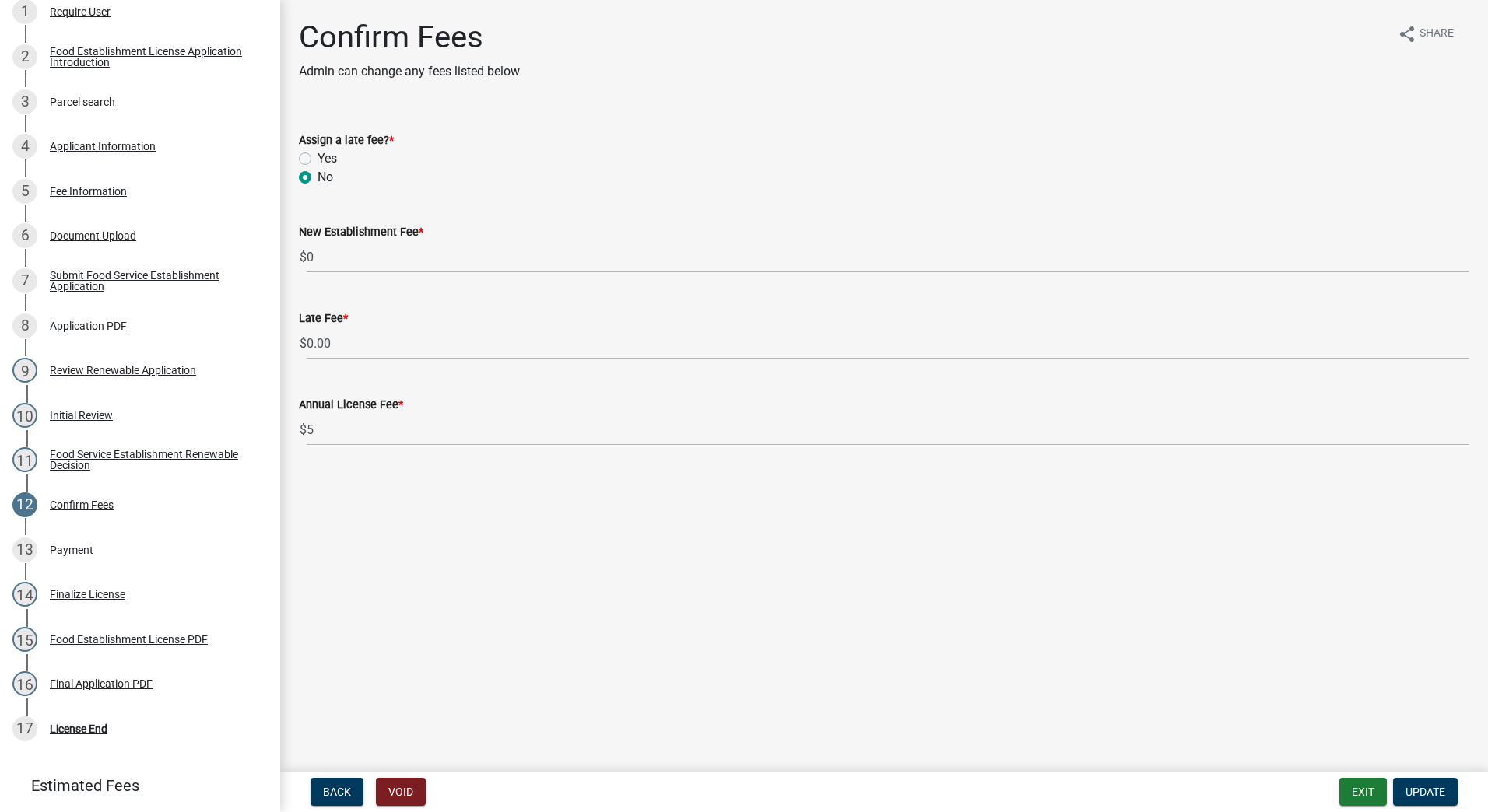
click at [1339, 609] on main "Confirm Fees Admin can change any fees listed below share Share Assign a late f…" at bounding box center [884, 383] width 1208 height 766
click at [1412, 787] on span "Update" at bounding box center [1425, 791] width 39 height 13
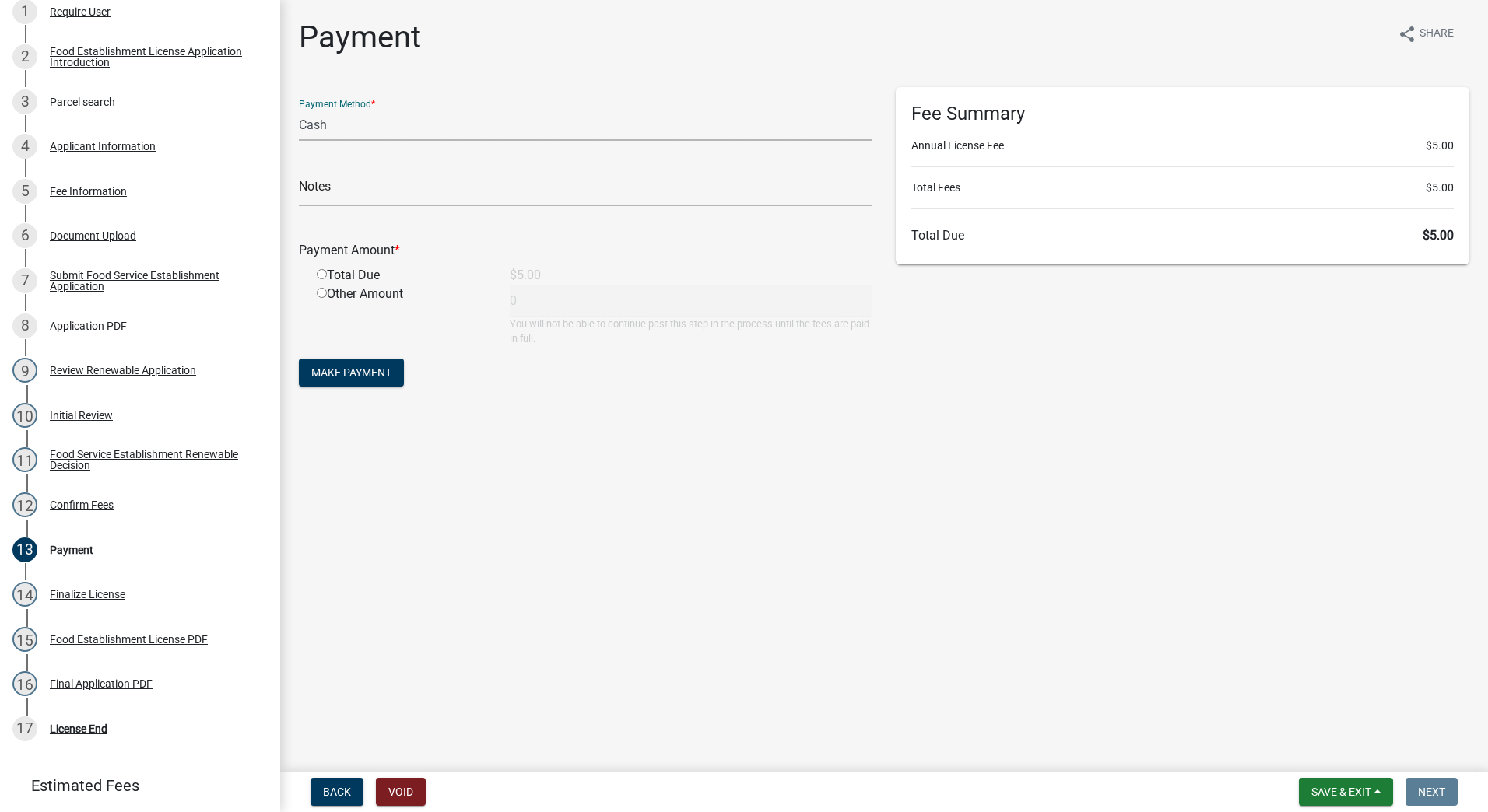
click at [425, 134] on select "Credit Card POS Check Cash" at bounding box center [585, 125] width 574 height 31
select select "0: 2"
click at [299, 109] on select "Credit Card POS Check Cash" at bounding box center [585, 125] width 574 height 31
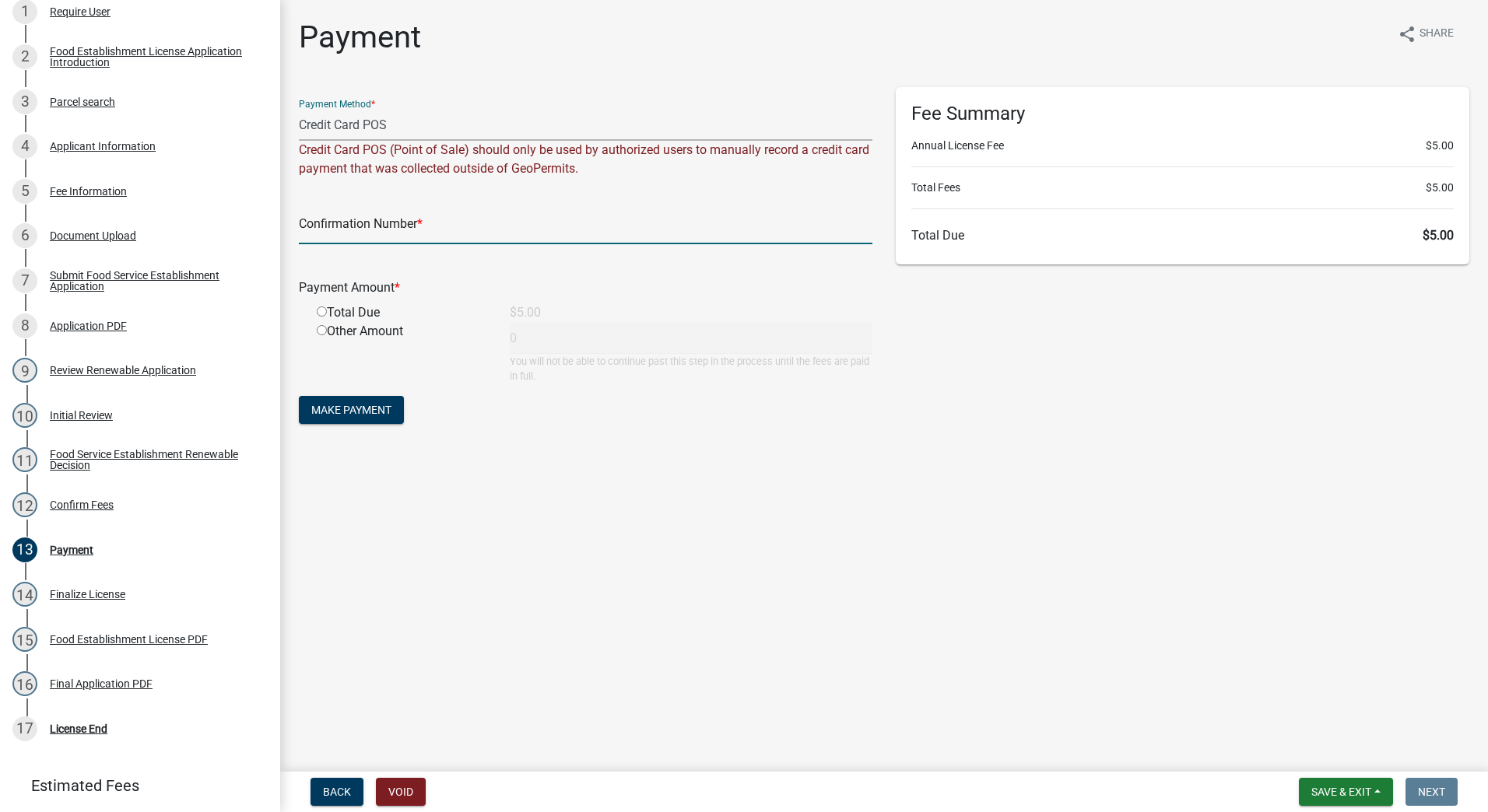
click at [502, 223] on input "text" at bounding box center [585, 228] width 574 height 31
type input "14808537"
click at [322, 313] on input "radio" at bounding box center [322, 311] width 10 height 10
radio input "true"
type input "5"
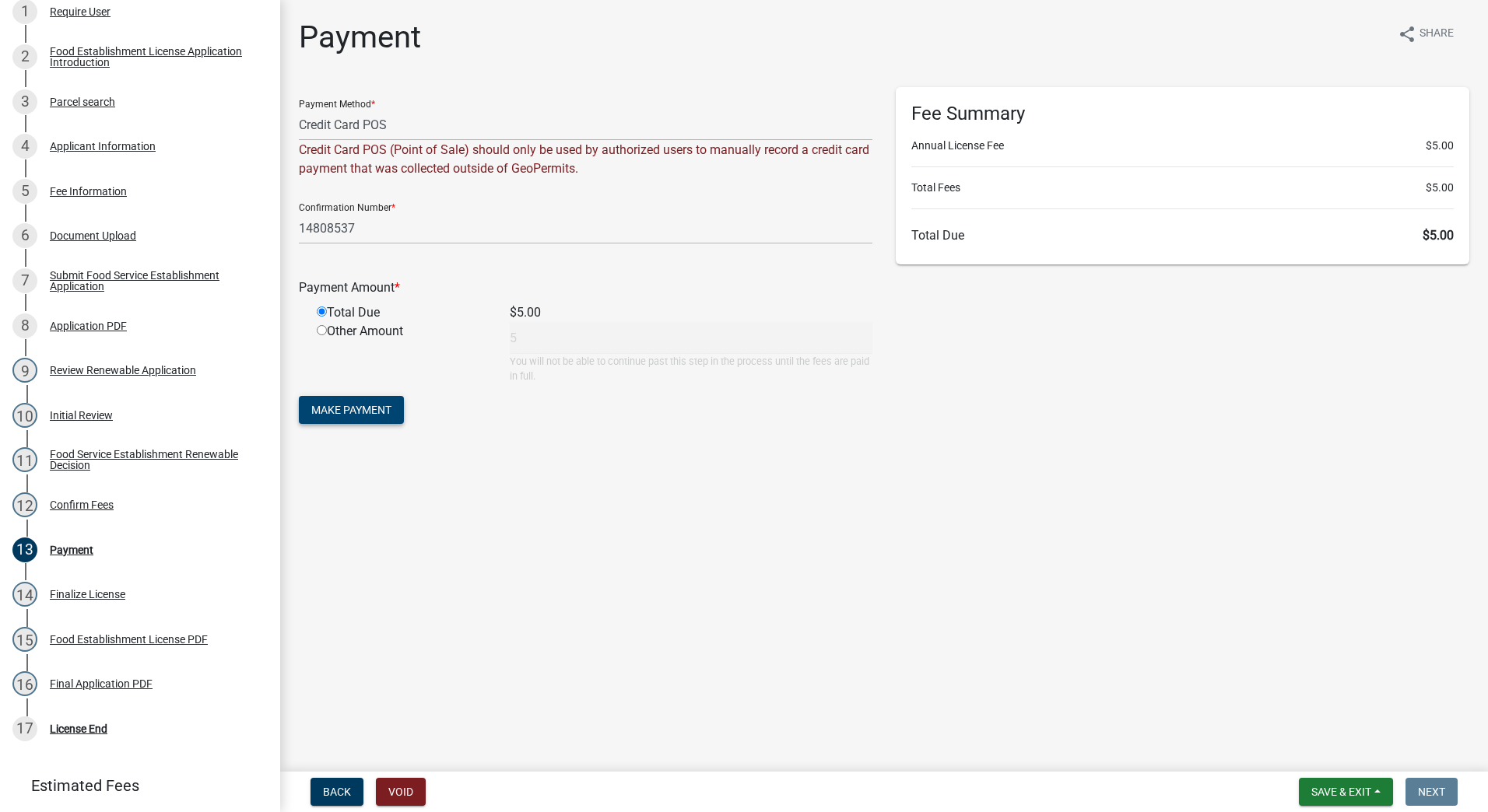
click at [336, 409] on span "Make Payment" at bounding box center [352, 409] width 81 height 13
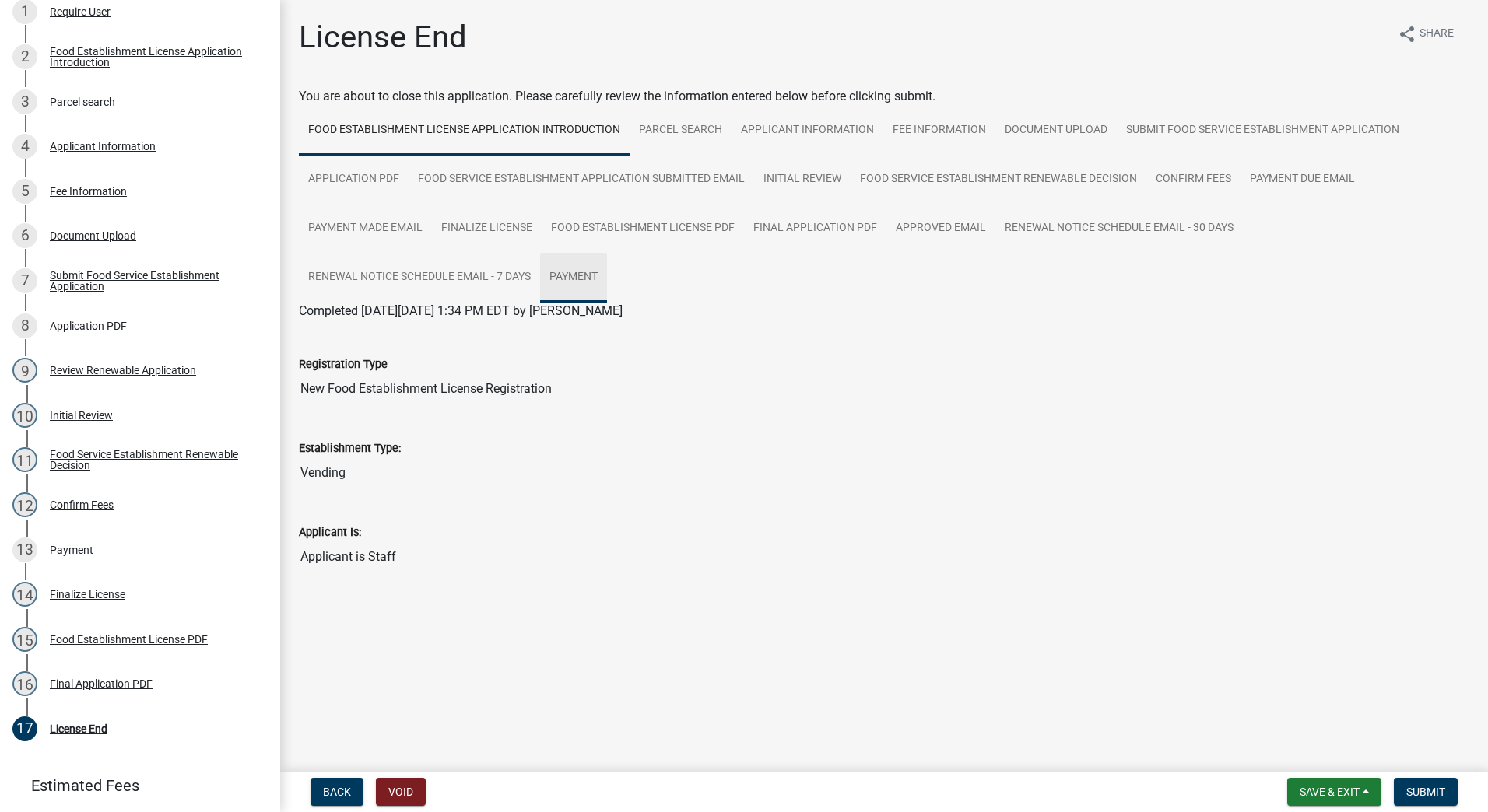
click at [582, 270] on link "Payment" at bounding box center [574, 278] width 67 height 50
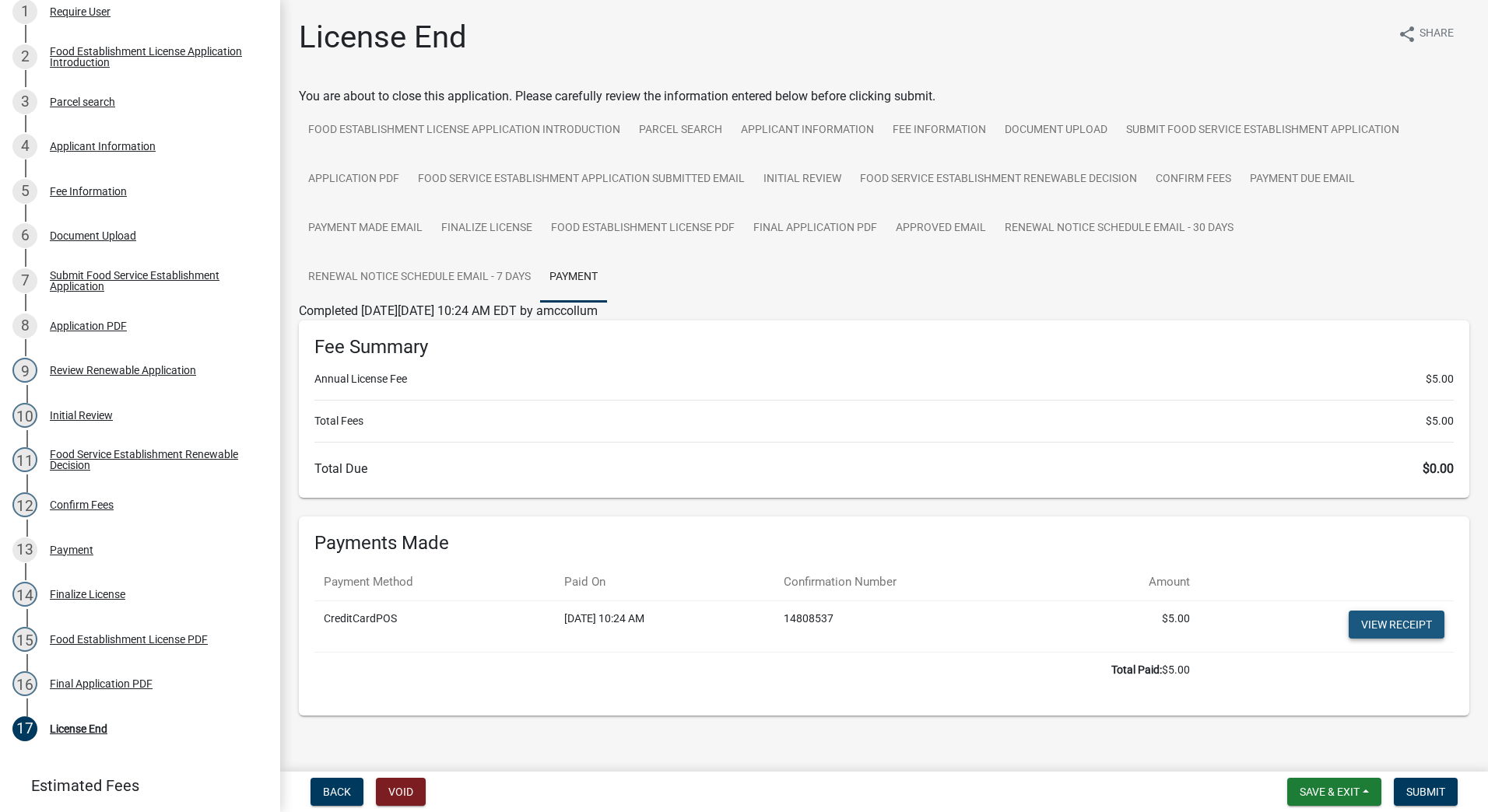
click at [1372, 627] on link "View receipt" at bounding box center [1396, 624] width 95 height 28
click at [94, 689] on div "Final Application PDF" at bounding box center [101, 683] width 103 height 11
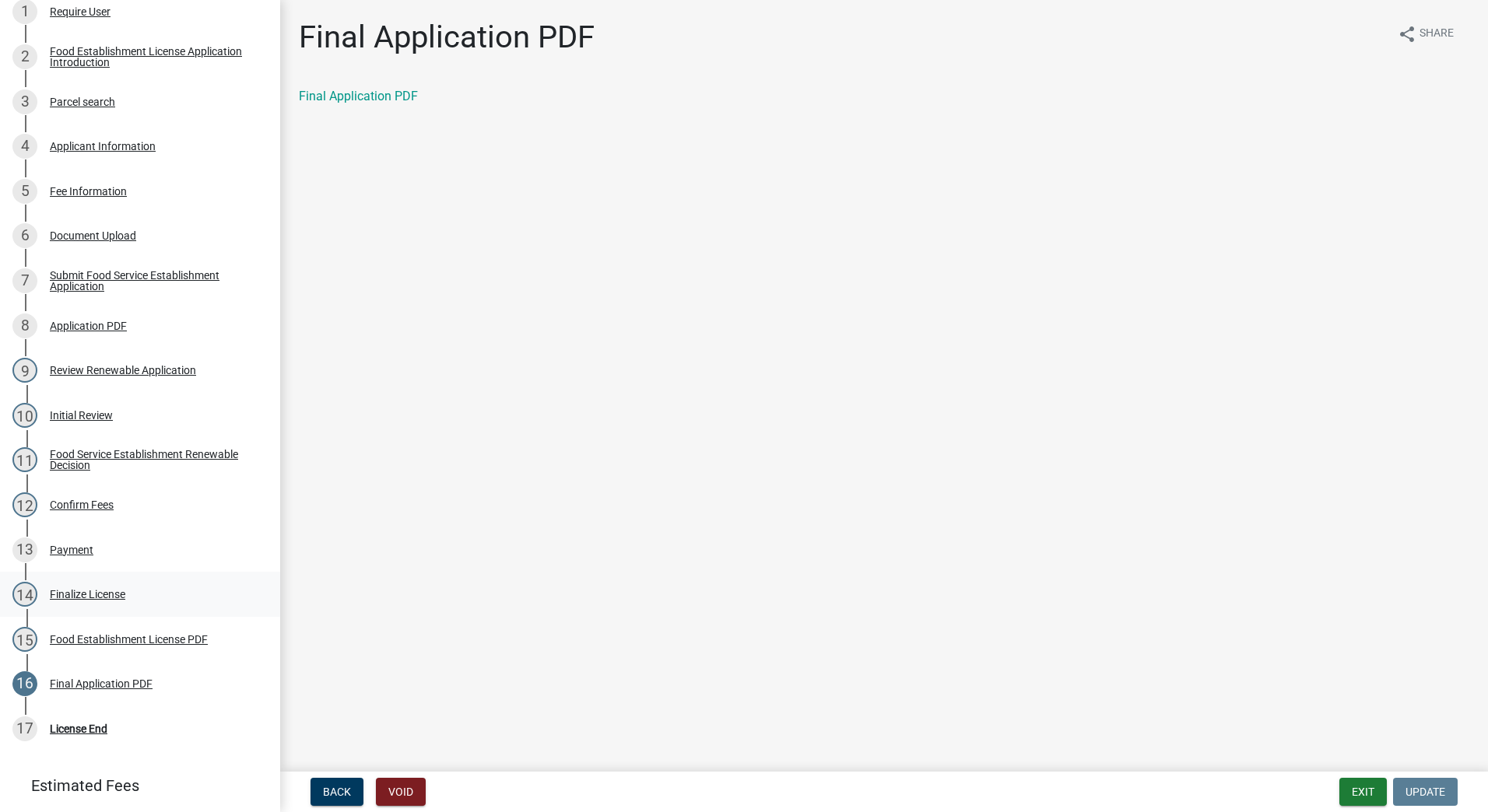
click at [88, 607] on div "14 Finalize License" at bounding box center [134, 594] width 243 height 25
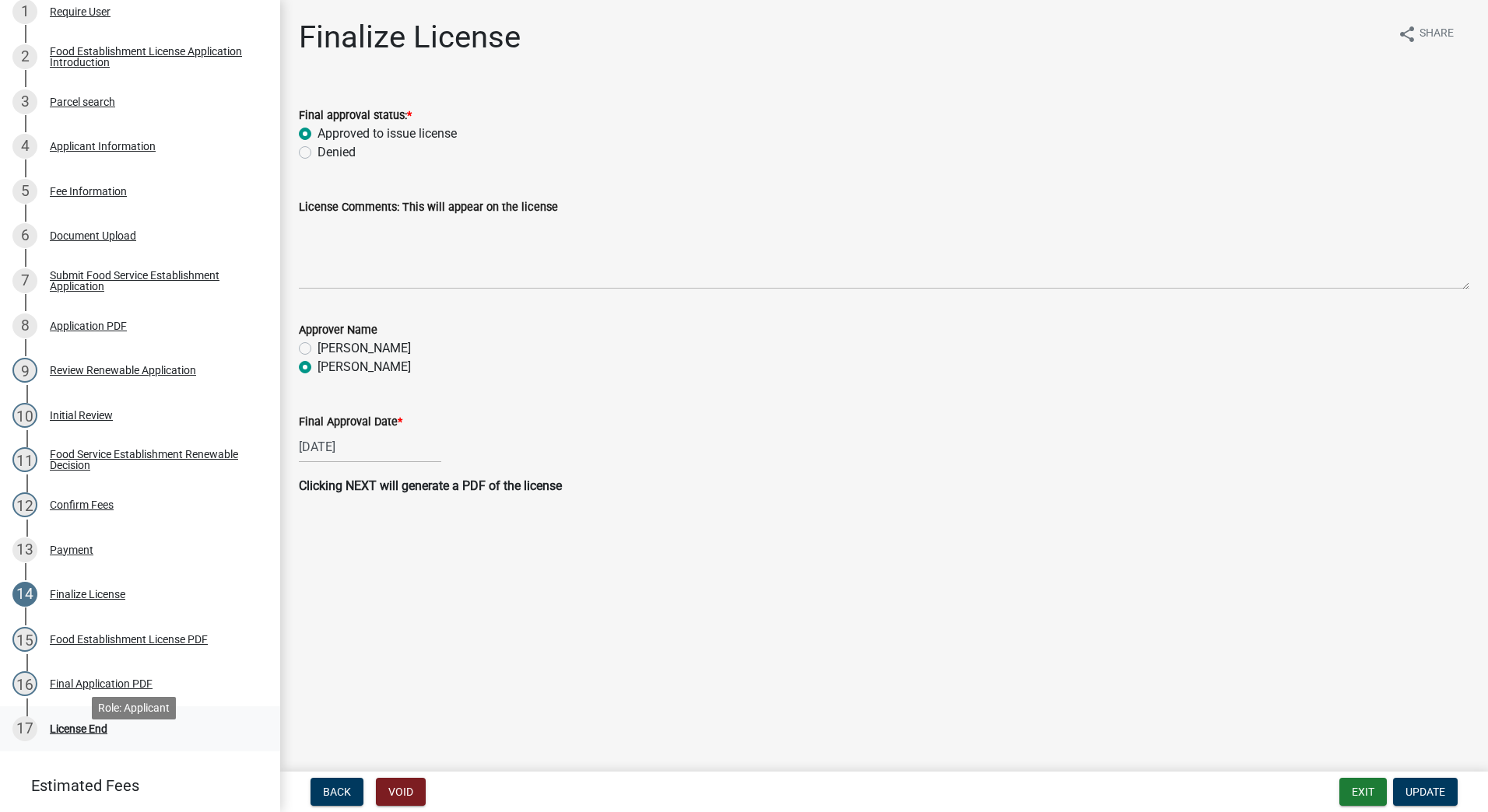
click at [88, 734] on div "License End" at bounding box center [79, 729] width 58 height 11
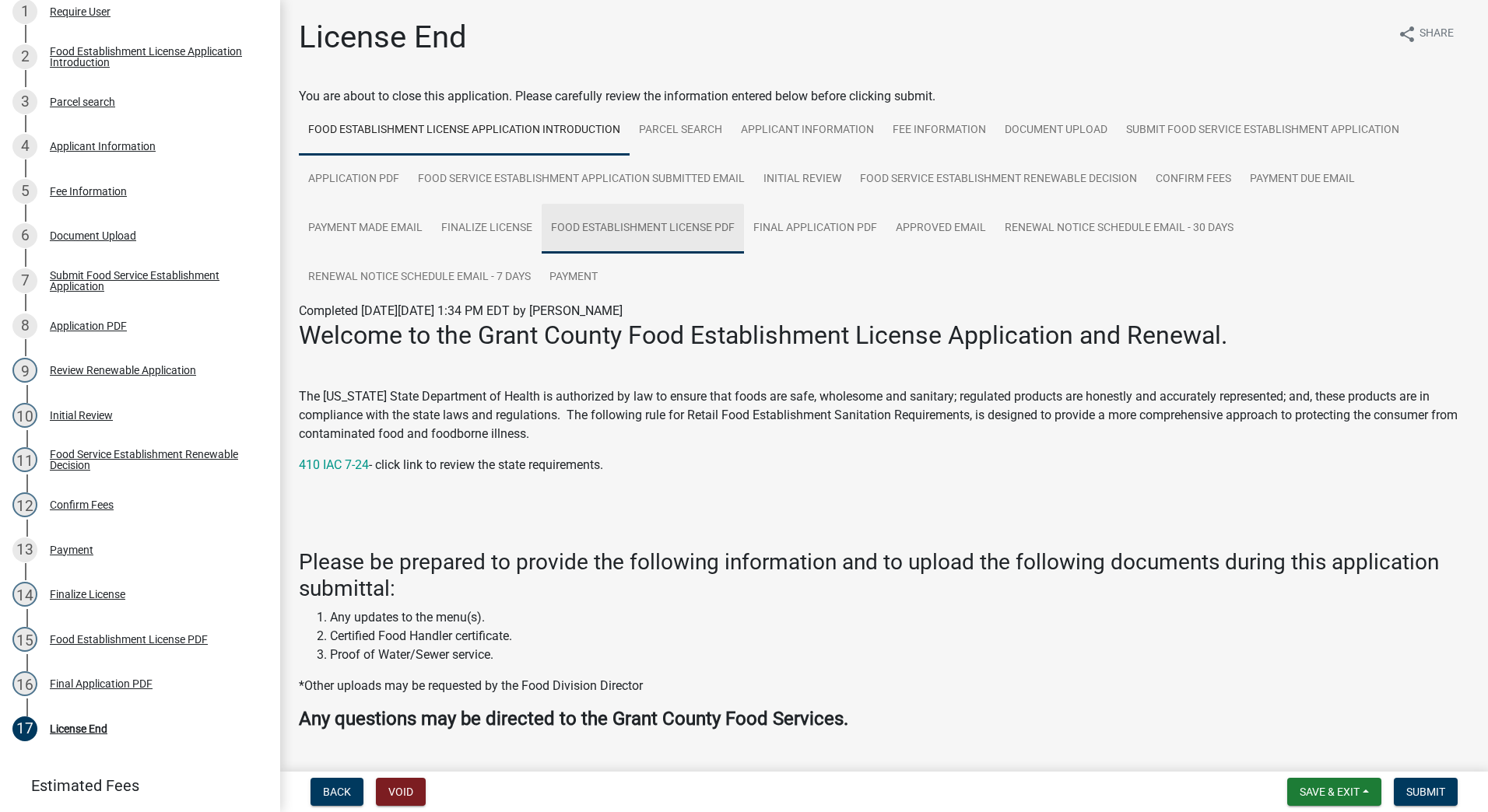
click at [629, 225] on link "Food Establishment License PDF" at bounding box center [643, 229] width 202 height 50
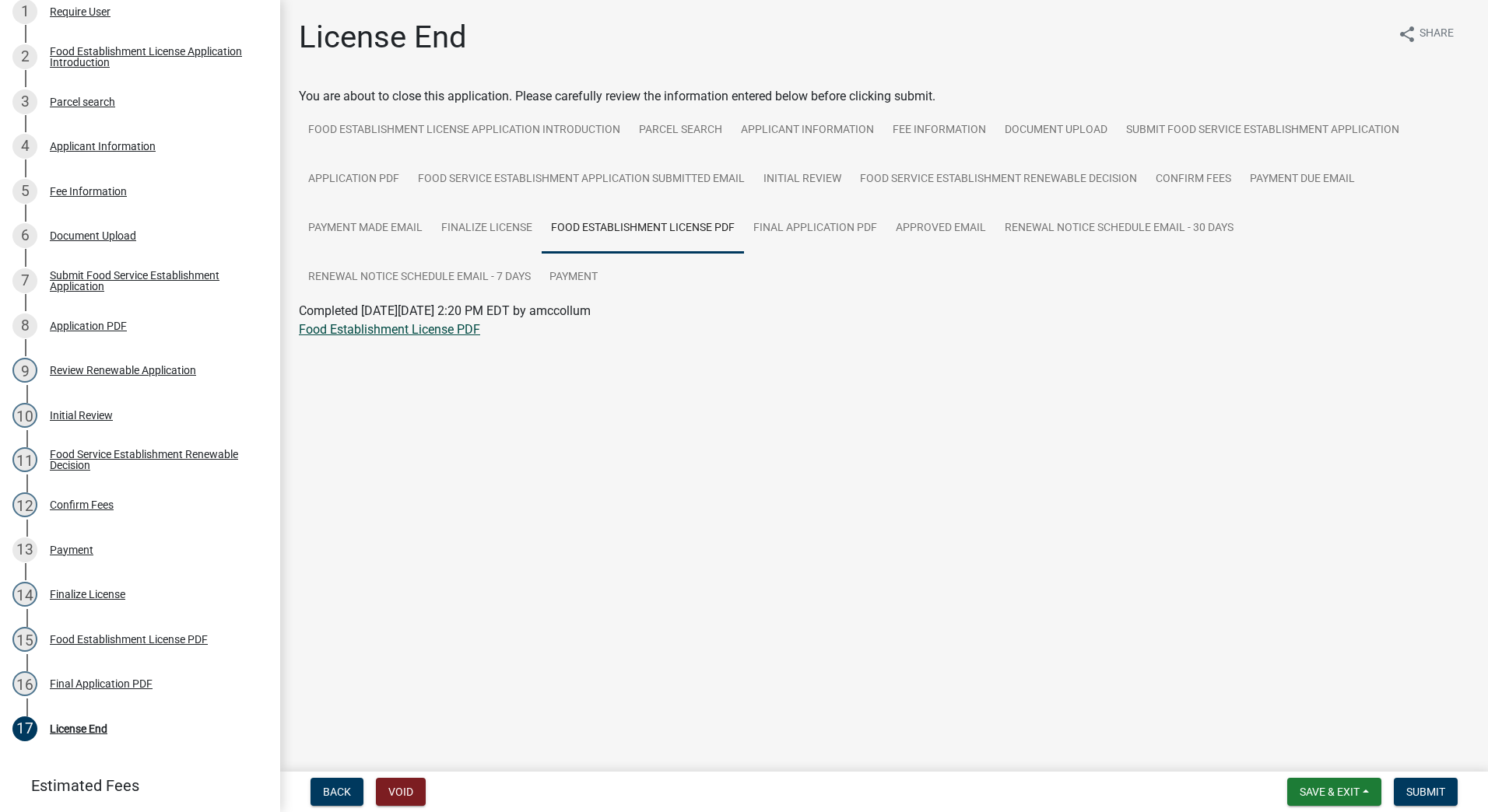
click at [418, 330] on link "Food Establishment License PDF" at bounding box center [389, 329] width 182 height 15
click at [1415, 785] on button "Submit" at bounding box center [1425, 792] width 64 height 28
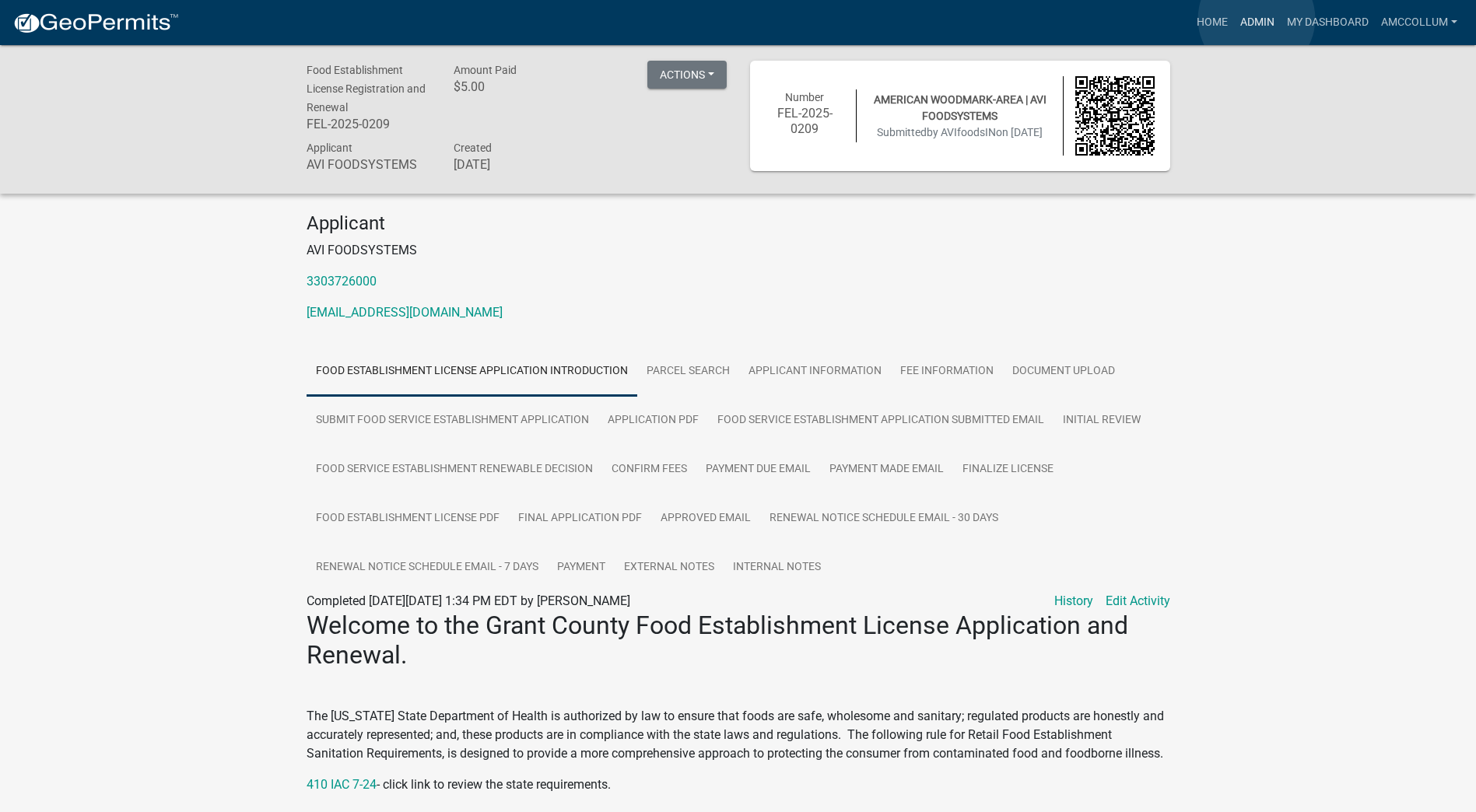
click at [1257, 19] on link "Admin" at bounding box center [1258, 23] width 47 height 29
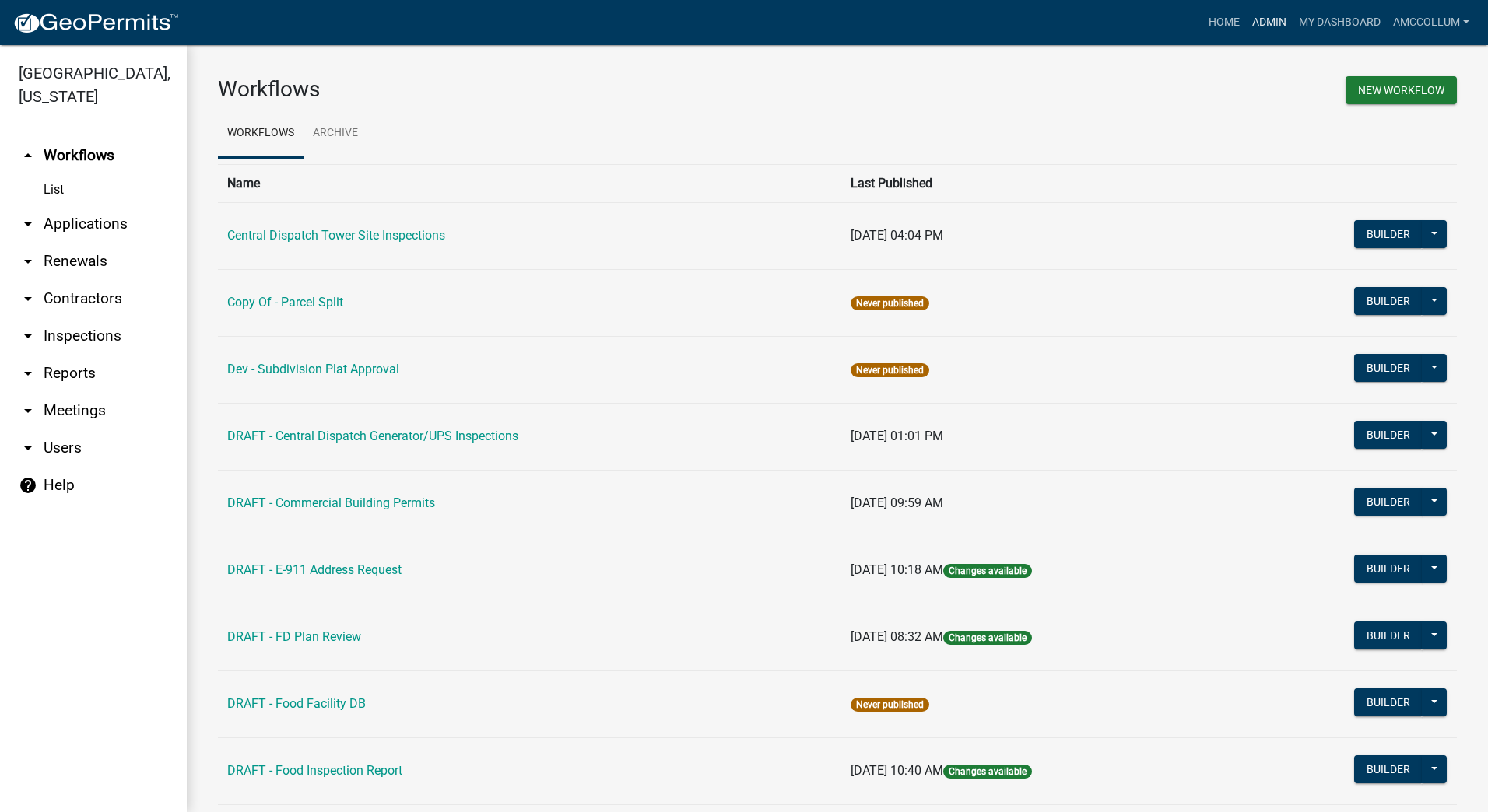
click at [1262, 19] on link "Admin" at bounding box center [1270, 23] width 47 height 29
click at [95, 205] on link "arrow_drop_down Applications" at bounding box center [93, 224] width 187 height 37
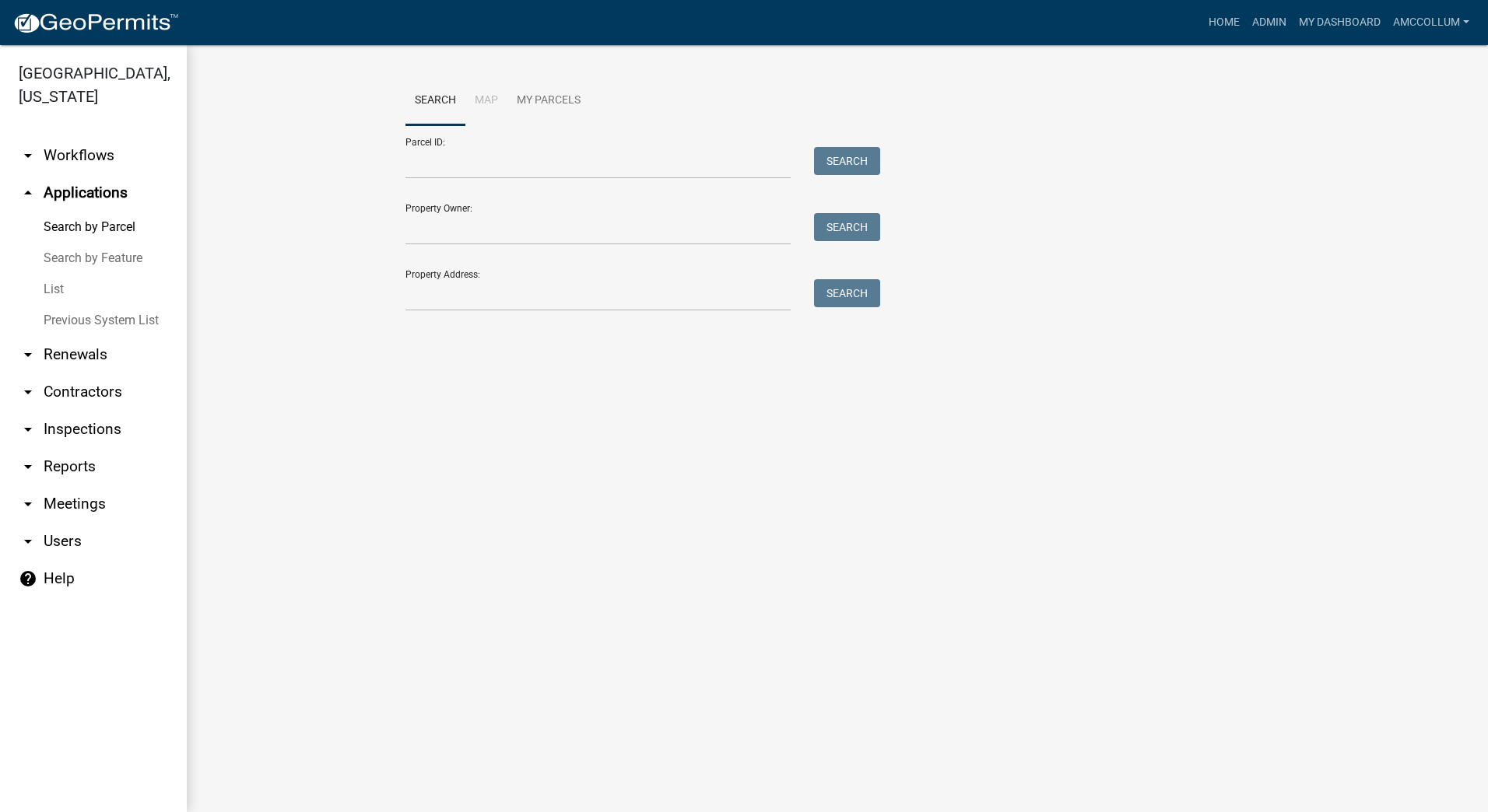
click at [56, 274] on link "List" at bounding box center [93, 290] width 187 height 31
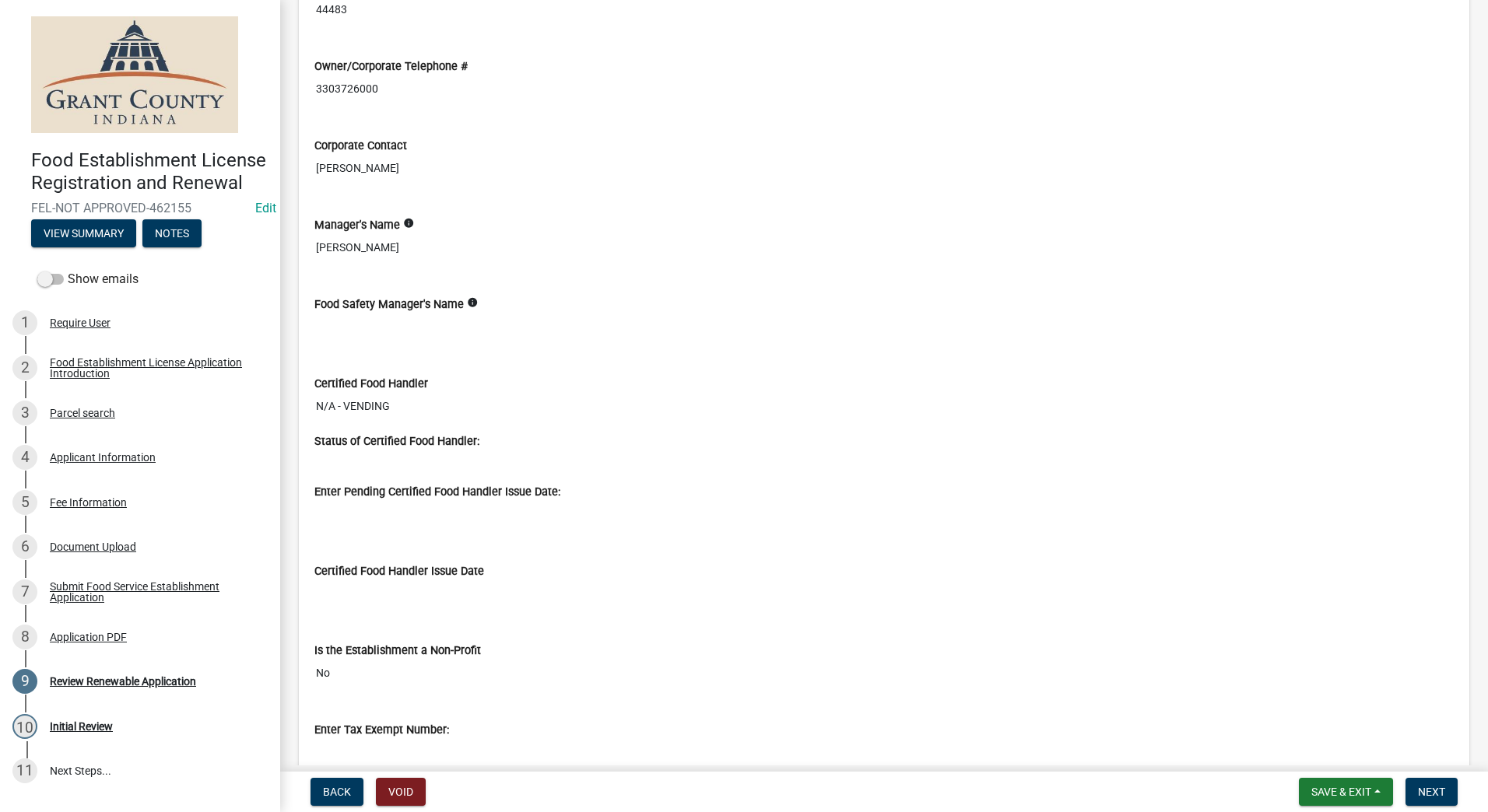
scroll to position [2101, 0]
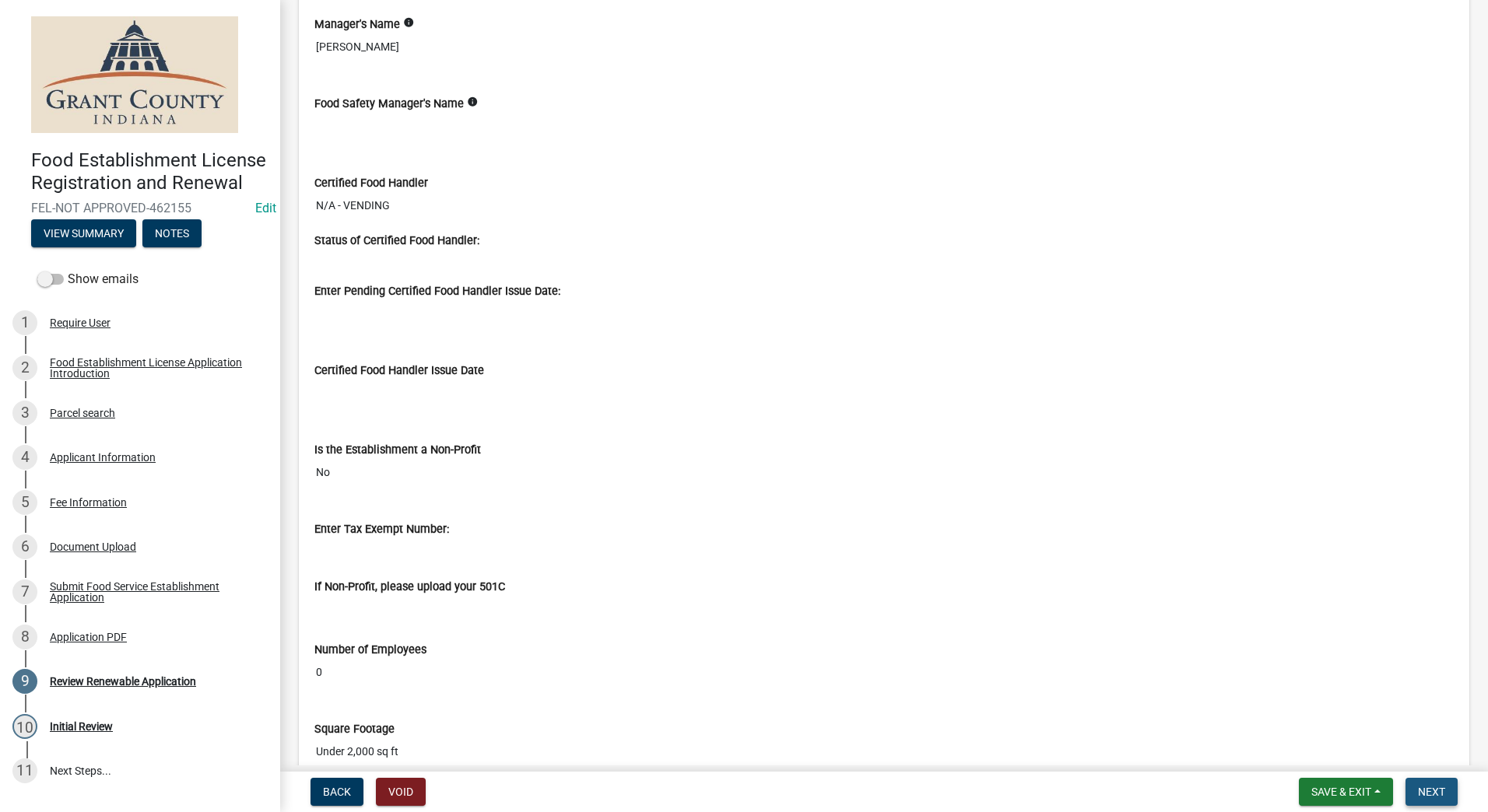
click at [1435, 788] on span "Next" at bounding box center [1432, 791] width 28 height 13
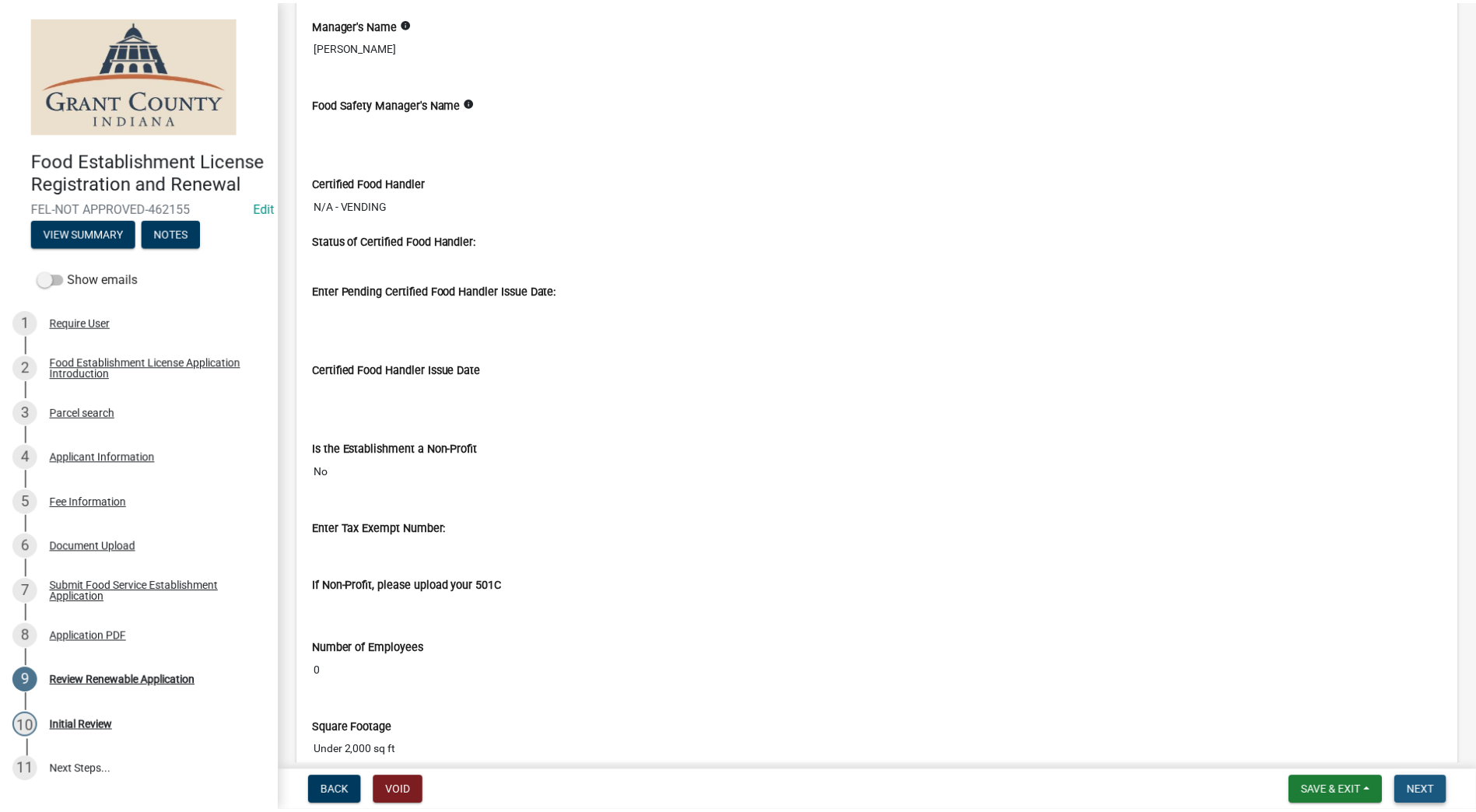
scroll to position [0, 0]
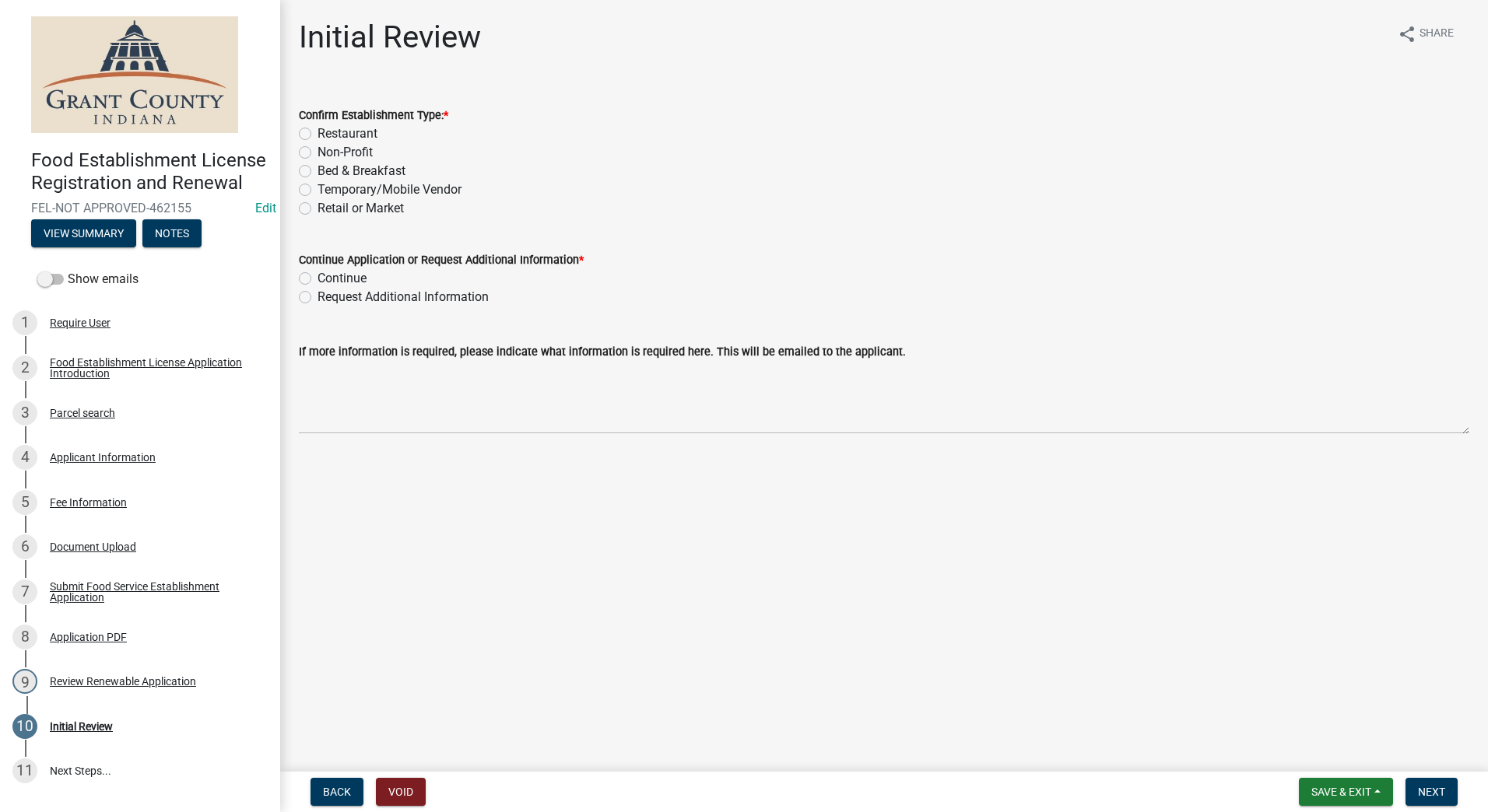
click at [317, 209] on label "Retail or Market" at bounding box center [360, 208] width 86 height 19
click at [317, 209] on input "Retail or Market" at bounding box center [322, 204] width 10 height 10
radio input "true"
click at [317, 279] on label "Continue" at bounding box center [342, 278] width 49 height 19
click at [317, 279] on input "Continue" at bounding box center [322, 274] width 10 height 10
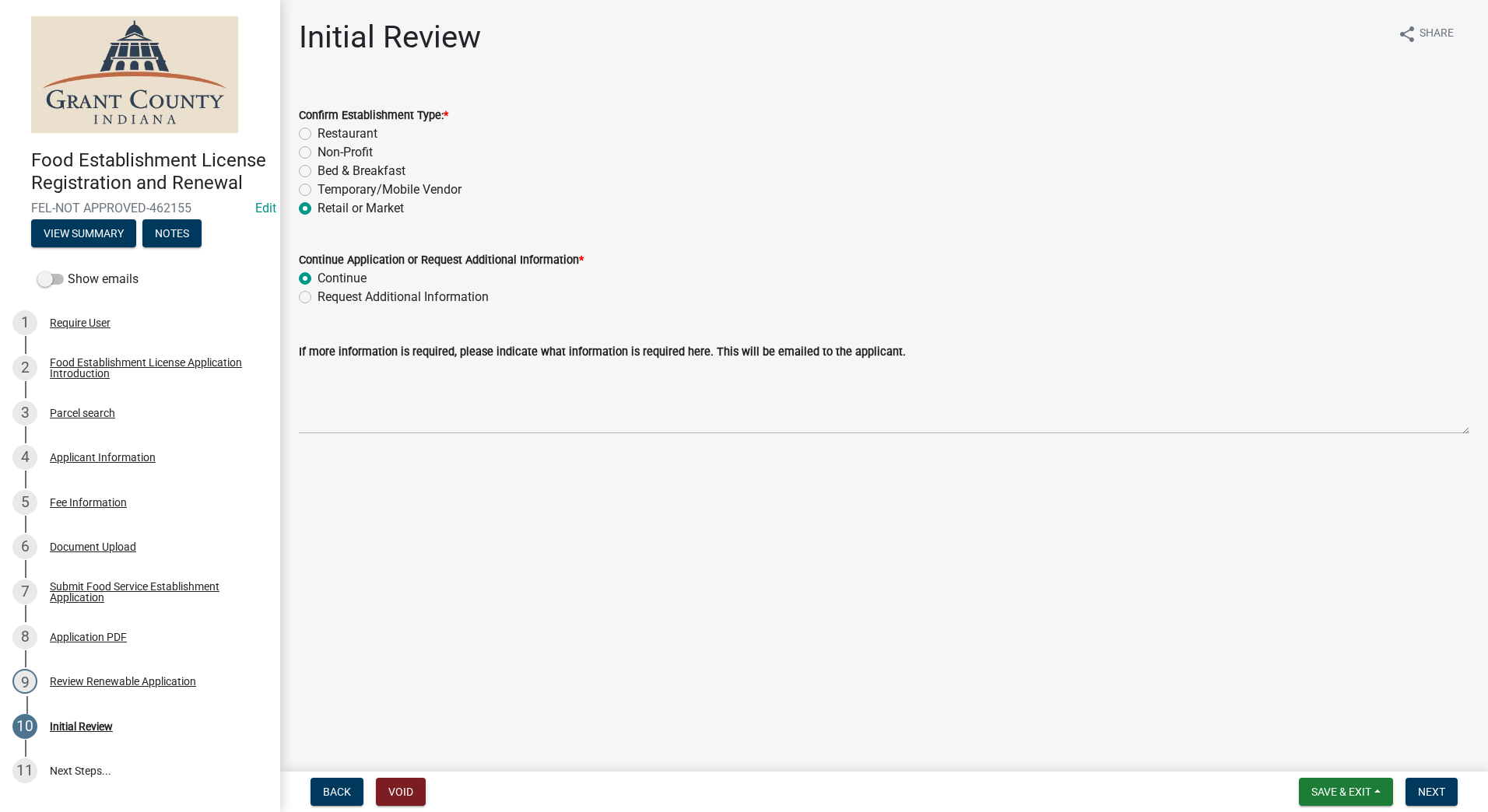
radio input "true"
click at [1424, 791] on span "Next" at bounding box center [1432, 791] width 28 height 13
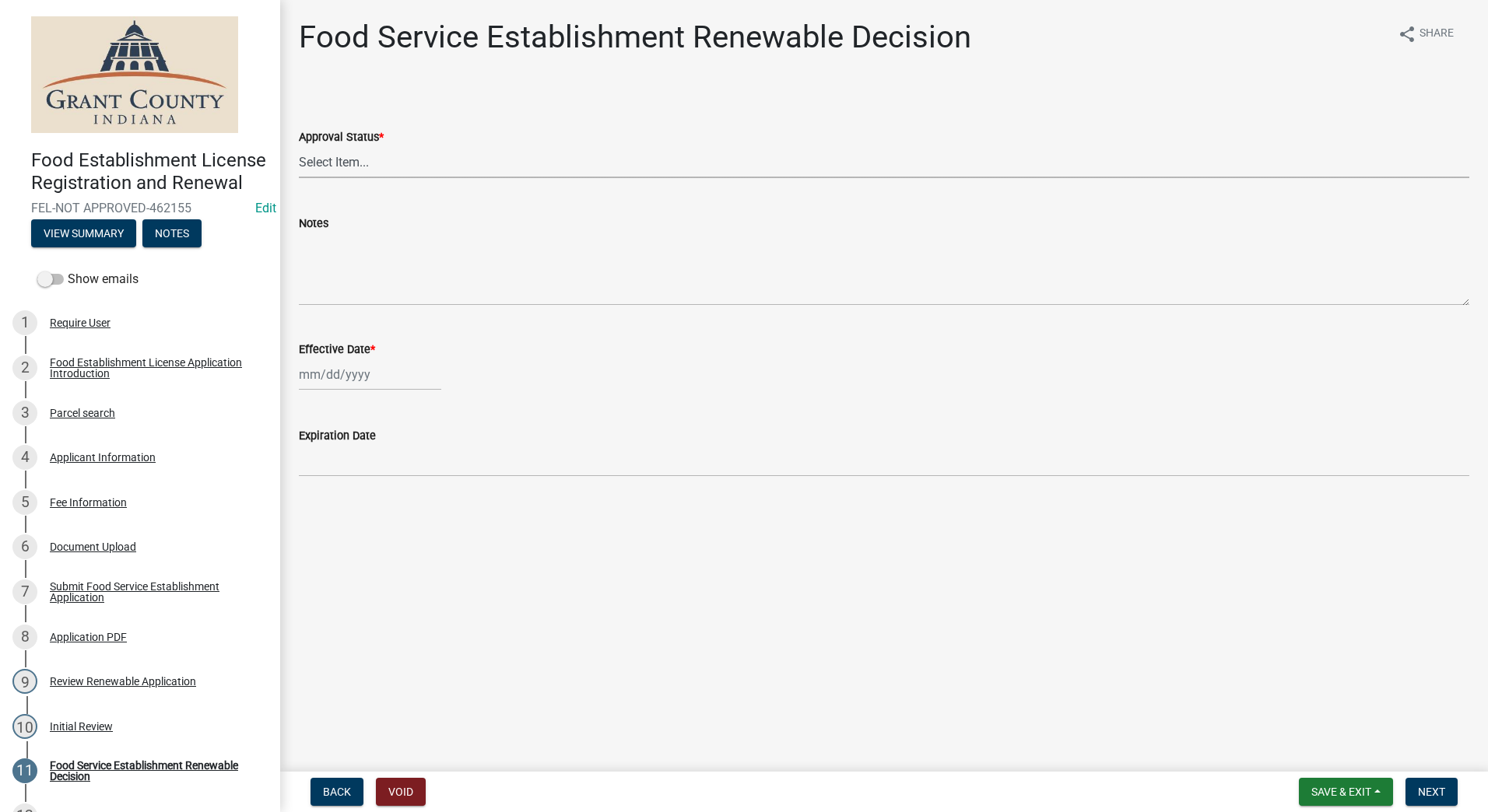
click at [448, 159] on select "Select Item... Approved Denied" at bounding box center [884, 162] width 1171 height 31
click at [299, 146] on select "Select Item... Approved Denied" at bounding box center [884, 162] width 1171 height 31
select select "f8bc5ebe-de22-4857-900a-5f4c078c3457"
select select "8"
select select "2025"
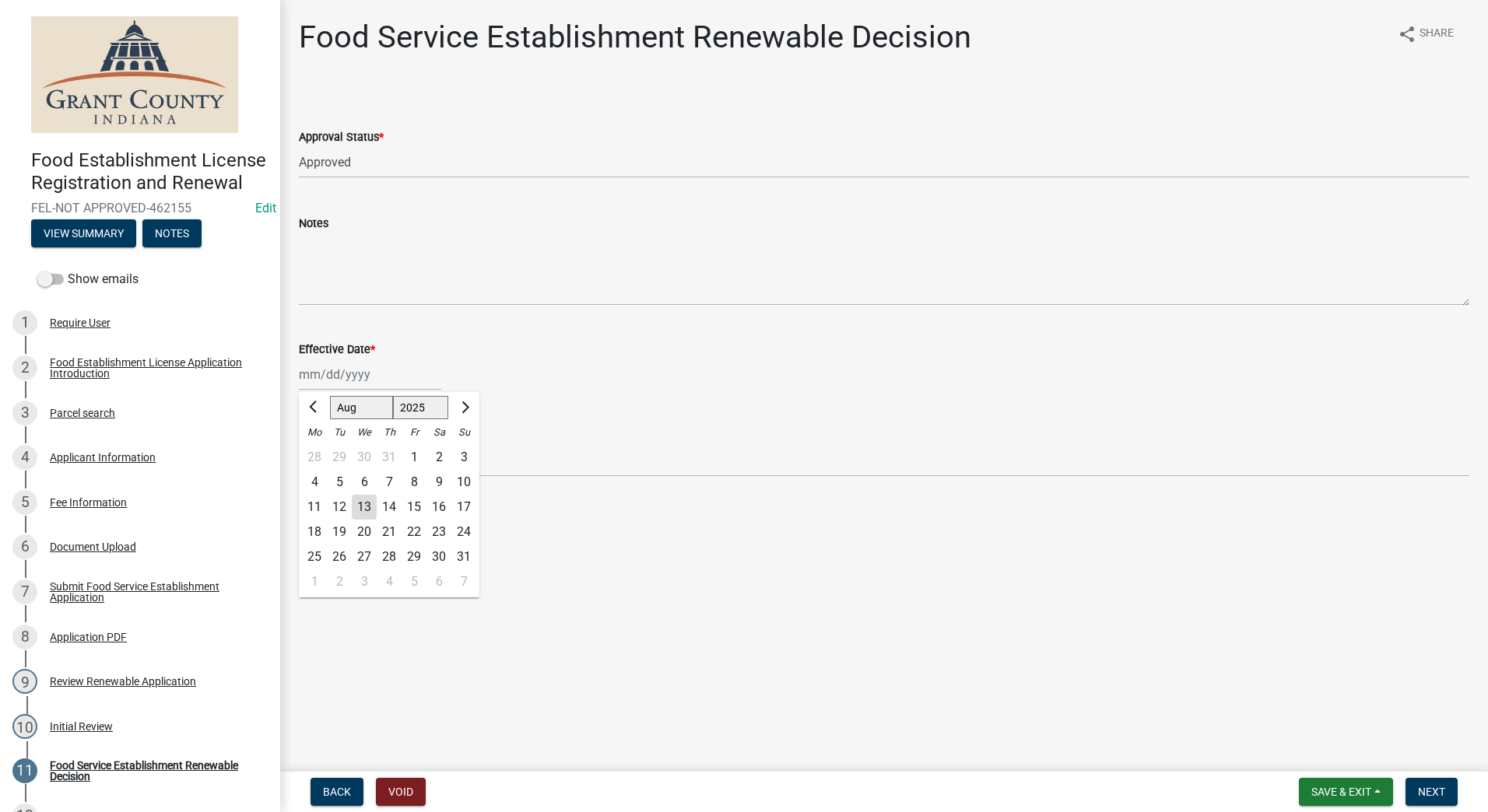
click at [359, 376] on div "Jan Feb Mar Apr May Jun Jul Aug Sep Oct Nov Dec 1525 1526 1527 1528 1529 1530 1…" at bounding box center [369, 374] width 142 height 31
click at [365, 501] on div "13" at bounding box center [363, 507] width 25 height 25
type input "08/13/2025"
click at [960, 586] on main "Food Service Establishment Renewable Decision share Share Approval Status * Sel…" at bounding box center [884, 383] width 1208 height 766
click at [1418, 785] on button "Next" at bounding box center [1431, 792] width 52 height 28
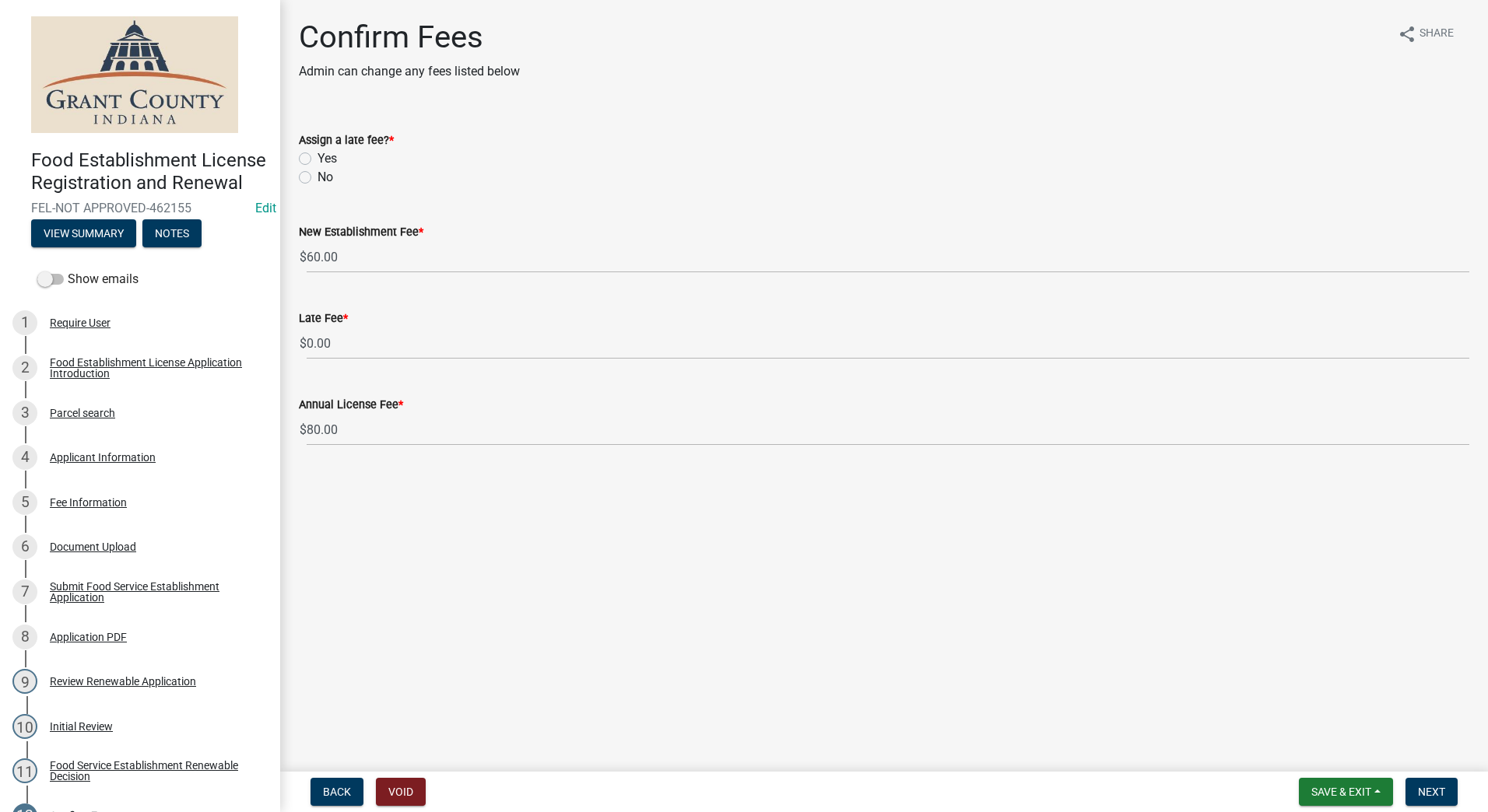
click at [317, 178] on label "No" at bounding box center [325, 177] width 16 height 19
click at [317, 178] on input "No" at bounding box center [322, 173] width 10 height 10
radio input "true"
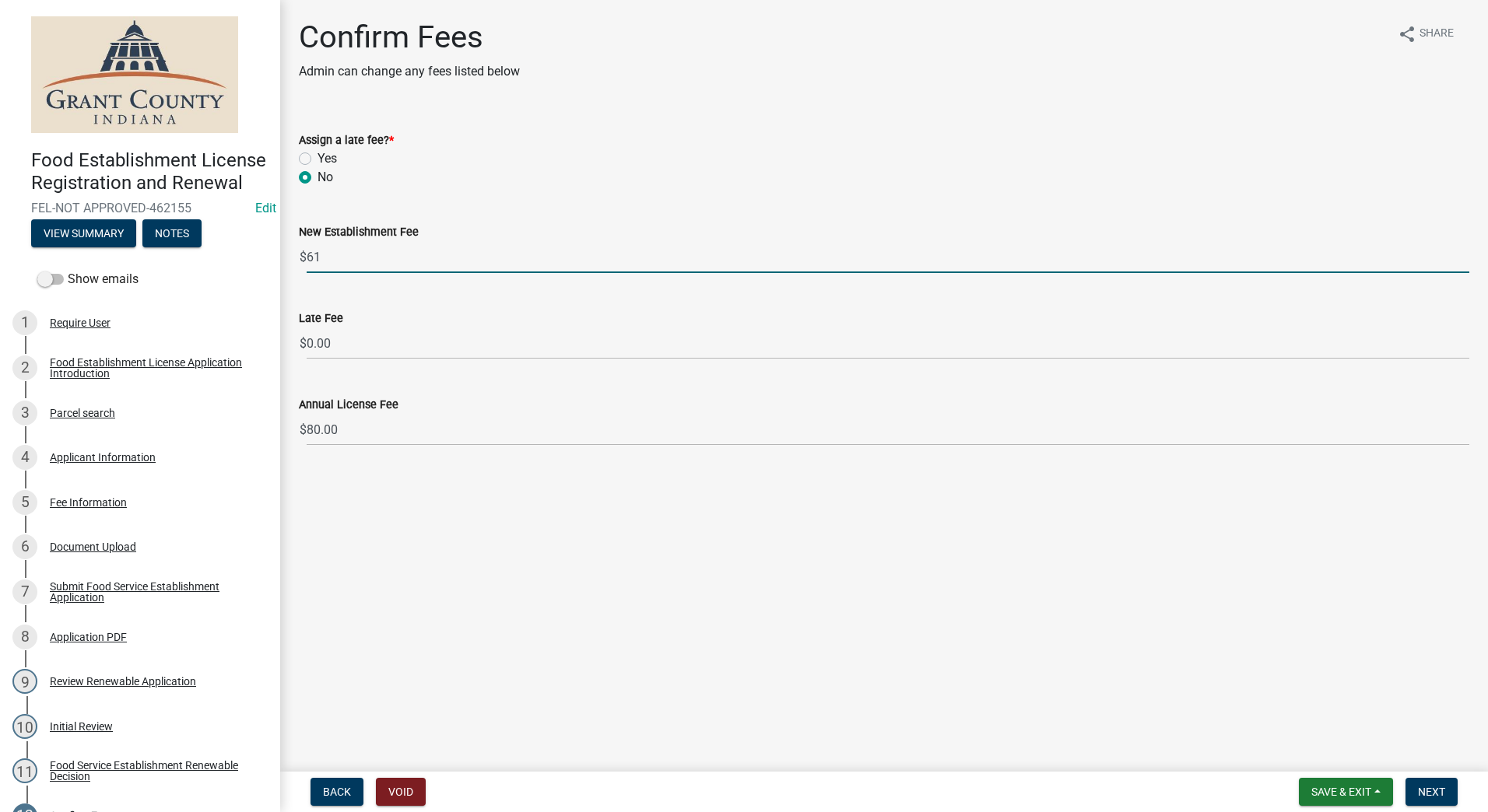
click at [1466, 253] on input "61" at bounding box center [888, 257] width 1163 height 31
click at [1465, 252] on input "62" at bounding box center [888, 257] width 1163 height 31
click at [1465, 252] on input "63" at bounding box center [888, 257] width 1163 height 31
click at [1465, 261] on input "3" at bounding box center [888, 257] width 1163 height 31
click at [1465, 261] on input "2" at bounding box center [888, 257] width 1163 height 31
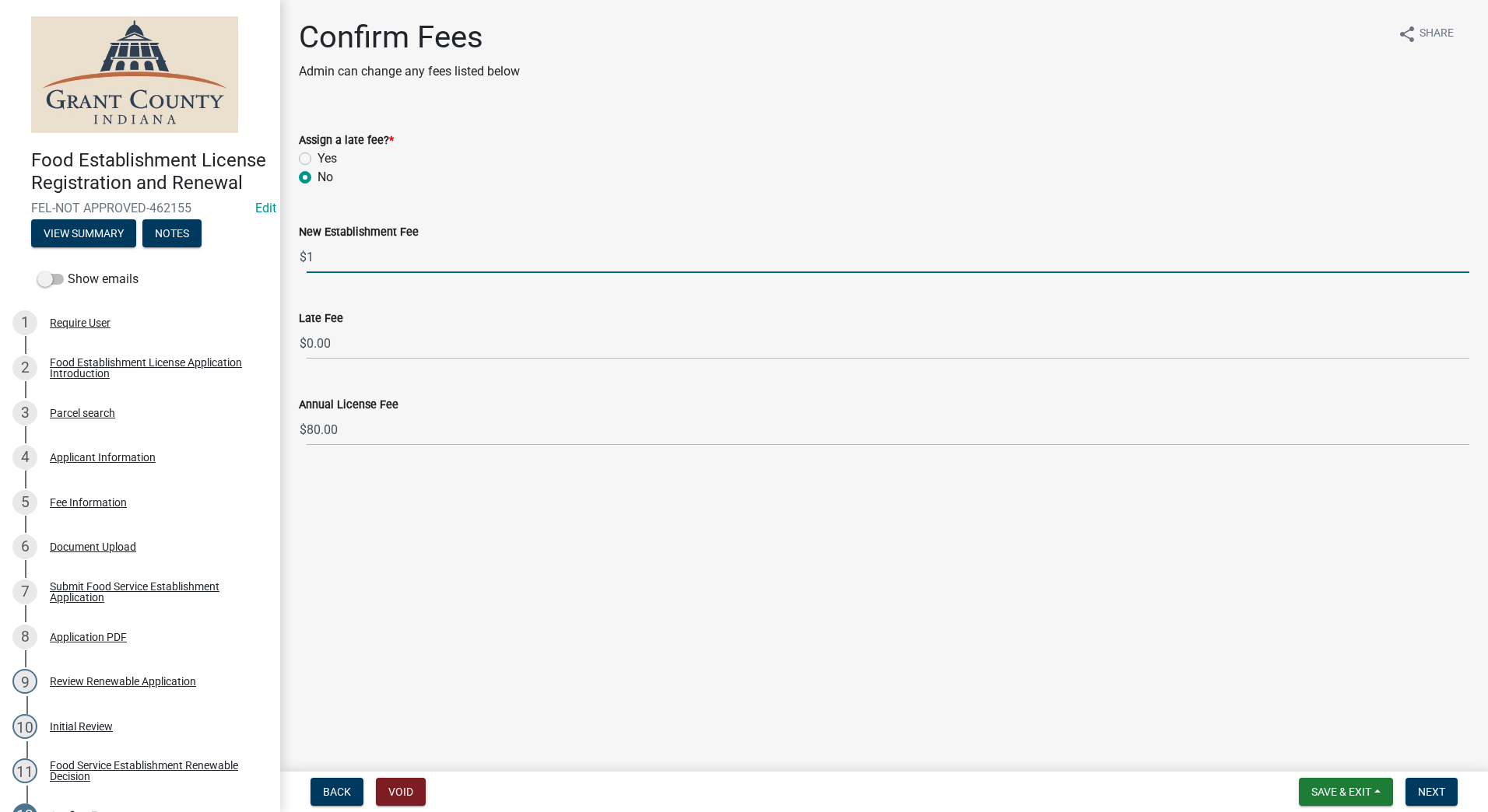
click at [1465, 261] on input "1" at bounding box center [888, 257] width 1163 height 31
type input "0"
click at [1465, 261] on input "0" at bounding box center [888, 257] width 1163 height 31
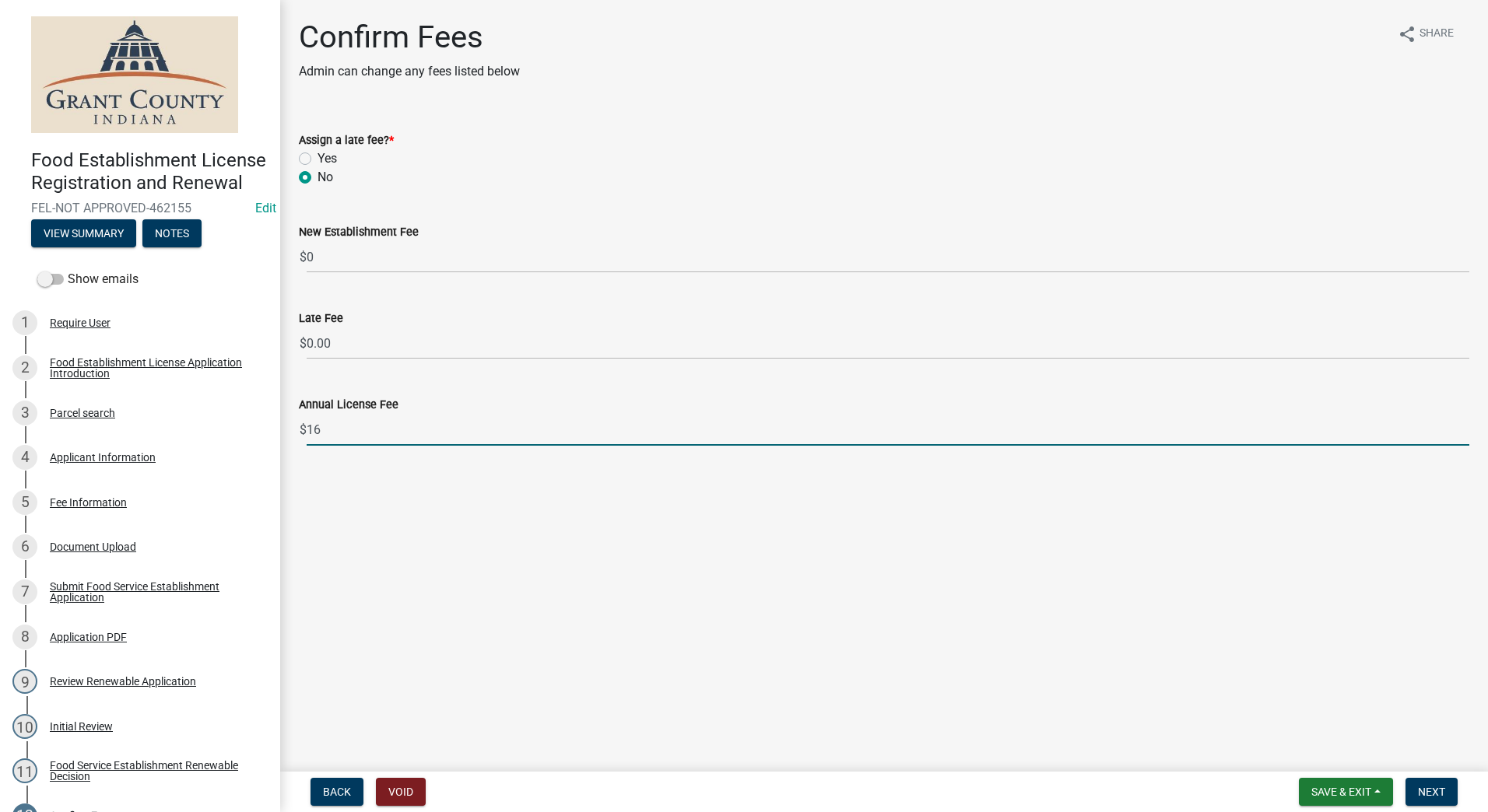
click at [1465, 433] on input "16" at bounding box center [888, 430] width 1163 height 31
click at [1465, 433] on input "15" at bounding box center [888, 430] width 1163 height 31
click at [1465, 433] on input "11" at bounding box center [888, 430] width 1163 height 31
click at [1465, 433] on input "10" at bounding box center [888, 430] width 1163 height 31
click at [1465, 433] on input "9" at bounding box center [888, 430] width 1163 height 31
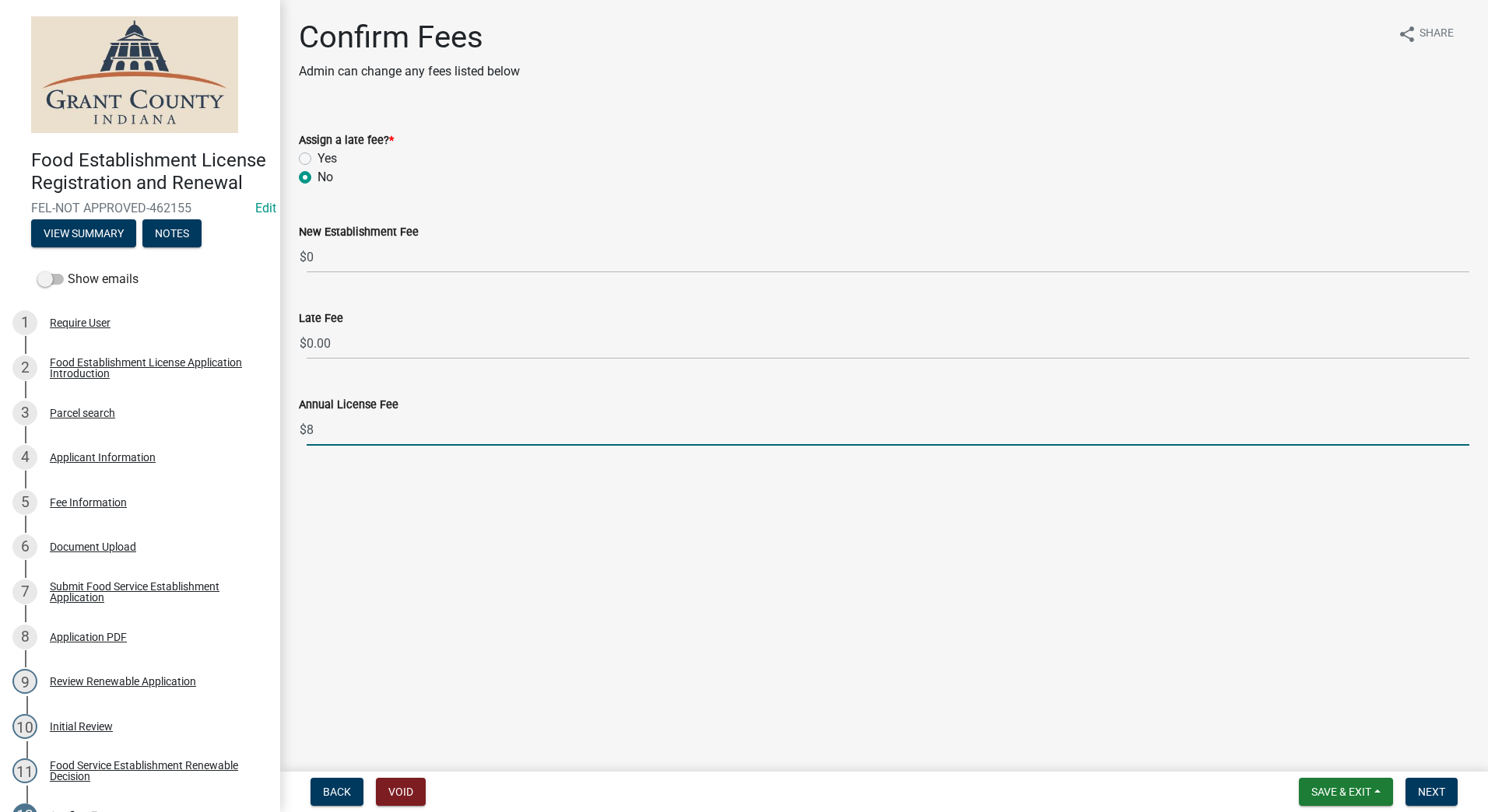
click at [1465, 433] on input "8" at bounding box center [888, 430] width 1163 height 31
click at [1465, 433] on input "7" at bounding box center [888, 430] width 1163 height 31
click at [1465, 433] on input "6" at bounding box center [888, 430] width 1163 height 31
type input "5"
click at [1465, 433] on input "5" at bounding box center [888, 430] width 1163 height 31
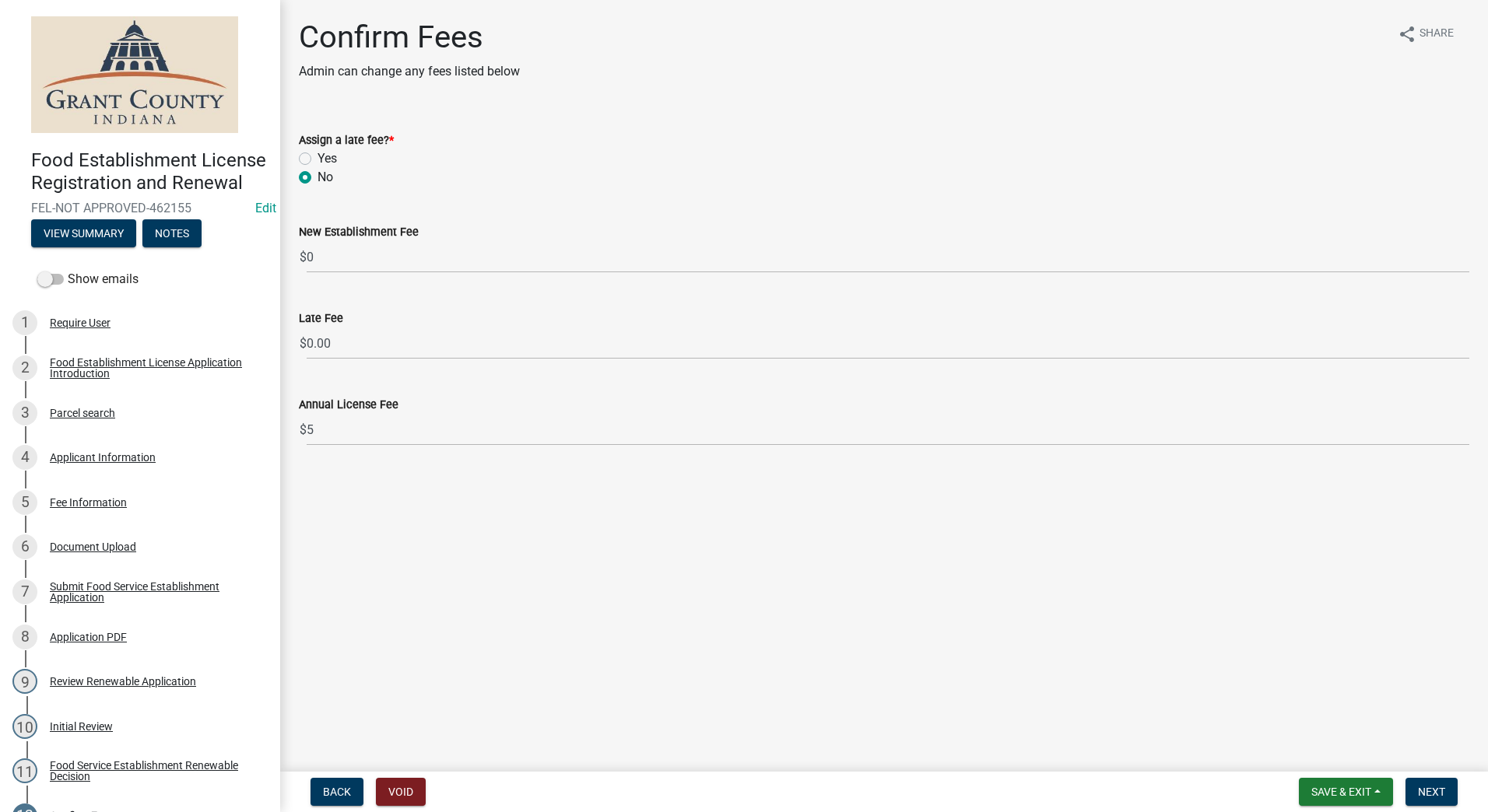
click at [1115, 623] on main "Confirm Fees Admin can change any fees listed below share Share Assign a late f…" at bounding box center [884, 383] width 1208 height 766
click at [1422, 792] on span "Next" at bounding box center [1432, 791] width 28 height 13
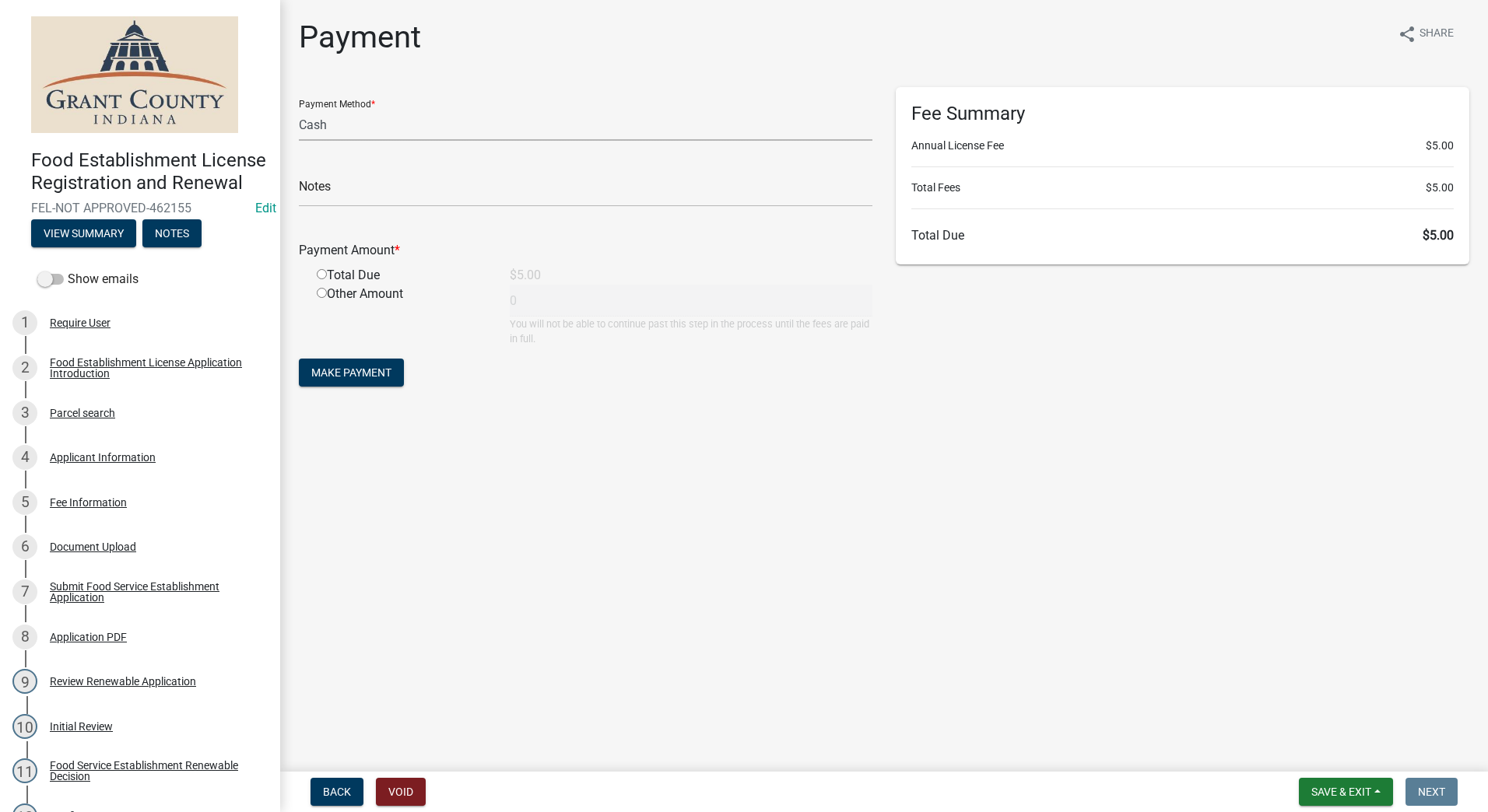
click at [333, 128] on select "Credit Card POS Check Cash" at bounding box center [585, 125] width 574 height 31
select select "0: 2"
click at [299, 109] on select "Credit Card POS Check Cash" at bounding box center [585, 125] width 574 height 31
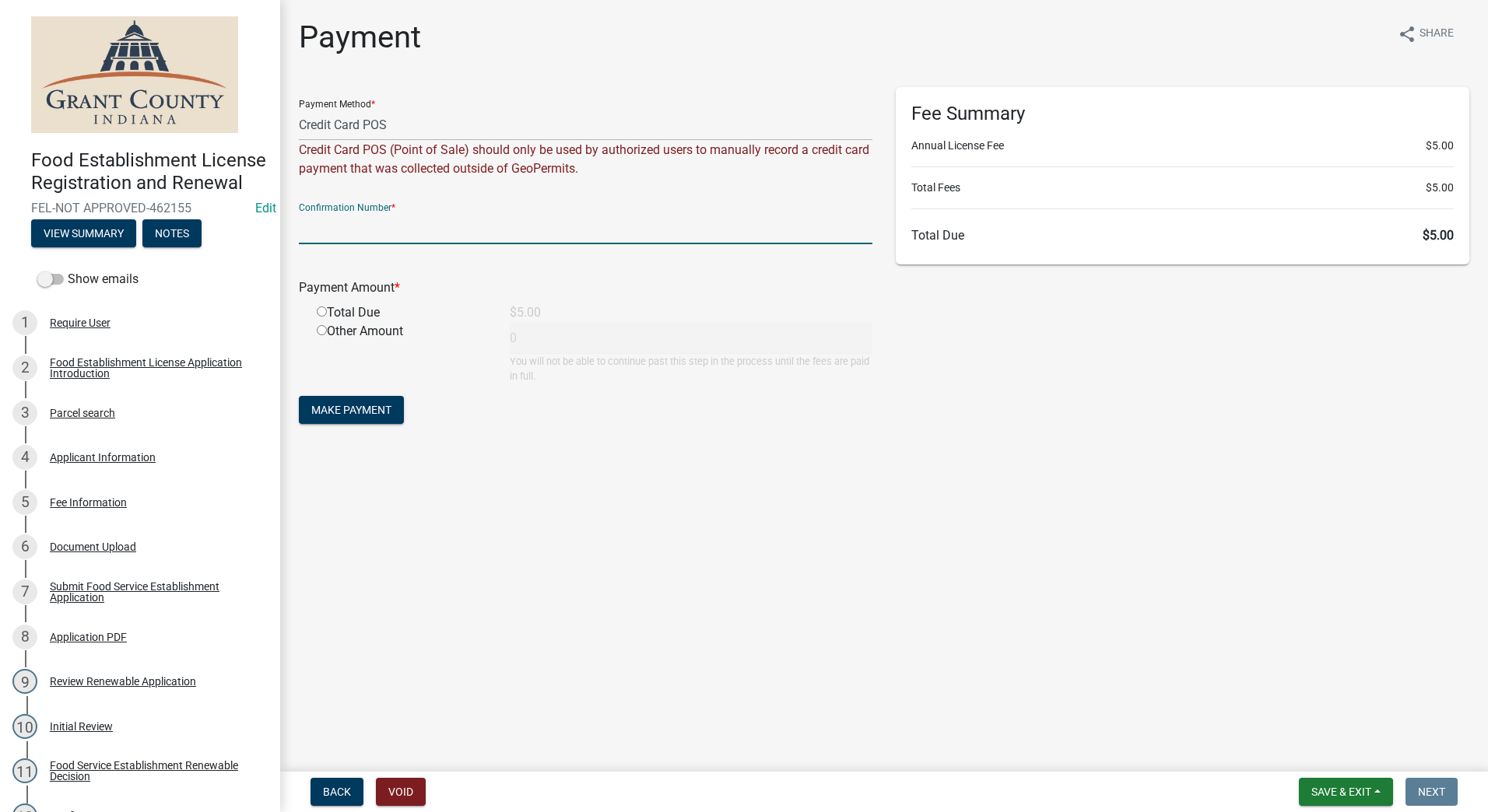
click at [454, 232] on input "text" at bounding box center [585, 228] width 574 height 31
type input "14808537"
click at [323, 315] on input "radio" at bounding box center [322, 311] width 10 height 10
radio input "true"
type input "5"
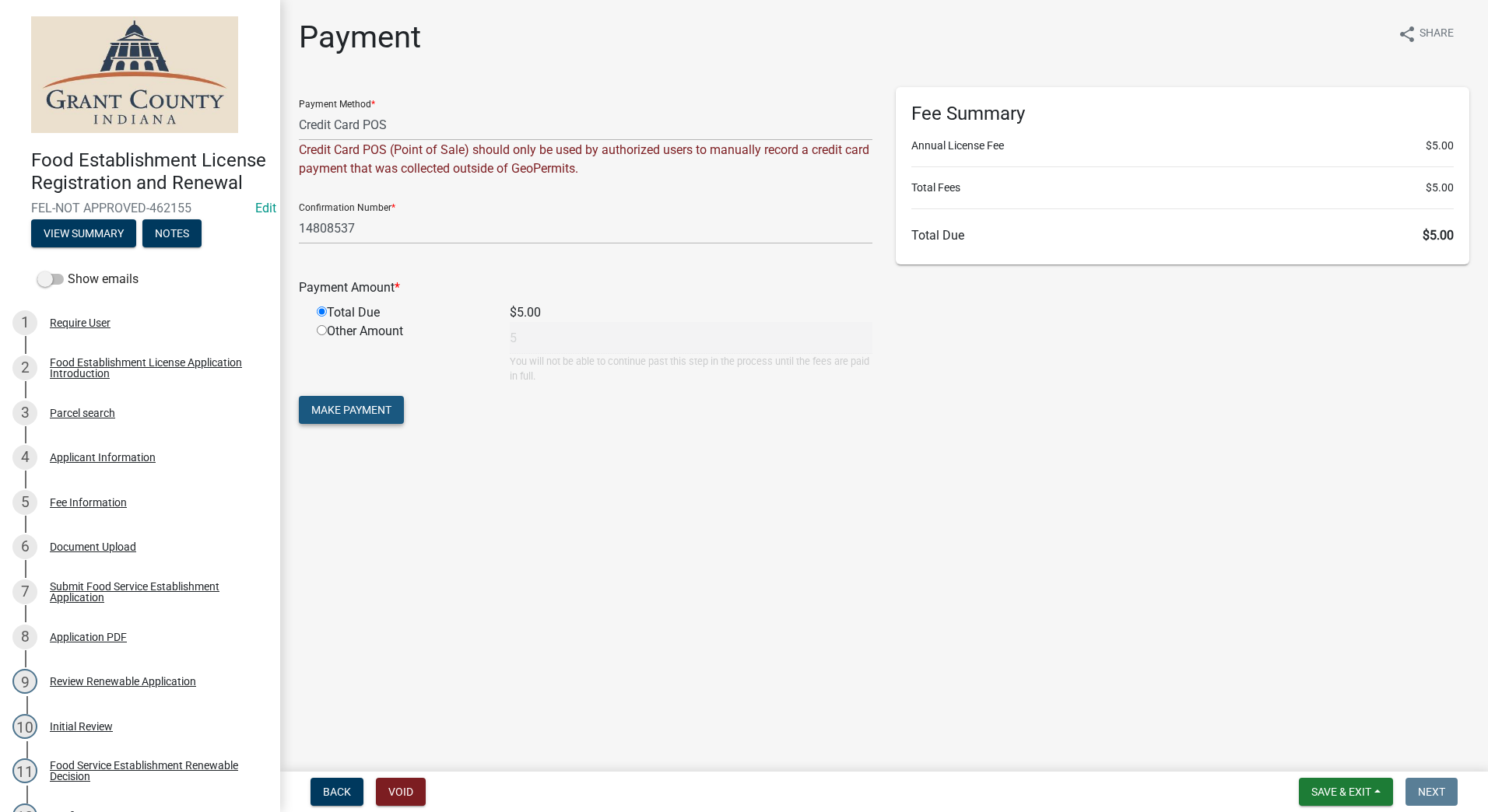
click at [363, 408] on span "Make Payment" at bounding box center [352, 409] width 81 height 13
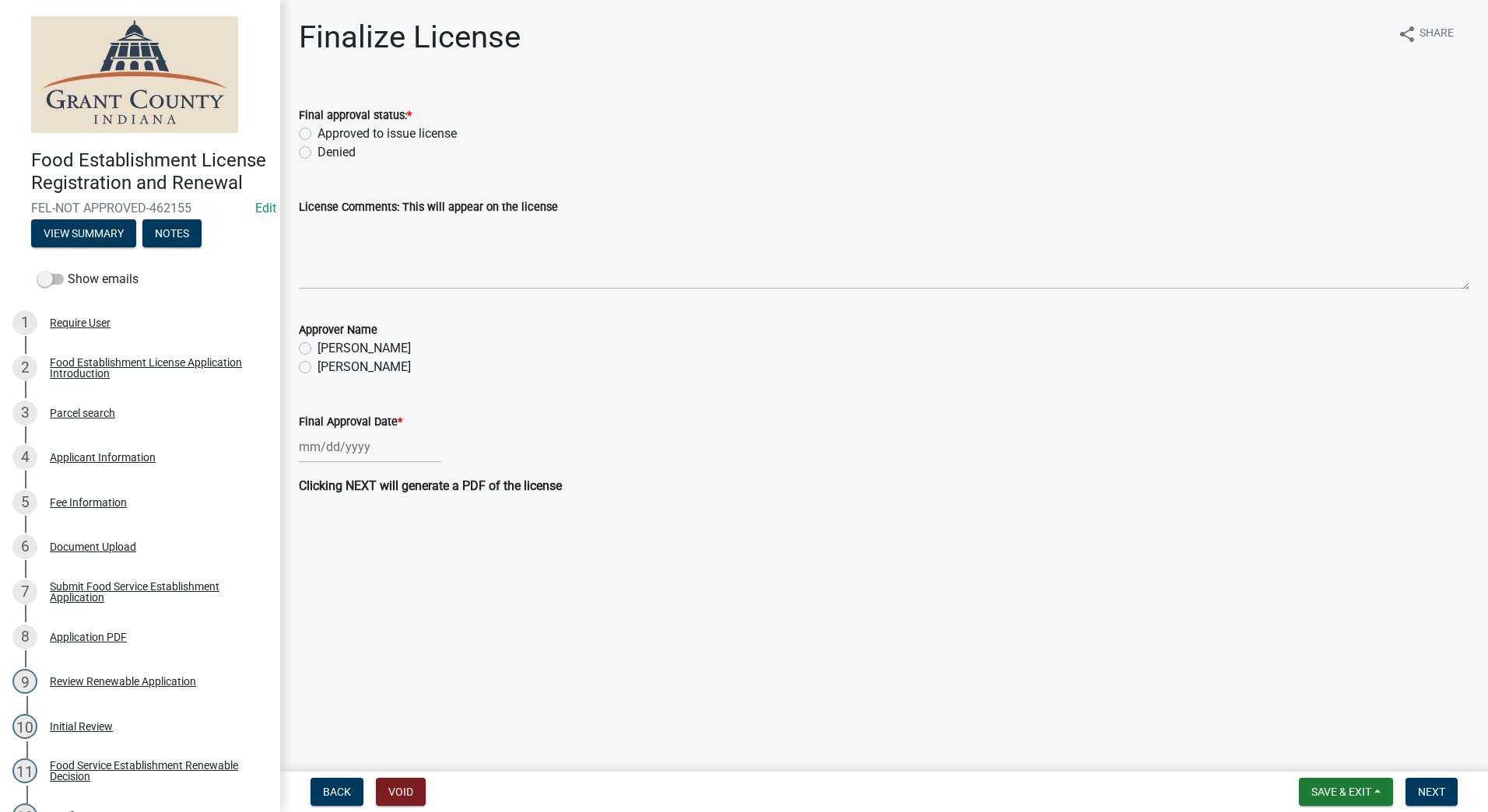
click at [317, 134] on label "Approved to issue license" at bounding box center [387, 134] width 139 height 19
click at [317, 134] on input "Approved to issue license" at bounding box center [322, 130] width 10 height 10
radio input "true"
click at [317, 367] on label "[PERSON_NAME]" at bounding box center [363, 367] width 93 height 19
click at [317, 367] on input "[PERSON_NAME]" at bounding box center [322, 363] width 10 height 10
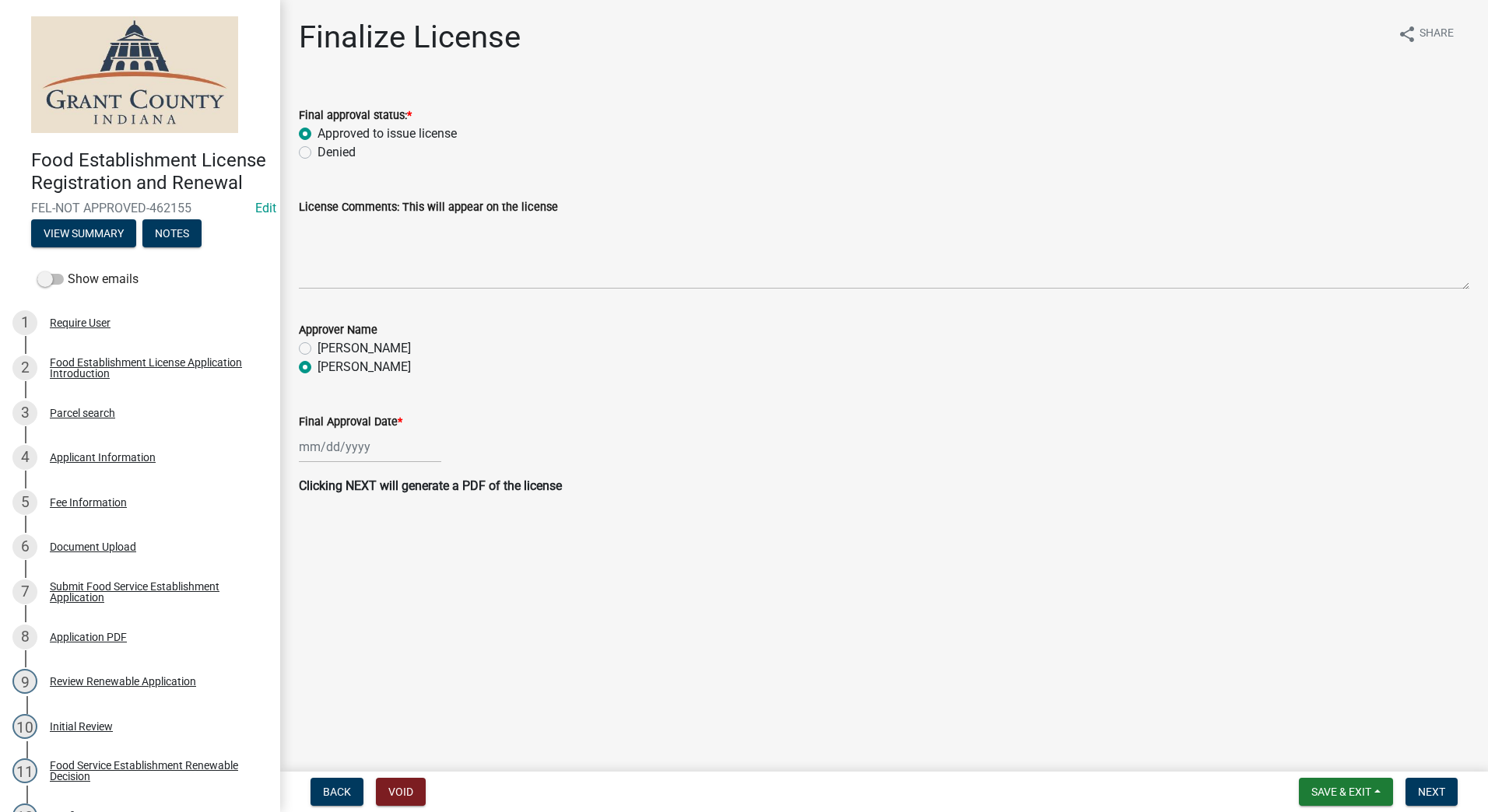
radio input "true"
select select "8"
select select "2025"
click at [355, 451] on div "Jan Feb Mar Apr May Jun Jul Aug Sep Oct Nov Dec 1525 1526 1527 1528 1529 1530 1…" at bounding box center [369, 447] width 142 height 31
click at [358, 579] on div "13" at bounding box center [363, 579] width 25 height 25
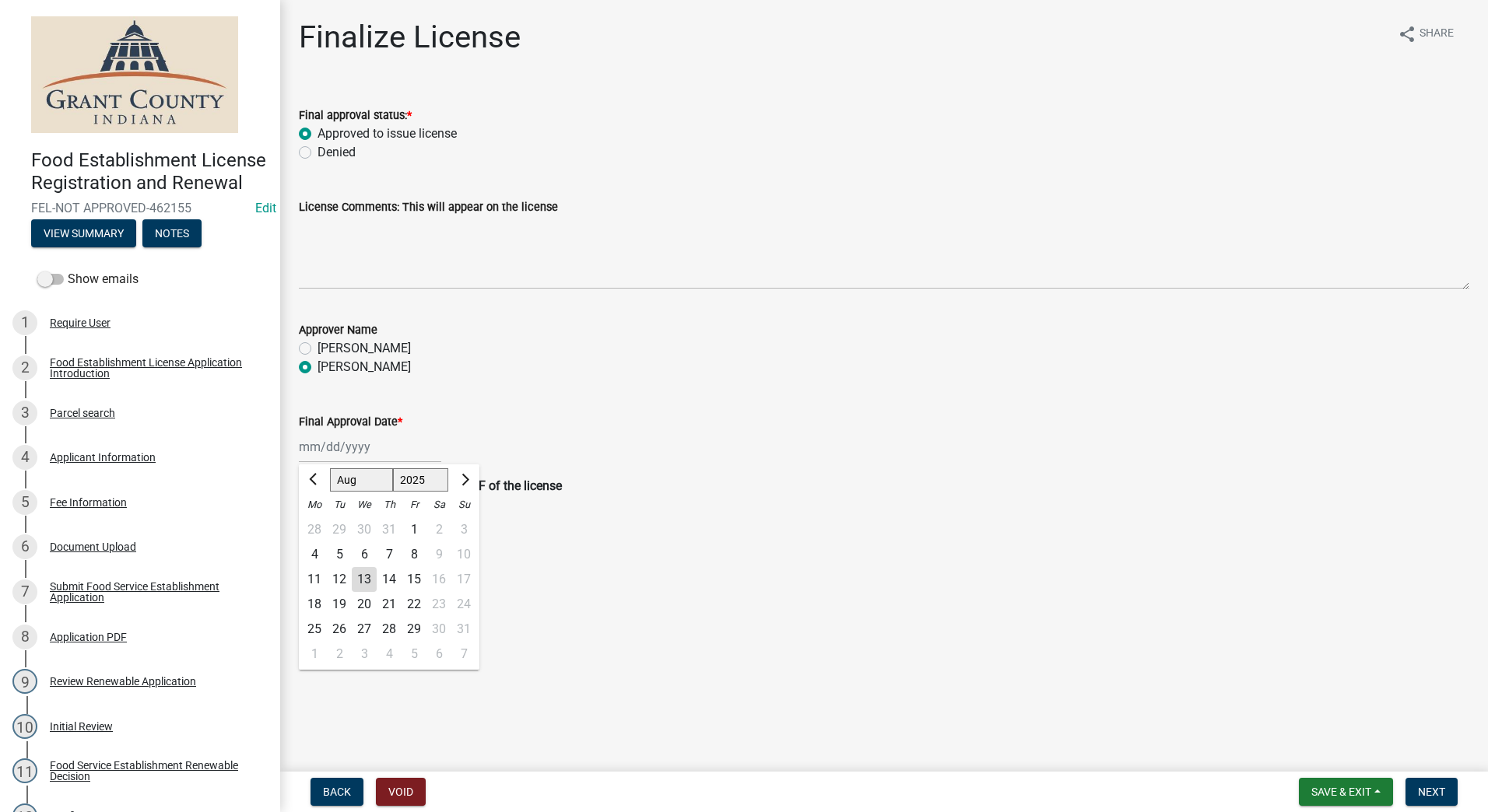
type input "08/13/2025"
click at [775, 599] on main "Finalize License share Share Final approval status: * Approved to issue license…" at bounding box center [884, 383] width 1208 height 766
click at [1434, 793] on span "Next" at bounding box center [1432, 791] width 28 height 13
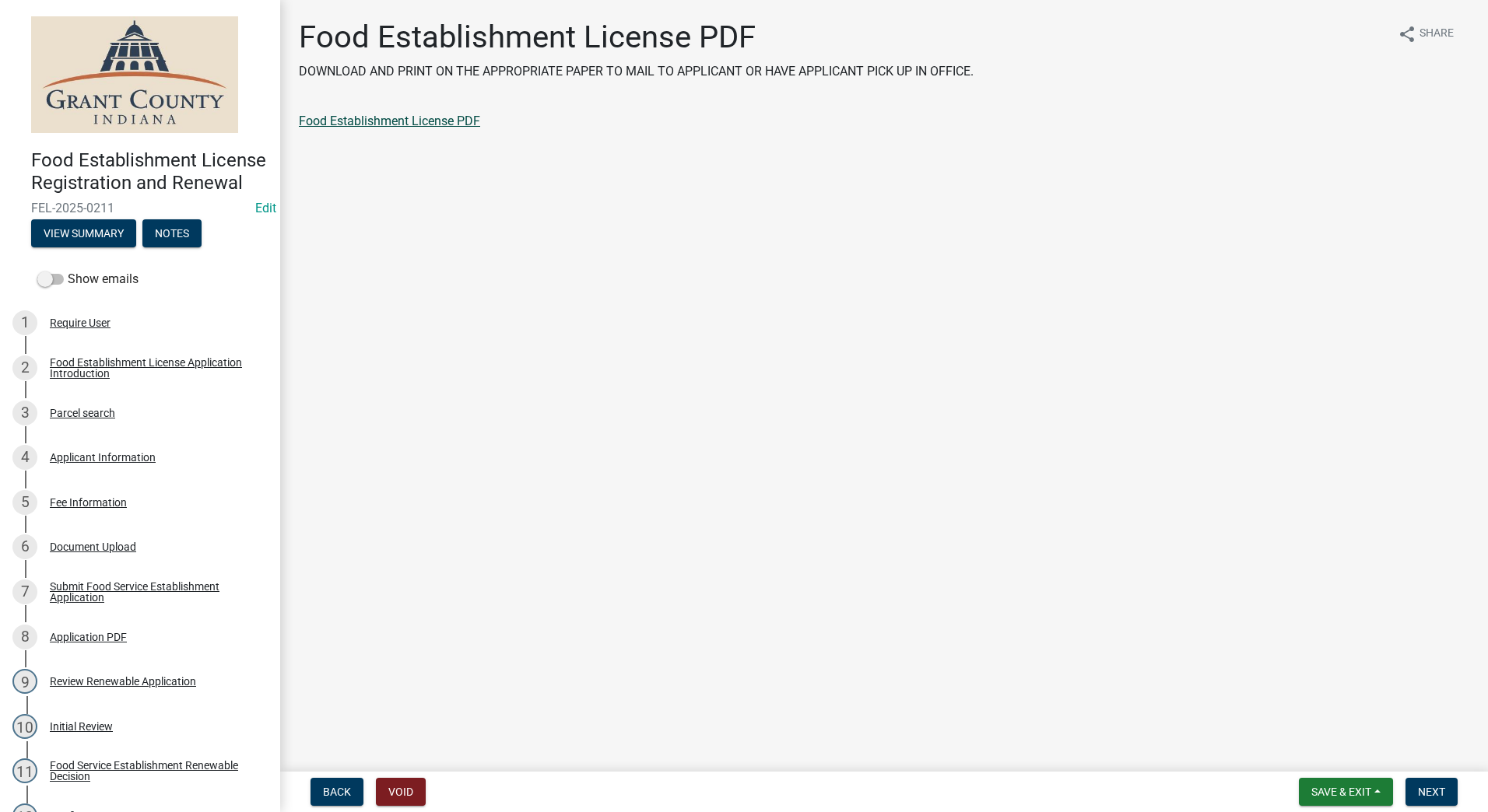
click at [399, 123] on link "Food Establishment License PDF" at bounding box center [389, 121] width 182 height 15
click at [1422, 789] on span "Next" at bounding box center [1432, 791] width 28 height 13
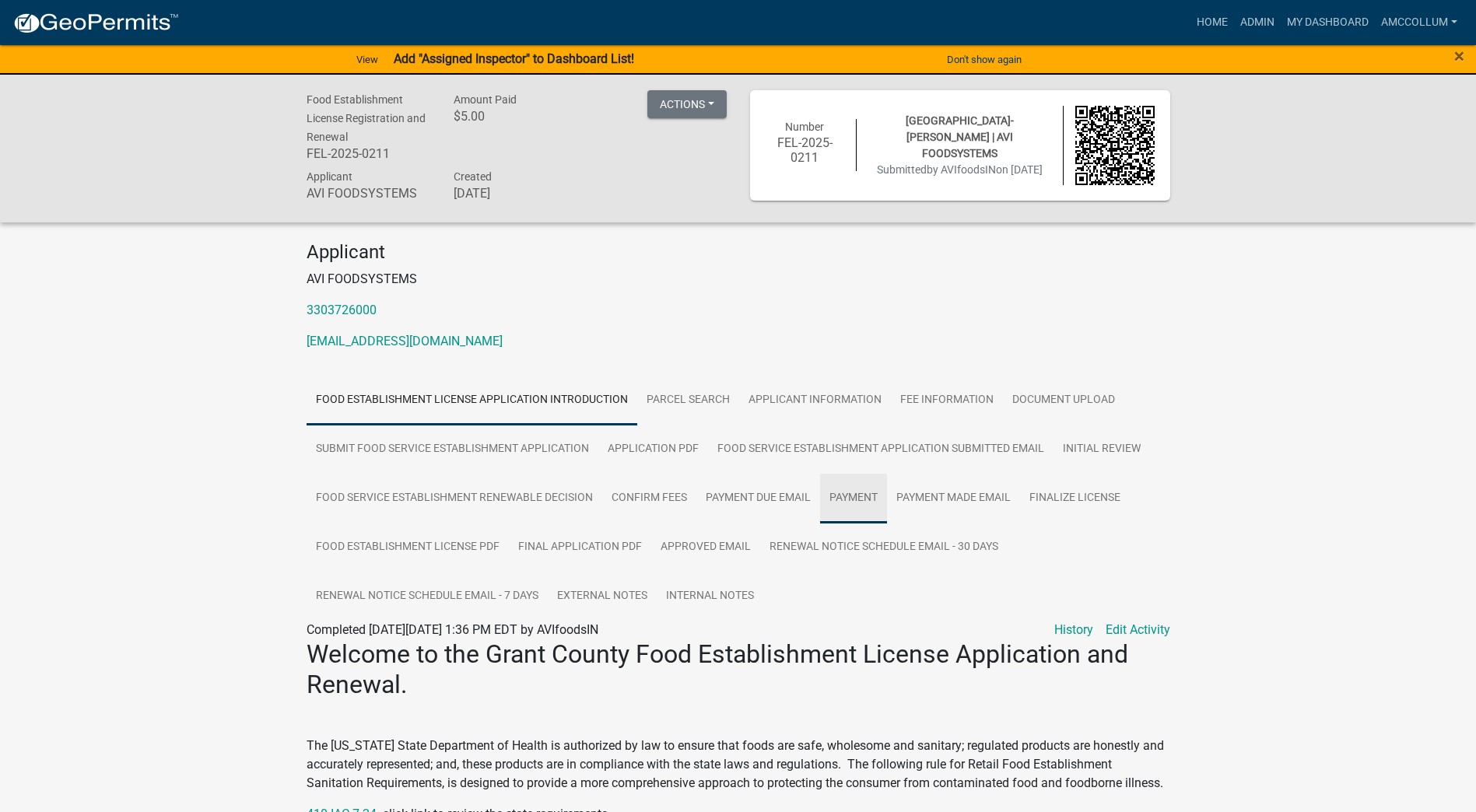
click at [843, 495] on link "Payment" at bounding box center [853, 499] width 67 height 50
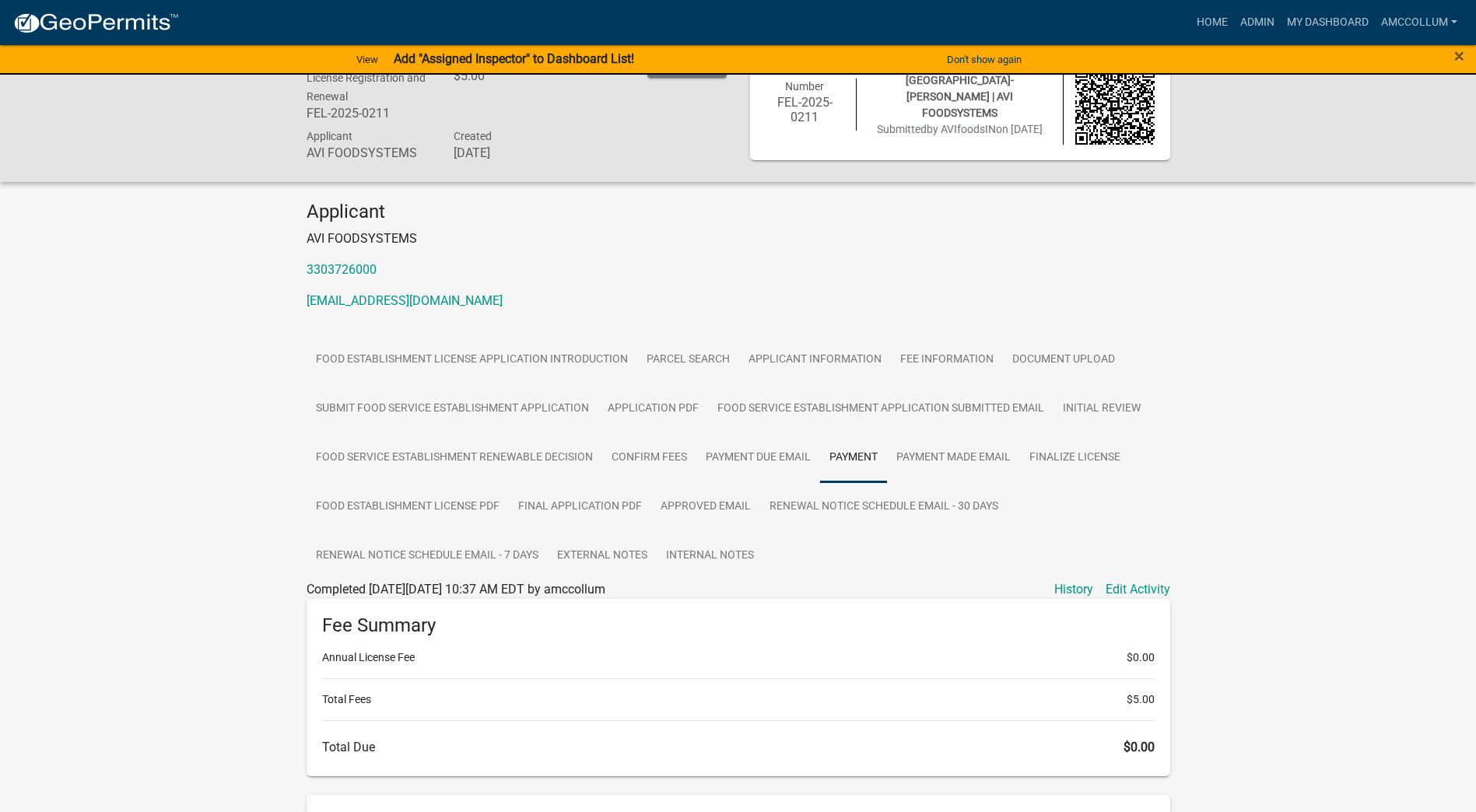
scroll to position [288, 0]
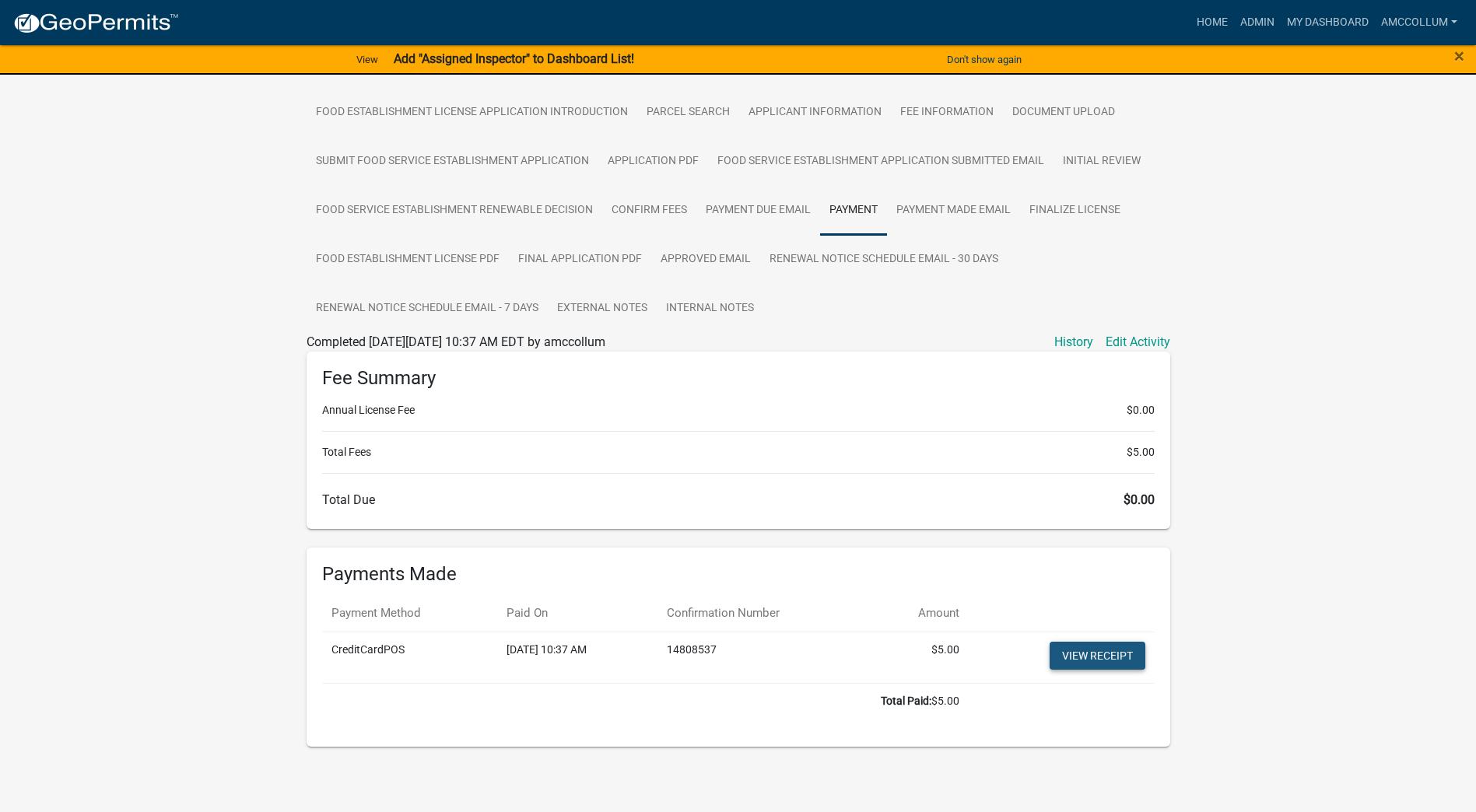
click at [1090, 660] on link "View receipt" at bounding box center [1097, 656] width 95 height 28
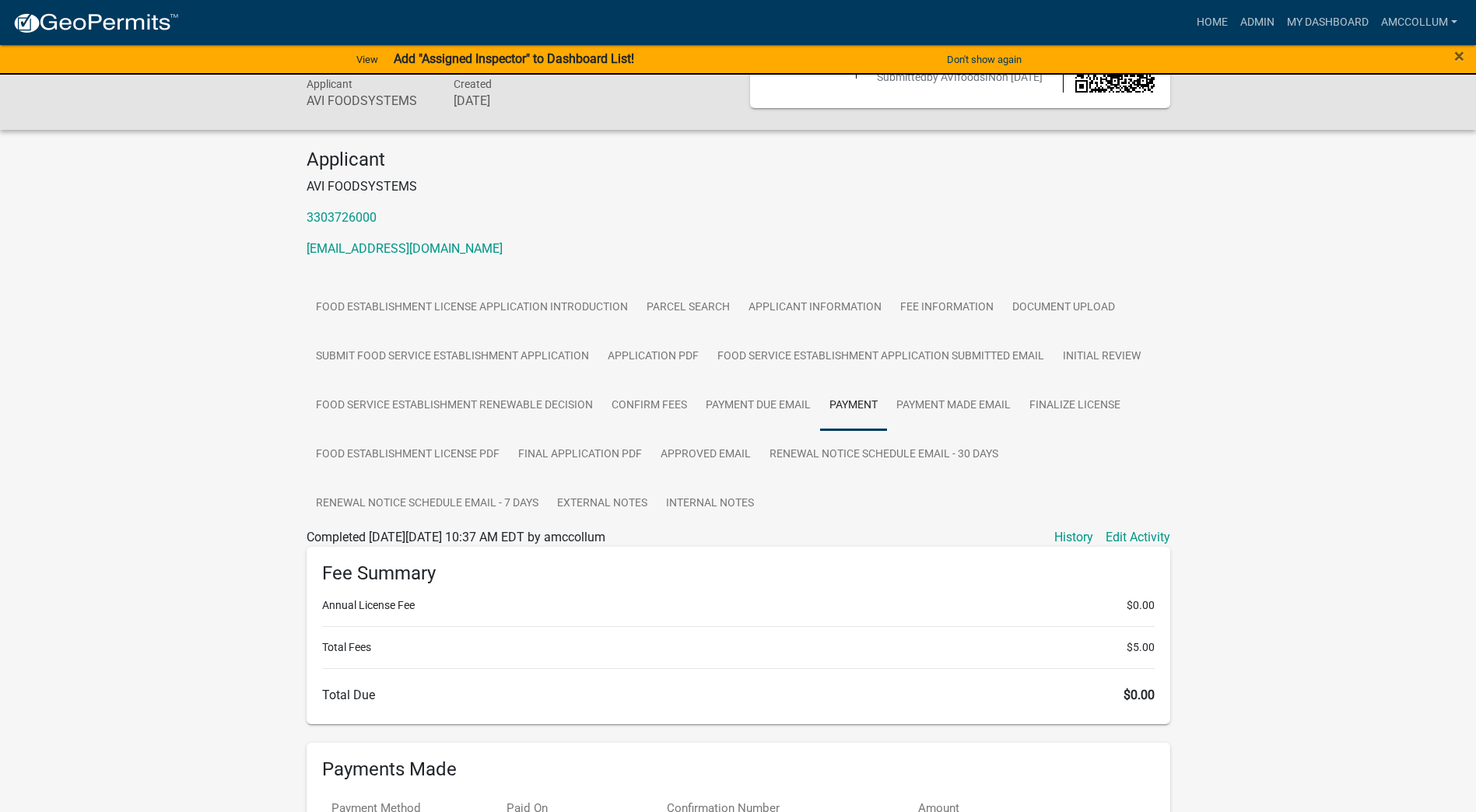
scroll to position [54, 0]
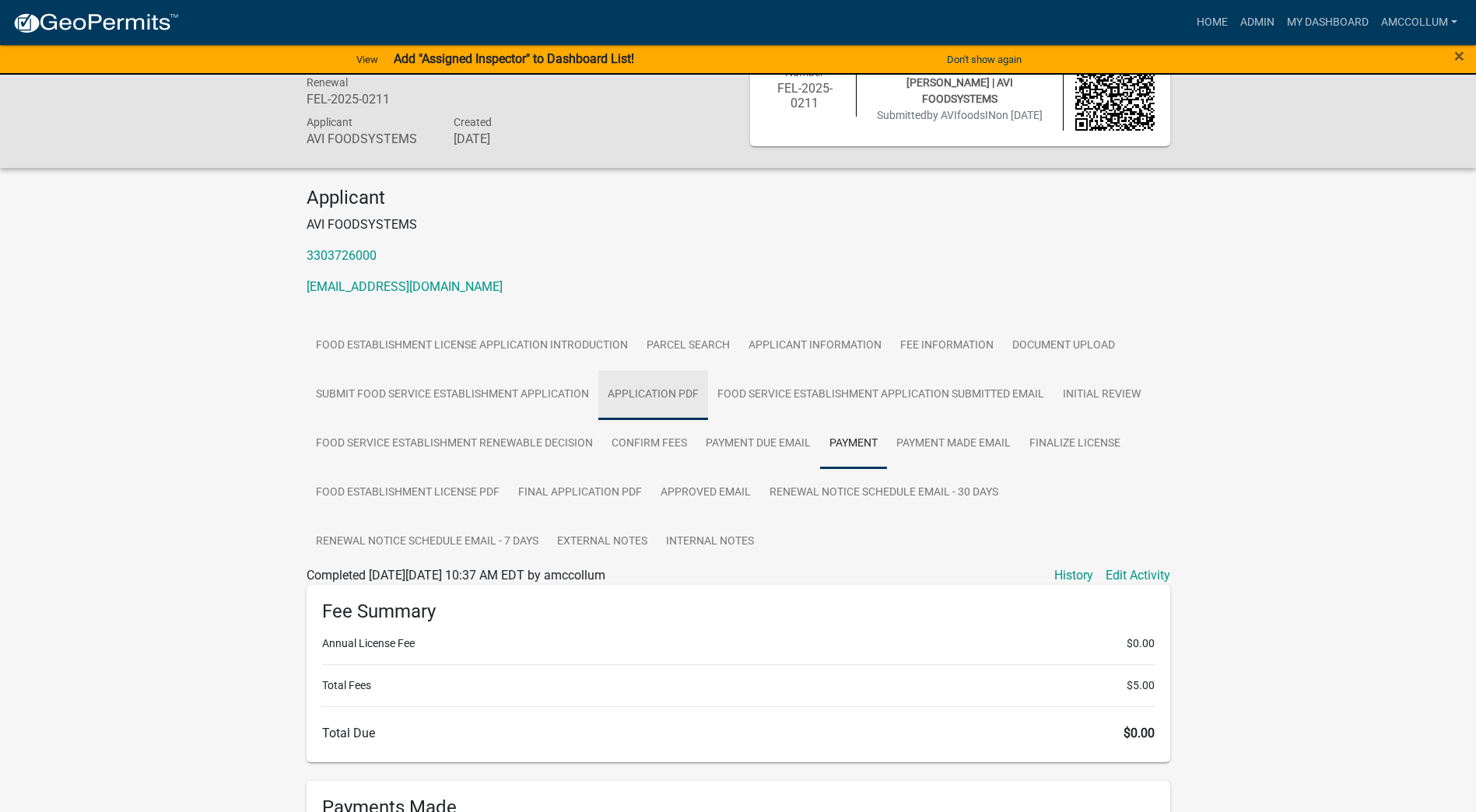
click at [636, 395] on link "Application PDF" at bounding box center [653, 395] width 110 height 50
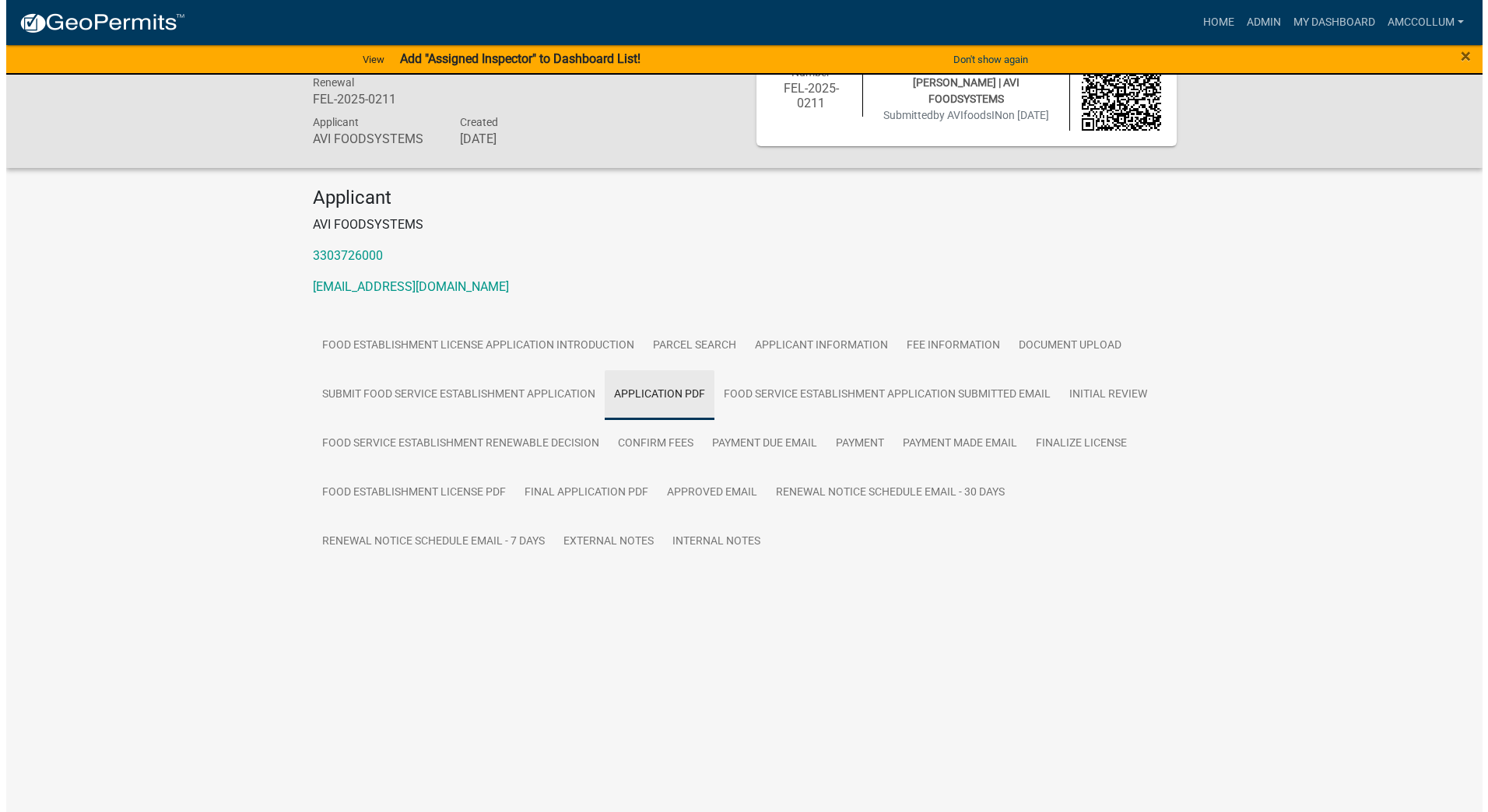
scroll to position [0, 0]
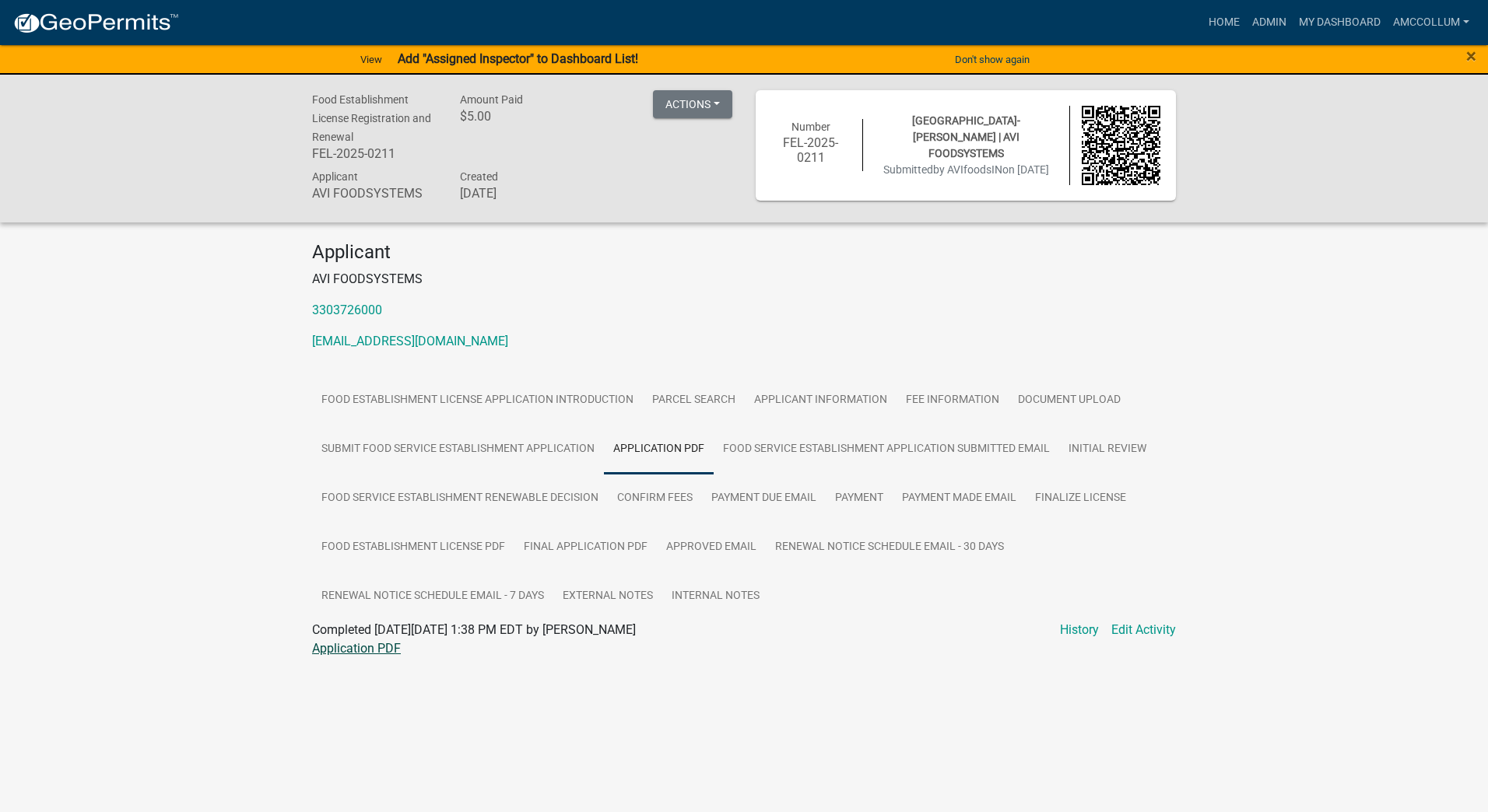
click at [352, 647] on link "Application PDF" at bounding box center [357, 648] width 88 height 15
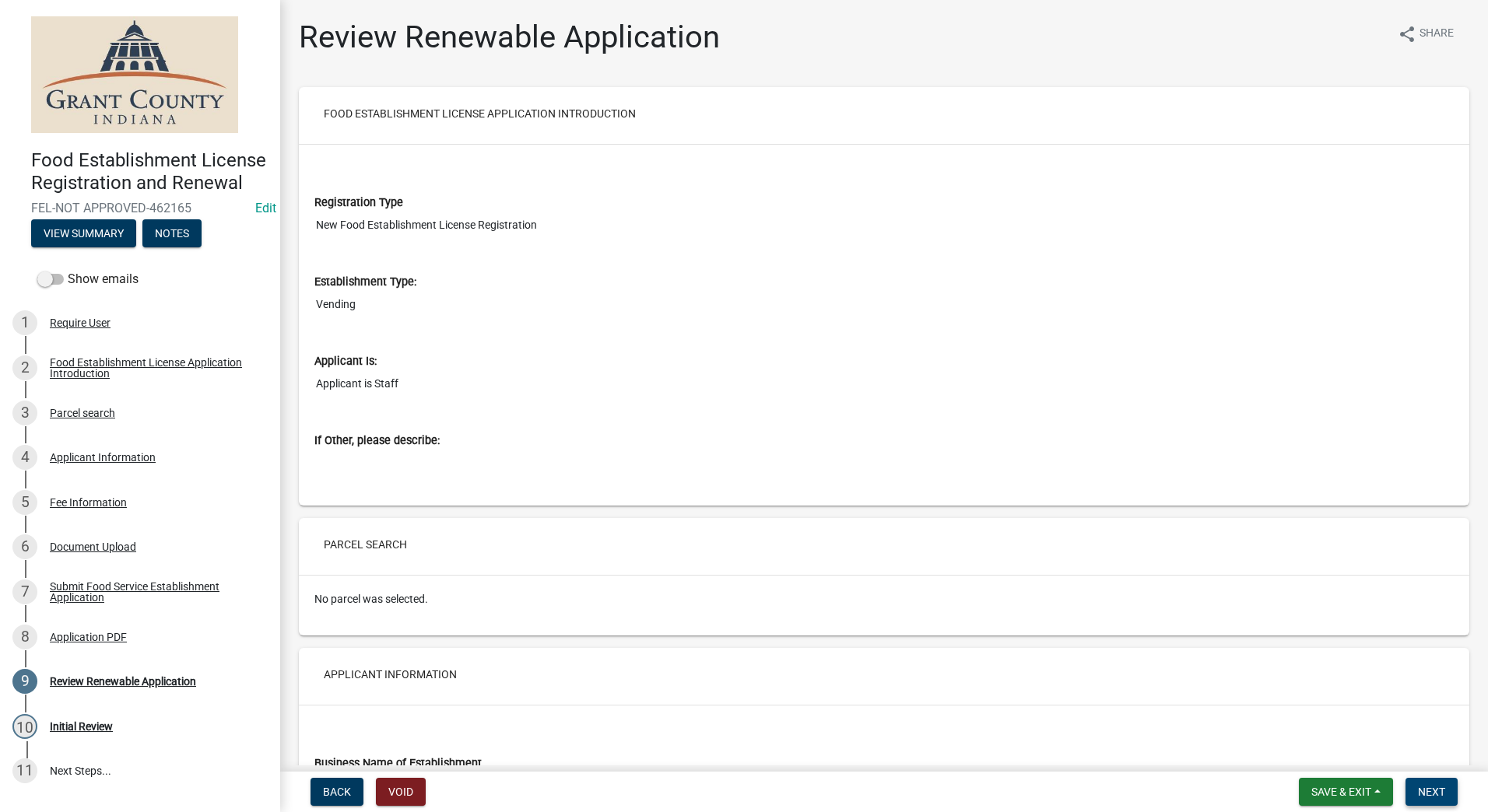
click at [1439, 792] on span "Next" at bounding box center [1432, 791] width 28 height 13
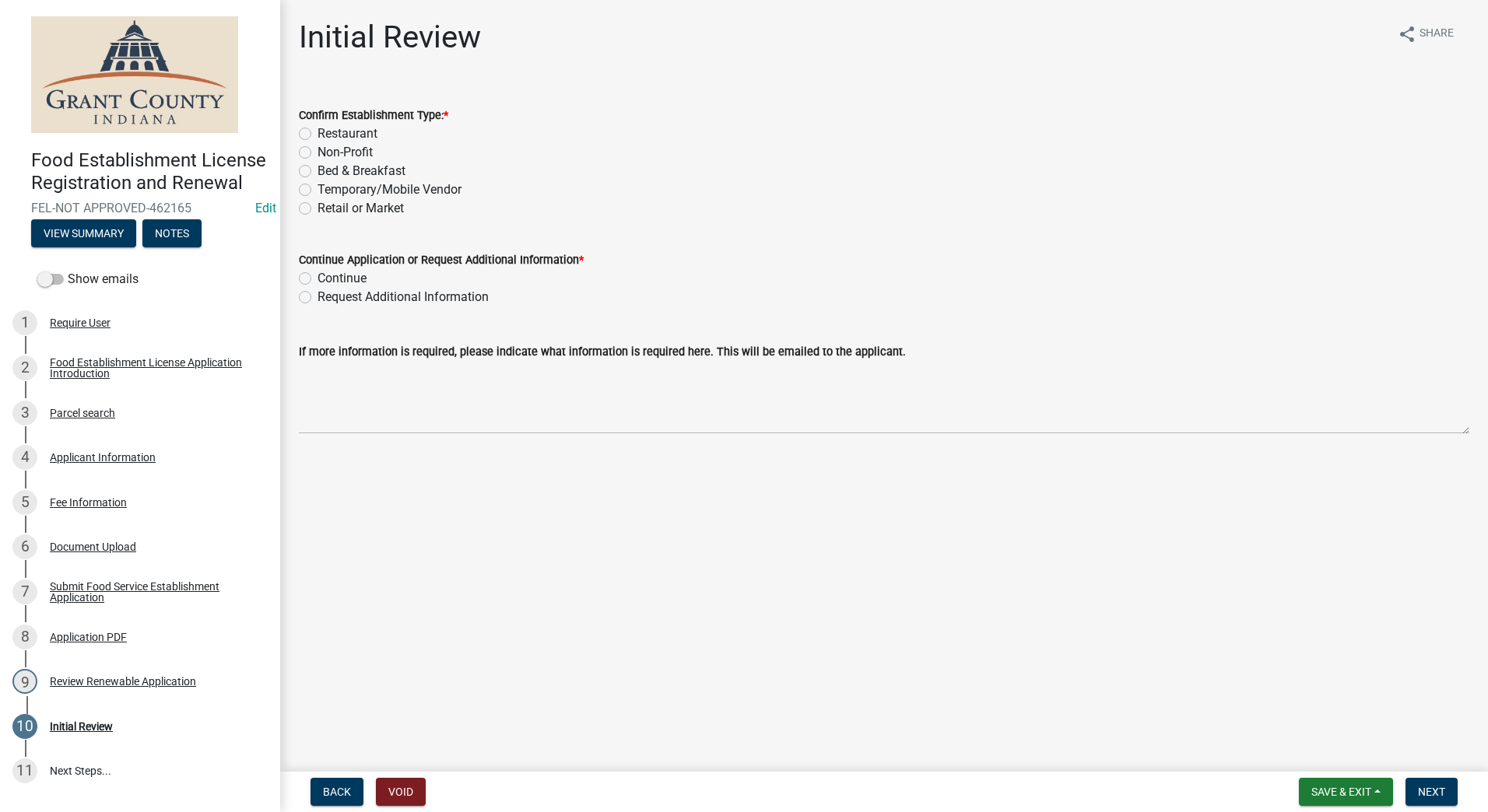
click at [317, 208] on label "Retail or Market" at bounding box center [360, 208] width 86 height 19
click at [317, 208] on input "Retail or Market" at bounding box center [322, 204] width 10 height 10
radio input "true"
click at [317, 279] on label "Continue" at bounding box center [342, 278] width 49 height 19
click at [317, 279] on input "Continue" at bounding box center [322, 274] width 10 height 10
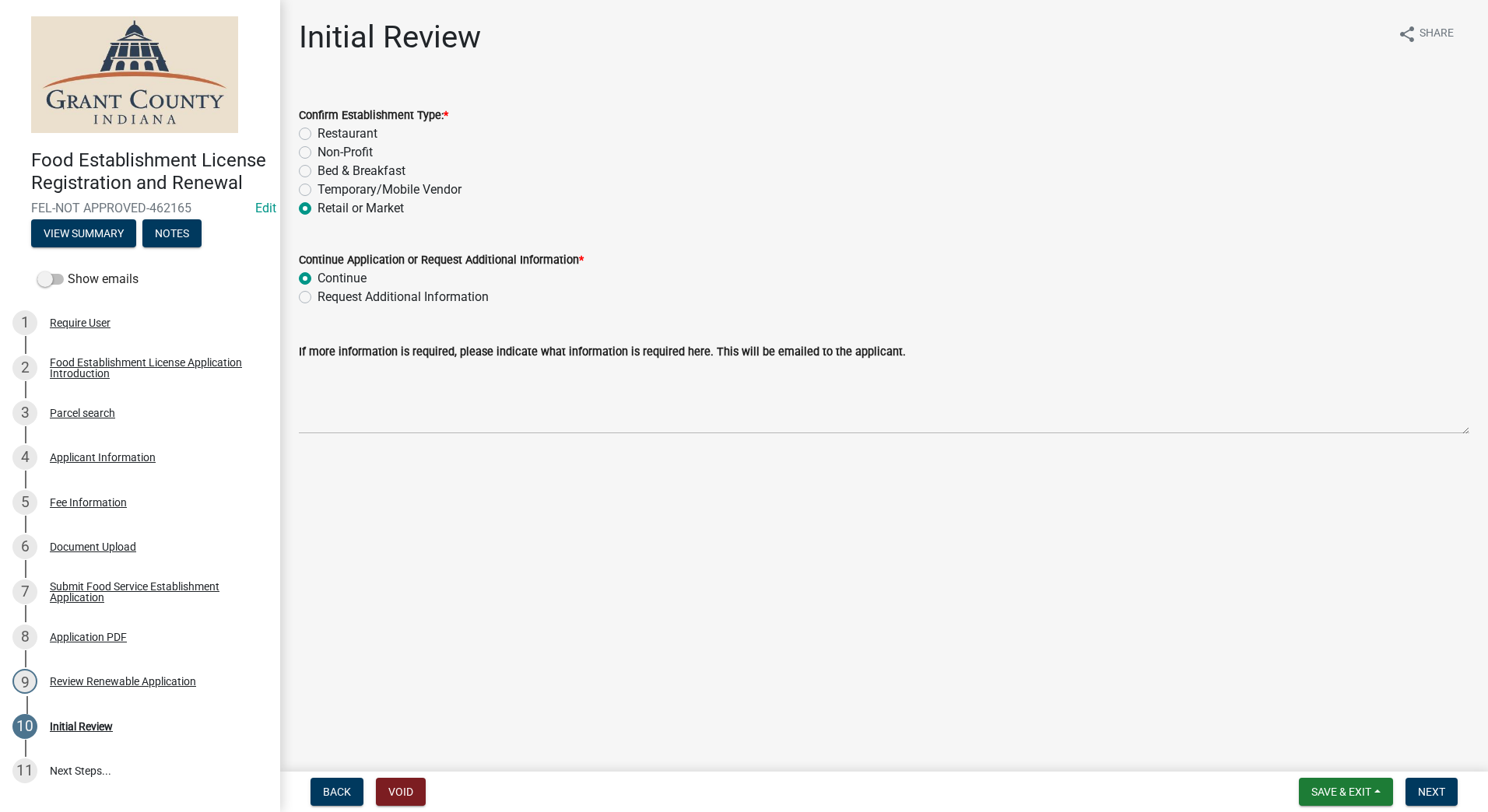
radio input "true"
click at [1272, 263] on div "Continue Application or Request Additional Information *" at bounding box center [884, 259] width 1171 height 19
click at [1424, 791] on span "Next" at bounding box center [1432, 791] width 28 height 13
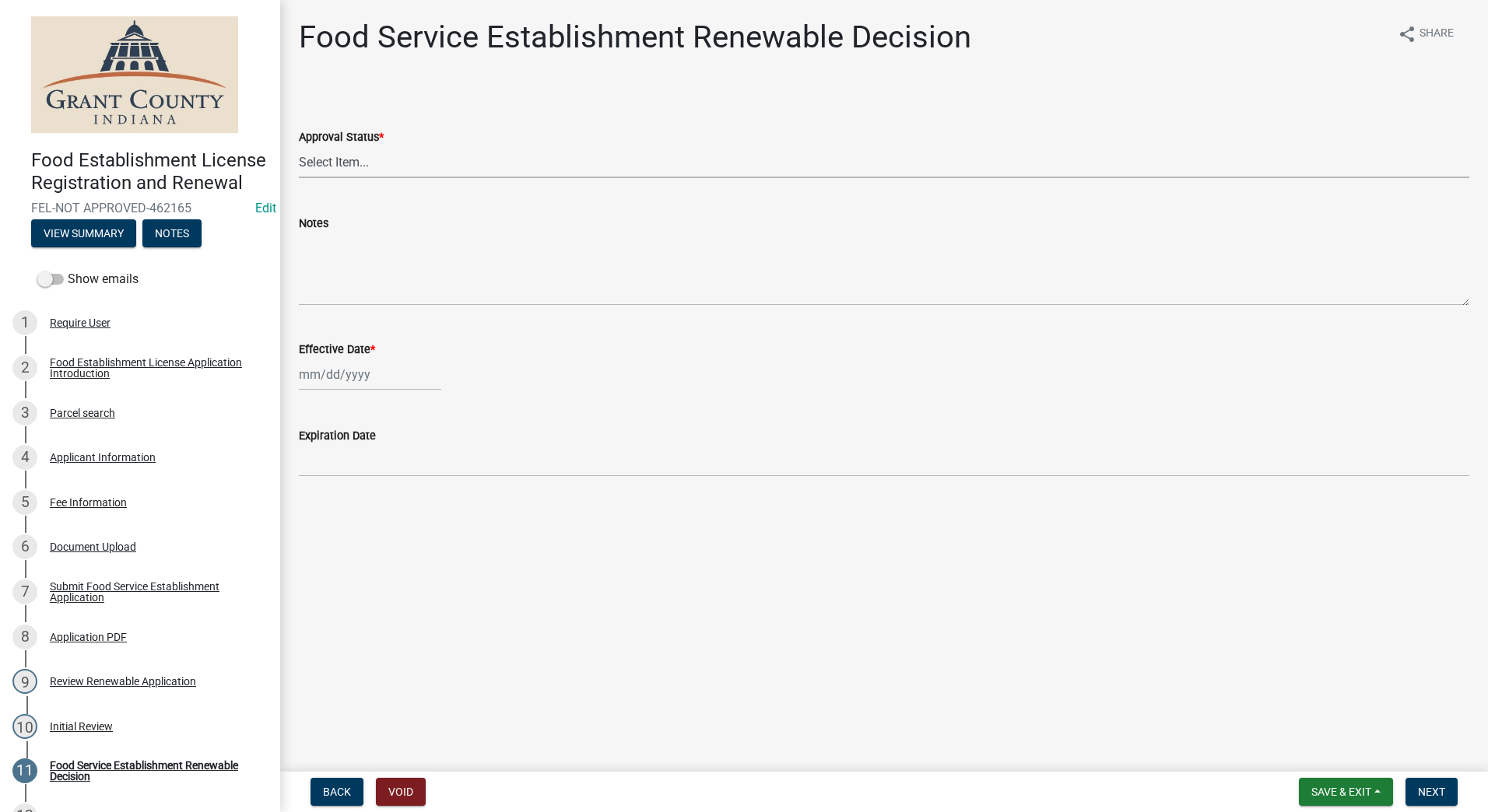
click at [377, 162] on select "Select Item... Approved Denied" at bounding box center [884, 162] width 1171 height 31
click at [299, 146] on select "Select Item... Approved Denied" at bounding box center [884, 162] width 1171 height 31
select select "f8bc5ebe-de22-4857-900a-5f4c078c3457"
click at [335, 380] on div at bounding box center [369, 374] width 142 height 31
select select "8"
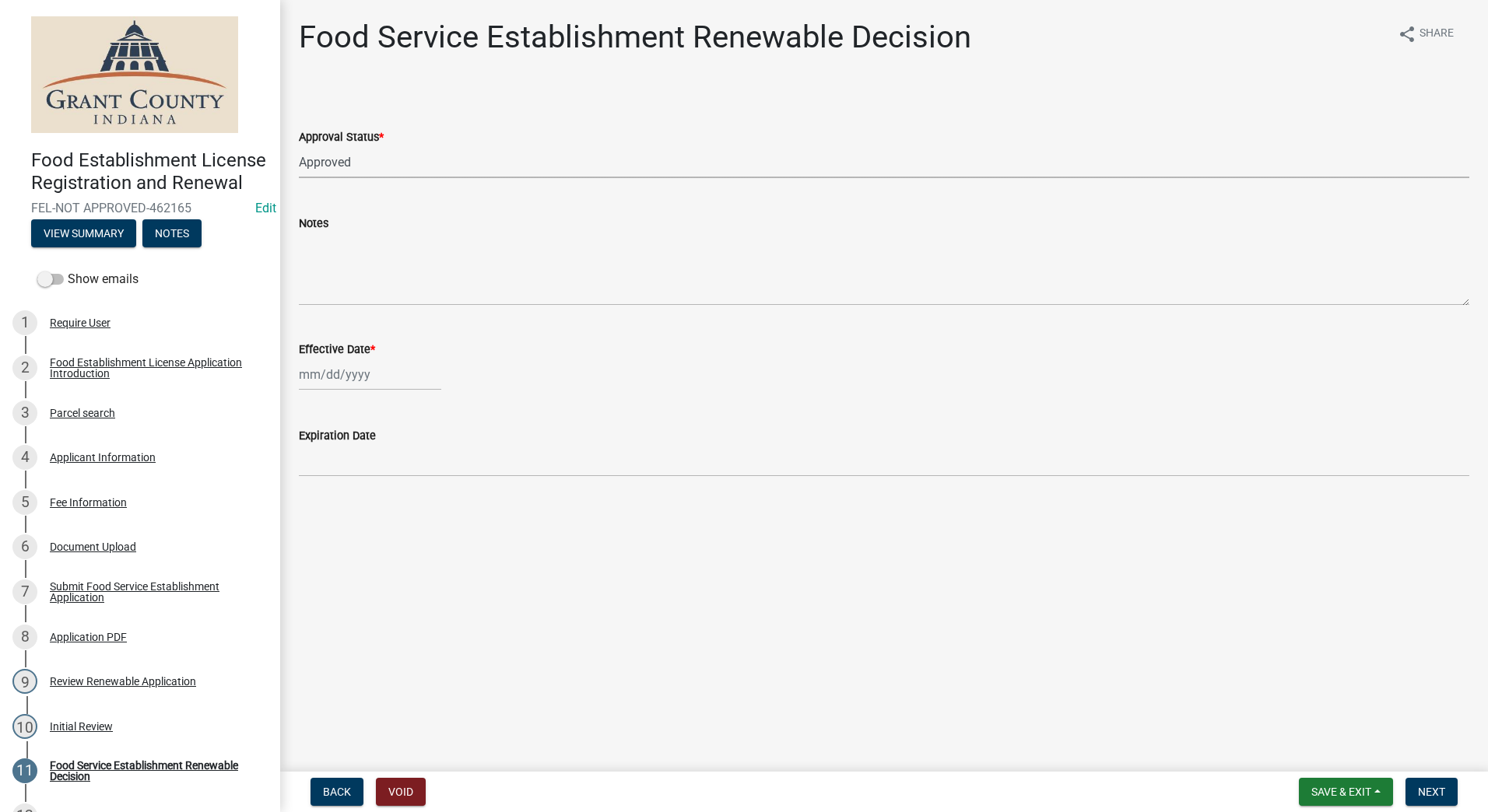
select select "2025"
click at [372, 509] on div "13" at bounding box center [363, 507] width 25 height 25
type input "08/13/2025"
click at [1424, 793] on span "Next" at bounding box center [1432, 791] width 28 height 13
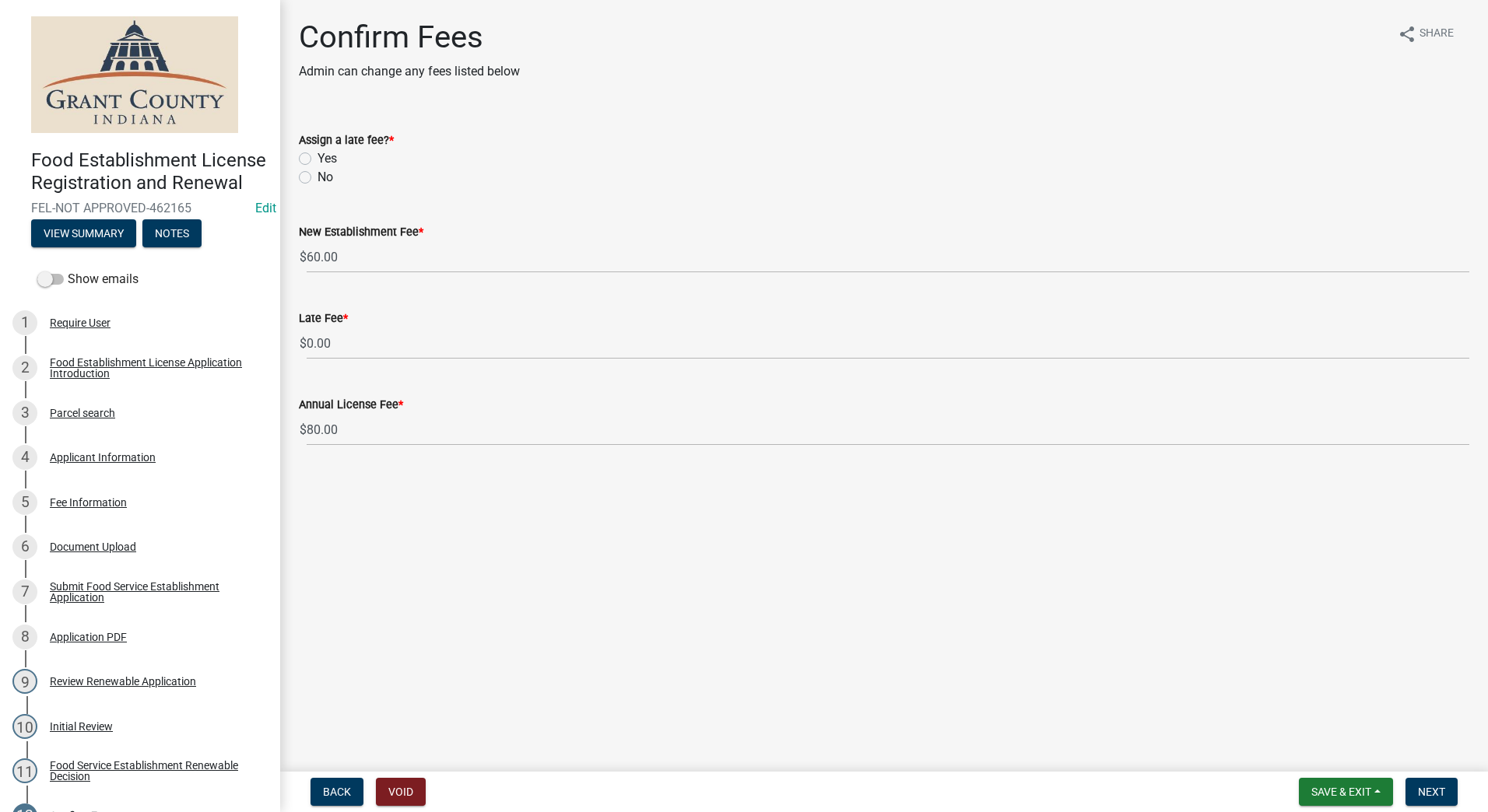
click at [317, 175] on label "No" at bounding box center [325, 177] width 16 height 19
click at [317, 175] on input "No" at bounding box center [322, 173] width 10 height 10
radio input "true"
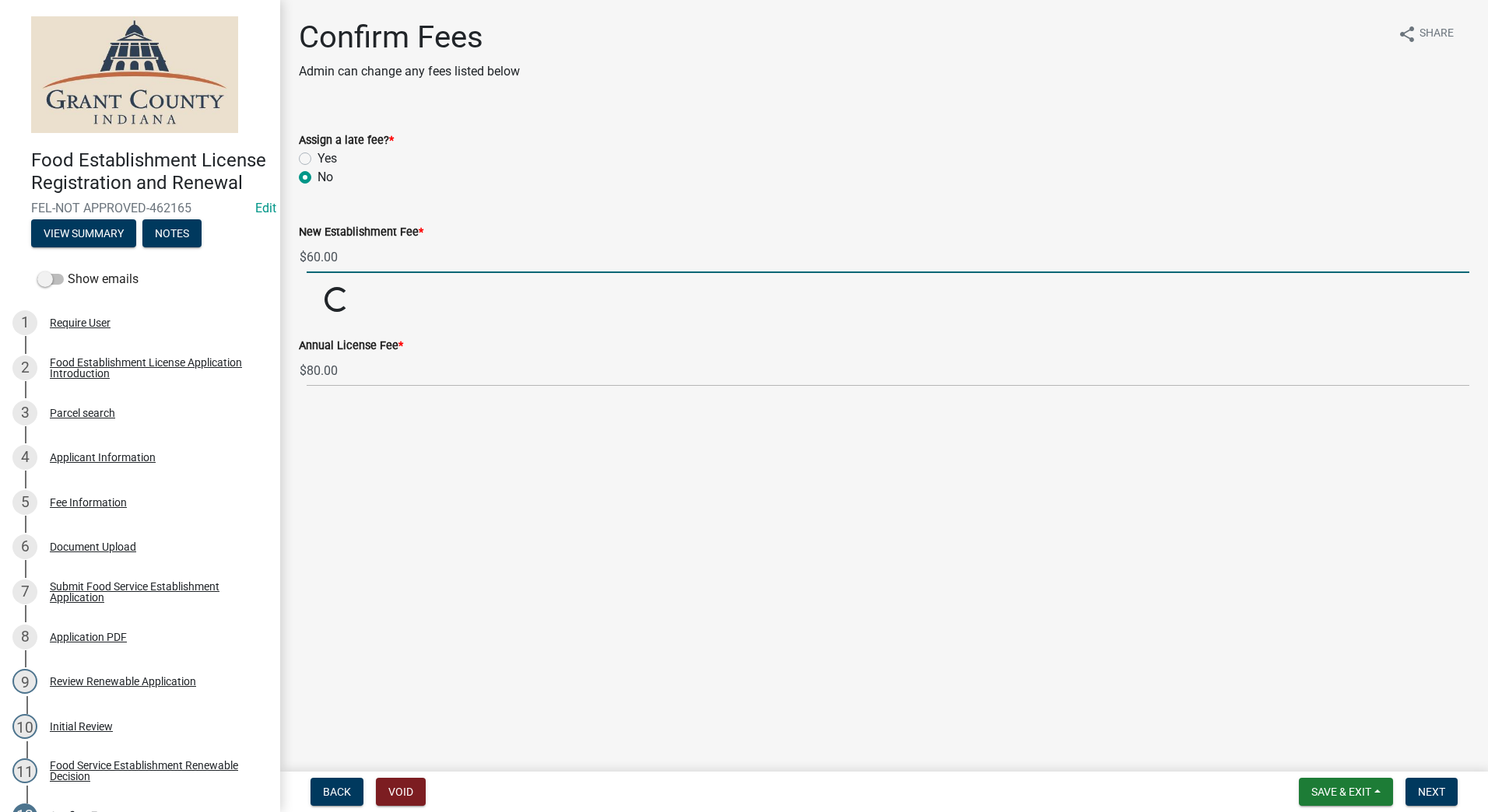
click at [363, 264] on input "60.00" at bounding box center [888, 257] width 1163 height 31
click at [1465, 261] on input "3" at bounding box center [888, 257] width 1163 height 31
click at [1465, 261] on input "2" at bounding box center [888, 257] width 1163 height 31
click at [1465, 261] on input "1" at bounding box center [888, 257] width 1163 height 31
type input "0"
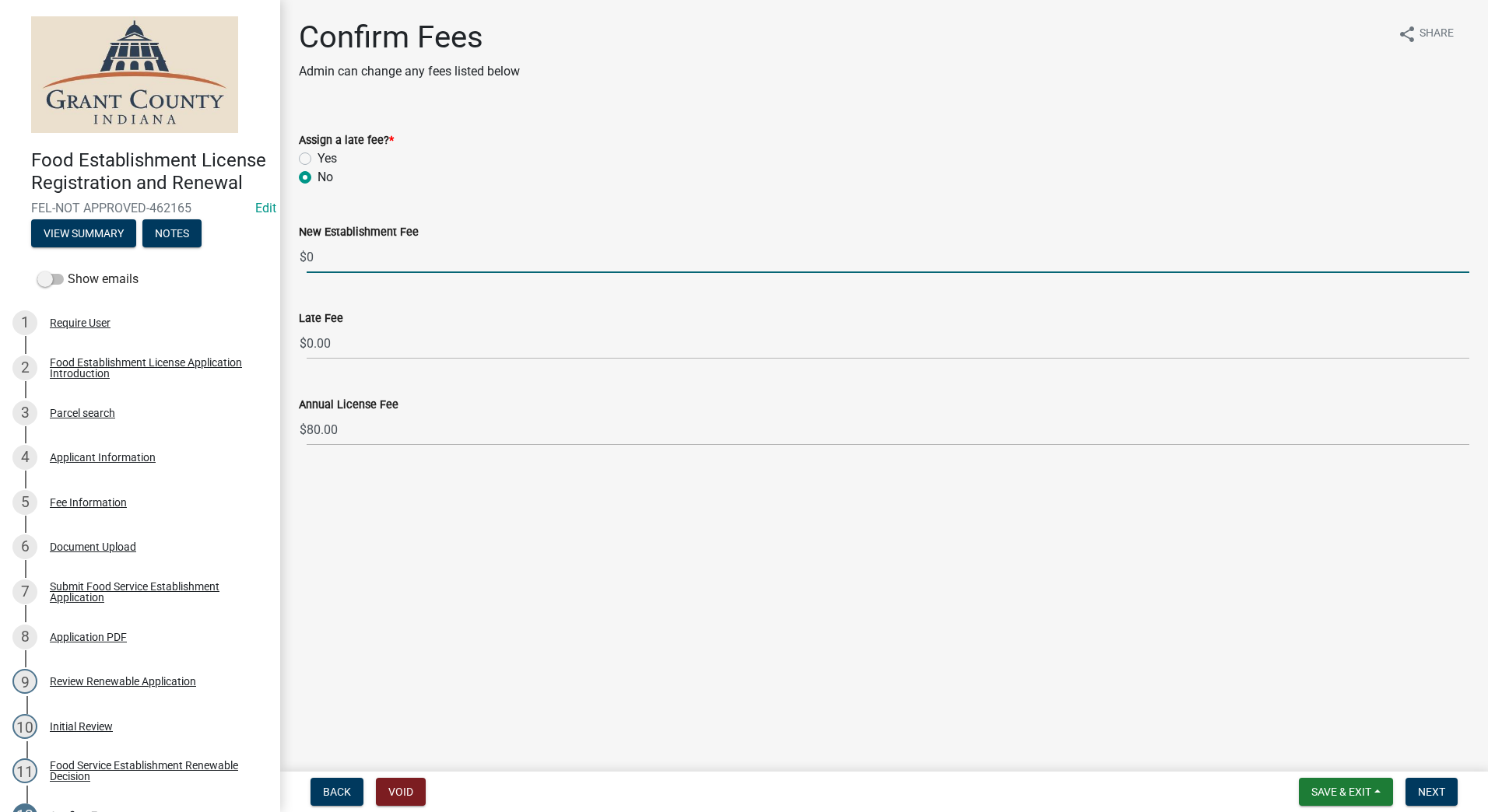
click at [1465, 261] on input "0" at bounding box center [888, 257] width 1163 height 31
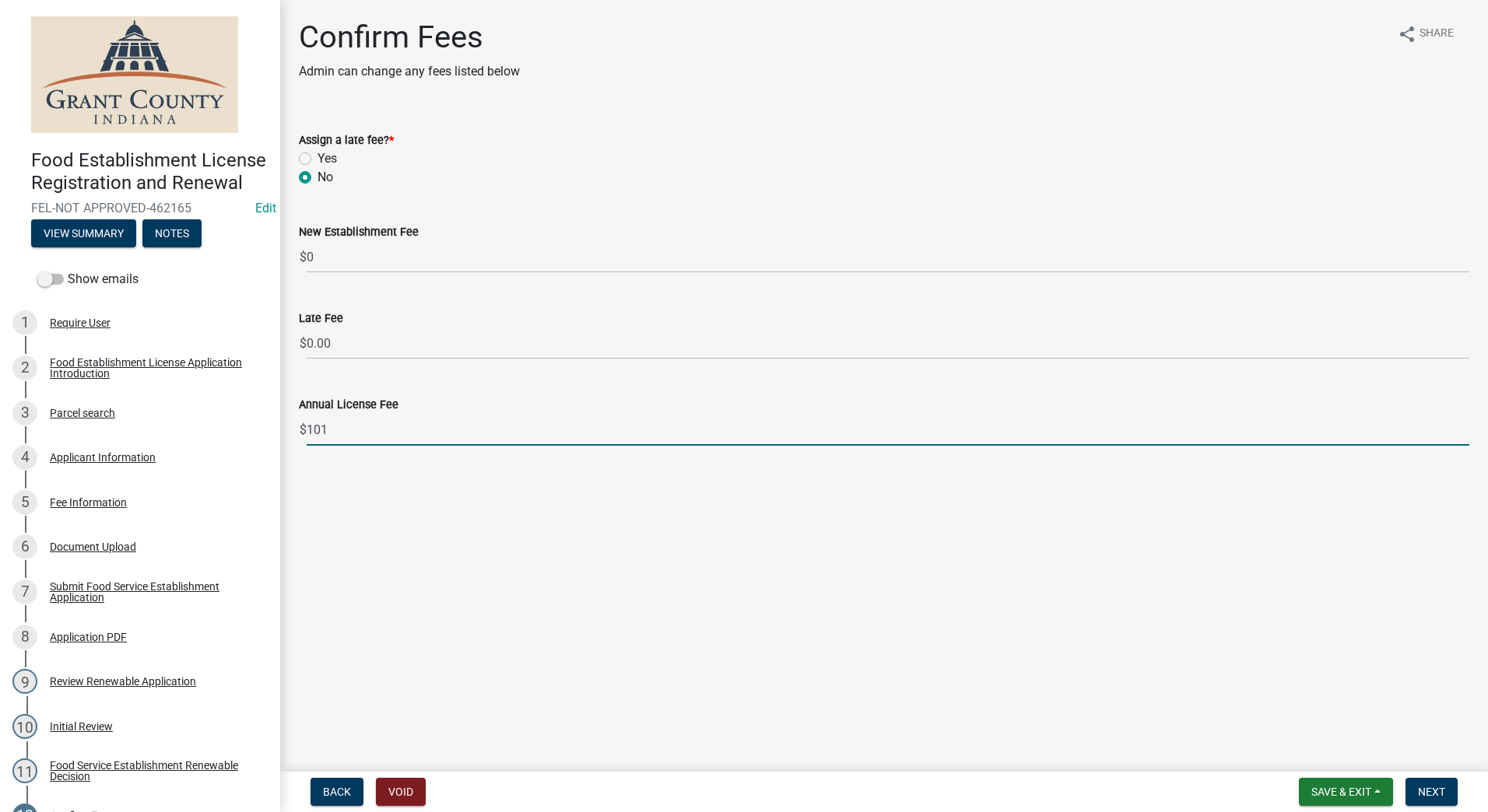
click at [1463, 426] on input "101" at bounding box center [888, 430] width 1163 height 31
click at [1463, 437] on input "3" at bounding box center [888, 430] width 1163 height 31
click at [1463, 427] on input "4" at bounding box center [888, 430] width 1163 height 31
type input "5"
click at [1463, 427] on input "5" at bounding box center [888, 430] width 1163 height 31
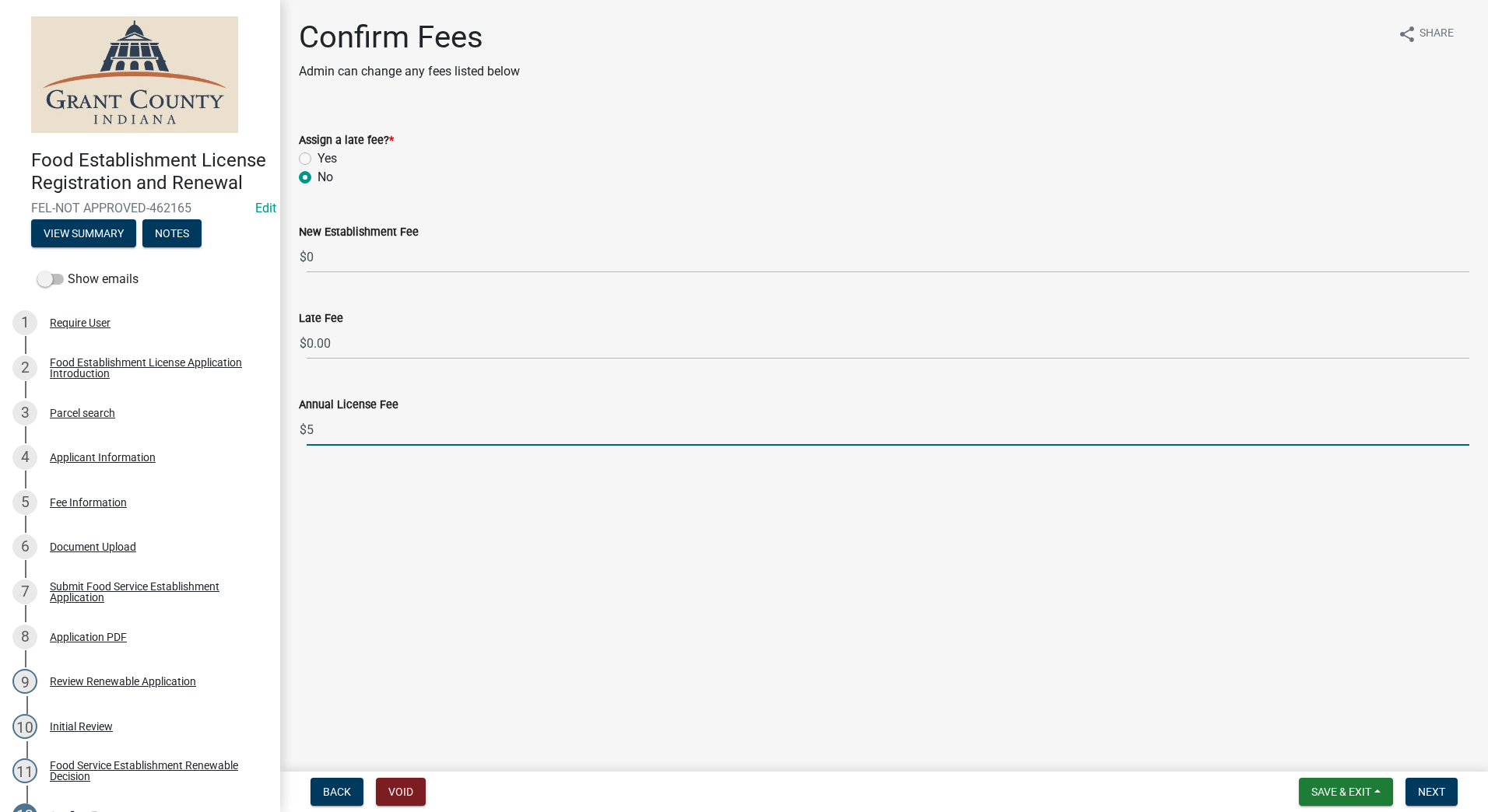
click at [1213, 596] on main "Confirm Fees Admin can change any fees listed below share Share Assign a late f…" at bounding box center [884, 383] width 1208 height 766
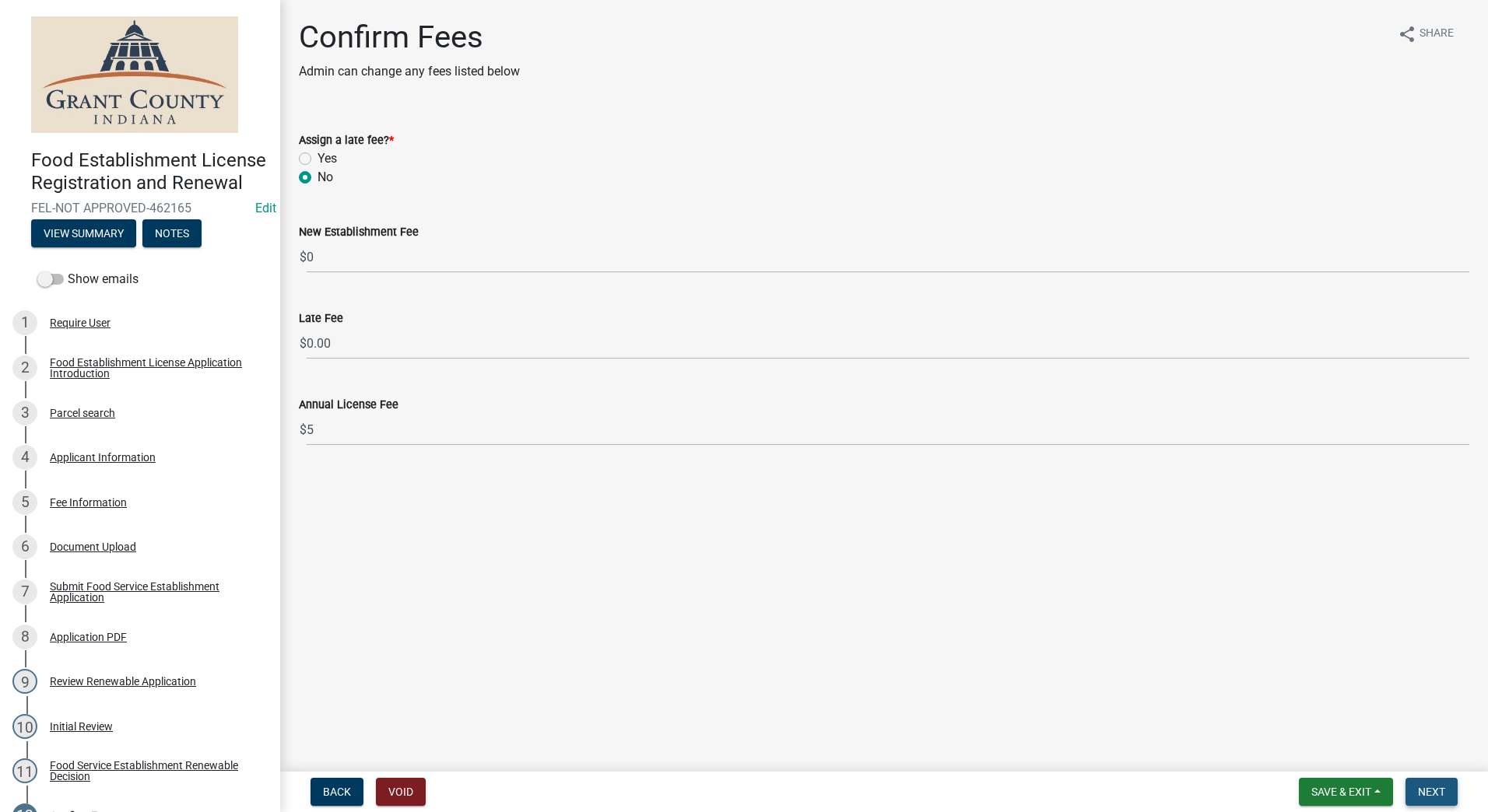
click at [1433, 785] on button "Next" at bounding box center [1431, 792] width 52 height 28
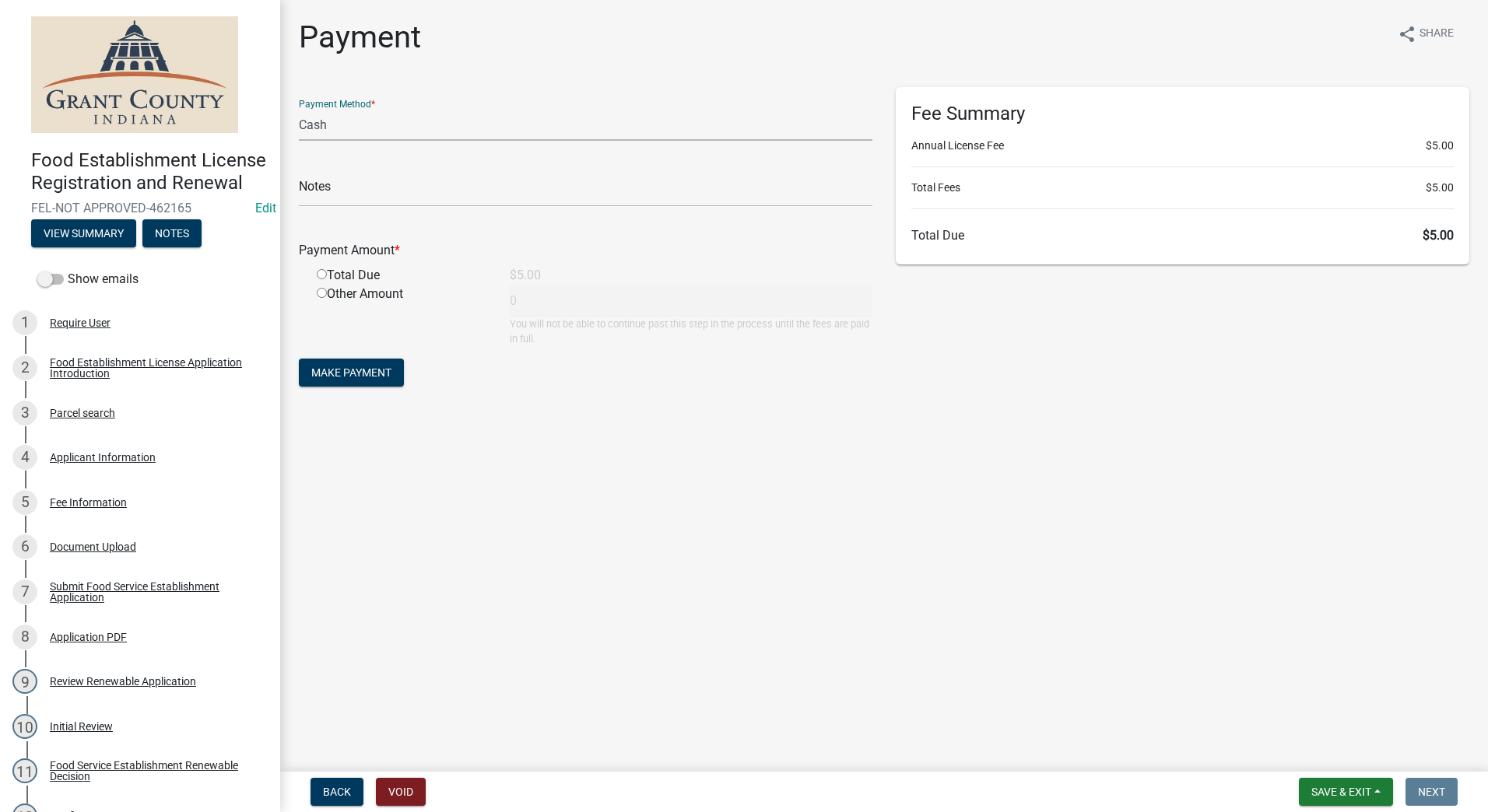
click at [367, 128] on select "Credit Card POS Check Cash" at bounding box center [585, 125] width 574 height 31
select select "0: 2"
click at [299, 109] on select "Credit Card POS Check Cash" at bounding box center [585, 125] width 574 height 31
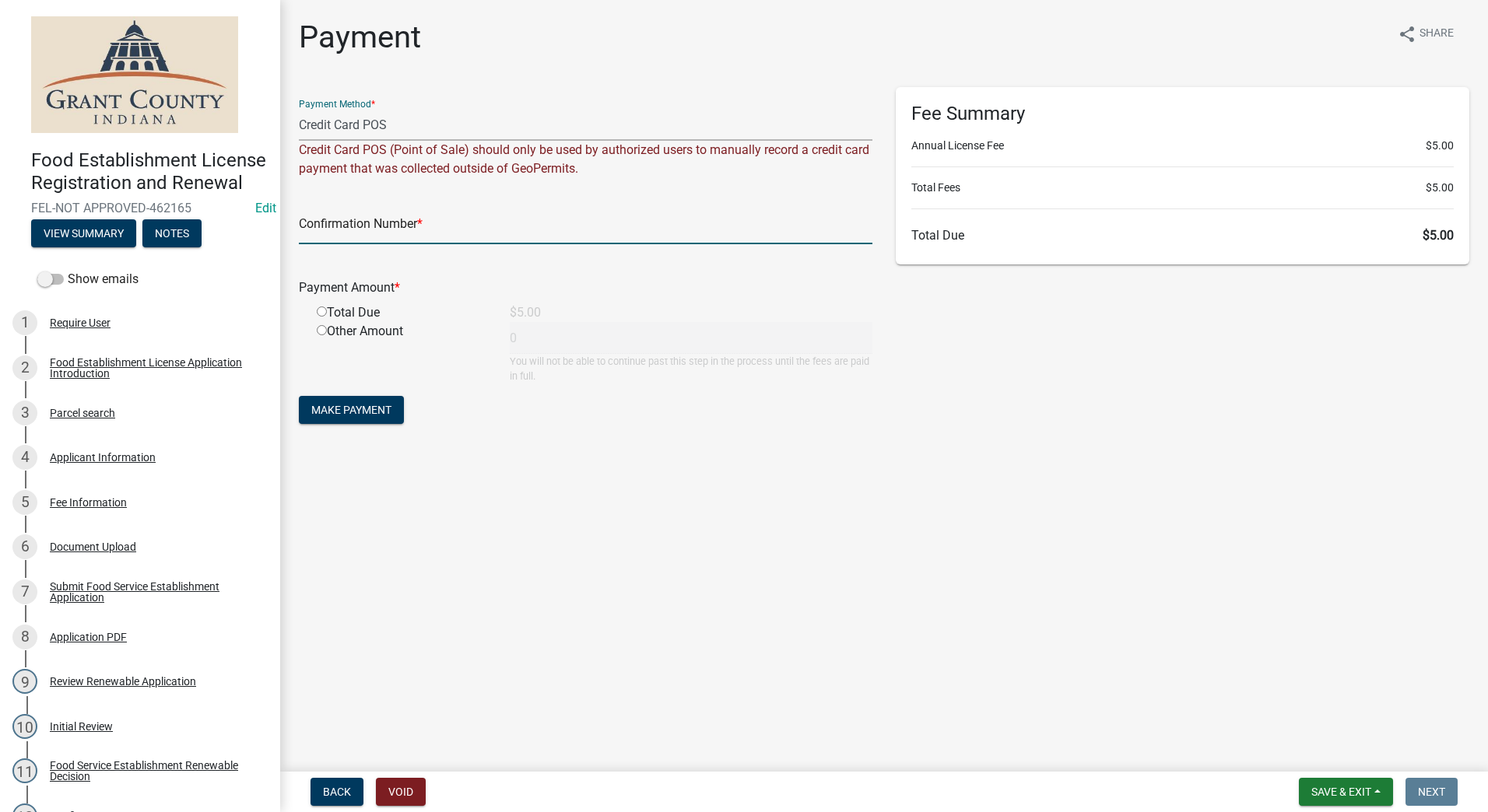
click at [464, 223] on input "text" at bounding box center [585, 228] width 574 height 31
type input "14808537"
click at [323, 312] on input "radio" at bounding box center [322, 311] width 10 height 10
radio input "true"
type input "5"
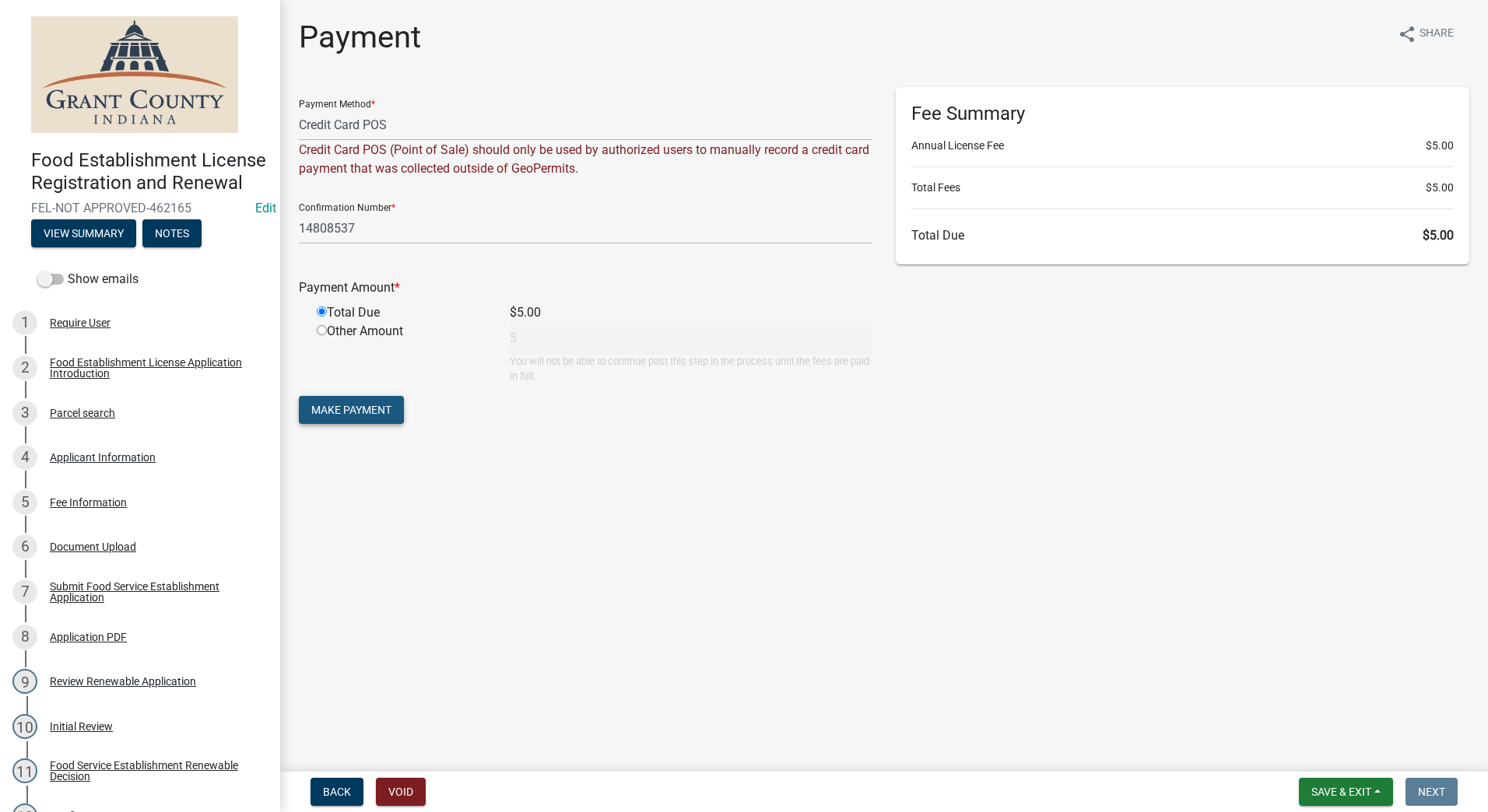
click at [358, 406] on span "Make Payment" at bounding box center [352, 409] width 81 height 13
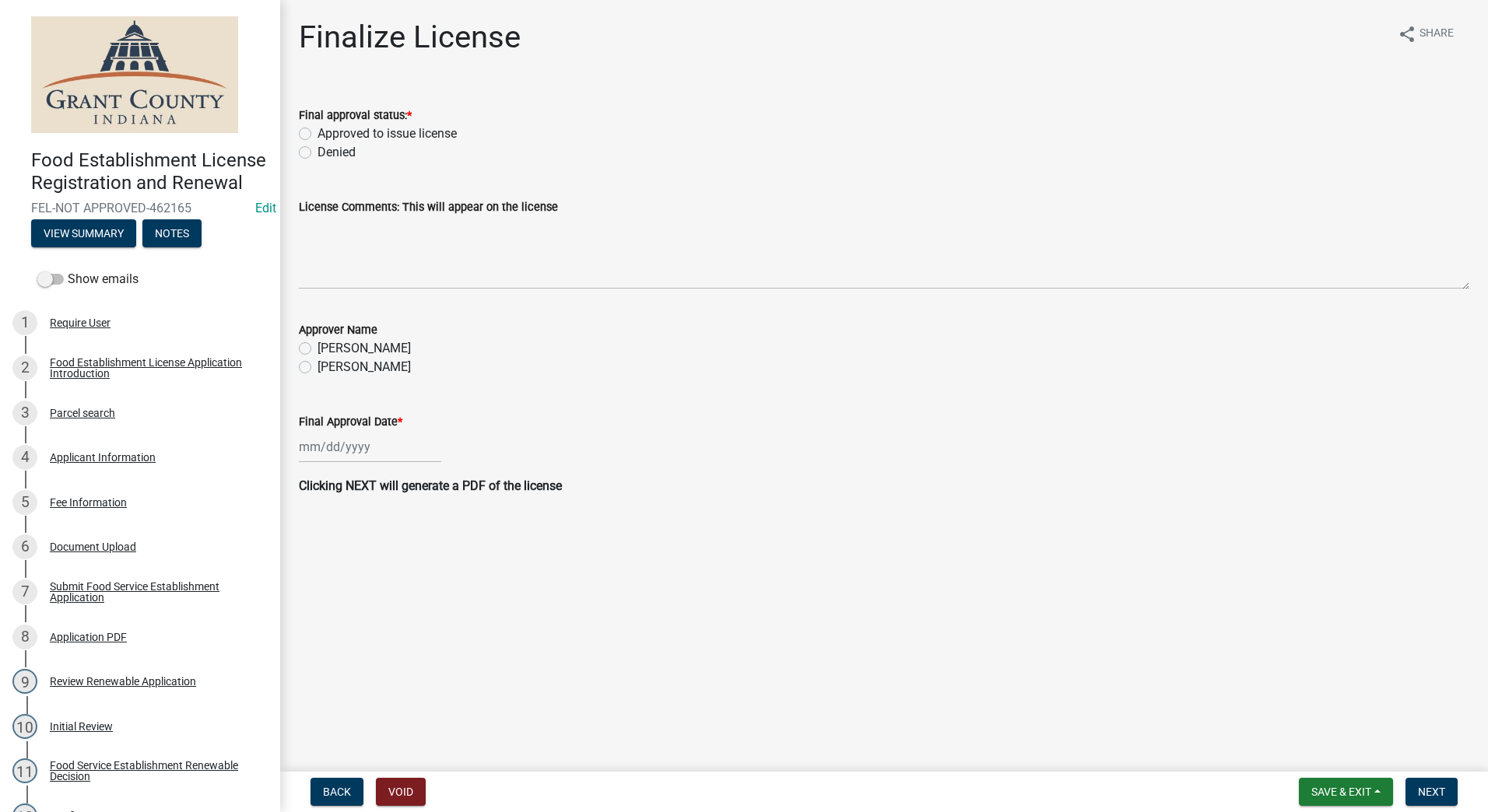
click at [317, 134] on label "Approved to issue license" at bounding box center [387, 134] width 139 height 19
click at [317, 134] on input "Approved to issue license" at bounding box center [322, 130] width 10 height 10
radio input "true"
click at [317, 365] on label "[PERSON_NAME]" at bounding box center [363, 367] width 93 height 19
click at [317, 365] on input "[PERSON_NAME]" at bounding box center [322, 363] width 10 height 10
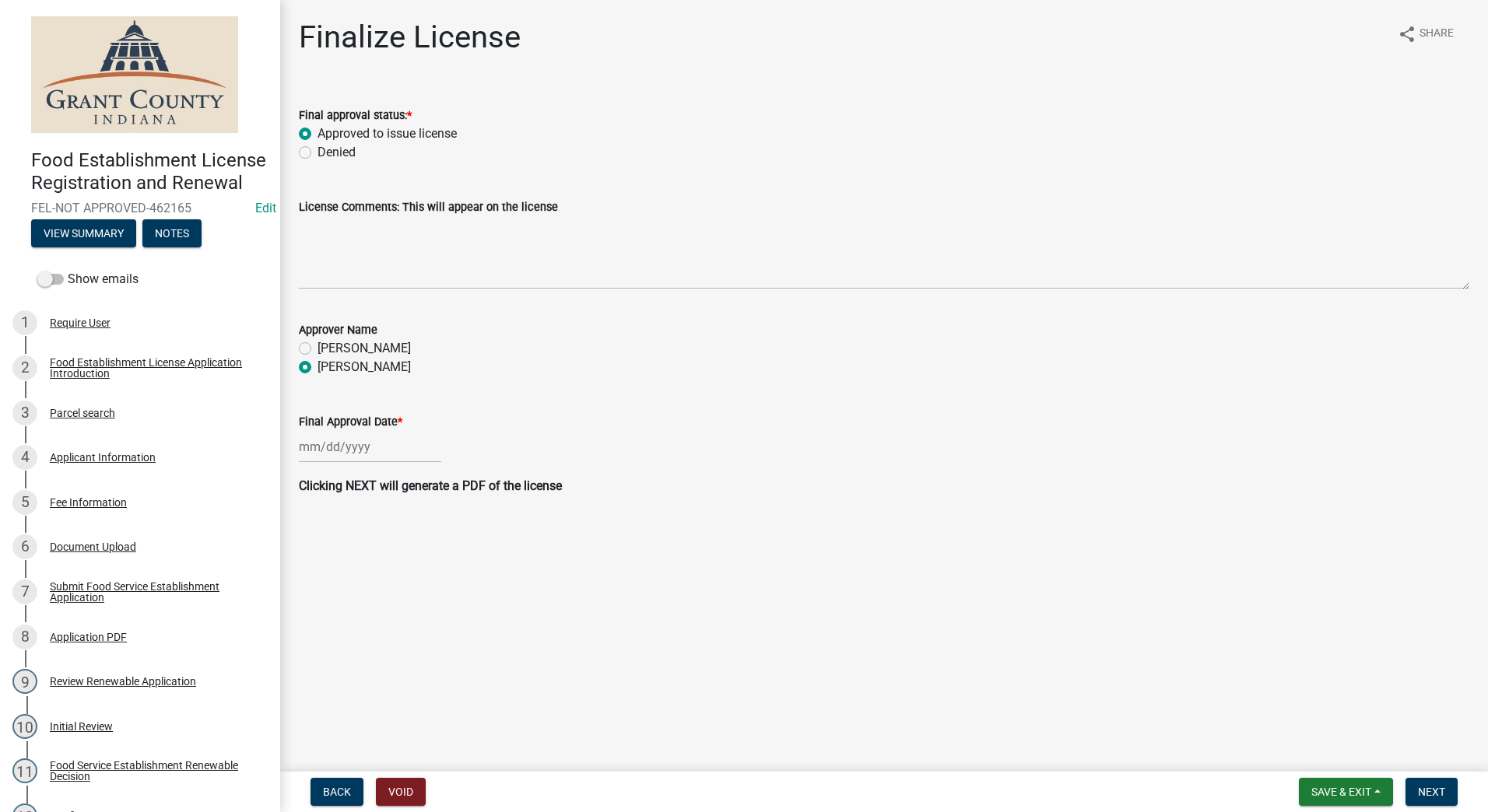
radio input "true"
select select "8"
select select "2025"
click at [344, 442] on div "Jan Feb Mar Apr May Jun Jul Aug Sep Oct Nov Dec 1525 1526 1527 1528 1529 1530 1…" at bounding box center [369, 447] width 142 height 31
click at [366, 577] on div "13" at bounding box center [363, 579] width 25 height 25
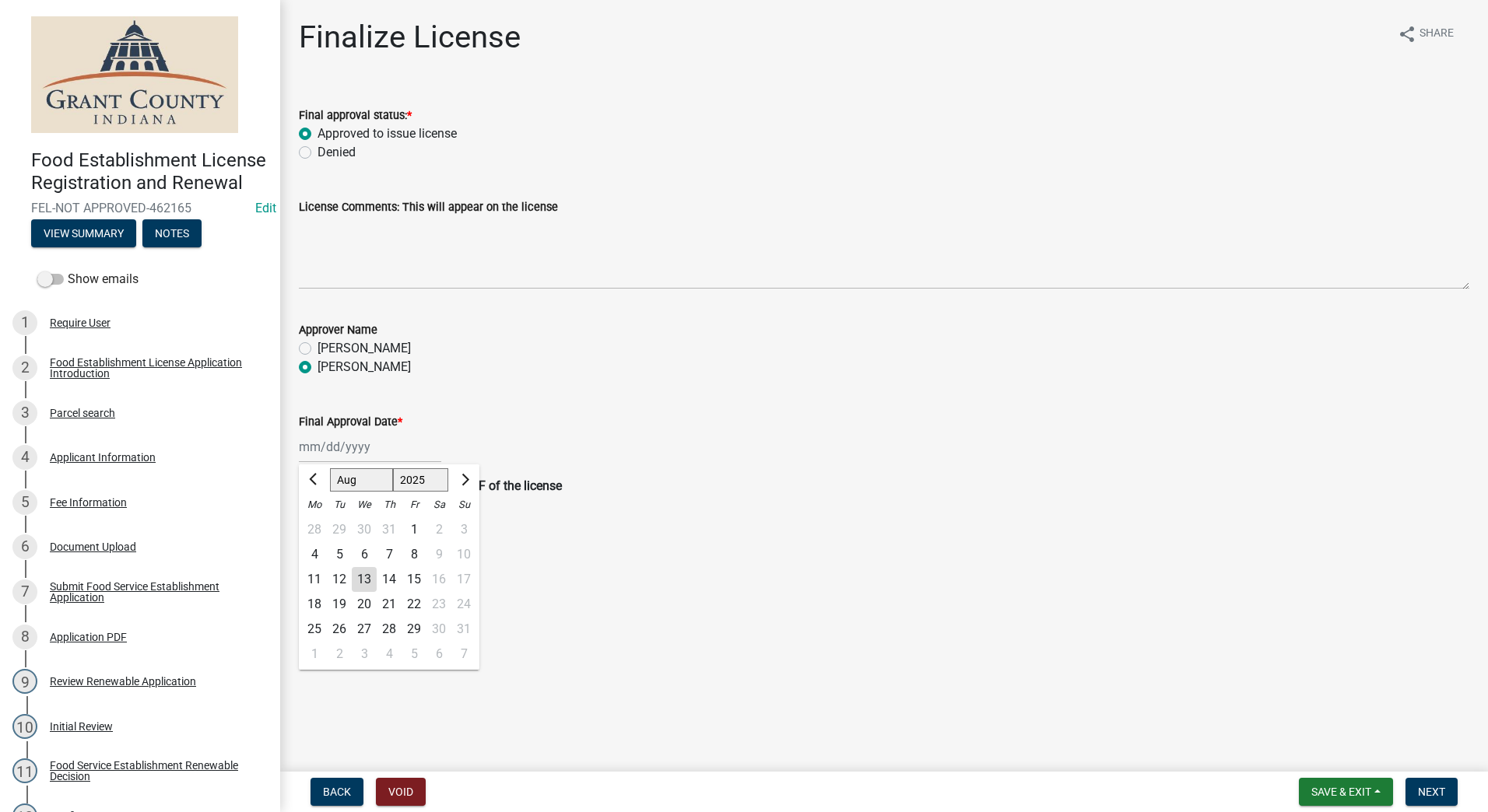
type input "08/13/2025"
click at [565, 626] on main "Finalize License share Share Final approval status: * Approved to issue license…" at bounding box center [884, 383] width 1208 height 766
click at [1435, 785] on button "Next" at bounding box center [1431, 792] width 52 height 28
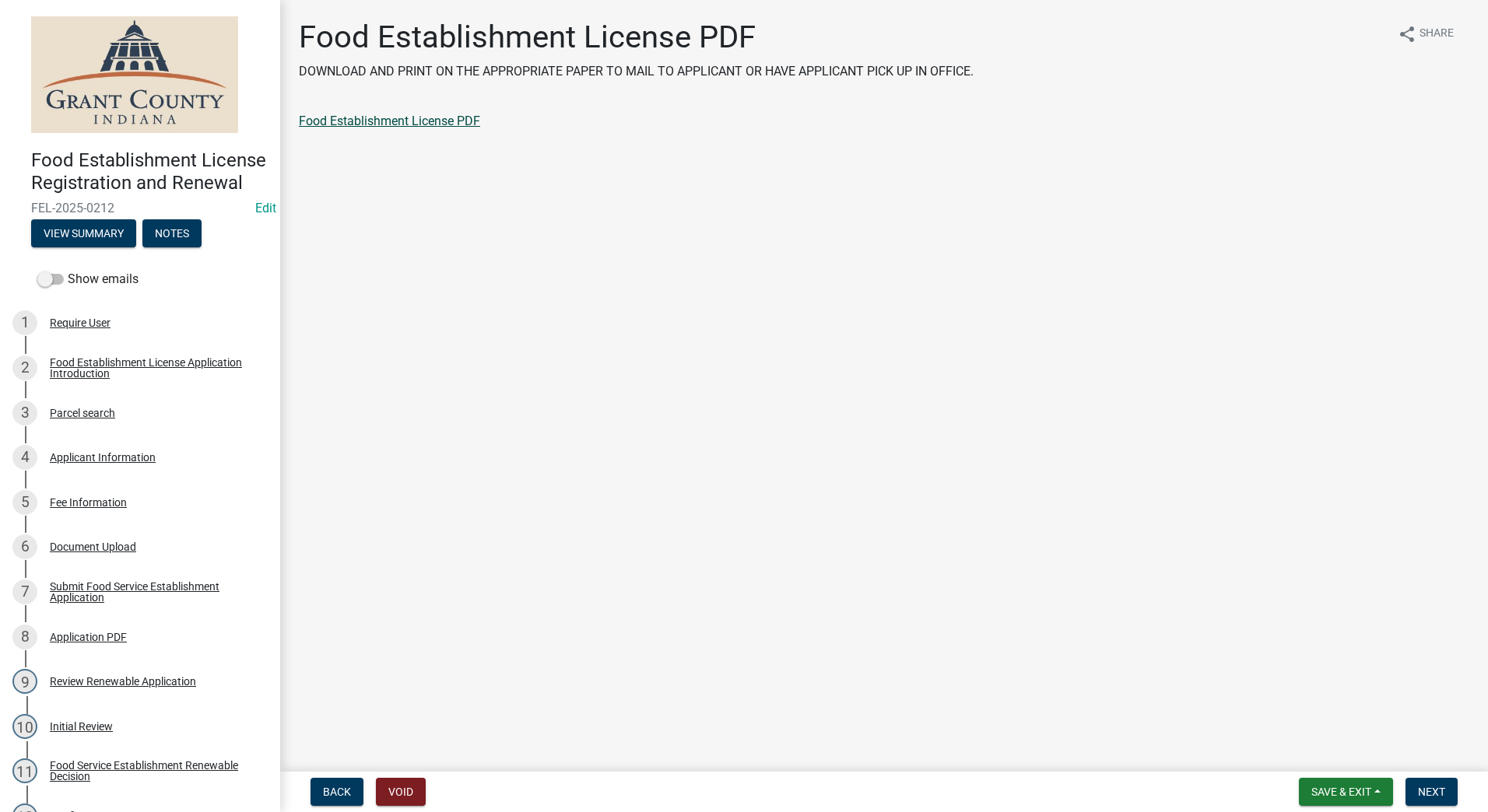
click at [371, 119] on link "Food Establishment License PDF" at bounding box center [389, 121] width 182 height 15
click at [1436, 786] on span "Next" at bounding box center [1432, 791] width 28 height 13
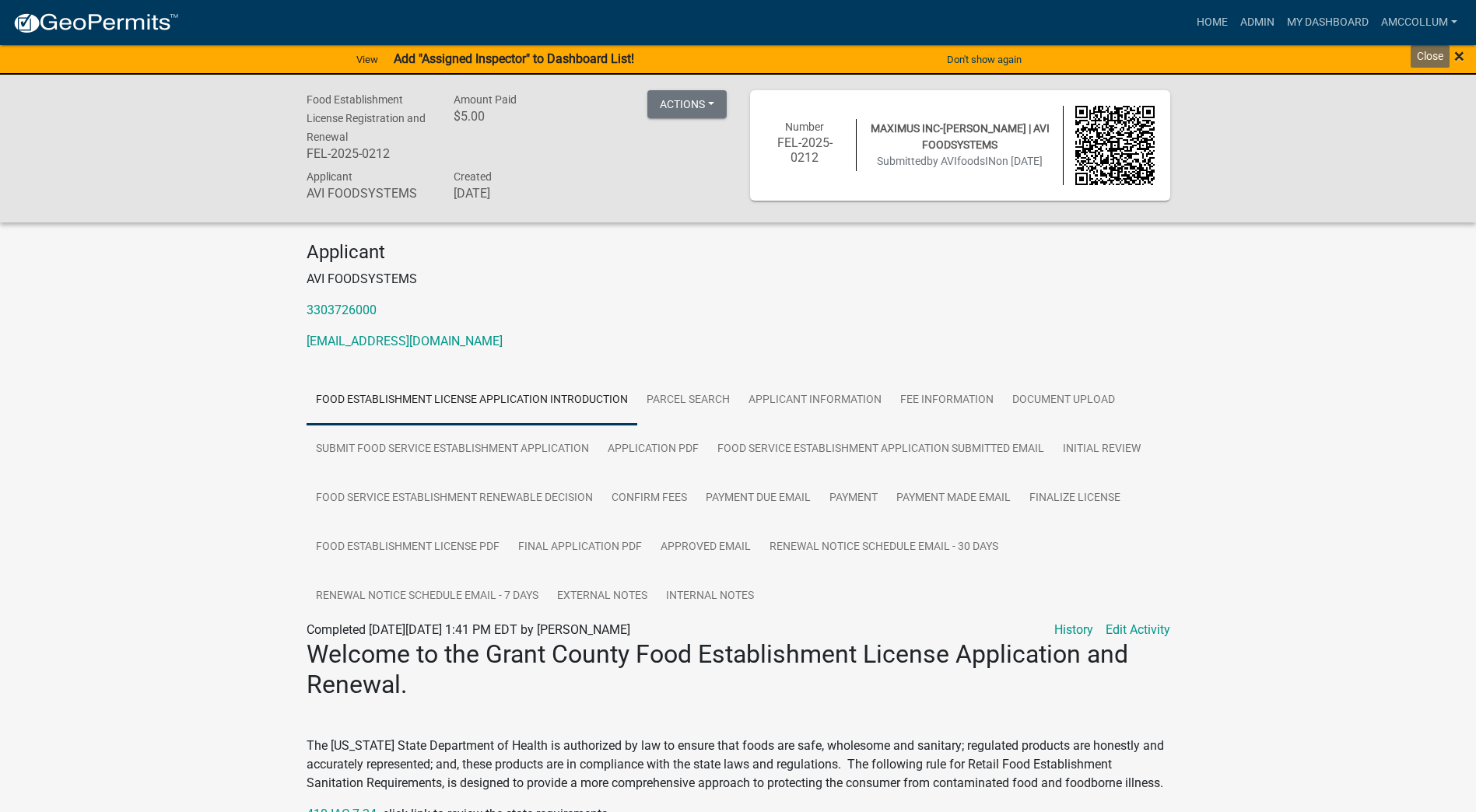
click at [1460, 53] on span "×" at bounding box center [1459, 56] width 10 height 22
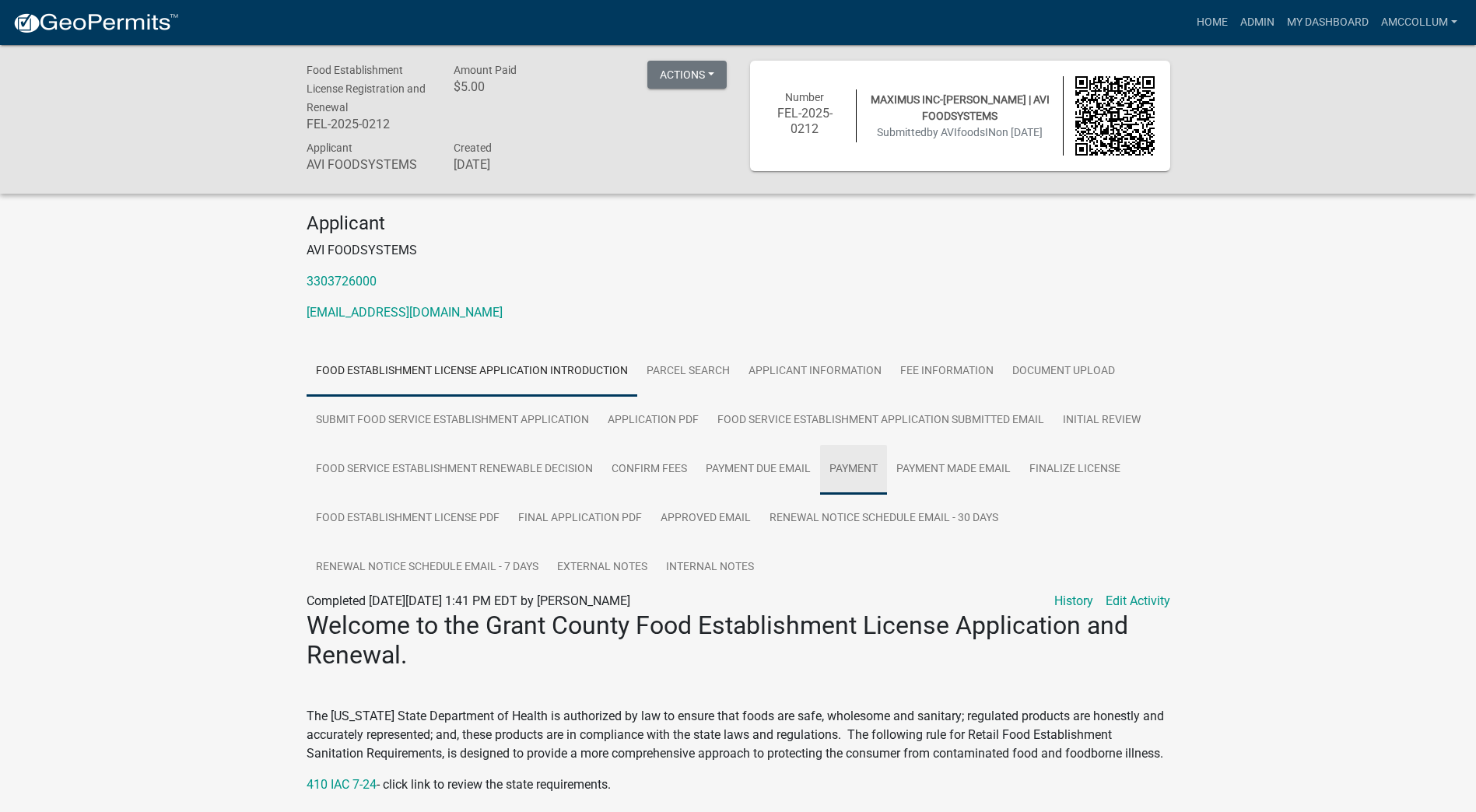
click at [872, 467] on link "Payment" at bounding box center [853, 469] width 67 height 50
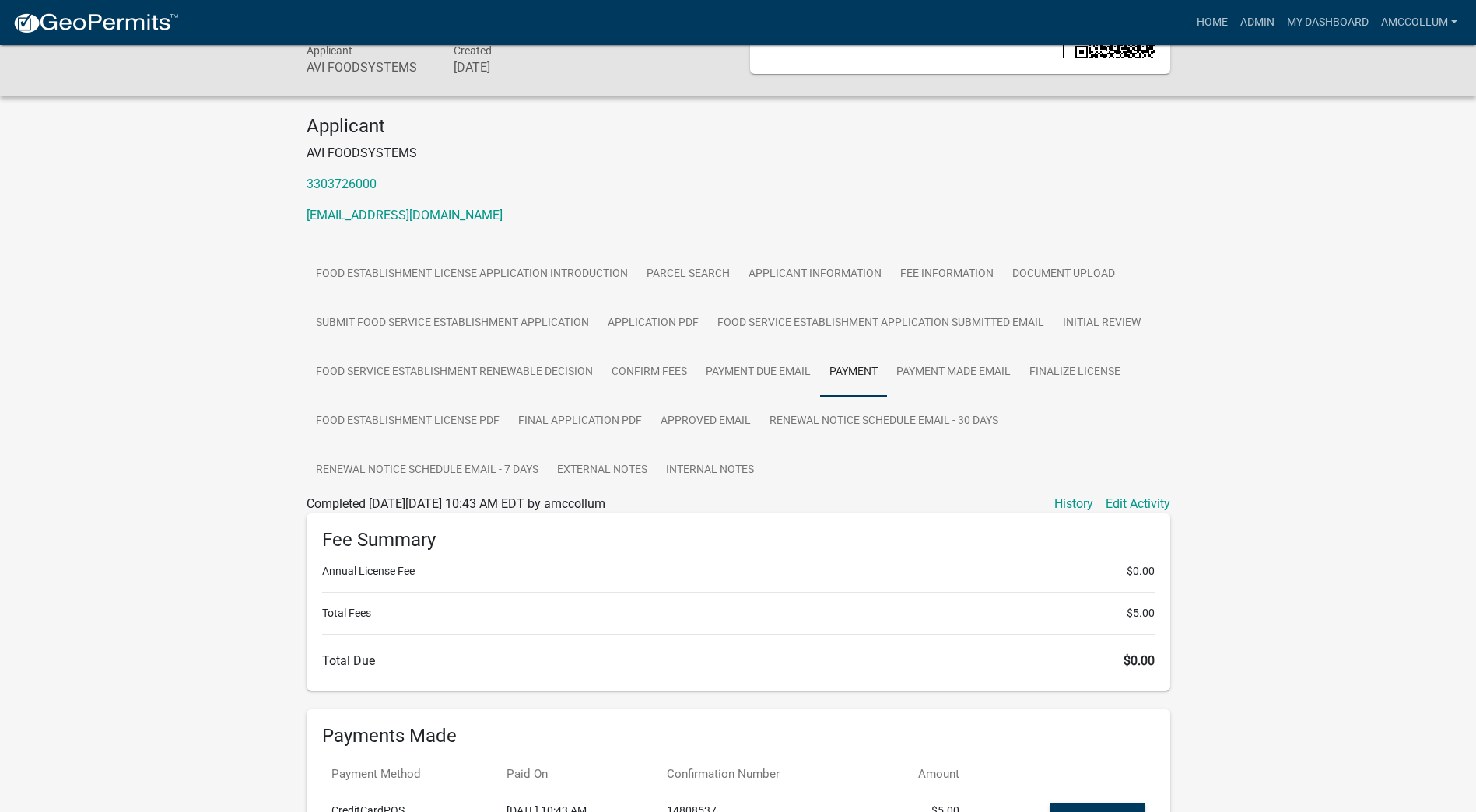
scroll to position [234, 0]
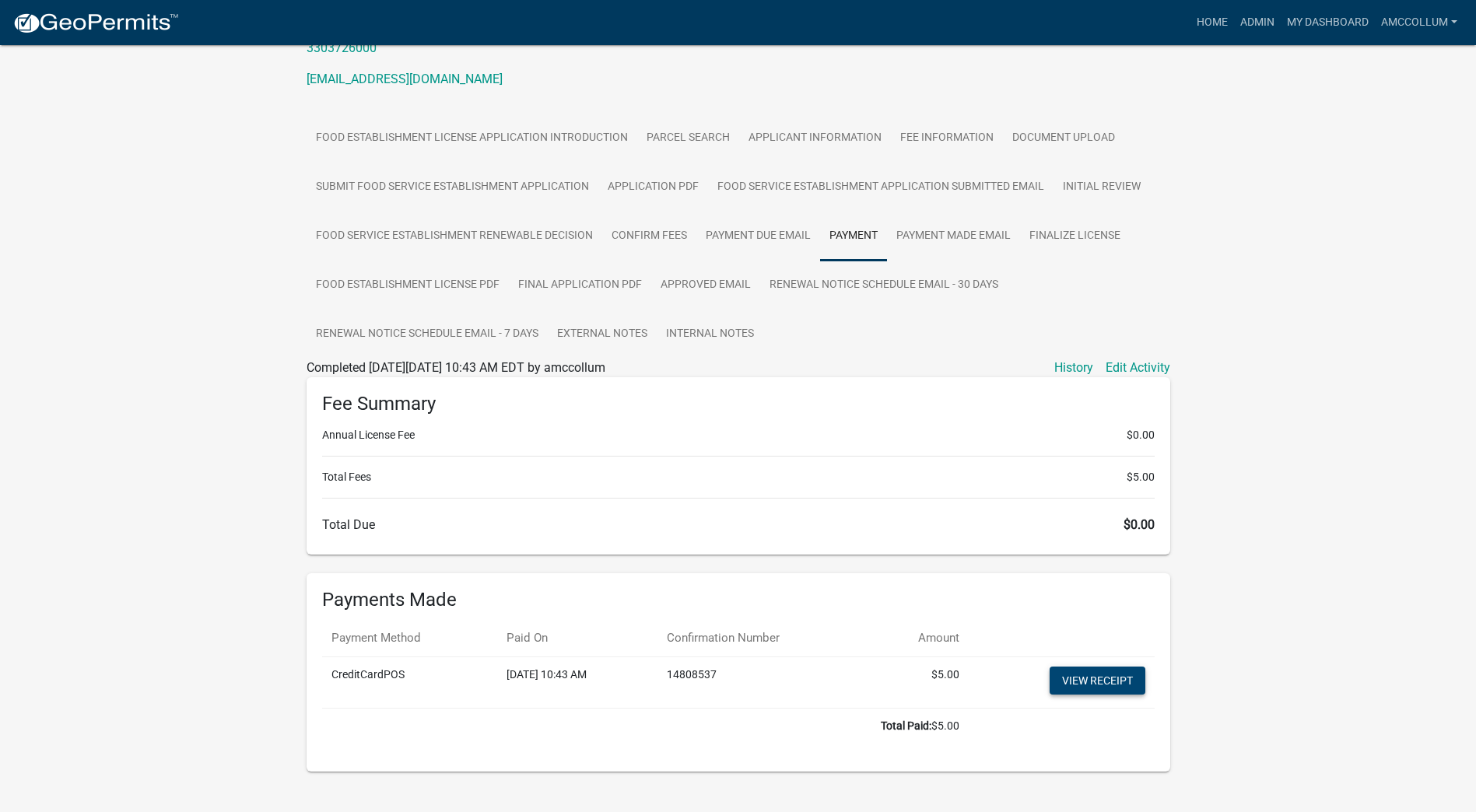
click at [1082, 685] on link "View receipt" at bounding box center [1097, 680] width 95 height 28
click at [649, 186] on link "Application PDF" at bounding box center [653, 188] width 110 height 50
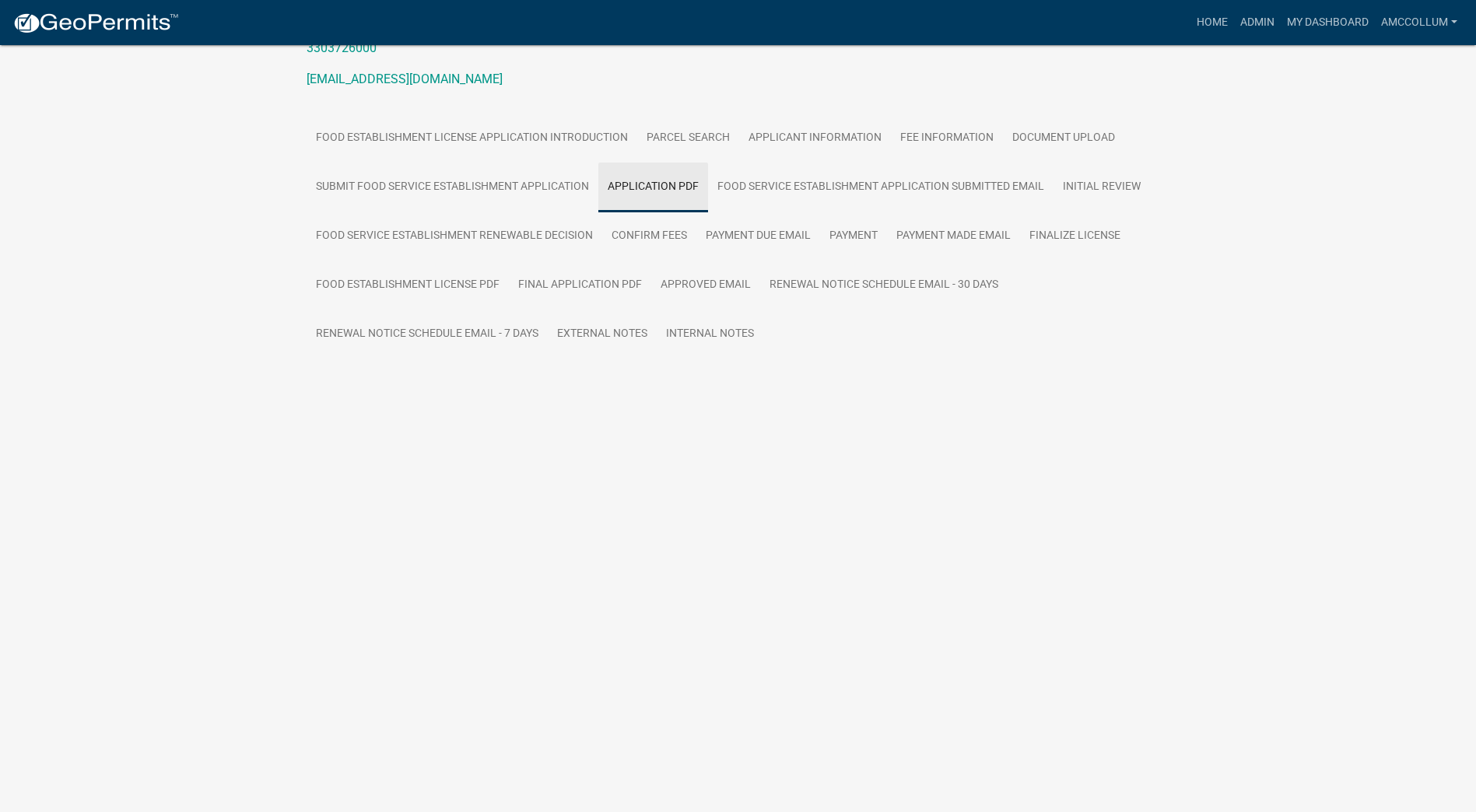
scroll to position [45, 0]
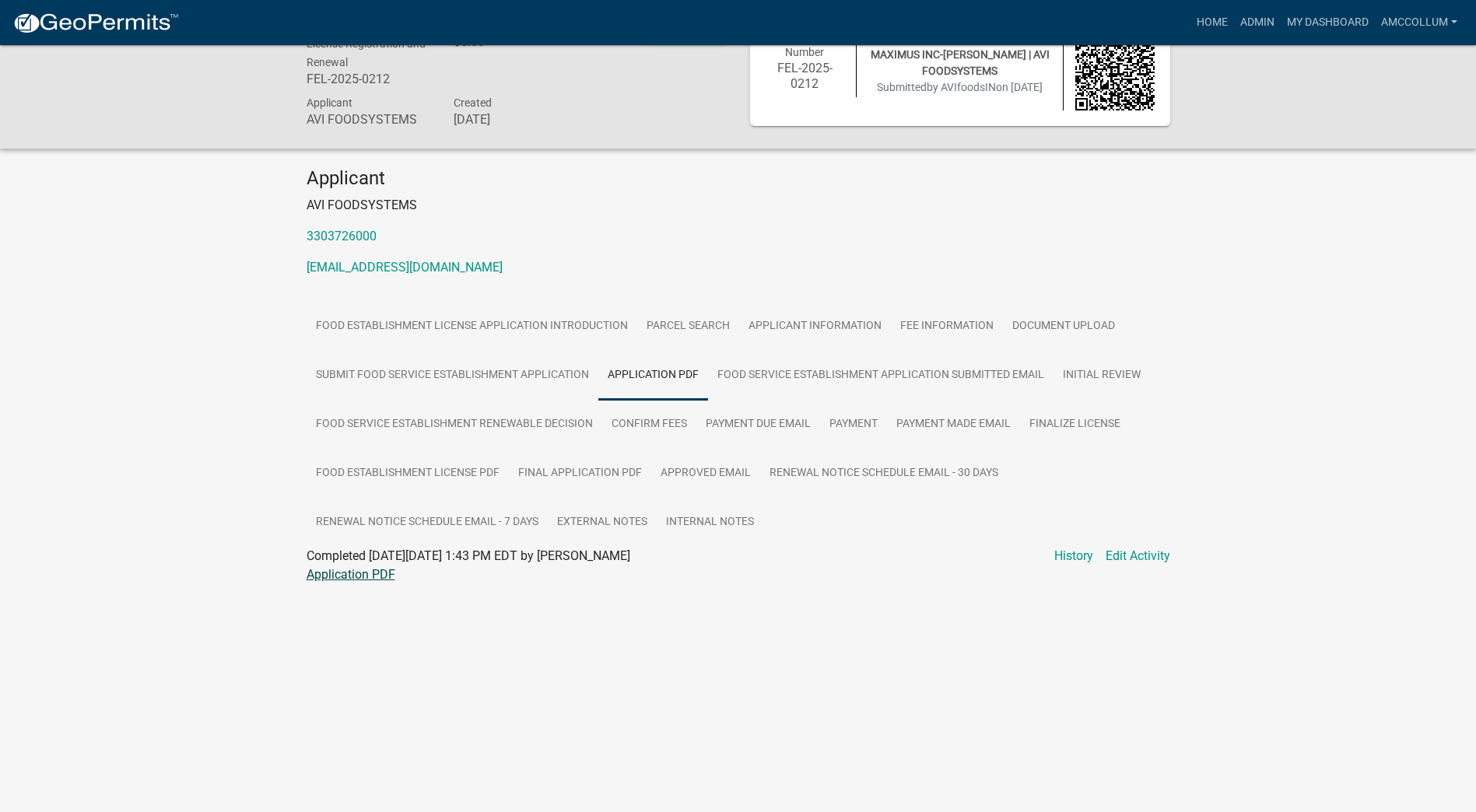
click at [354, 575] on link "Application PDF" at bounding box center [351, 574] width 88 height 15
